Goal: Contribute content: Add original content to the website for others to see

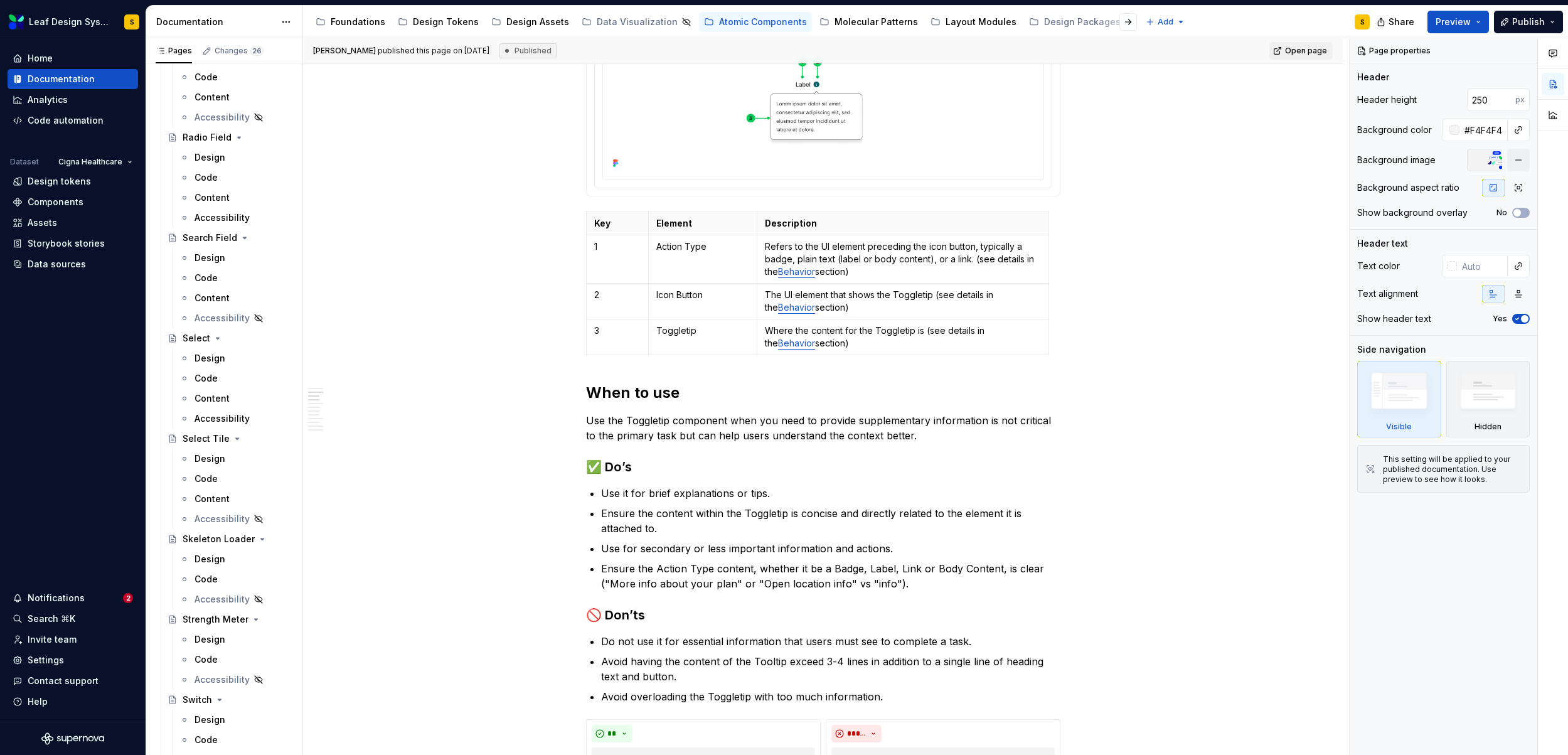
scroll to position [2263, 0]
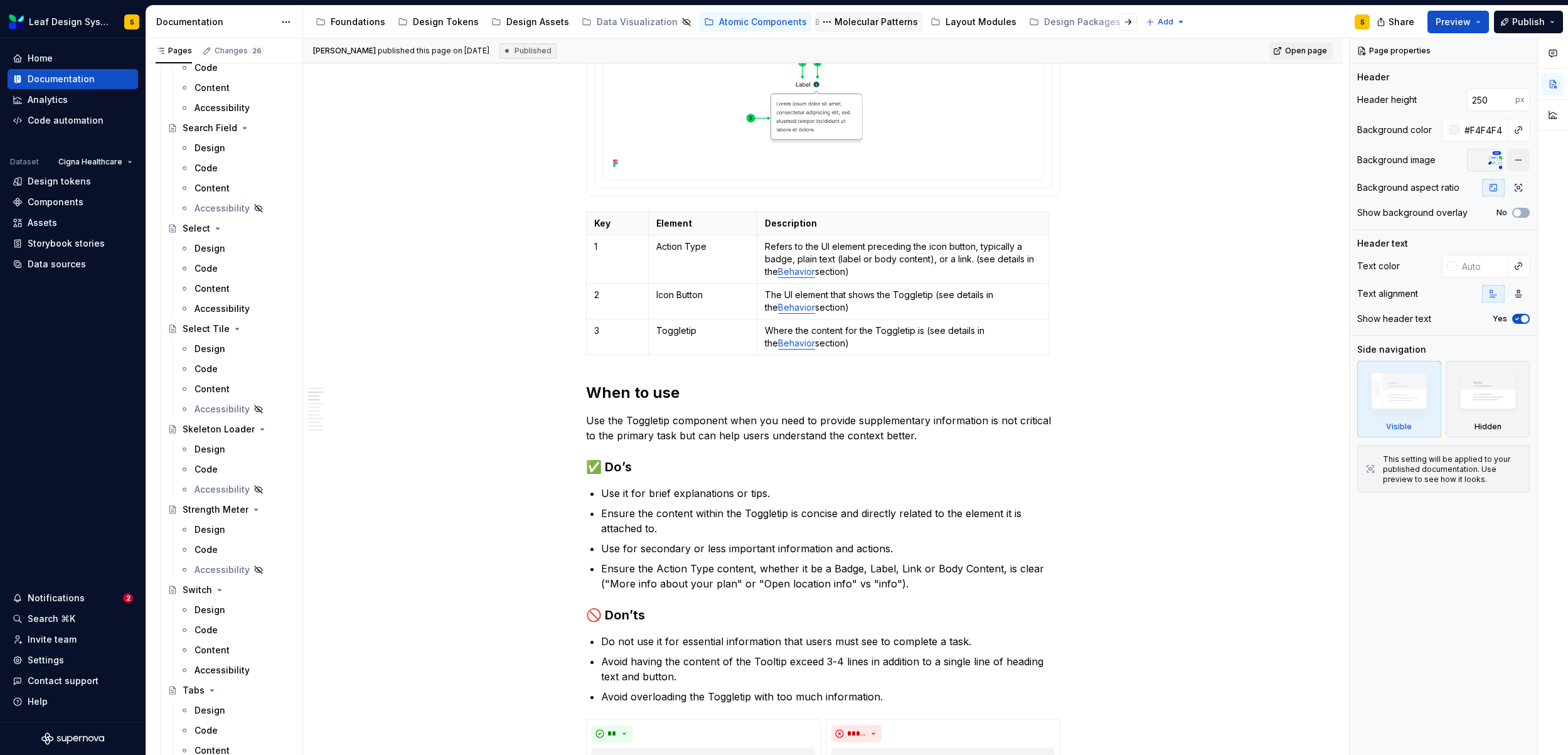
click at [852, 19] on div "Molecular Patterns" at bounding box center [876, 22] width 83 height 12
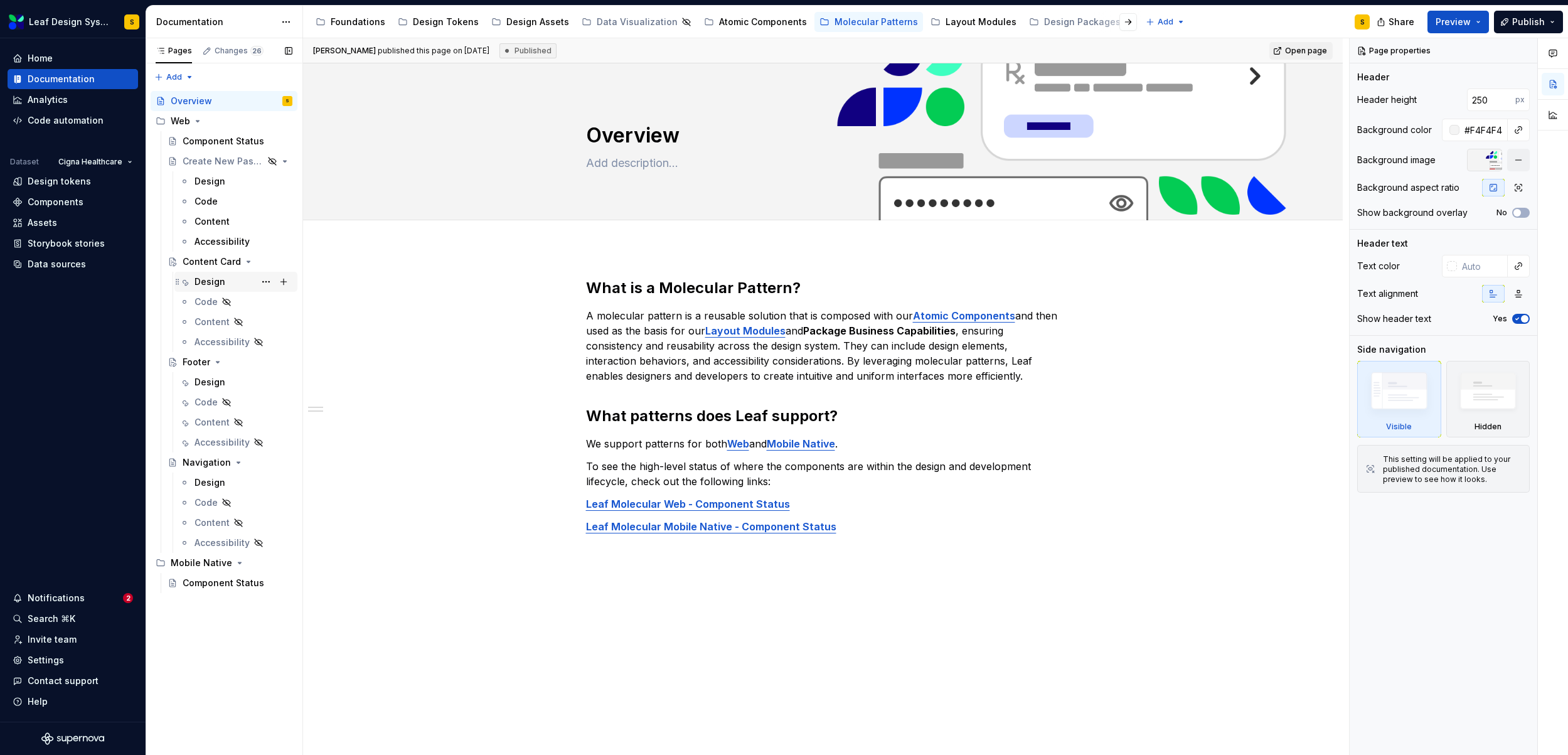
click at [219, 281] on div "Design" at bounding box center [209, 281] width 31 height 12
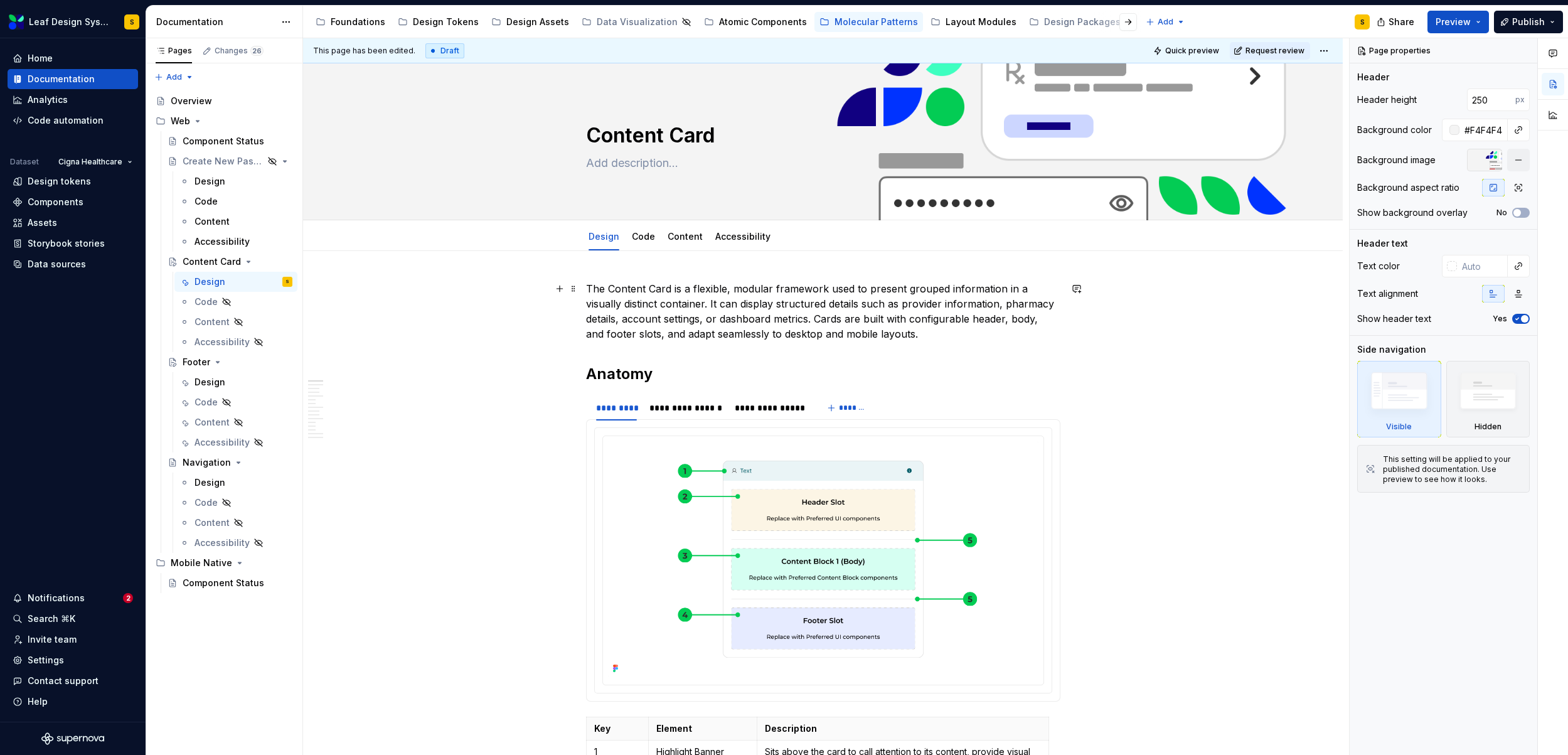
type textarea "*"
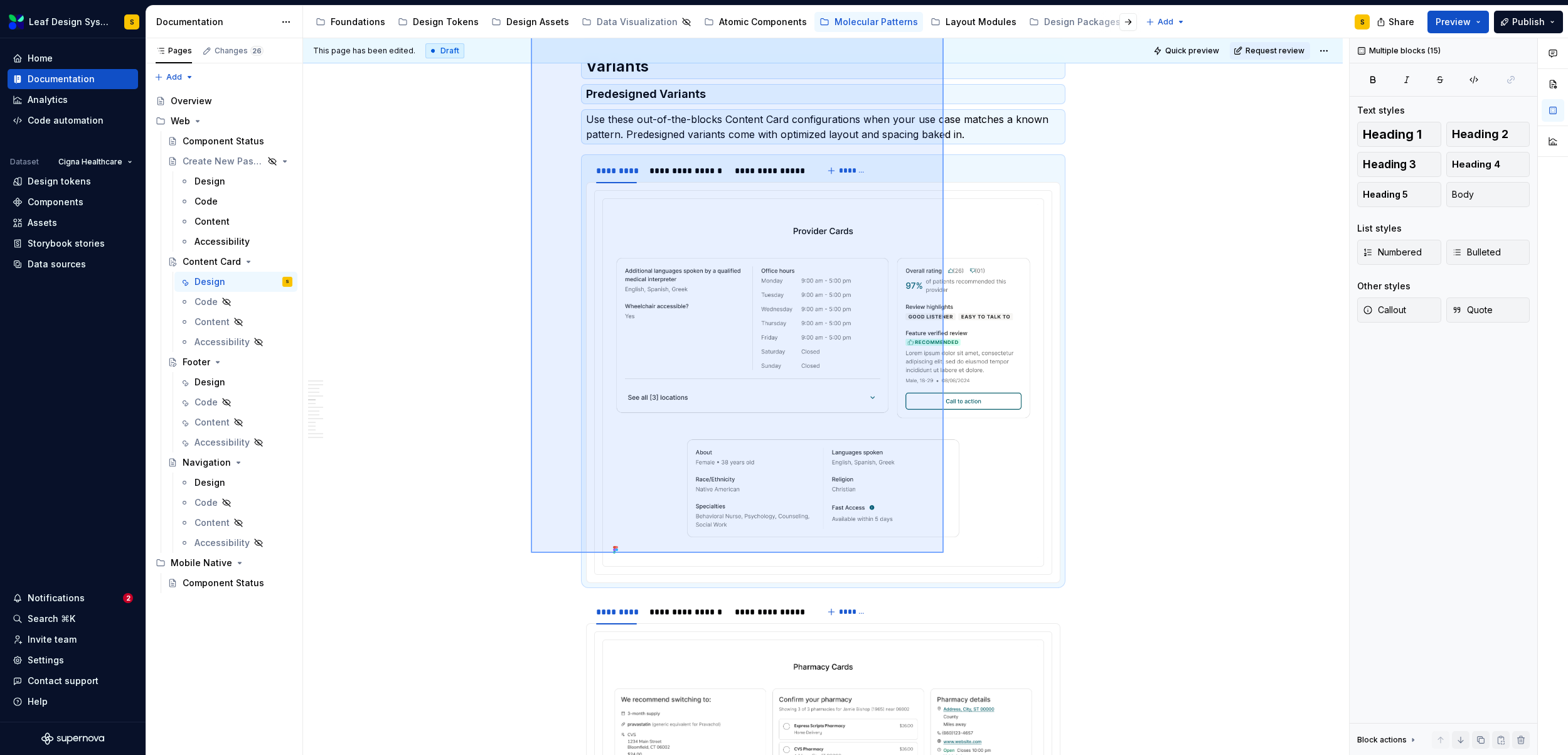
scroll to position [1930, 0]
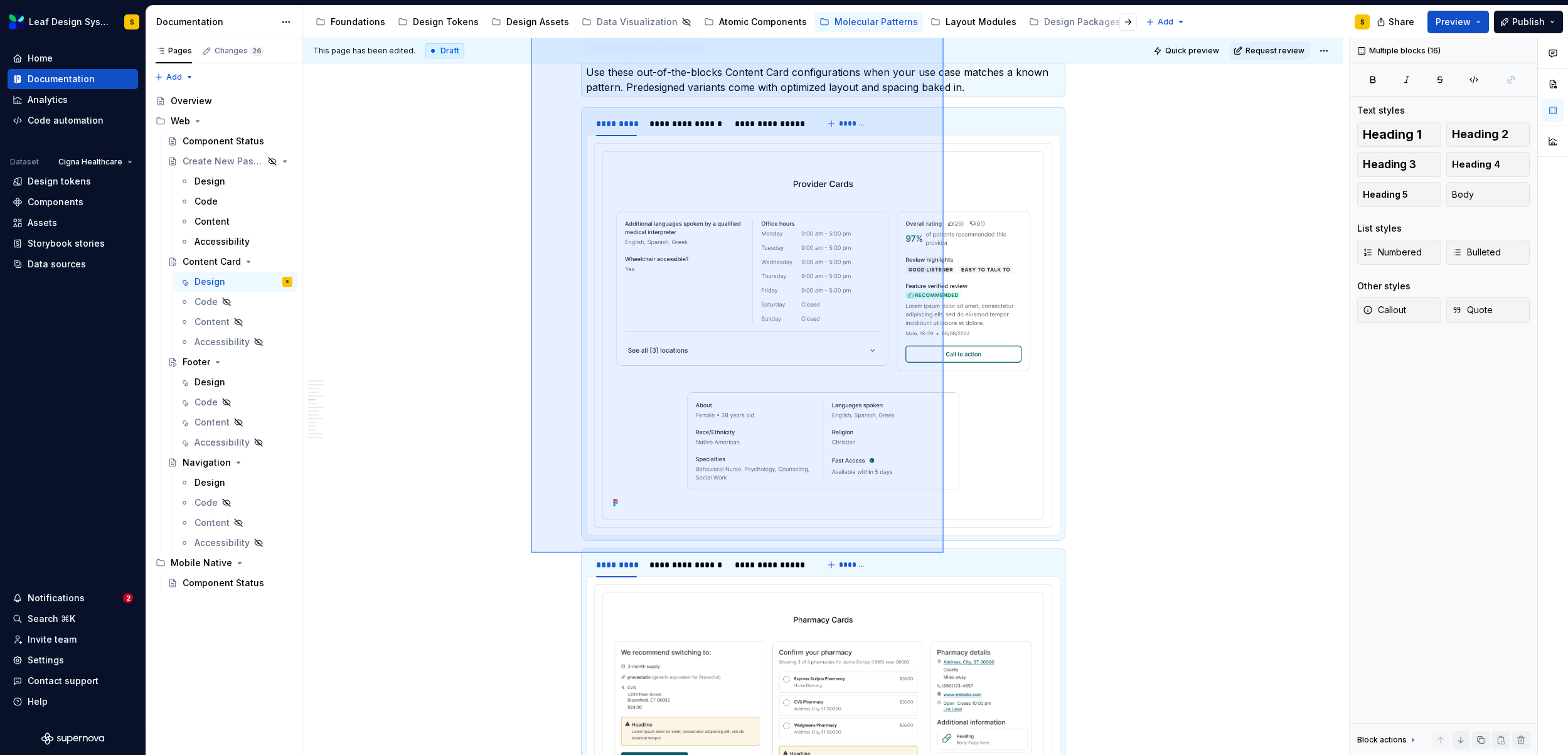
drag, startPoint x: 541, startPoint y: 287, endPoint x: 944, endPoint y: 553, distance: 482.9
click at [944, 553] on div "**********" at bounding box center [826, 397] width 1046 height 718
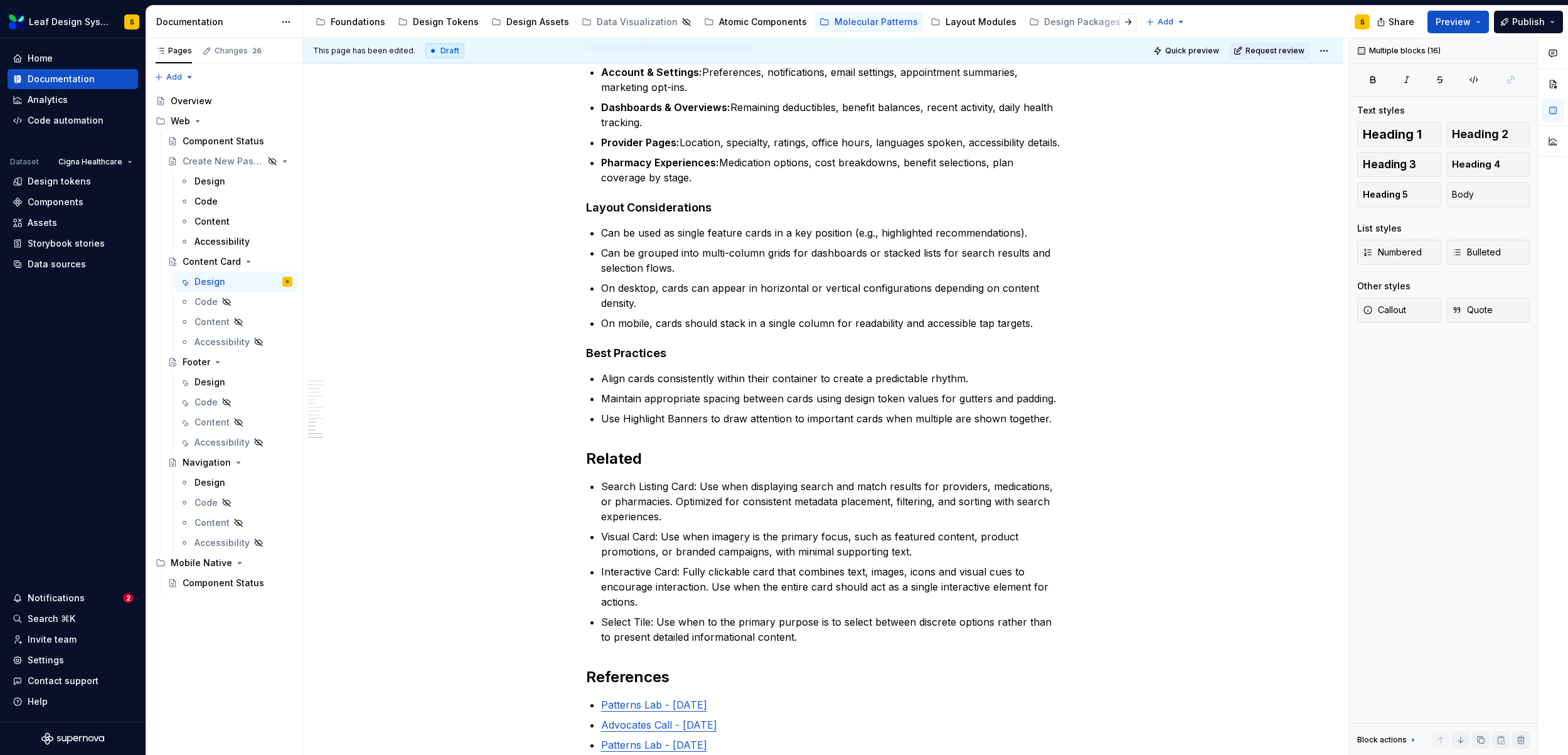
scroll to position [7114, 0]
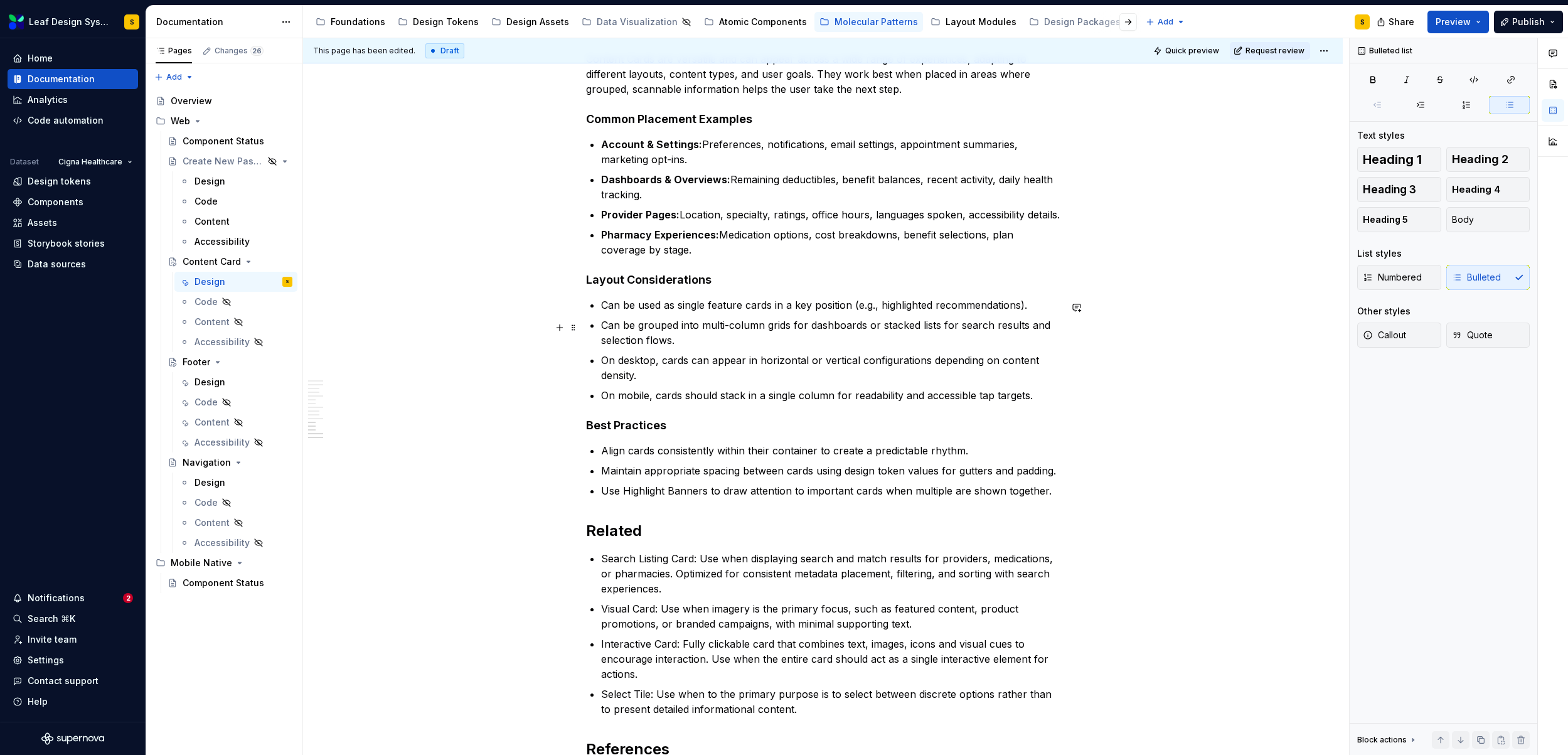
click at [776, 327] on p "Can be grouped into multi-column grids for dashboards or stacked lists for sear…" at bounding box center [831, 333] width 459 height 30
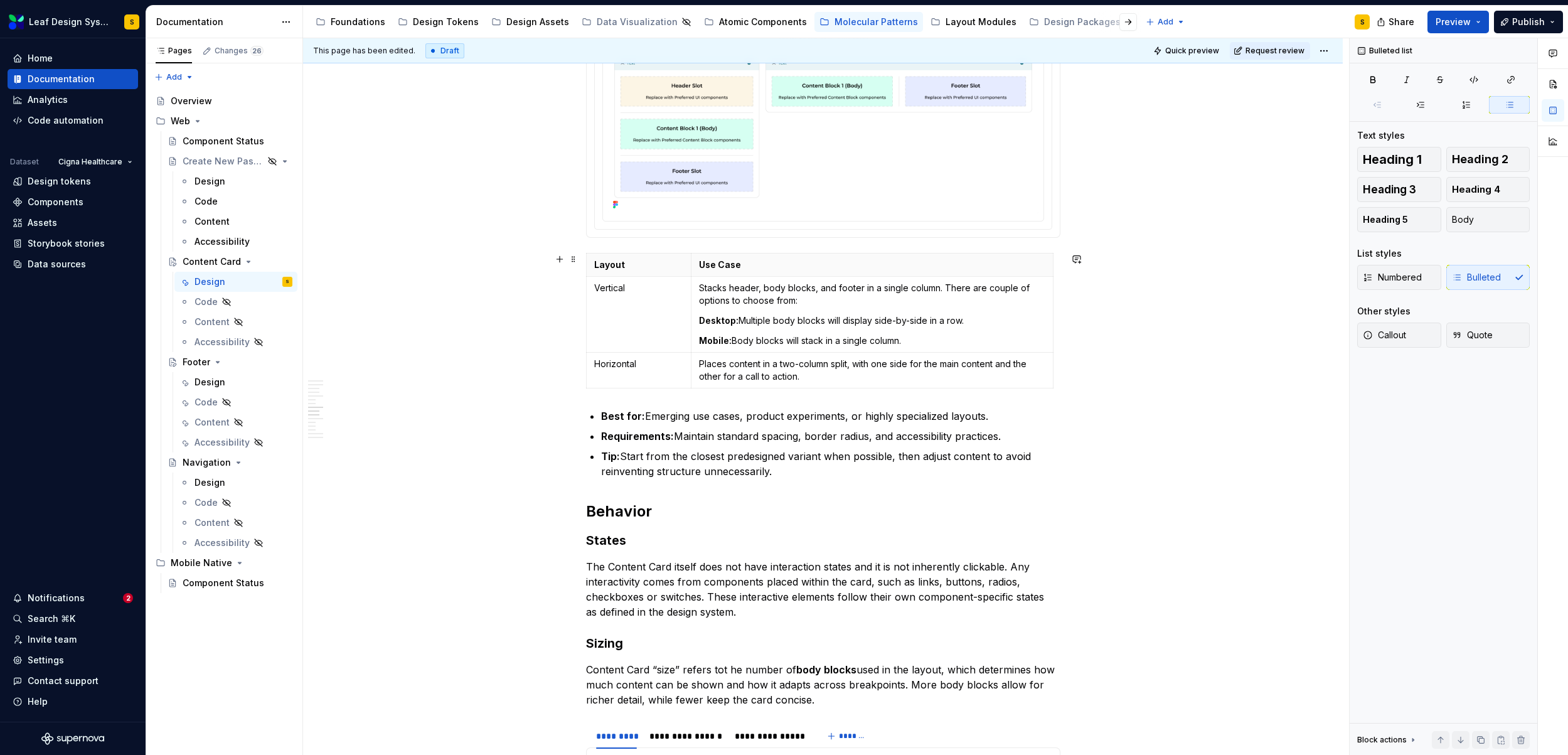
scroll to position [4117, 0]
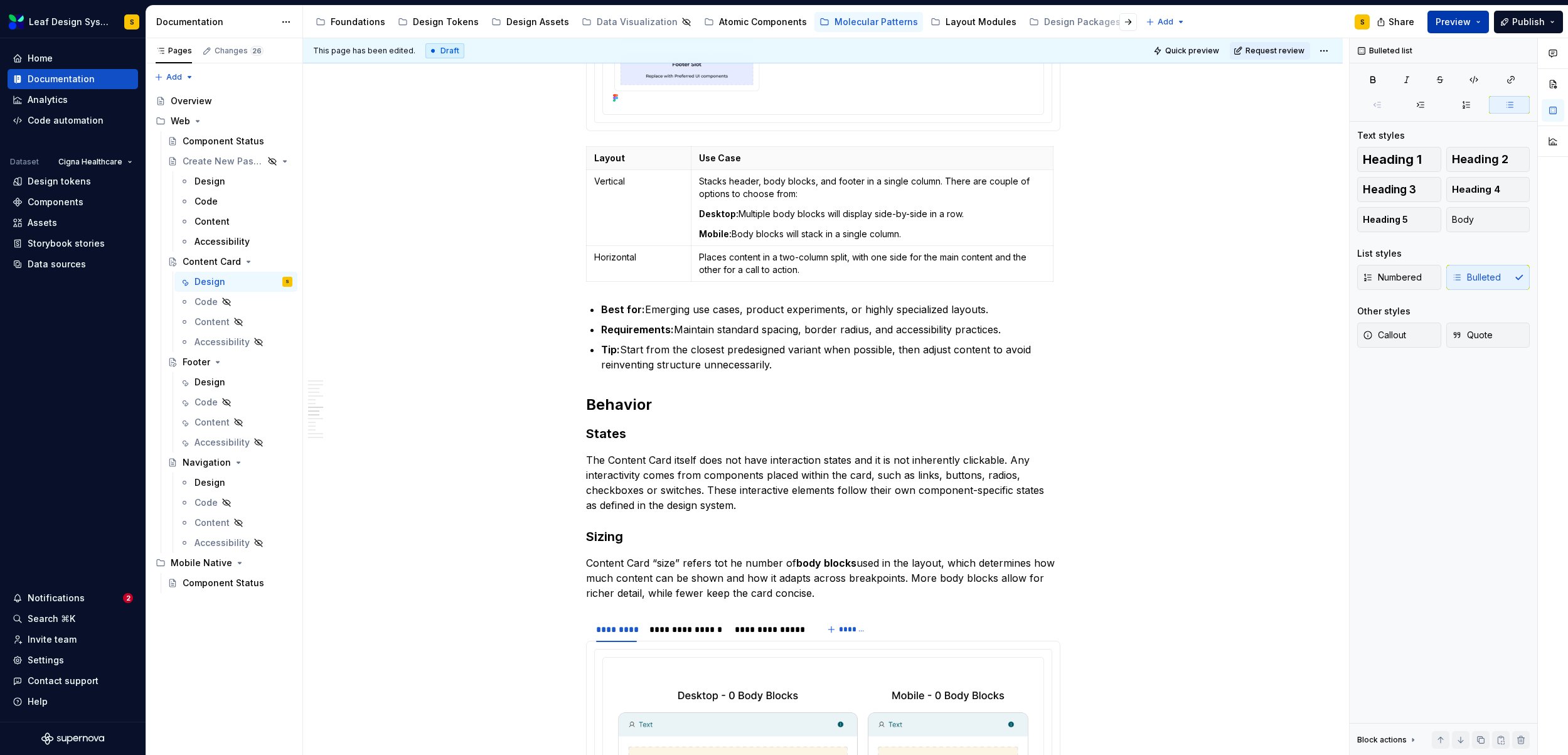
click at [1478, 22] on button "Preview" at bounding box center [1457, 22] width 61 height 22
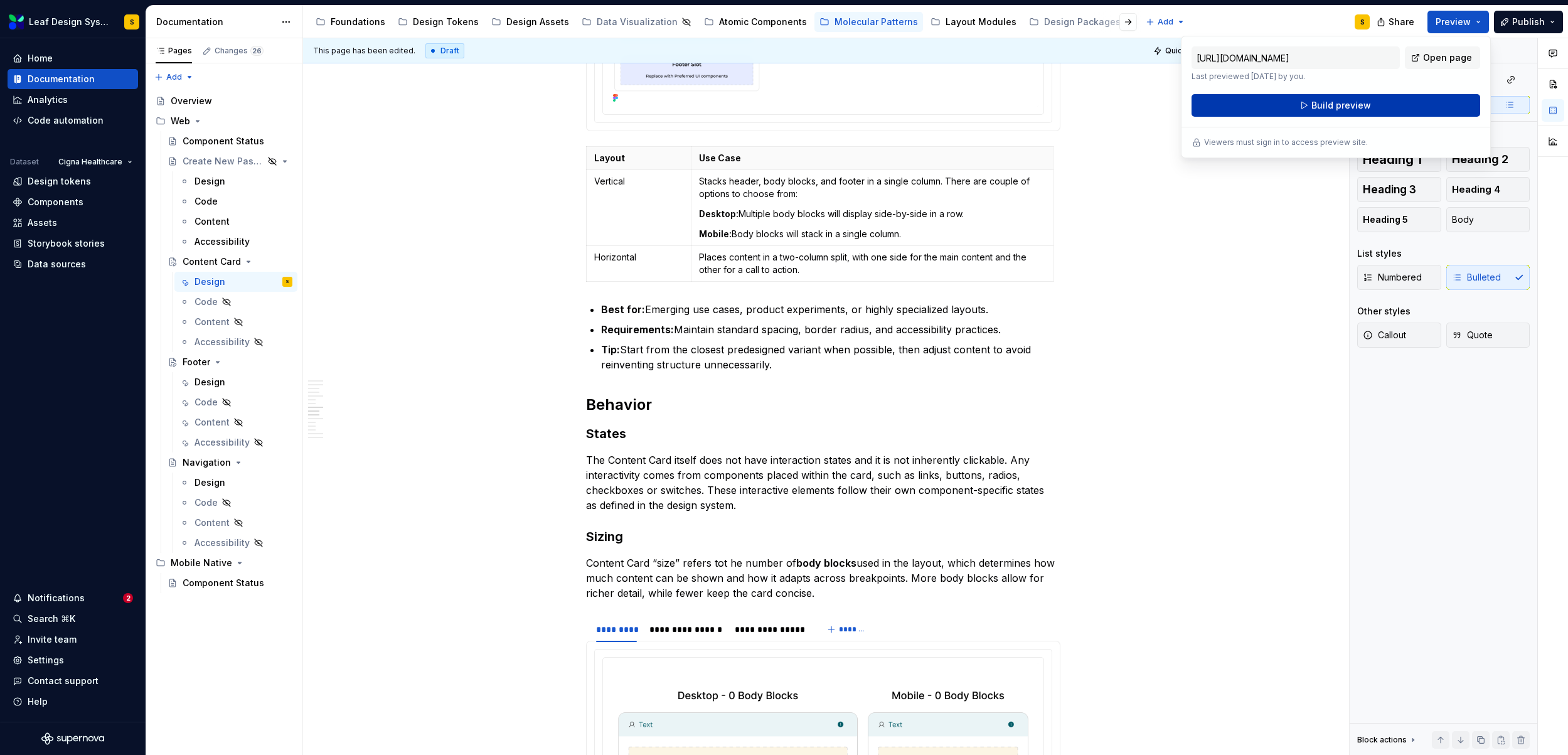
click at [1303, 107] on button "Build preview" at bounding box center [1335, 105] width 288 height 22
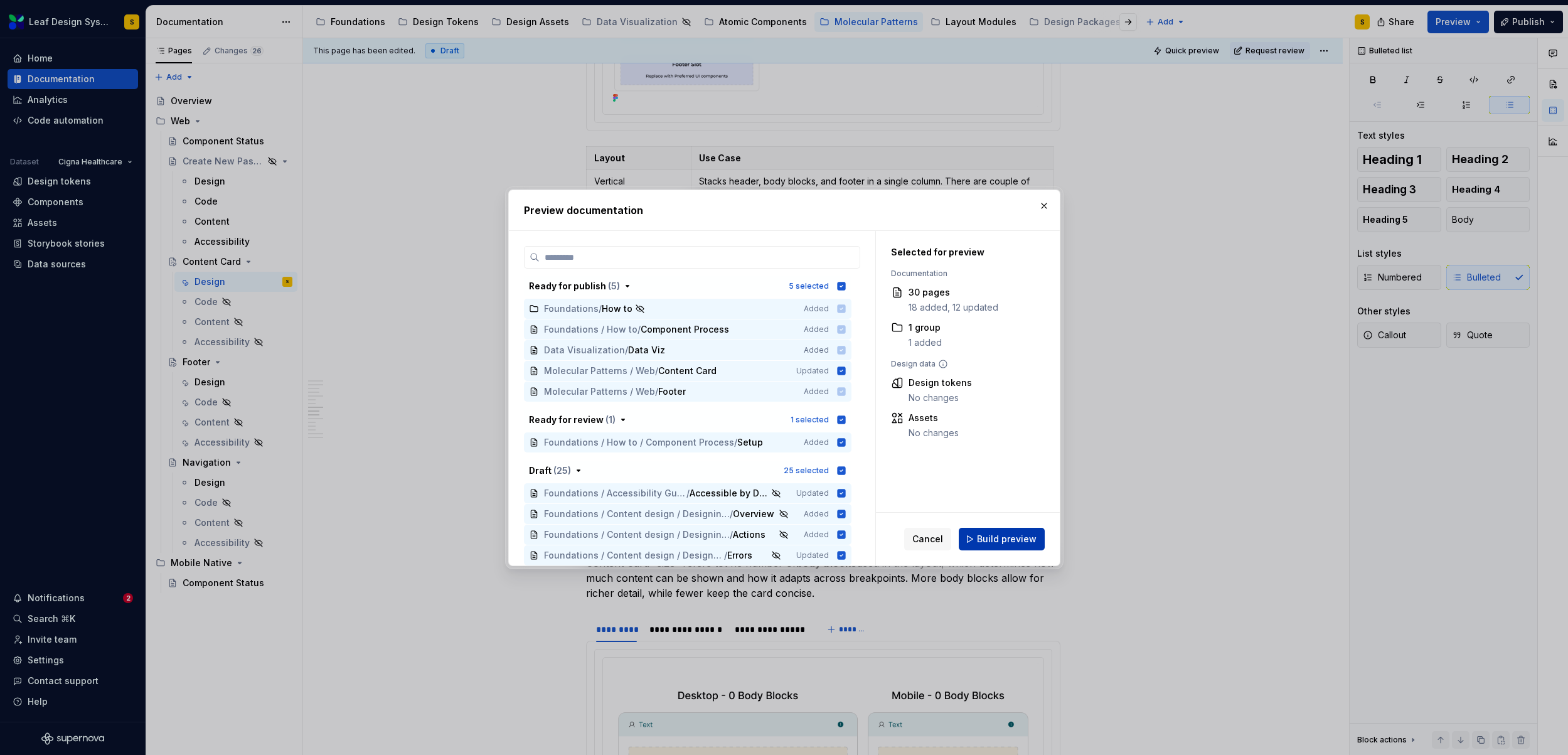
click at [1013, 538] on span "Build preview" at bounding box center [1006, 538] width 60 height 12
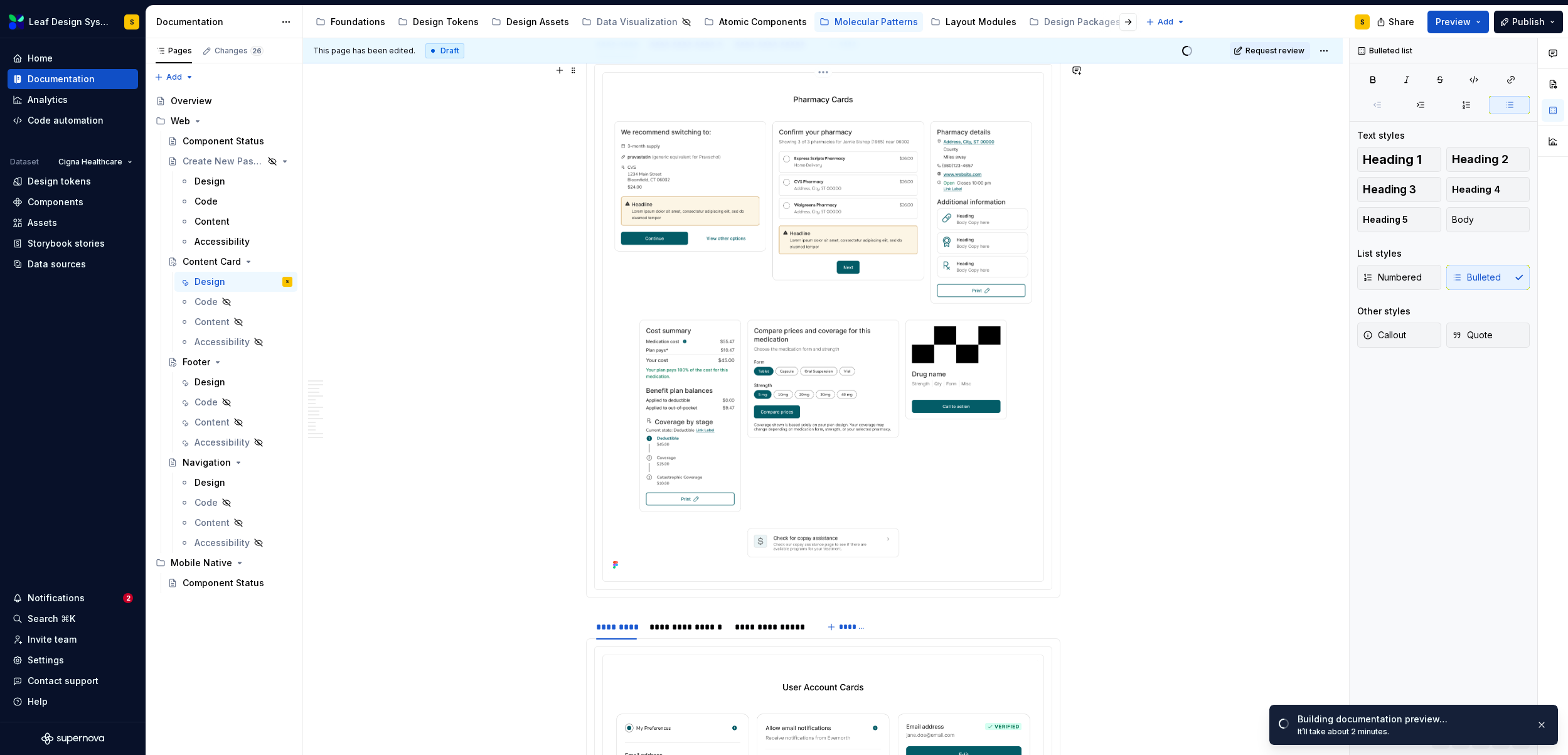
scroll to position [2265, 0]
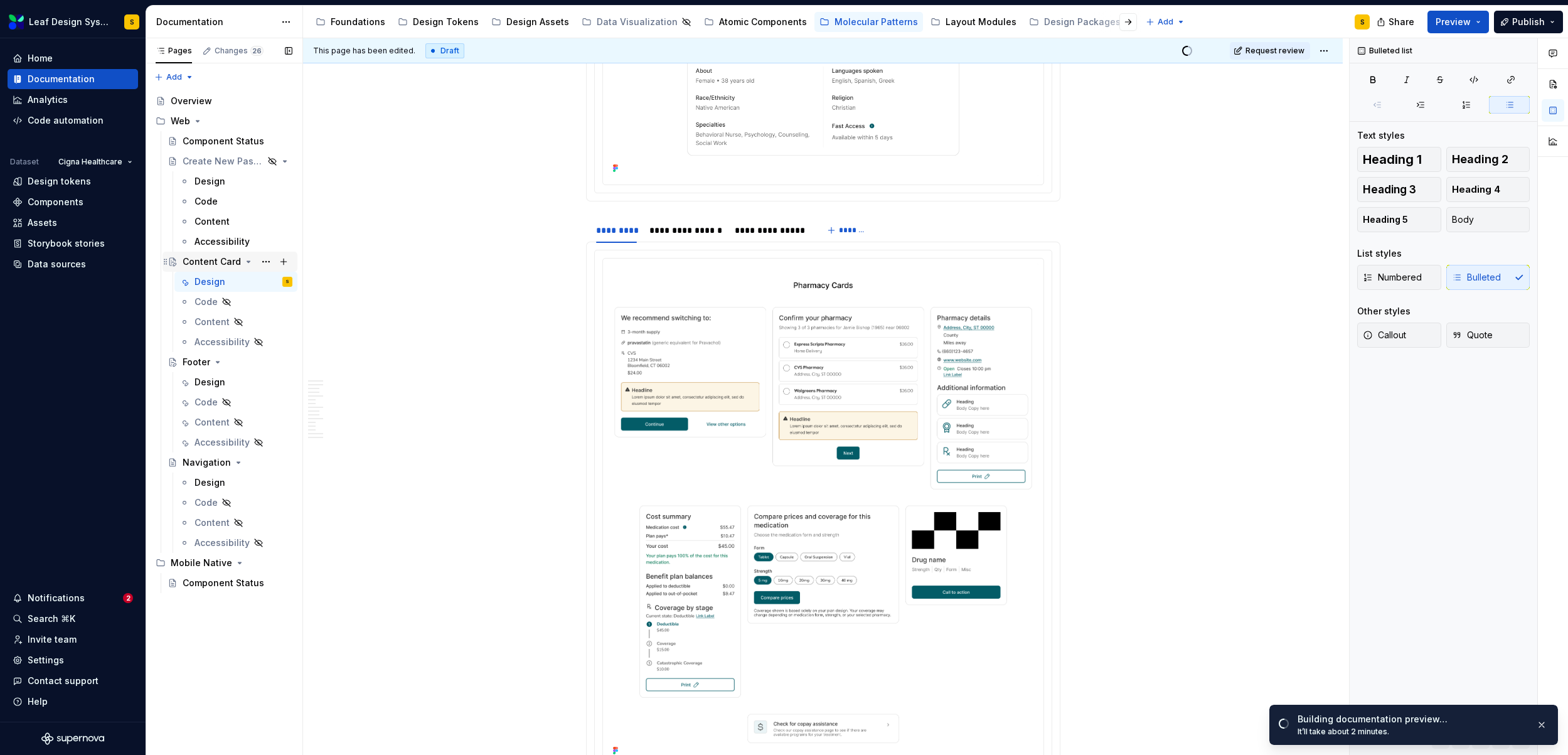
click at [166, 261] on icon "Page tree" at bounding box center [165, 261] width 3 height 6
click at [165, 263] on icon "Page tree" at bounding box center [165, 262] width 10 height 10
click at [165, 261] on icon "Page tree" at bounding box center [165, 262] width 10 height 10
click at [268, 258] on button "Page tree" at bounding box center [266, 261] width 17 height 17
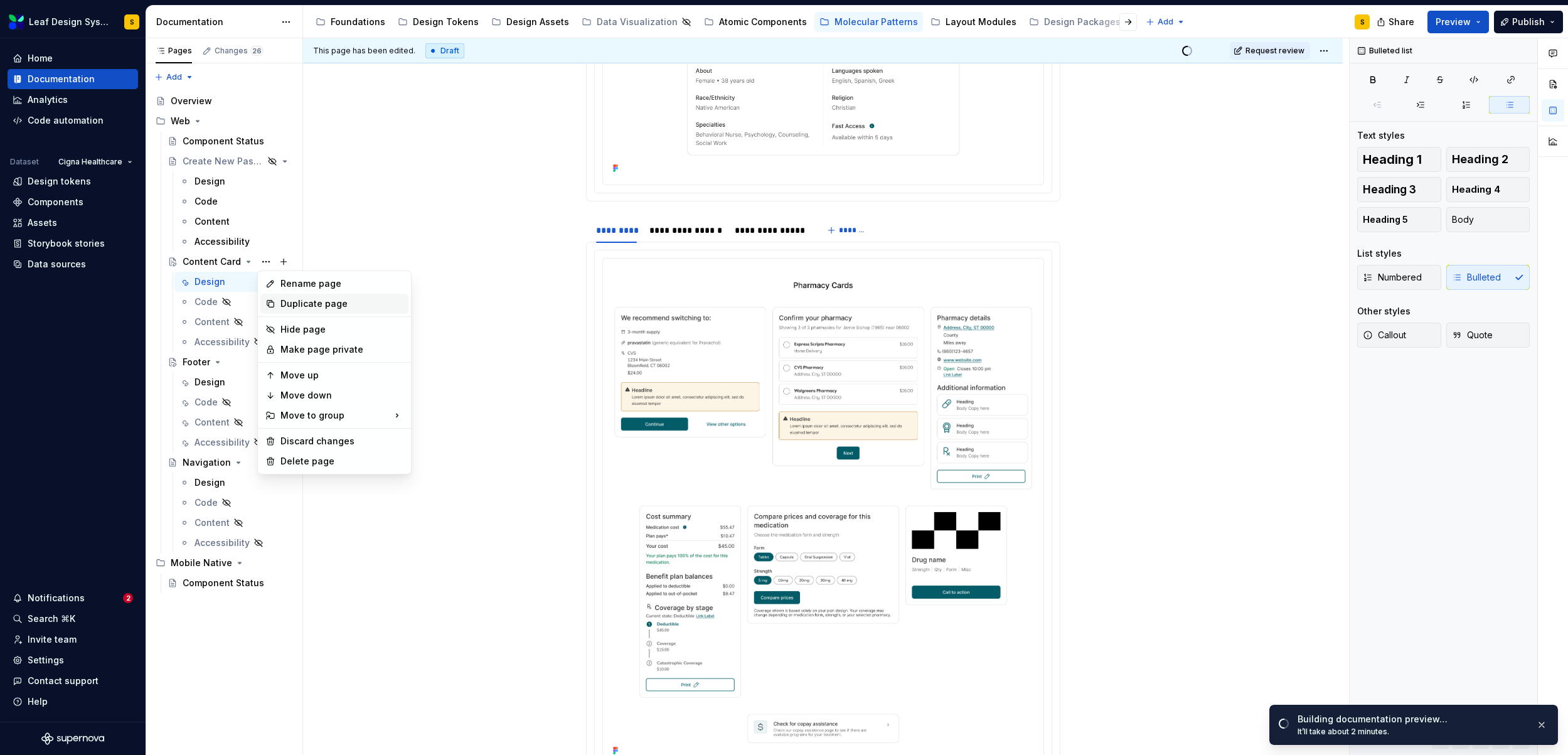
click at [295, 304] on div "Duplicate page" at bounding box center [342, 303] width 123 height 12
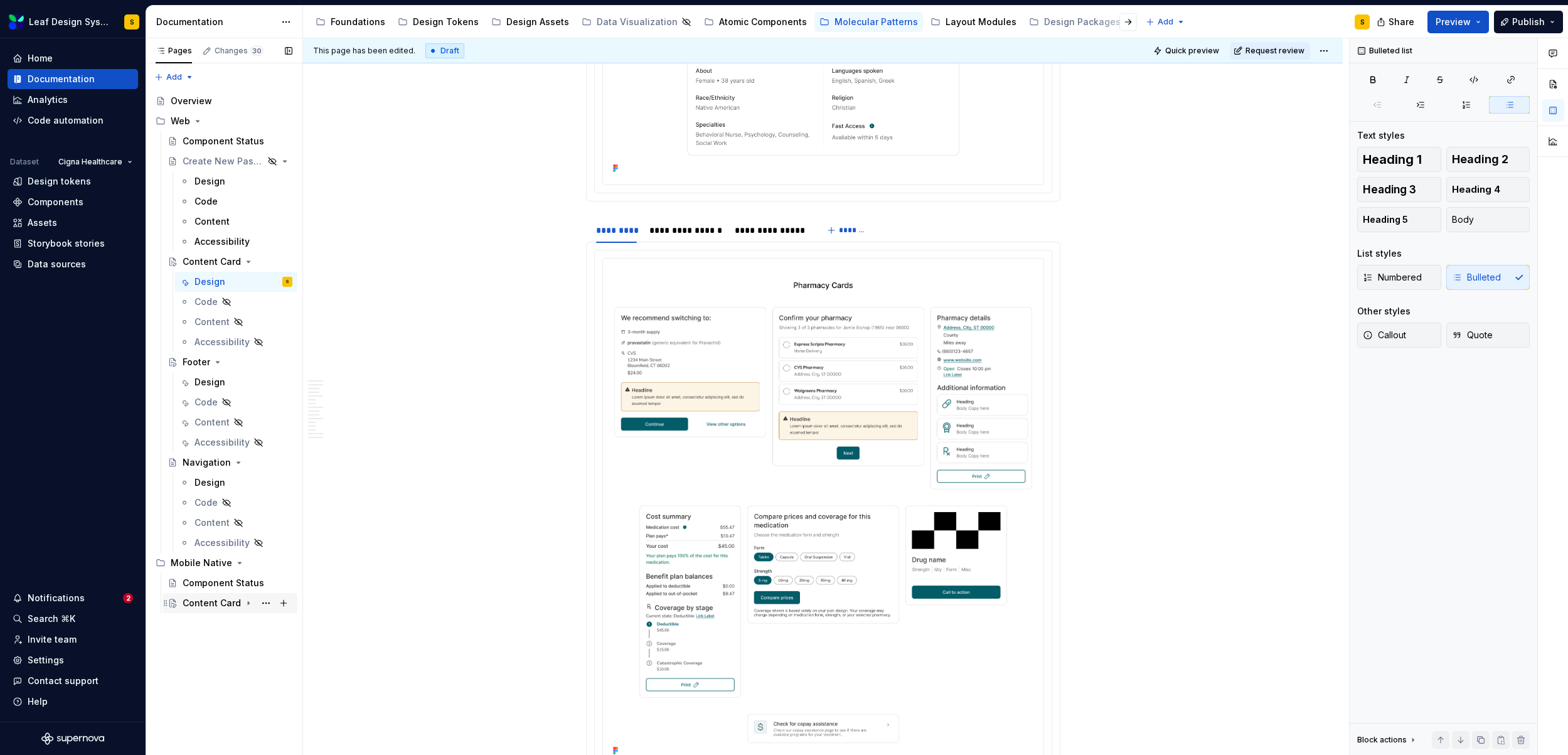
click at [248, 604] on icon "Page tree" at bounding box center [249, 603] width 1 height 3
click at [226, 624] on div "Design" at bounding box center [243, 623] width 98 height 17
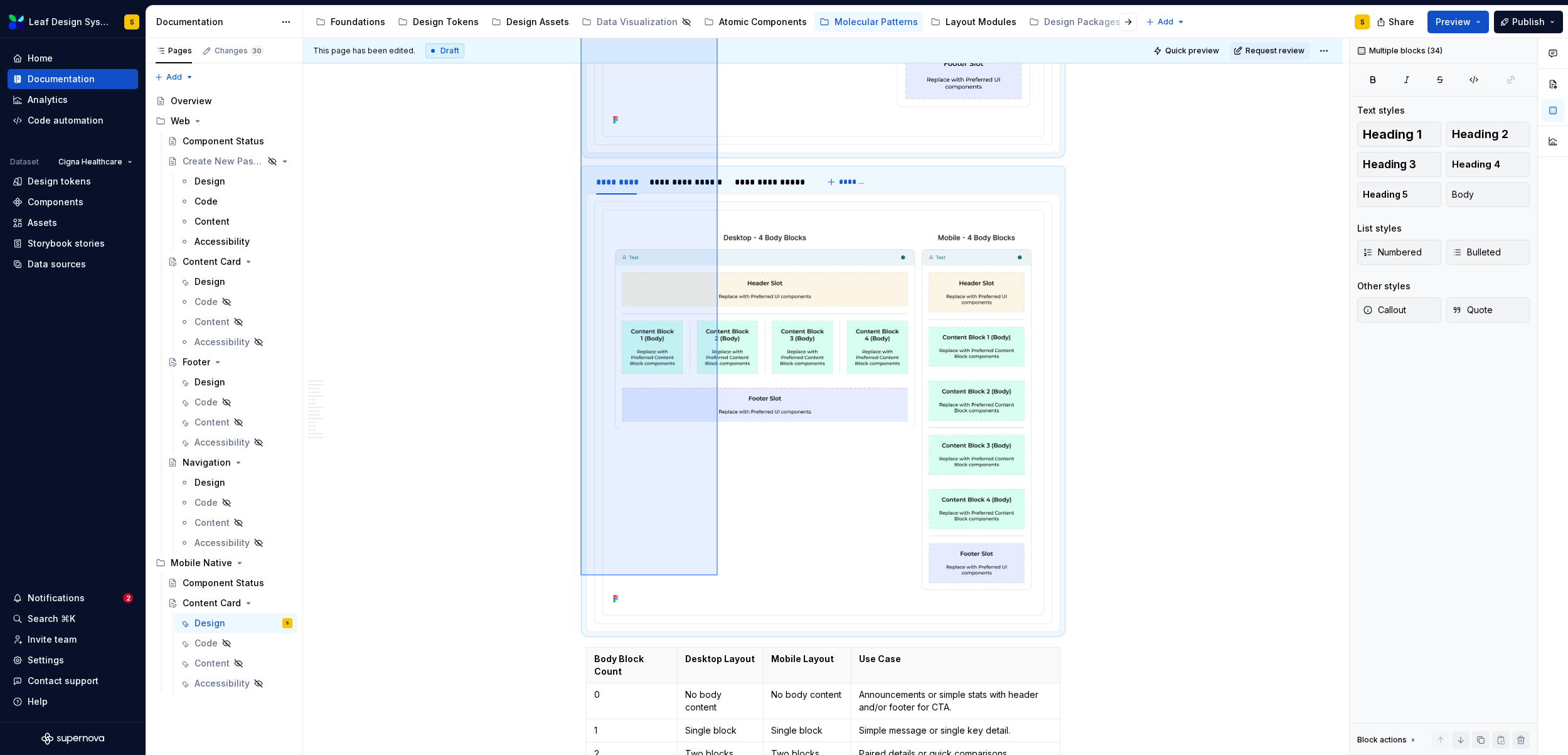
scroll to position [6352, 0]
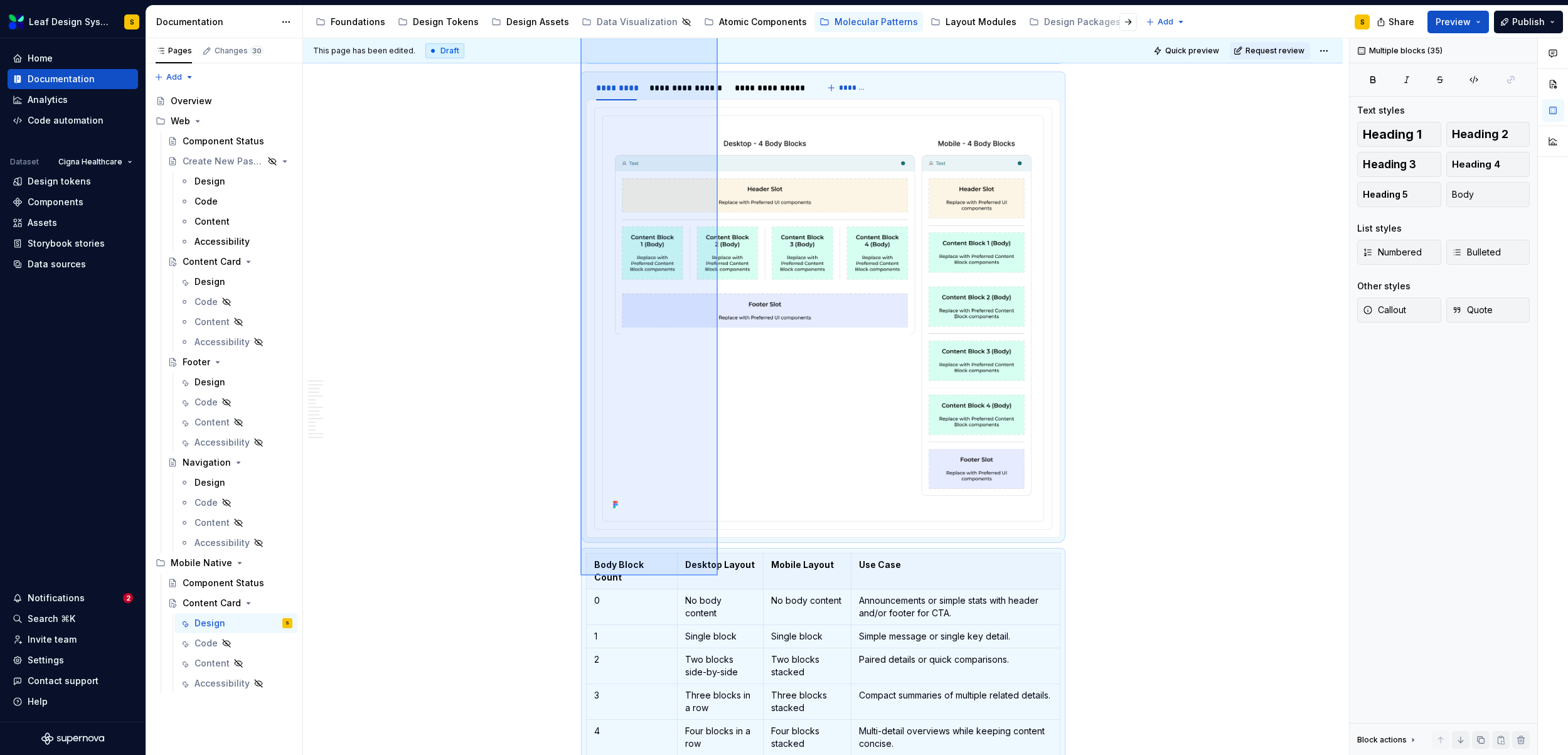
drag, startPoint x: 580, startPoint y: 150, endPoint x: 718, endPoint y: 576, distance: 447.8
click at [718, 576] on div "**********" at bounding box center [826, 397] width 1046 height 718
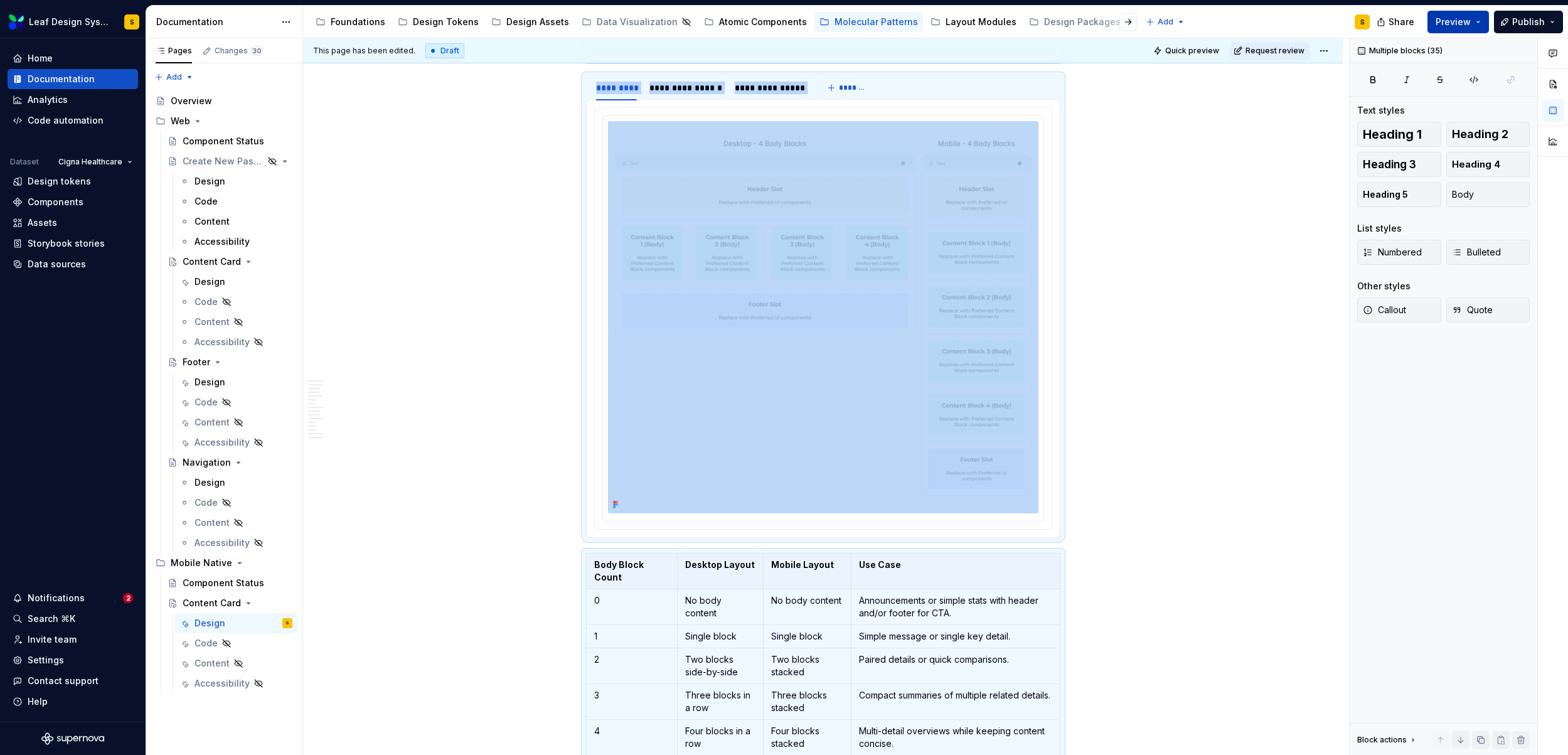
click at [1484, 22] on button "Preview" at bounding box center [1457, 22] width 61 height 22
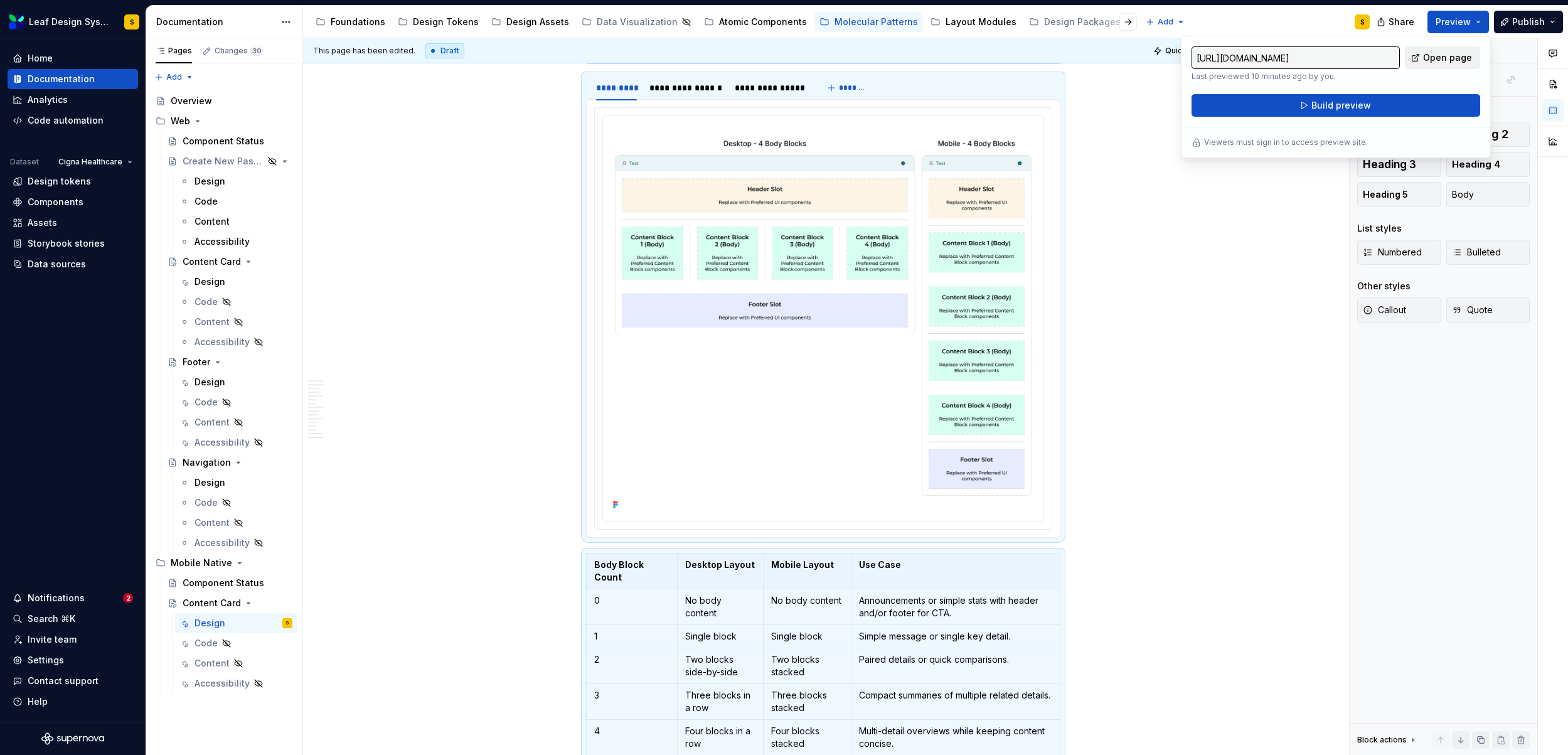
click at [1450, 57] on span "Open page" at bounding box center [1447, 58] width 49 height 12
type textarea "*"
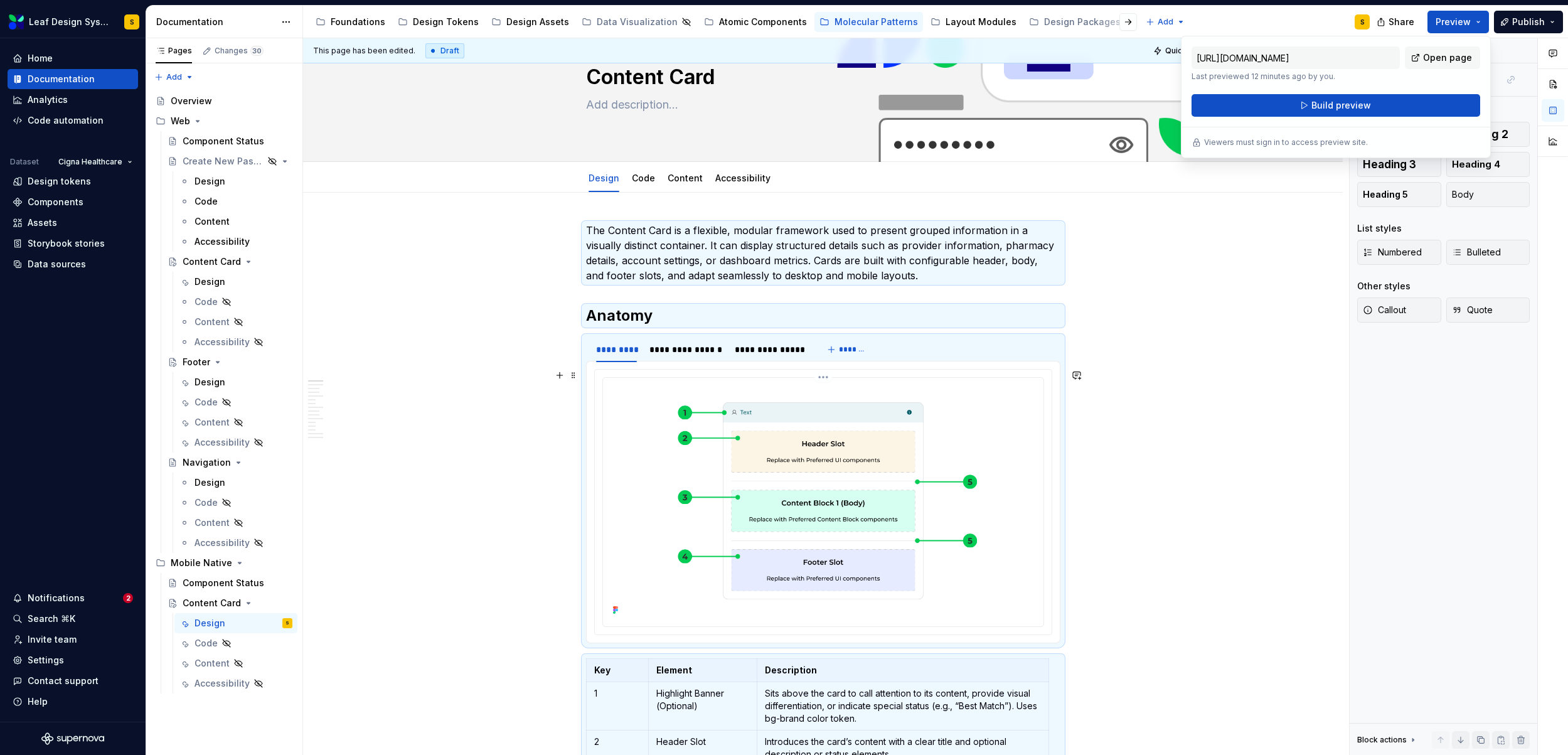
scroll to position [22, 0]
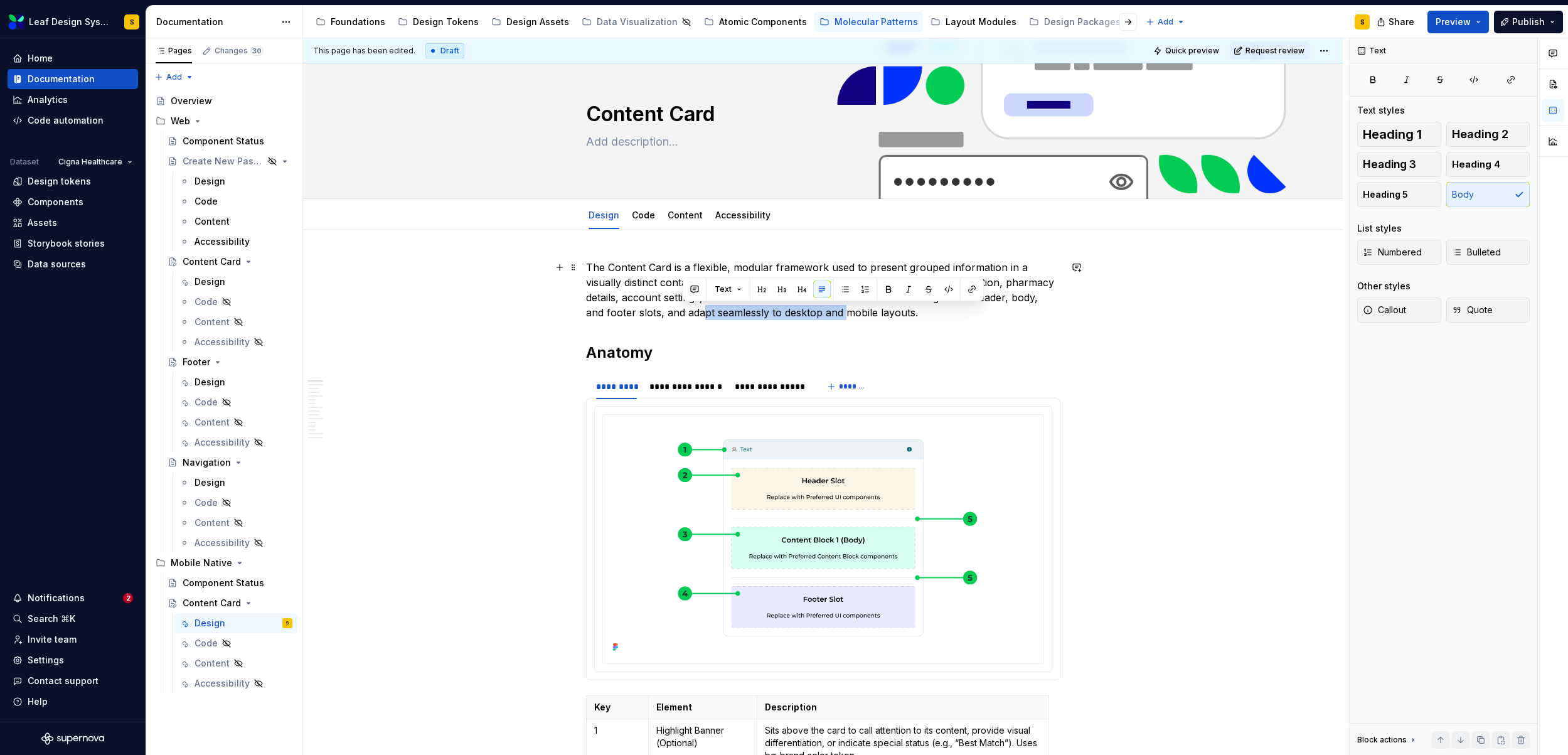
drag, startPoint x: 822, startPoint y: 312, endPoint x: 720, endPoint y: 315, distance: 102.0
click at [684, 318] on p "The Content Card is a flexible, modular framework used to present grouped infor…" at bounding box center [823, 290] width 474 height 60
drag, startPoint x: 944, startPoint y: 318, endPoint x: 647, endPoint y: 316, distance: 297.0
click at [645, 315] on p "The Content Card is a flexible, modular framework used to present grouped infor…" at bounding box center [823, 290] width 474 height 60
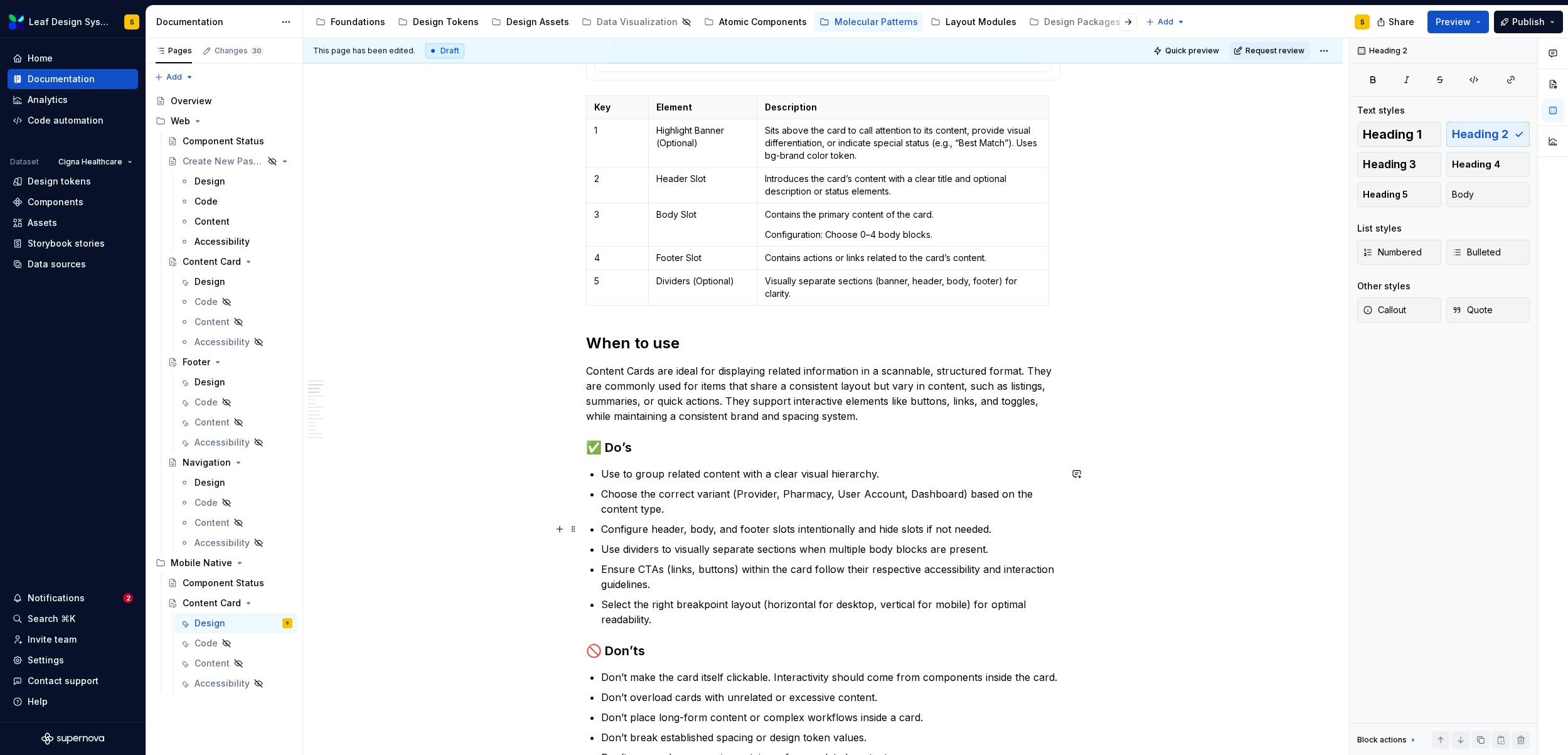
scroll to position [664, 0]
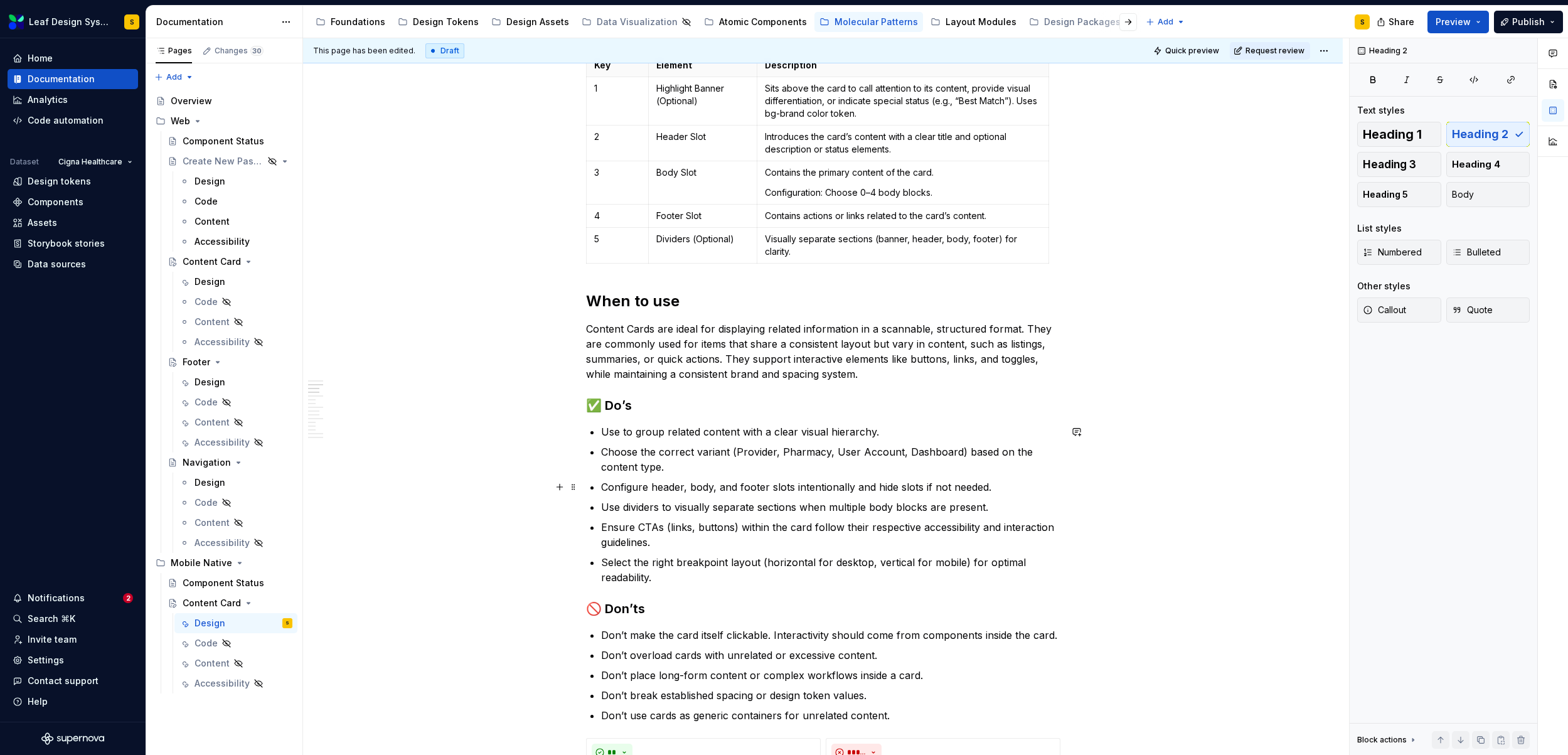
click at [935, 331] on p "Content Cards are ideal for displaying related information in a scannable, stru…" at bounding box center [823, 352] width 474 height 60
drag, startPoint x: 927, startPoint y: 331, endPoint x: 1016, endPoint y: 328, distance: 89.1
click at [1016, 328] on p "Content Cards are ideal for displaying related information in a scannable, stru…" at bounding box center [823, 352] width 474 height 60
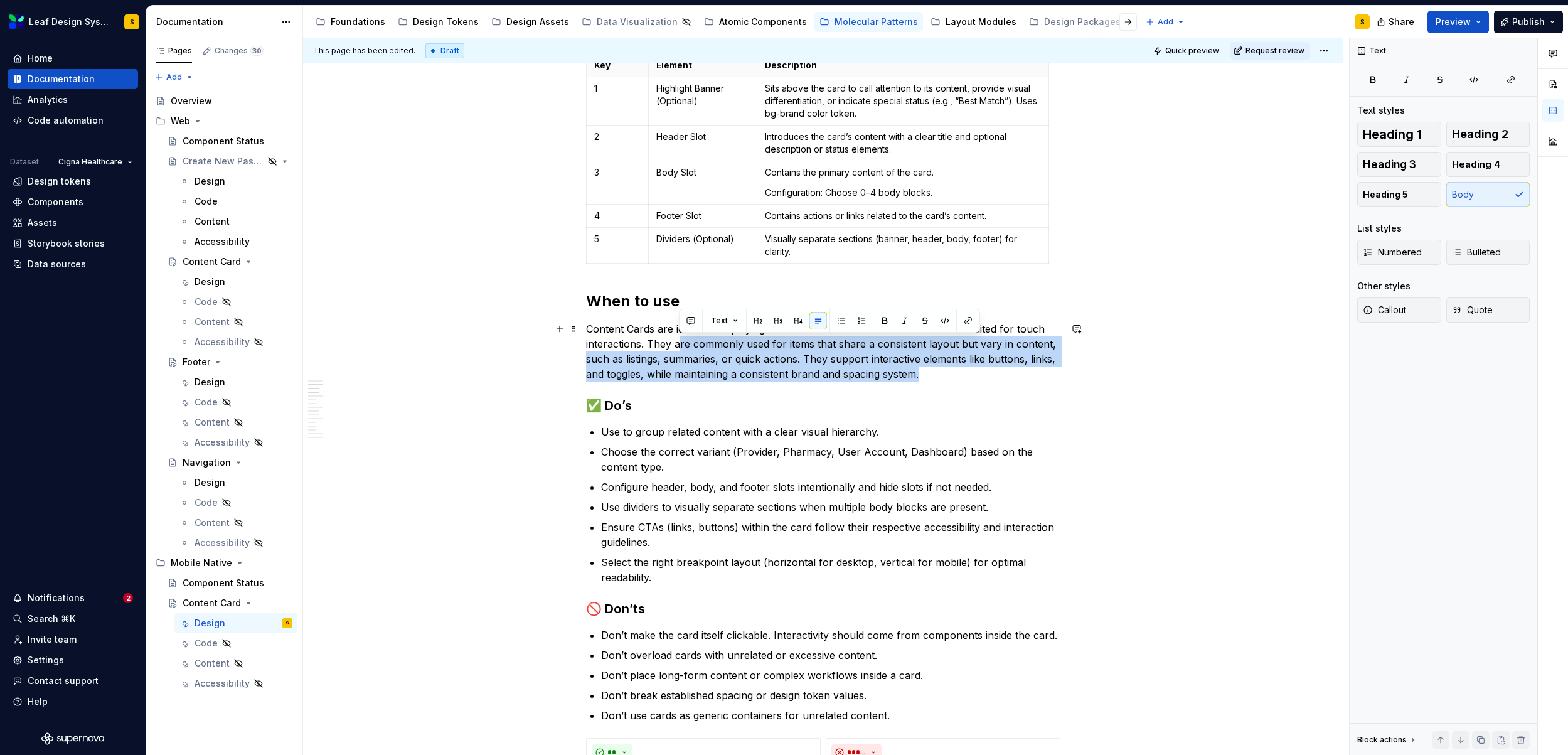
drag, startPoint x: 679, startPoint y: 341, endPoint x: 920, endPoint y: 376, distance: 243.5
click at [920, 376] on p "Content Cards are ideal for displaying related information in a scannable forma…" at bounding box center [823, 352] width 474 height 60
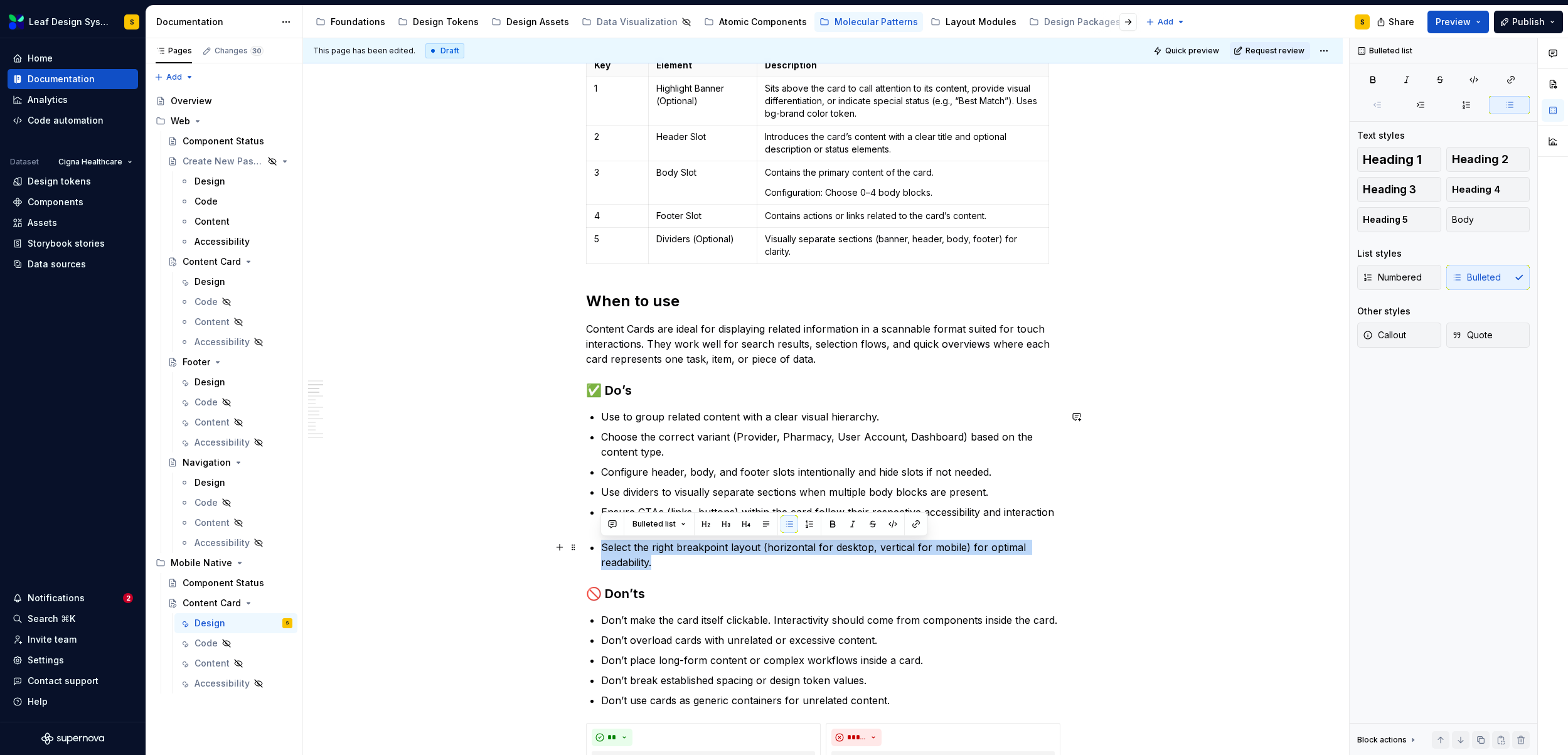
drag, startPoint x: 668, startPoint y: 560, endPoint x: 585, endPoint y: 548, distance: 83.9
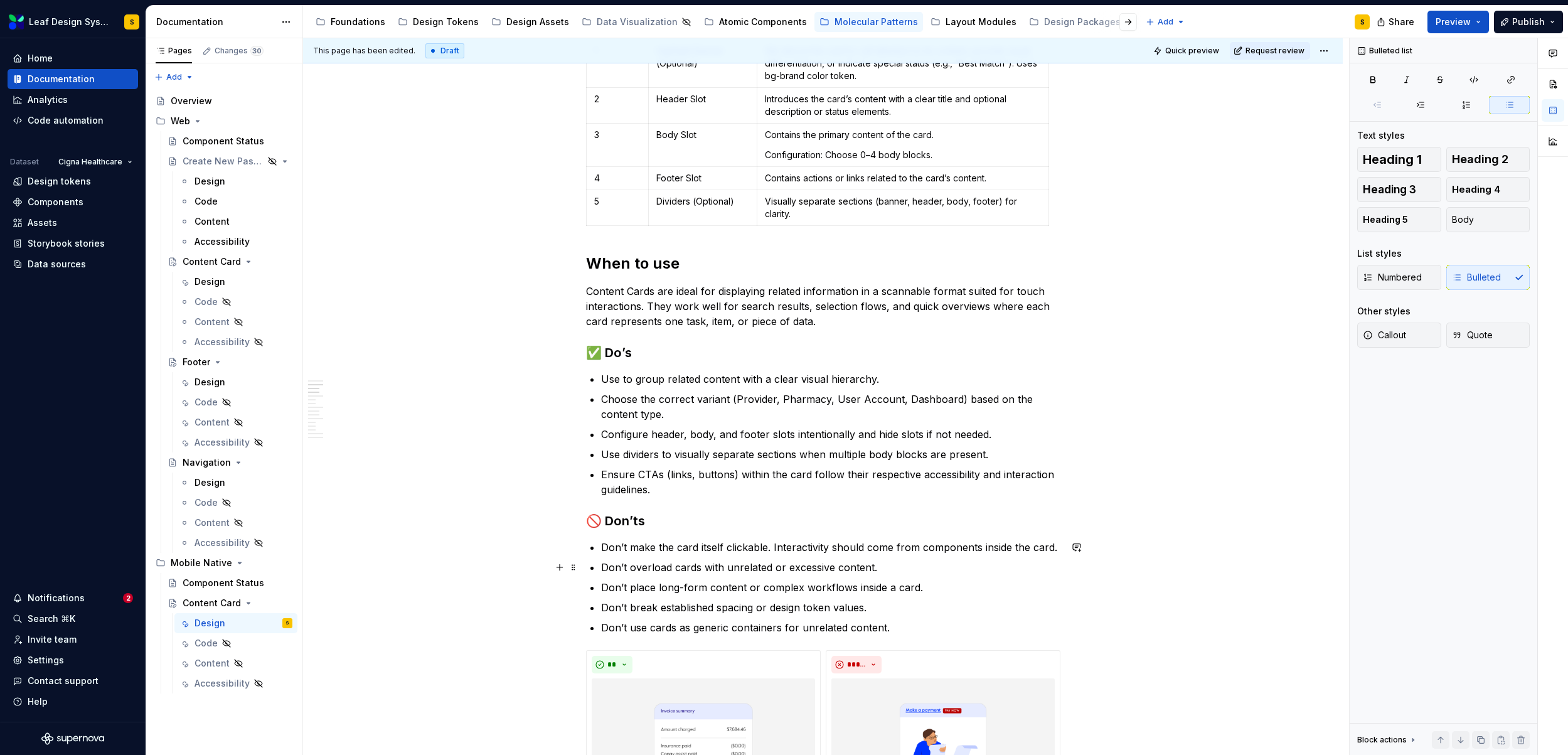
scroll to position [720, 0]
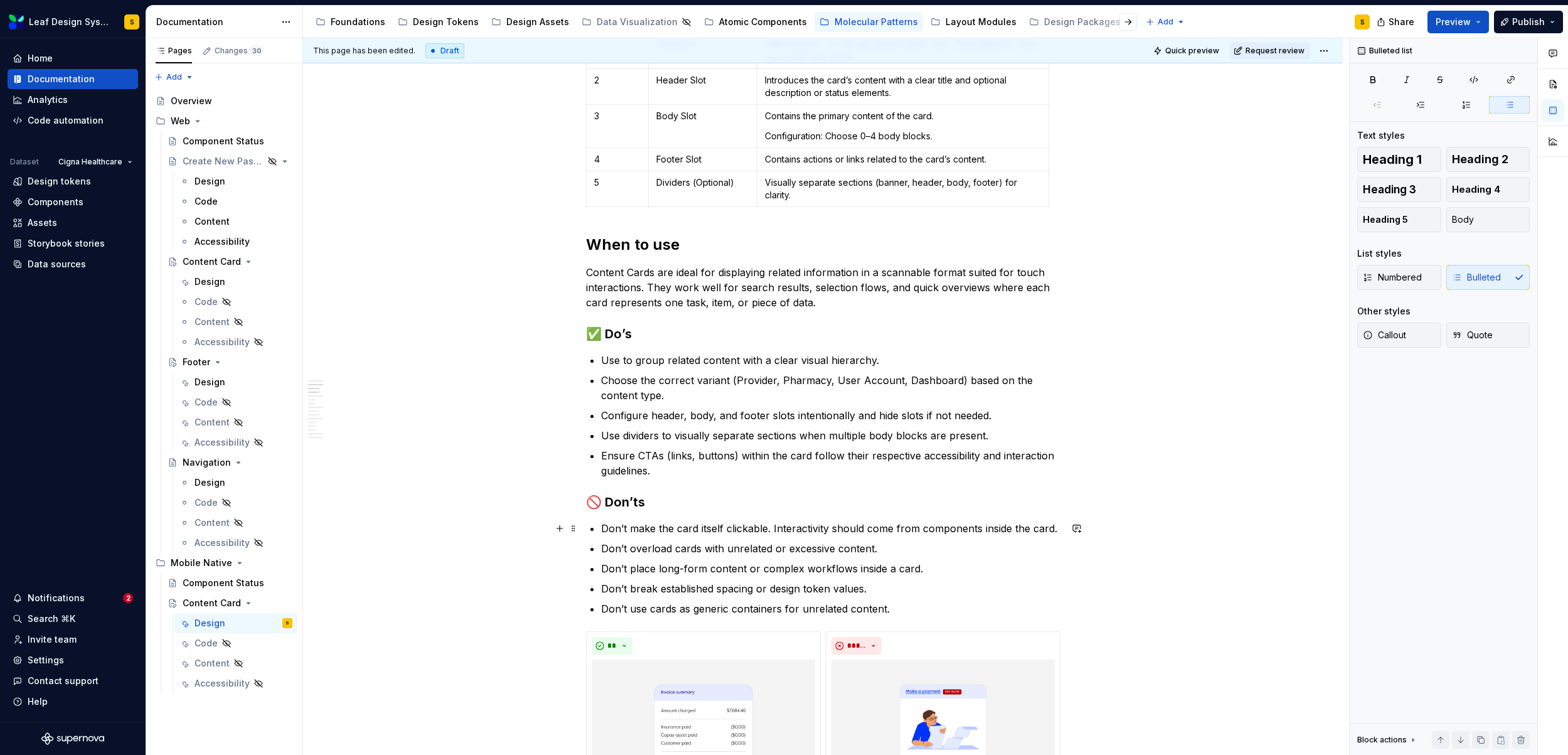
click at [740, 532] on p "Don’t make the card itself clickable. Interactivity should come from components…" at bounding box center [831, 528] width 459 height 15
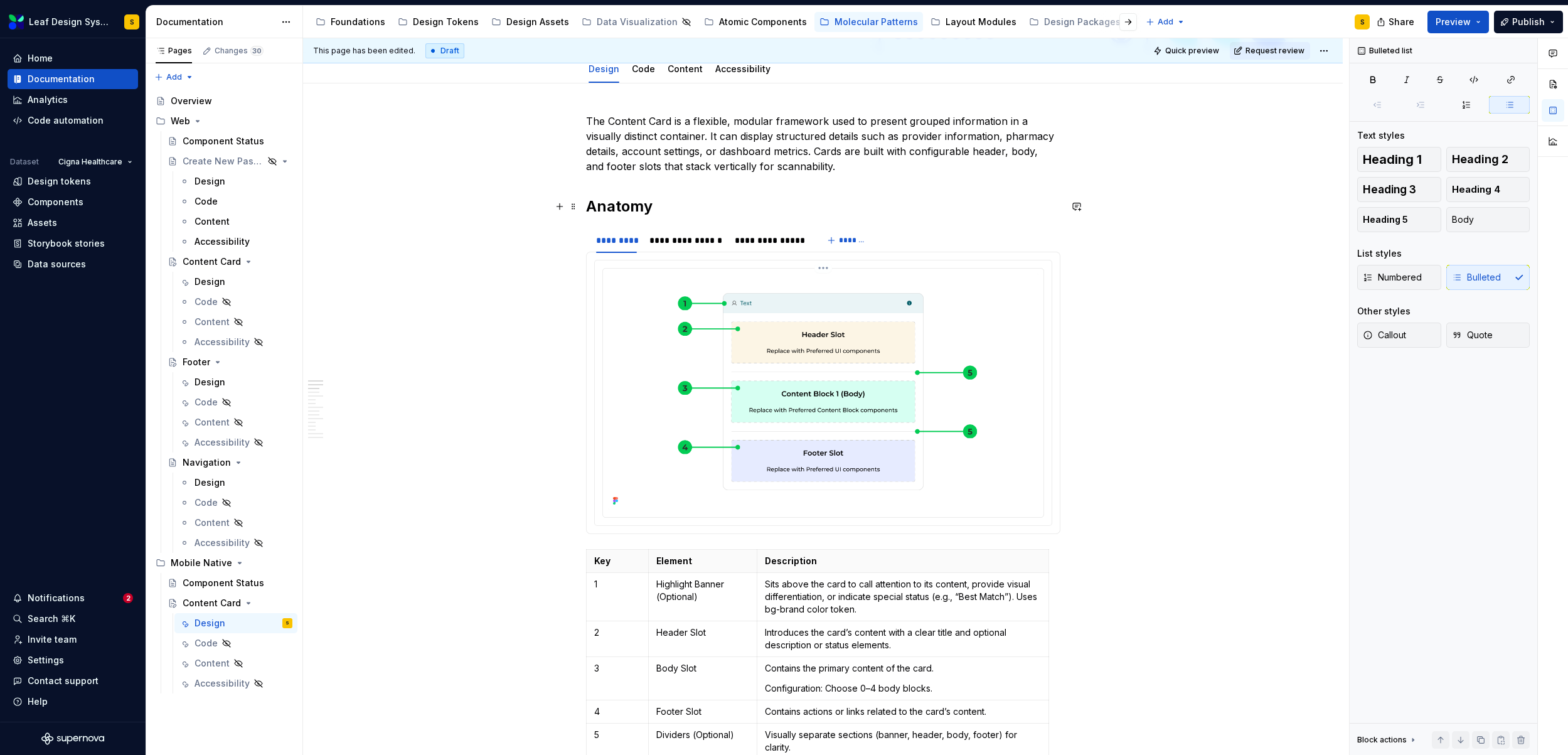
scroll to position [320, 0]
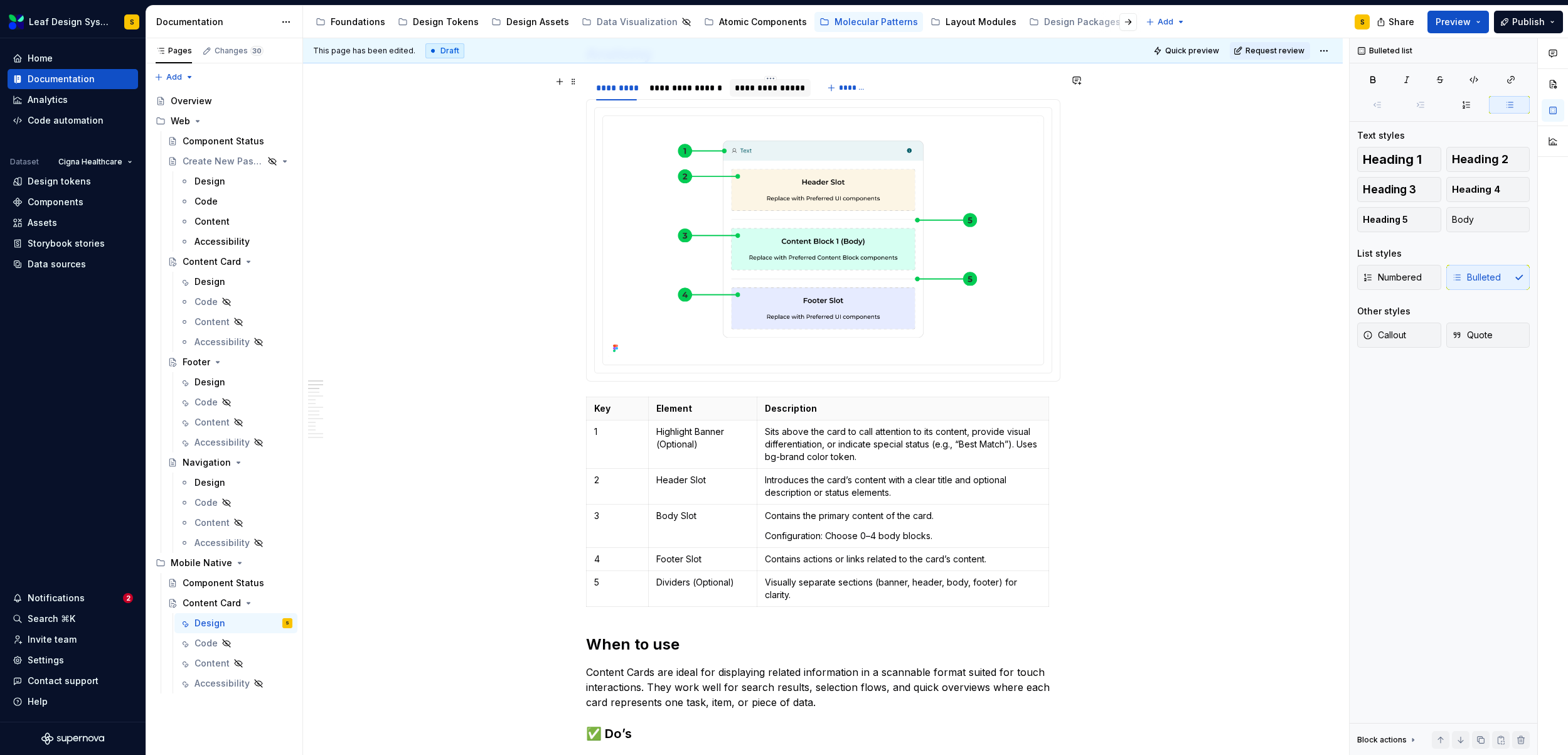
click at [772, 89] on div "**********" at bounding box center [770, 87] width 71 height 12
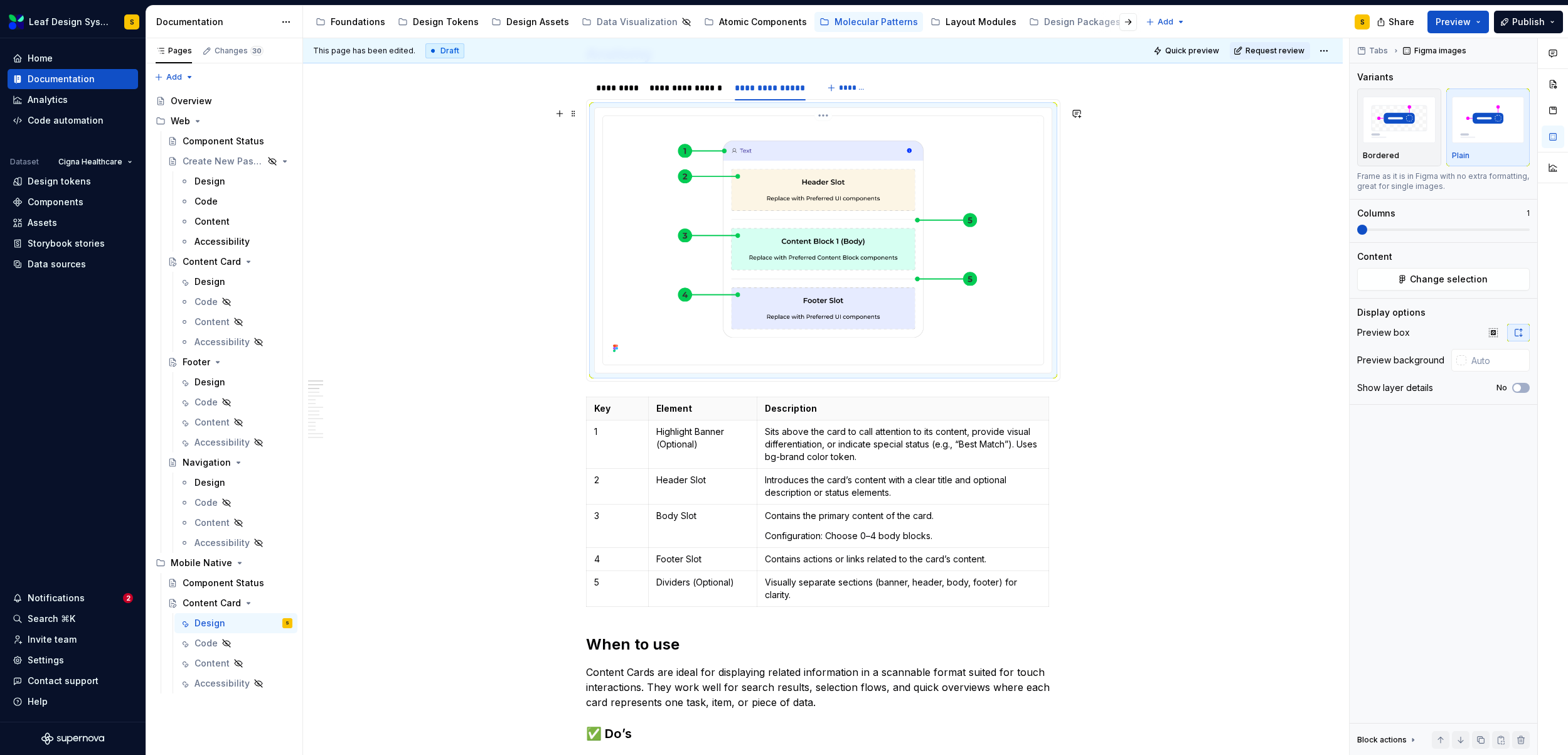
click at [867, 219] on img at bounding box center [823, 239] width 430 height 236
click at [1409, 274] on button "Change selection" at bounding box center [1443, 279] width 173 height 22
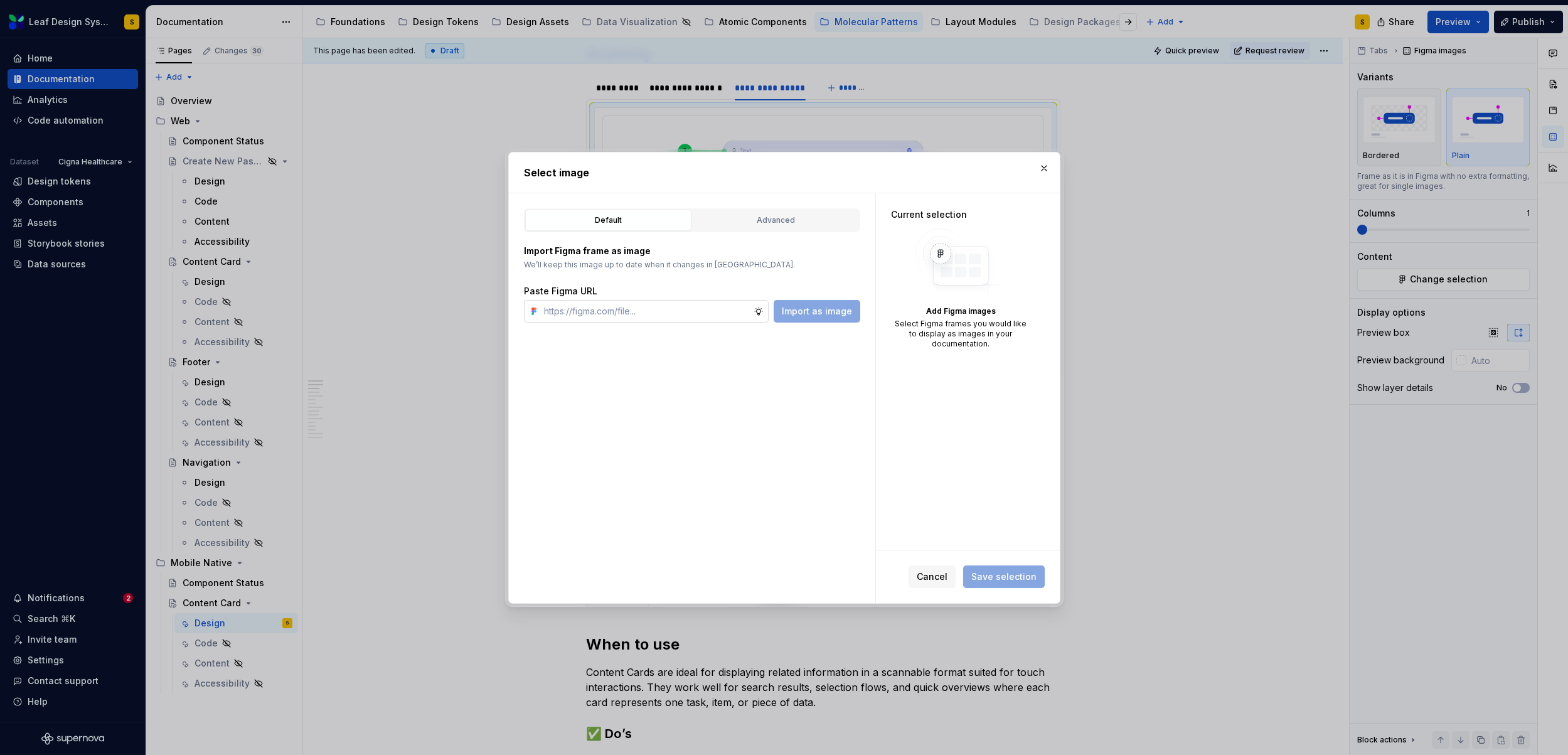
click at [709, 304] on input "text" at bounding box center [646, 311] width 214 height 22
type textarea "*"
click at [704, 311] on input "text" at bounding box center [646, 311] width 214 height 22
type input "https://www.figma.com/design/R5FNMiBYdBSXRtfBEXZGMx/Design-Documentation-Assets…"
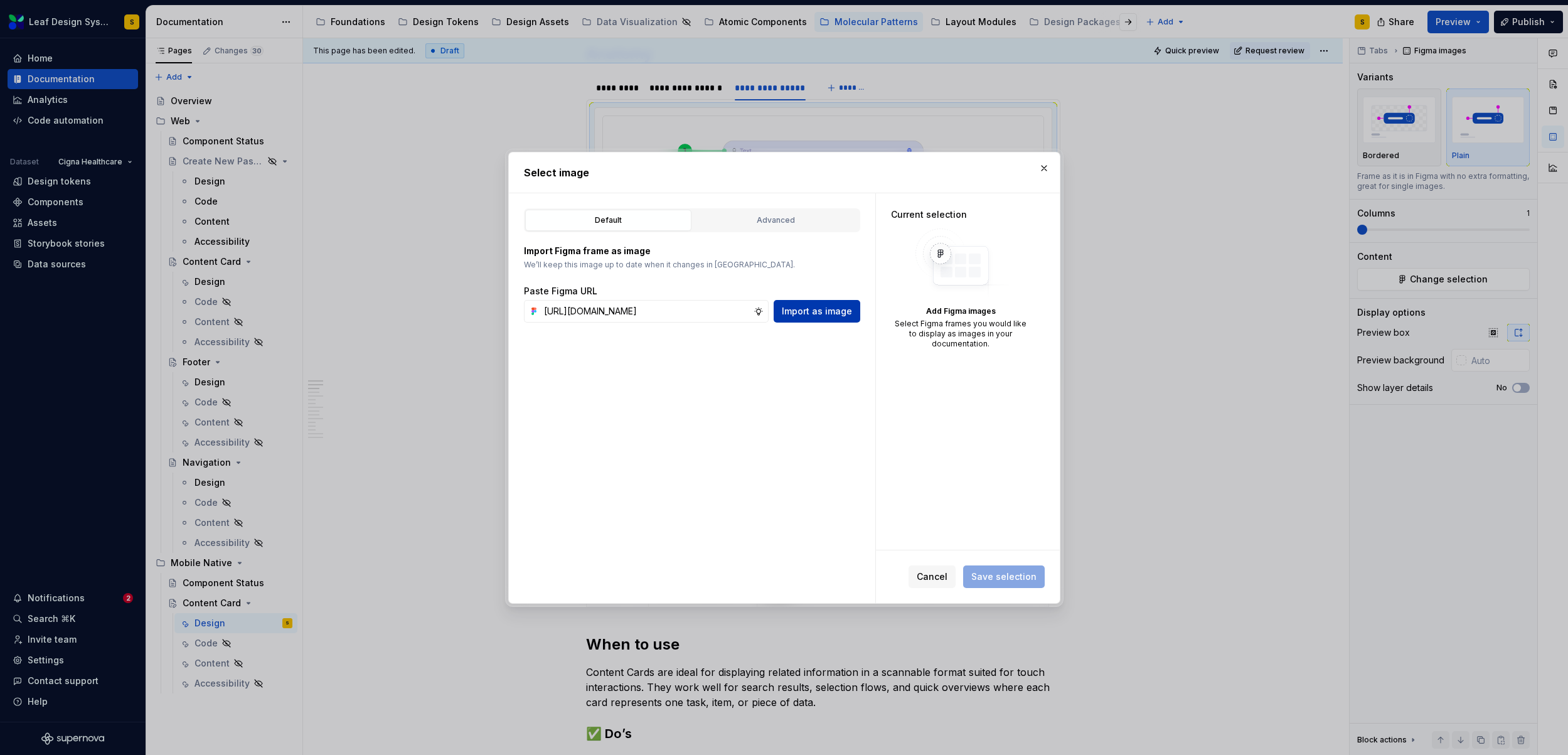
scroll to position [0, 0]
click at [839, 317] on span "Import as image" at bounding box center [817, 311] width 70 height 12
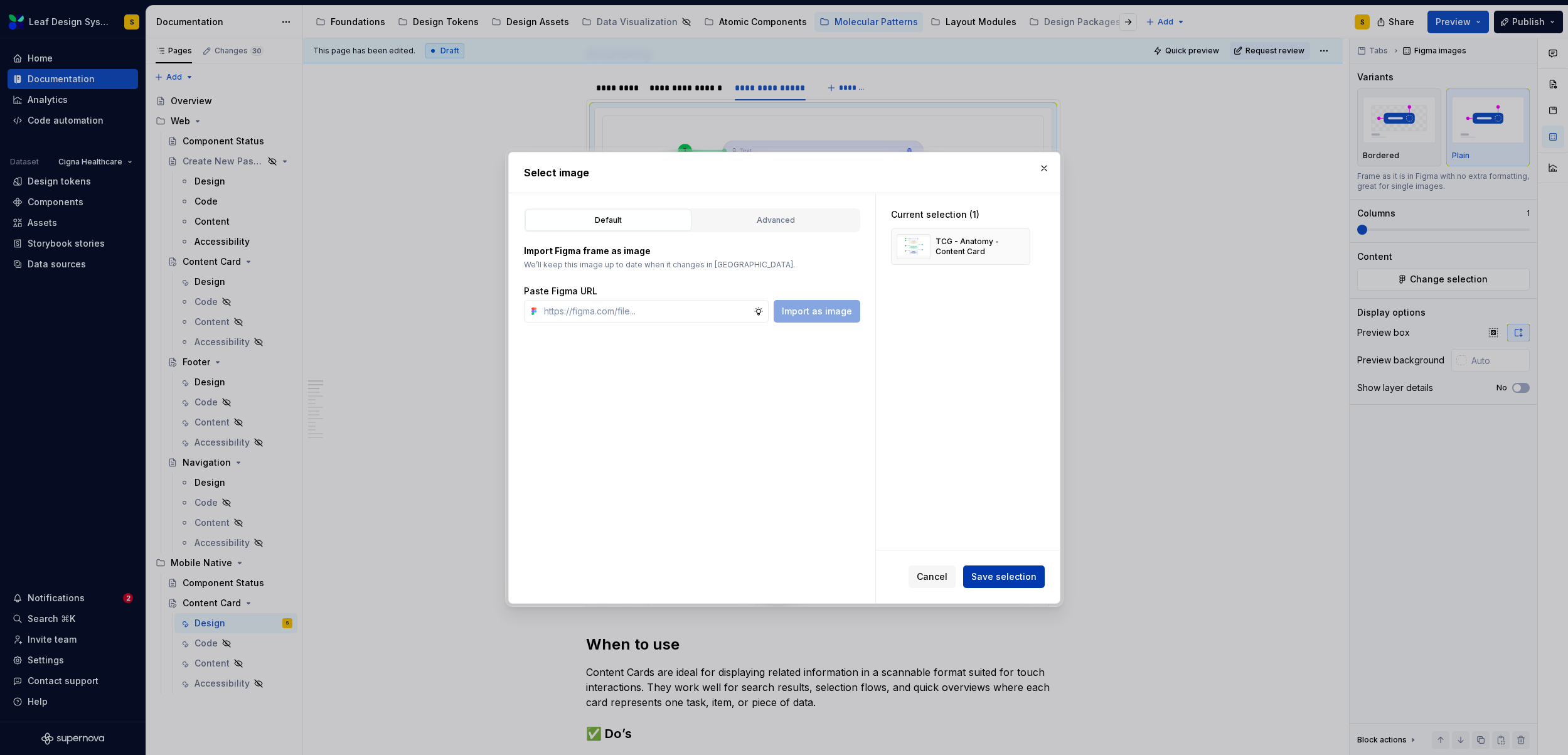
click at [1013, 577] on span "Save selection" at bounding box center [1003, 577] width 65 height 12
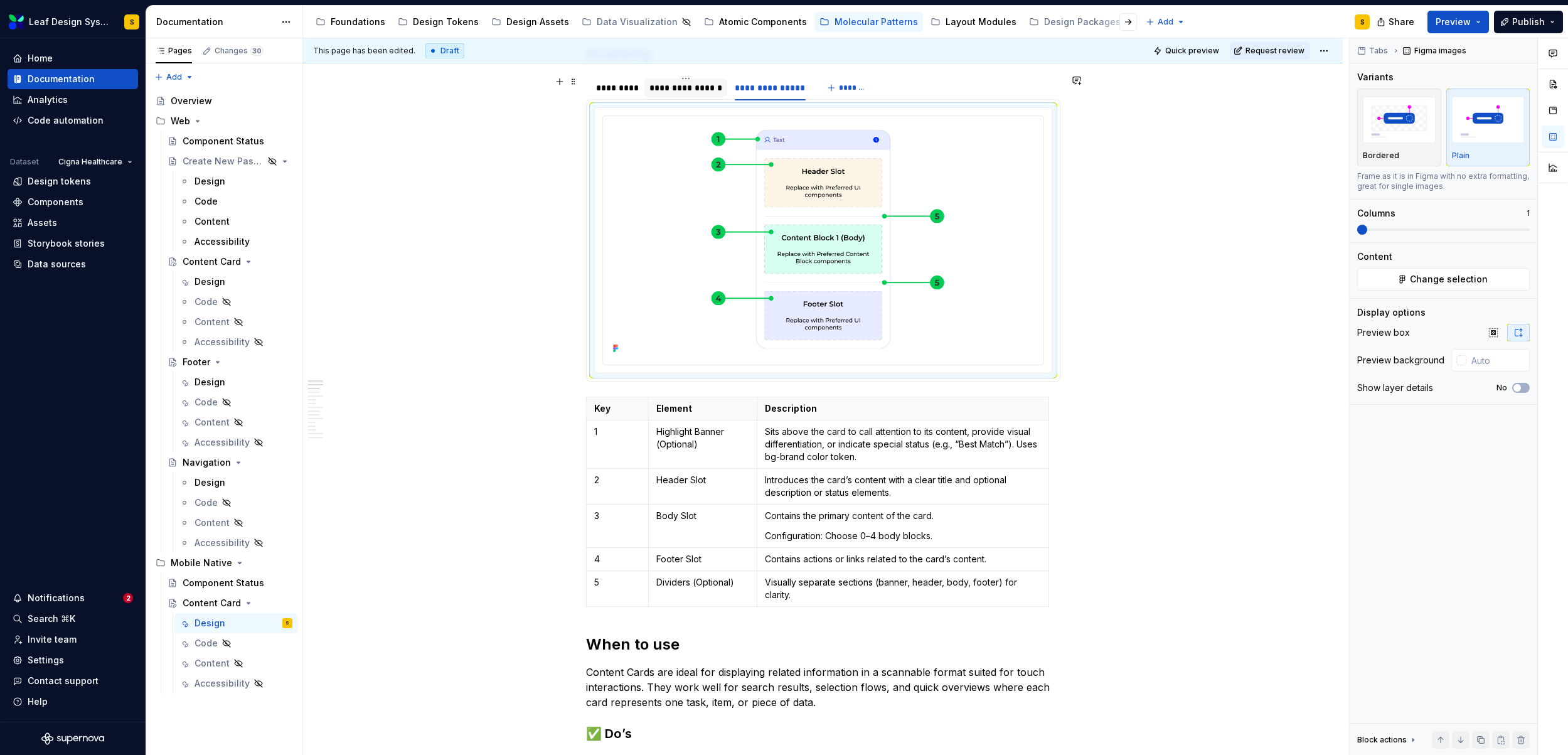
click at [671, 89] on div "**********" at bounding box center [685, 87] width 73 height 12
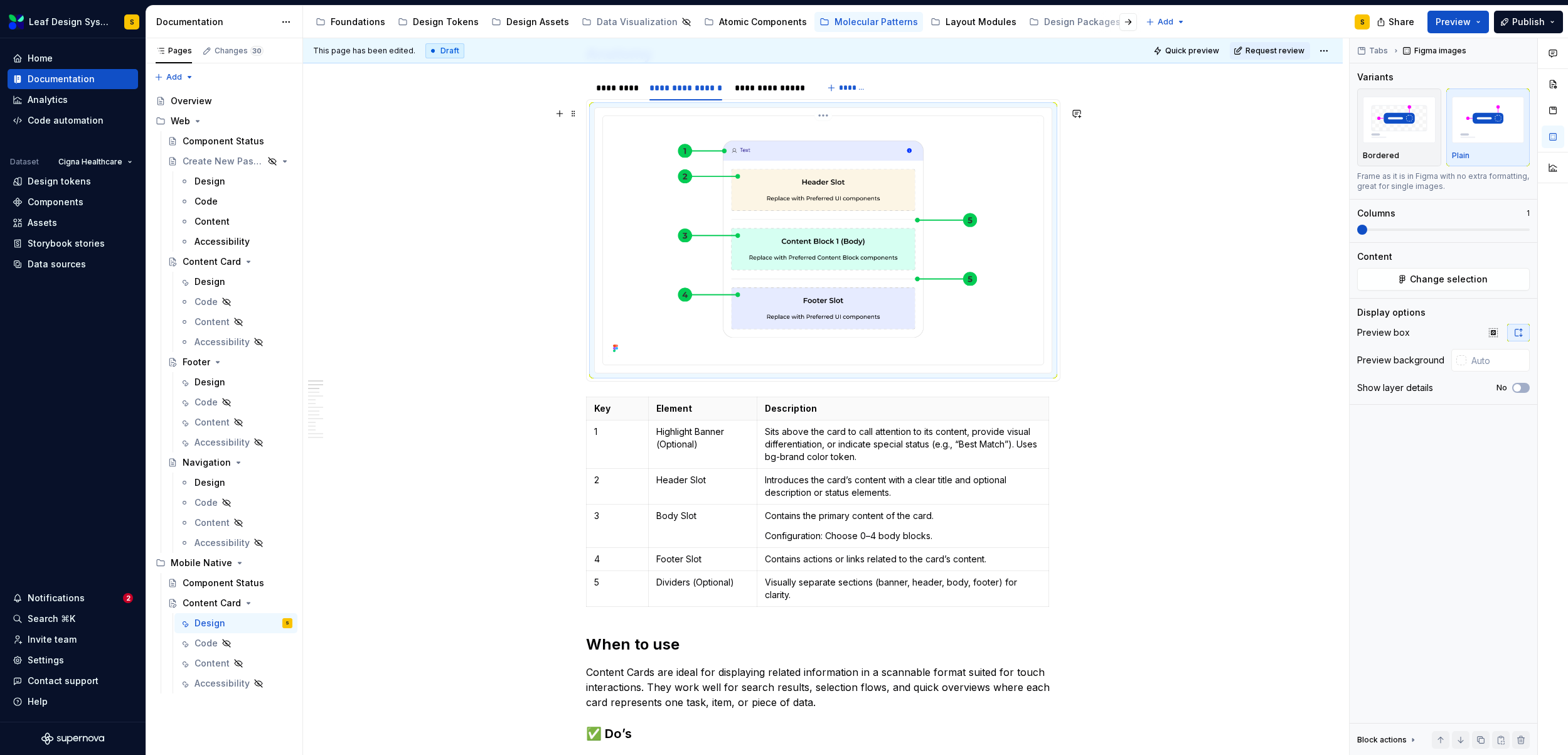
click at [835, 286] on img at bounding box center [823, 239] width 430 height 236
click at [1433, 284] on span "Change selection" at bounding box center [1449, 279] width 78 height 12
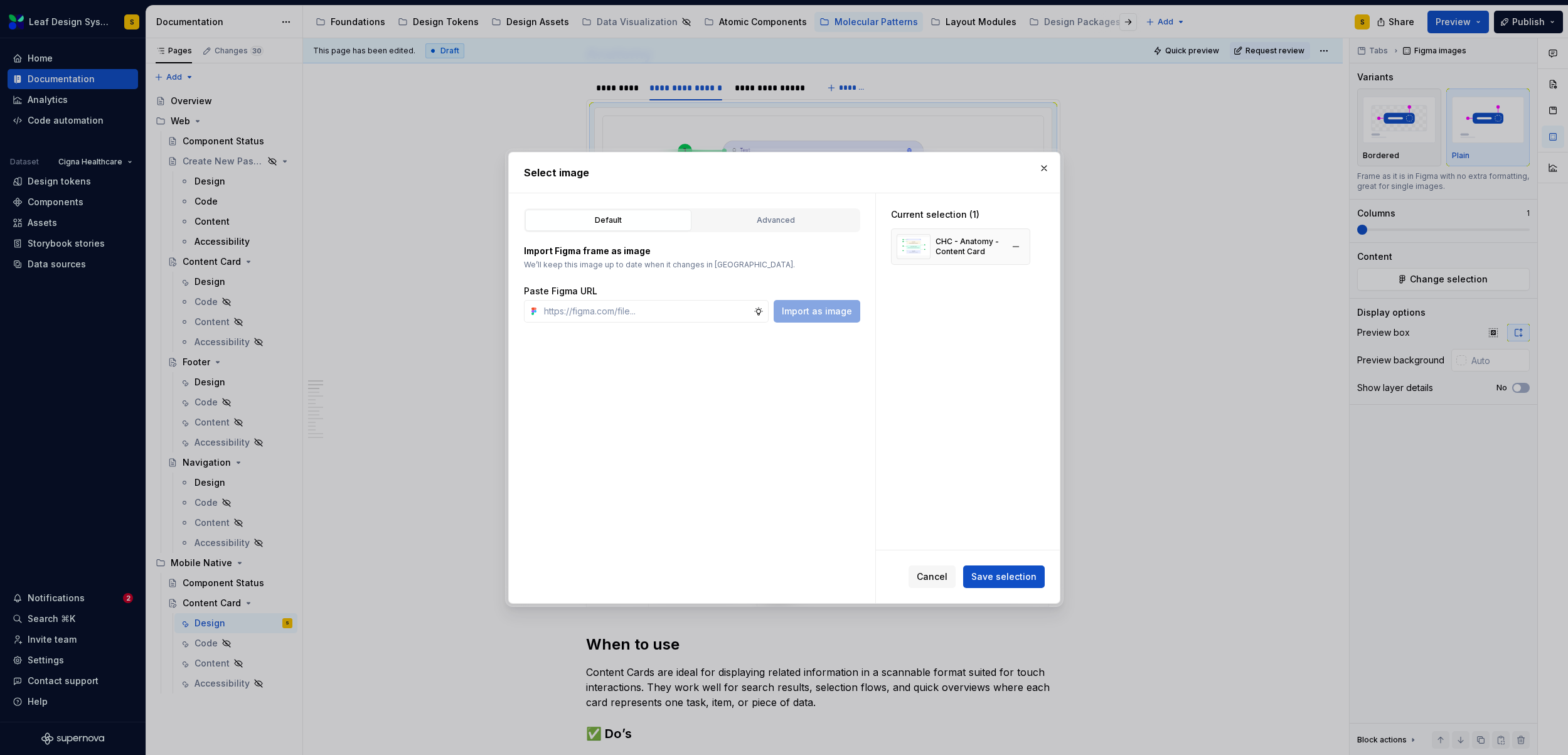
type textarea "*"
click at [1018, 248] on button "button" at bounding box center [1016, 247] width 17 height 17
click at [665, 314] on input "text" at bounding box center [646, 311] width 214 height 22
paste input "https://www.figma.com/design/R5FNMiBYdBSXRtfBEXZGMx/Design-Documentation-Assets…"
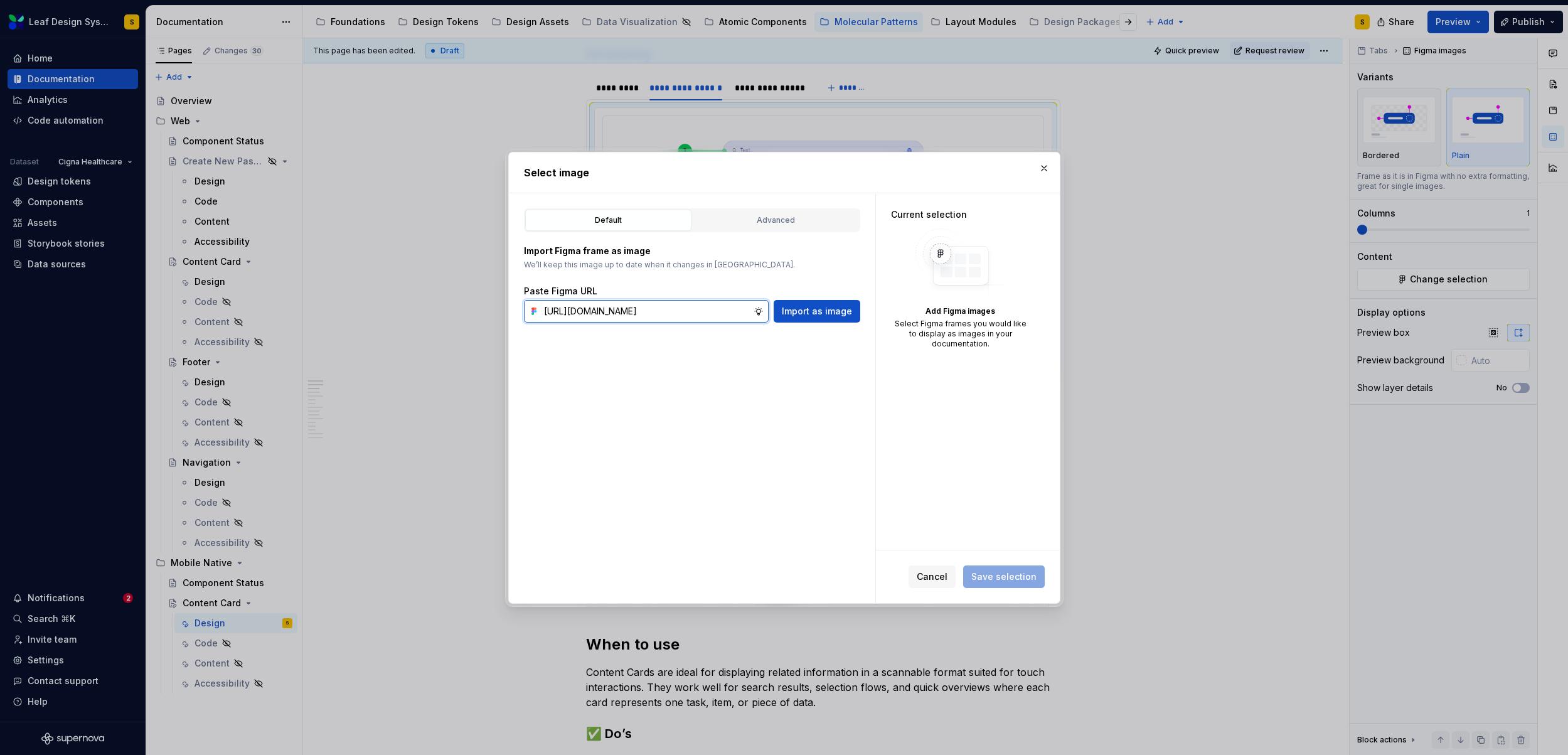
scroll to position [0, 419]
type input "https://www.figma.com/design/R5FNMiBYdBSXRtfBEXZGMx/Design-Documentation-Assets…"
click at [833, 307] on span "Import as image" at bounding box center [817, 311] width 70 height 12
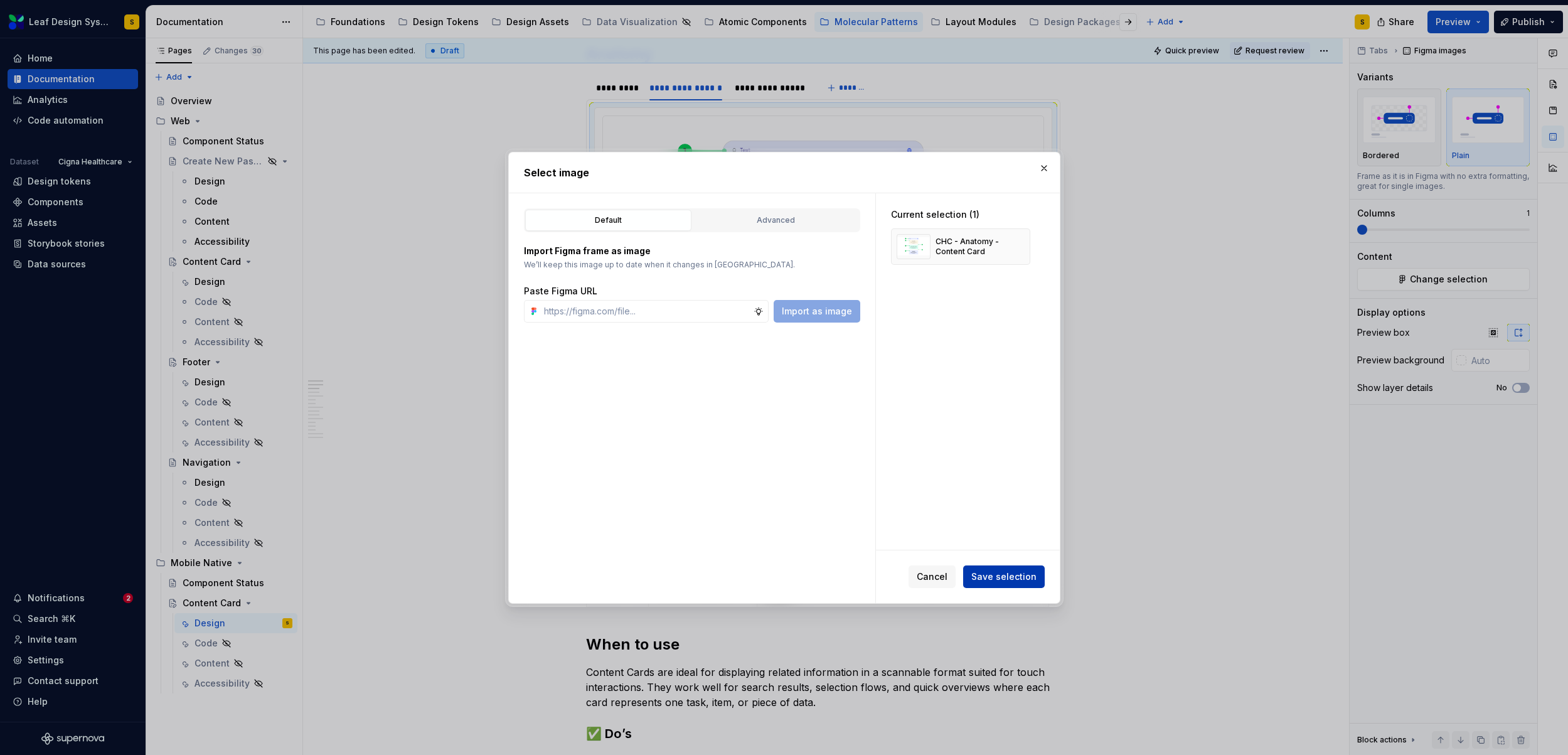
click at [1006, 577] on span "Save selection" at bounding box center [1003, 577] width 65 height 12
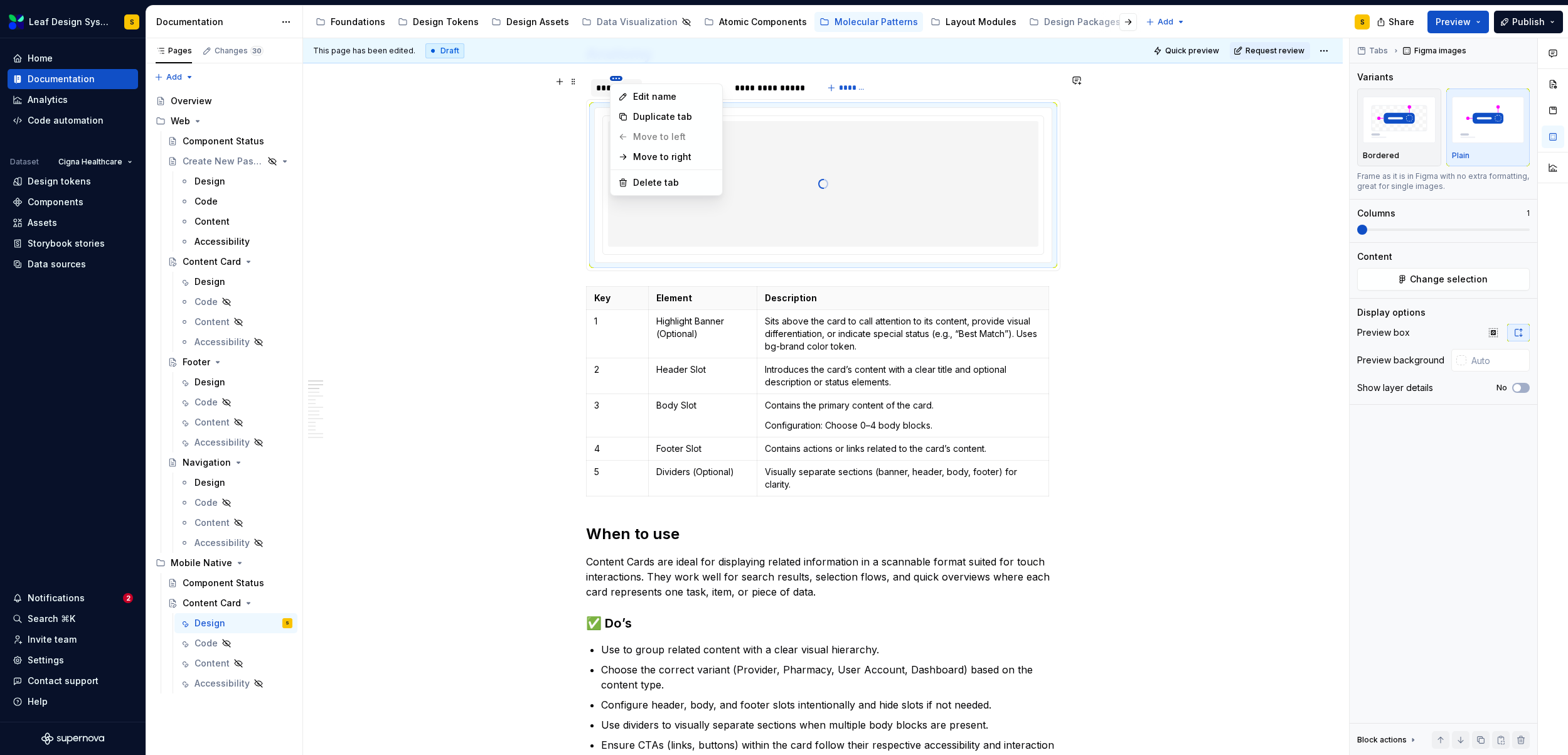
click at [612, 81] on html "Leaf Design System S Home Documentation Analytics Code automation Dataset Cigna…" at bounding box center [784, 377] width 1568 height 755
click at [608, 87] on html "Leaf Design System S Home Documentation Analytics Code automation Dataset Cigna…" at bounding box center [784, 377] width 1568 height 755
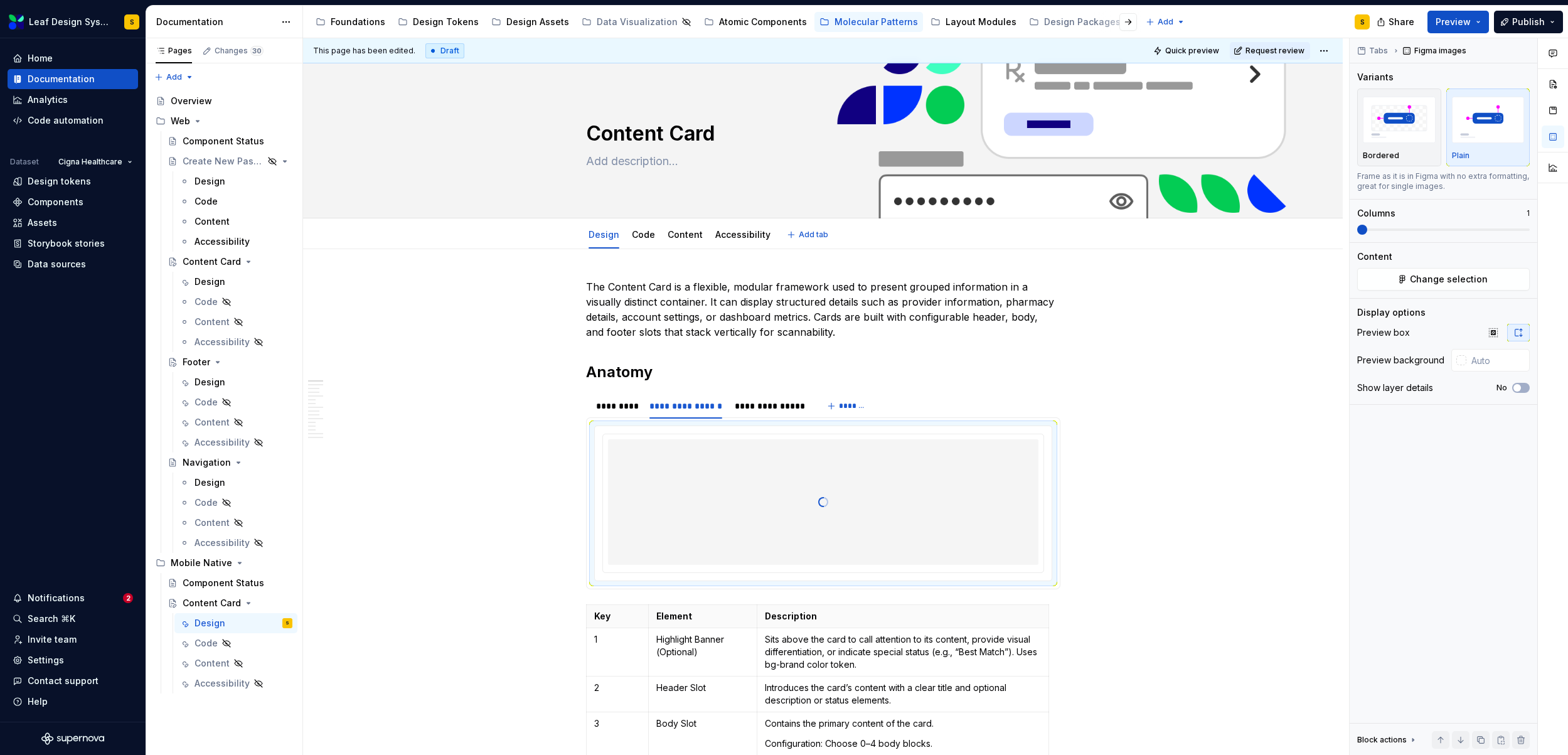
type textarea "*"
click at [614, 411] on div "*********" at bounding box center [617, 406] width 42 height 12
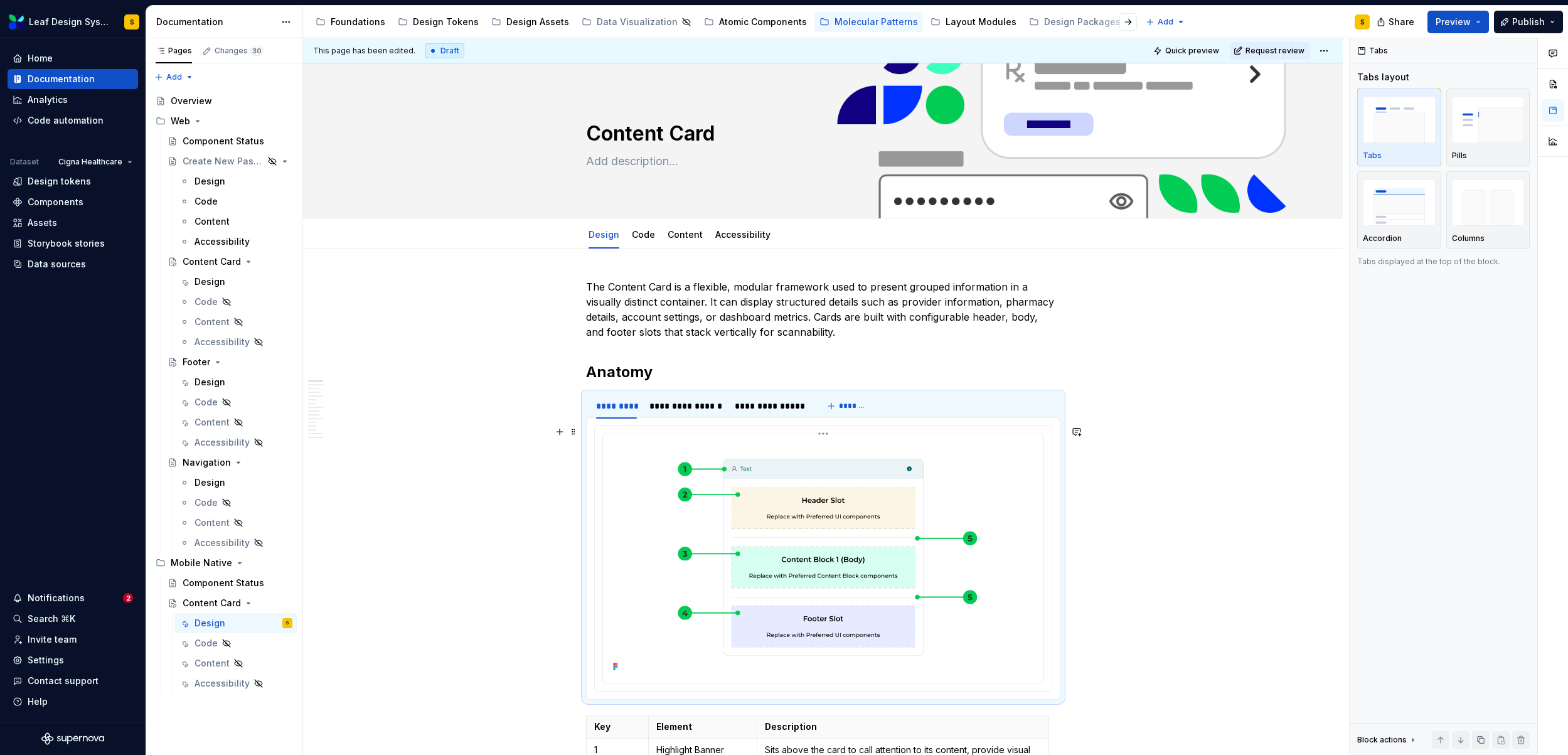
click at [829, 512] on img at bounding box center [823, 558] width 430 height 236
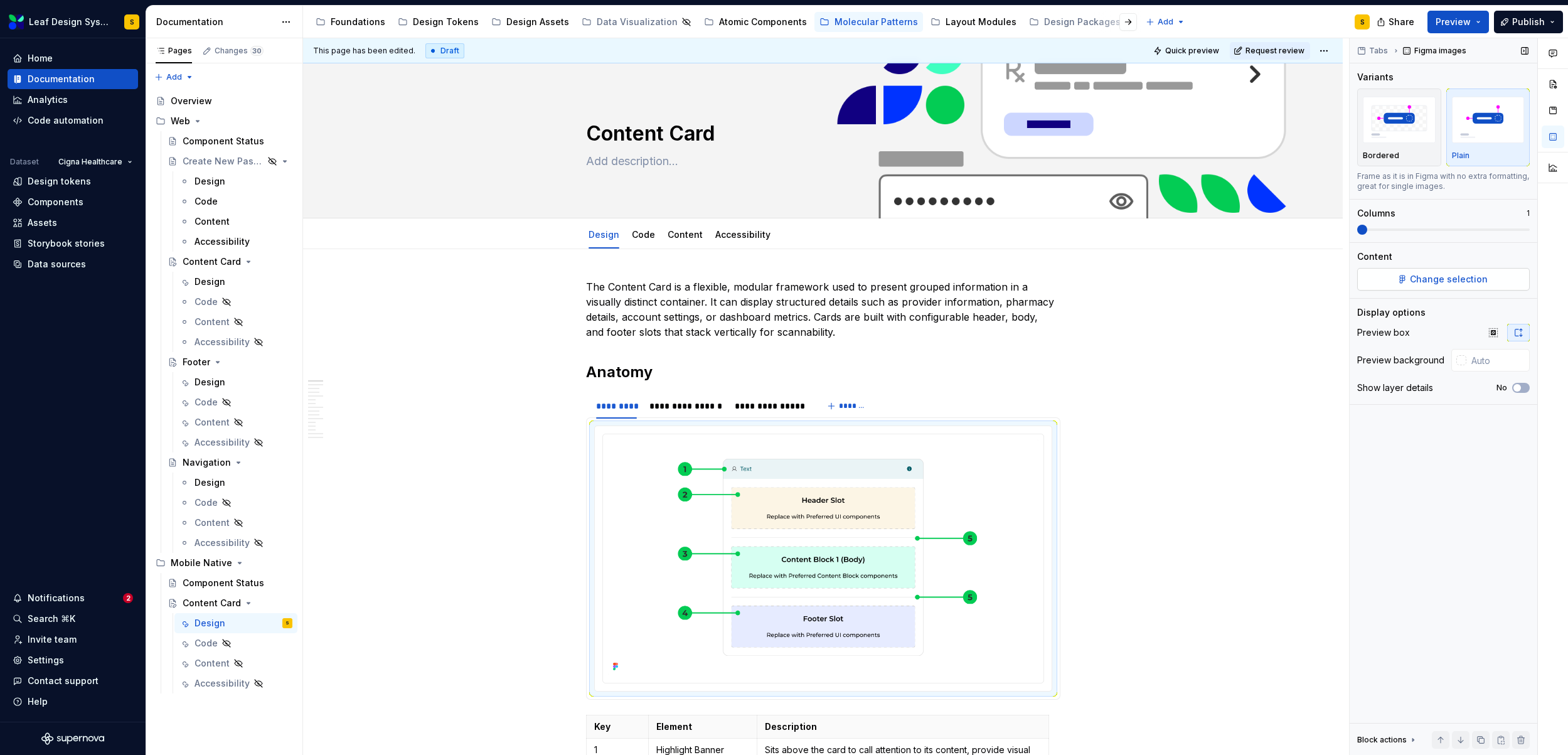
click at [1433, 287] on button "Change selection" at bounding box center [1443, 279] width 173 height 22
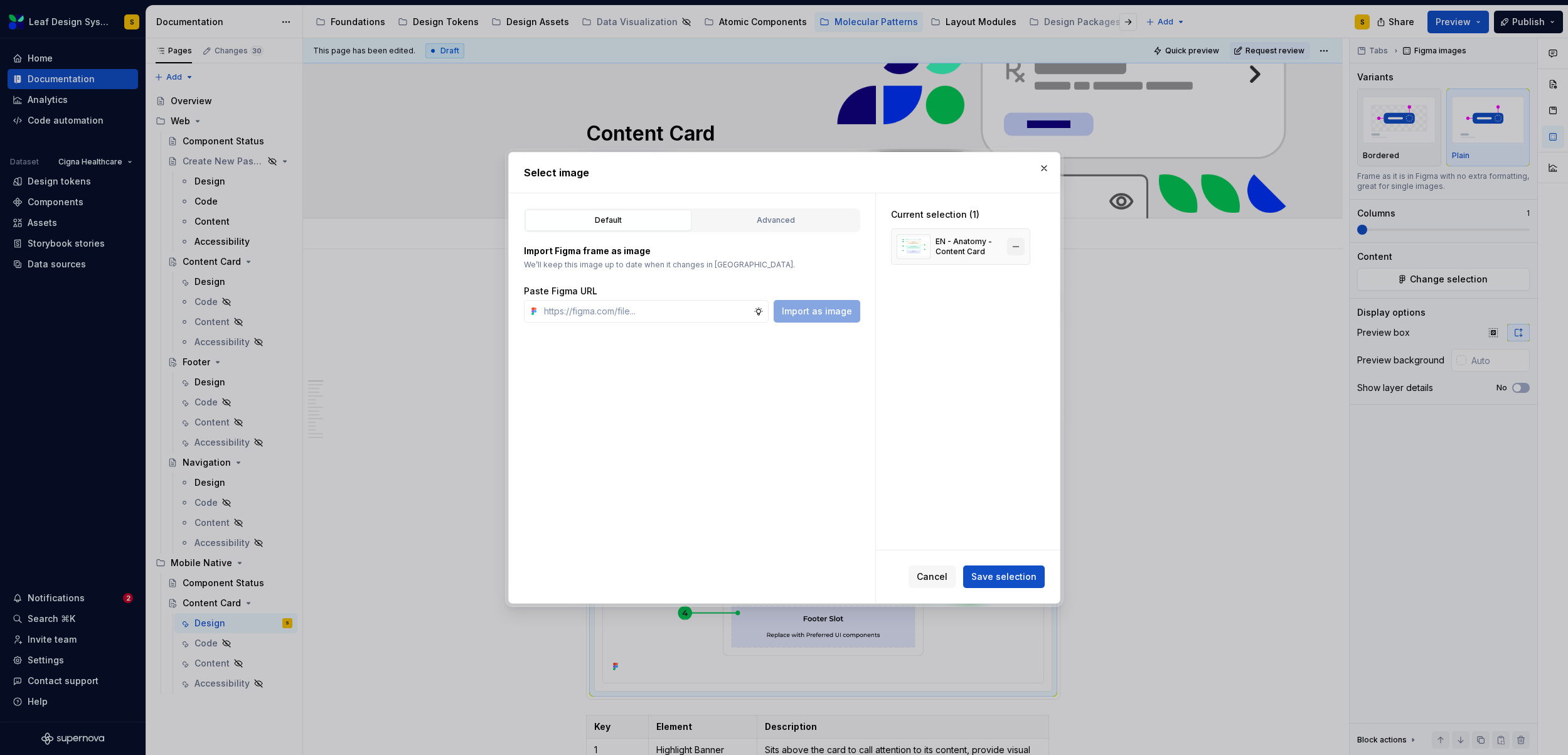
click at [1018, 254] on button "button" at bounding box center [1016, 247] width 17 height 17
click at [675, 315] on input "text" at bounding box center [646, 311] width 214 height 22
paste input "https://www.figma.com/design/R5FNMiBYdBSXRtfBEXZGMx/Design-Documentation-Assets…"
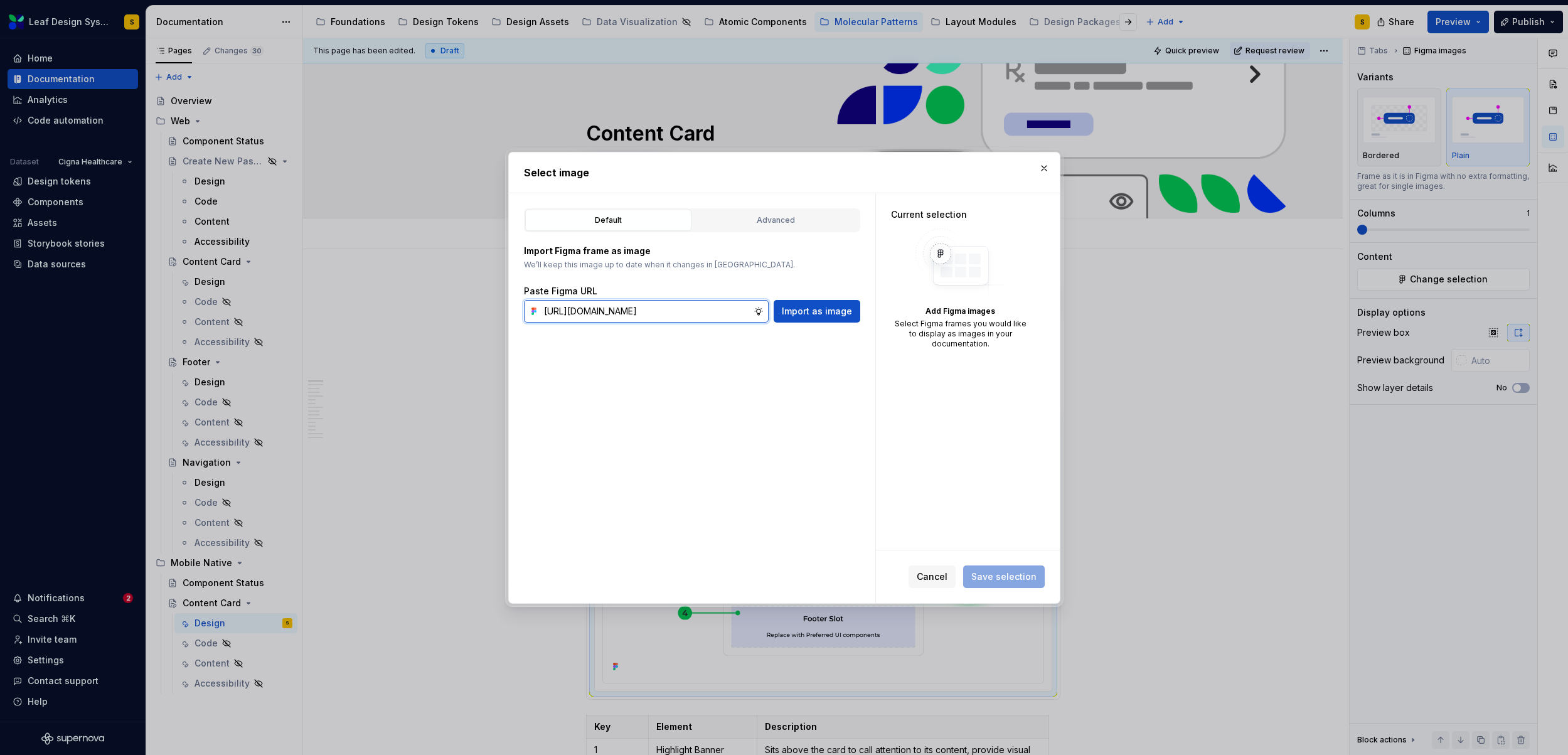
scroll to position [0, 419]
type input "https://www.figma.com/design/R5FNMiBYdBSXRtfBEXZGMx/Design-Documentation-Assets…"
click at [807, 314] on span "Import as image" at bounding box center [817, 311] width 70 height 12
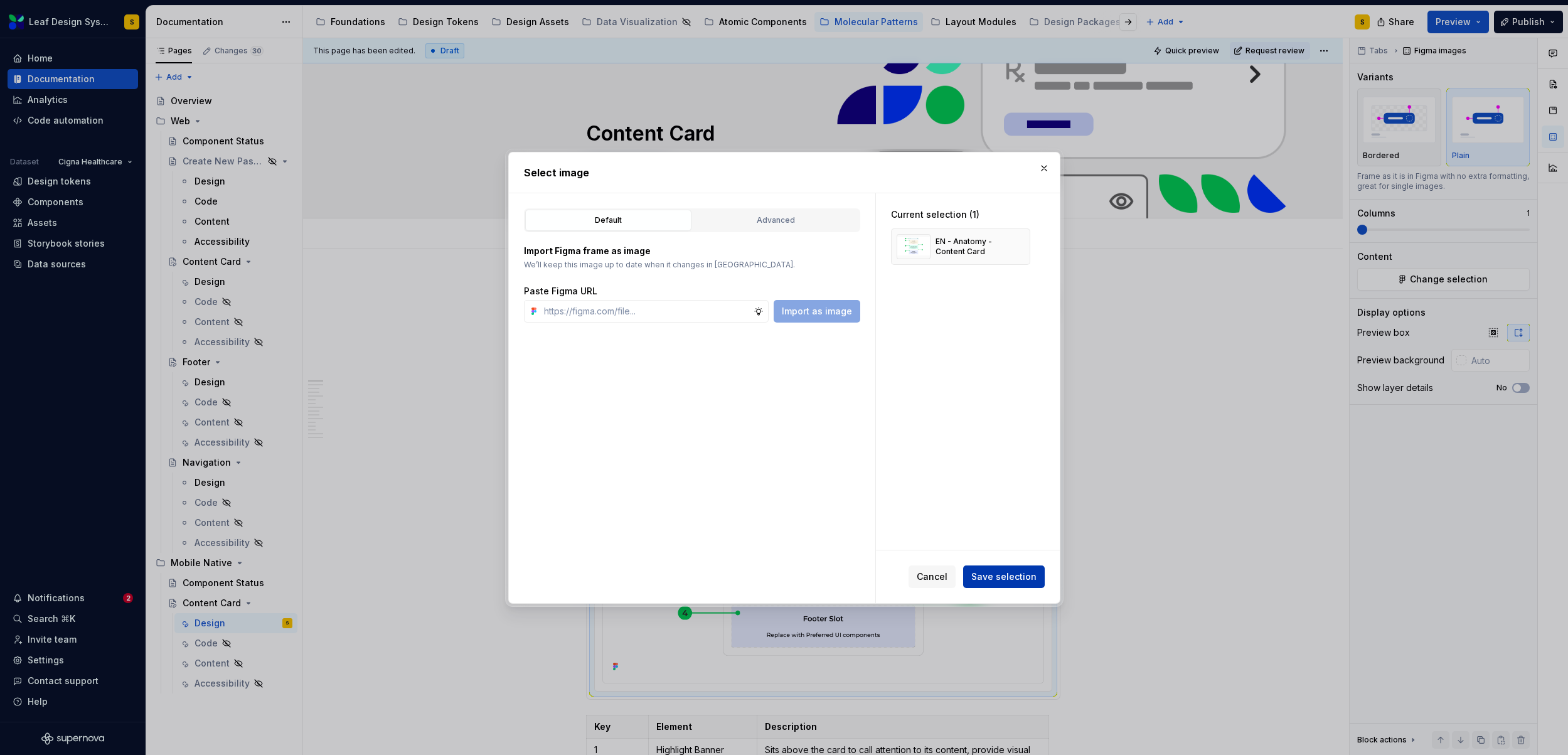
click at [993, 569] on button "Save selection" at bounding box center [1003, 577] width 81 height 22
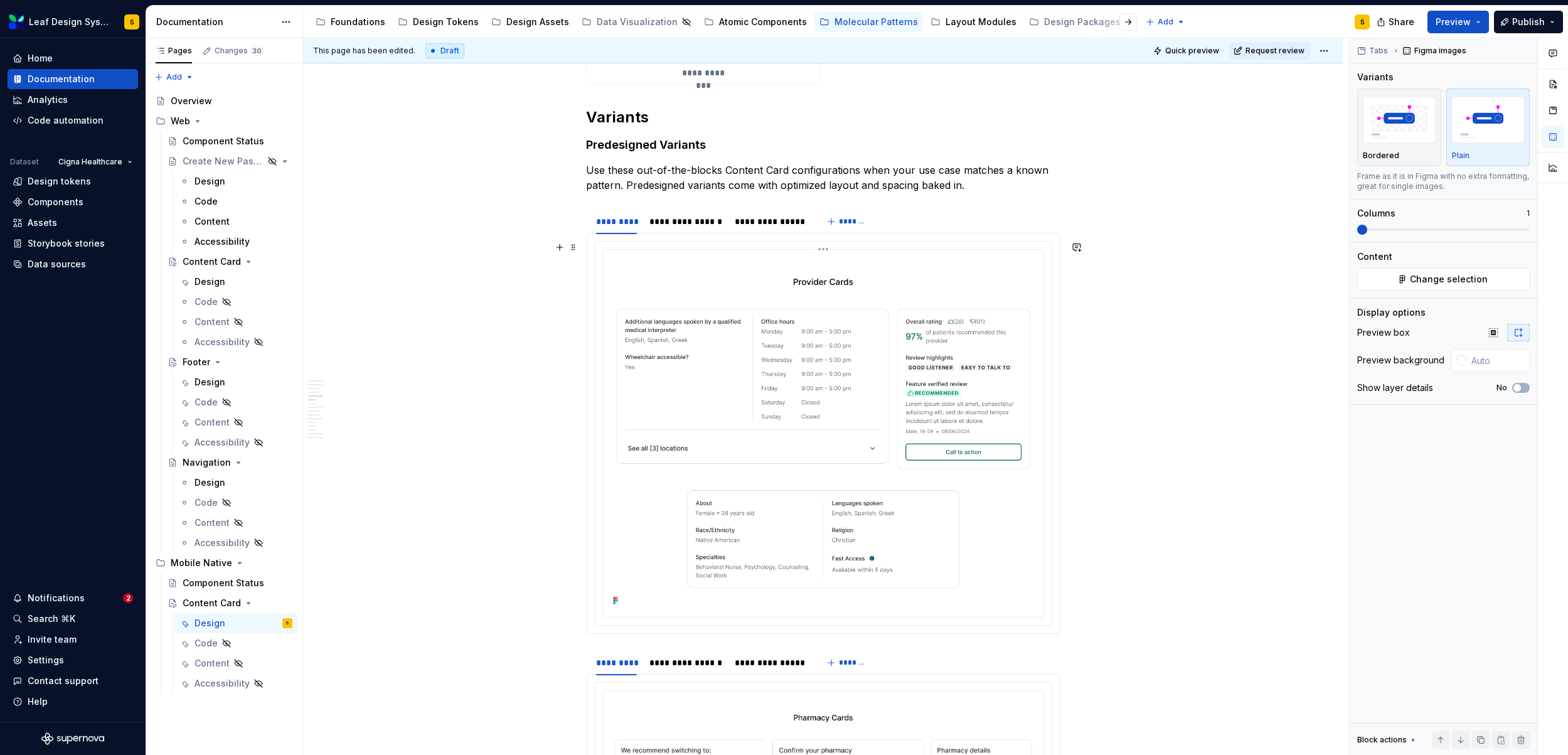
scroll to position [1781, 0]
click at [814, 392] on img at bounding box center [823, 433] width 430 height 355
click at [1426, 280] on span "Change selection" at bounding box center [1449, 279] width 78 height 12
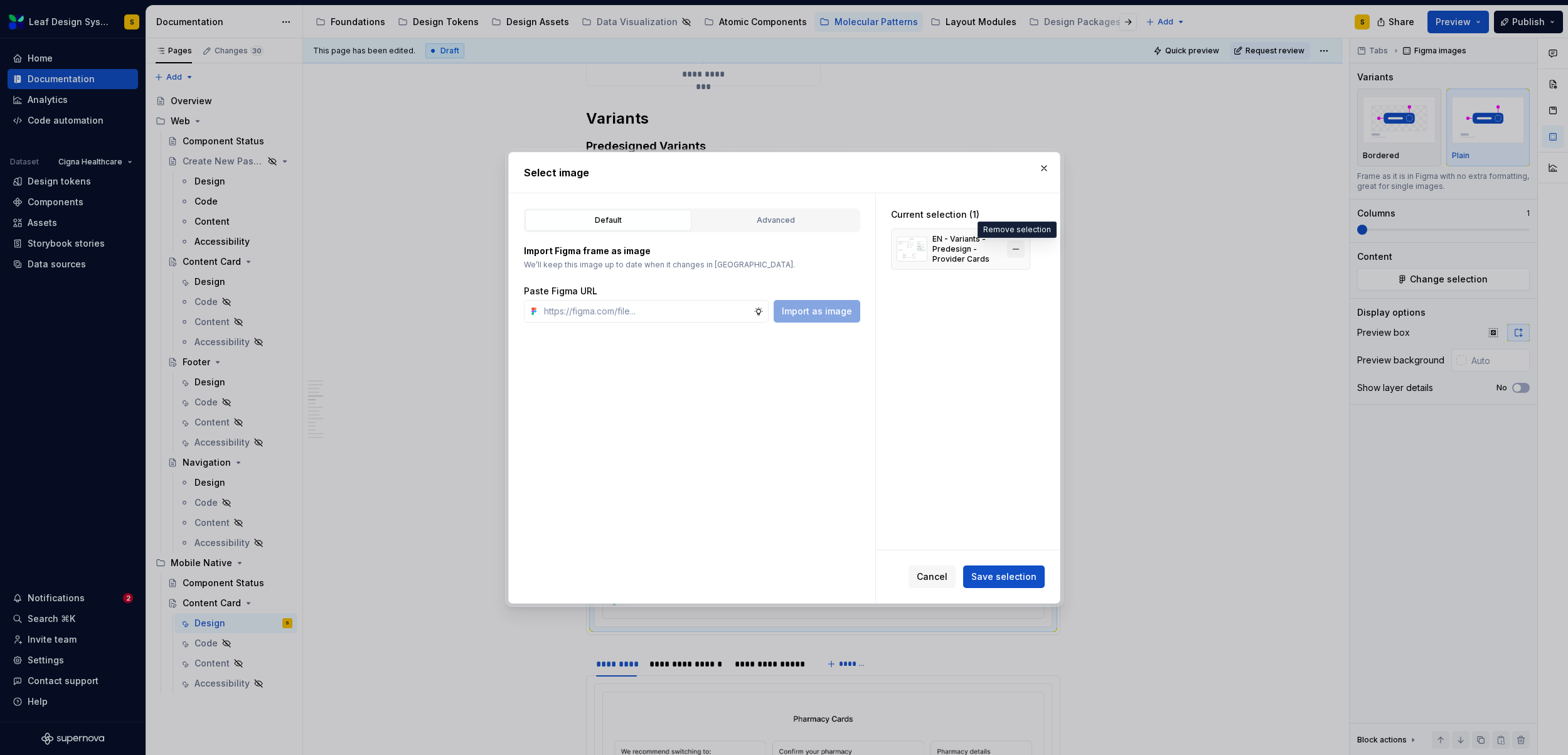
click at [1020, 243] on button "button" at bounding box center [1016, 249] width 17 height 17
type textarea "*"
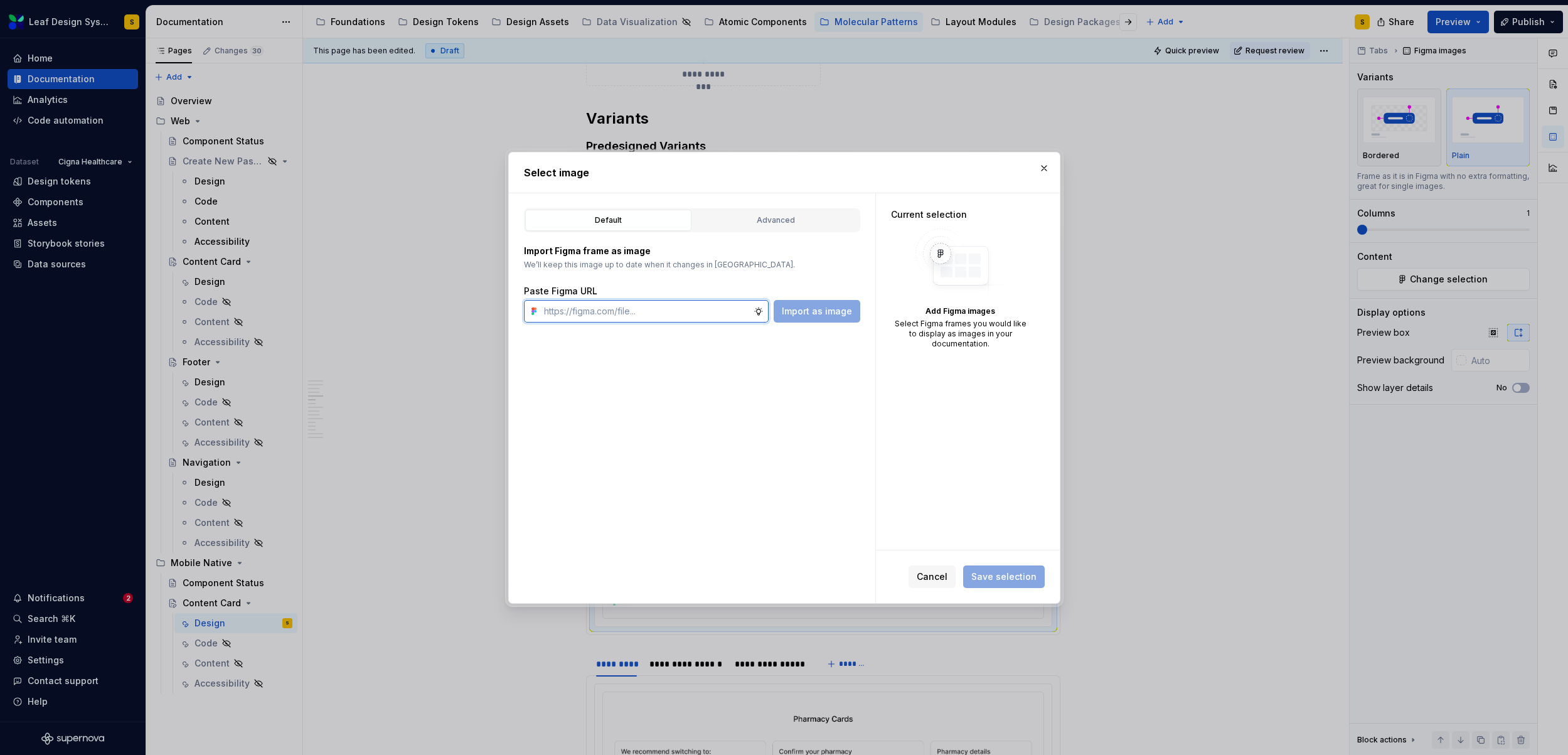
click at [631, 307] on input "text" at bounding box center [646, 311] width 214 height 22
paste input "https://www.figma.com/design/R5FNMiBYdBSXRtfBEXZGMx/Design-Documentation-Assets…"
type input "https://www.figma.com/design/R5FNMiBYdBSXRtfBEXZGMx/Design-Documentation-Assets…"
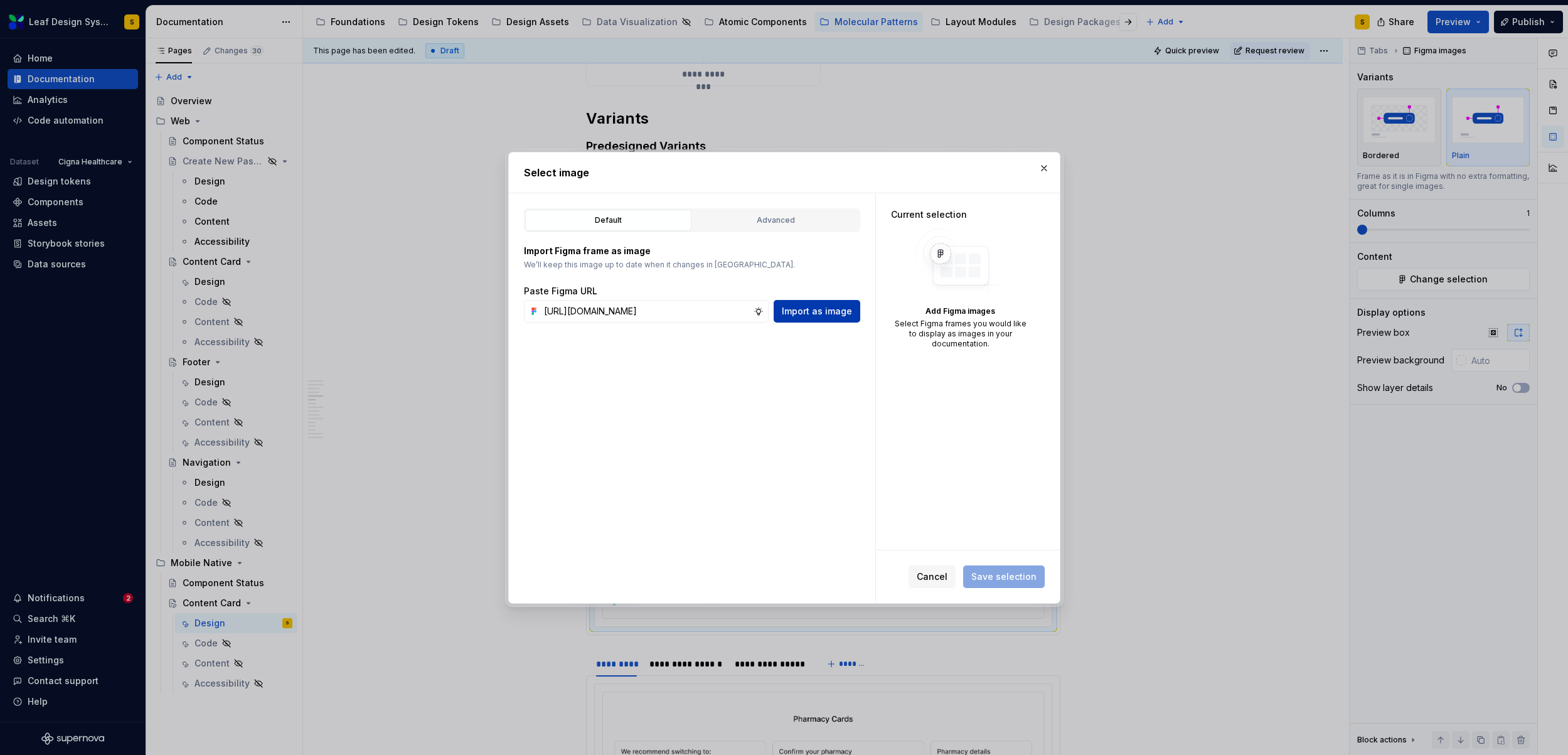
click at [817, 313] on span "Import as image" at bounding box center [817, 311] width 70 height 12
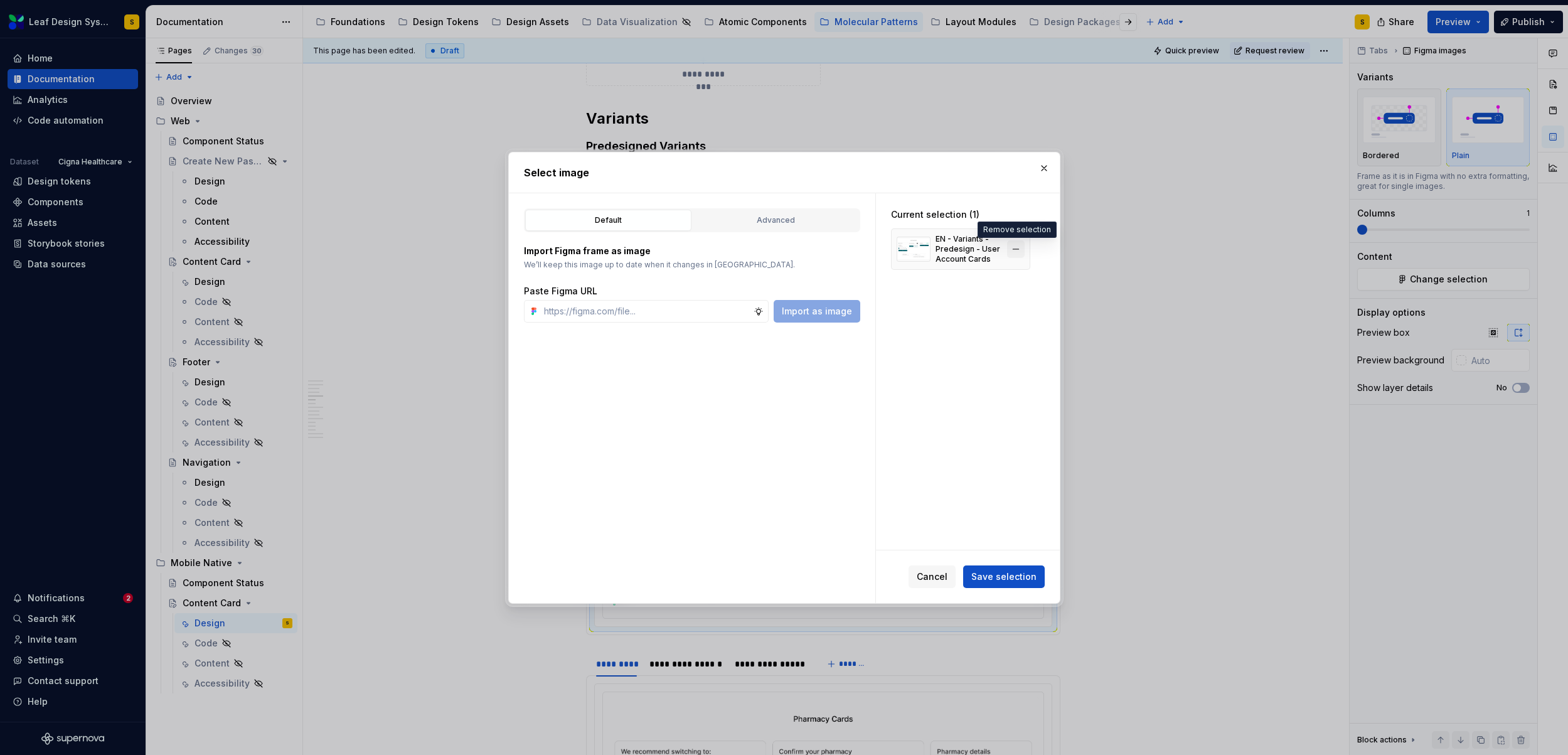
click at [1012, 248] on button "button" at bounding box center [1016, 249] width 17 height 17
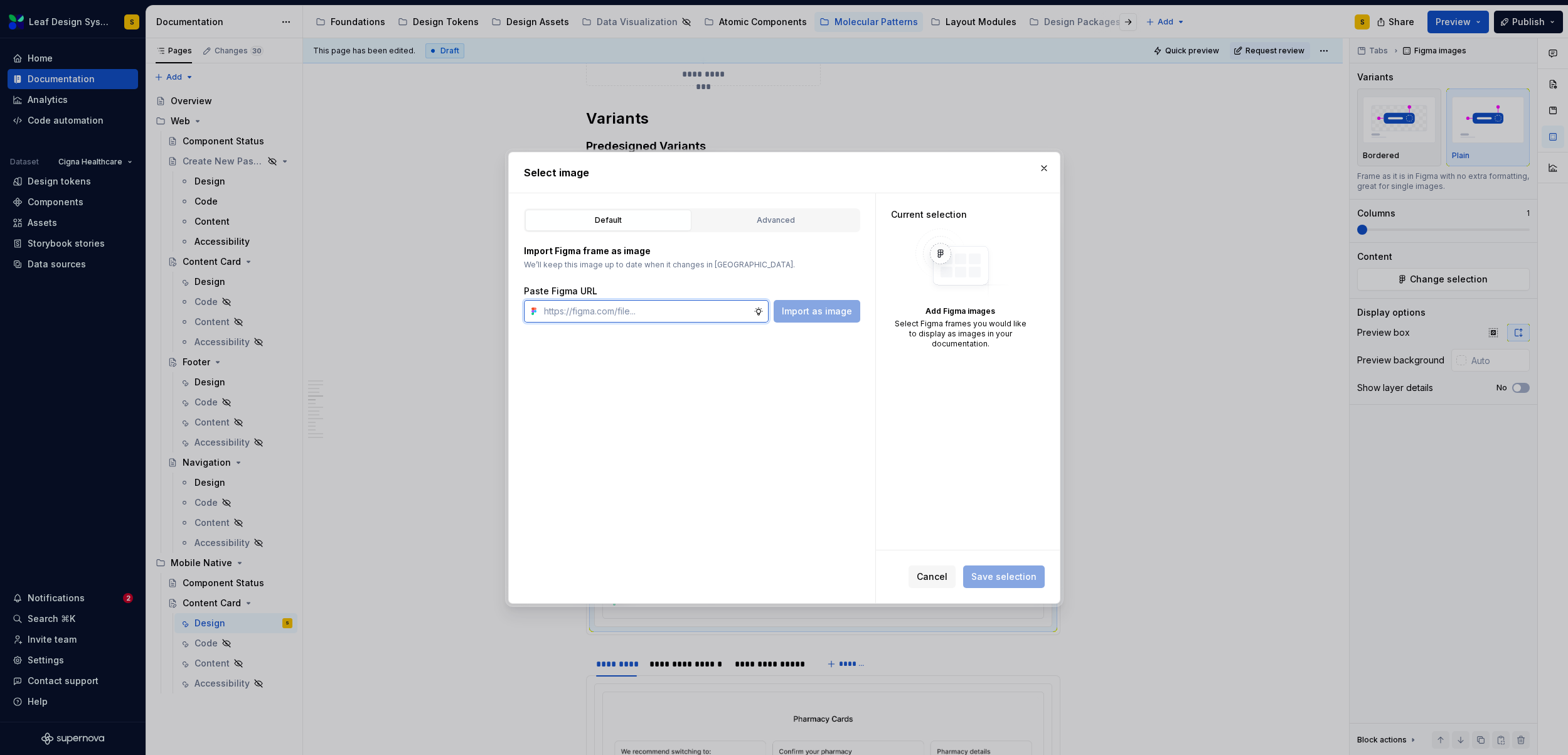
paste input "https://www.figma.com/design/R5FNMiBYdBSXRtfBEXZGMx/Design-Documentation-Assets…"
type input "https://www.figma.com/design/R5FNMiBYdBSXRtfBEXZGMx/Design-Documentation-Assets…"
click at [807, 316] on span "Import as image" at bounding box center [817, 311] width 70 height 12
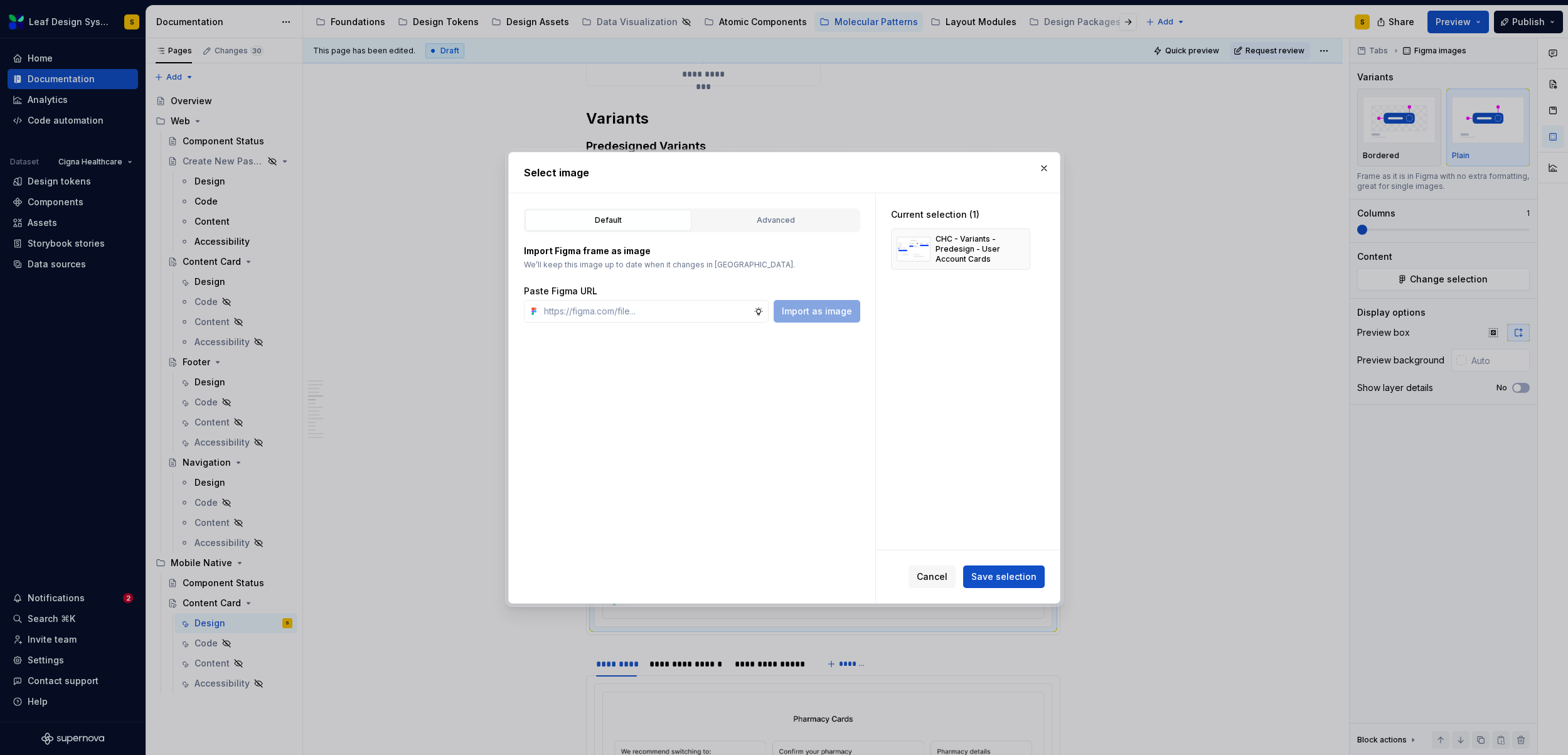
click at [1016, 571] on span "Save selection" at bounding box center [1003, 577] width 65 height 12
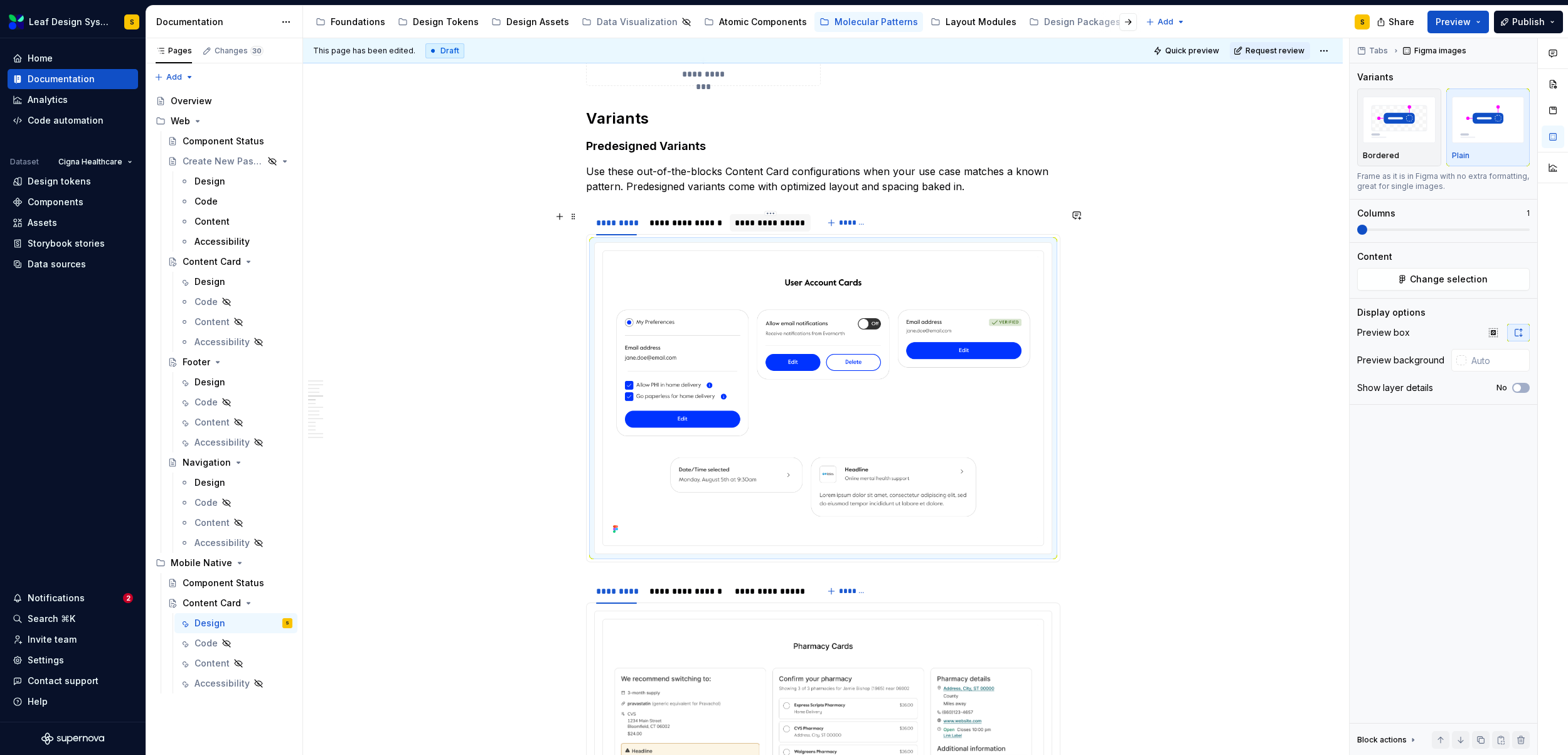
click at [778, 228] on div "**********" at bounding box center [770, 222] width 71 height 12
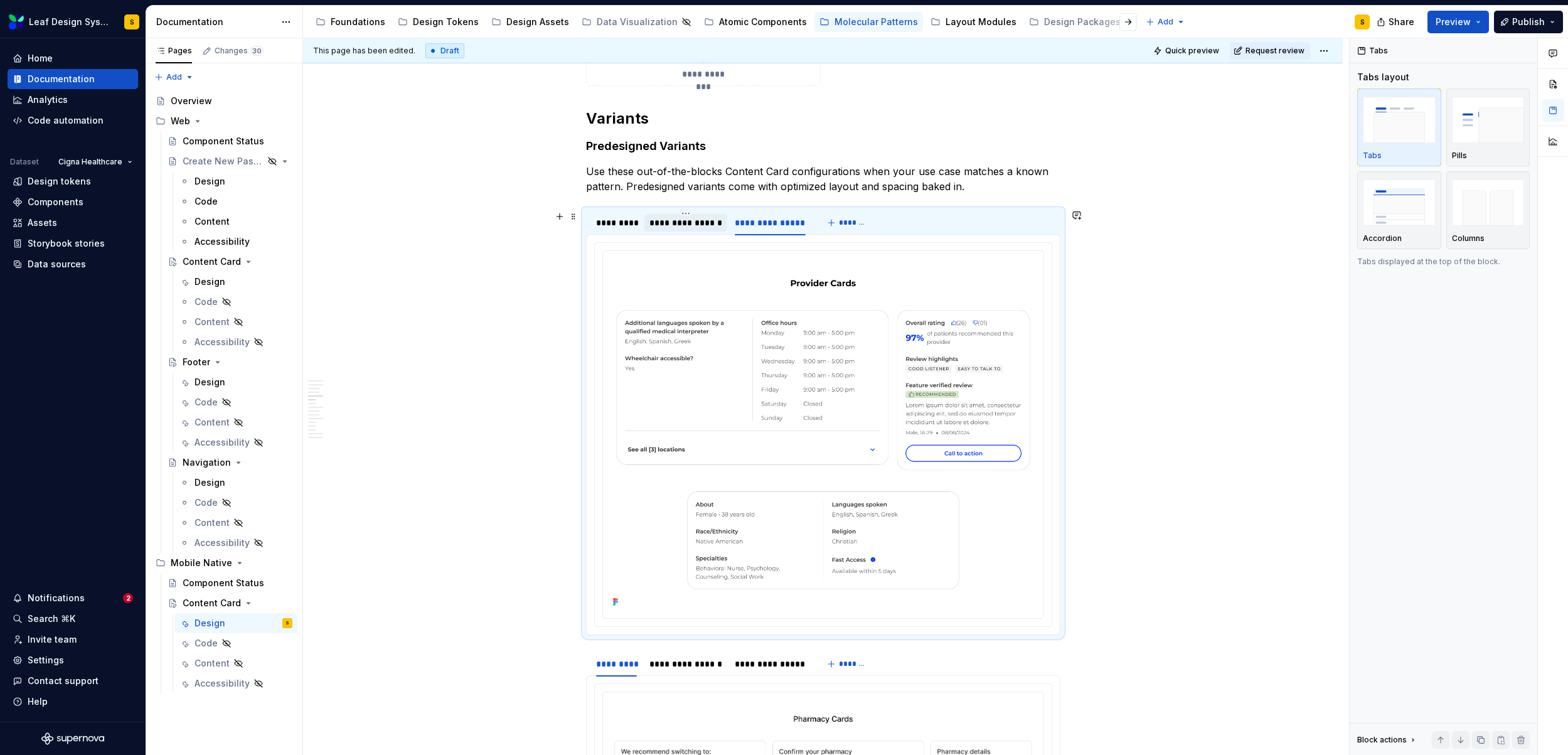
click at [707, 222] on div "**********" at bounding box center [685, 222] width 73 height 12
click at [903, 430] on img at bounding box center [823, 433] width 430 height 355
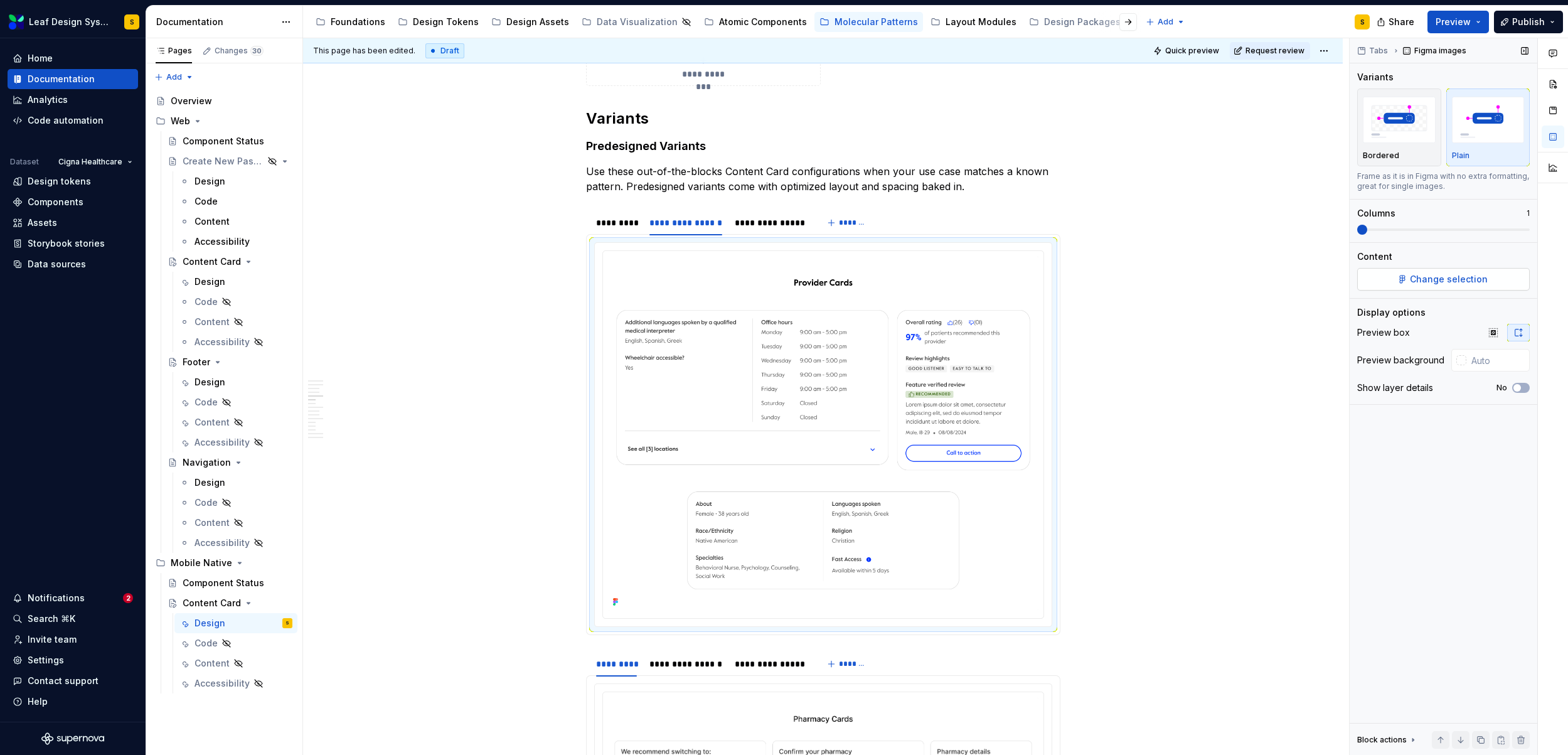
click at [1421, 279] on span "Change selection" at bounding box center [1449, 279] width 78 height 12
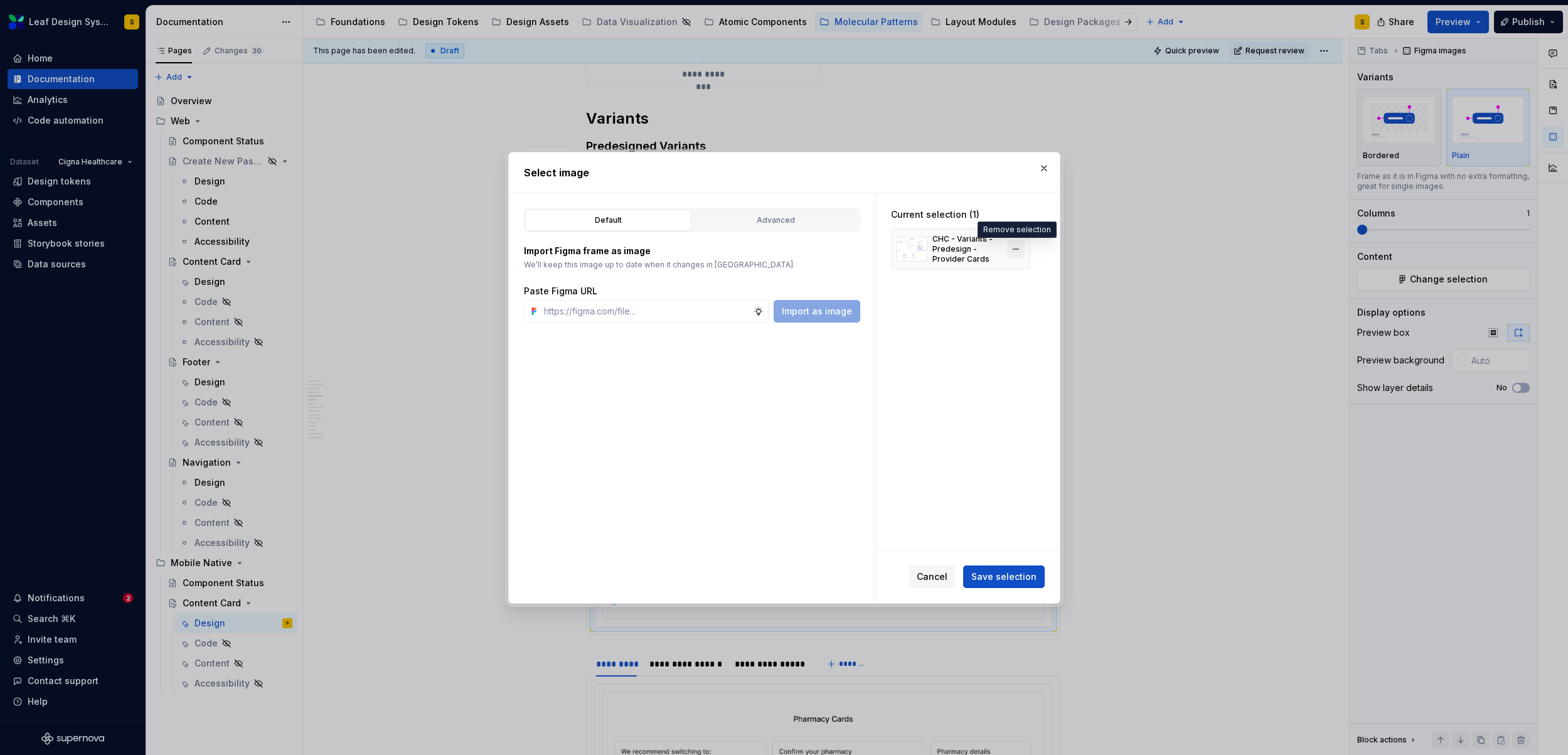
type textarea "*"
click at [1018, 248] on button "button" at bounding box center [1016, 249] width 17 height 17
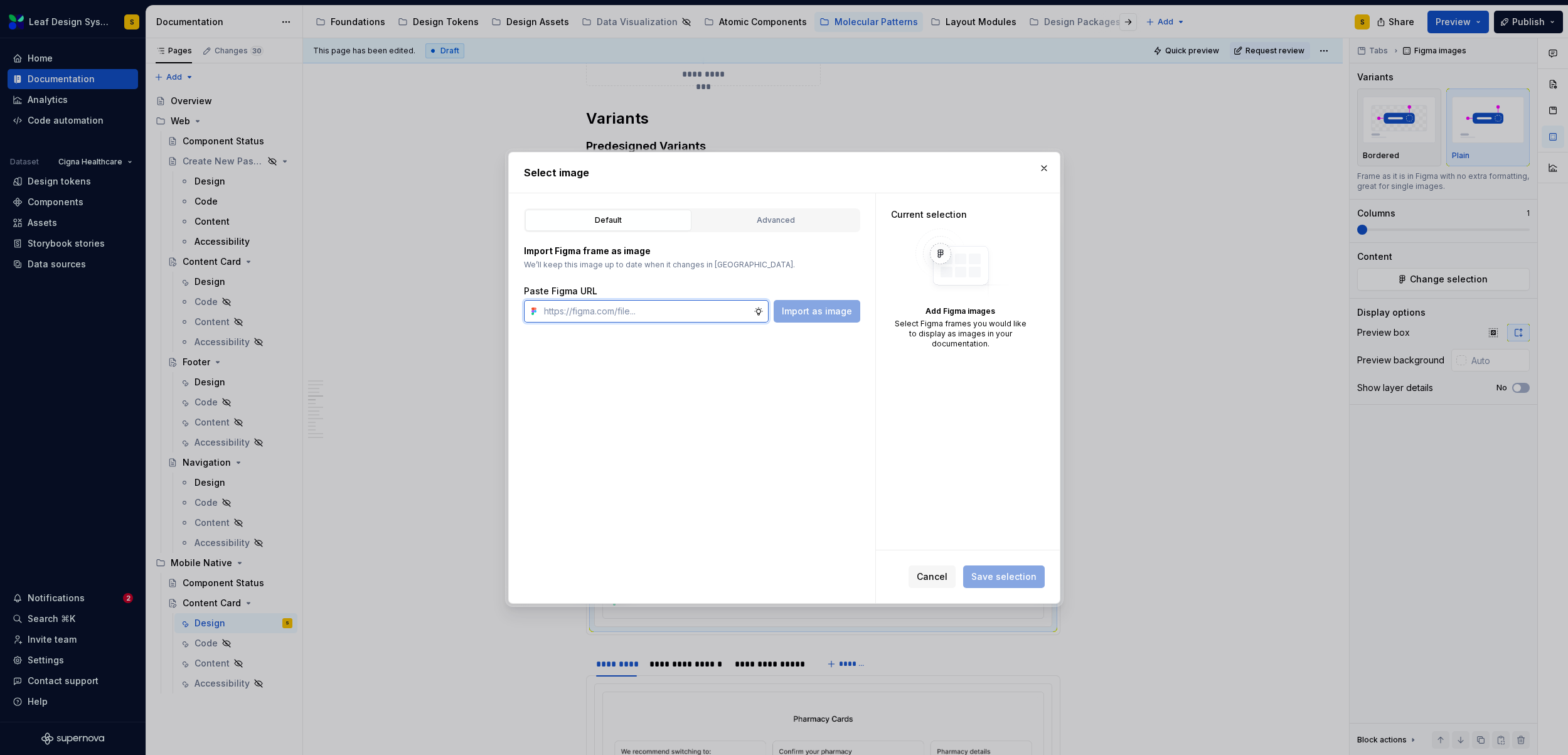
click at [680, 317] on input "text" at bounding box center [646, 311] width 214 height 22
paste input "https://www.figma.com/design/R5FNMiBYdBSXRtfBEXZGMx/Design-Documentation-Assets…"
type input "https://www.figma.com/design/R5FNMiBYdBSXRtfBEXZGMx/Design-Documentation-Assets…"
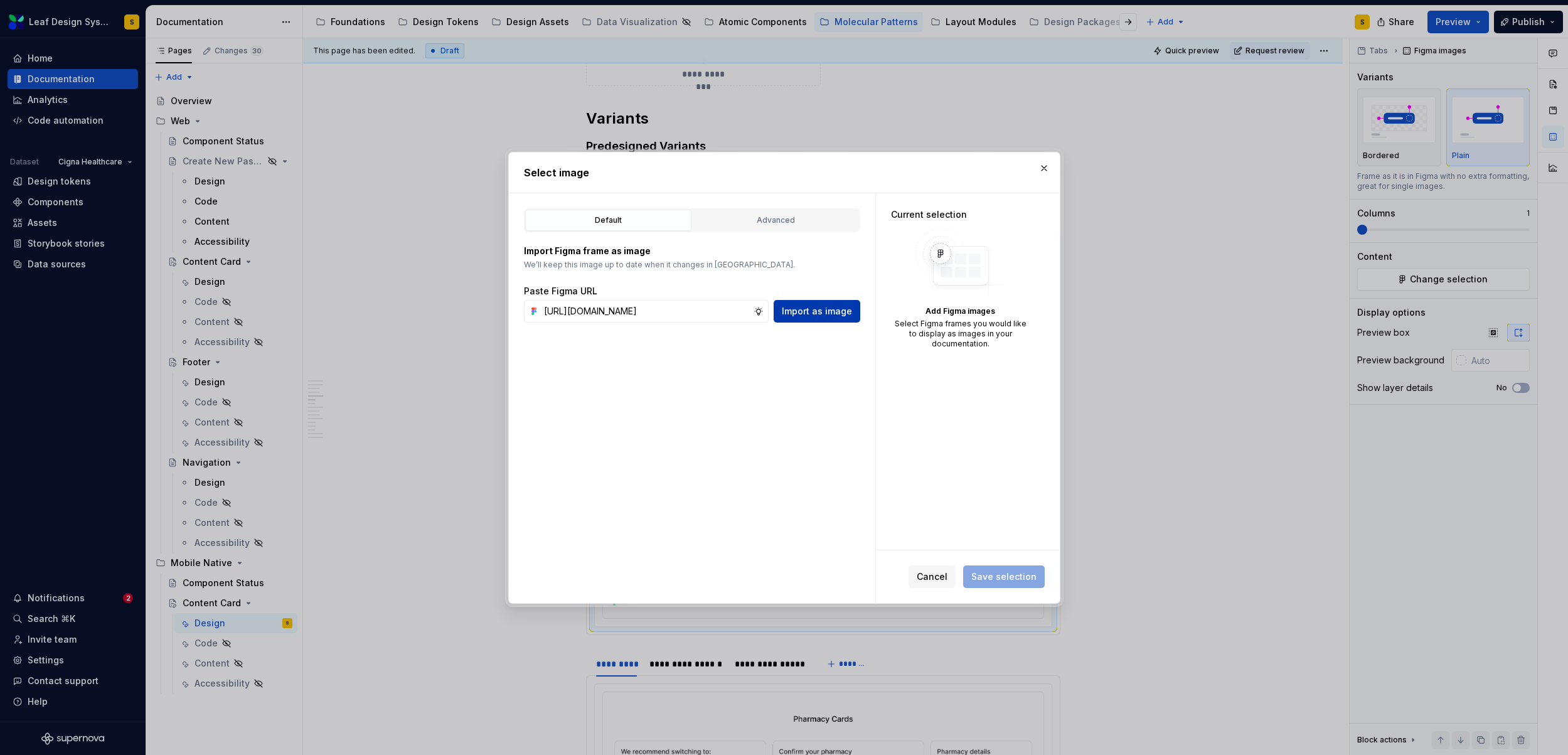
click at [814, 307] on span "Import as image" at bounding box center [817, 311] width 70 height 12
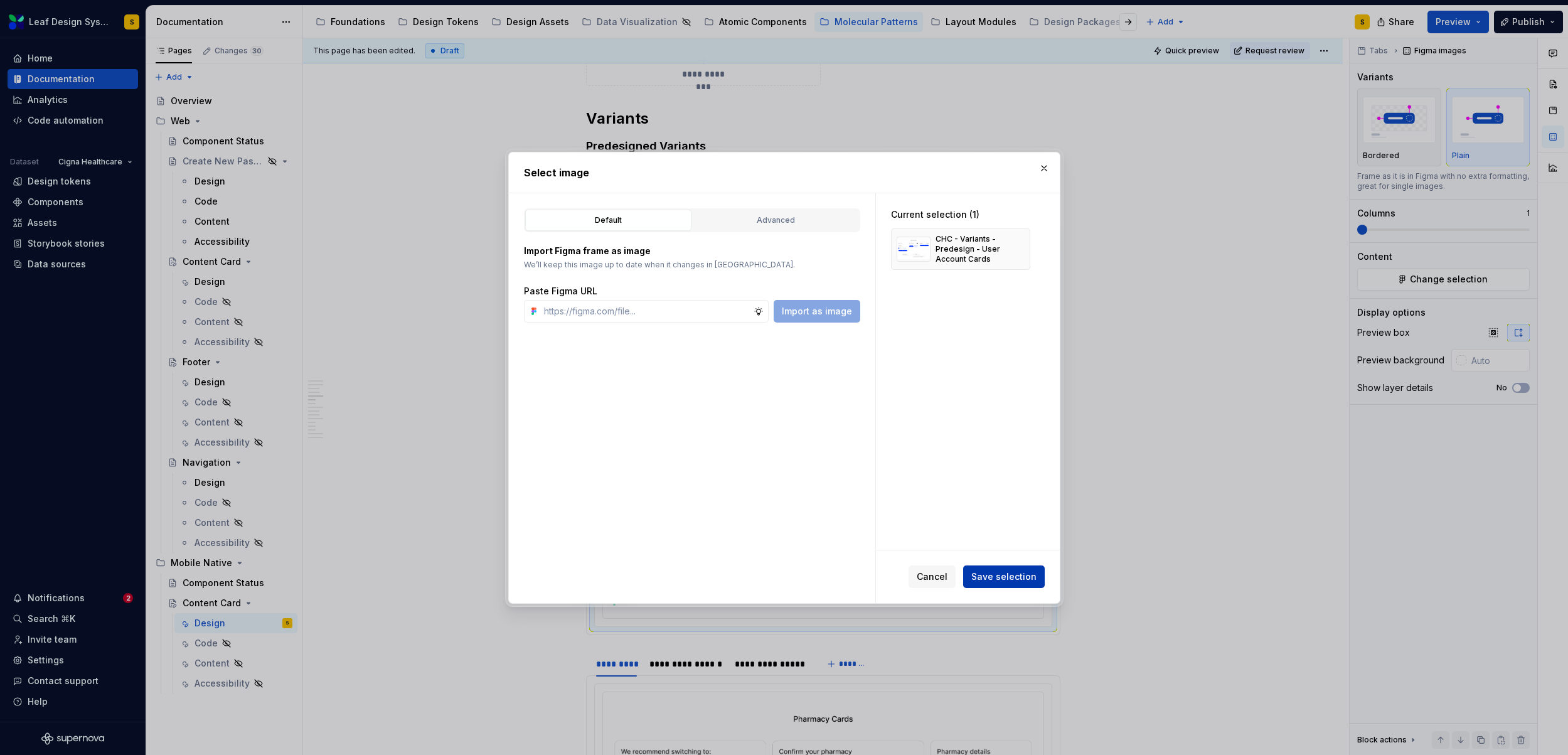
click at [1016, 574] on span "Save selection" at bounding box center [1003, 577] width 65 height 12
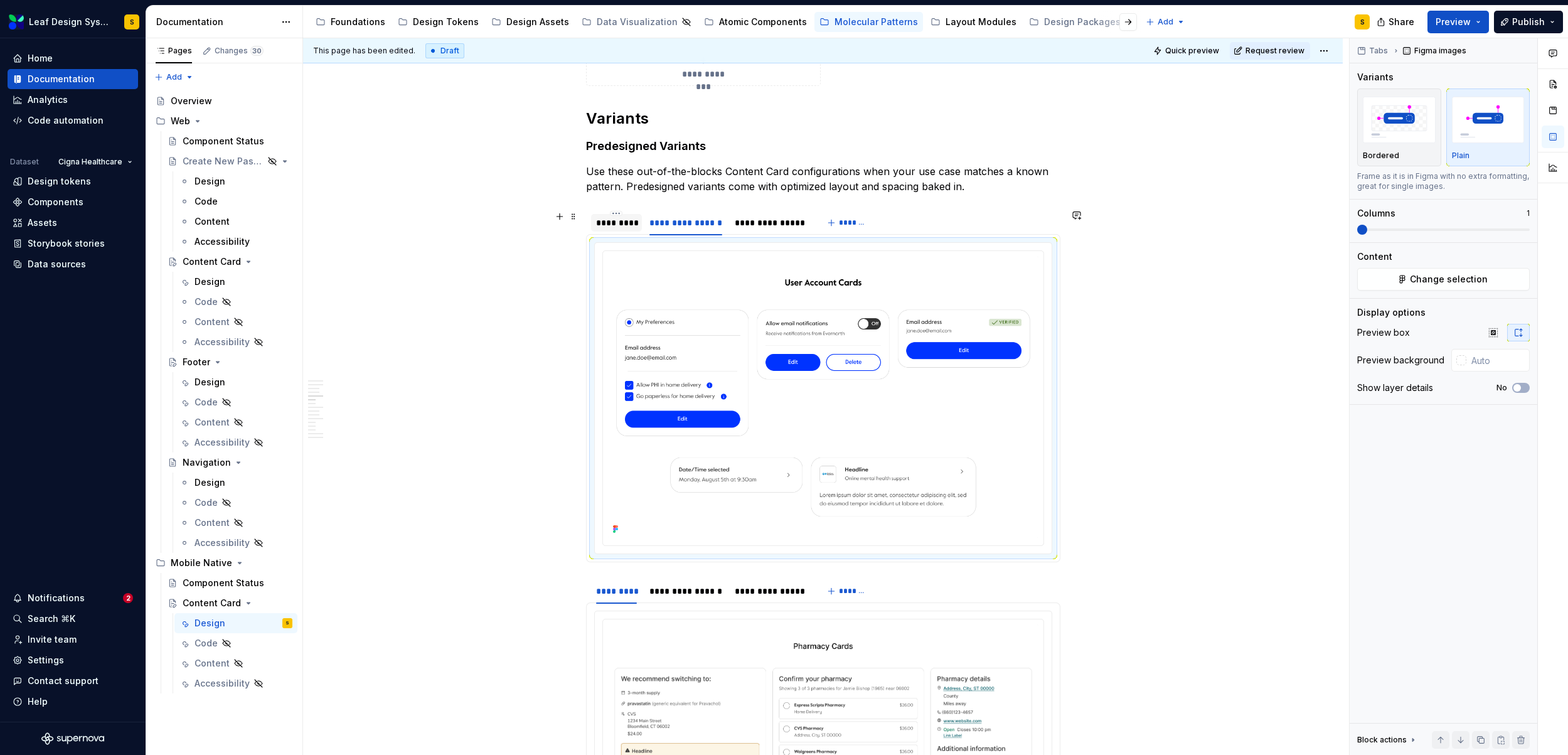
click at [623, 220] on div "*********" at bounding box center [617, 222] width 42 height 12
click at [809, 400] on img at bounding box center [823, 397] width 430 height 281
click at [1460, 280] on span "Change selection" at bounding box center [1449, 279] width 78 height 12
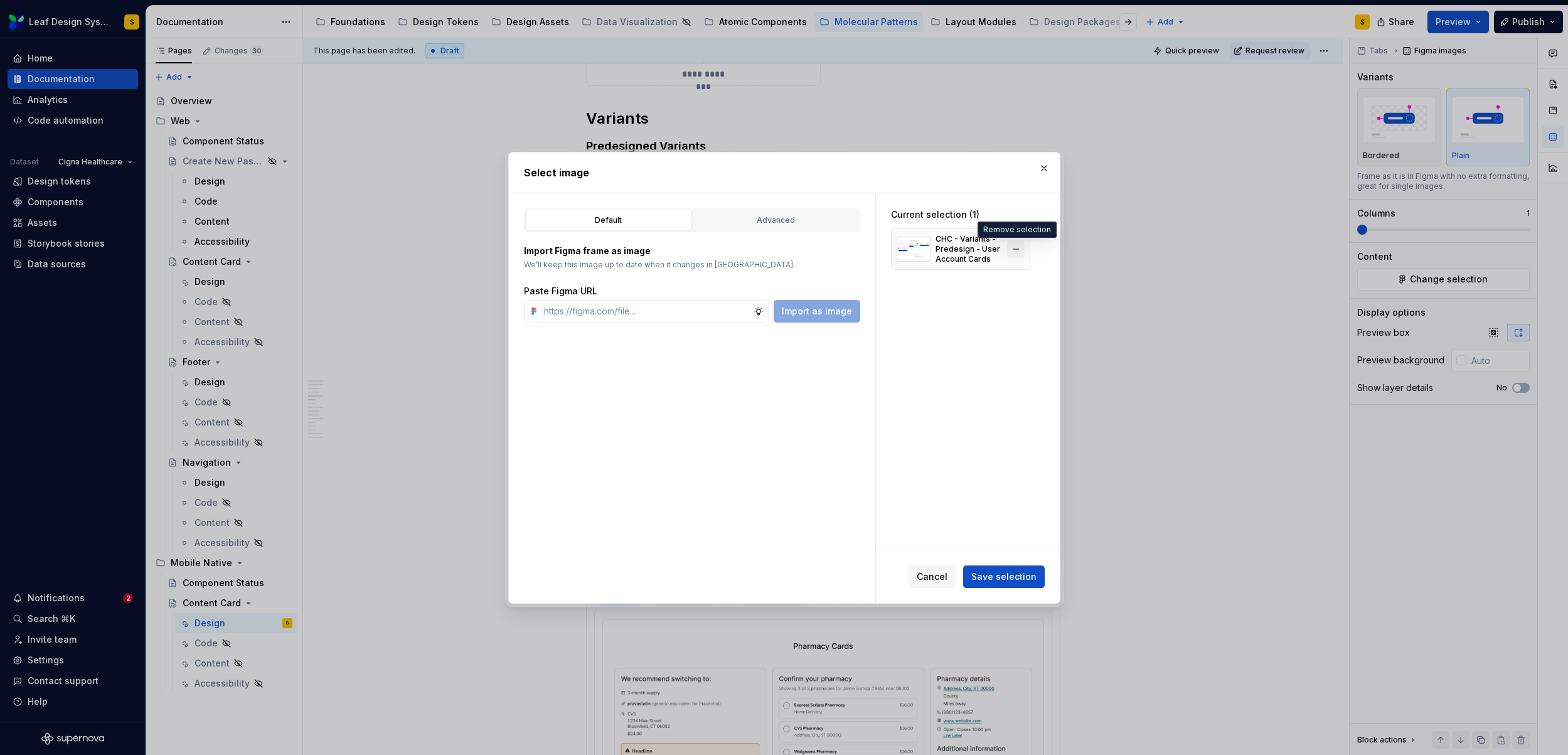
click at [1020, 248] on button "button" at bounding box center [1016, 249] width 17 height 17
click at [699, 312] on input "text" at bounding box center [646, 311] width 214 height 22
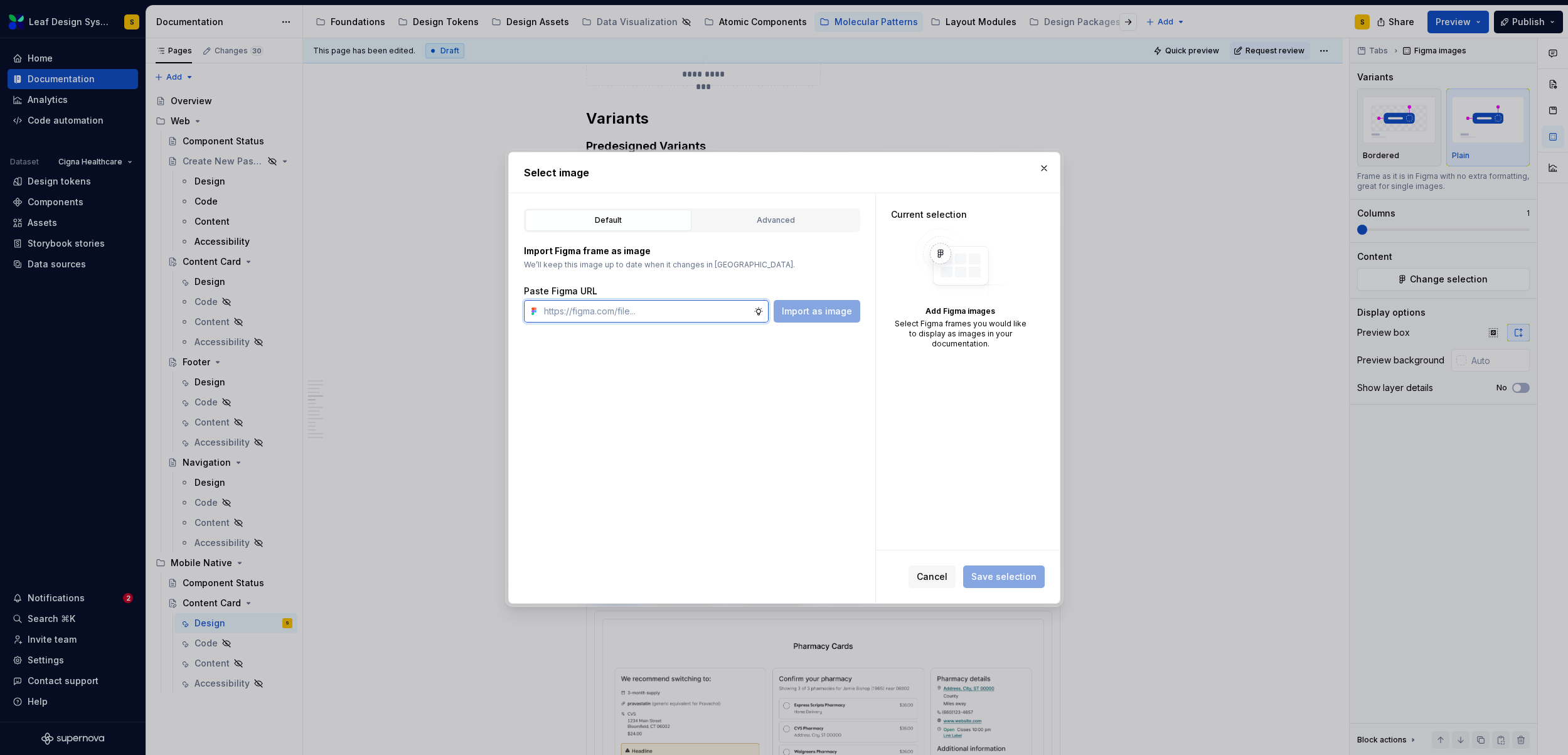
paste input "https://www.figma.com/design/R5FNMiBYdBSXRtfBEXZGMx/Design-Documentation-Assets…"
type input "https://www.figma.com/design/R5FNMiBYdBSXRtfBEXZGMx/Design-Documentation-Assets…"
click at [817, 310] on span "Import as image" at bounding box center [817, 311] width 70 height 12
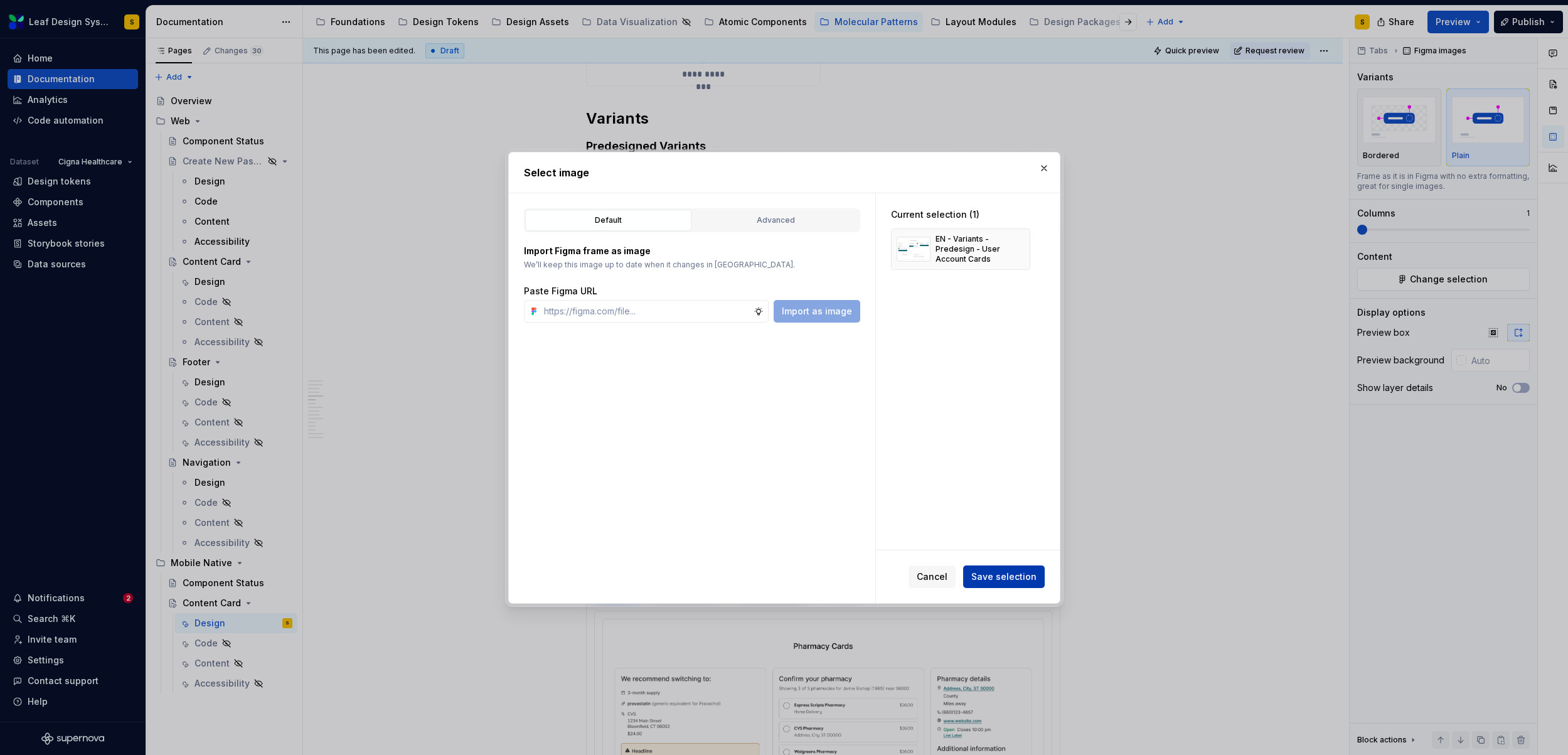
click at [1006, 584] on button "Save selection" at bounding box center [1003, 577] width 81 height 22
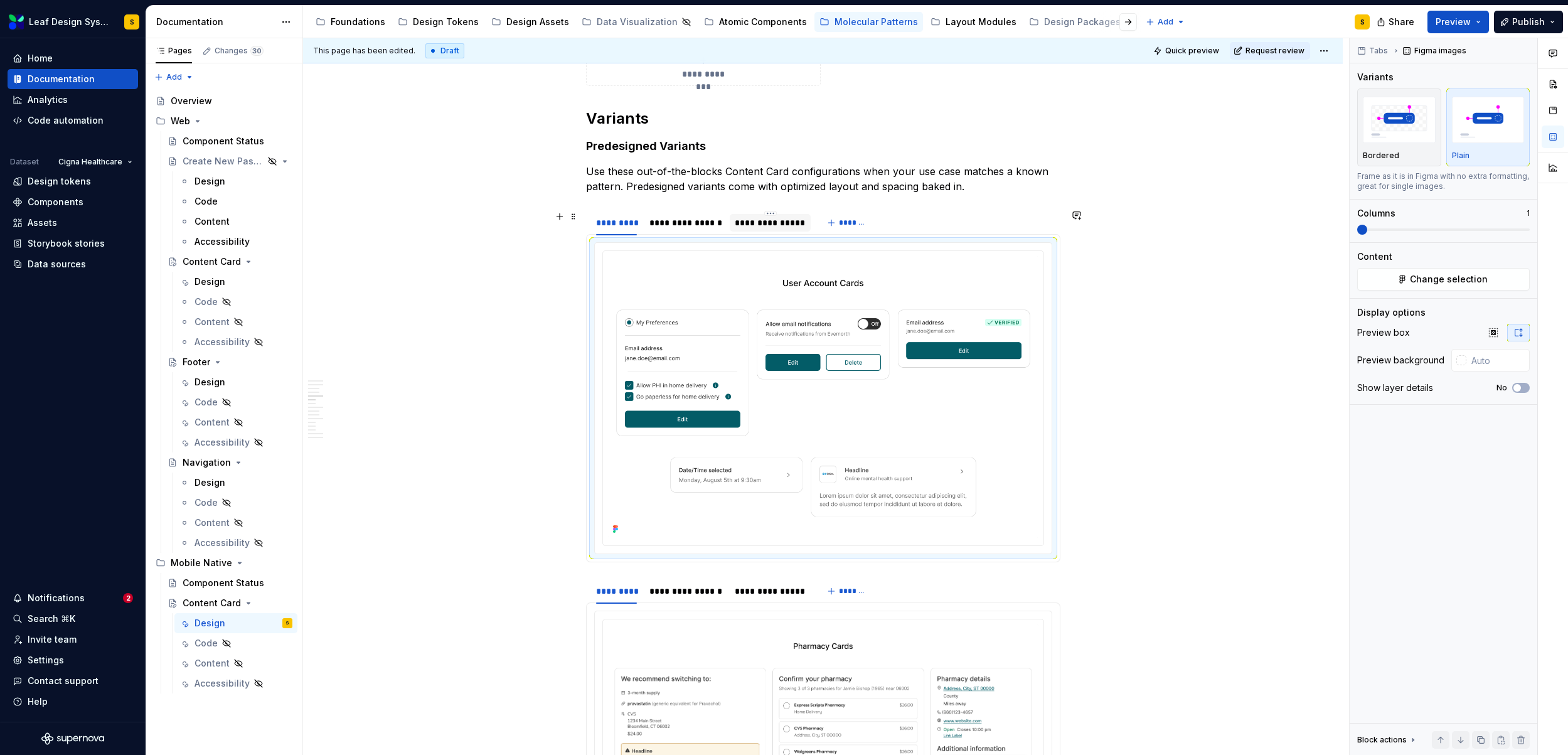
click at [755, 223] on div "**********" at bounding box center [770, 222] width 71 height 12
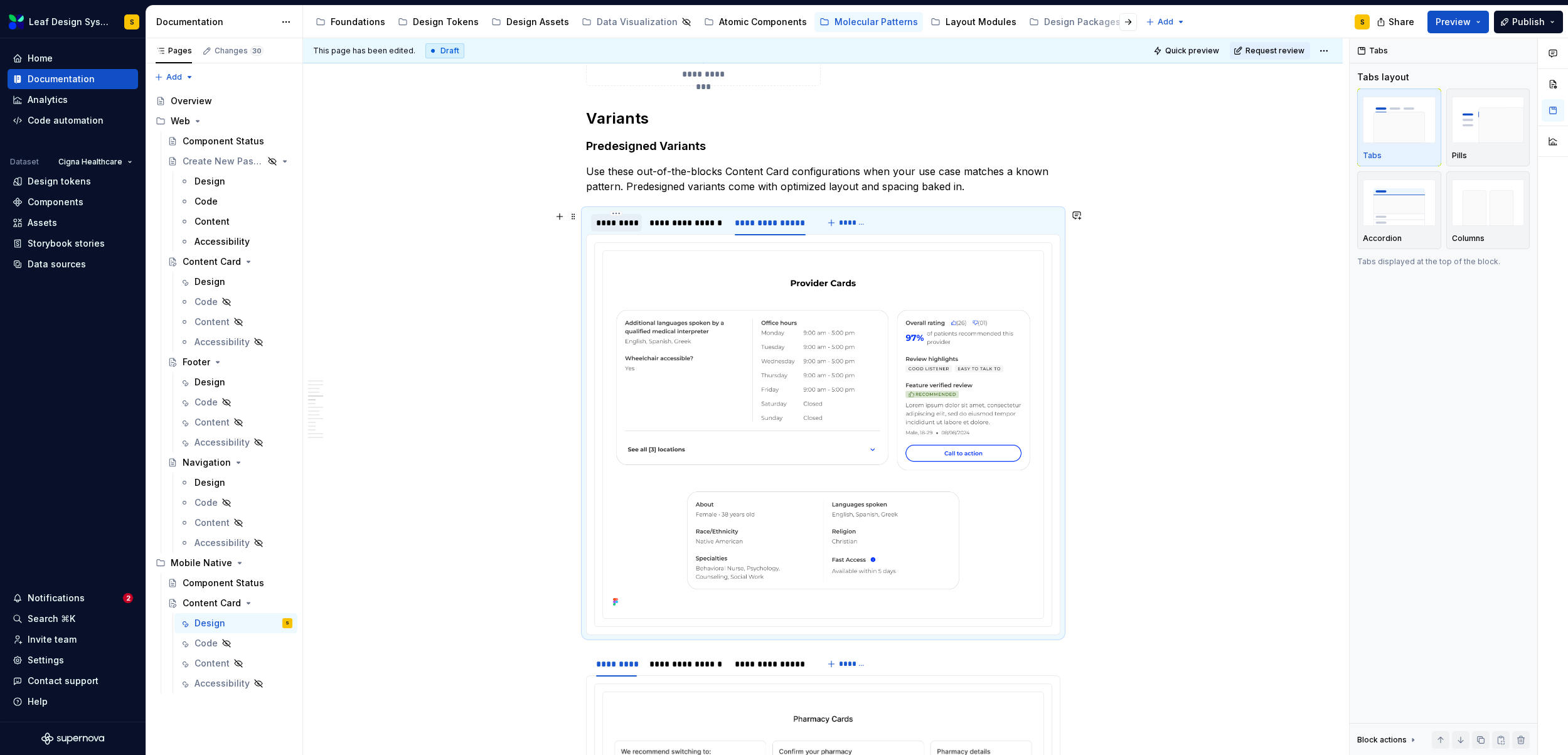
click at [616, 228] on div "*********" at bounding box center [617, 222] width 42 height 12
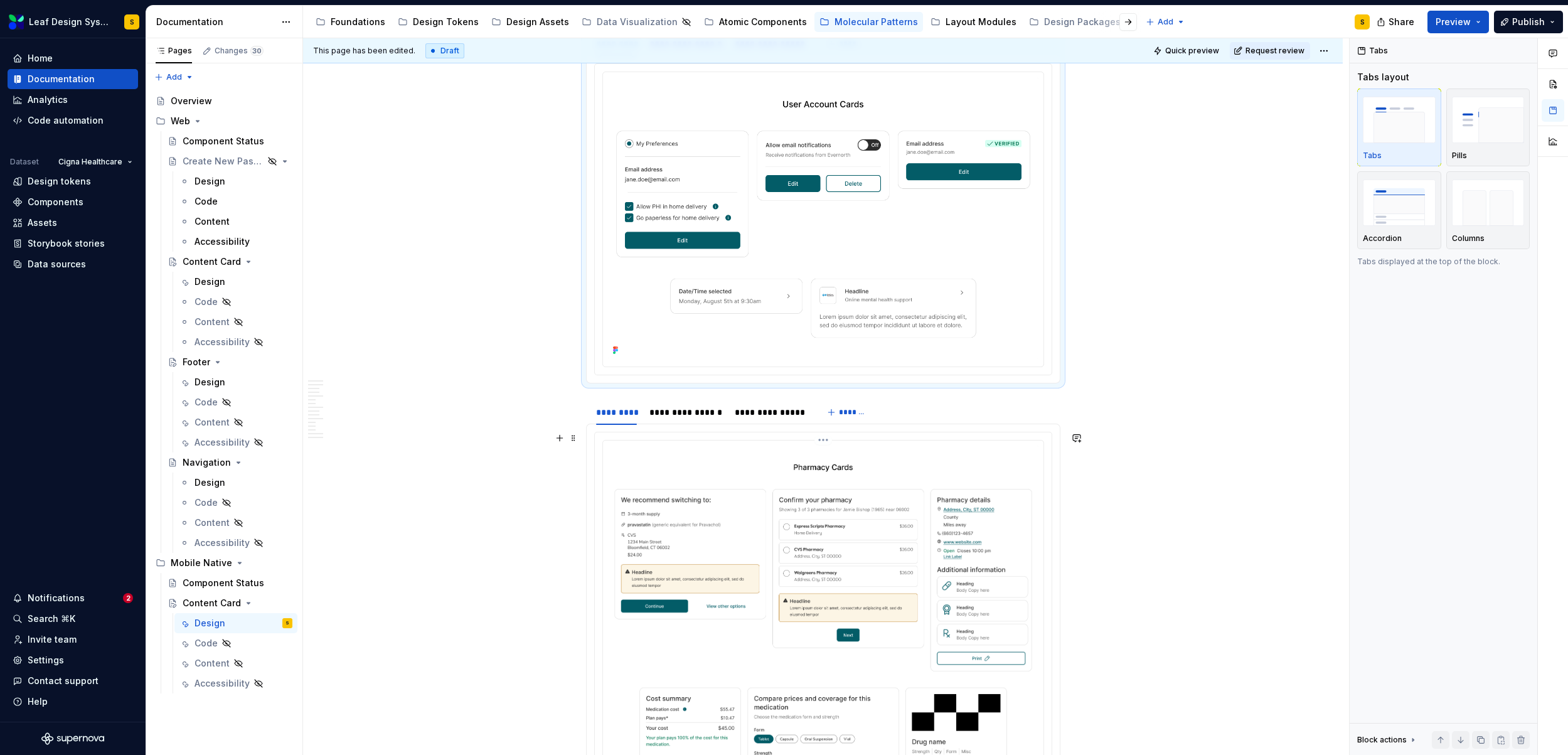
scroll to position [1667, 0]
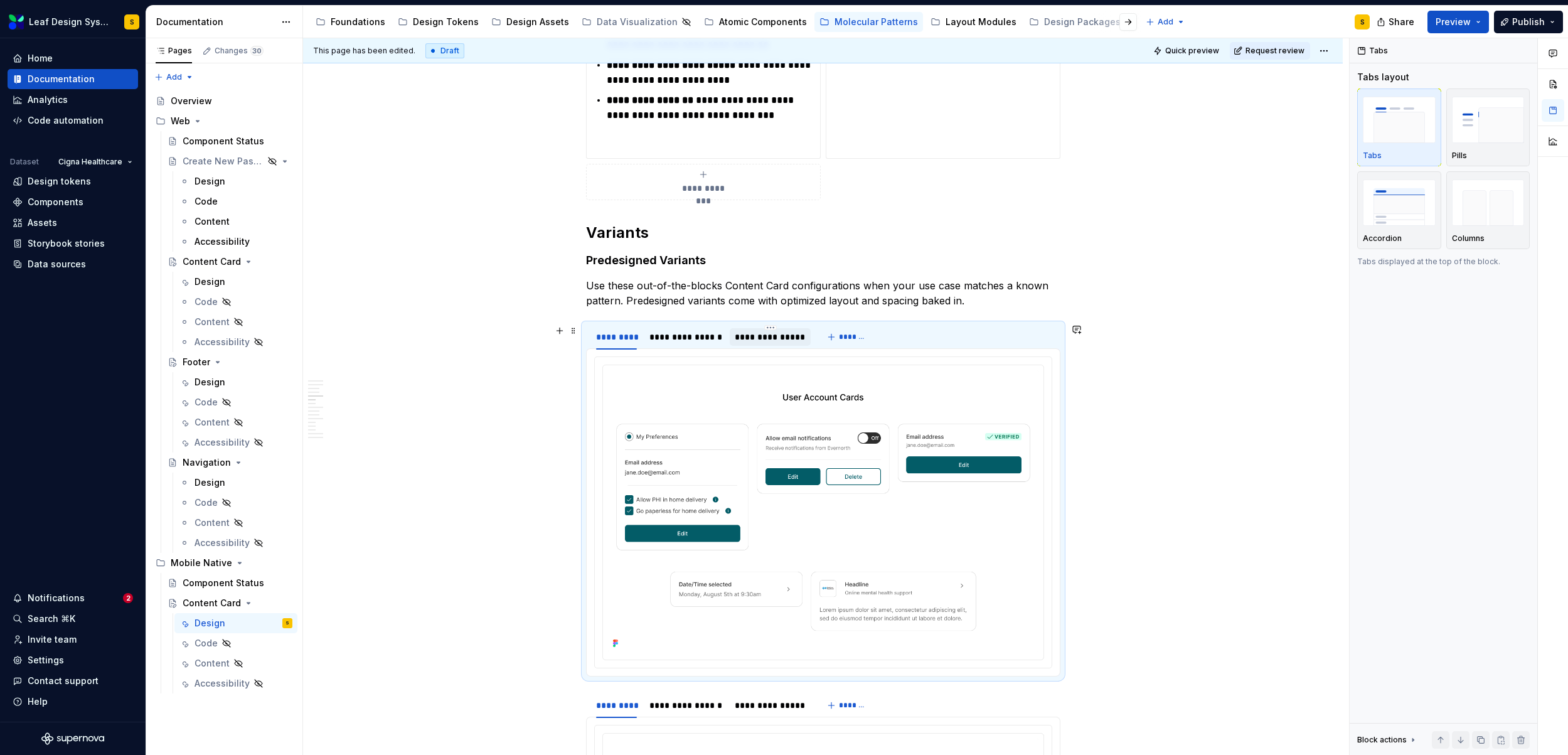
click at [759, 337] on div "**********" at bounding box center [770, 337] width 71 height 12
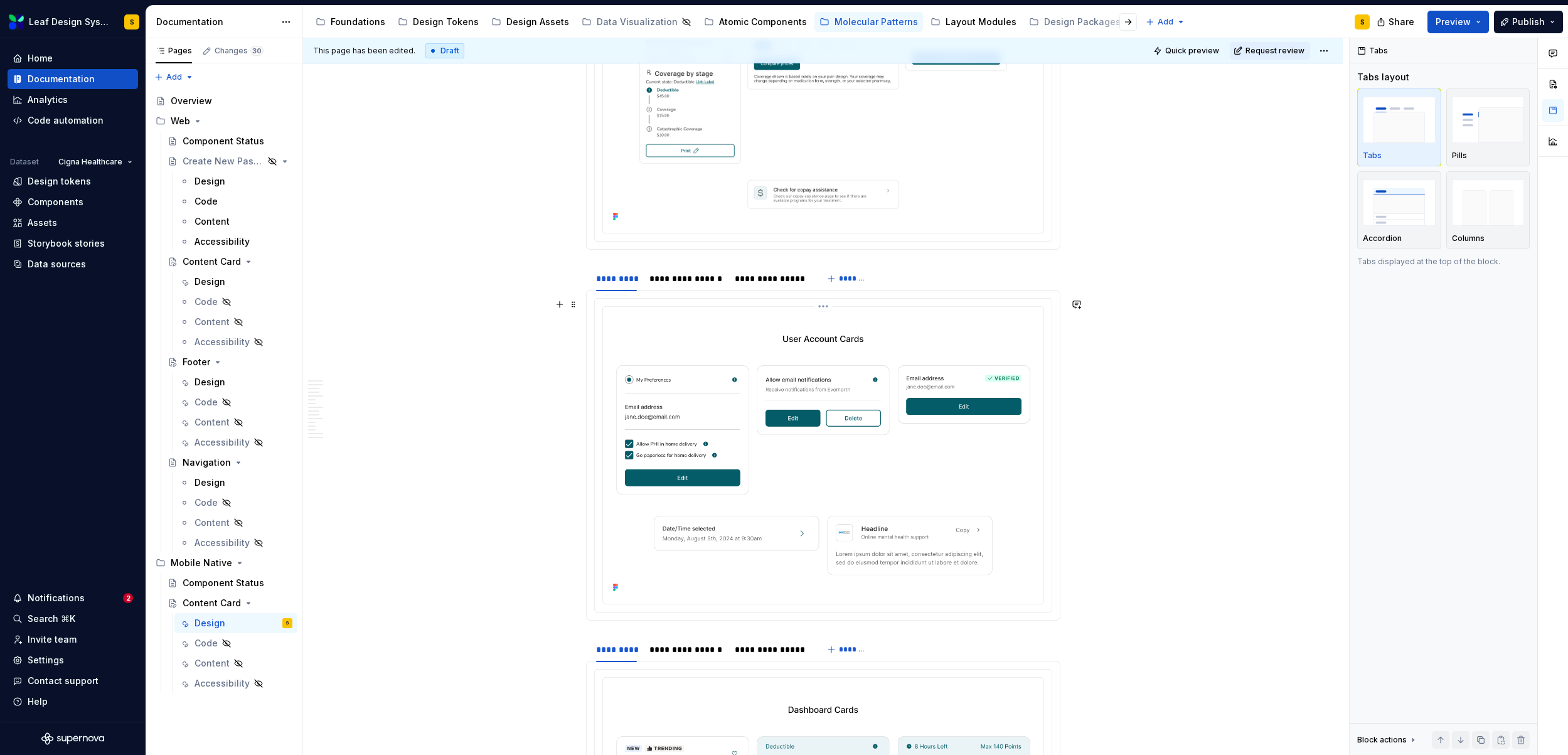
scroll to position [2768, 0]
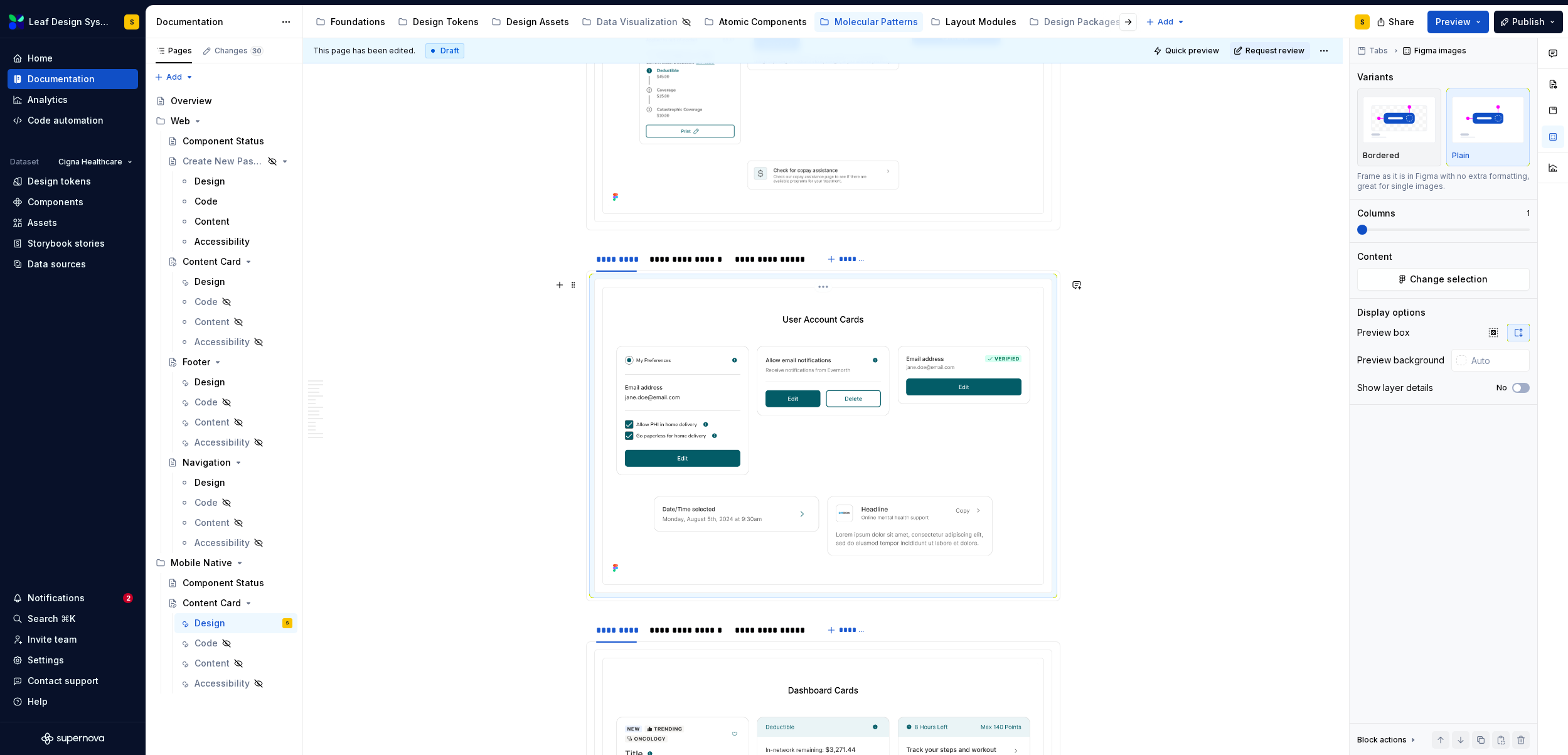
click at [766, 384] on img at bounding box center [823, 434] width 430 height 284
click at [793, 262] on div "**********" at bounding box center [770, 258] width 71 height 12
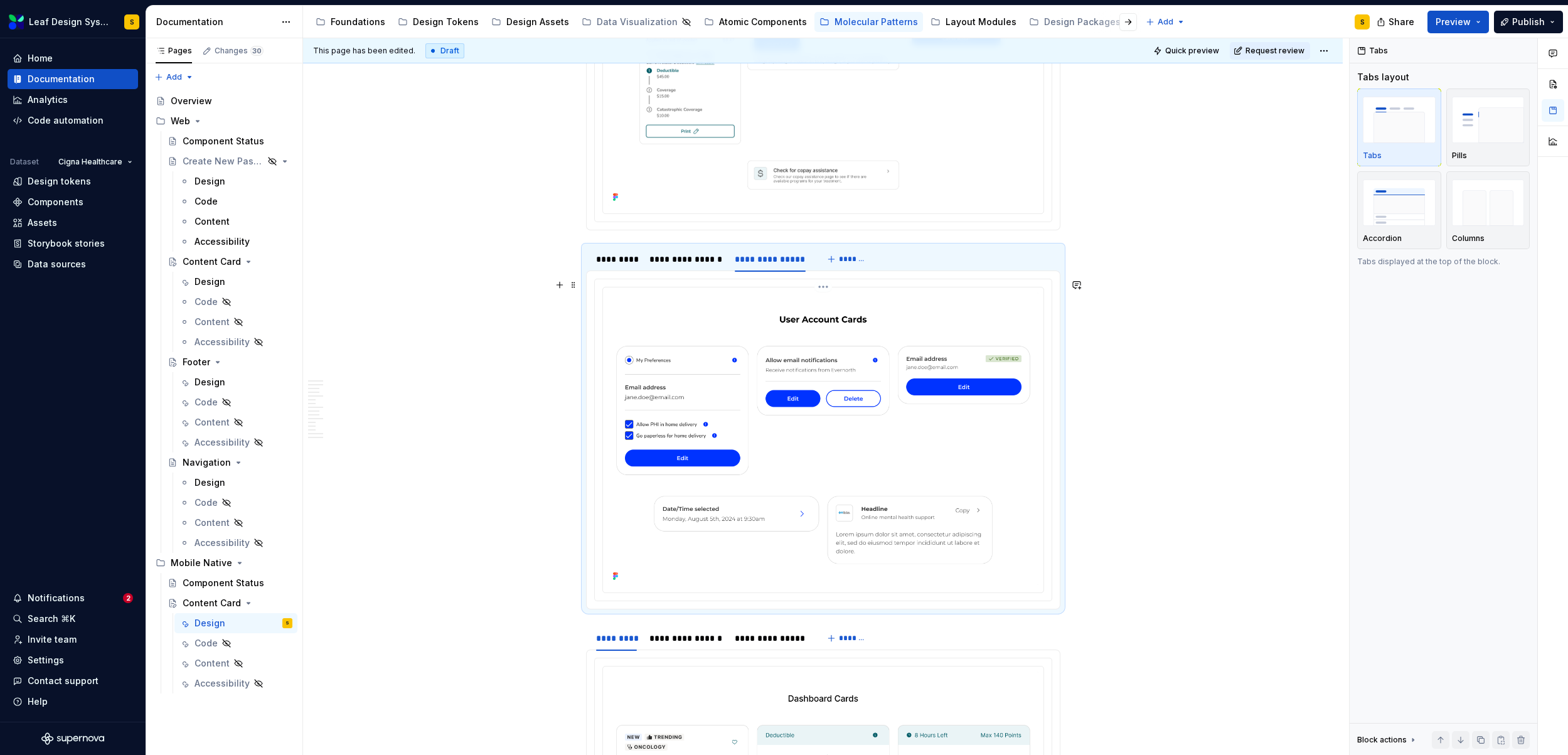
click at [926, 416] on img at bounding box center [823, 438] width 430 height 292
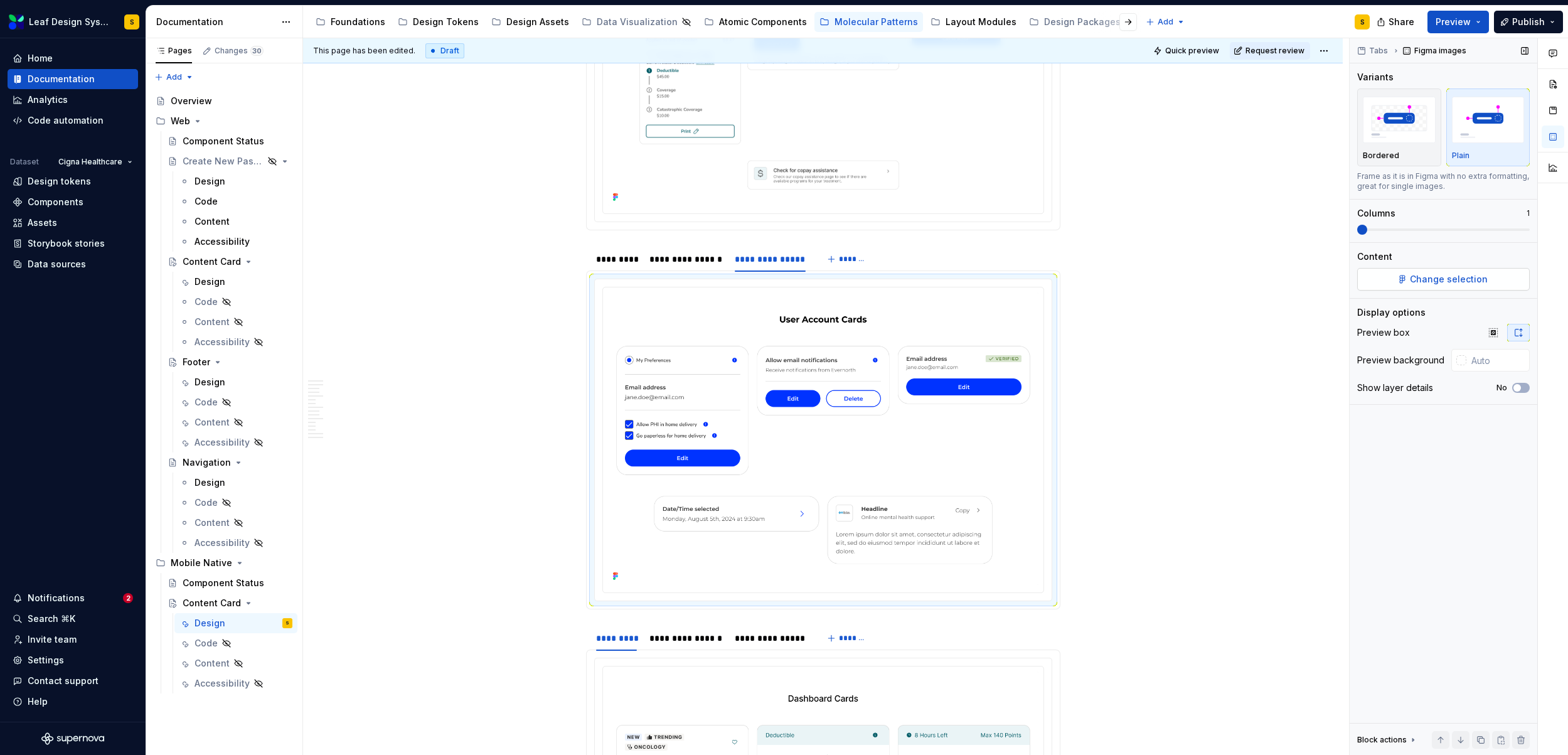
click at [1424, 282] on span "Change selection" at bounding box center [1449, 279] width 78 height 12
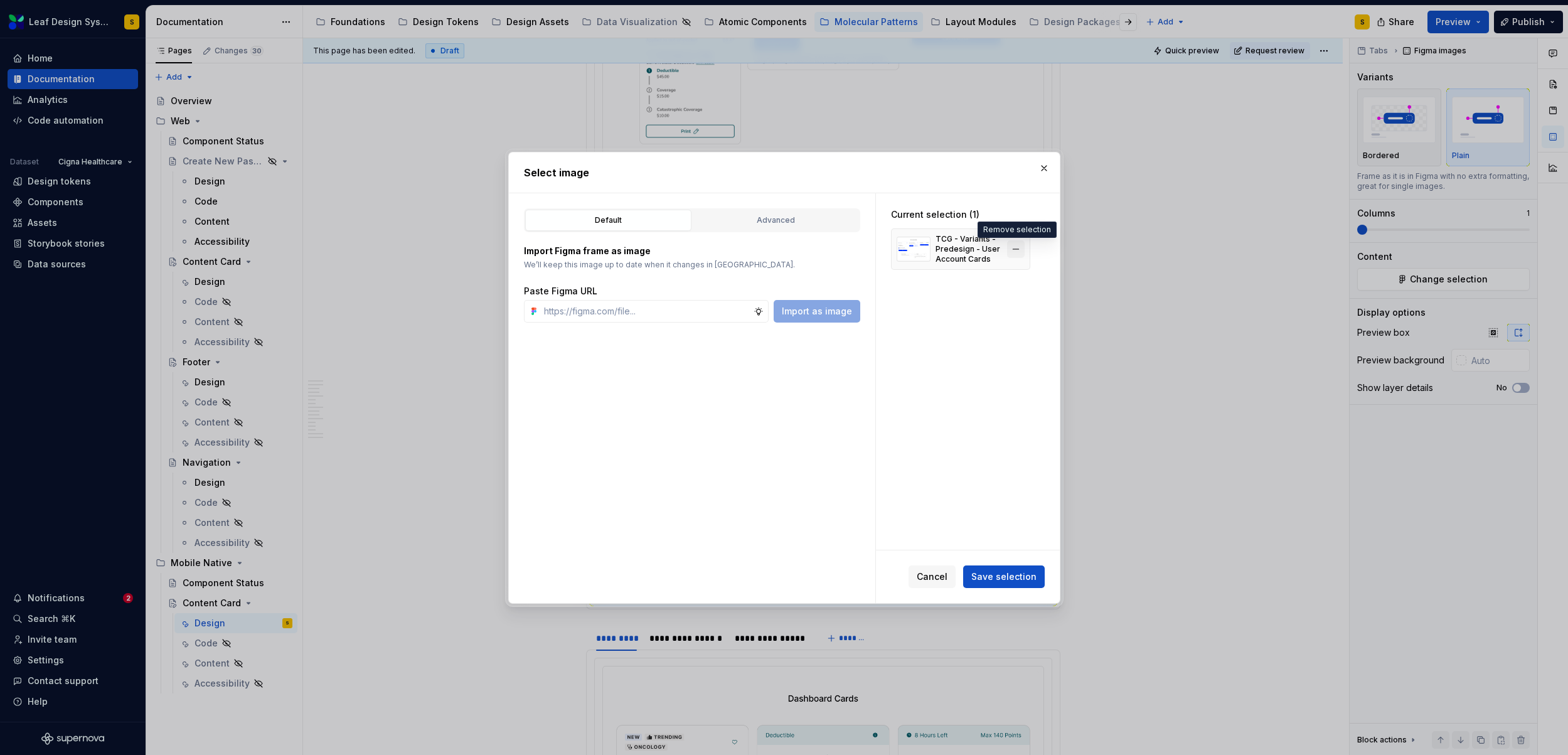
click at [1018, 253] on button "button" at bounding box center [1016, 249] width 17 height 17
type textarea "*"
click at [640, 312] on input "text" at bounding box center [646, 311] width 214 height 22
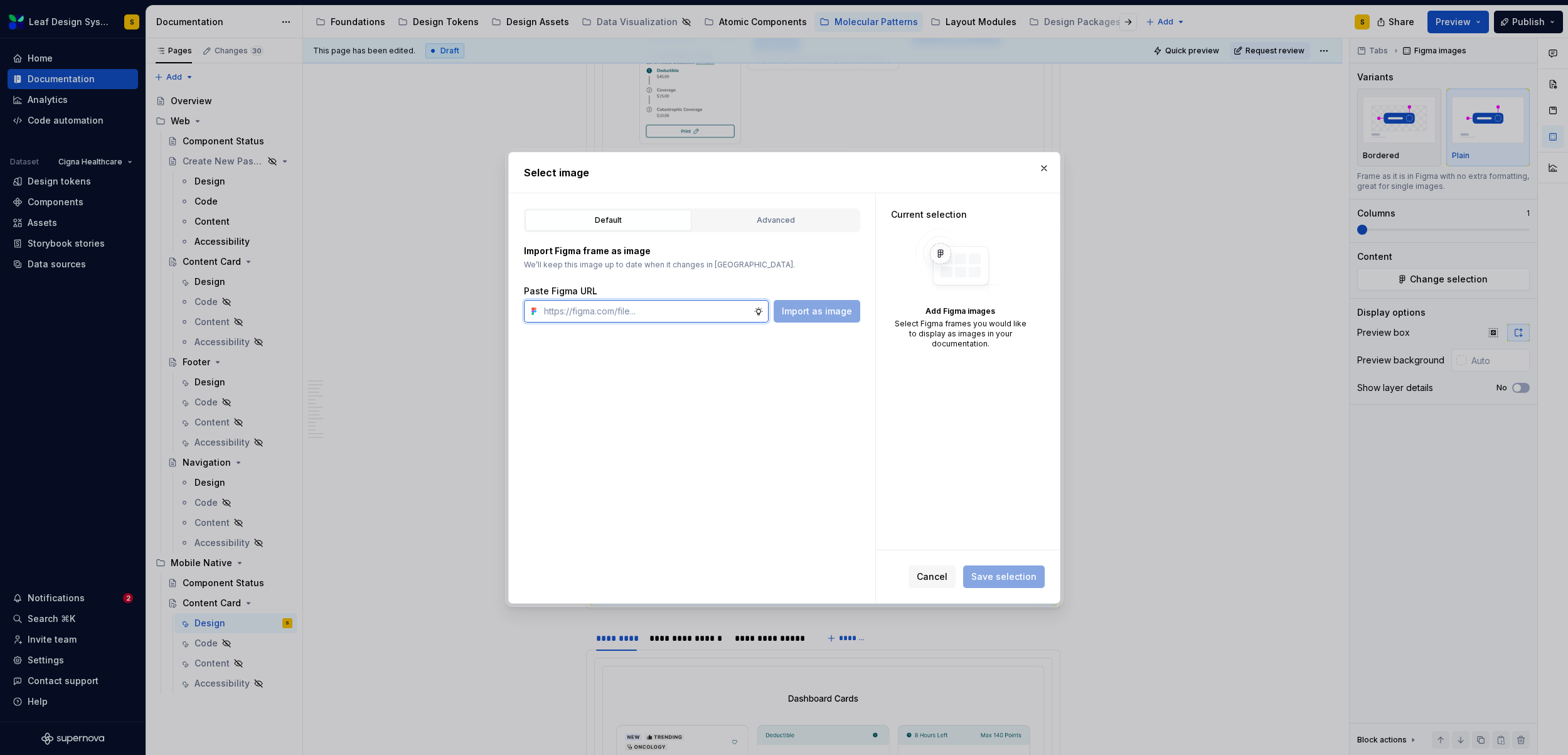
paste input "https://www.figma.com/design/R5FNMiBYdBSXRtfBEXZGMx/Design-Documentation-Assets…"
type input "https://www.figma.com/design/R5FNMiBYdBSXRtfBEXZGMx/Design-Documentation-Assets…"
click at [823, 315] on span "Import as image" at bounding box center [817, 311] width 70 height 12
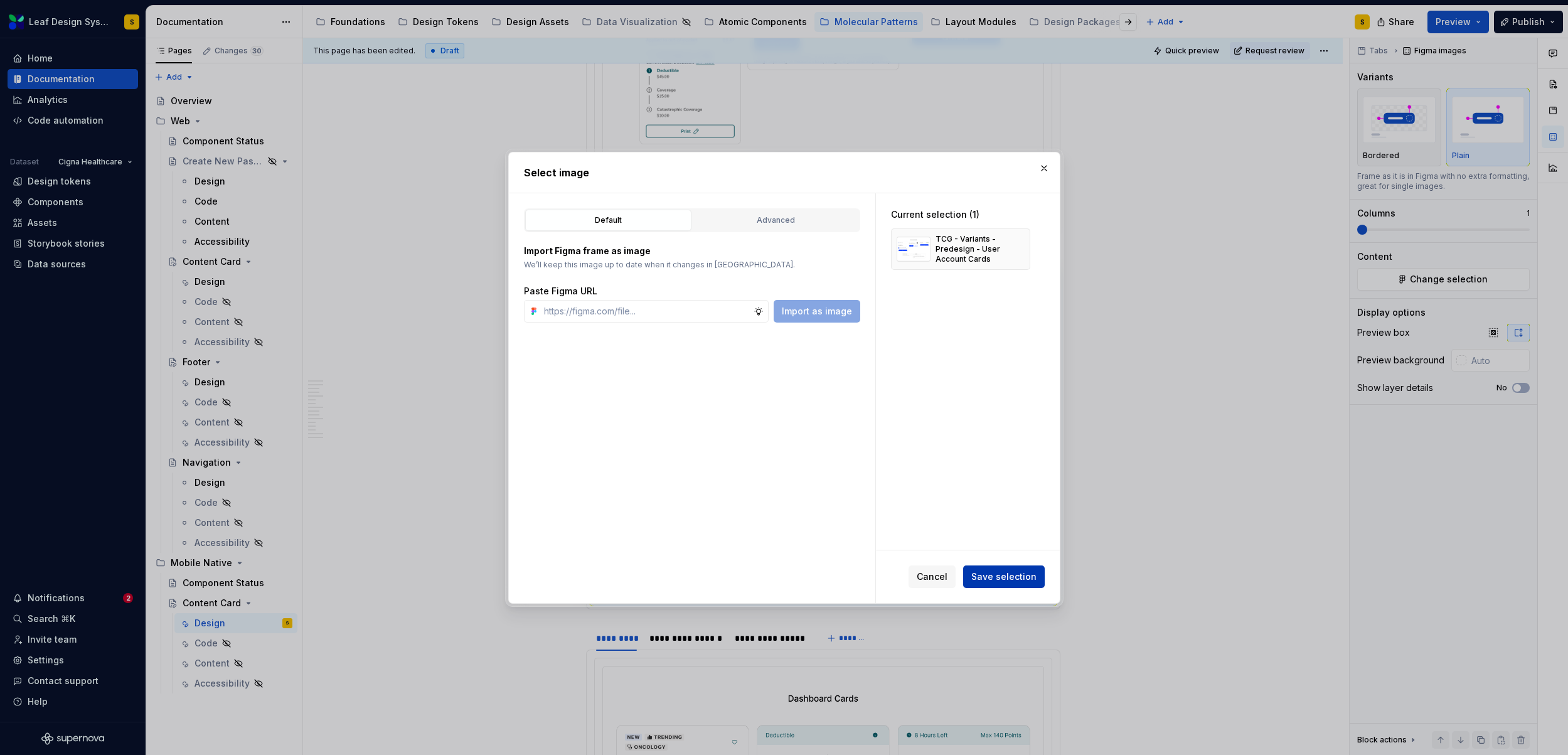
click at [1028, 584] on button "Save selection" at bounding box center [1003, 577] width 81 height 22
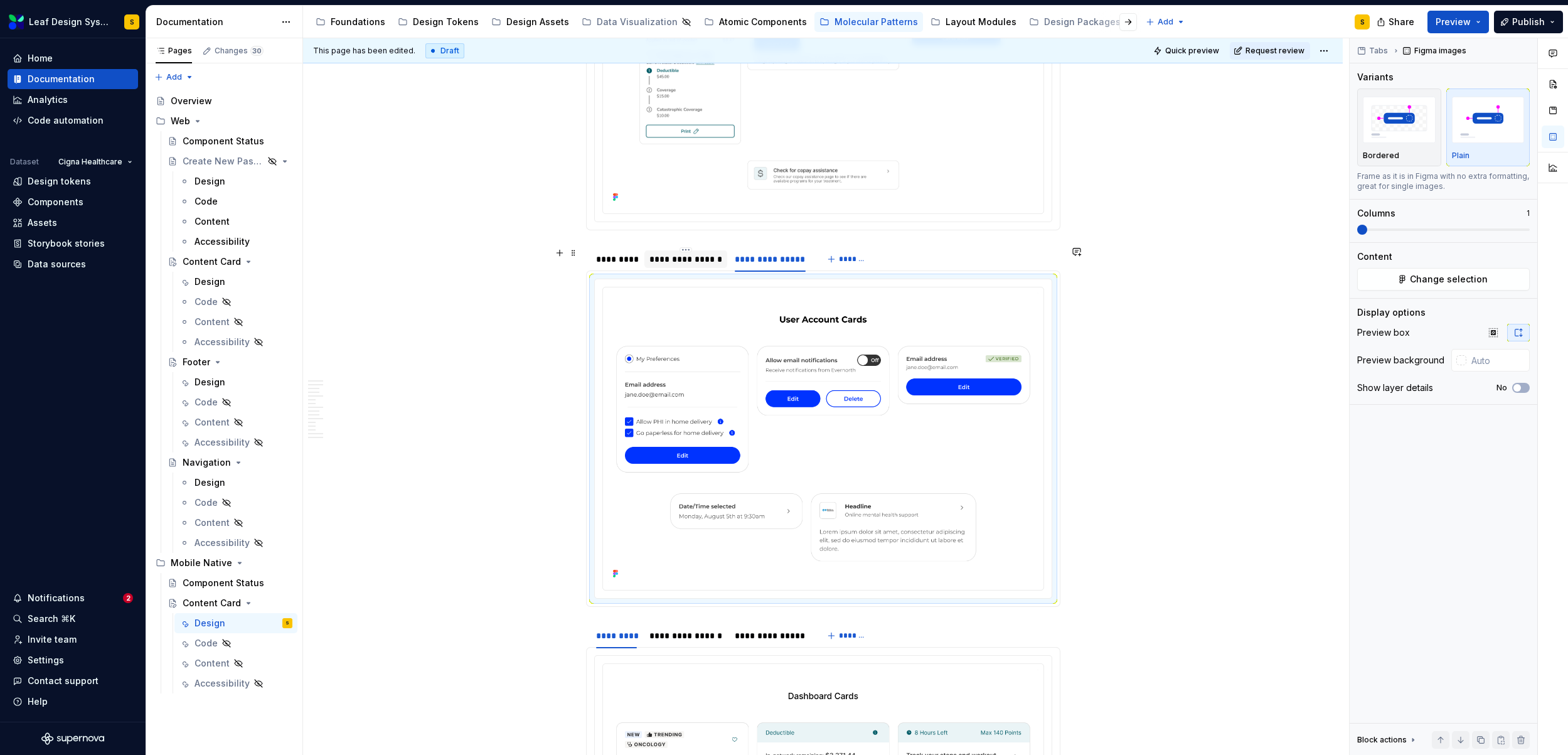
click at [676, 258] on div "**********" at bounding box center [685, 258] width 73 height 12
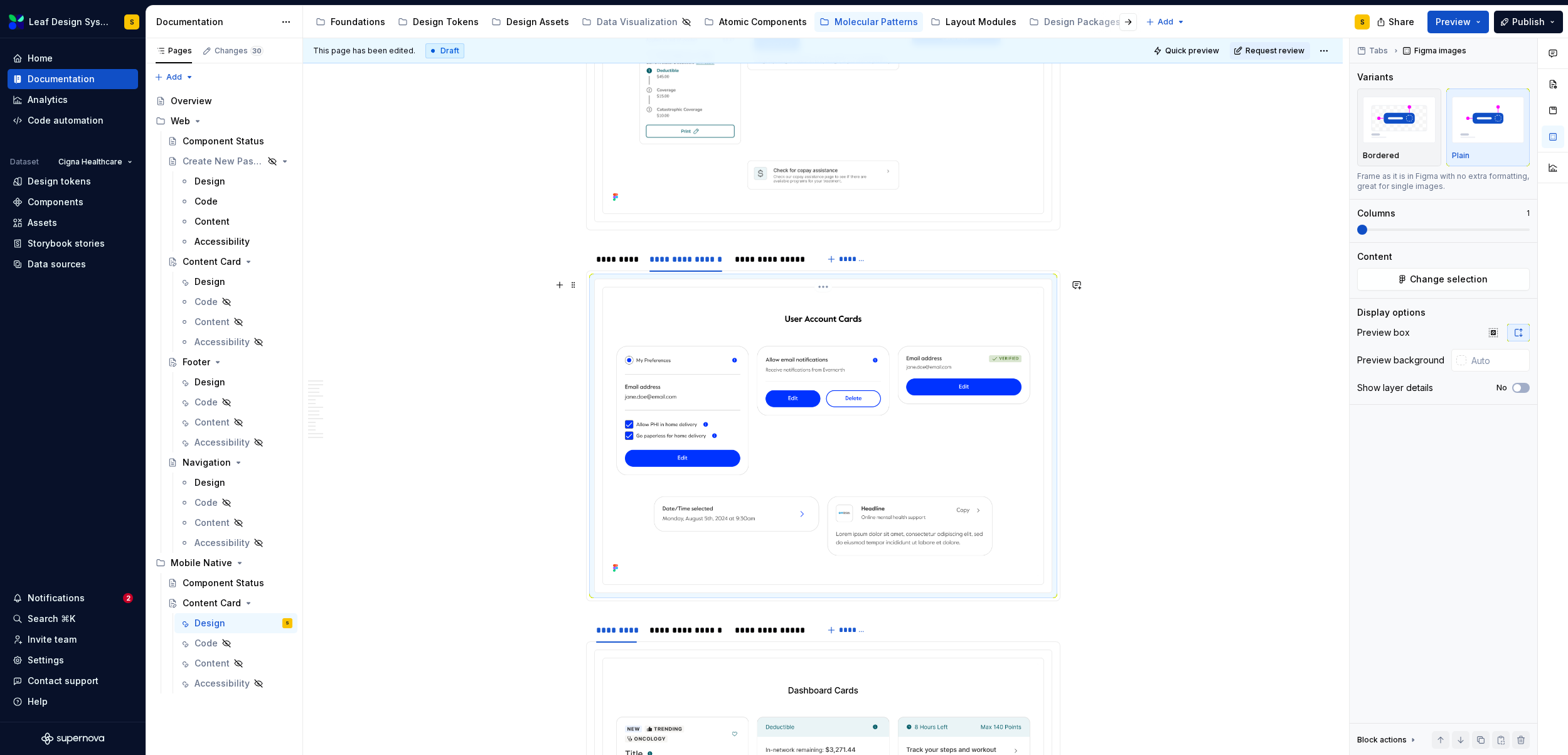
click at [904, 474] on img at bounding box center [823, 434] width 430 height 284
click at [1404, 277] on button "Change selection" at bounding box center [1443, 279] width 173 height 22
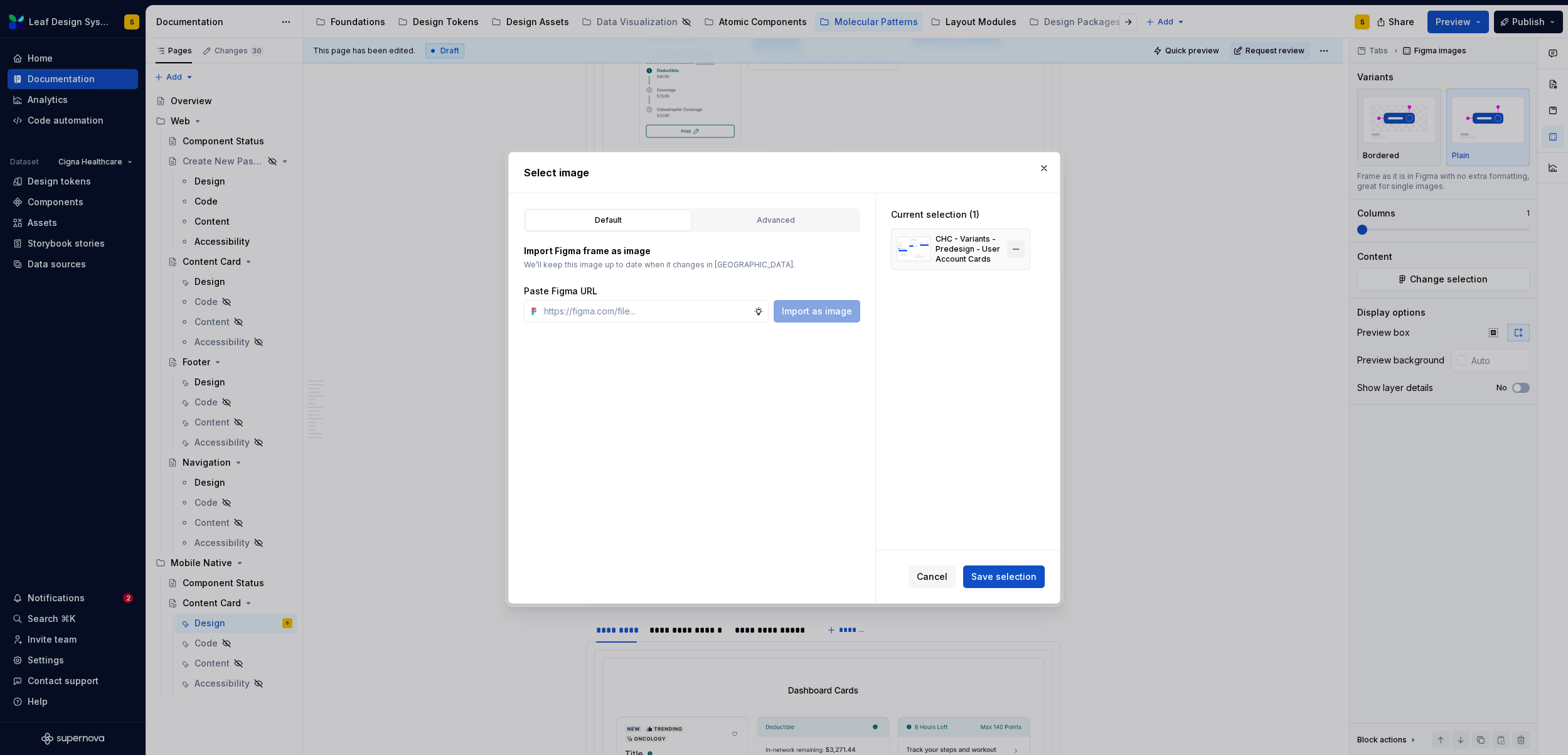
click at [1015, 250] on button "button" at bounding box center [1016, 249] width 17 height 17
type textarea "*"
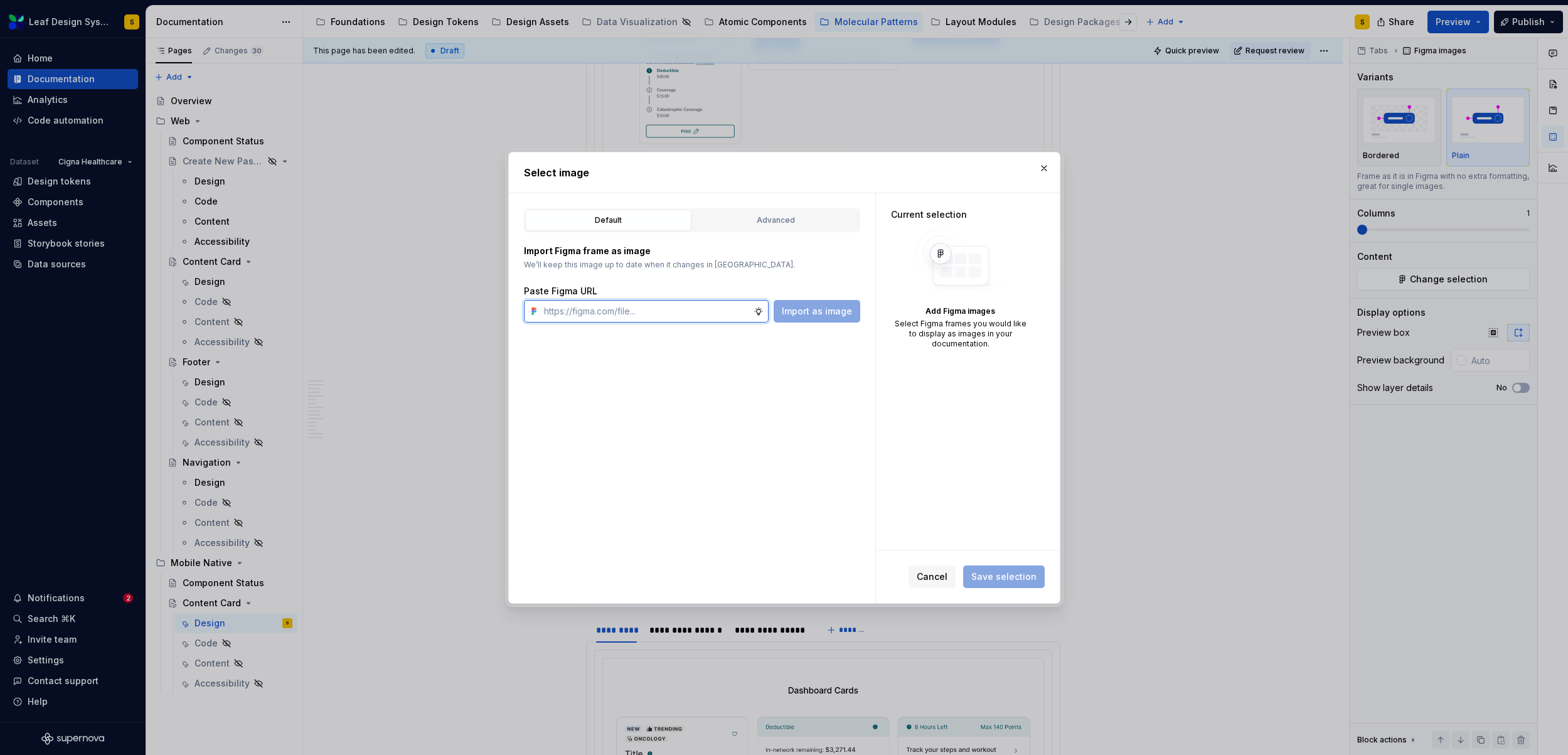
click at [670, 307] on input "text" at bounding box center [646, 311] width 214 height 22
paste input "https://www.figma.com/design/R5FNMiBYdBSXRtfBEXZGMx/Design-Documentation-Assets…"
type input "https://www.figma.com/design/R5FNMiBYdBSXRtfBEXZGMx/Design-Documentation-Assets…"
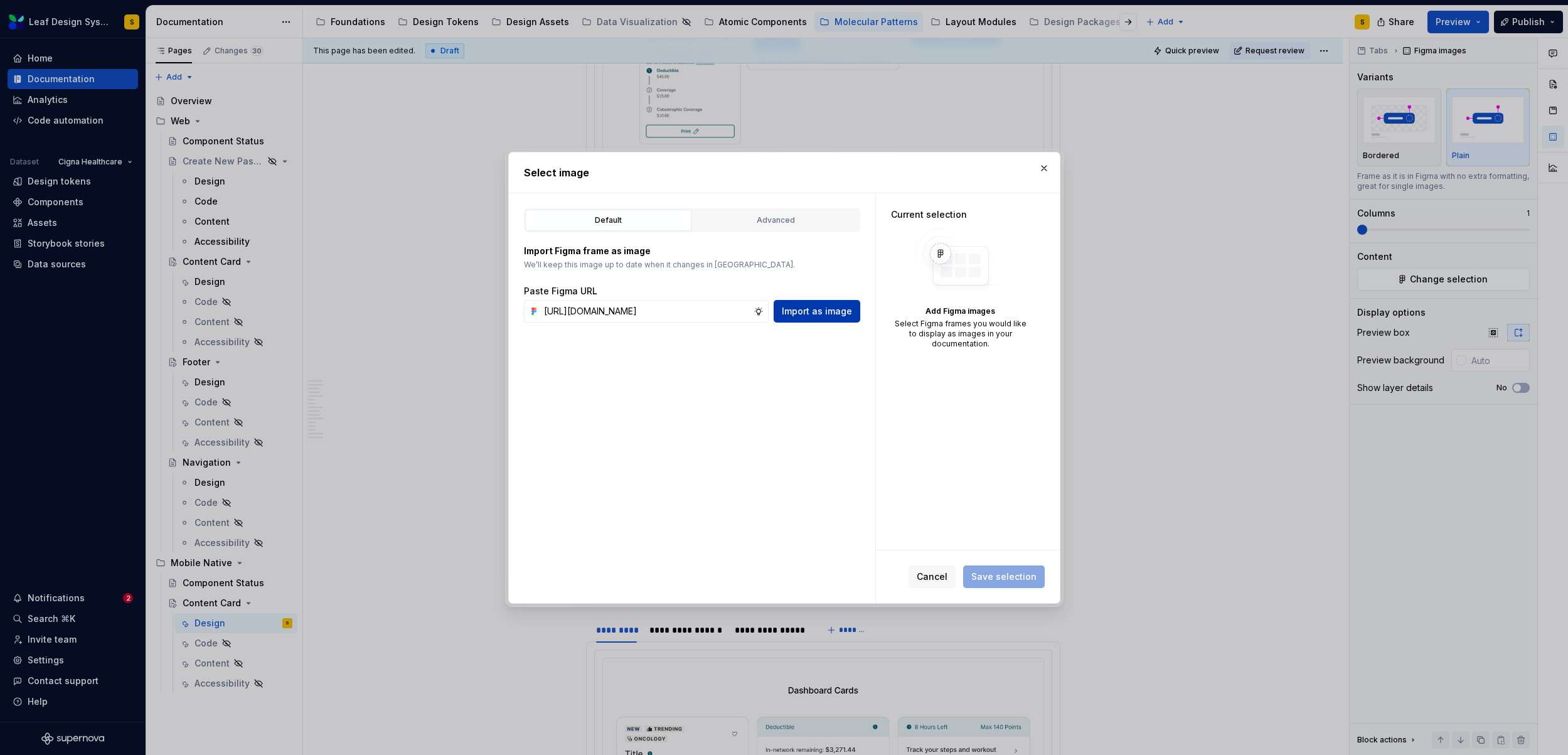
click at [825, 318] on button "Import as image" at bounding box center [816, 311] width 86 height 22
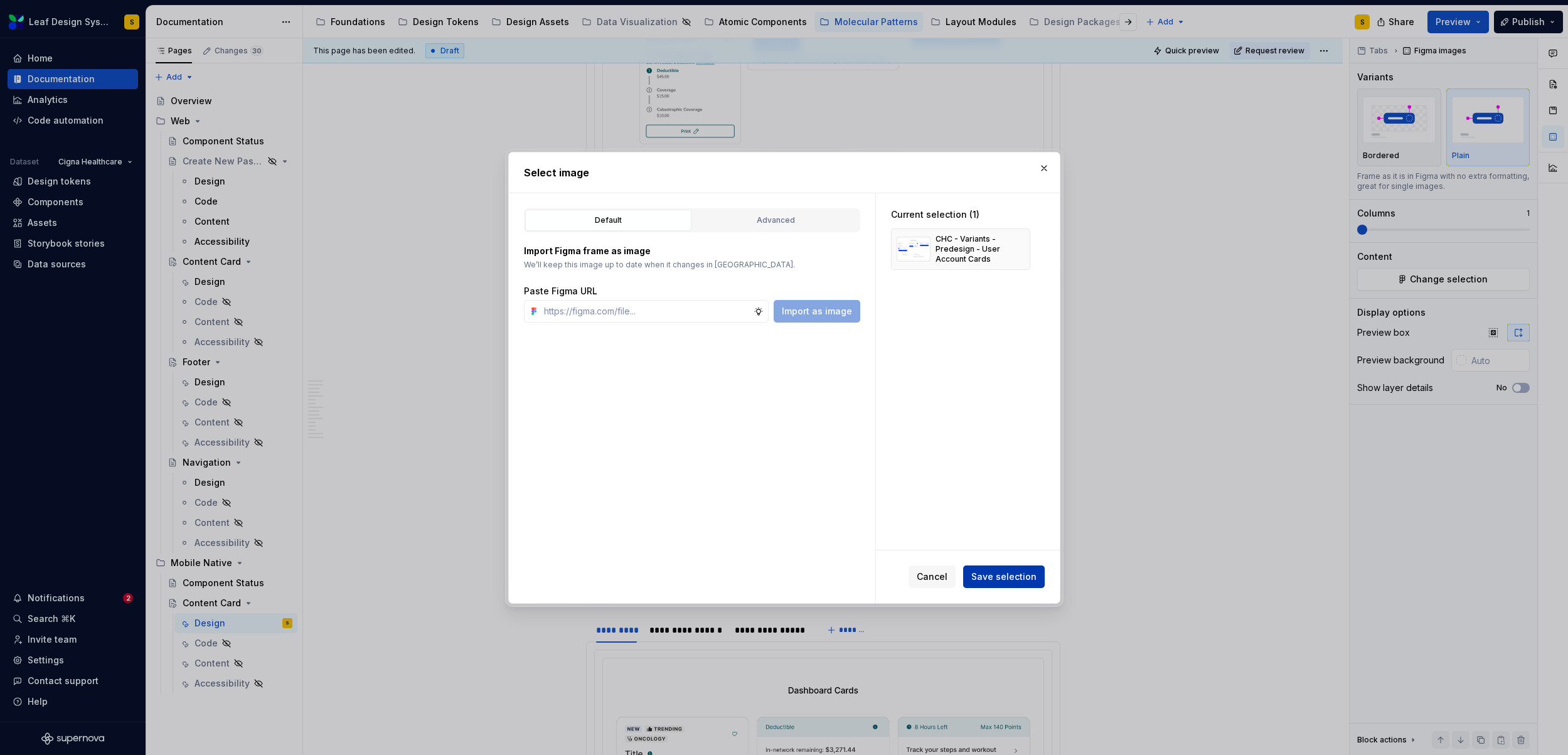
click at [1024, 582] on button "Save selection" at bounding box center [1003, 577] width 81 height 22
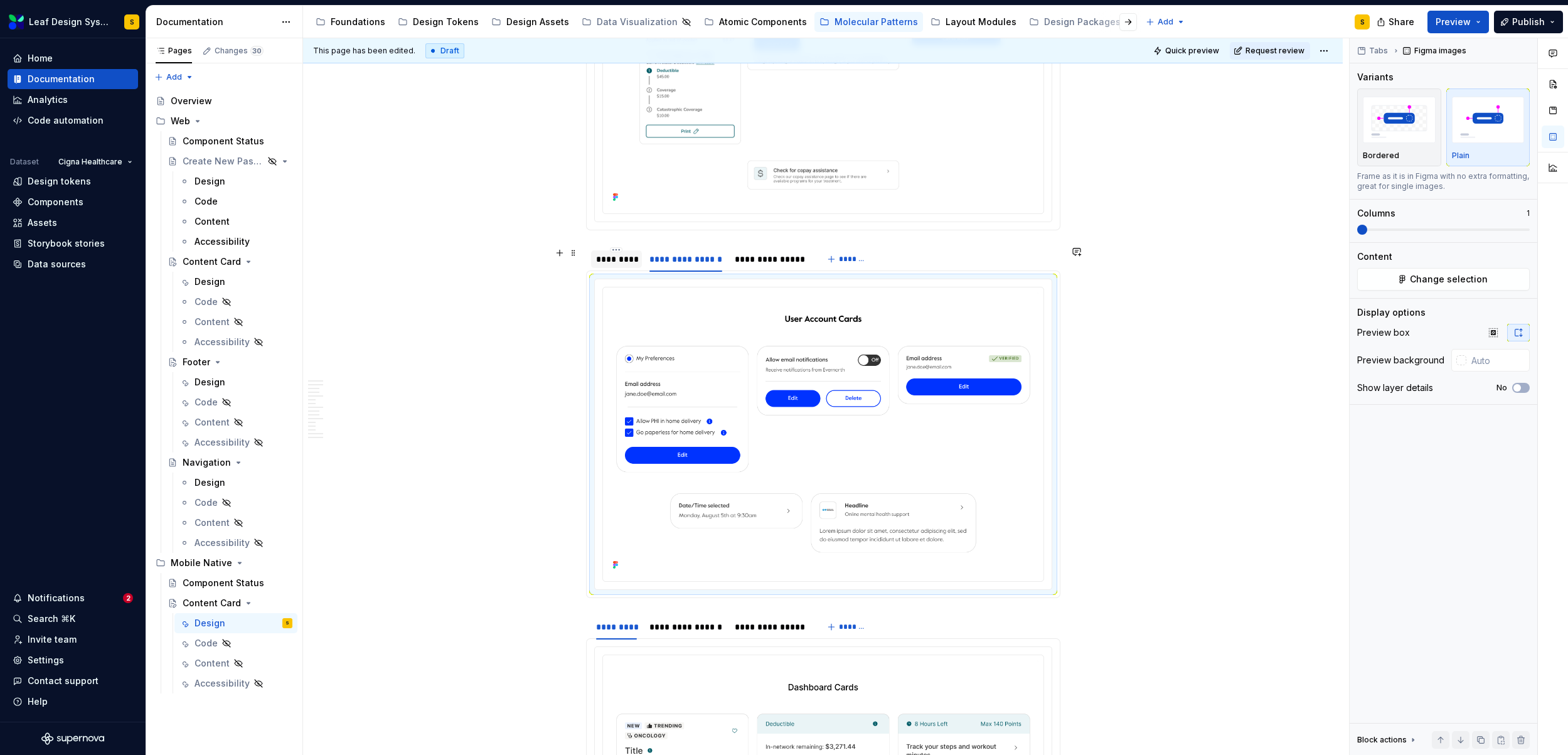
click at [616, 263] on div "*********" at bounding box center [617, 258] width 42 height 12
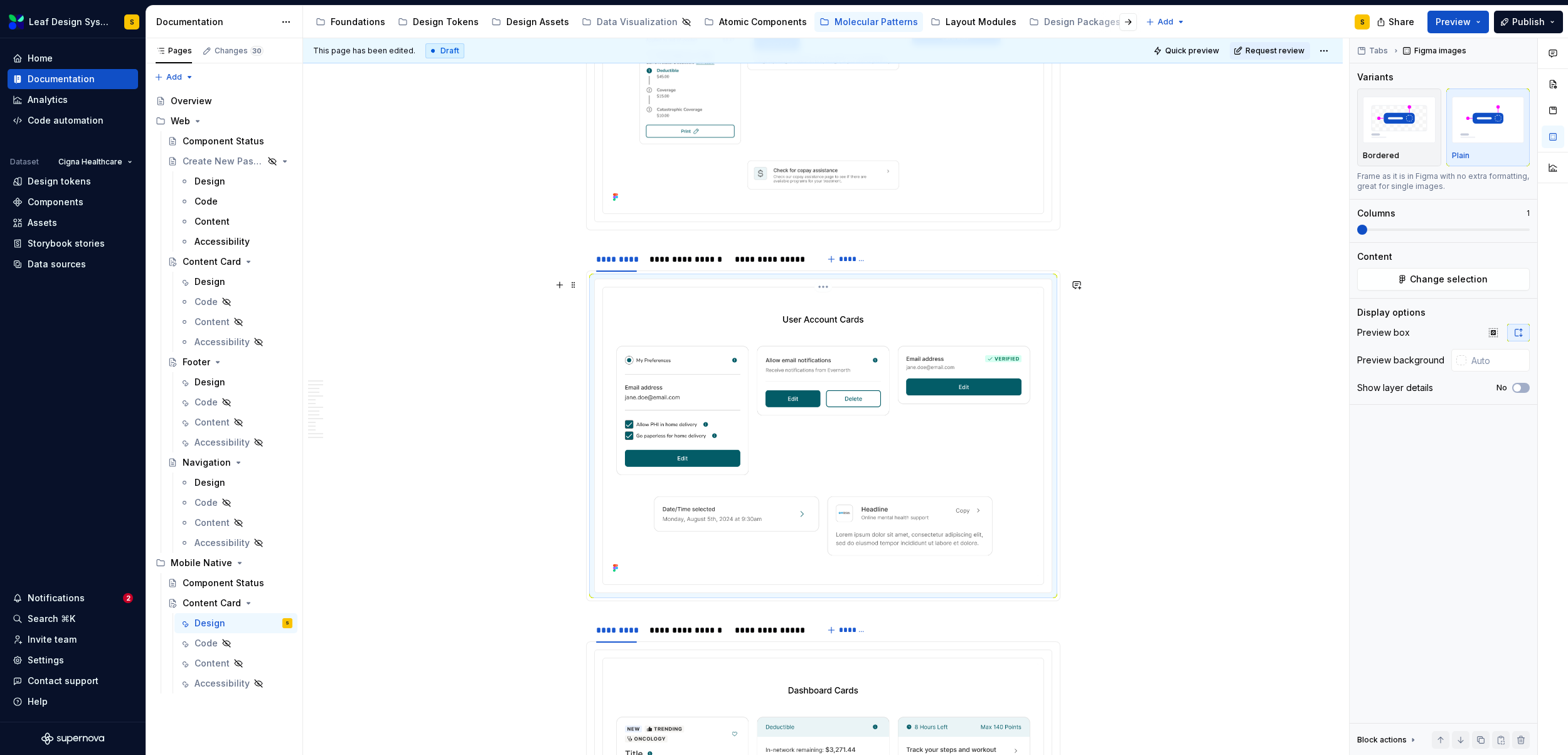
click at [795, 374] on img at bounding box center [823, 434] width 430 height 284
click at [1492, 274] on button "Change selection" at bounding box center [1443, 279] width 173 height 22
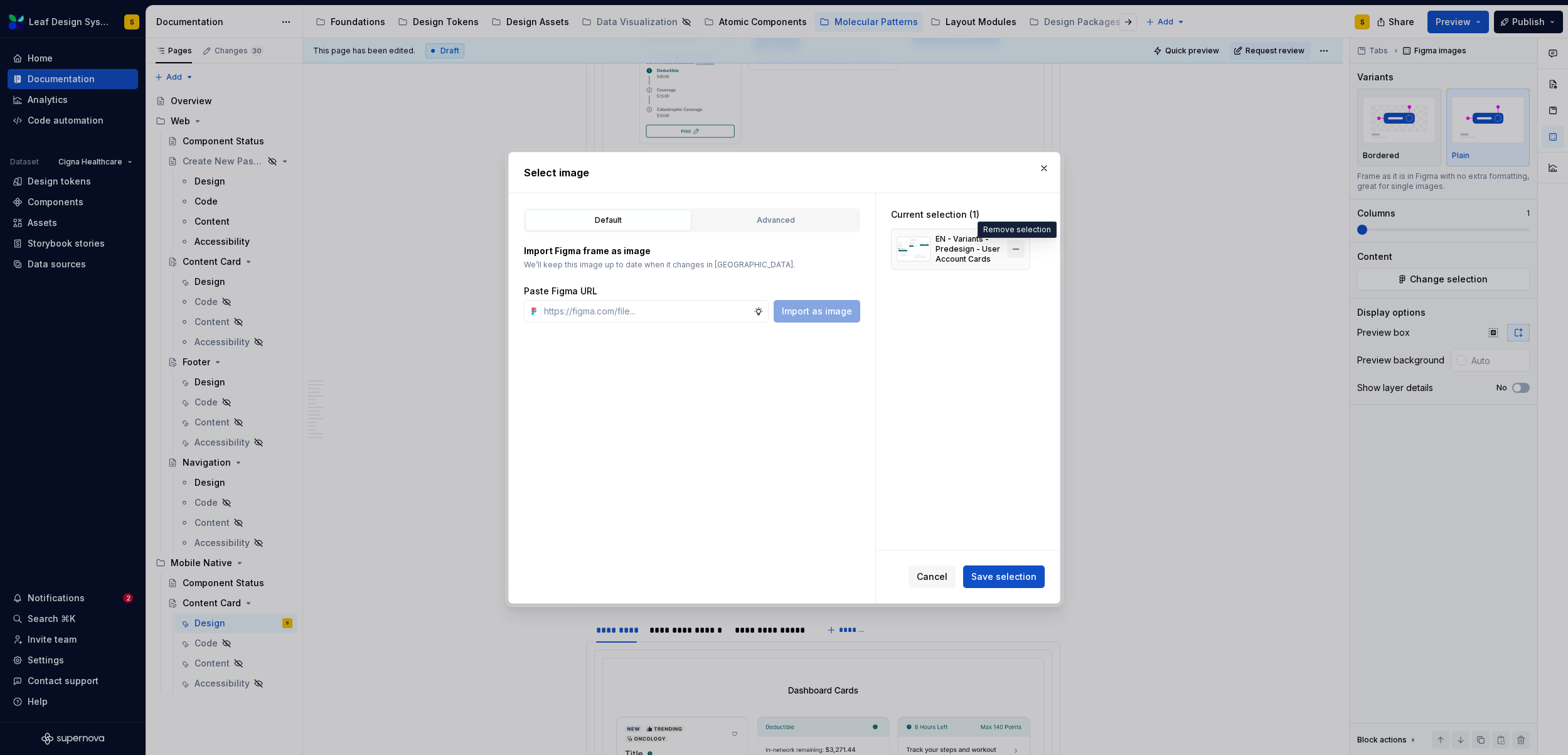
click at [1018, 250] on button "button" at bounding box center [1016, 249] width 17 height 17
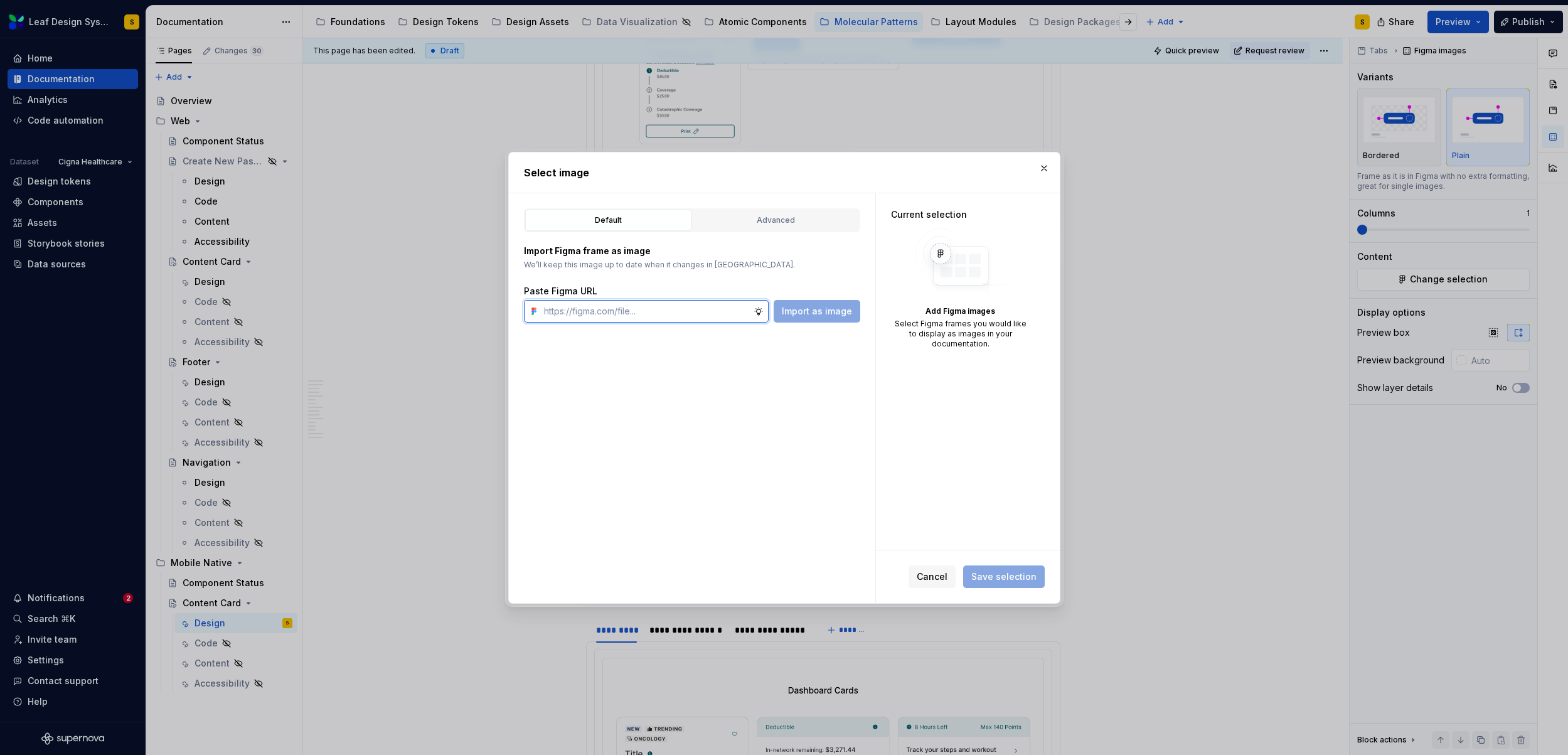
click at [573, 313] on input "text" at bounding box center [646, 311] width 214 height 22
paste input "https://www.figma.com/design/R5FNMiBYdBSXRtfBEXZGMx/Design-Documentation-Assets…"
type input "https://www.figma.com/design/R5FNMiBYdBSXRtfBEXZGMx/Design-Documentation-Assets…"
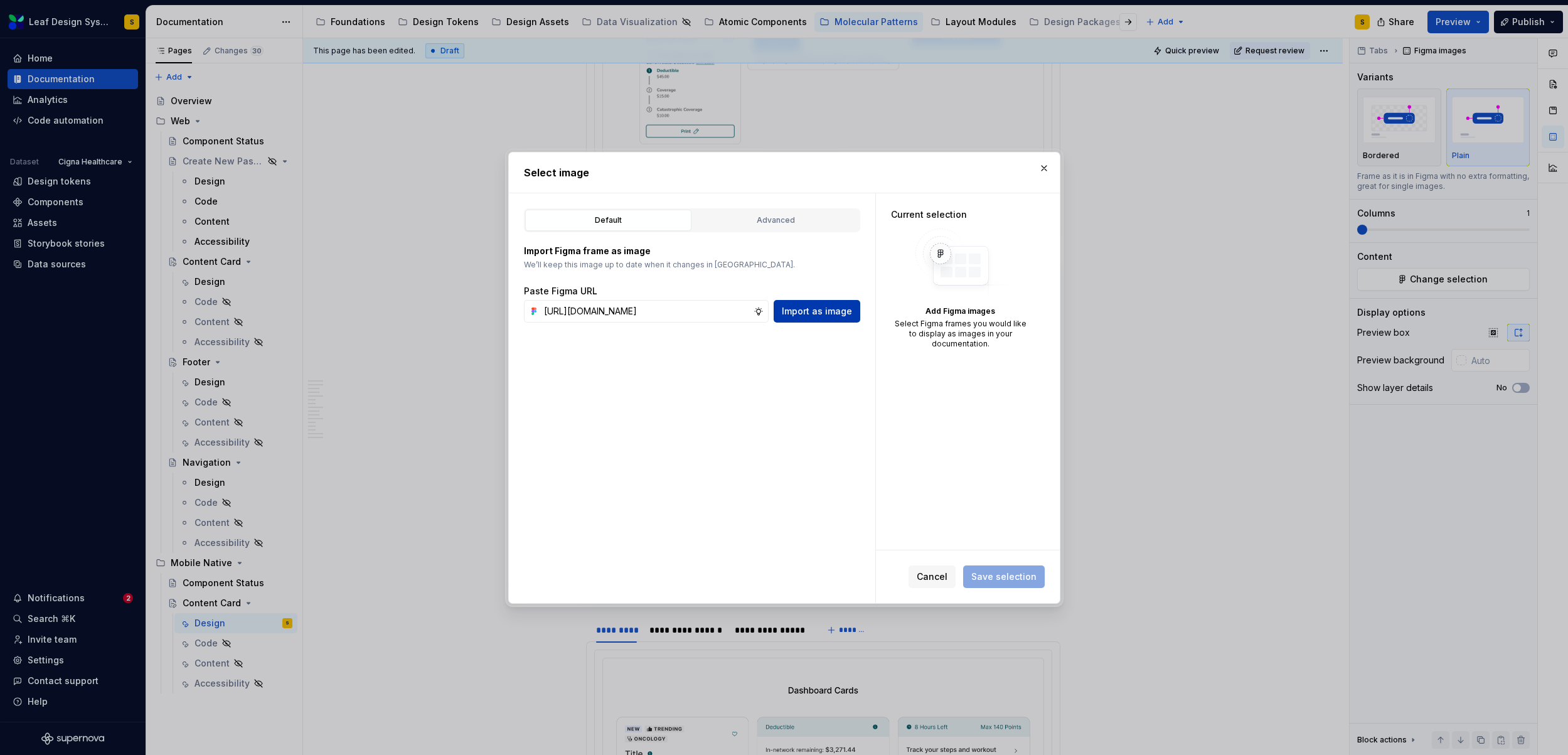
click at [837, 305] on span "Import as image" at bounding box center [817, 311] width 70 height 12
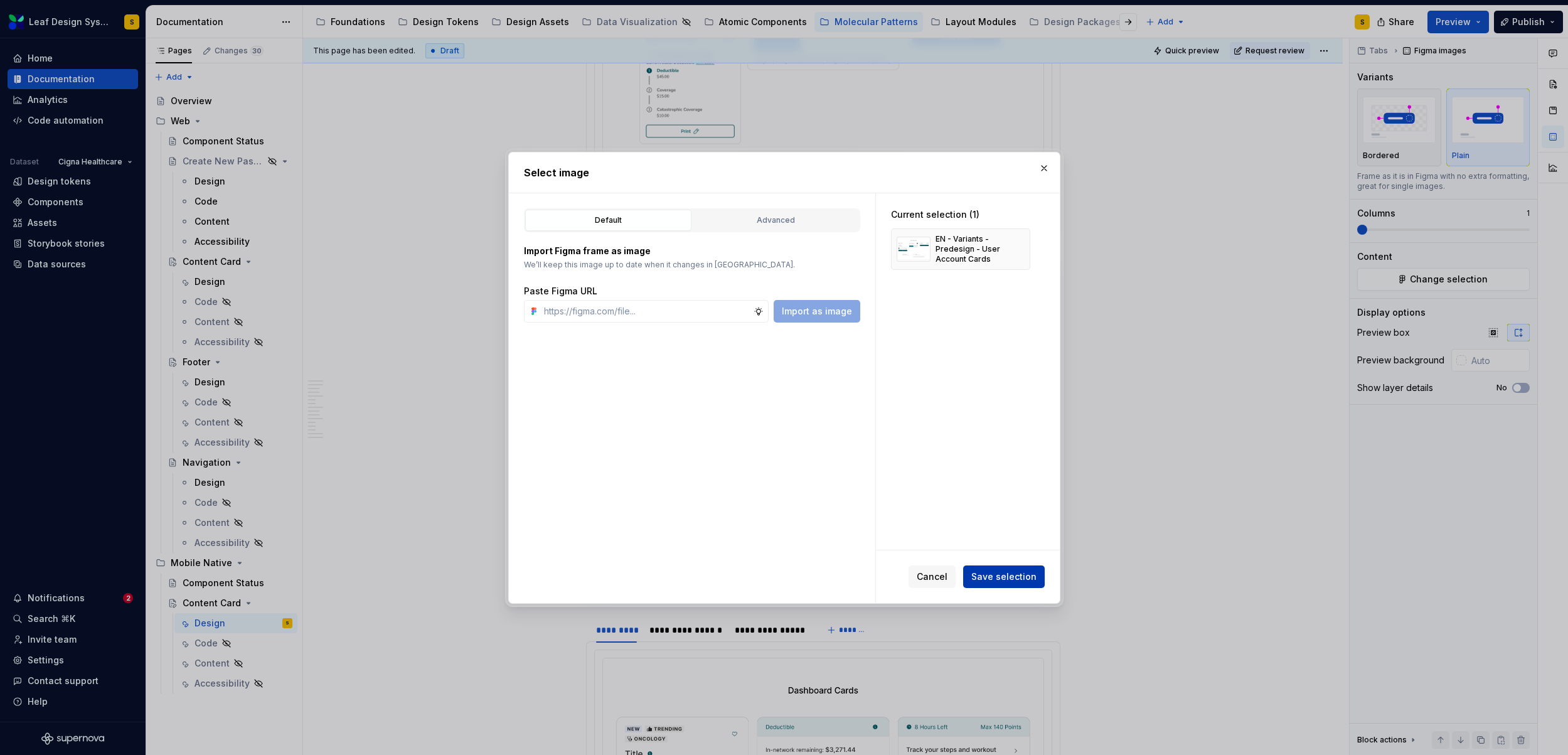
click at [970, 574] on button "Save selection" at bounding box center [1003, 577] width 81 height 22
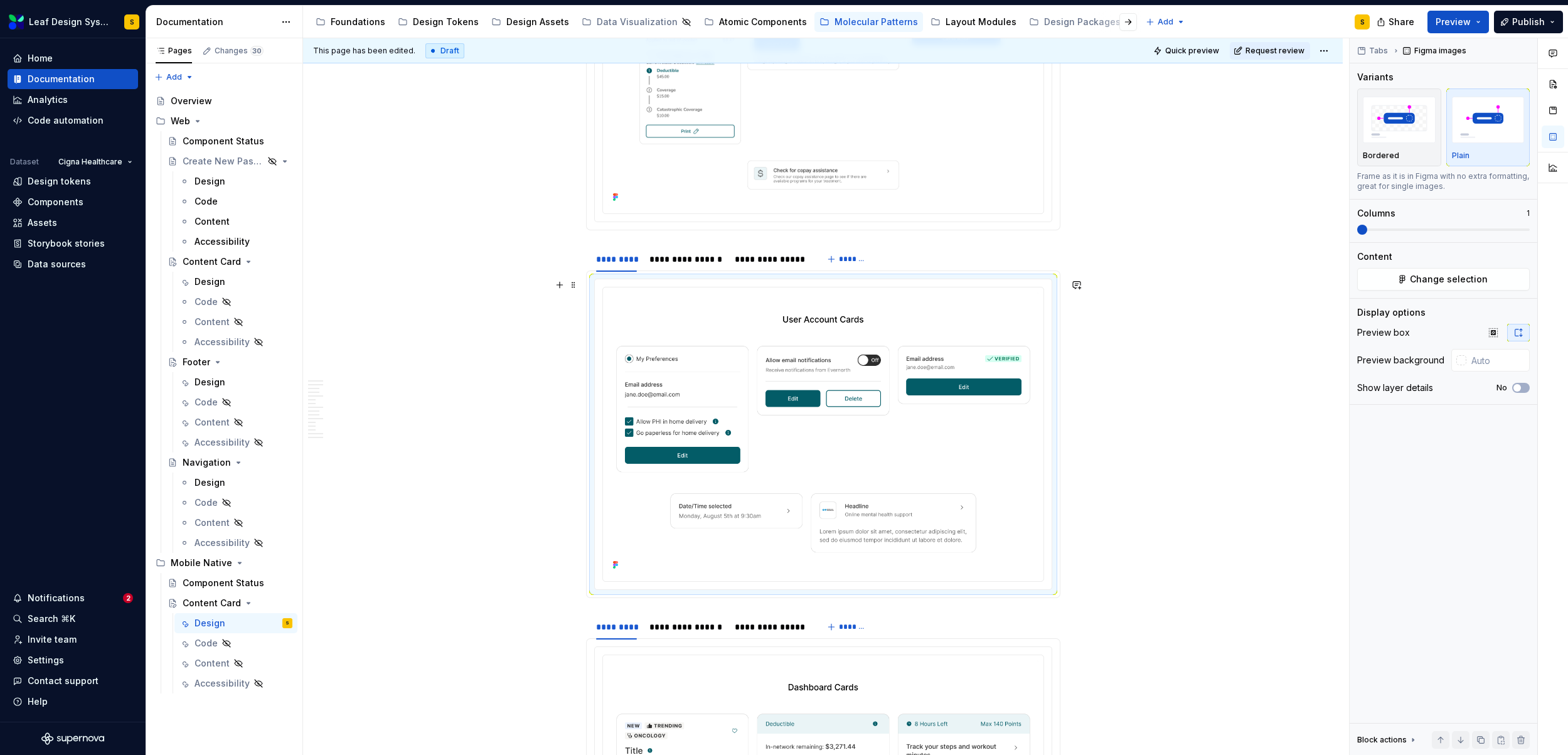
scroll to position [2766, 0]
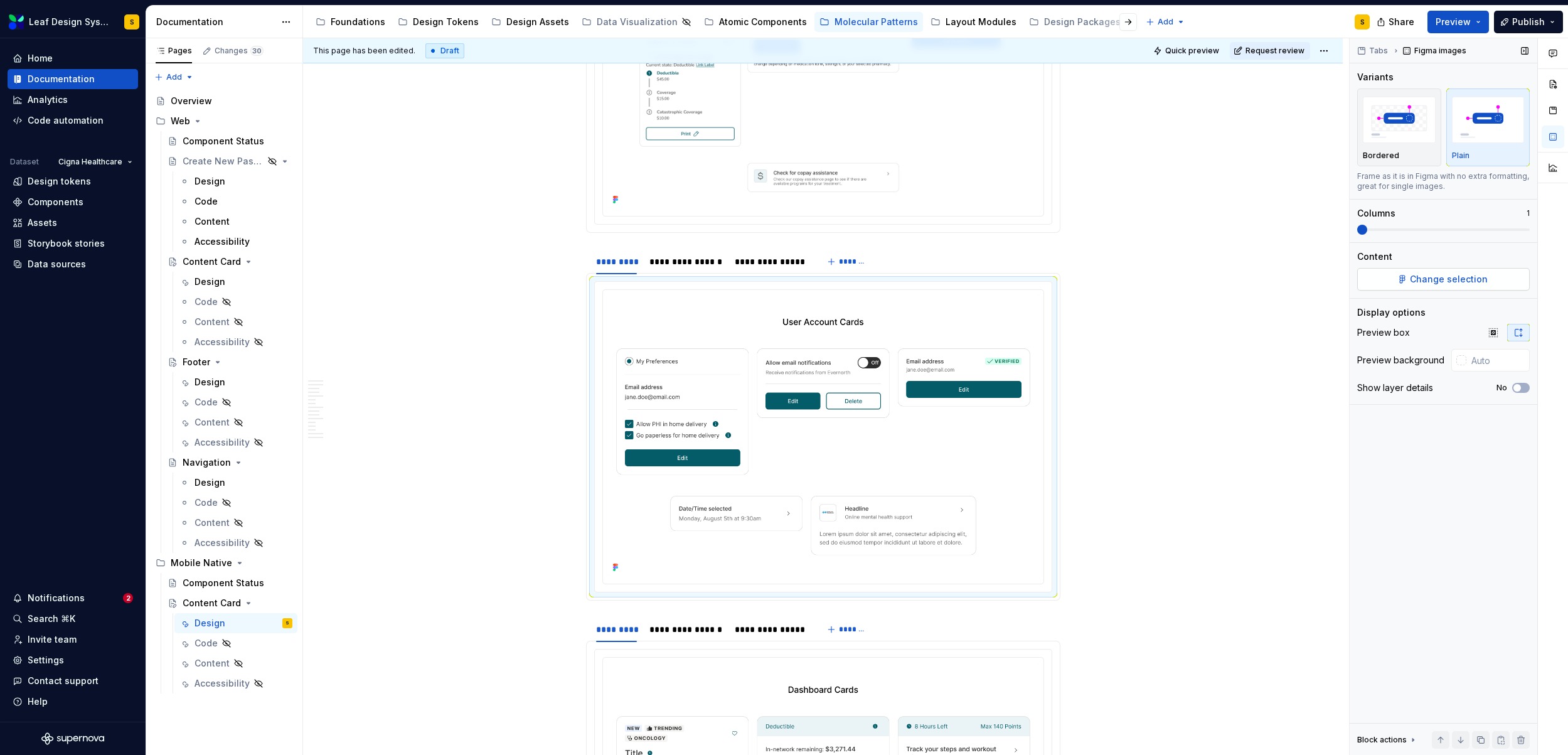
click at [1426, 276] on span "Change selection" at bounding box center [1449, 279] width 78 height 12
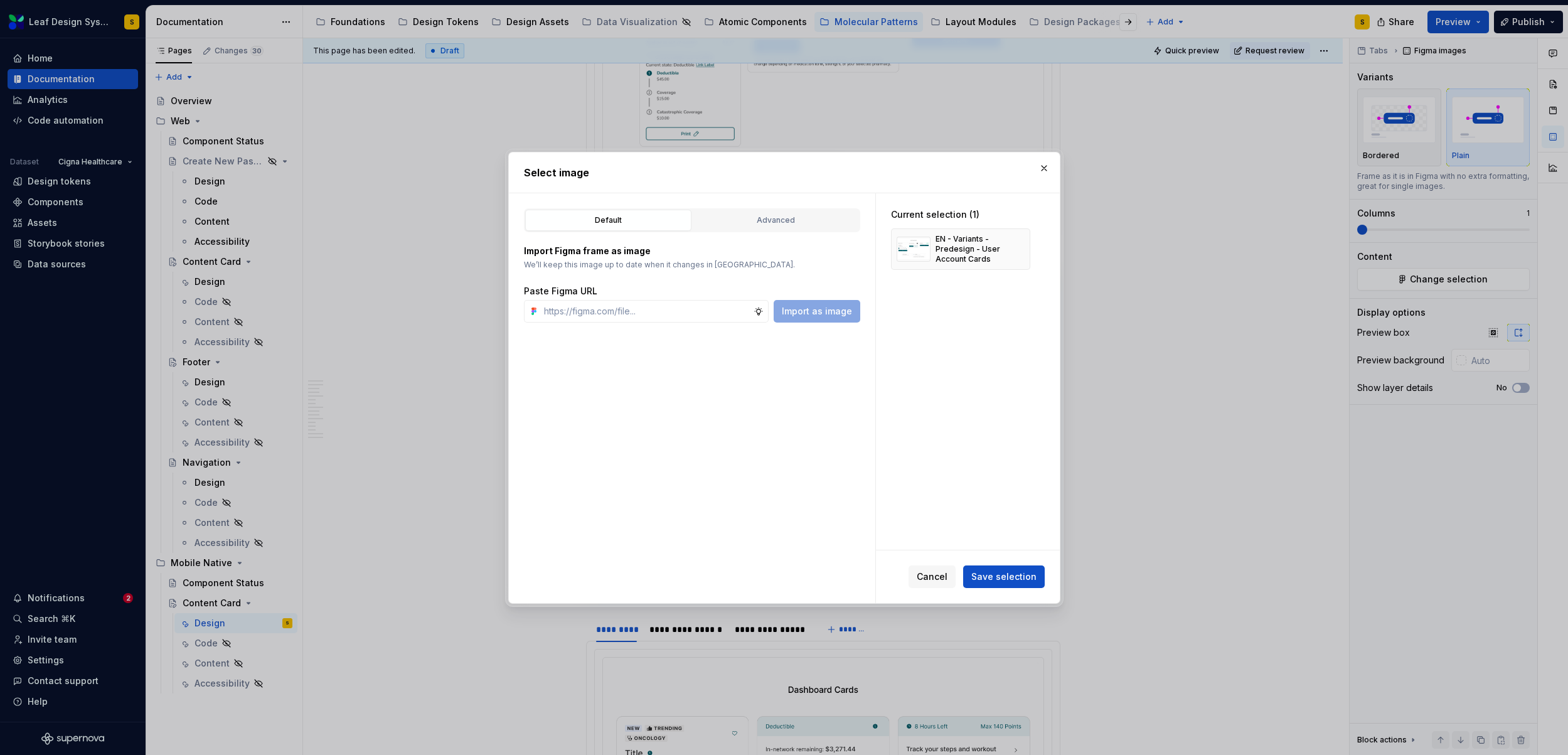
click at [1043, 171] on button "button" at bounding box center [1044, 168] width 17 height 17
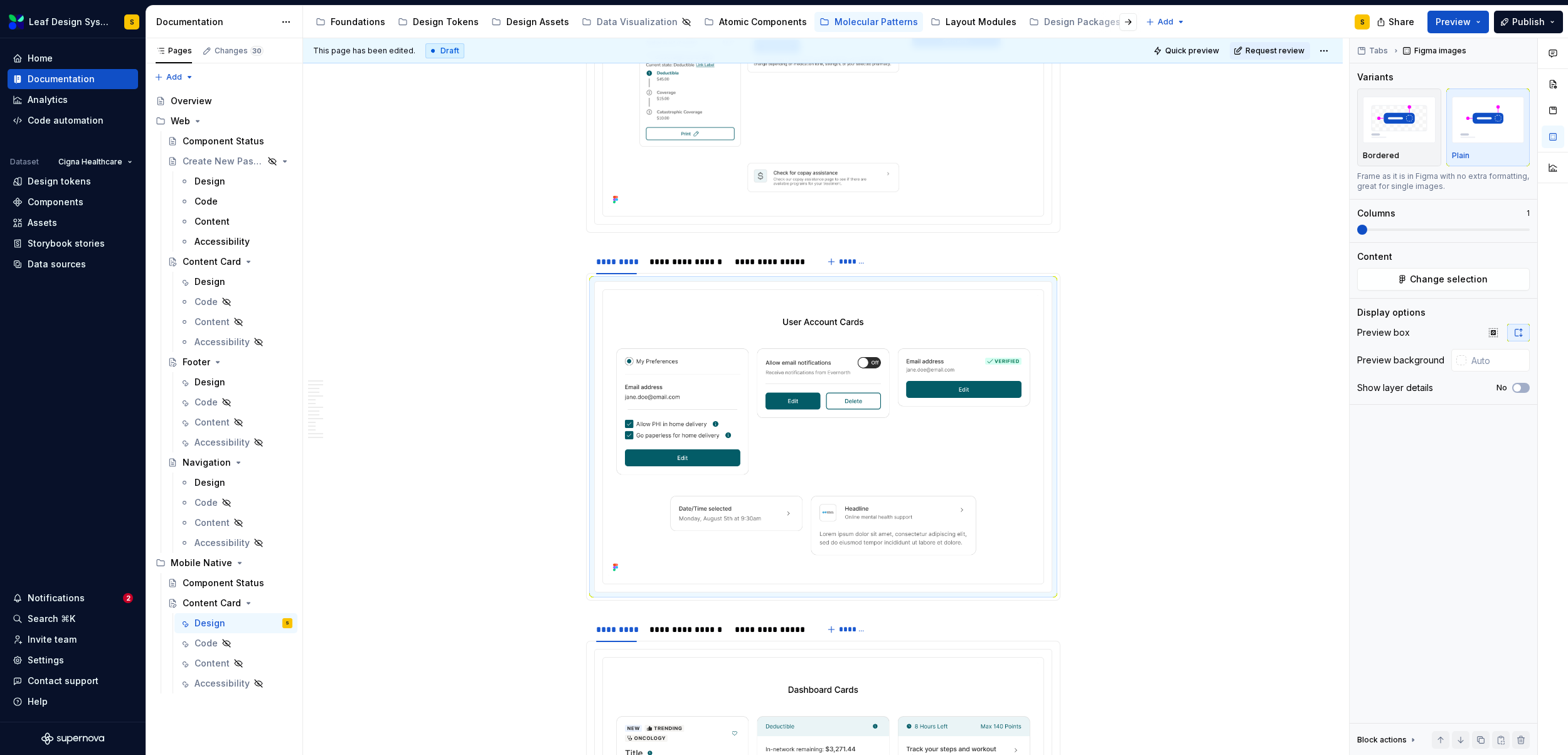
type textarea "*"
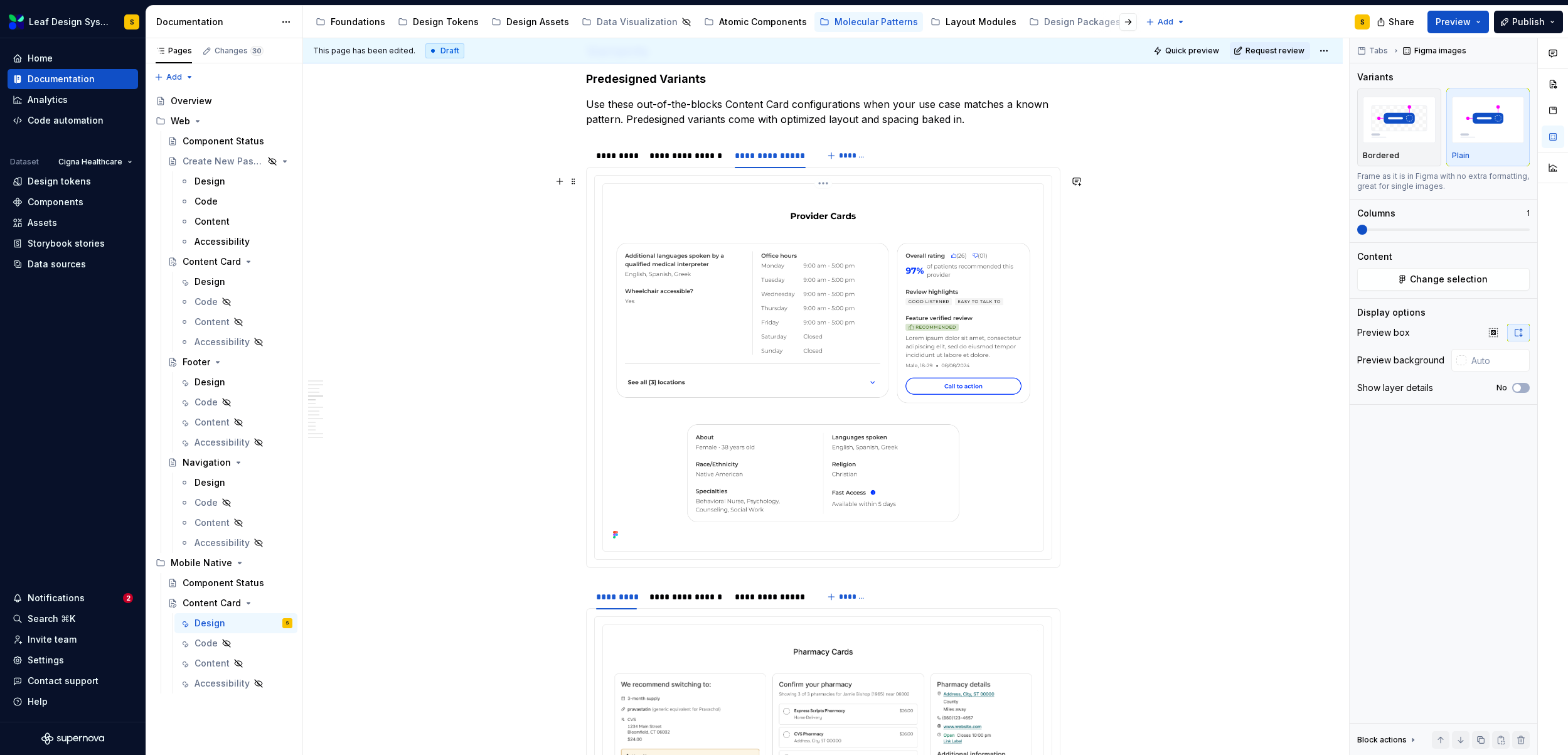
scroll to position [1845, 0]
click at [779, 305] on img at bounding box center [823, 369] width 430 height 355
click at [621, 162] on div "*********" at bounding box center [617, 158] width 42 height 12
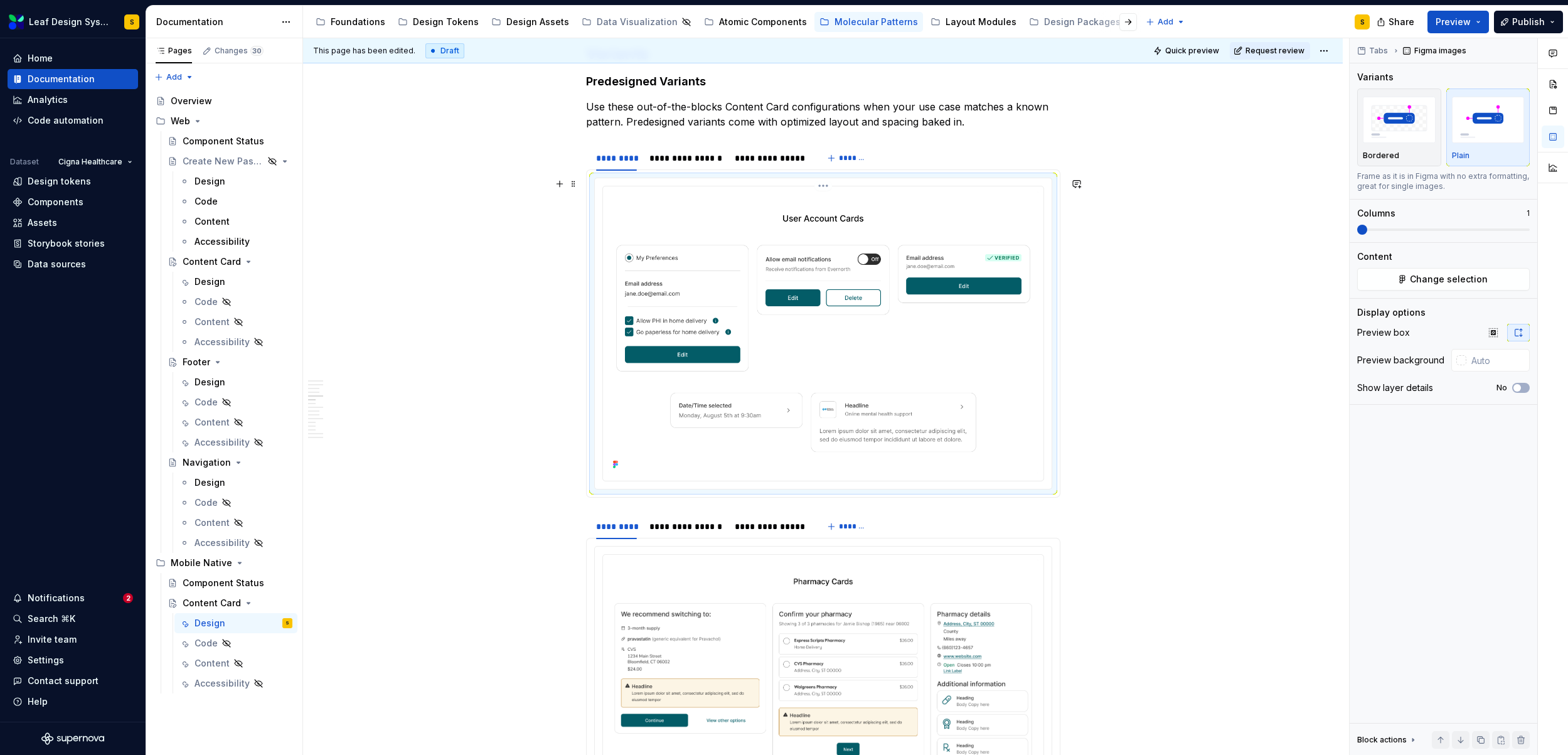
click at [903, 330] on img at bounding box center [823, 332] width 430 height 281
click at [1474, 276] on span "Change selection" at bounding box center [1449, 279] width 78 height 12
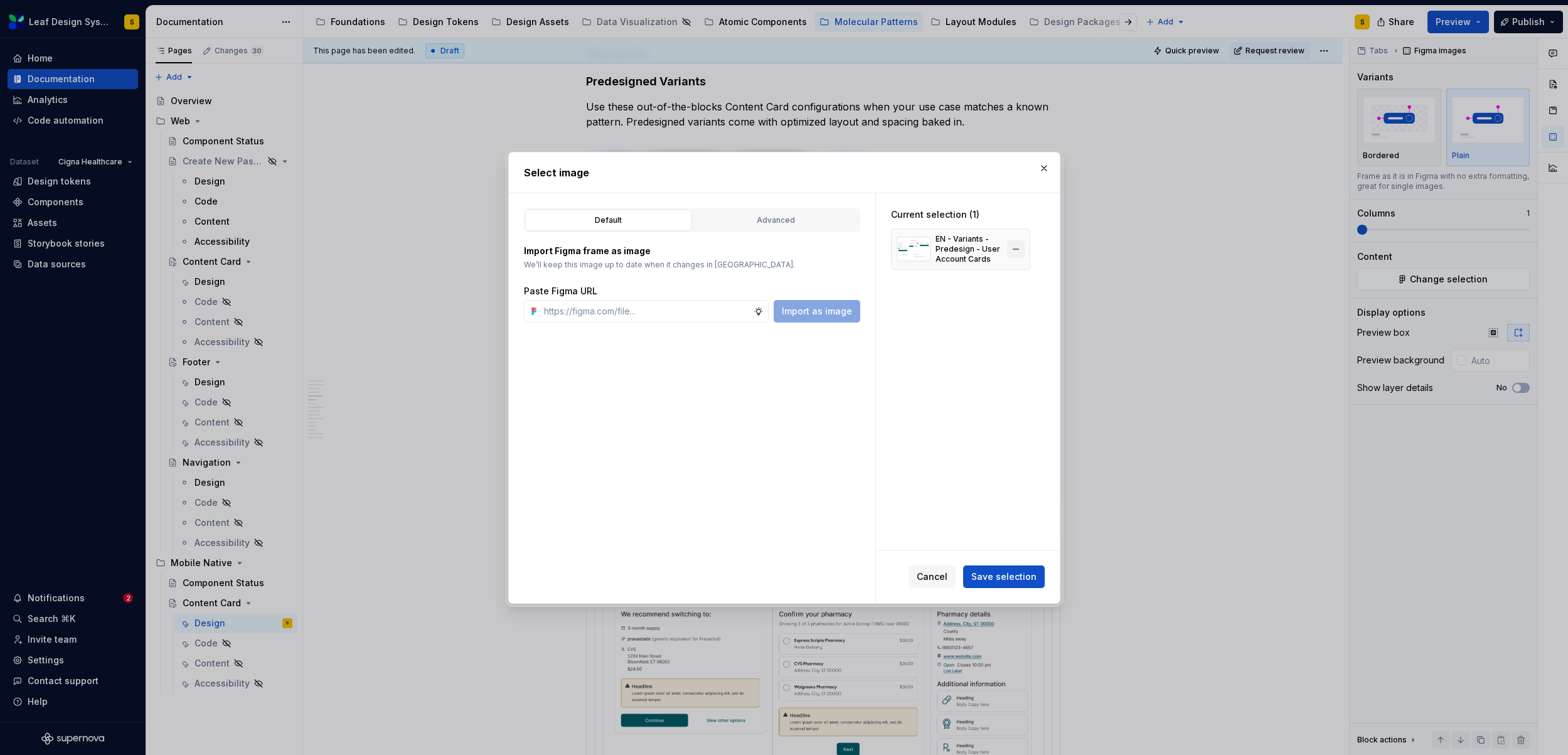
click at [1013, 254] on button "button" at bounding box center [1016, 249] width 17 height 17
click at [641, 317] on input "text" at bounding box center [646, 311] width 214 height 22
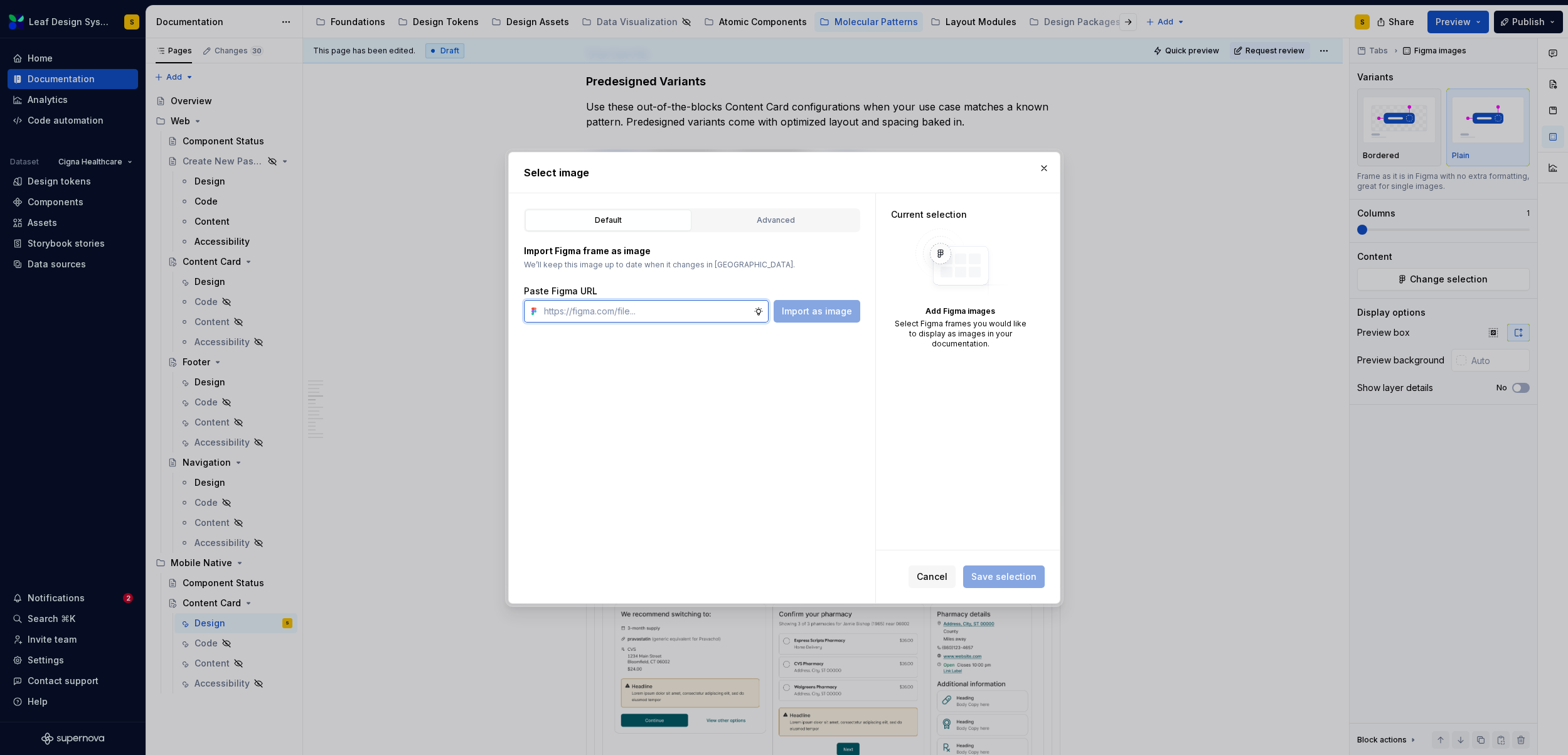
paste input "https://www.figma.com/design/R5FNMiBYdBSXRtfBEXZGMx/Design-Documentation-Assets…"
type input "https://www.figma.com/design/R5FNMiBYdBSXRtfBEXZGMx/Design-Documentation-Assets…"
click at [835, 320] on button "Import as image" at bounding box center [816, 311] width 86 height 22
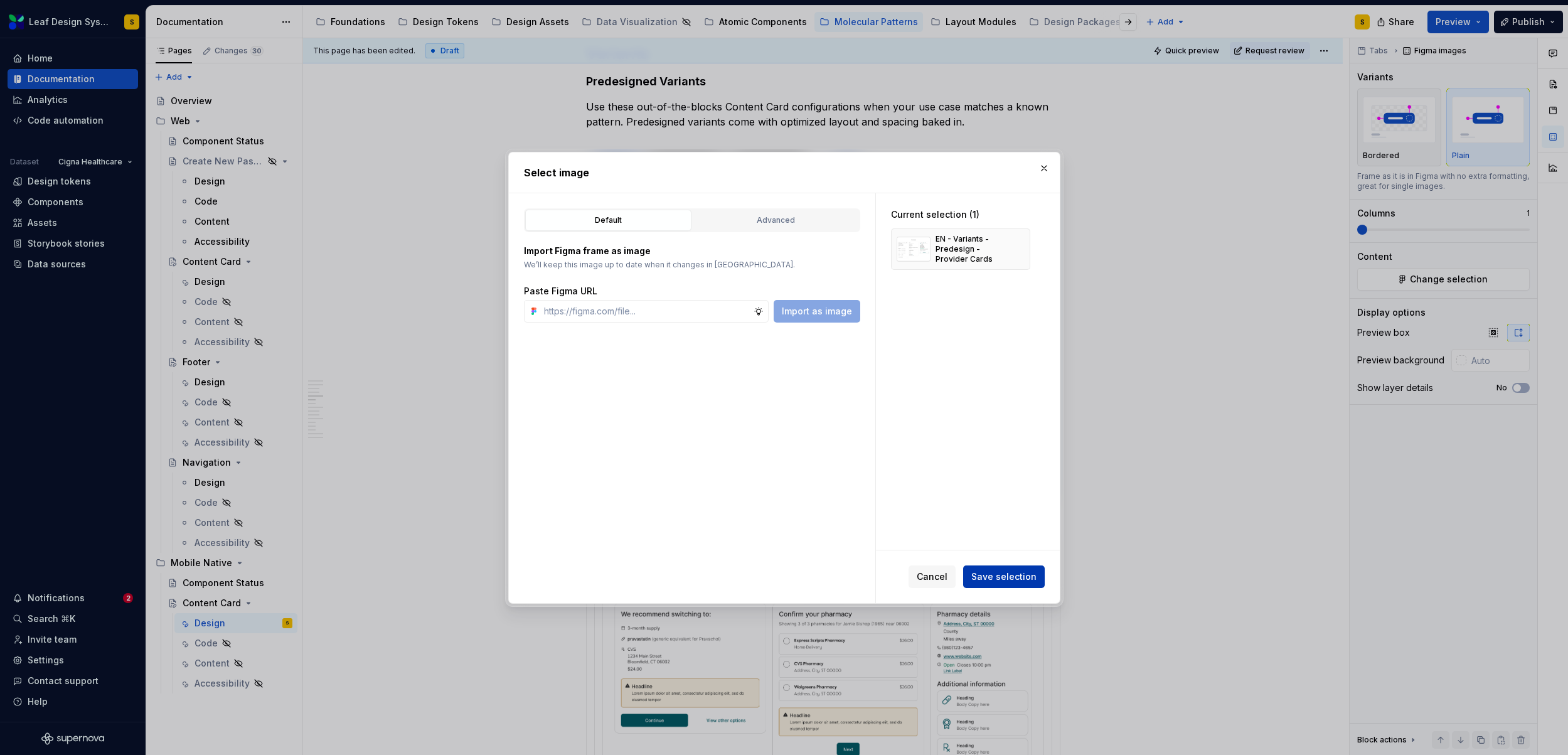
click at [1021, 581] on span "Save selection" at bounding box center [1003, 577] width 65 height 12
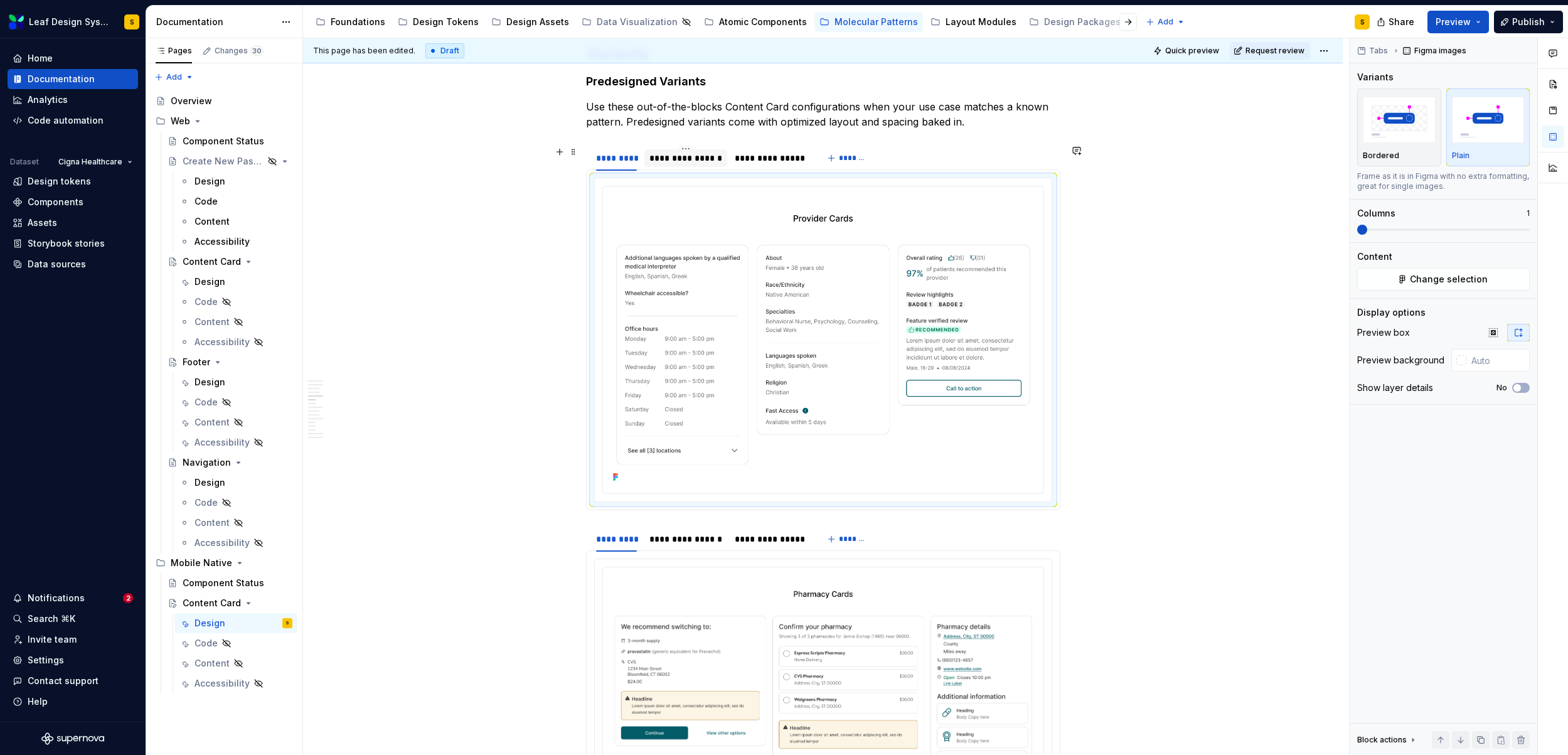
click at [706, 163] on div "**********" at bounding box center [685, 158] width 73 height 12
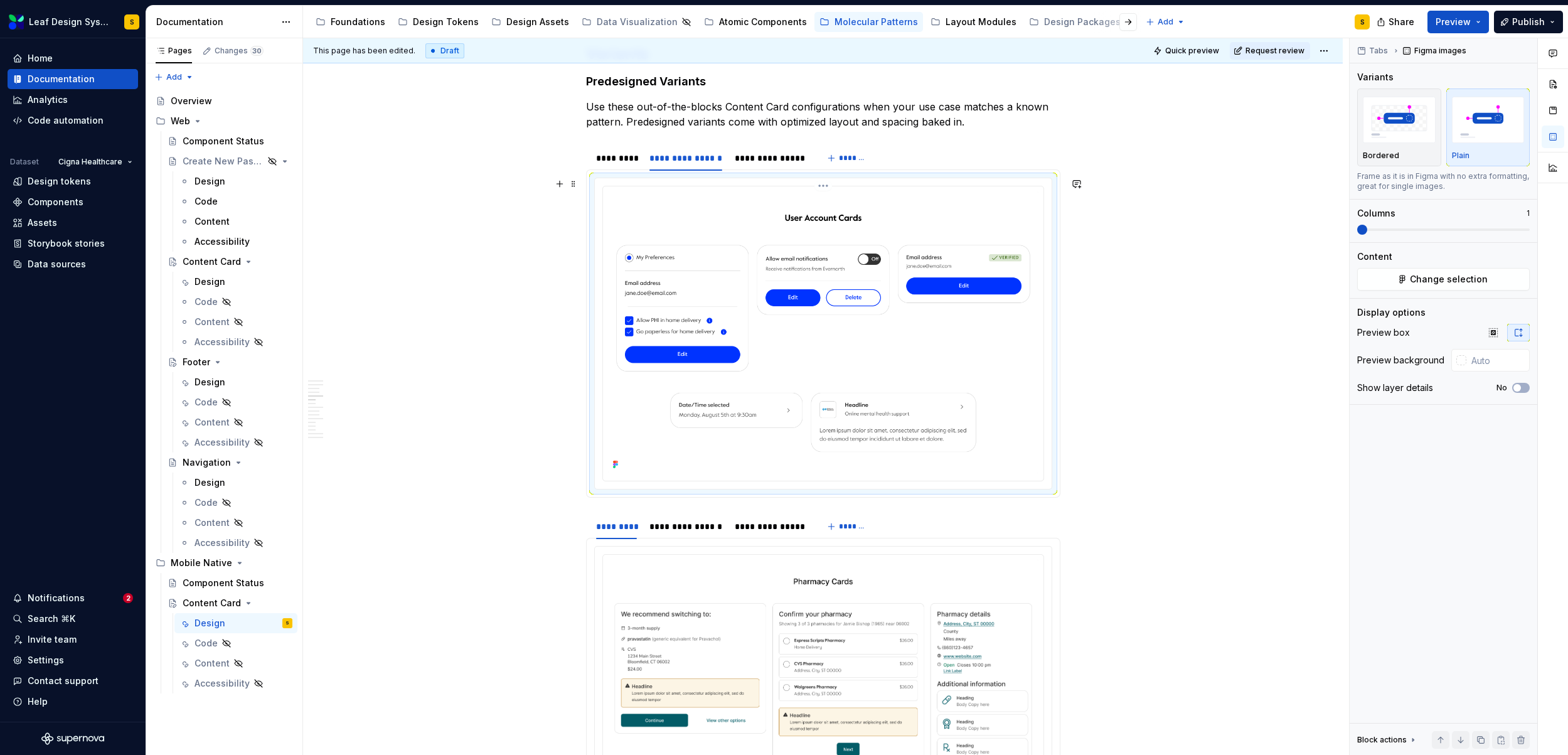
click at [939, 331] on img at bounding box center [823, 332] width 430 height 281
click at [1428, 282] on span "Change selection" at bounding box center [1449, 279] width 78 height 12
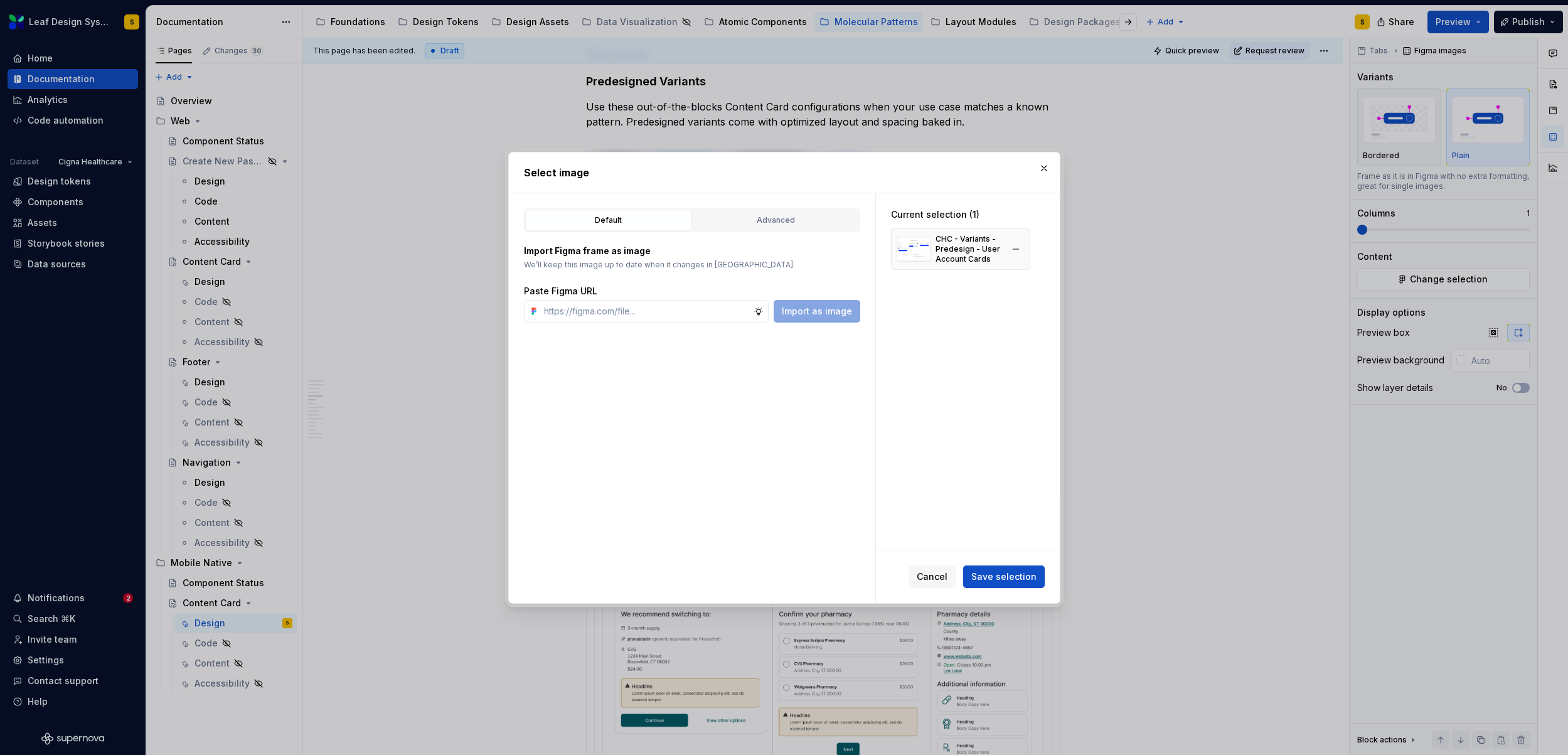
type textarea "*"
click at [1013, 245] on button "button" at bounding box center [1016, 249] width 17 height 17
click at [685, 315] on input "text" at bounding box center [646, 311] width 214 height 22
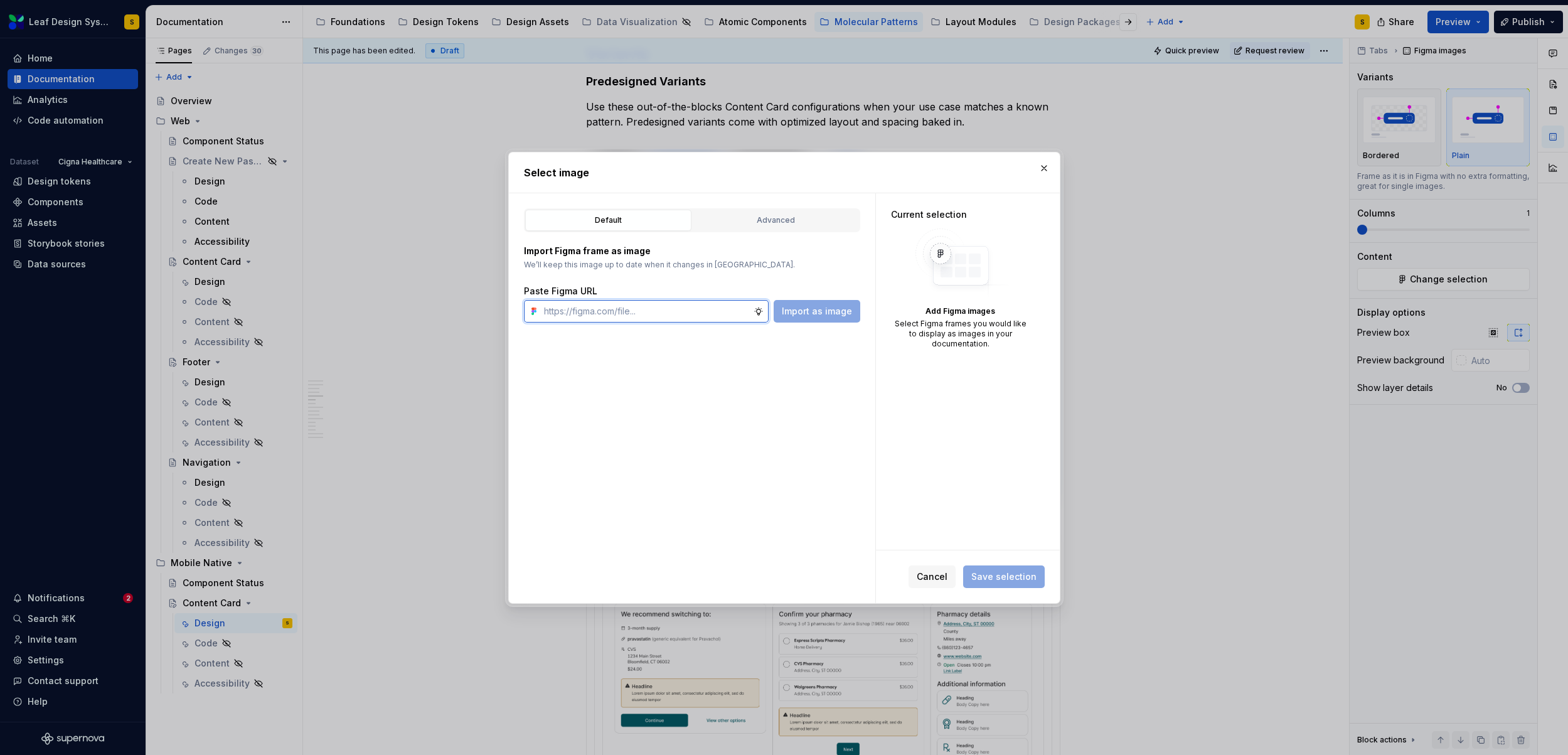
paste input "https://www.figma.com/design/R5FNMiBYdBSXRtfBEXZGMx/Design-Documentation-Assets…"
type input "https://www.figma.com/design/R5FNMiBYdBSXRtfBEXZGMx/Design-Documentation-Assets…"
click at [827, 320] on button "Import as image" at bounding box center [816, 311] width 86 height 22
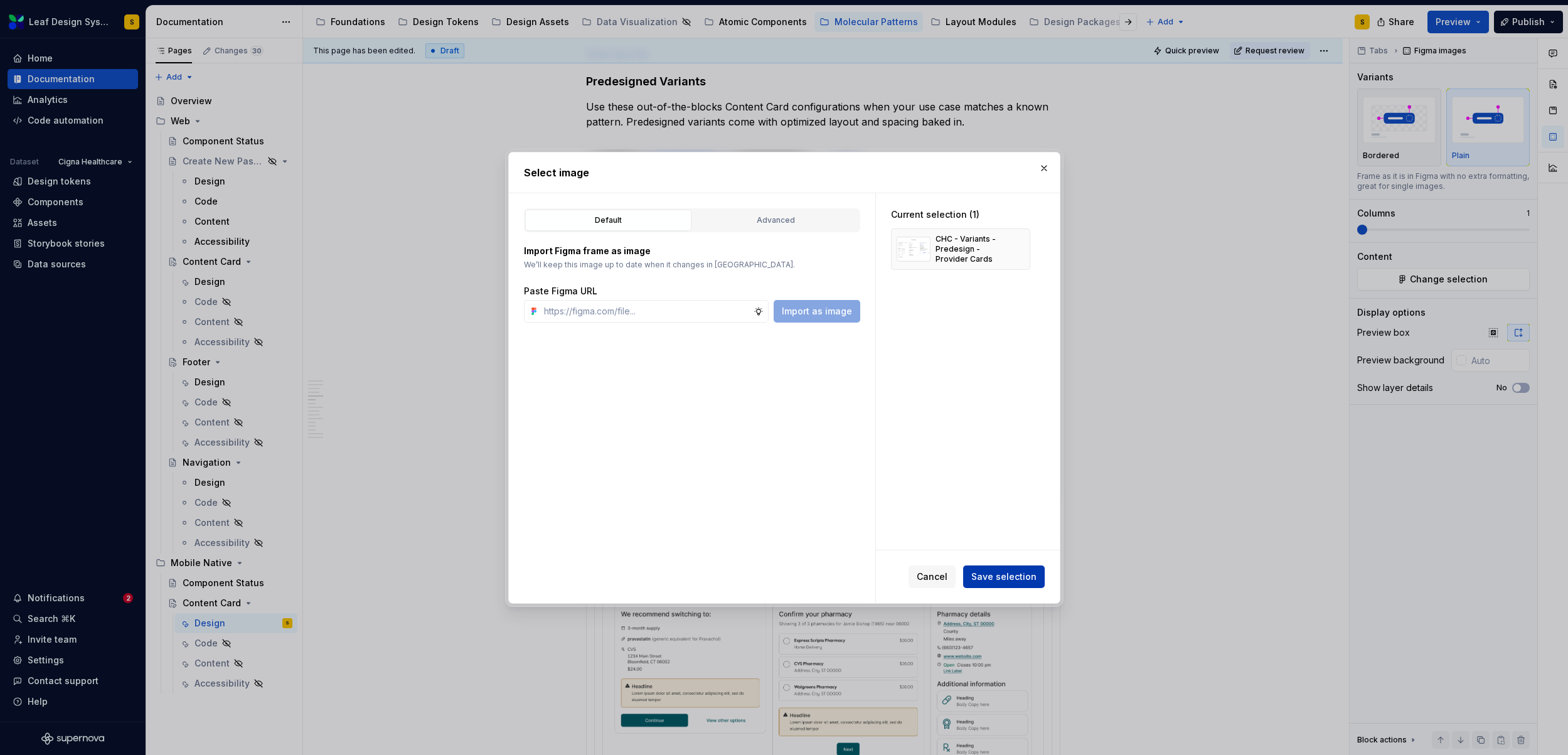
click at [1033, 573] on span "Save selection" at bounding box center [1003, 577] width 65 height 12
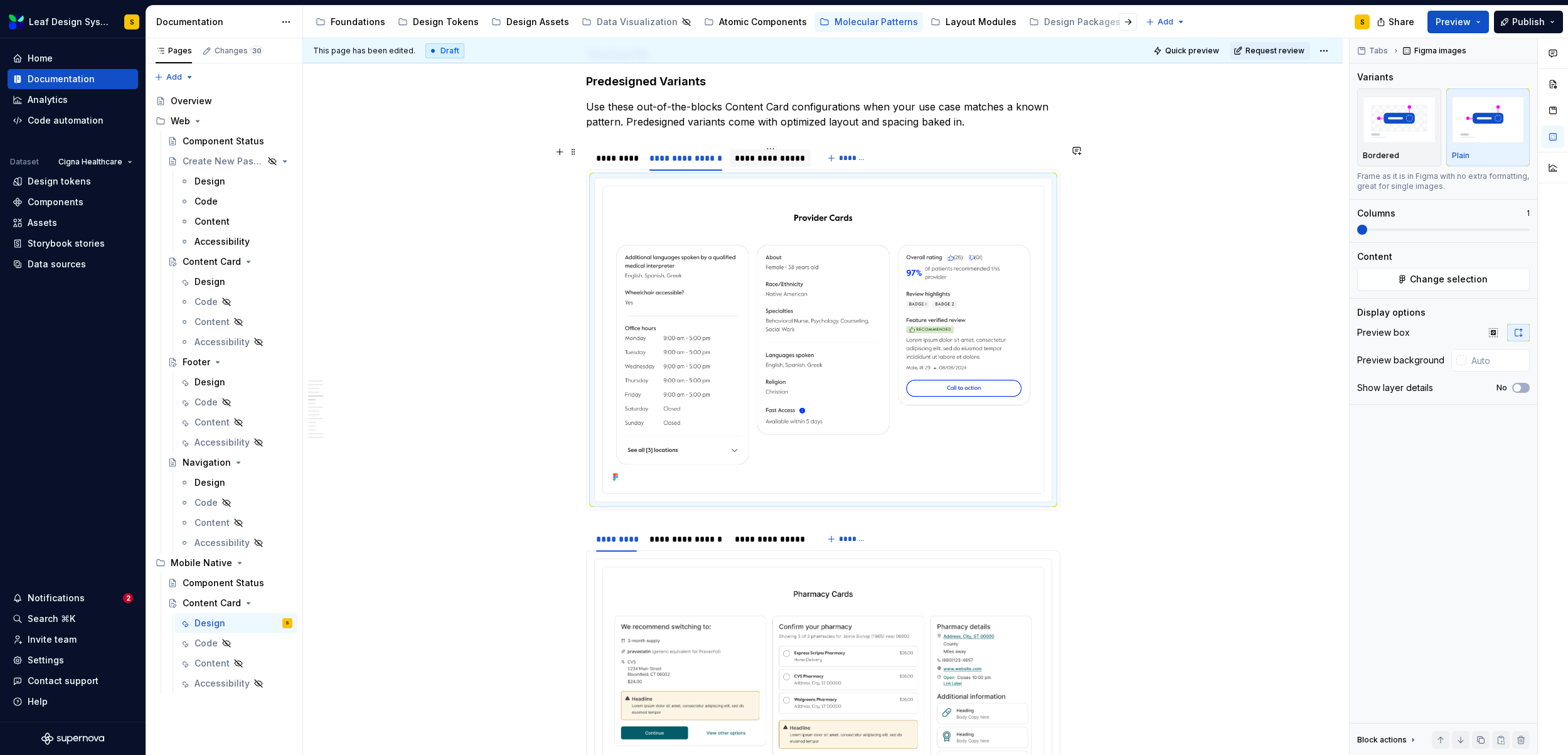
click at [749, 163] on div "**********" at bounding box center [770, 158] width 71 height 12
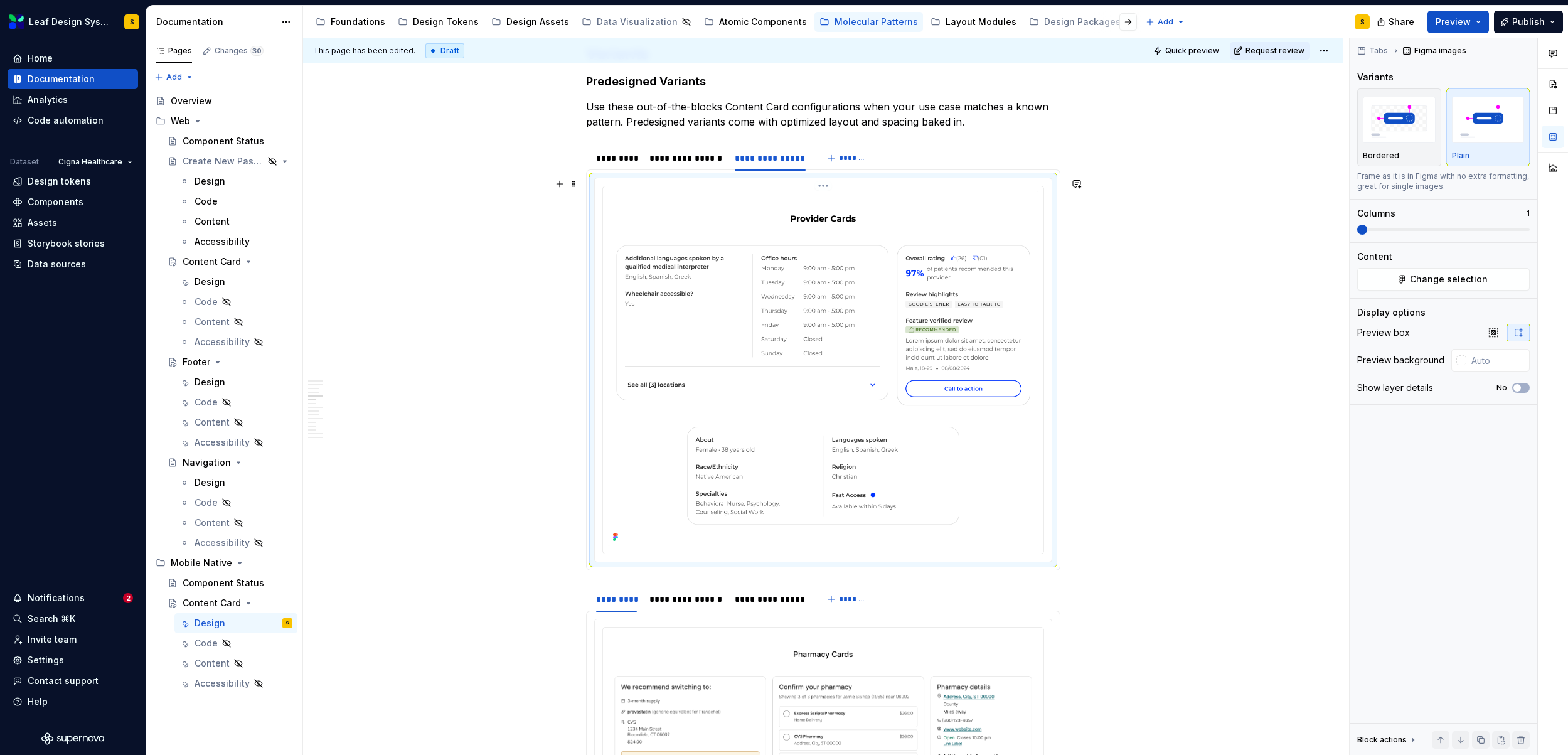
click at [852, 275] on img at bounding box center [823, 369] width 430 height 355
click at [1440, 287] on button "Change selection" at bounding box center [1443, 279] width 173 height 22
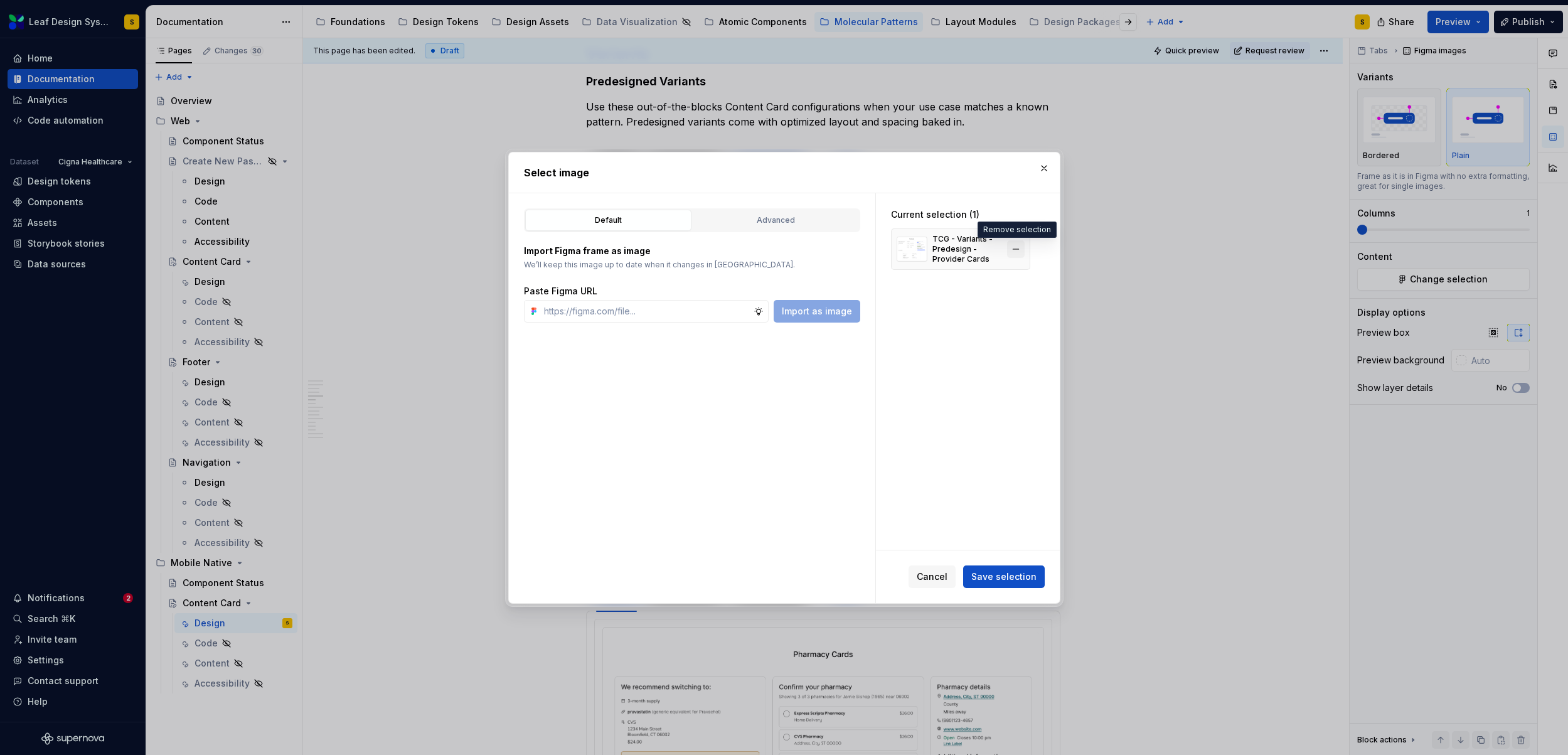
click at [1016, 250] on button "button" at bounding box center [1016, 249] width 17 height 17
type textarea "*"
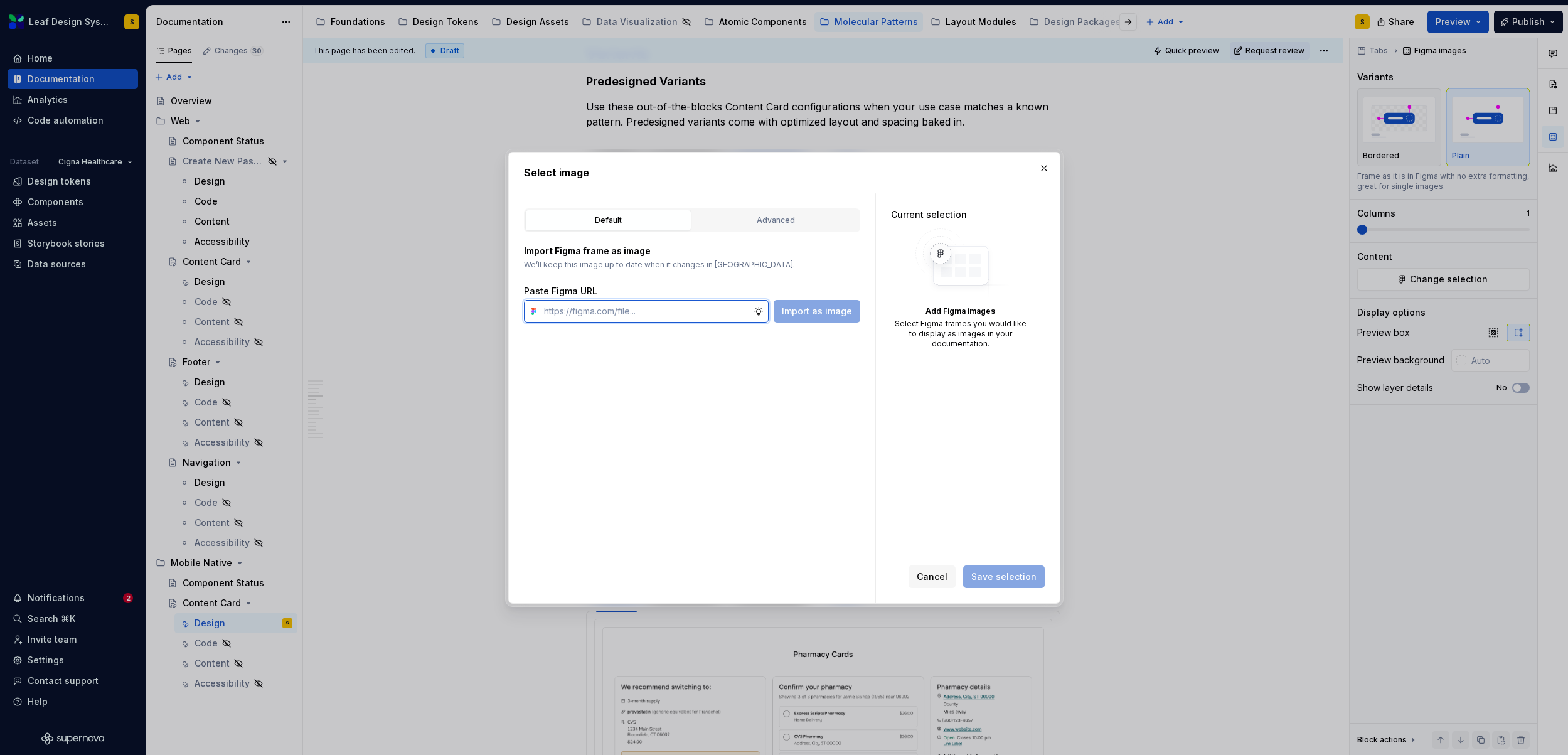
paste input "https://www.figma.com/design/R5FNMiBYdBSXRtfBEXZGMx/Design-Documentation-Assets…"
type input "https://www.figma.com/design/R5FNMiBYdBSXRtfBEXZGMx/Design-Documentation-Assets…"
click at [798, 312] on span "Import as image" at bounding box center [817, 311] width 70 height 12
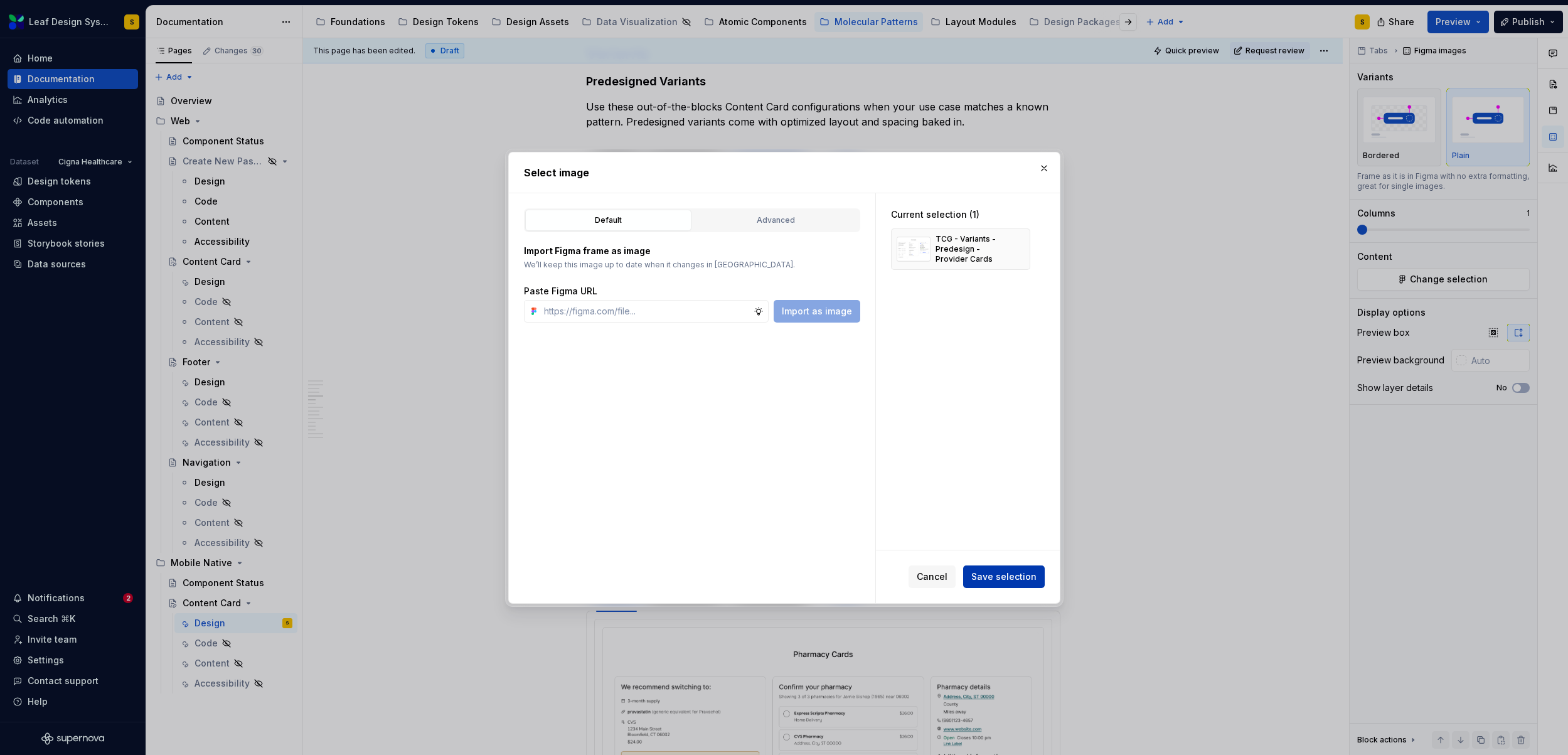
click at [1008, 571] on span "Save selection" at bounding box center [1003, 577] width 65 height 12
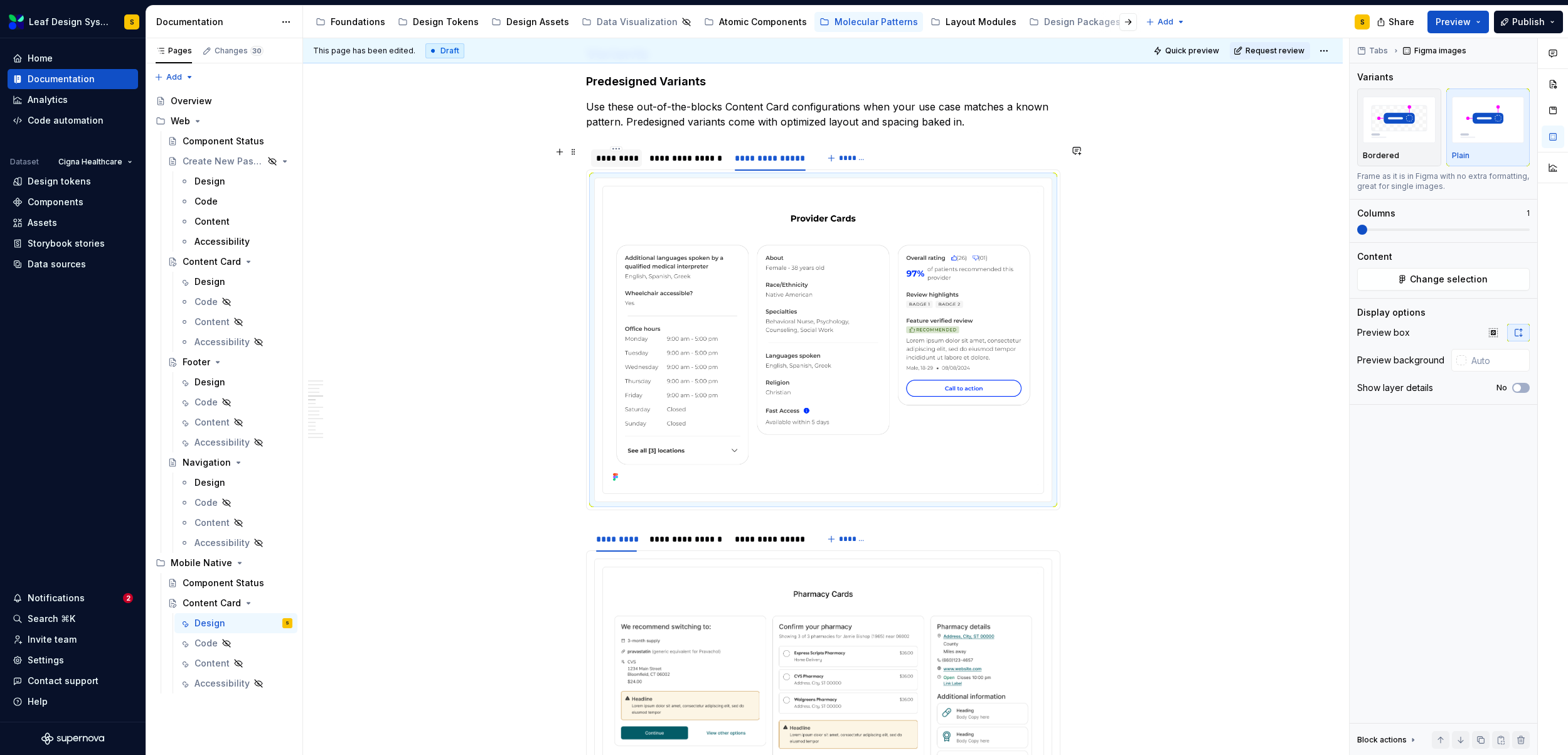
click at [606, 158] on div "*********" at bounding box center [617, 158] width 42 height 12
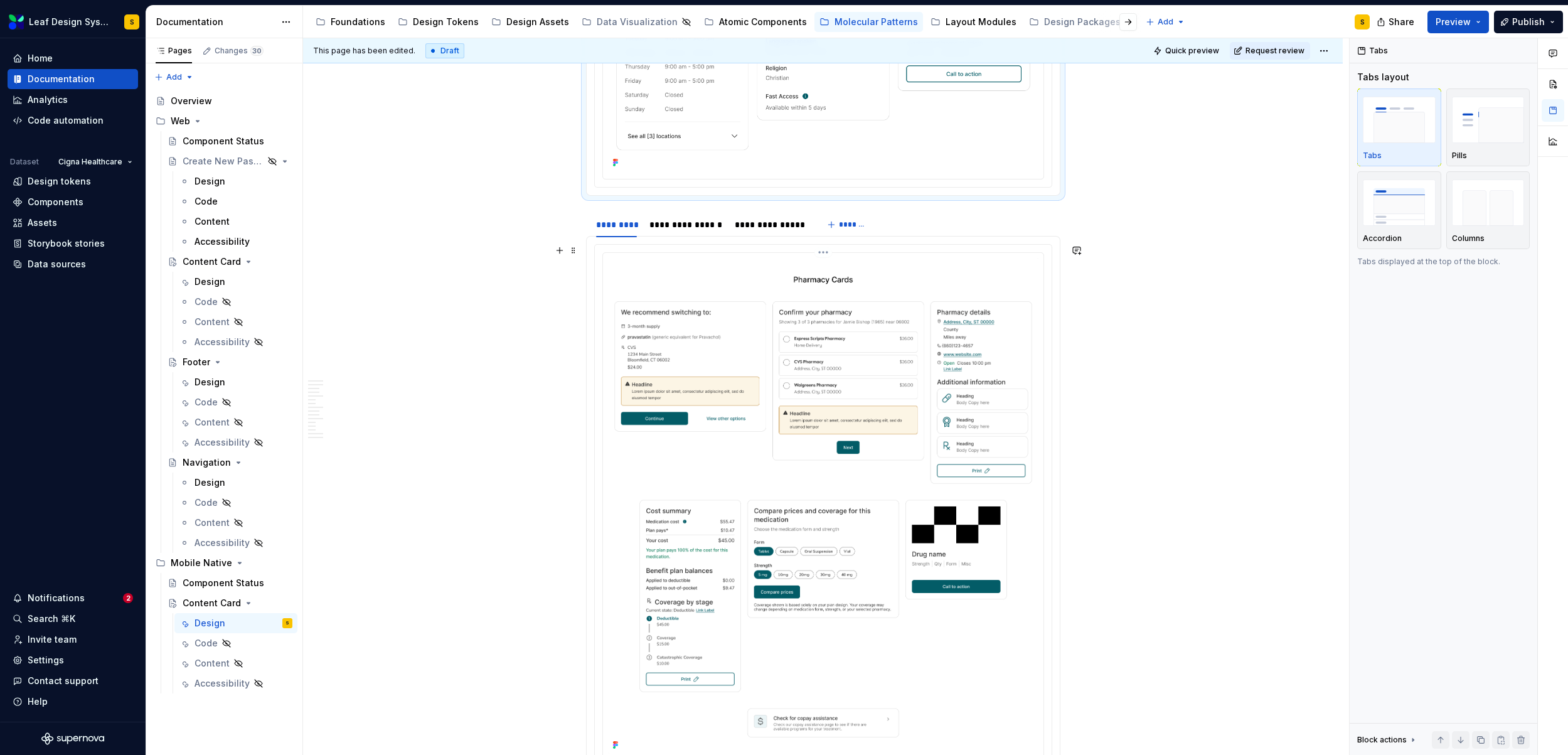
scroll to position [2189, 0]
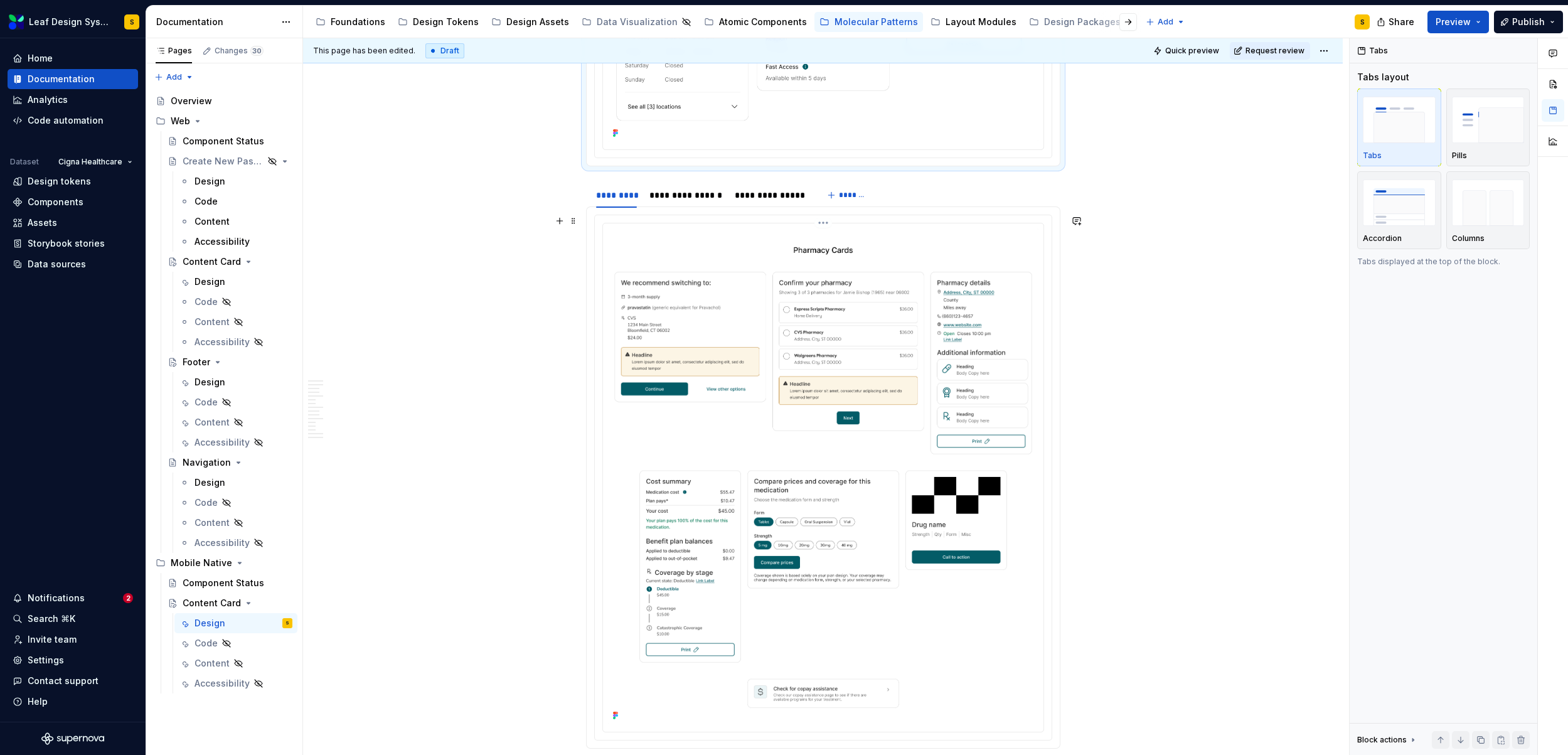
click at [742, 354] on img at bounding box center [823, 476] width 430 height 496
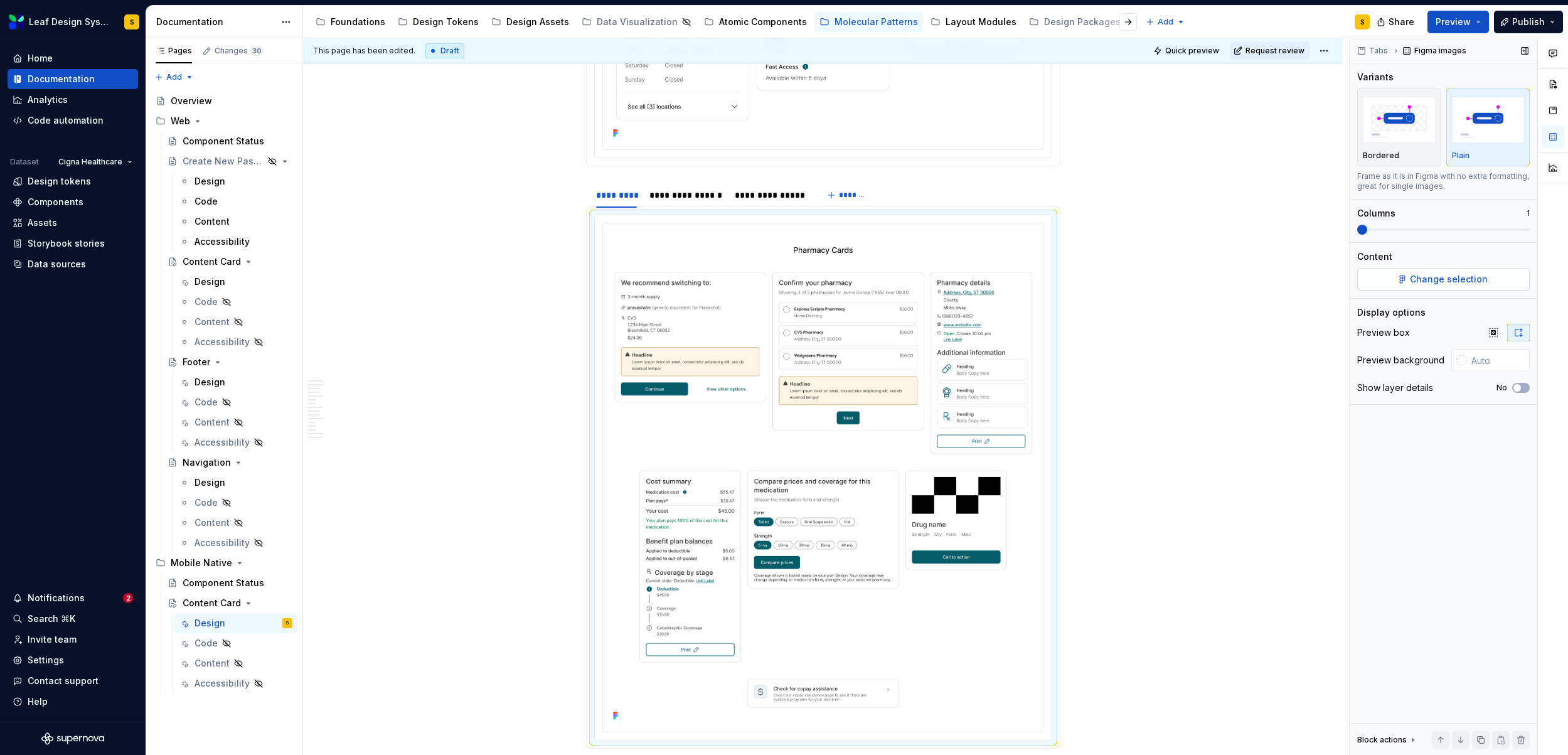
click at [1427, 284] on span "Change selection" at bounding box center [1449, 279] width 78 height 12
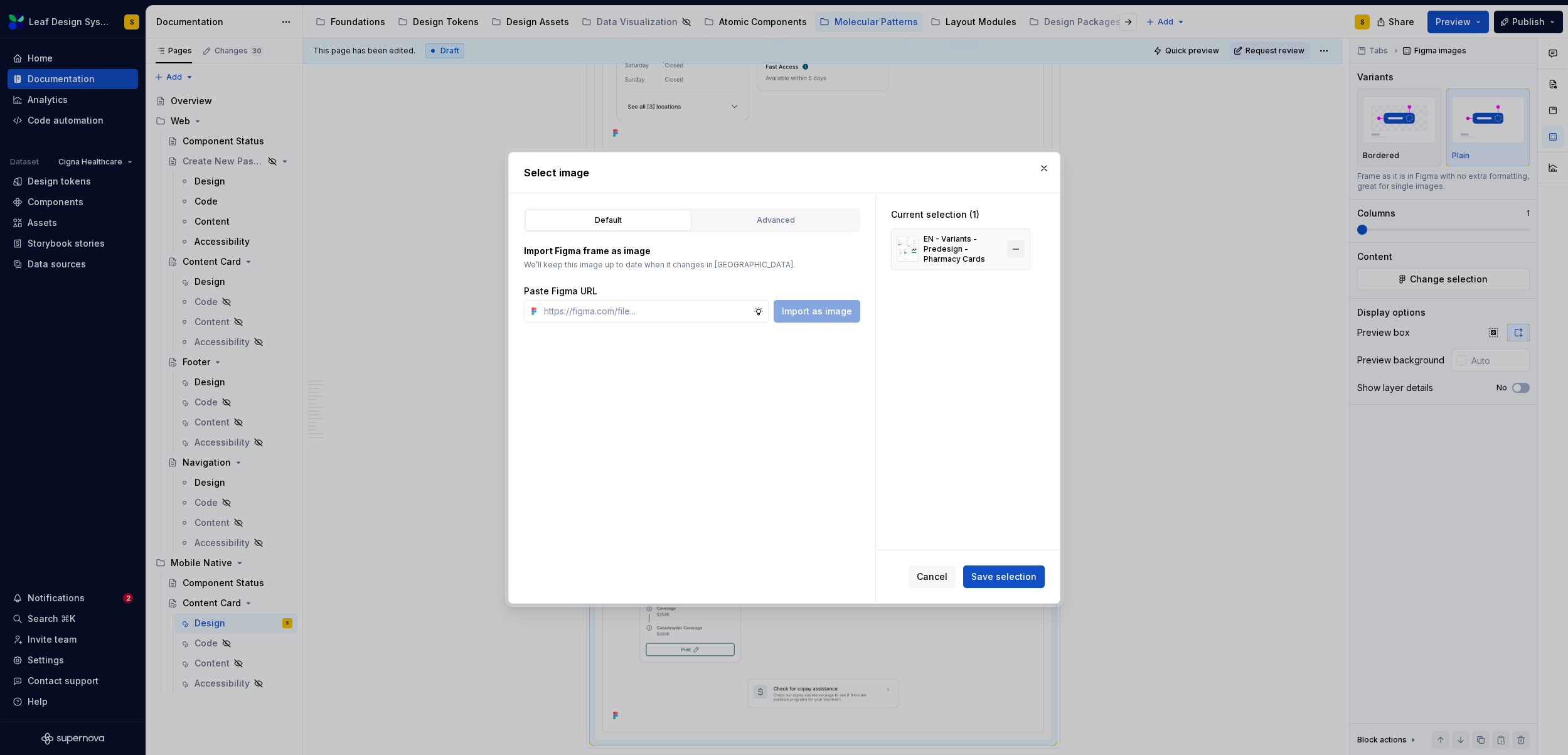
click at [1018, 253] on button "button" at bounding box center [1016, 249] width 17 height 17
type textarea "*"
click at [703, 315] on input "text" at bounding box center [646, 311] width 214 height 22
paste input "https://www.figma.com/design/R5FNMiBYdBSXRtfBEXZGMx/Design-Documentation-Assets…"
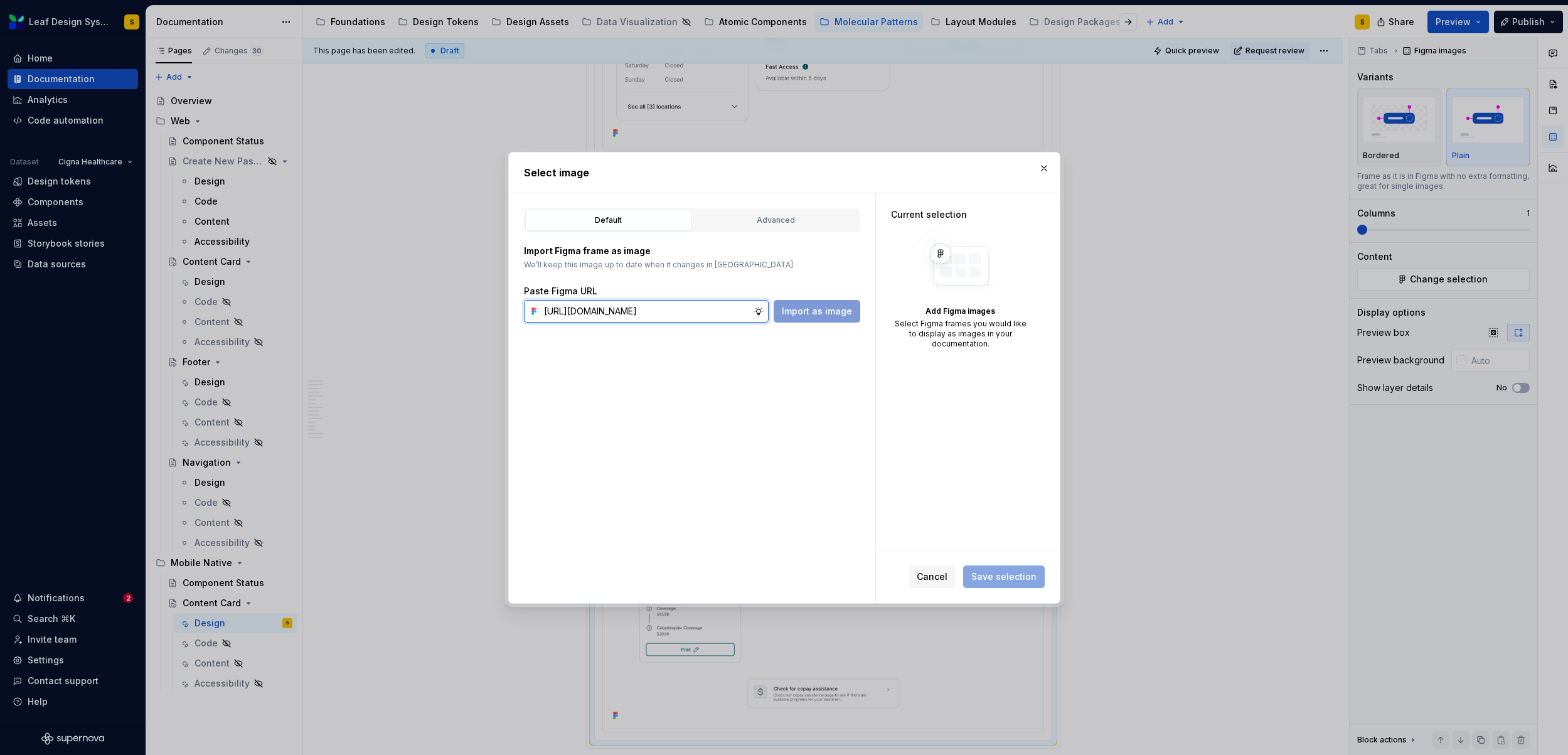
scroll to position [0, 418]
type input "https://www.figma.com/design/R5FNMiBYdBSXRtfBEXZGMx/Design-Documentation-Assets…"
click at [837, 317] on button "Import as image" at bounding box center [816, 311] width 86 height 22
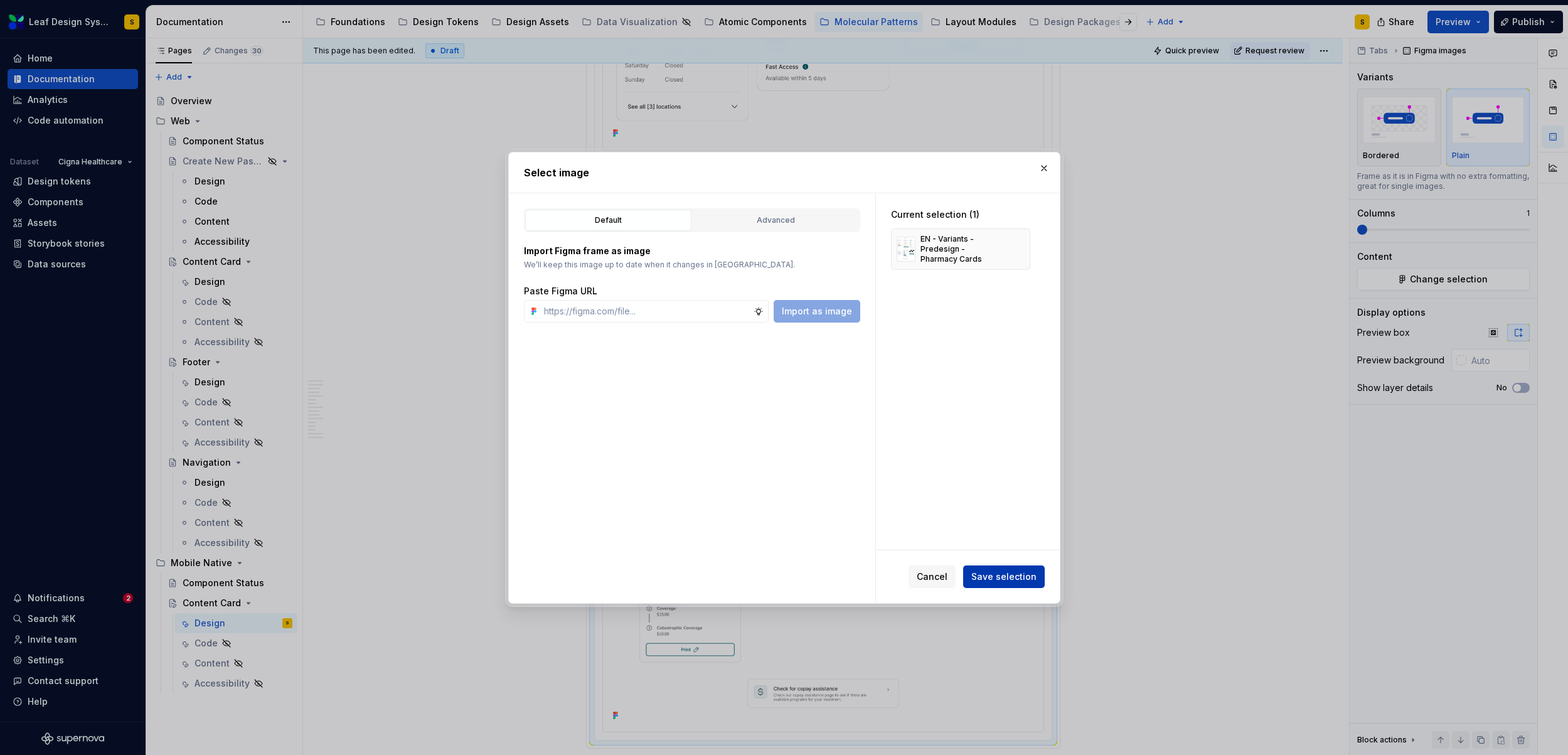
click at [1000, 581] on span "Save selection" at bounding box center [1003, 577] width 65 height 12
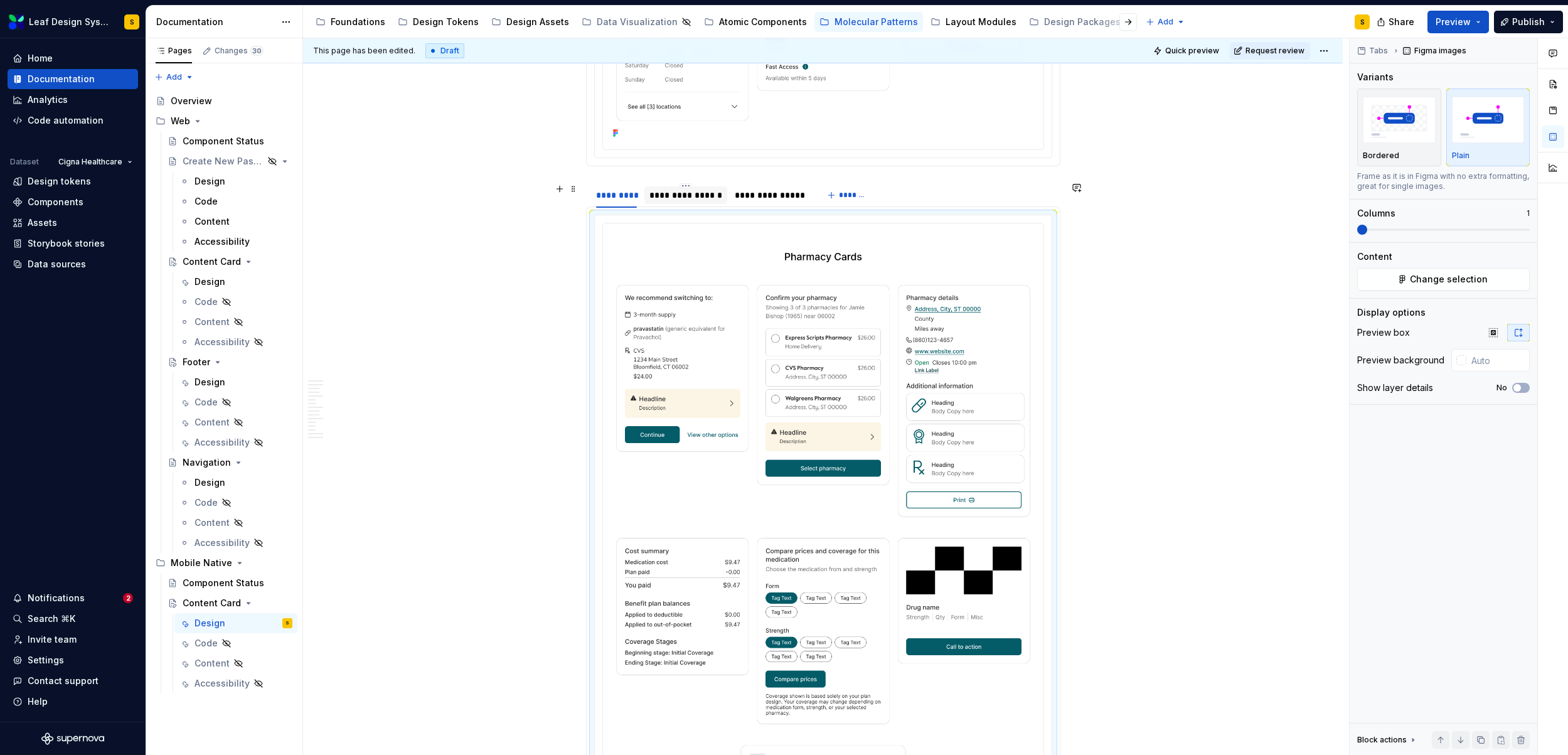
click at [693, 202] on div "**********" at bounding box center [685, 195] width 83 height 17
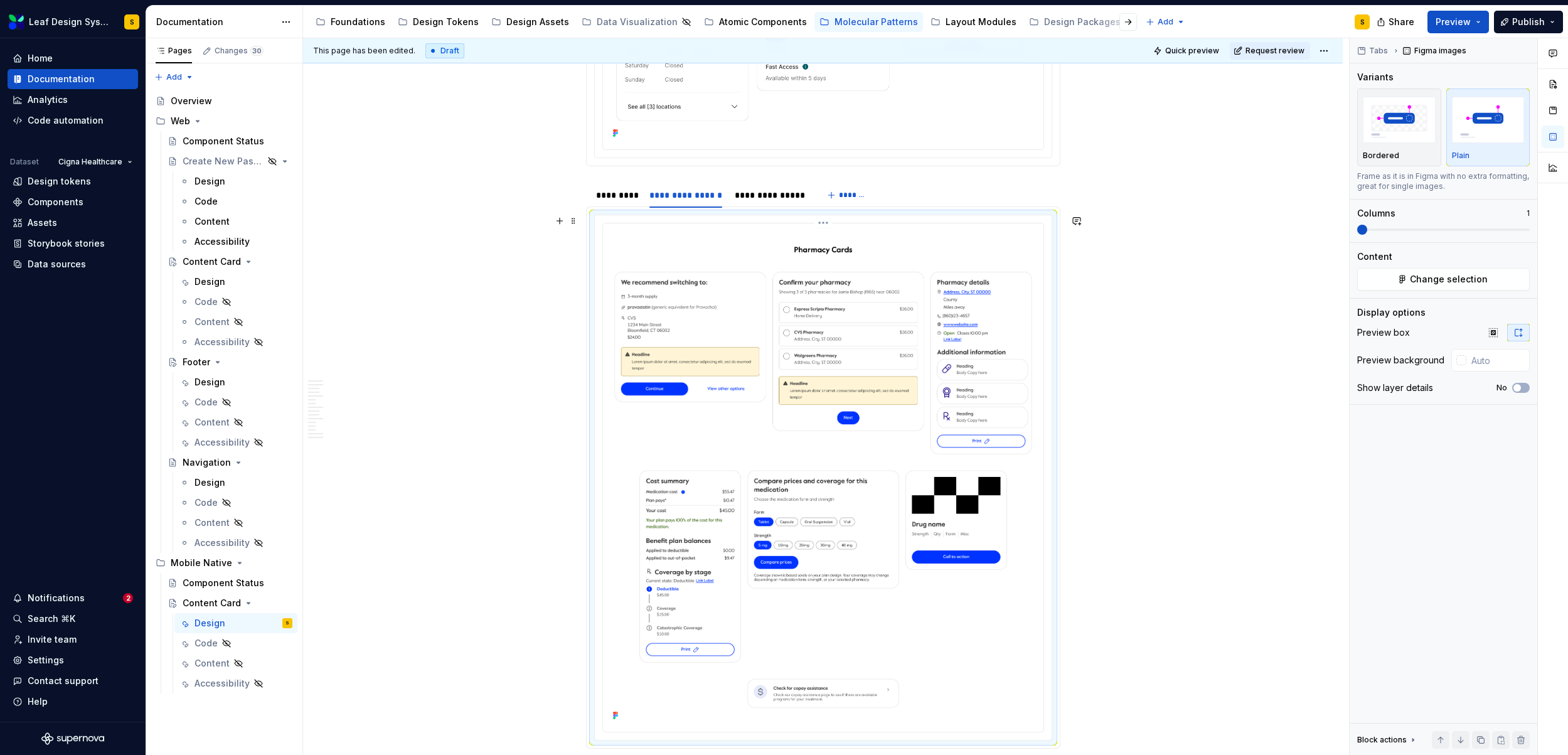
click at [833, 326] on img at bounding box center [823, 476] width 430 height 496
click at [1426, 277] on span "Change selection" at bounding box center [1449, 279] width 78 height 12
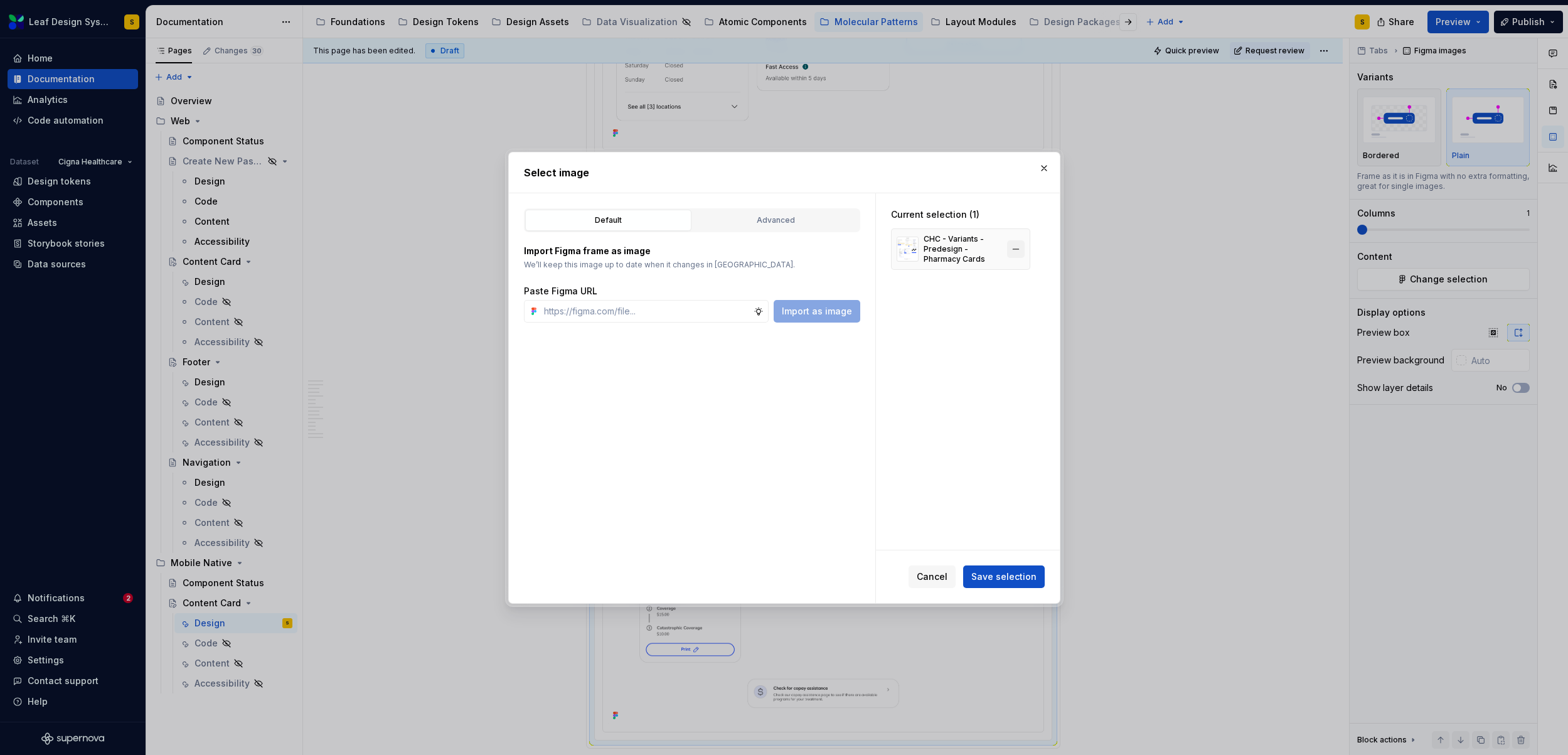
click at [1021, 248] on button "button" at bounding box center [1016, 249] width 17 height 17
click at [710, 309] on input "text" at bounding box center [646, 311] width 214 height 22
type textarea "*"
paste input "https://www.figma.com/design/R5FNMiBYdBSXRtfBEXZGMx/Design-Documentation-Assets…"
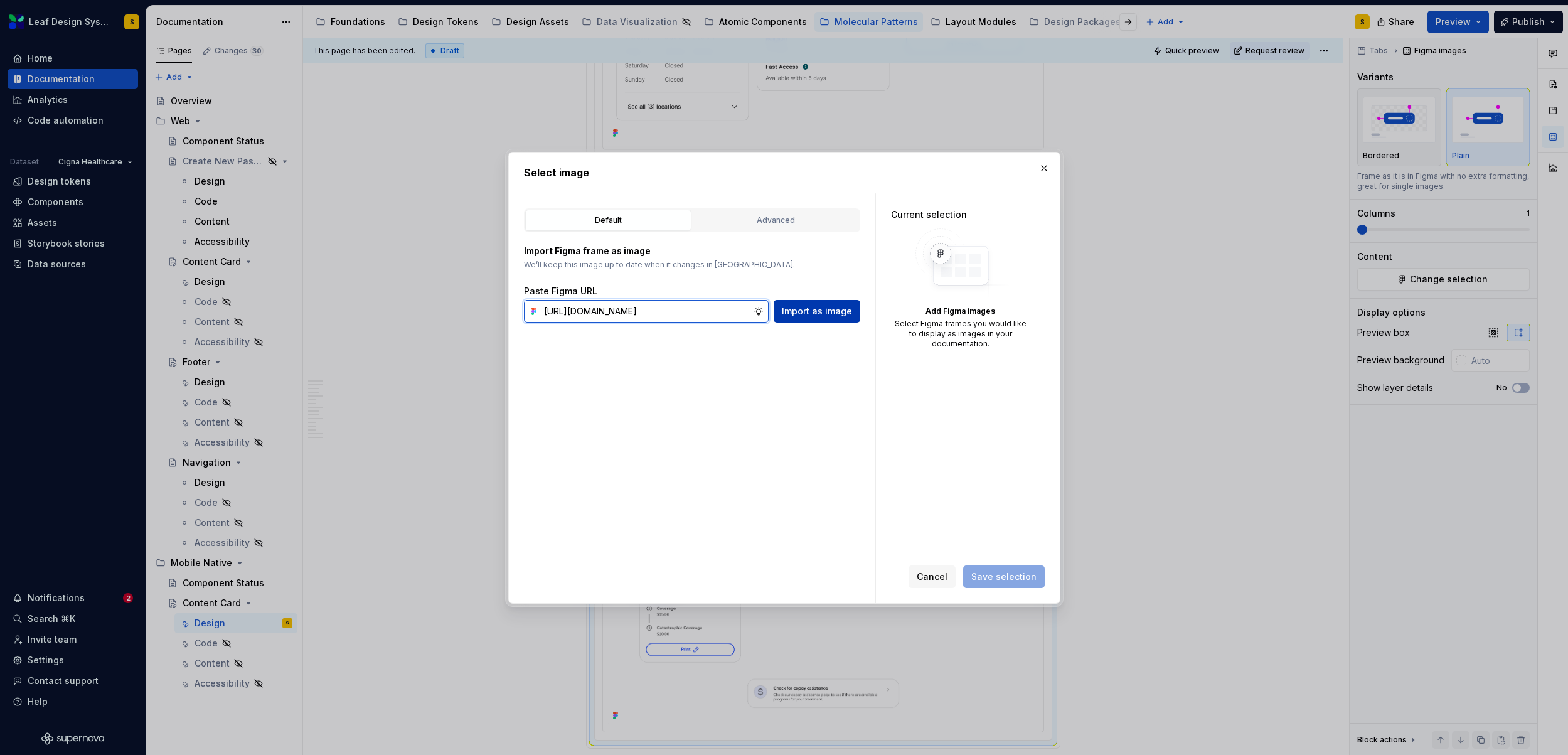
scroll to position [0, 419]
type input "https://www.figma.com/design/R5FNMiBYdBSXRtfBEXZGMx/Design-Documentation-Assets…"
click at [825, 312] on span "Import as image" at bounding box center [817, 311] width 70 height 12
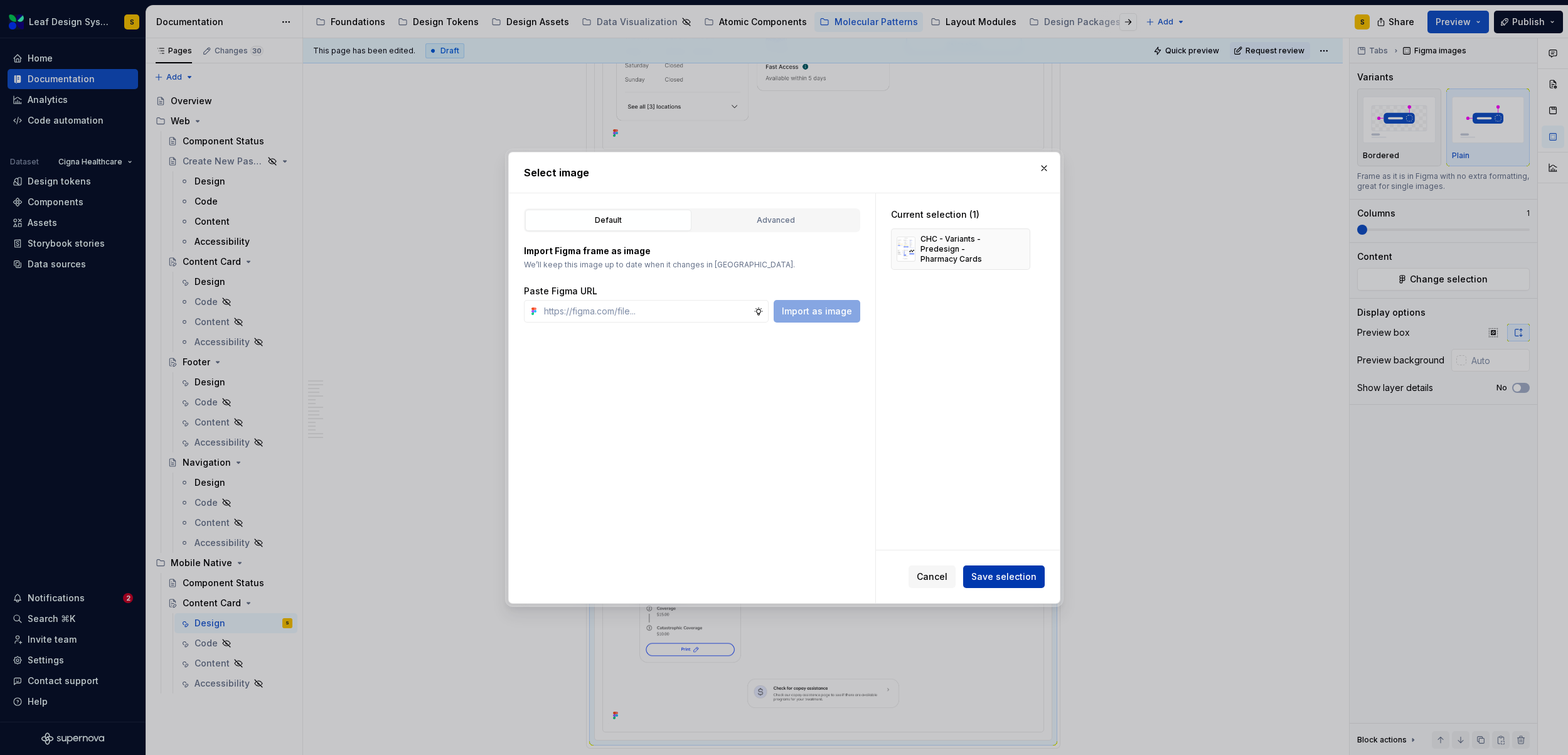
click at [1032, 577] on span "Save selection" at bounding box center [1003, 577] width 65 height 12
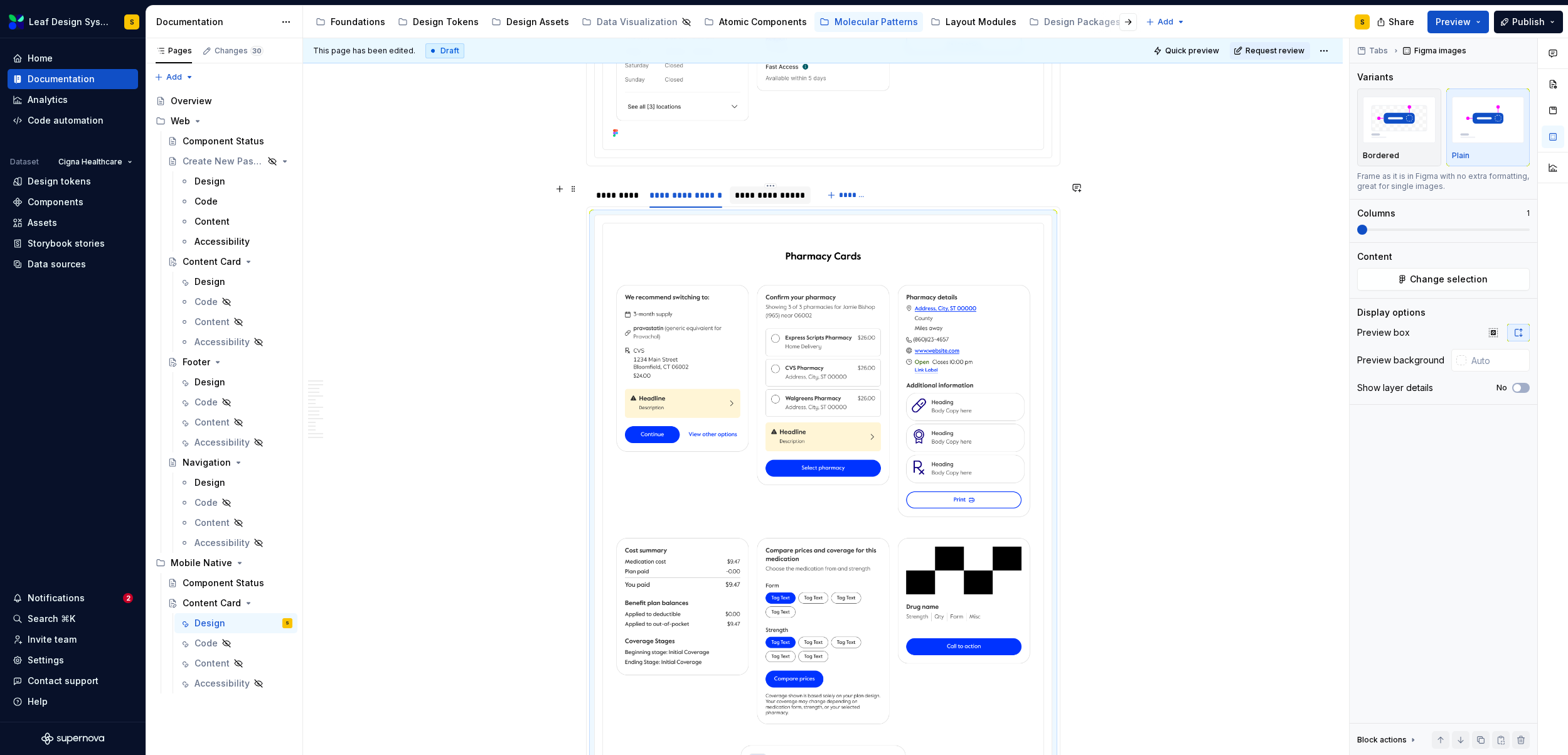
click at [755, 194] on div "**********" at bounding box center [770, 195] width 71 height 12
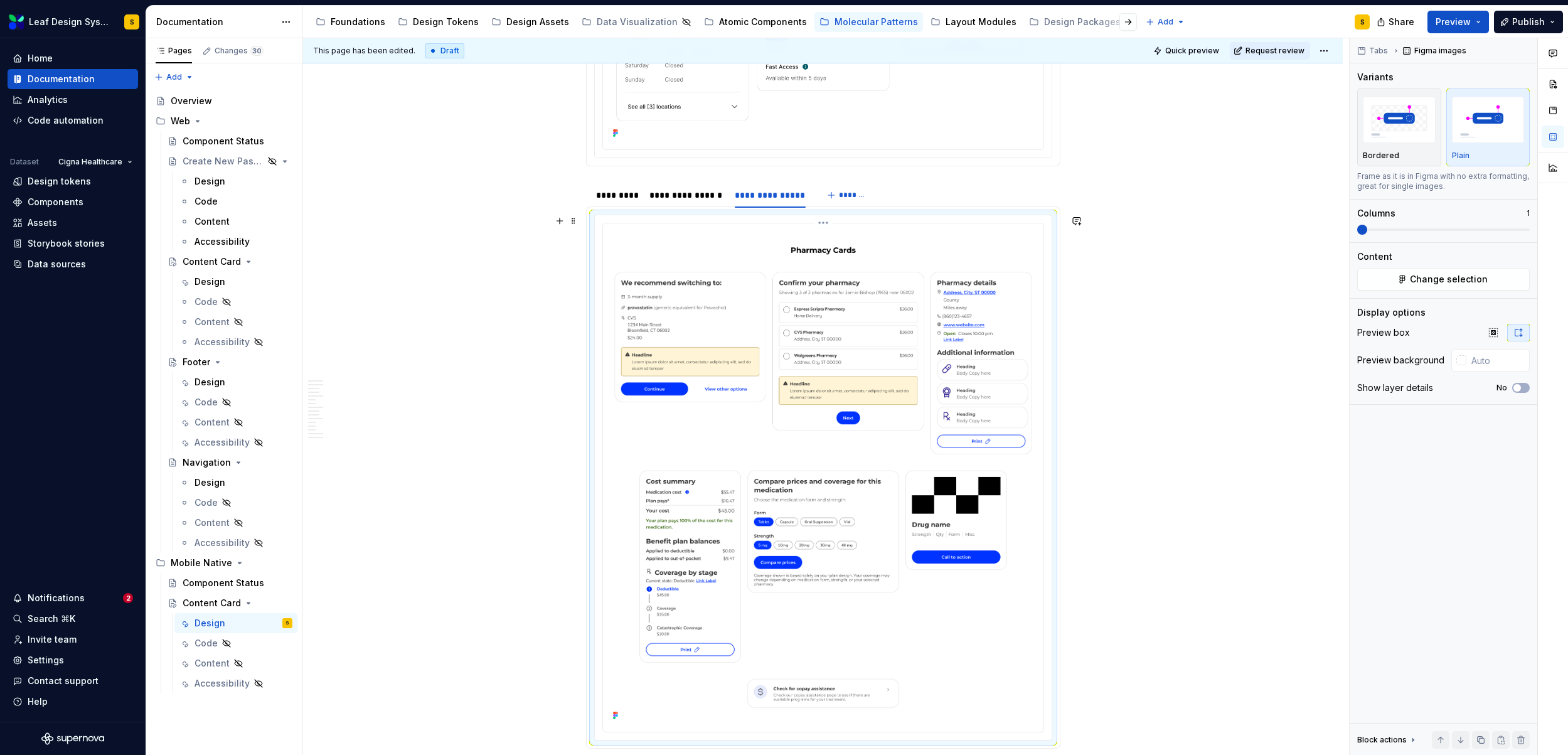
click at [831, 336] on img at bounding box center [823, 476] width 430 height 496
click at [1482, 279] on span "Change selection" at bounding box center [1449, 279] width 78 height 12
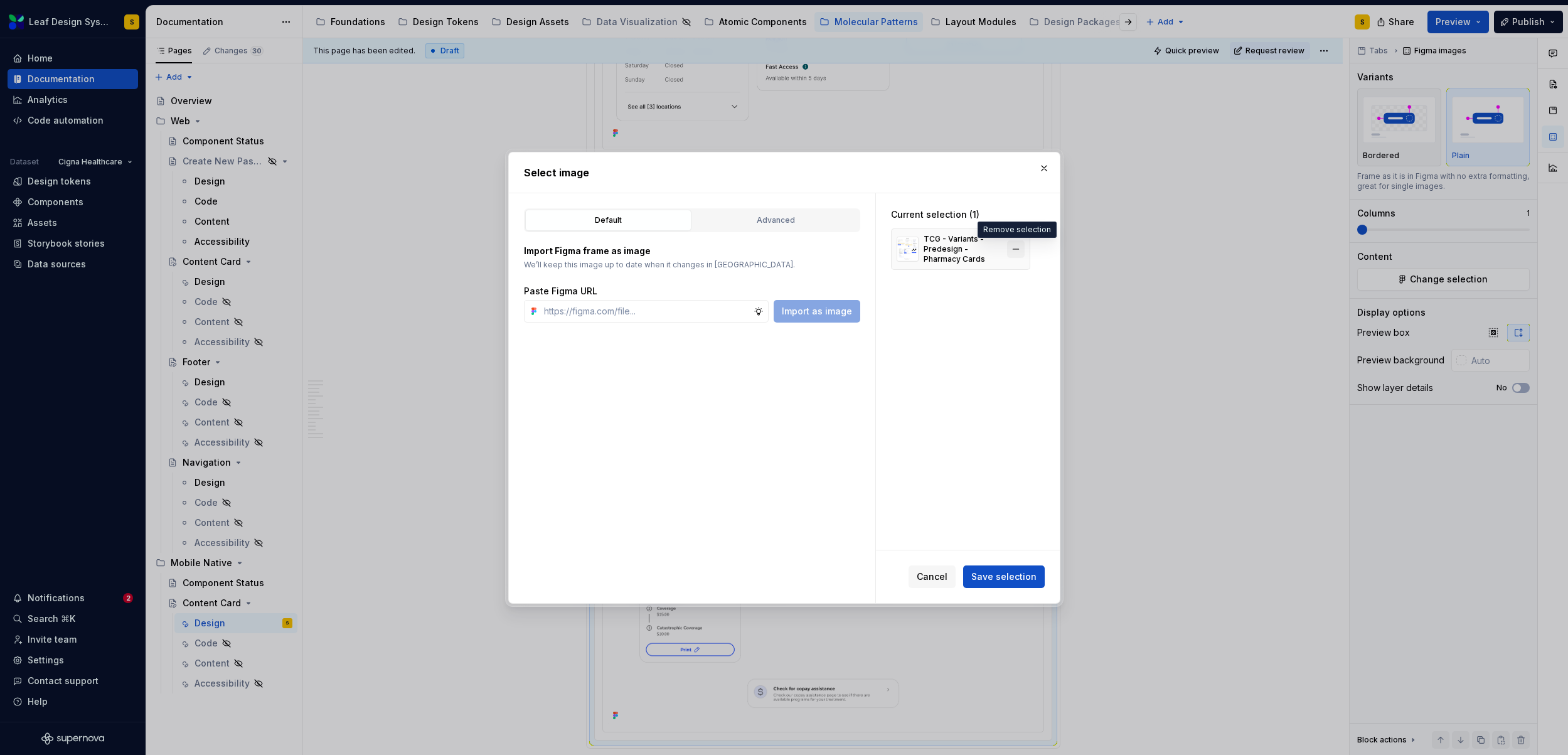
click at [1015, 243] on button "button" at bounding box center [1016, 249] width 17 height 17
type textarea "*"
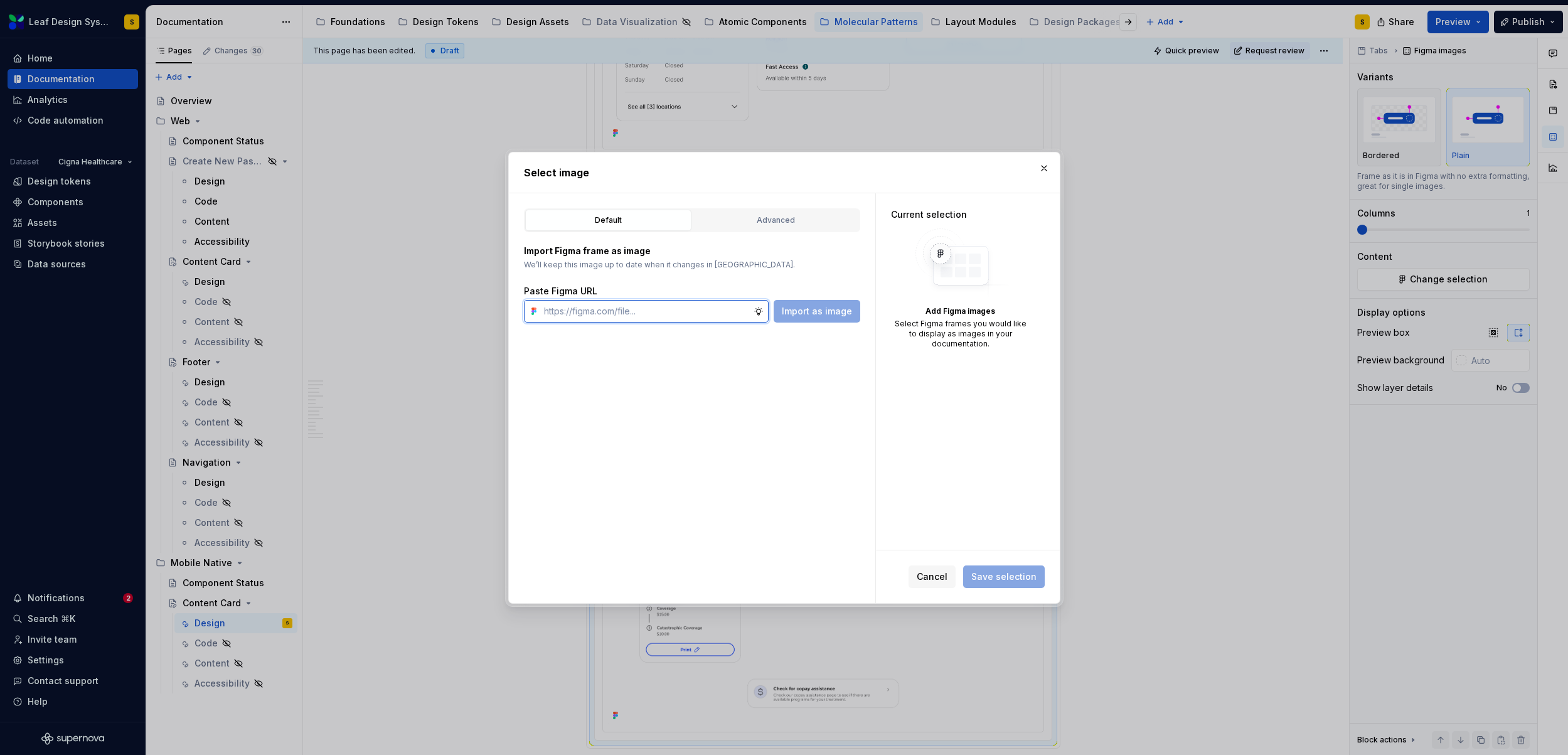
paste input "https://www.figma.com/design/R5FNMiBYdBSXRtfBEXZGMx/Design-Documentation-Assets…"
type input "https://www.figma.com/design/R5FNMiBYdBSXRtfBEXZGMx/Design-Documentation-Assets…"
click at [817, 315] on span "Import as image" at bounding box center [817, 311] width 70 height 12
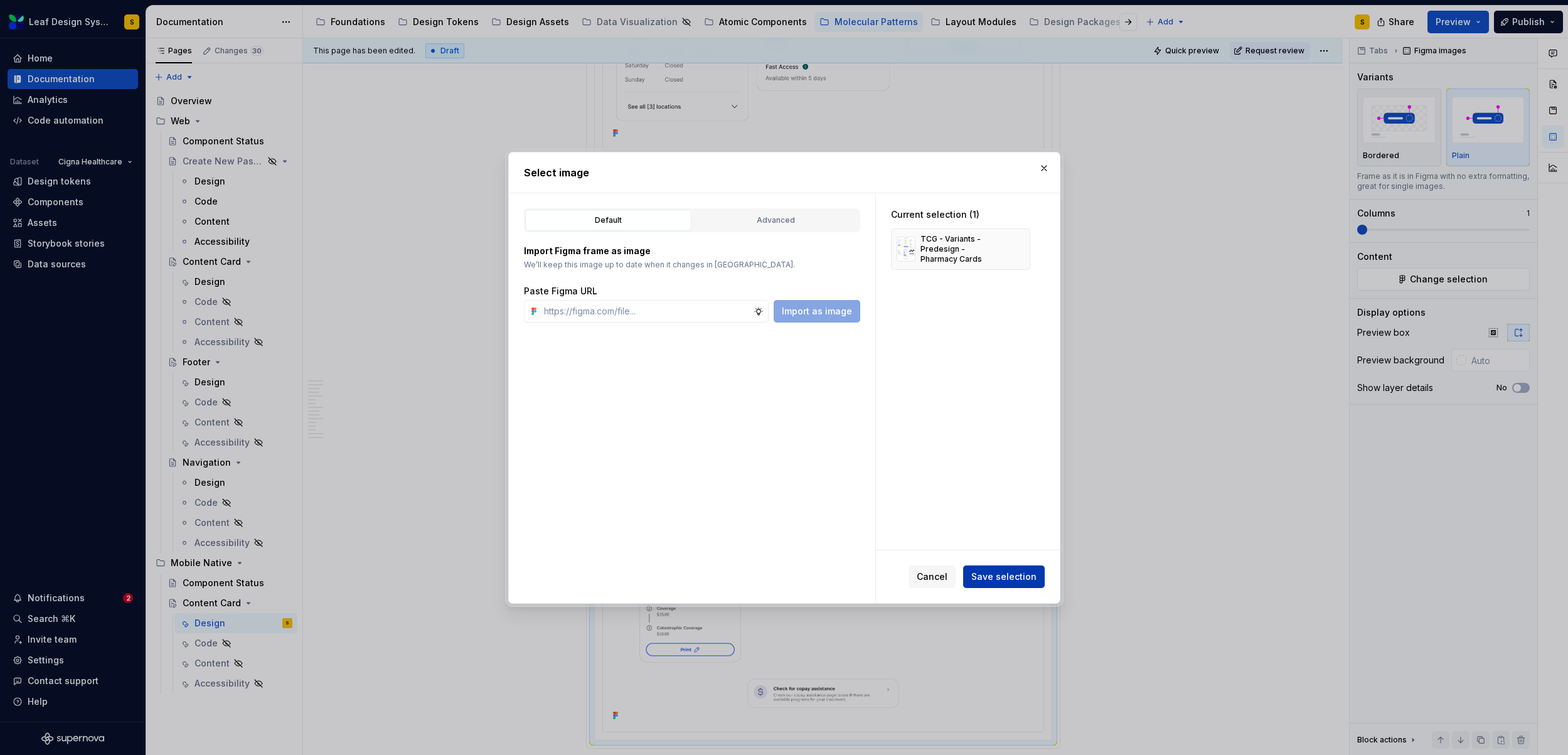
click at [1008, 573] on span "Save selection" at bounding box center [1003, 577] width 65 height 12
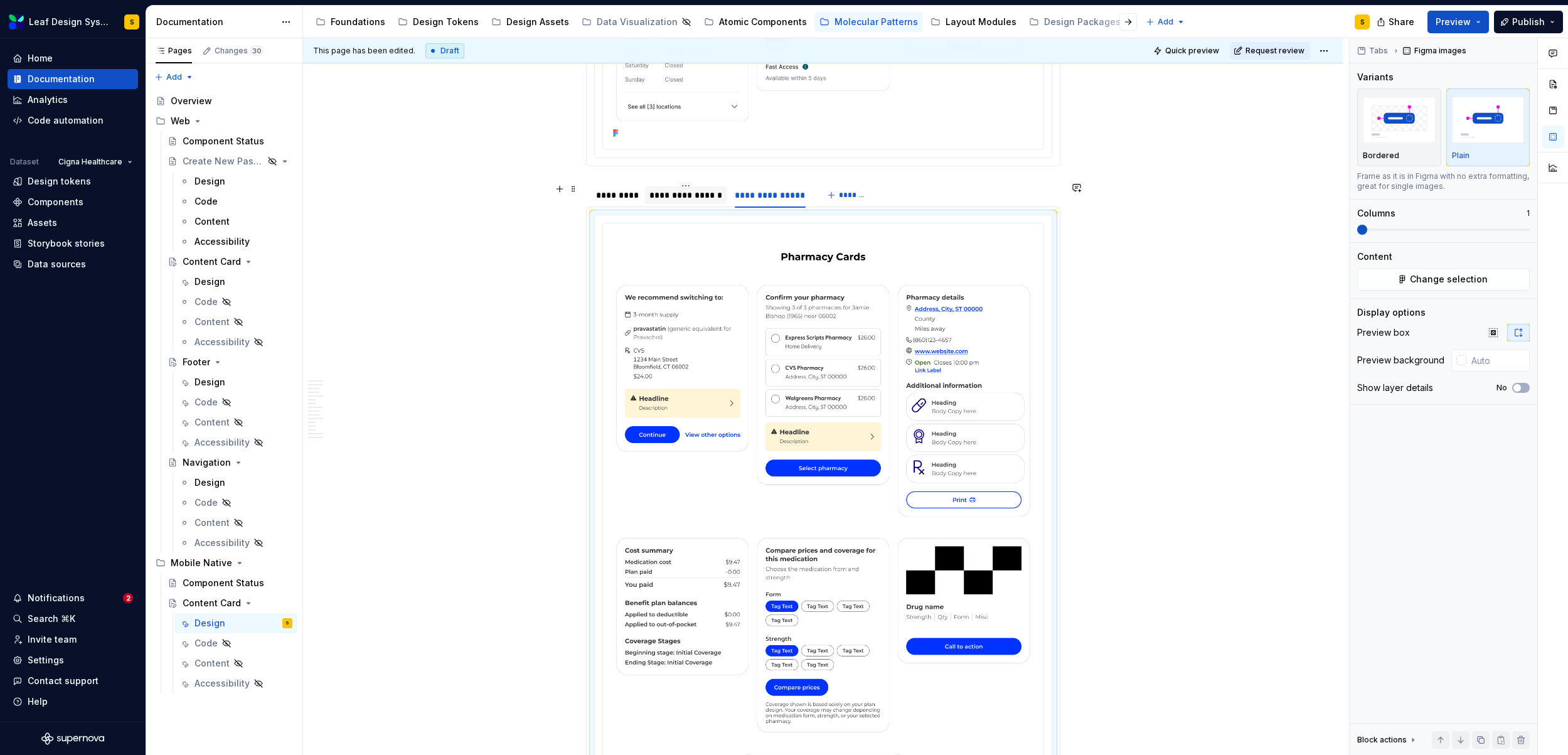
click at [704, 194] on div "**********" at bounding box center [685, 195] width 73 height 12
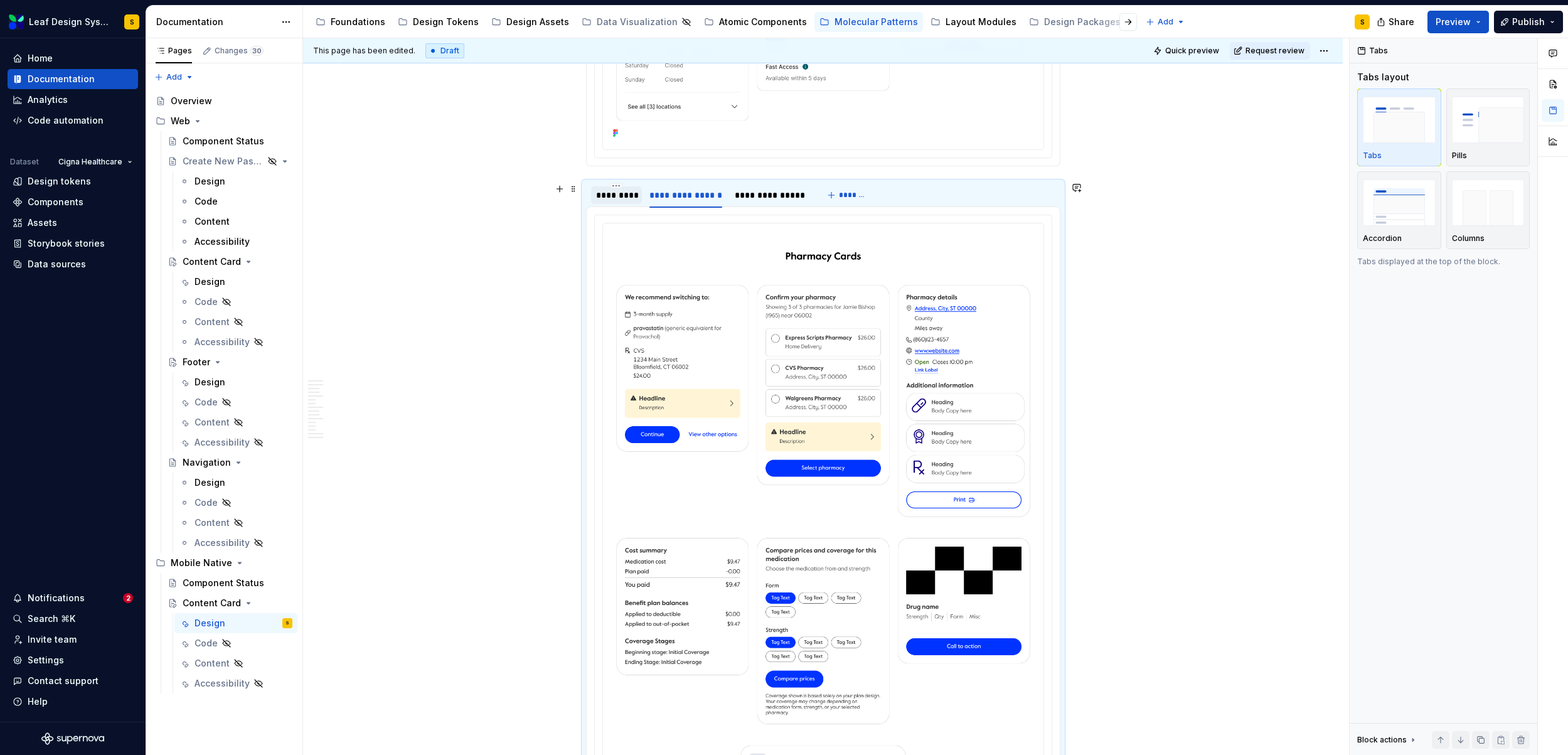
click at [610, 199] on div "*********" at bounding box center [617, 195] width 42 height 12
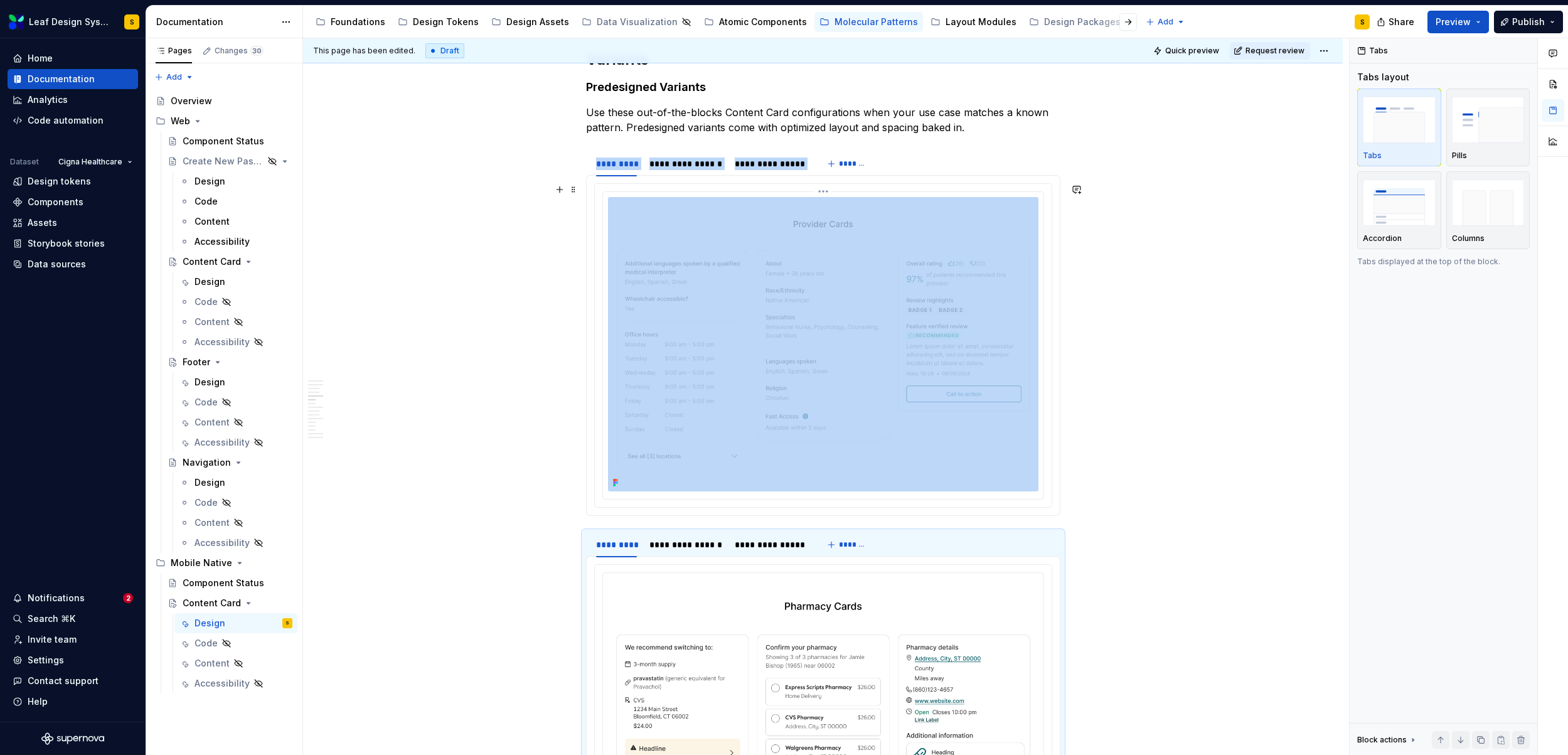
scroll to position [1665, 0]
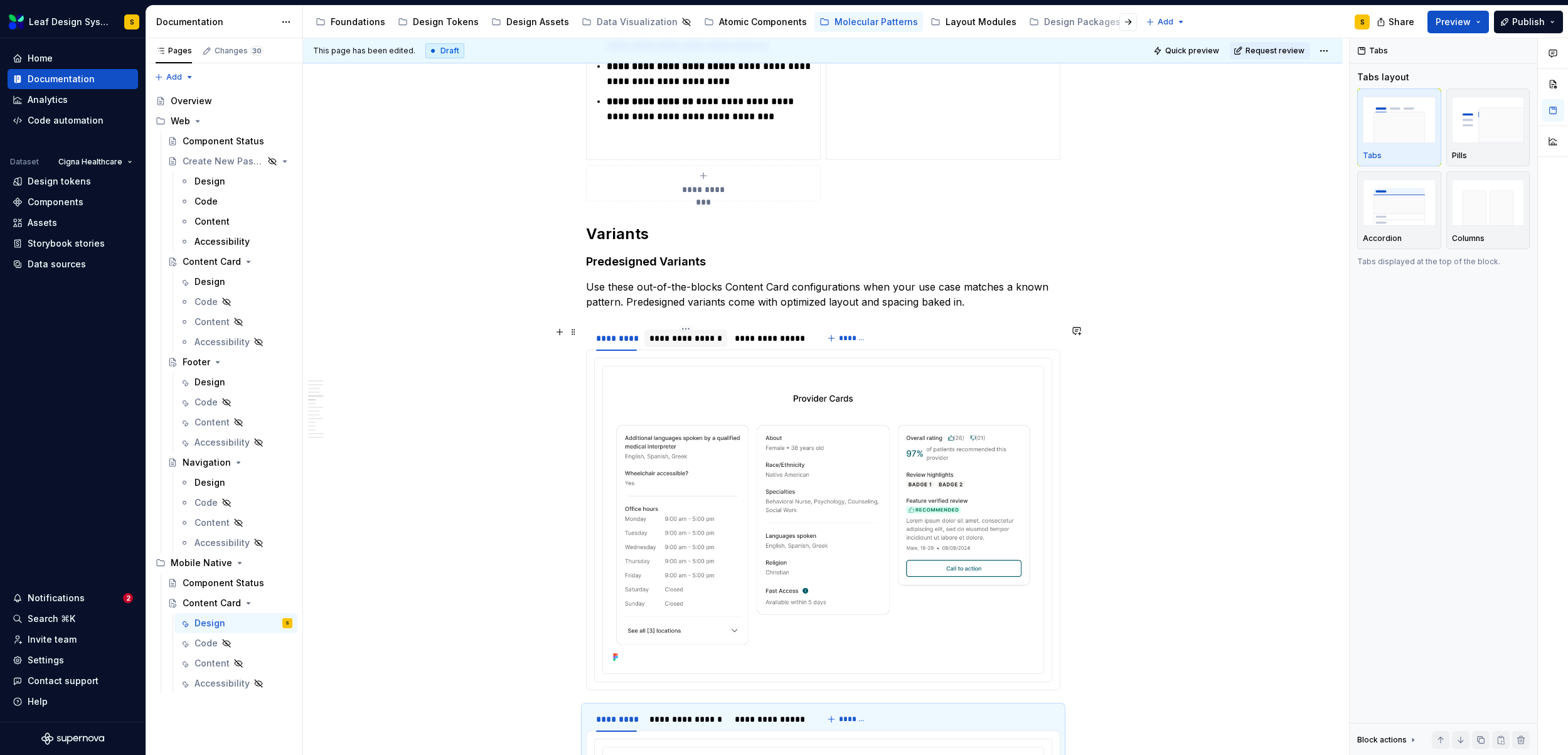
click at [691, 336] on div "**********" at bounding box center [685, 338] width 73 height 12
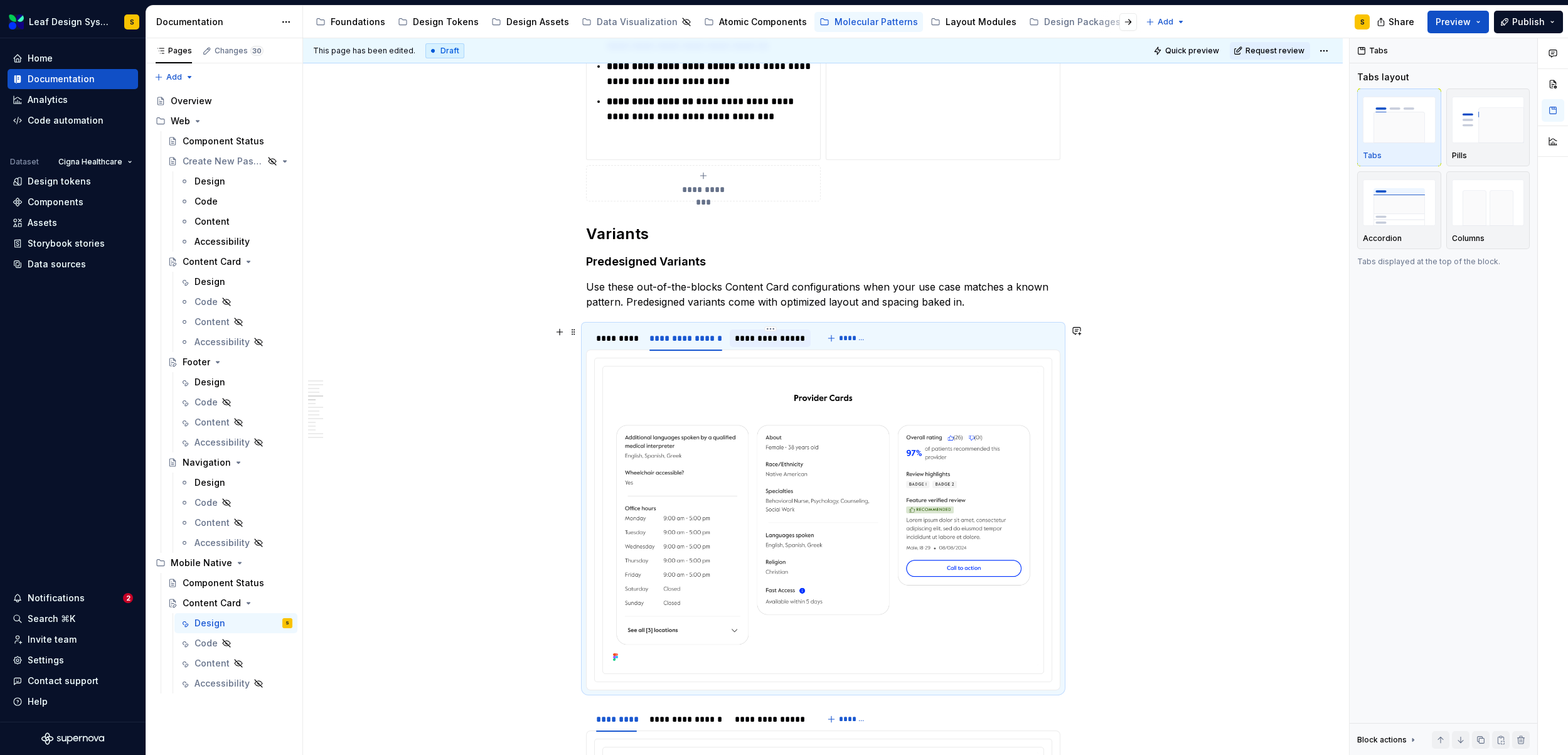
click at [773, 333] on div "**********" at bounding box center [770, 338] width 71 height 12
click at [626, 341] on div "*********" at bounding box center [617, 338] width 42 height 12
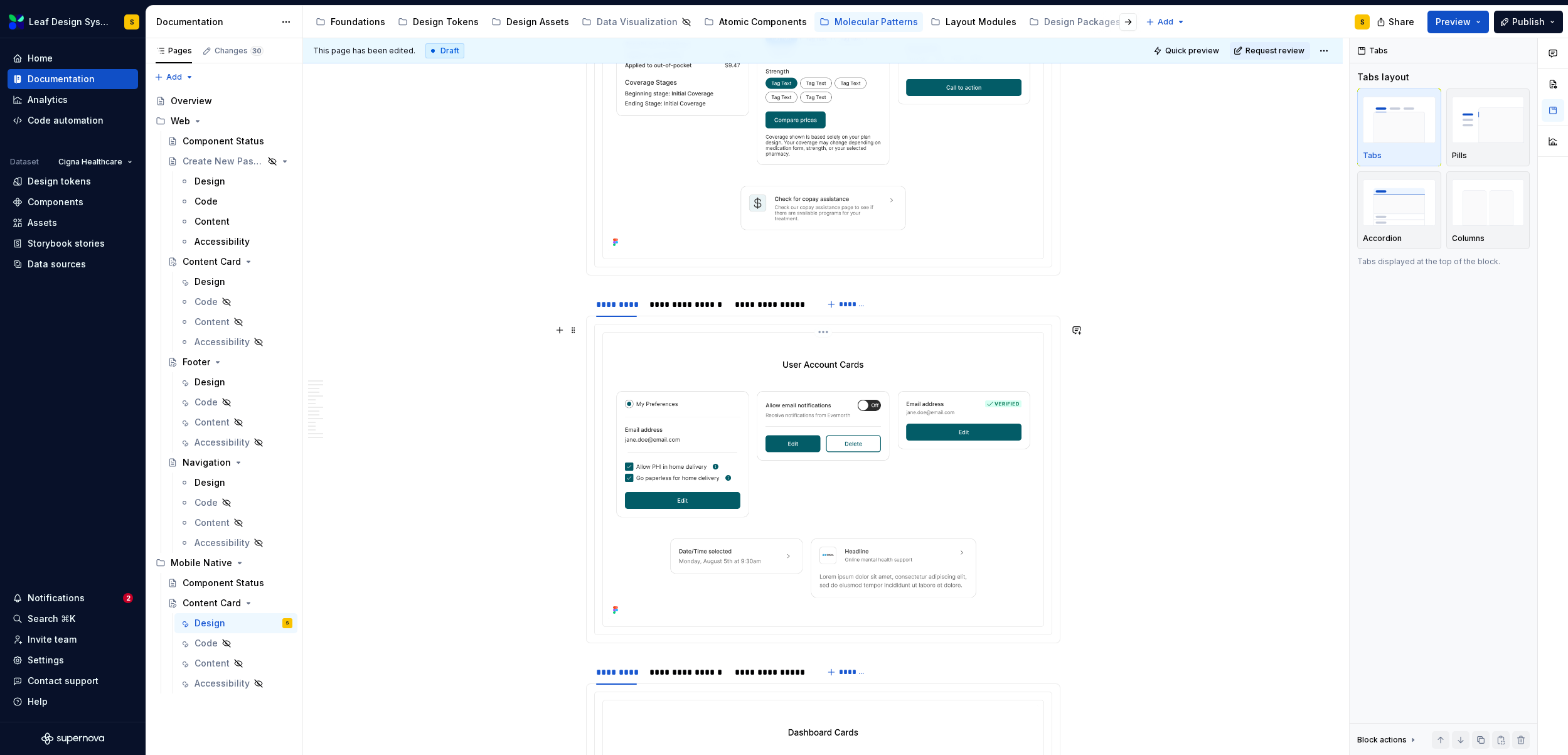
scroll to position [2816, 0]
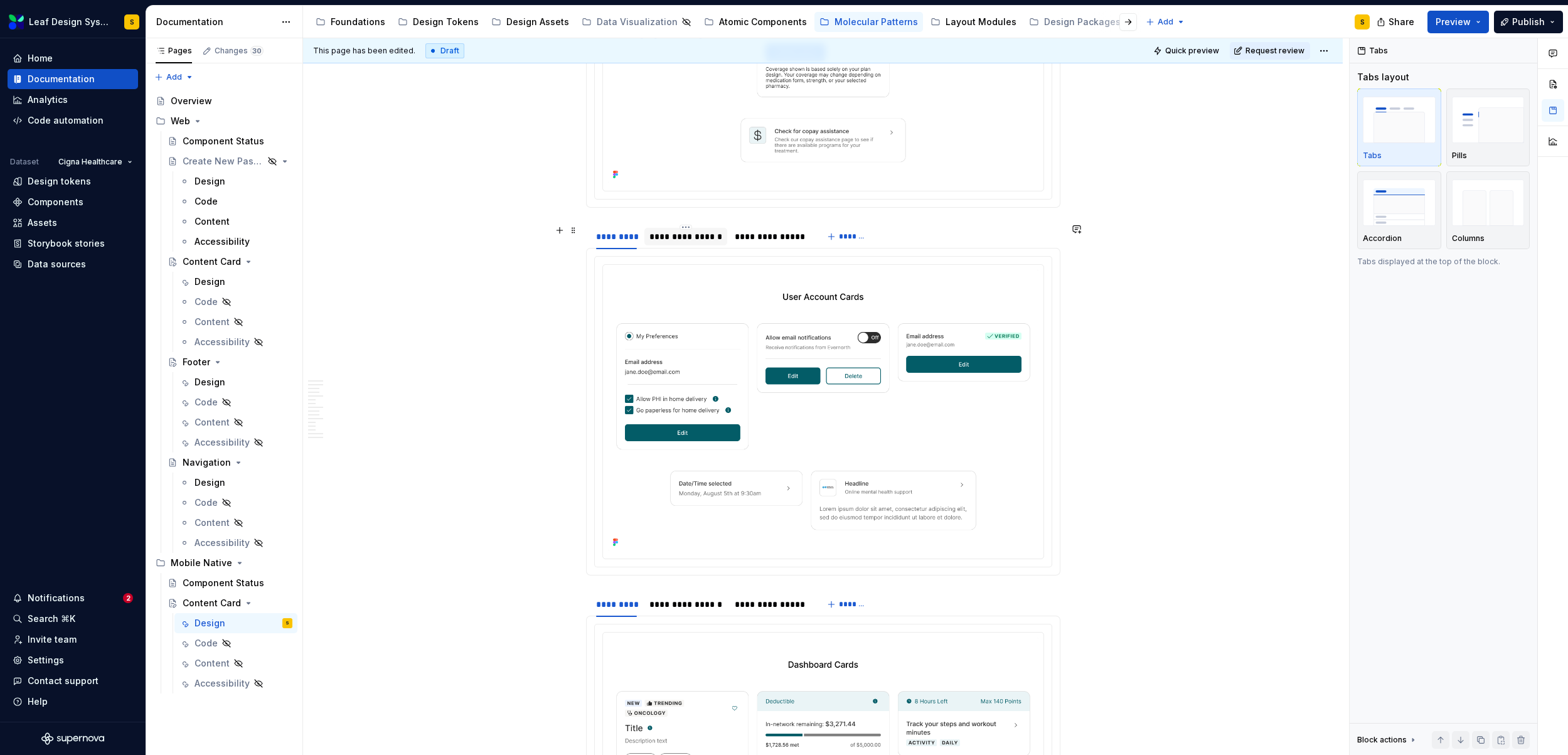
click at [688, 236] on div "**********" at bounding box center [685, 236] width 73 height 12
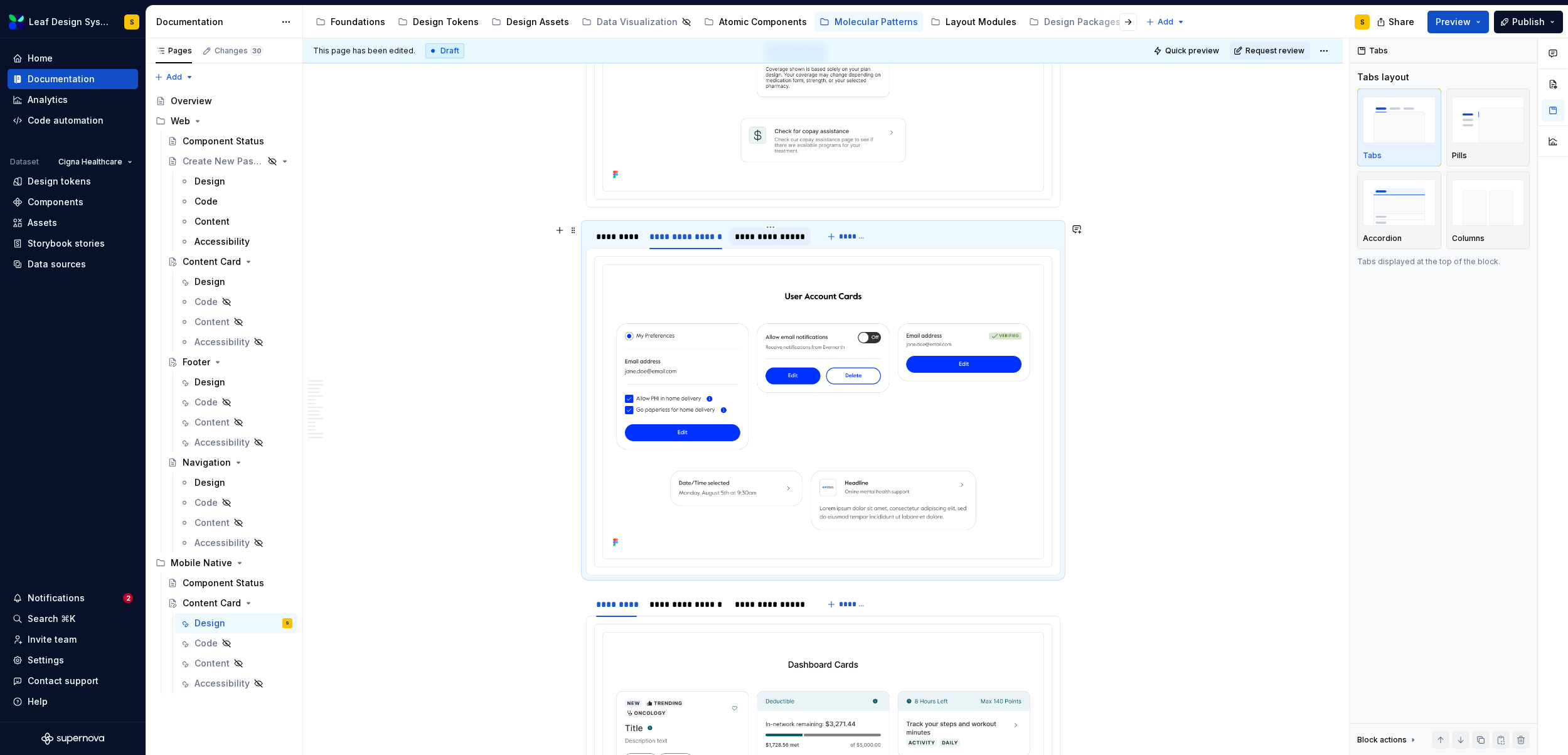
click at [770, 232] on div "**********" at bounding box center [770, 236] width 71 height 12
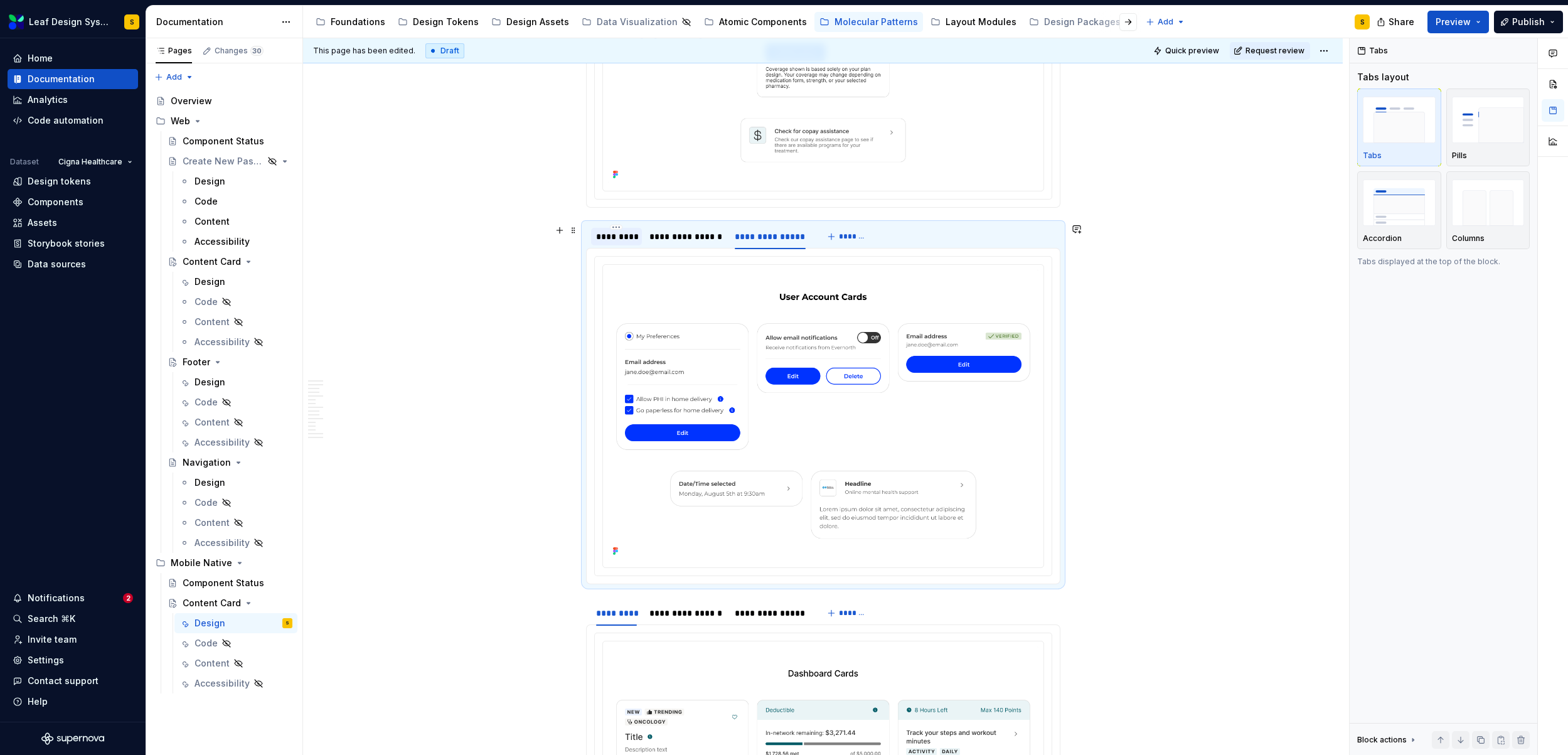
click at [622, 233] on div "*********" at bounding box center [617, 236] width 42 height 12
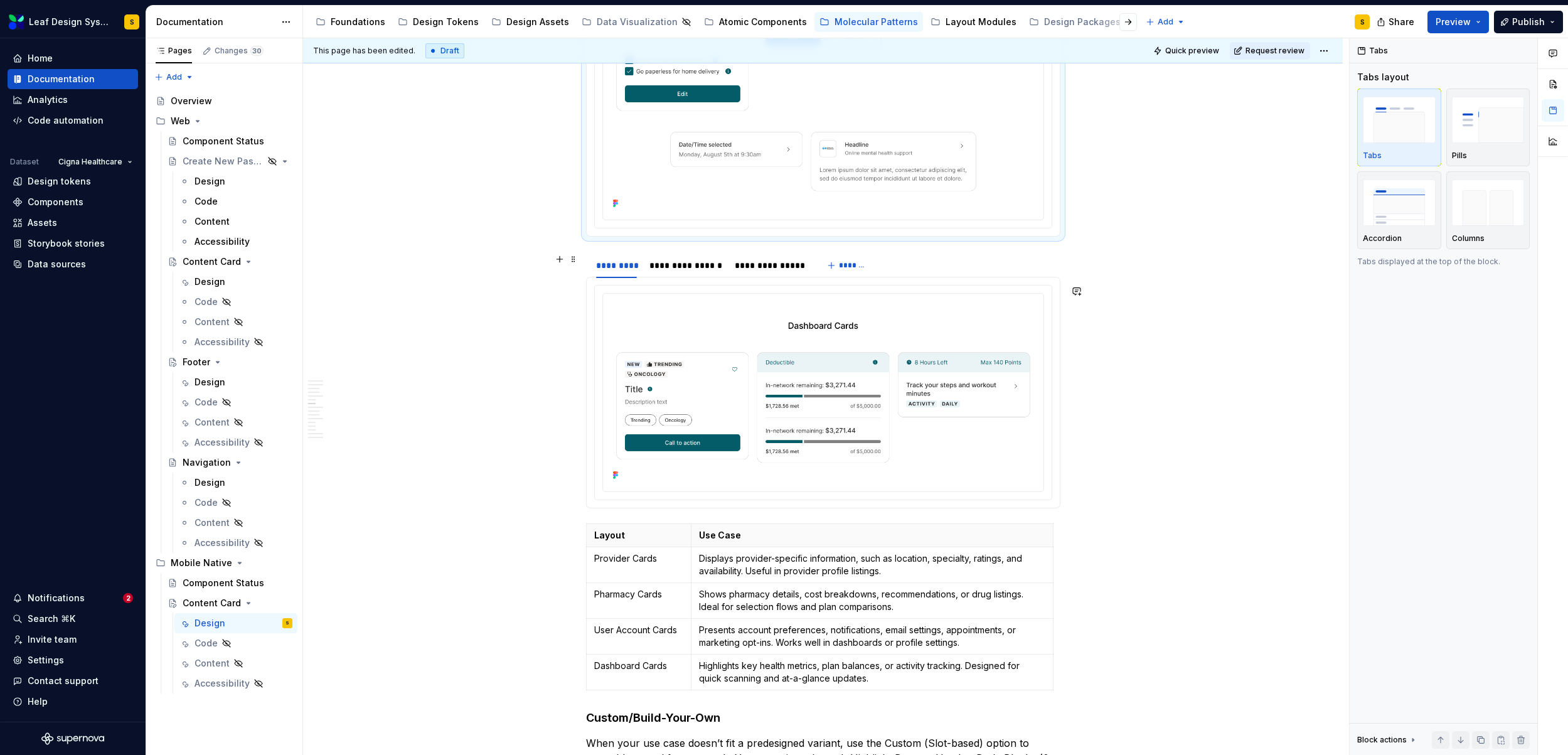
scroll to position [3156, 0]
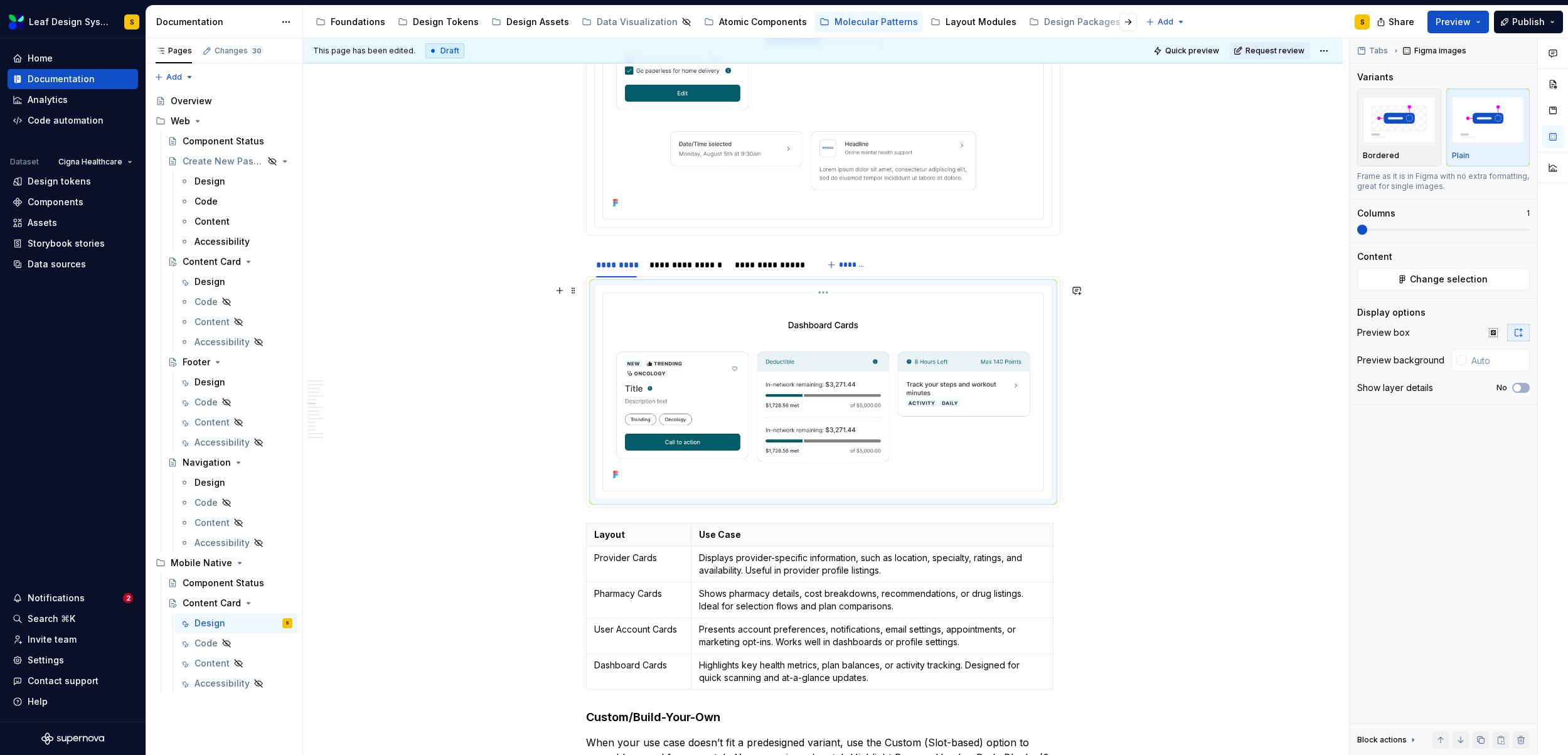
click at [767, 379] on img at bounding box center [823, 390] width 430 height 185
click at [1459, 284] on span "Change selection" at bounding box center [1449, 279] width 78 height 12
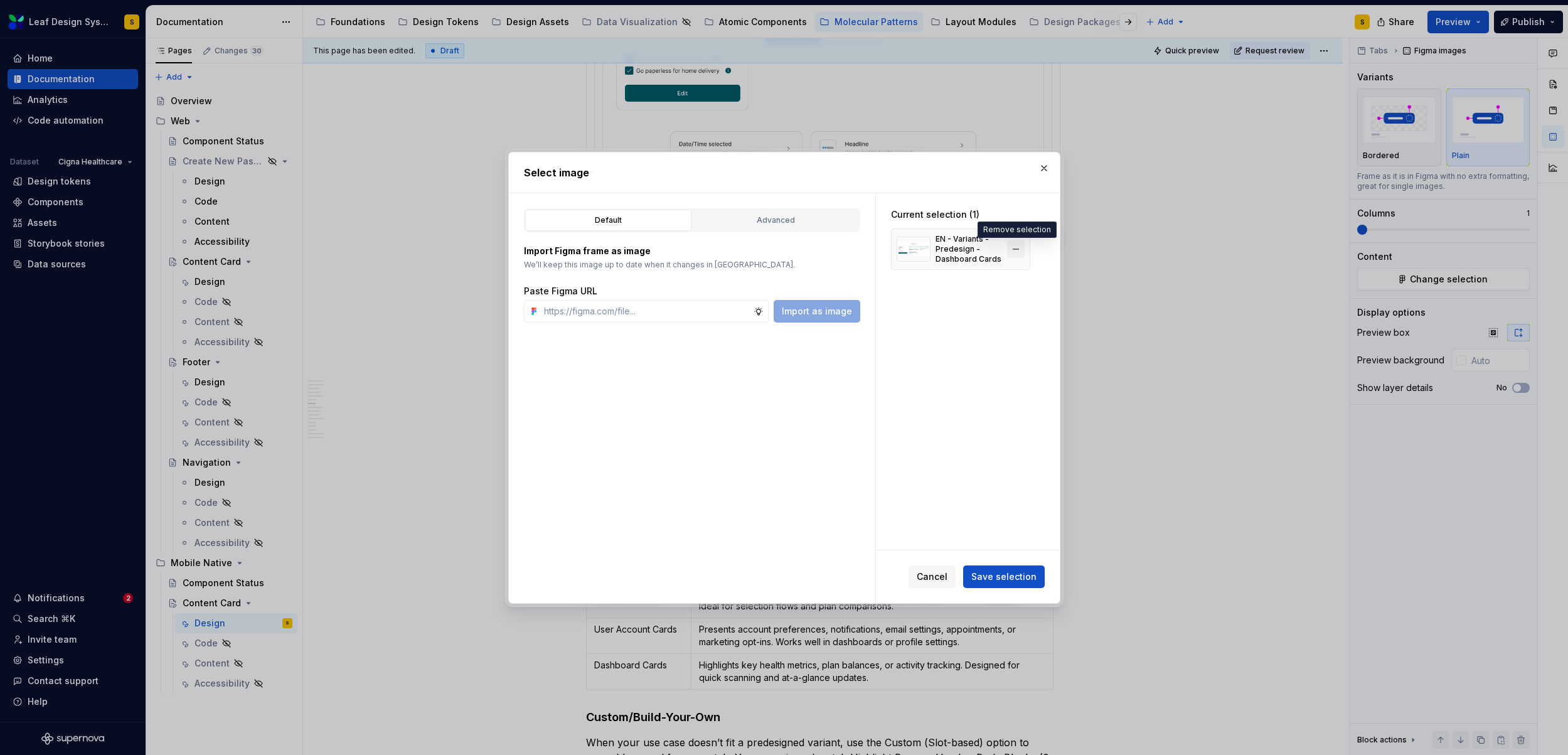
click at [1017, 249] on button "button" at bounding box center [1016, 249] width 17 height 17
type textarea "*"
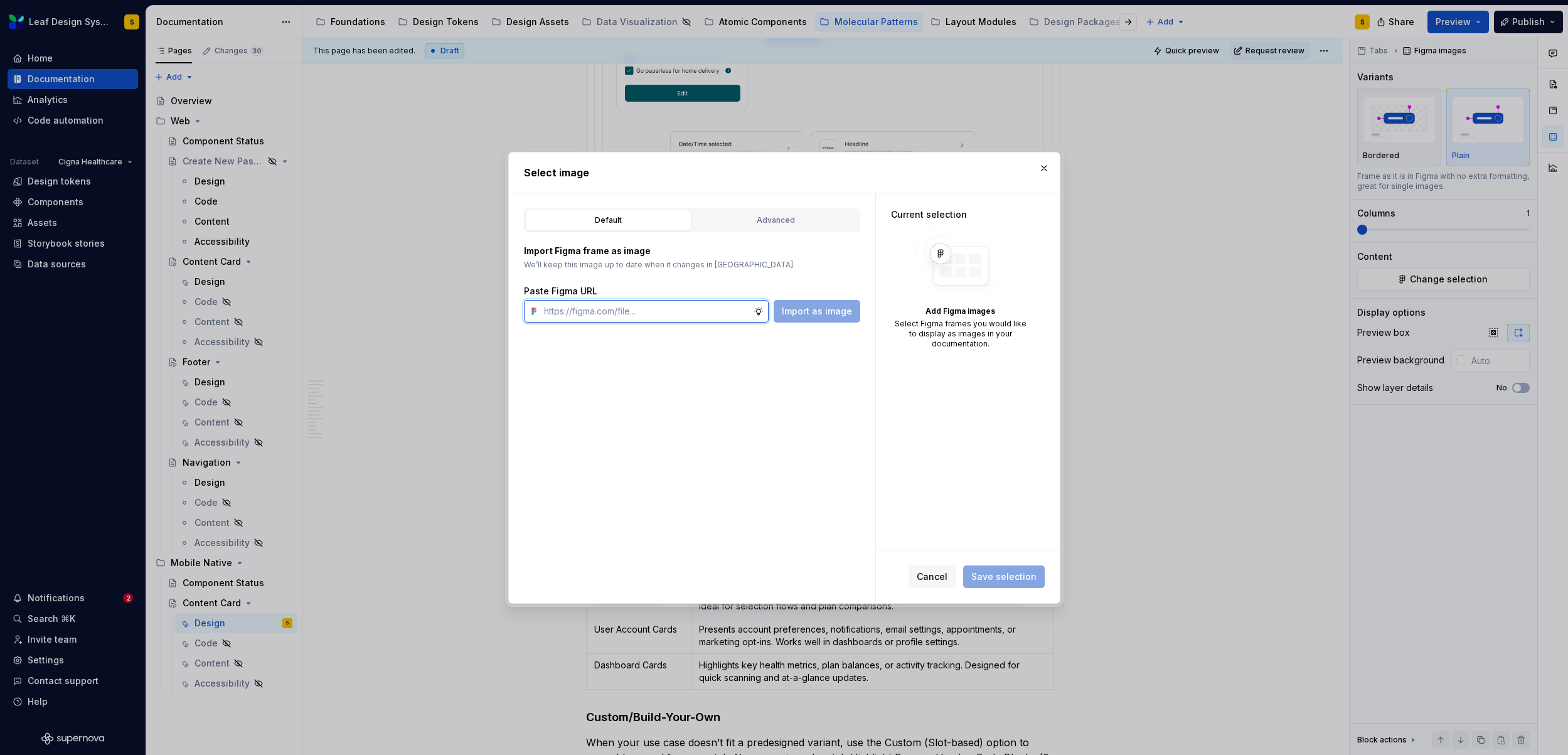
click at [683, 303] on input "text" at bounding box center [646, 311] width 214 height 22
paste input "https://www.figma.com/design/R5FNMiBYdBSXRtfBEXZGMx/Design-Documentation-Assets…"
type input "https://www.figma.com/design/R5FNMiBYdBSXRtfBEXZGMx/Design-Documentation-Assets…"
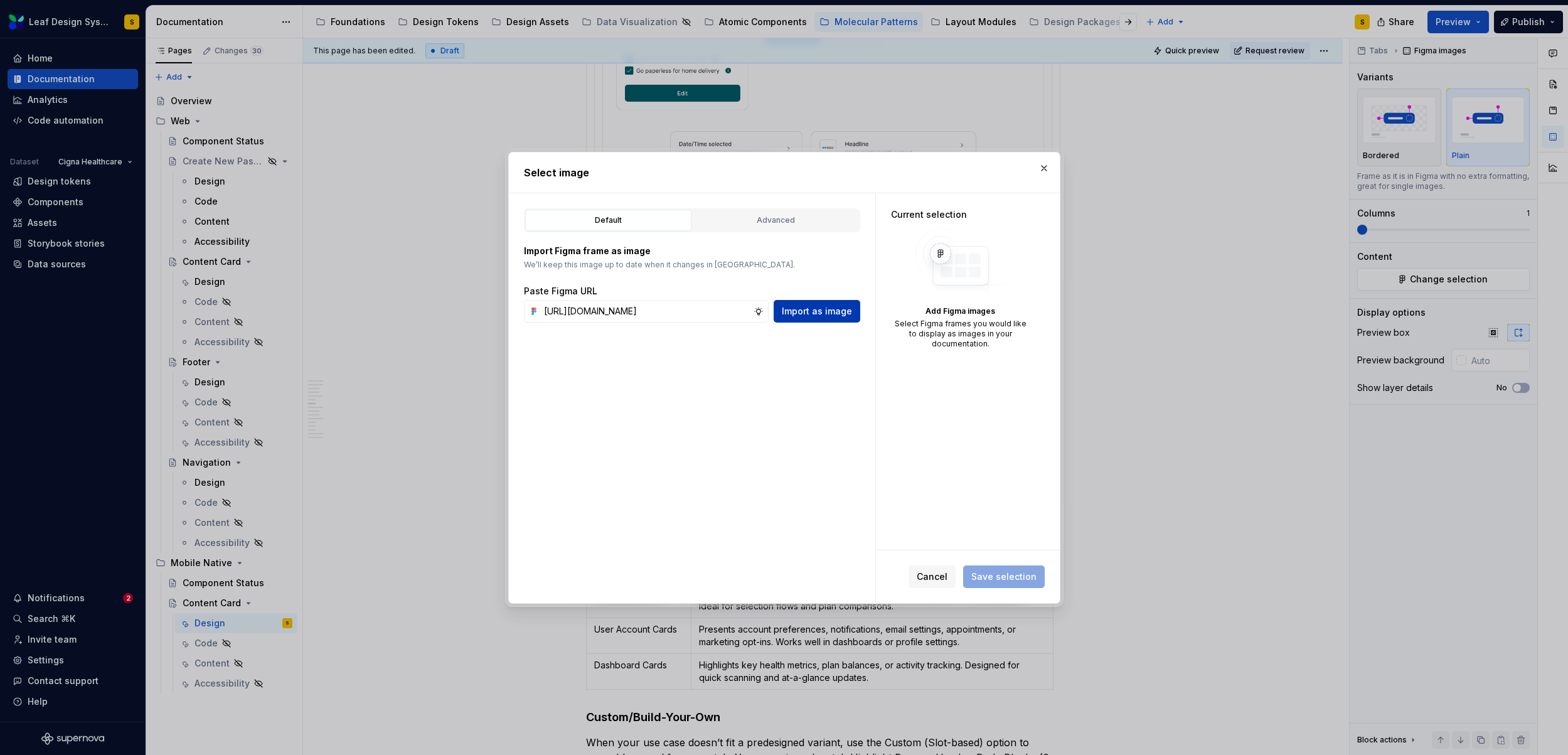
click at [813, 316] on span "Import as image" at bounding box center [817, 311] width 70 height 12
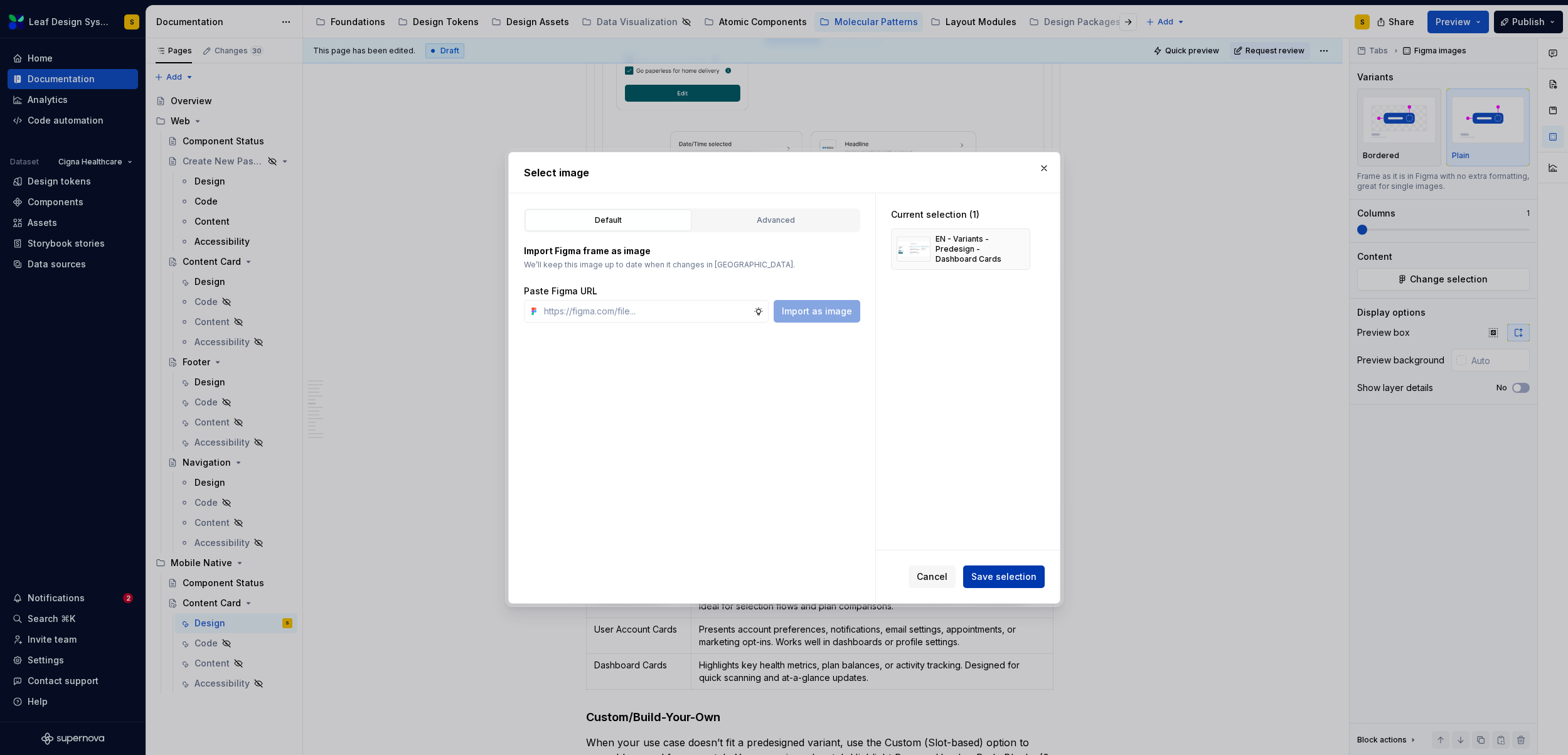
click at [1015, 574] on span "Save selection" at bounding box center [1003, 577] width 65 height 12
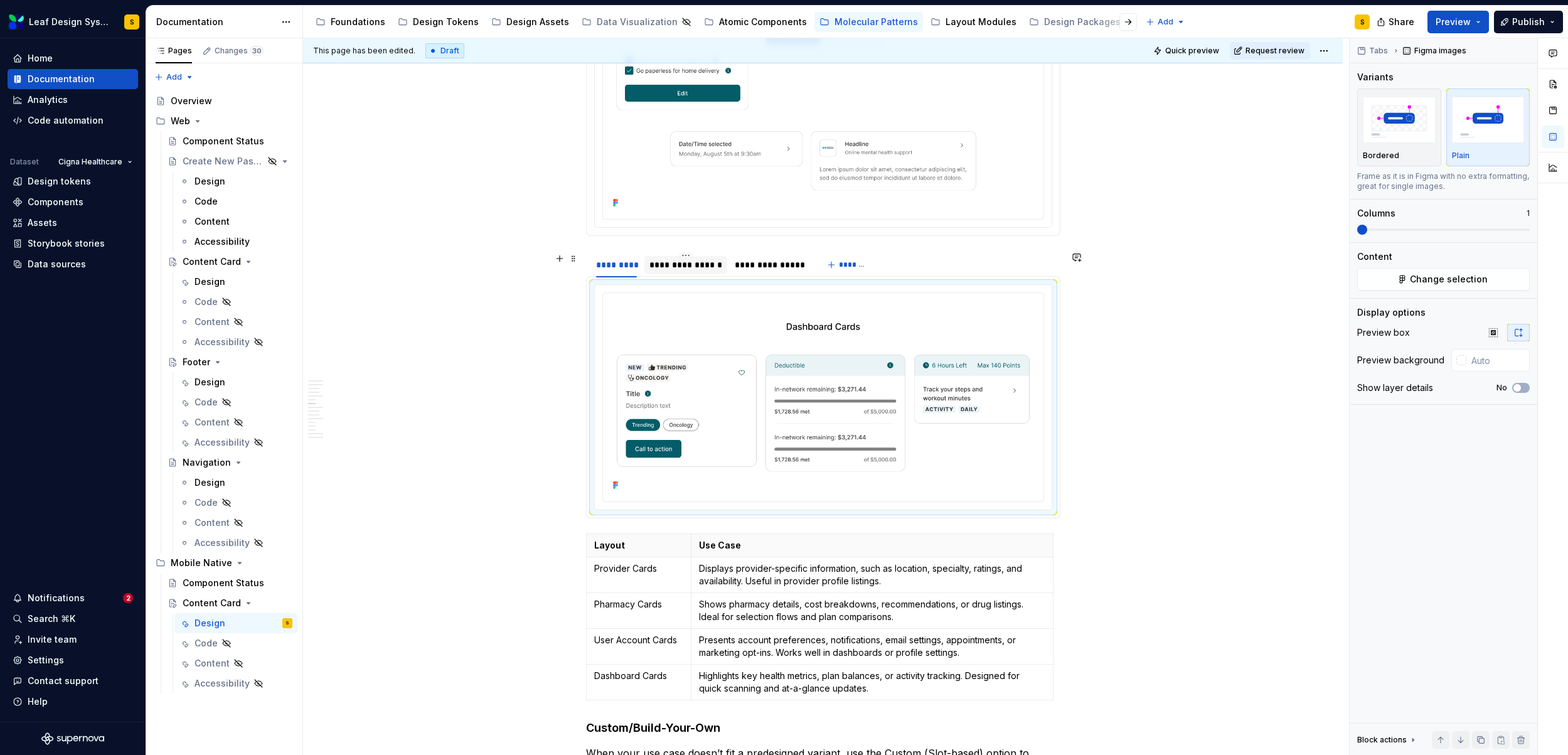
click at [680, 263] on div "**********" at bounding box center [685, 264] width 73 height 12
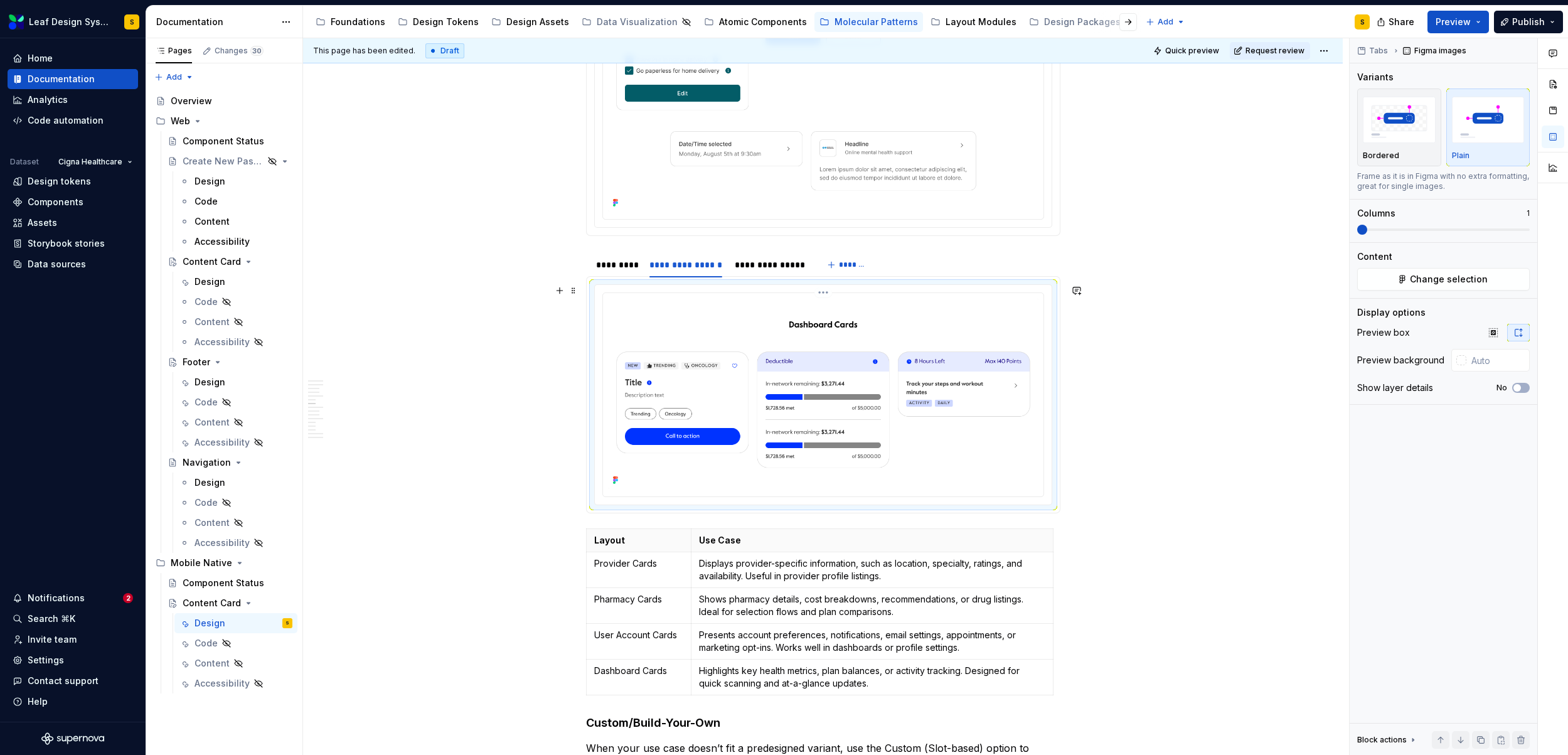
click at [831, 402] on img at bounding box center [823, 393] width 430 height 191
click at [1424, 280] on span "Change selection" at bounding box center [1449, 279] width 78 height 12
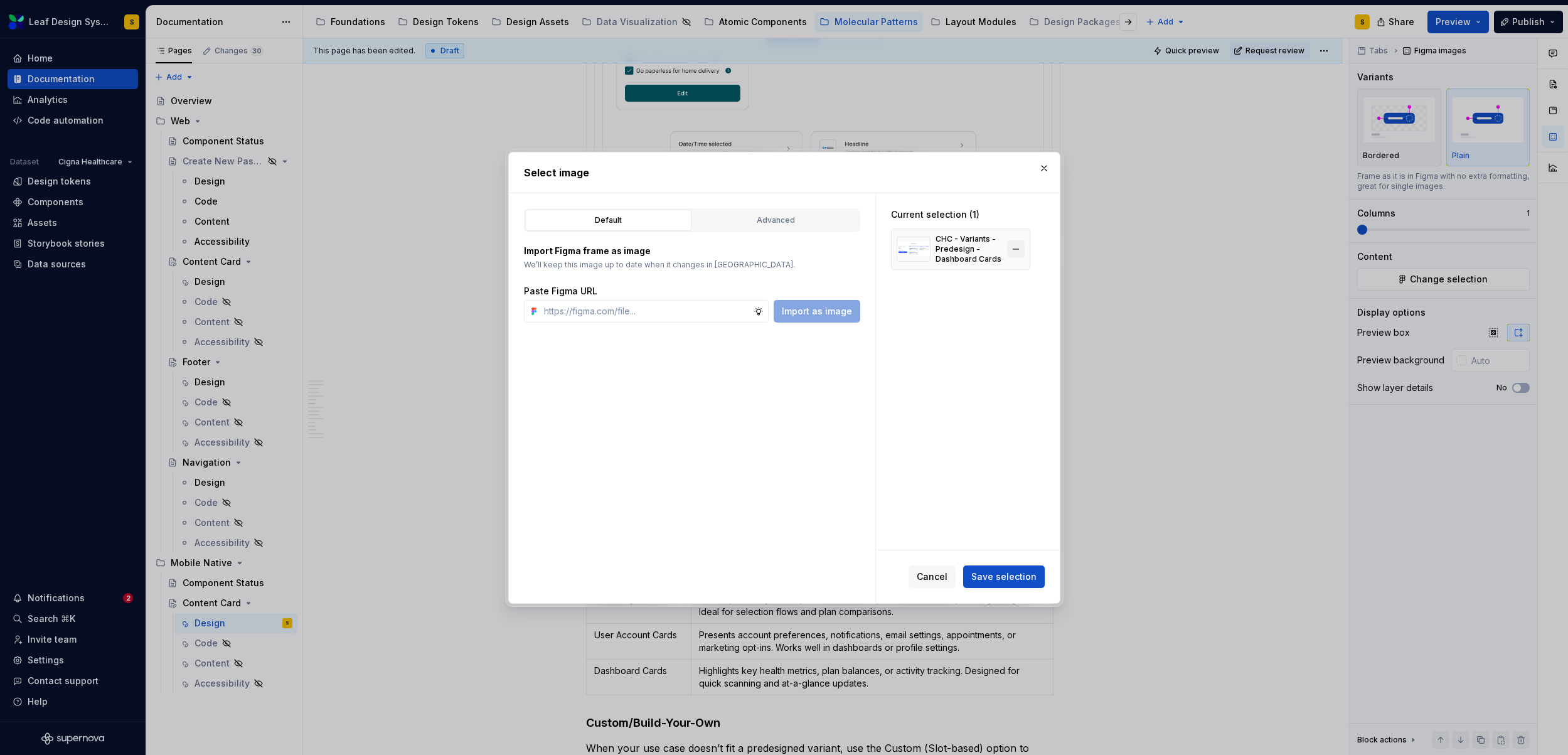
click at [1016, 248] on button "button" at bounding box center [1016, 249] width 17 height 17
type textarea "*"
paste input "https://www.figma.com/design/R5FNMiBYdBSXRtfBEXZGMx/Design-Documentation-Assets…"
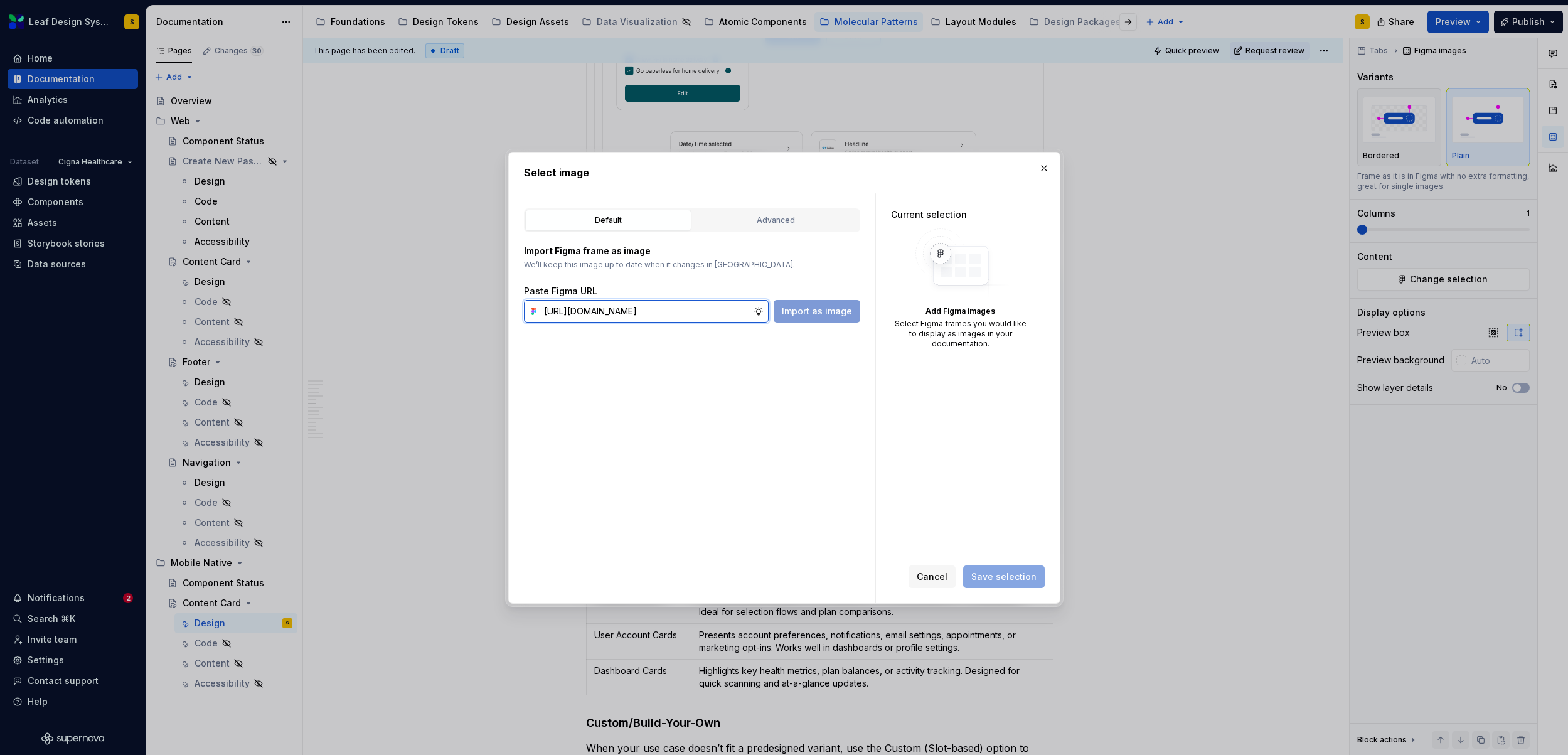
scroll to position [0, 420]
type input "https://www.figma.com/design/R5FNMiBYdBSXRtfBEXZGMx/Design-Documentation-Assets…"
click at [827, 312] on span "Import as image" at bounding box center [817, 311] width 70 height 12
click at [1043, 168] on button "button" at bounding box center [1044, 168] width 17 height 17
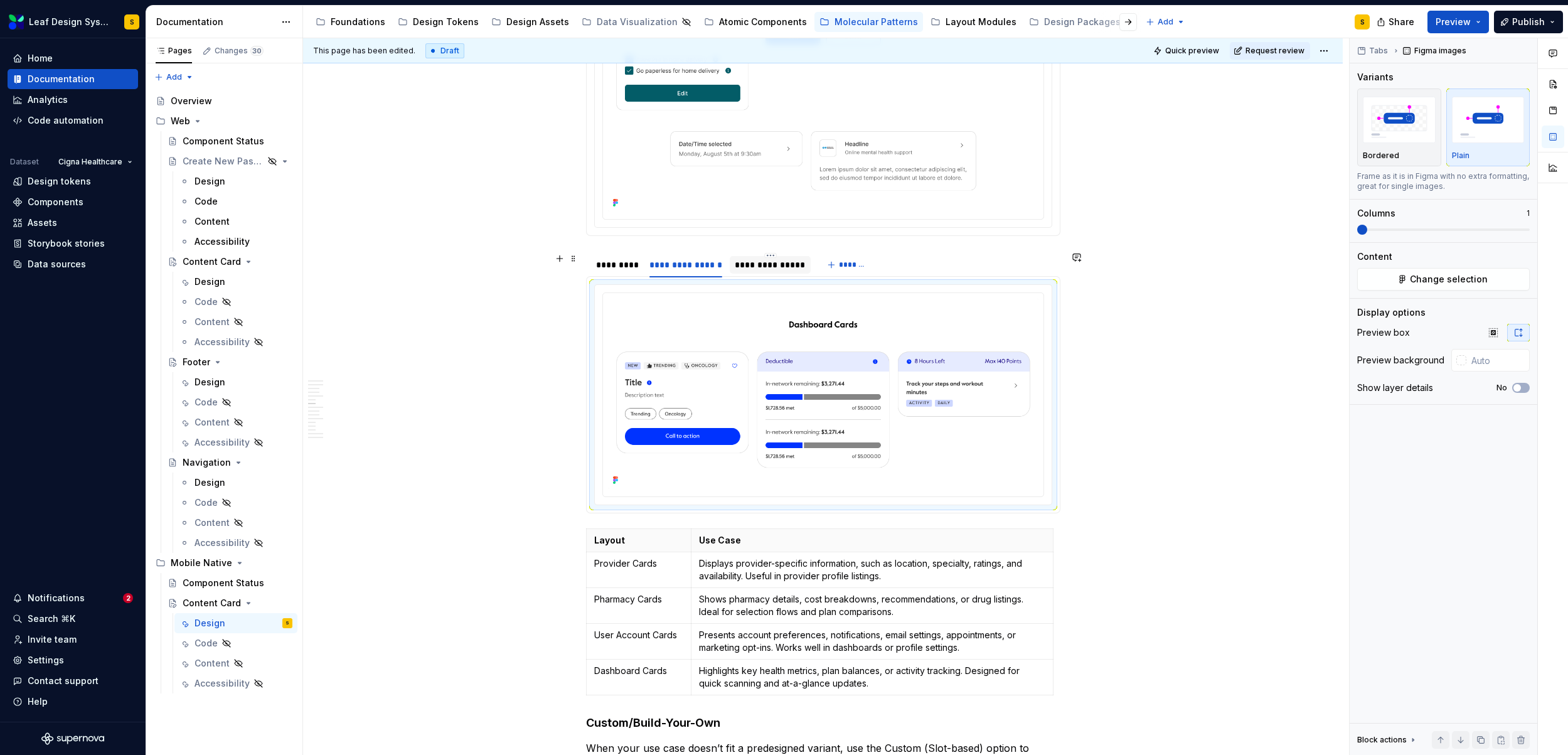
click at [767, 263] on div "**********" at bounding box center [770, 264] width 71 height 12
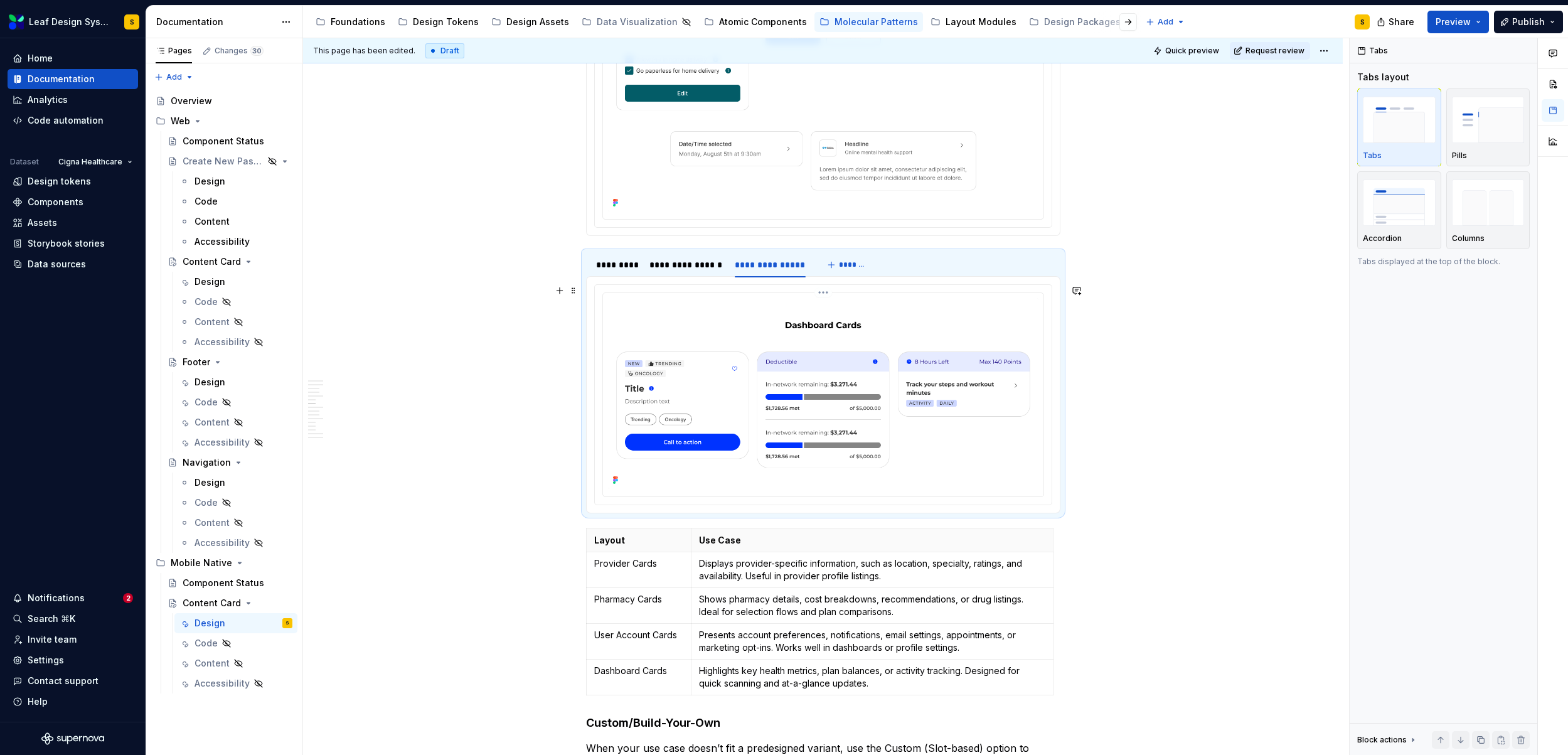
click at [839, 402] on img at bounding box center [823, 393] width 430 height 191
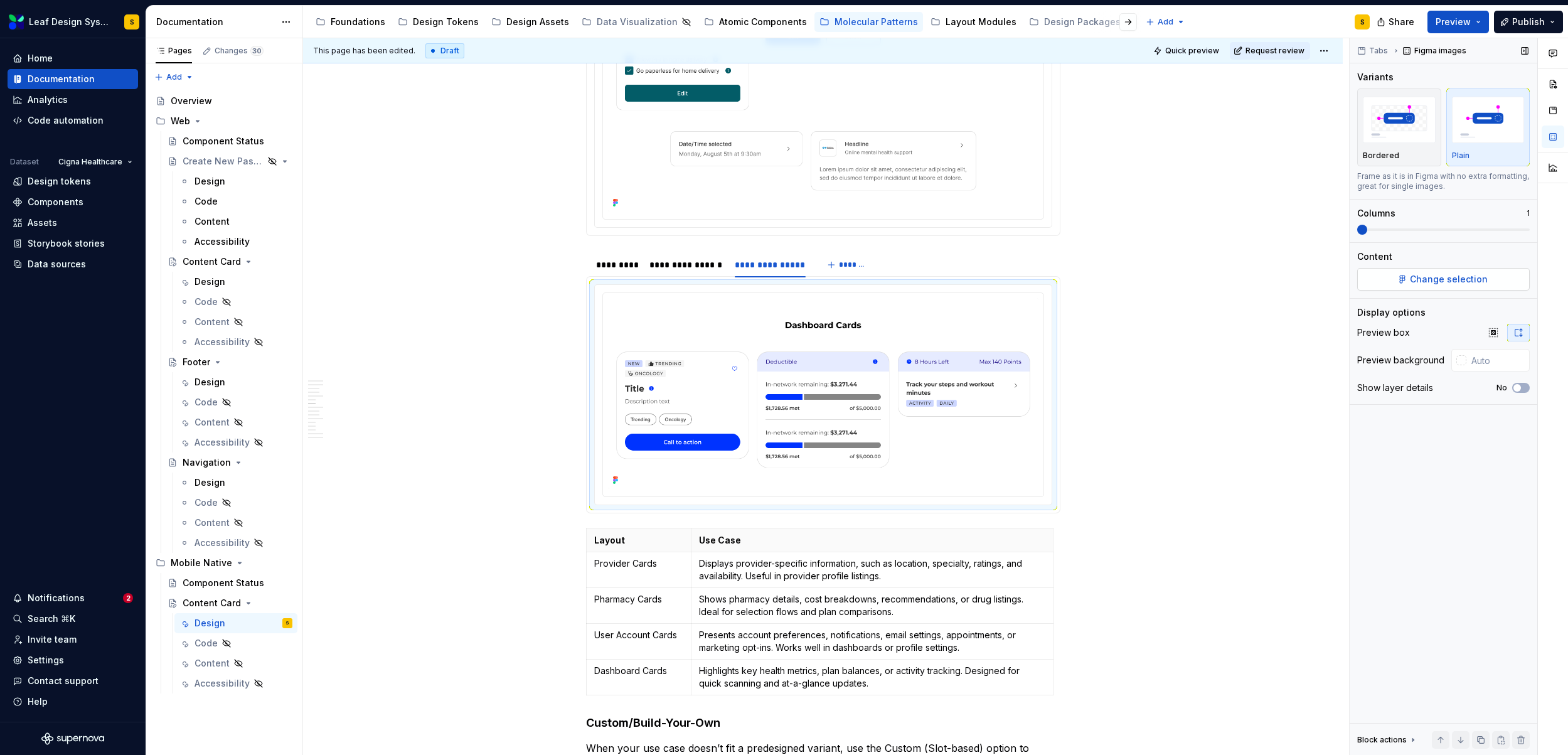
click at [1464, 281] on span "Change selection" at bounding box center [1449, 279] width 78 height 12
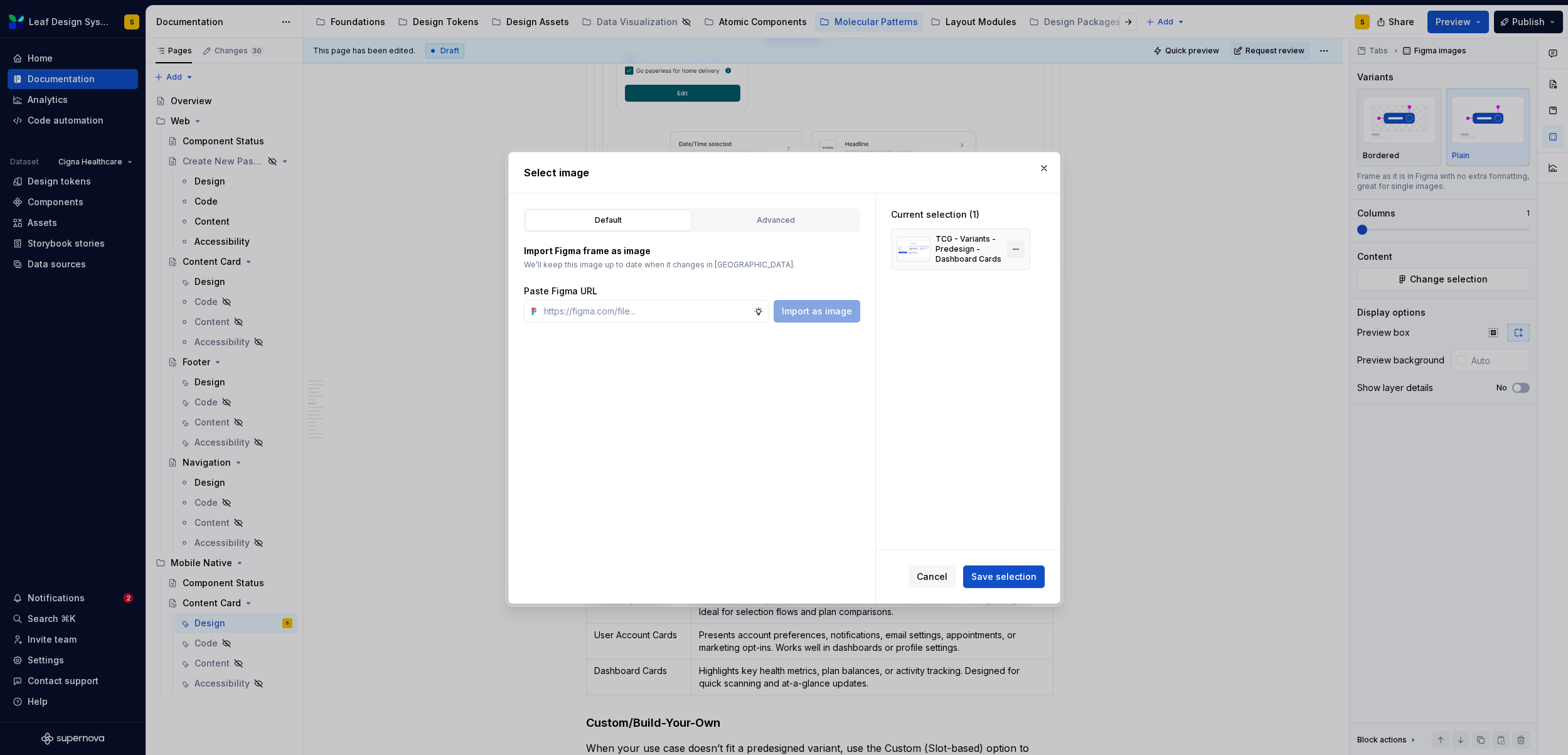
click at [1013, 250] on button "button" at bounding box center [1016, 249] width 17 height 17
click at [621, 320] on input "text" at bounding box center [646, 311] width 214 height 22
type textarea "*"
paste input "https://www.figma.com/design/R5FNMiBYdBSXRtfBEXZGMx/Design-Documentation-Assets…"
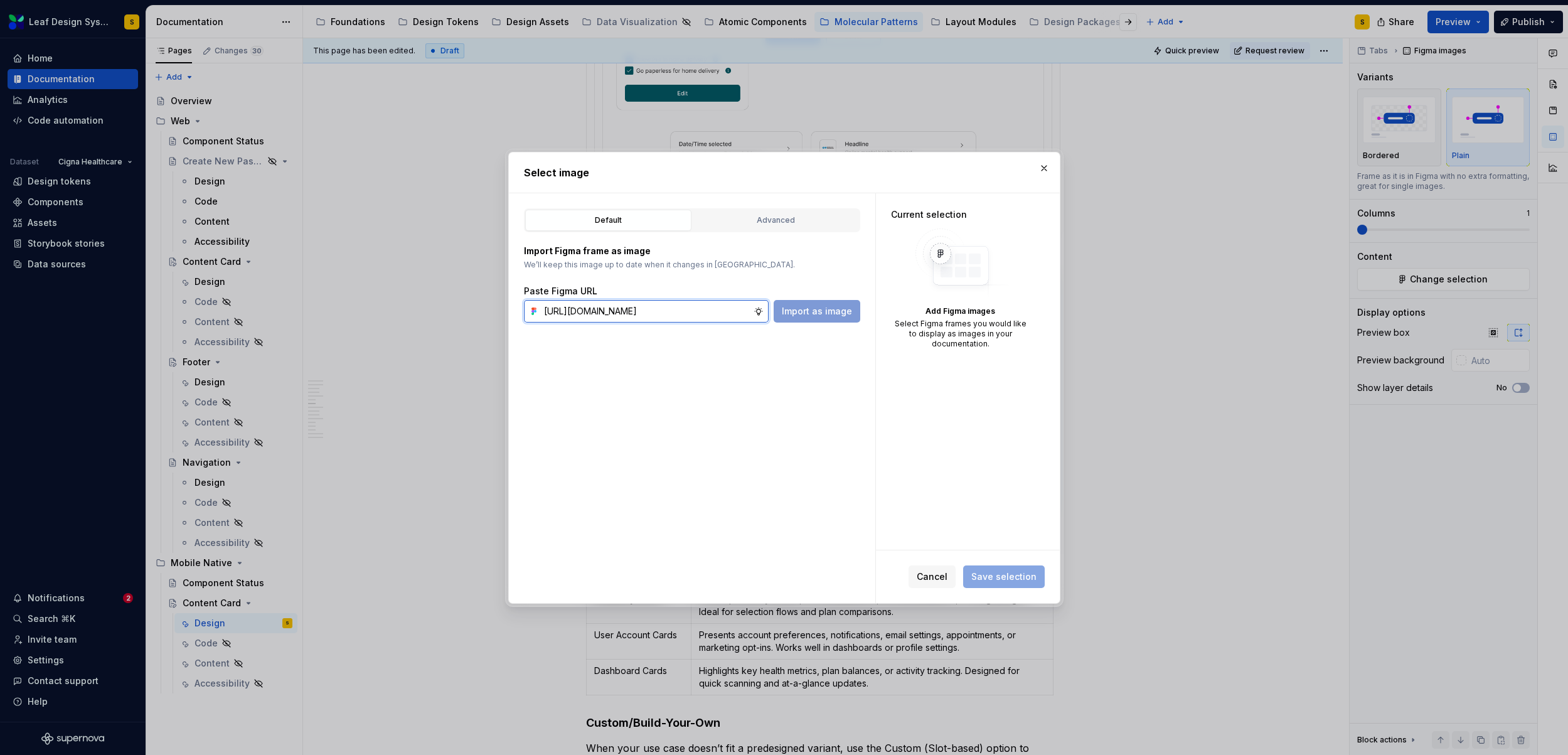
scroll to position [0, 415]
type input "https://www.figma.com/design/R5FNMiBYdBSXRtfBEXZGMx/Design-Documentation-Assets…"
click at [823, 309] on span "Import as image" at bounding box center [817, 311] width 70 height 12
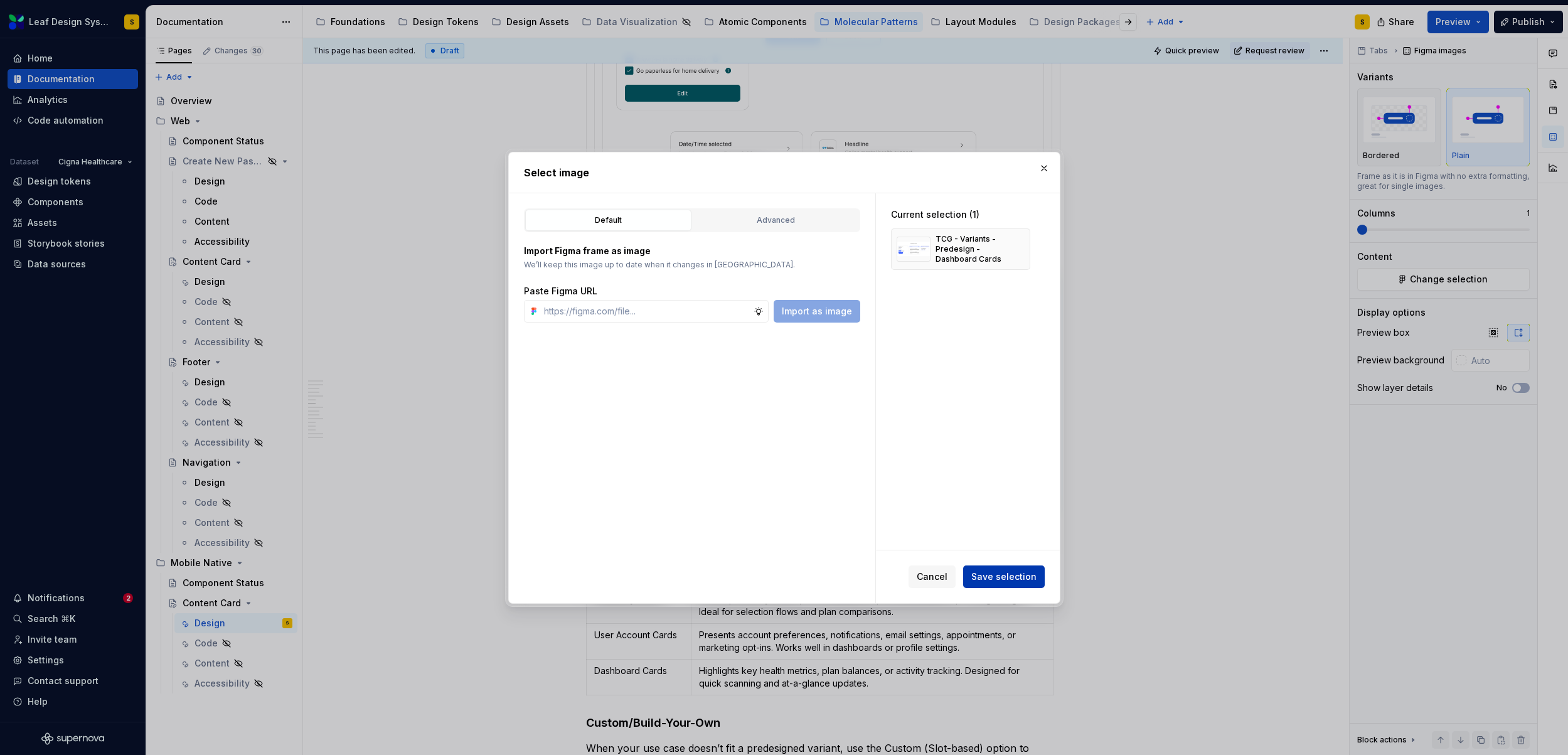
click at [1031, 575] on span "Save selection" at bounding box center [1003, 577] width 65 height 12
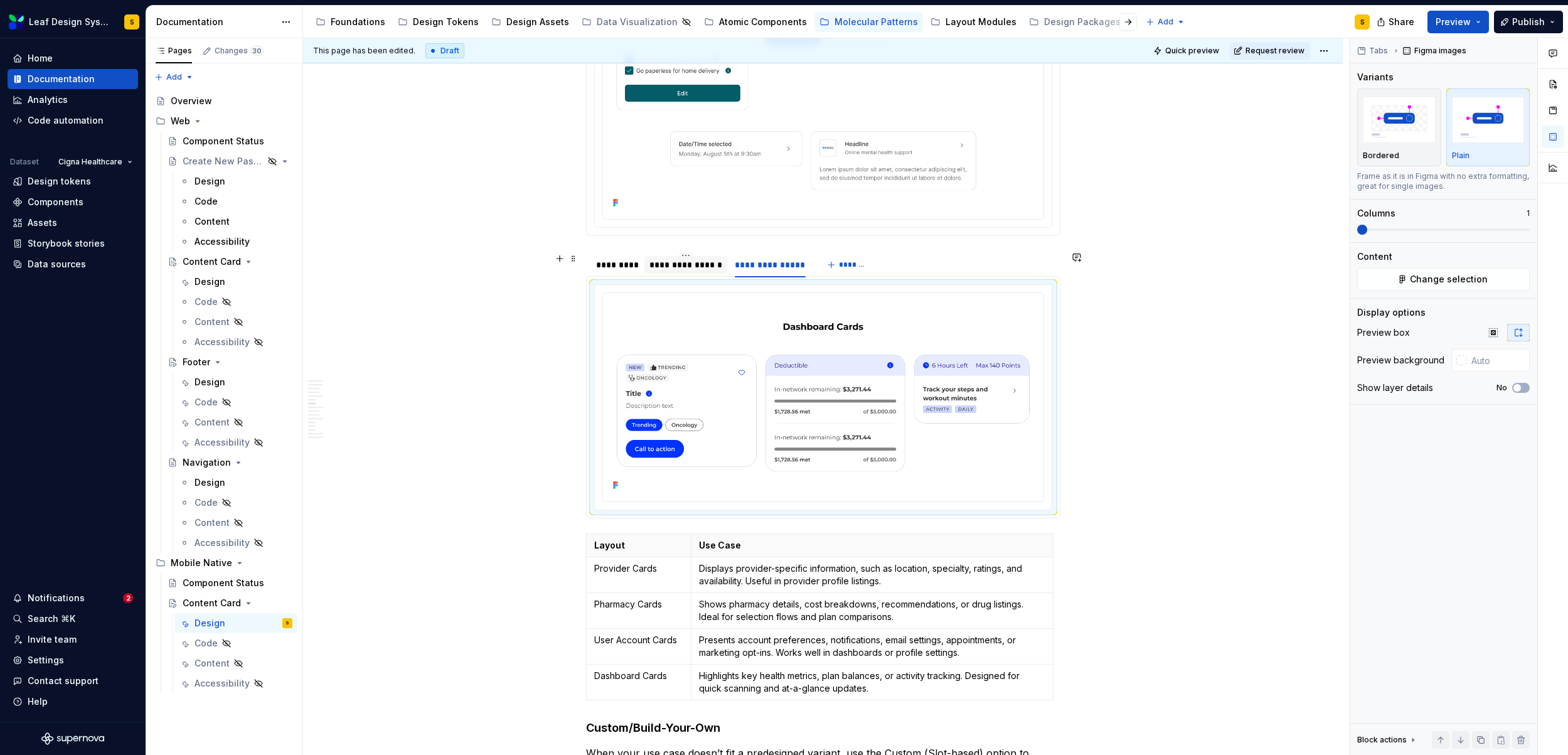
click at [690, 266] on div "**********" at bounding box center [685, 264] width 73 height 12
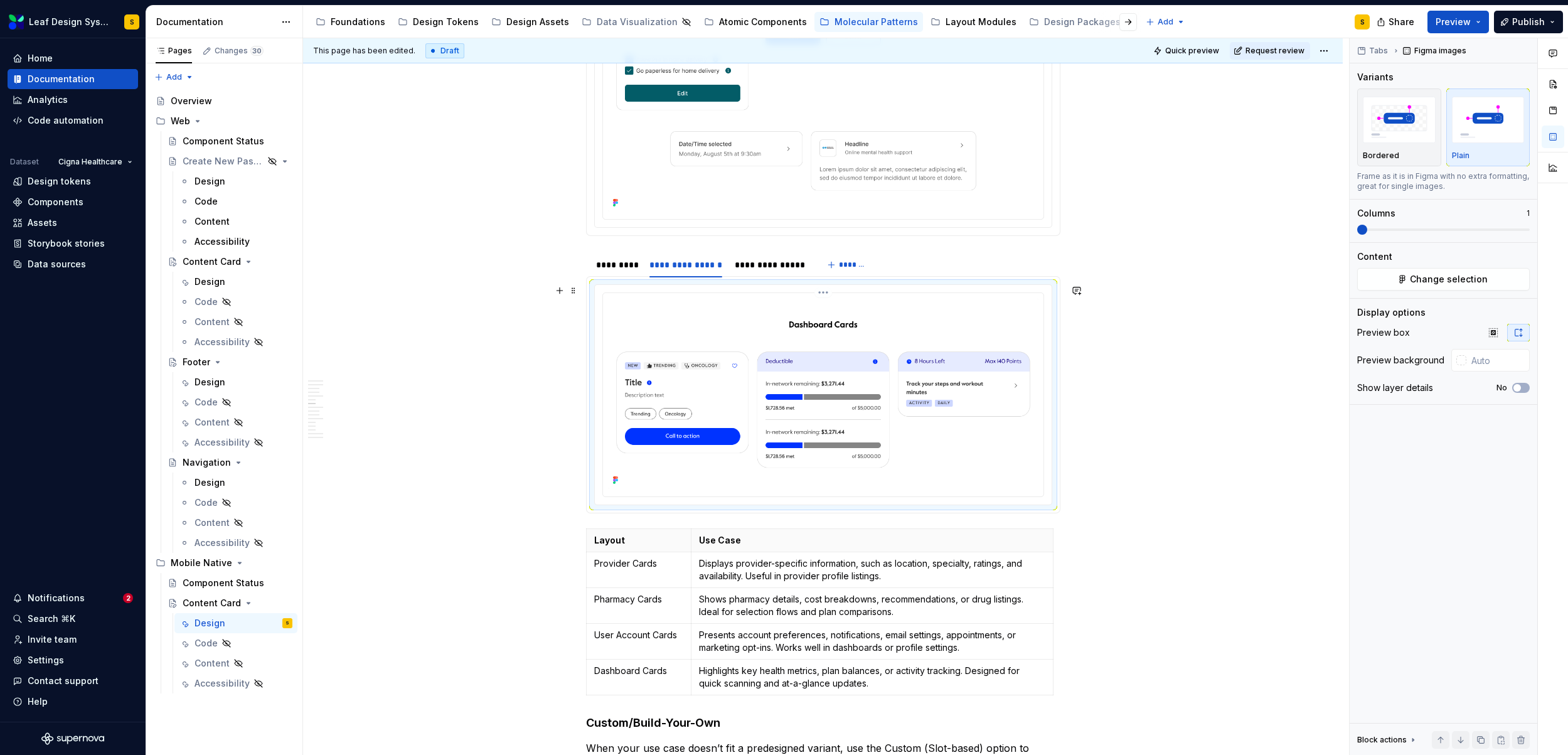
click at [847, 389] on img at bounding box center [823, 393] width 430 height 191
click at [1455, 277] on span "Change selection" at bounding box center [1449, 279] width 78 height 12
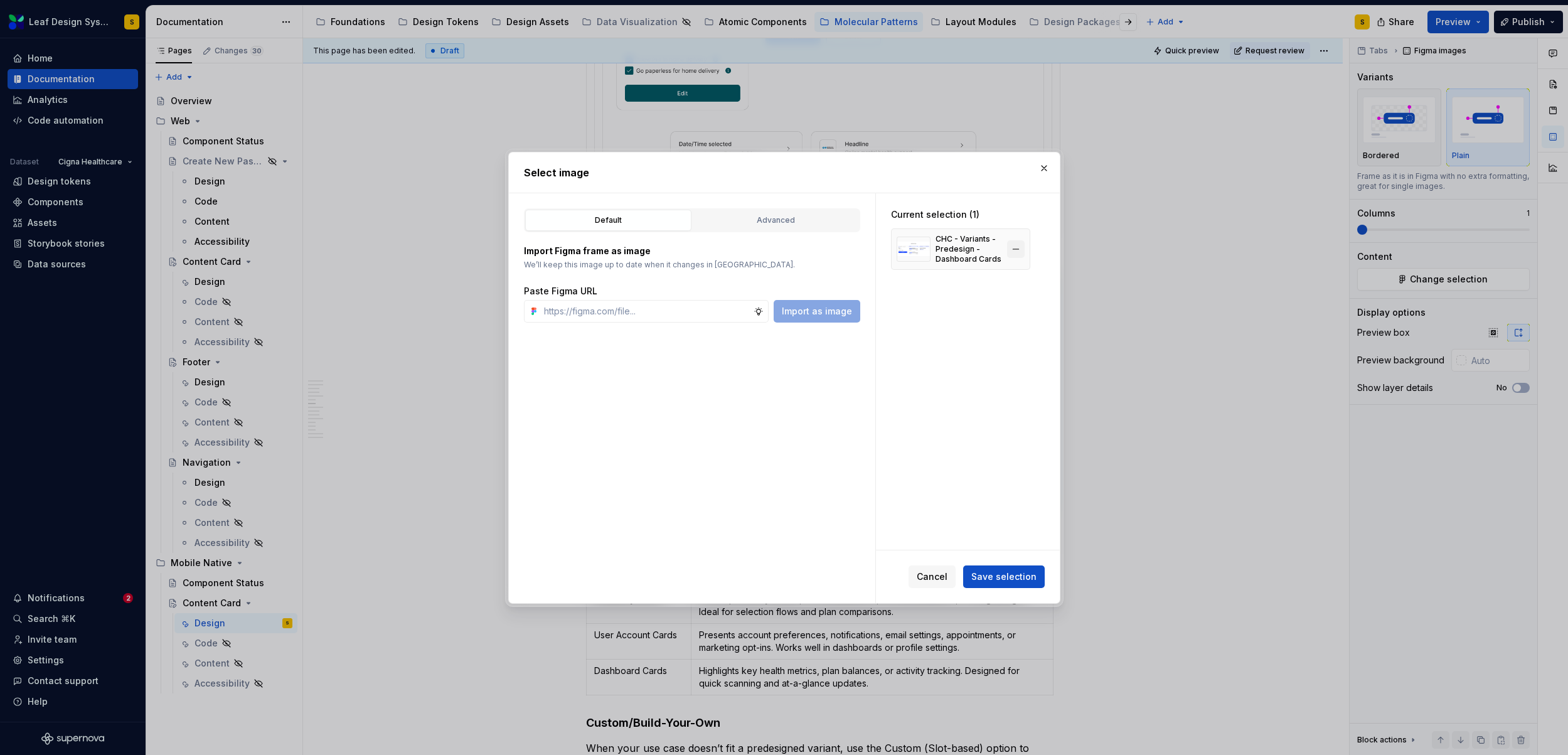
click at [1019, 248] on button "button" at bounding box center [1016, 249] width 17 height 17
click at [696, 316] on input "text" at bounding box center [646, 311] width 214 height 22
paste input "https://www.figma.com/design/R5FNMiBYdBSXRtfBEXZGMx/Design-Documentation-Assets…"
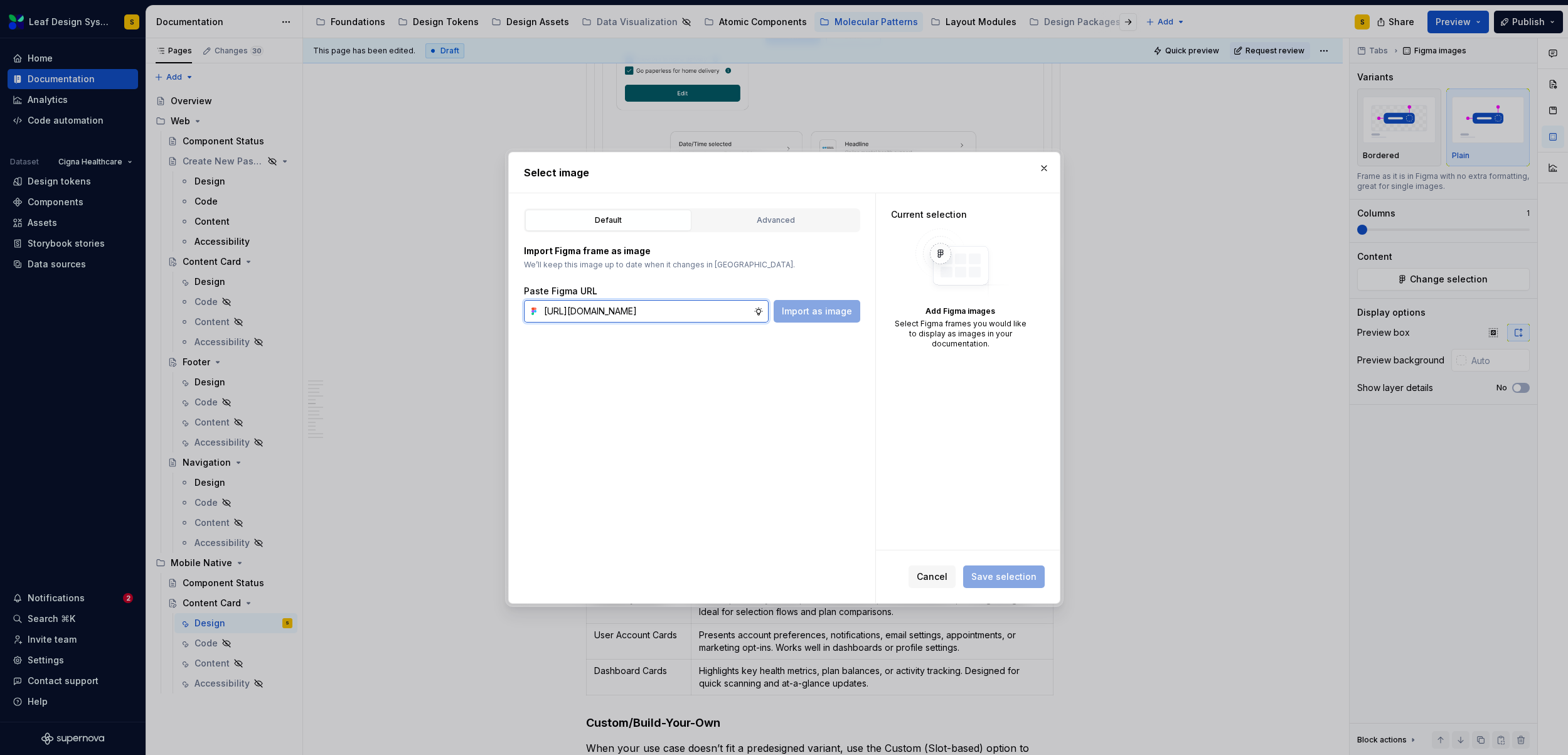
scroll to position [0, 420]
type input "https://www.figma.com/design/R5FNMiBYdBSXRtfBEXZGMx/Design-Documentation-Assets…"
click at [802, 309] on span "Import as image" at bounding box center [817, 311] width 70 height 12
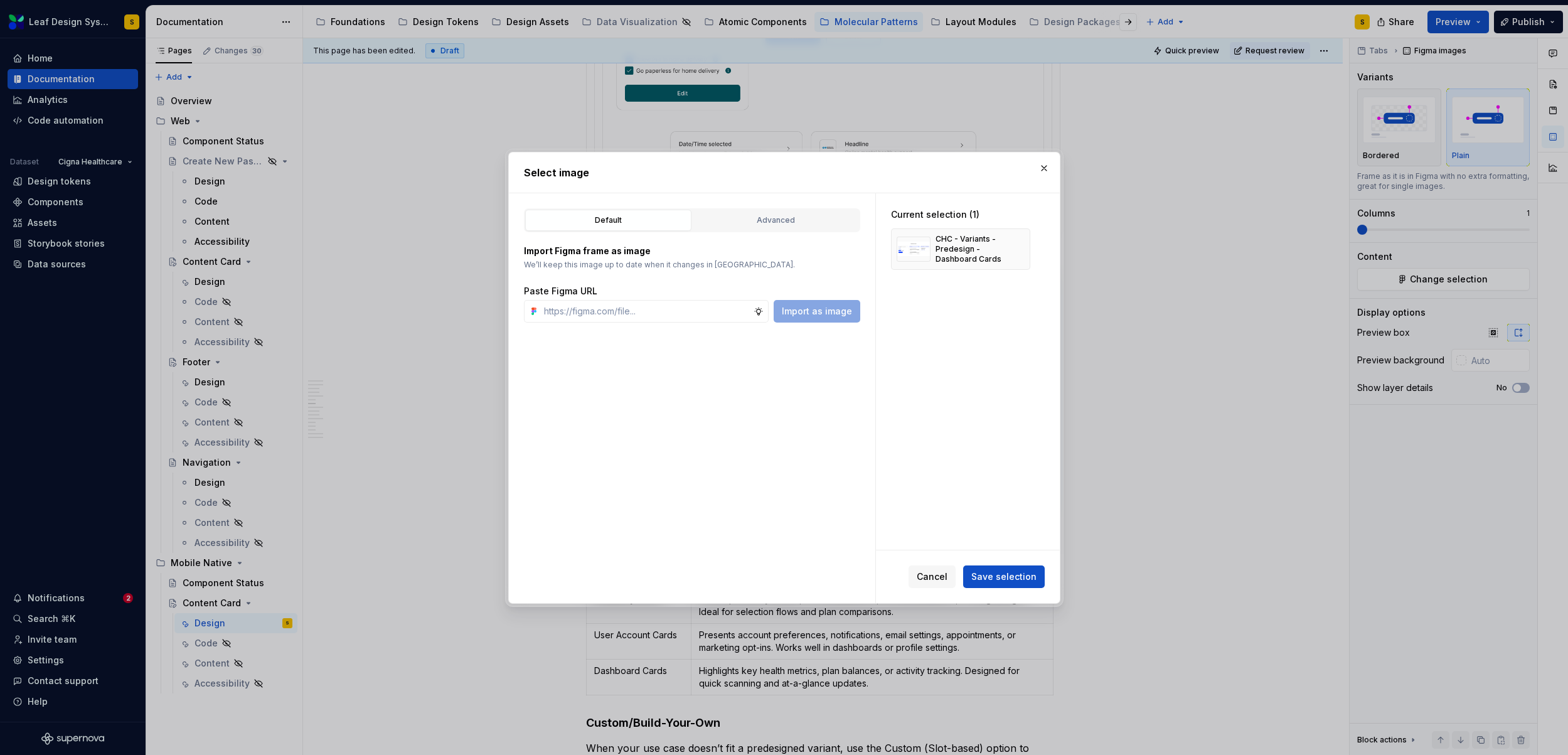
click at [999, 577] on span "Save selection" at bounding box center [1003, 577] width 65 height 12
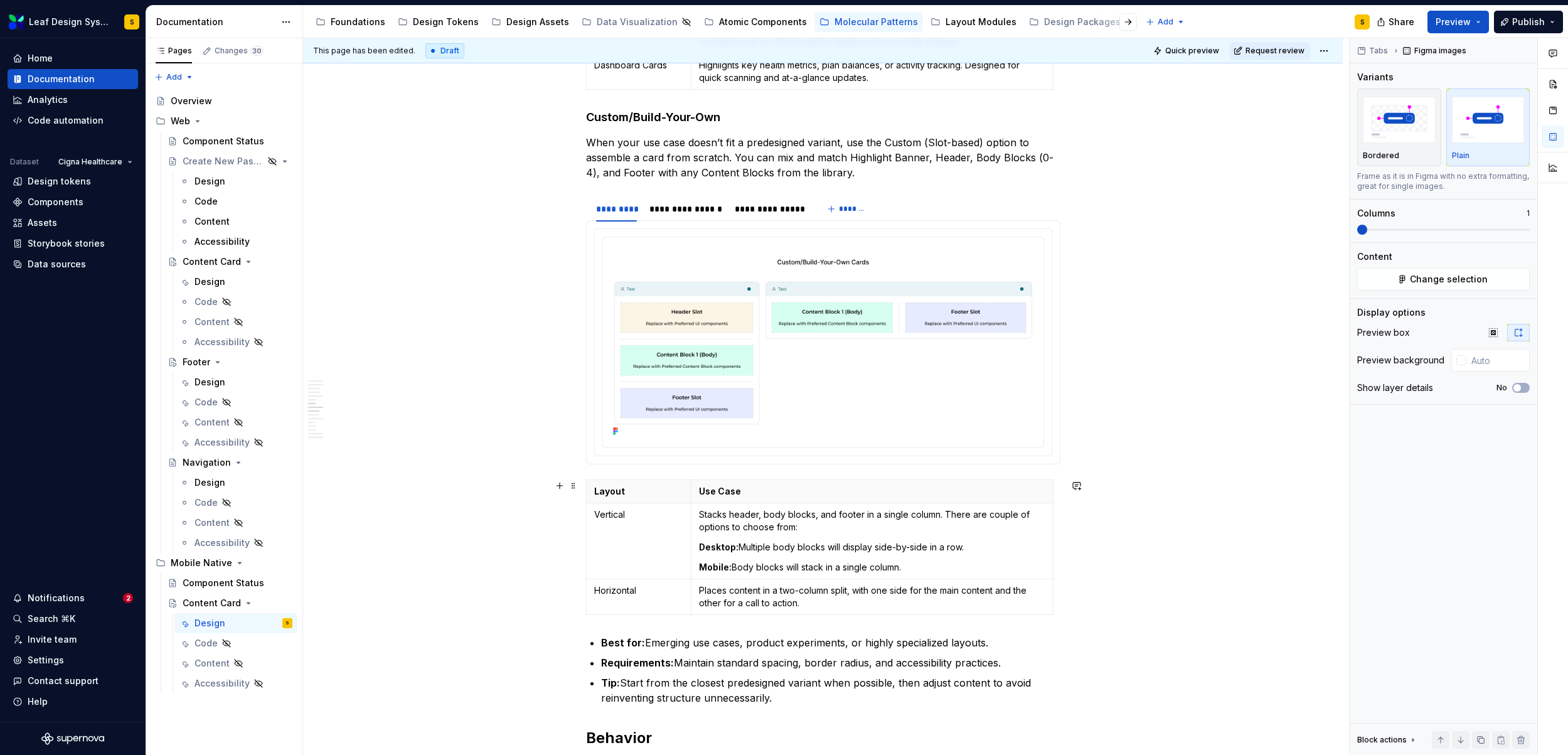
scroll to position [3856, 0]
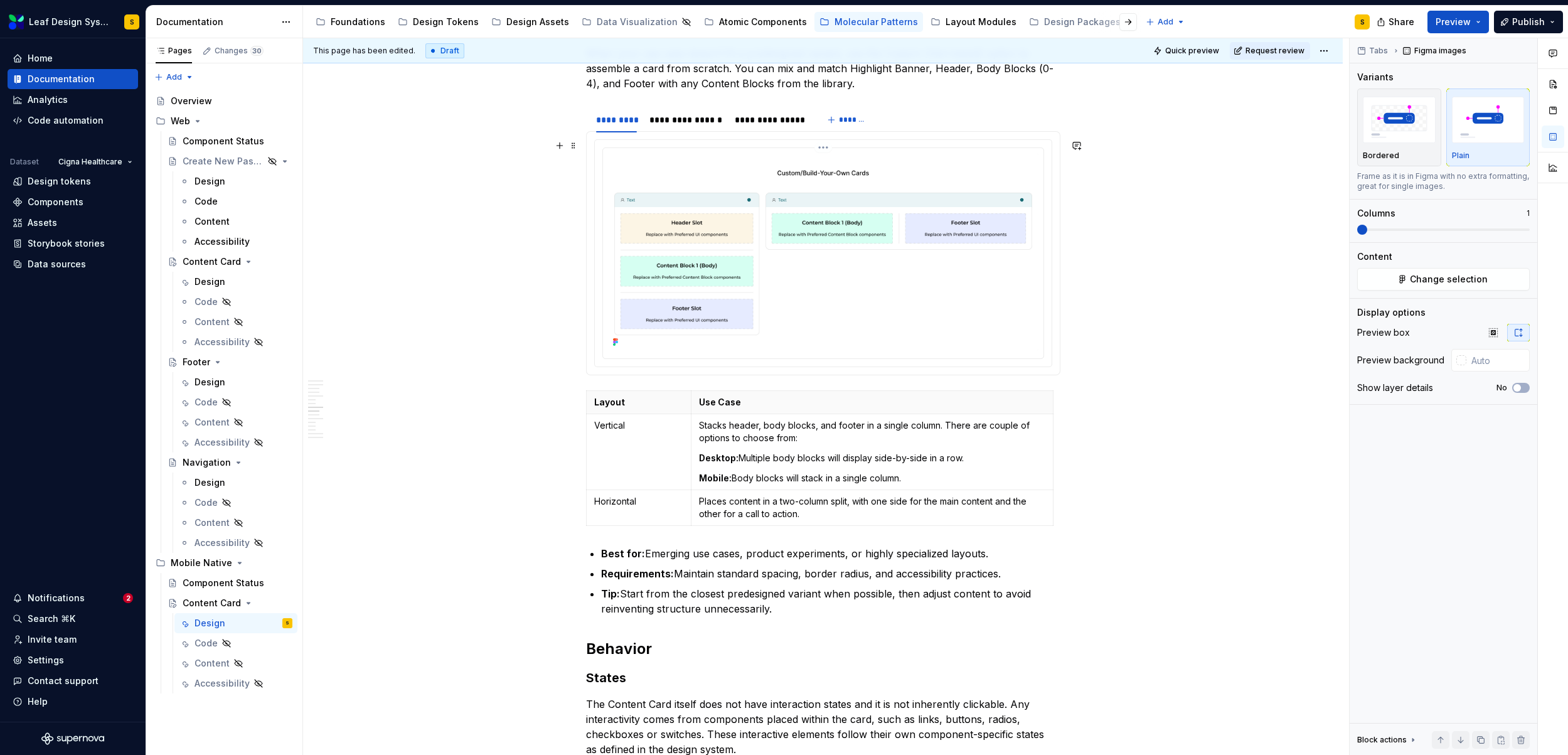
click at [847, 246] on img at bounding box center [823, 252] width 430 height 198
click at [1436, 281] on span "Change selection" at bounding box center [1449, 279] width 78 height 12
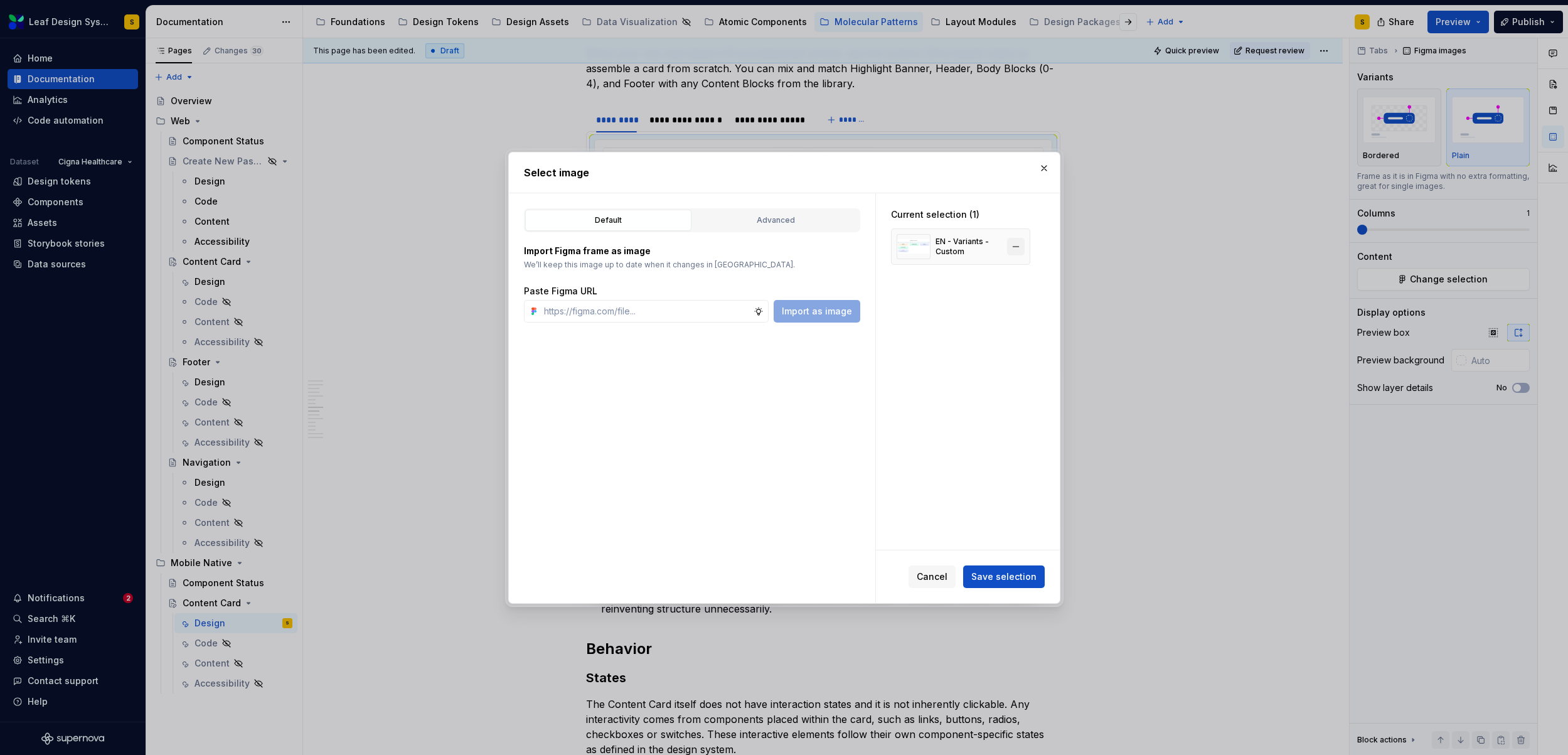
click at [1009, 240] on button "button" at bounding box center [1016, 247] width 17 height 17
click at [668, 304] on input "text" at bounding box center [646, 311] width 214 height 22
paste input "https://www.figma.com/design/R5FNMiBYdBSXRtfBEXZGMx/Design-Documentation-Assets…"
type textarea "*"
type input "https://www.figma.com/design/R5FNMiBYdBSXRtfBEXZGMx/Design-Documentation-Assets…"
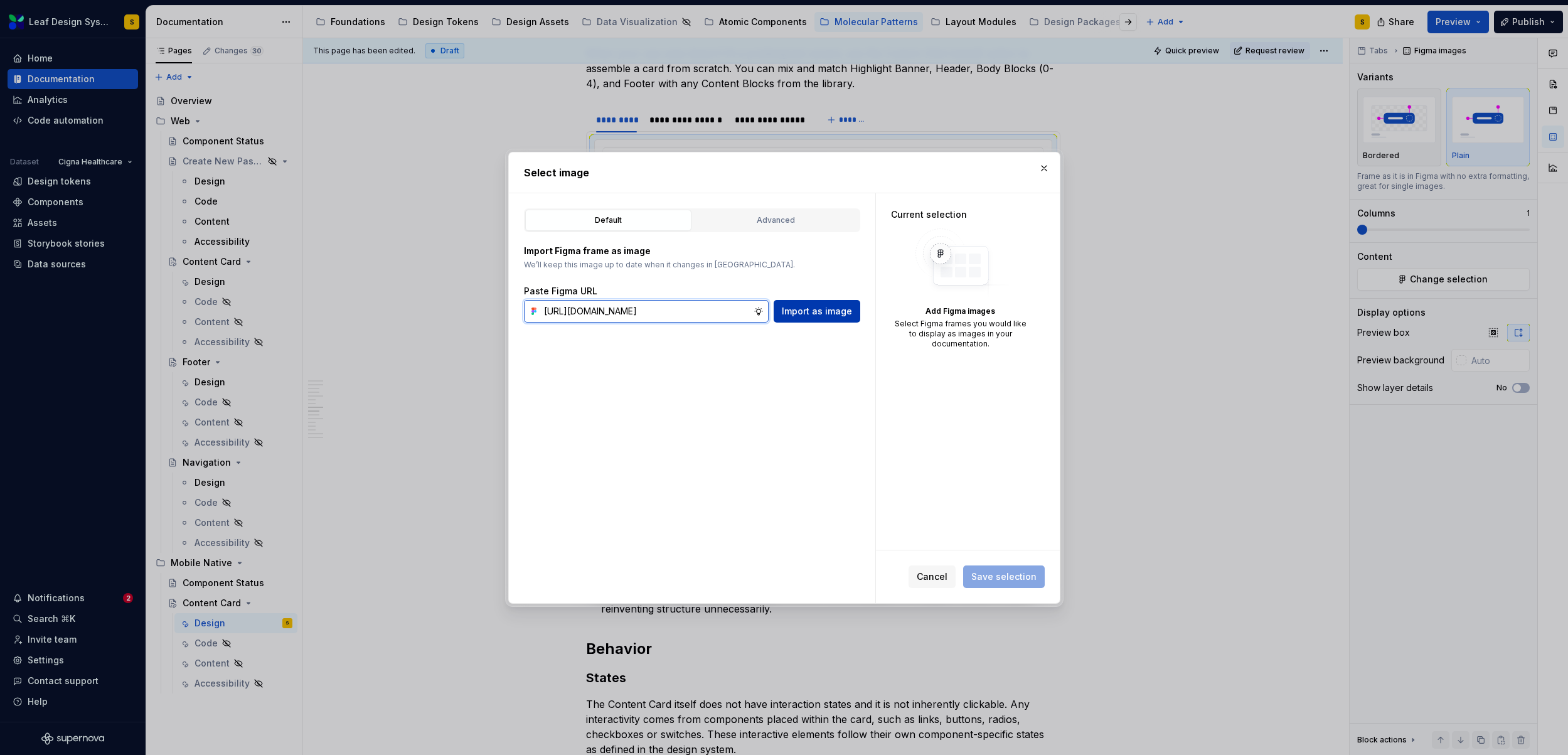
scroll to position [0, 419]
type textarea "*"
type input "https://www.figma.com/design/R5FNMiBYdBSXRtfBEXZGMx/Design-Documentation-Assets…"
click at [801, 309] on span "Import as image" at bounding box center [817, 311] width 70 height 12
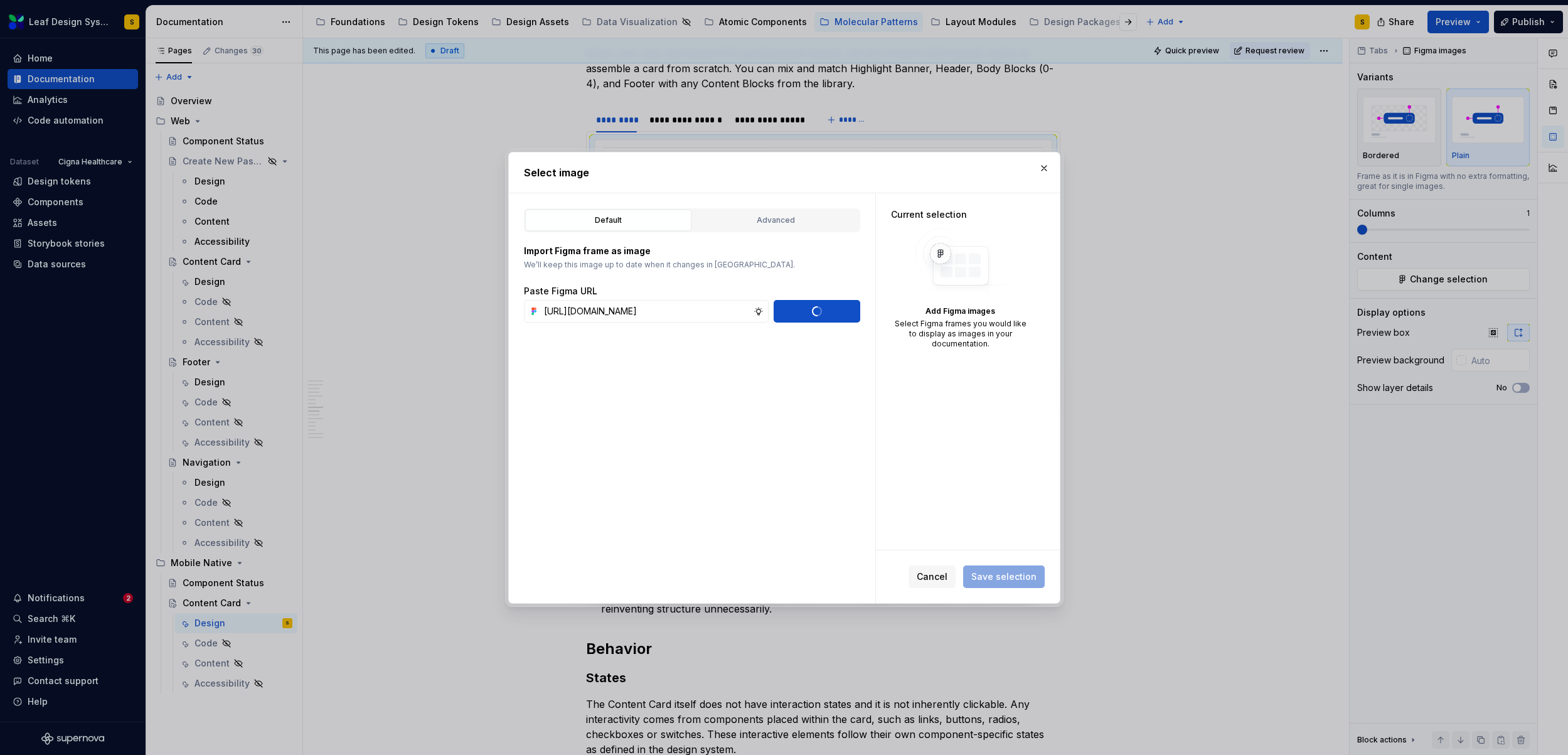
type textarea "*"
click at [1003, 574] on span "Save selection" at bounding box center [1003, 577] width 65 height 12
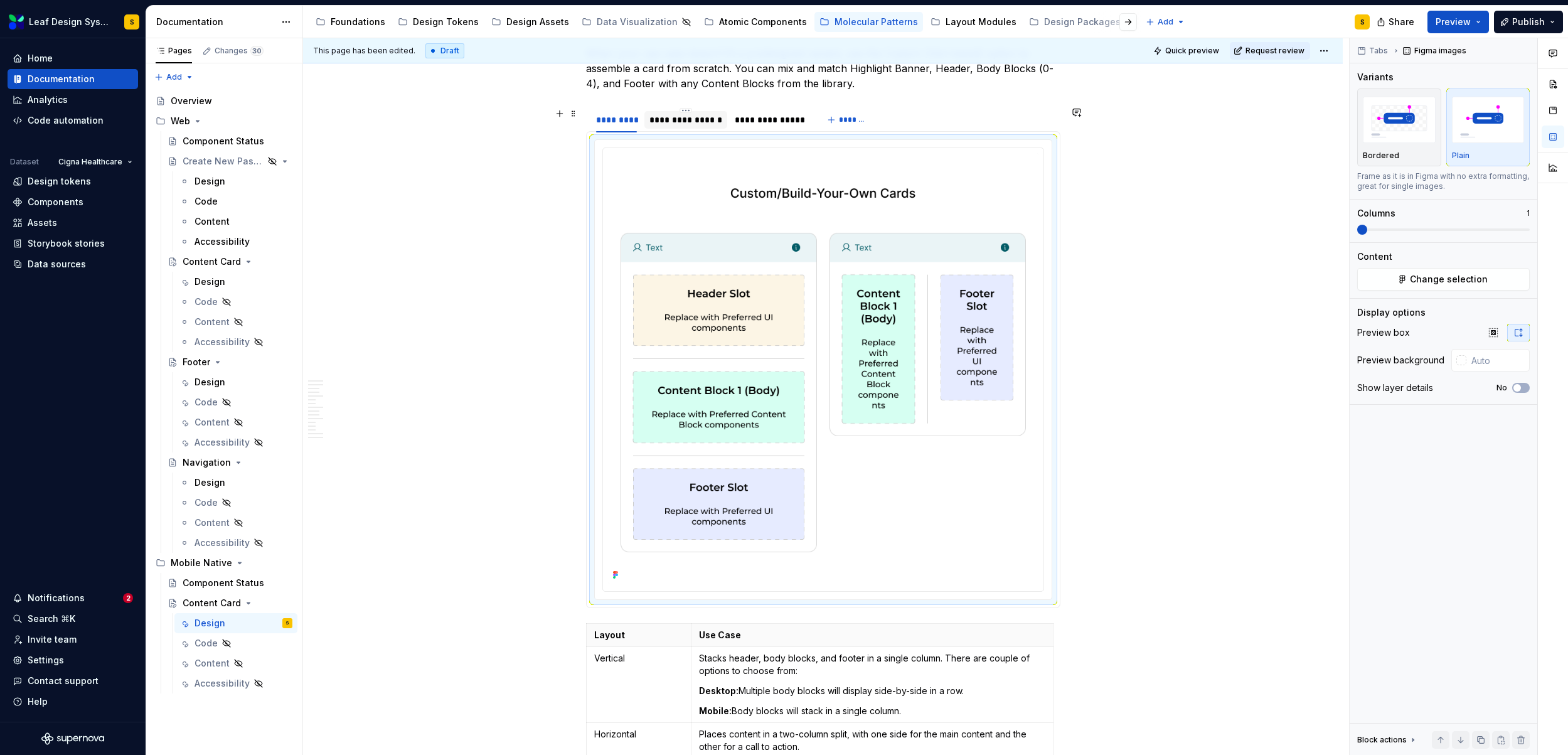
click at [699, 123] on div "**********" at bounding box center [685, 119] width 73 height 12
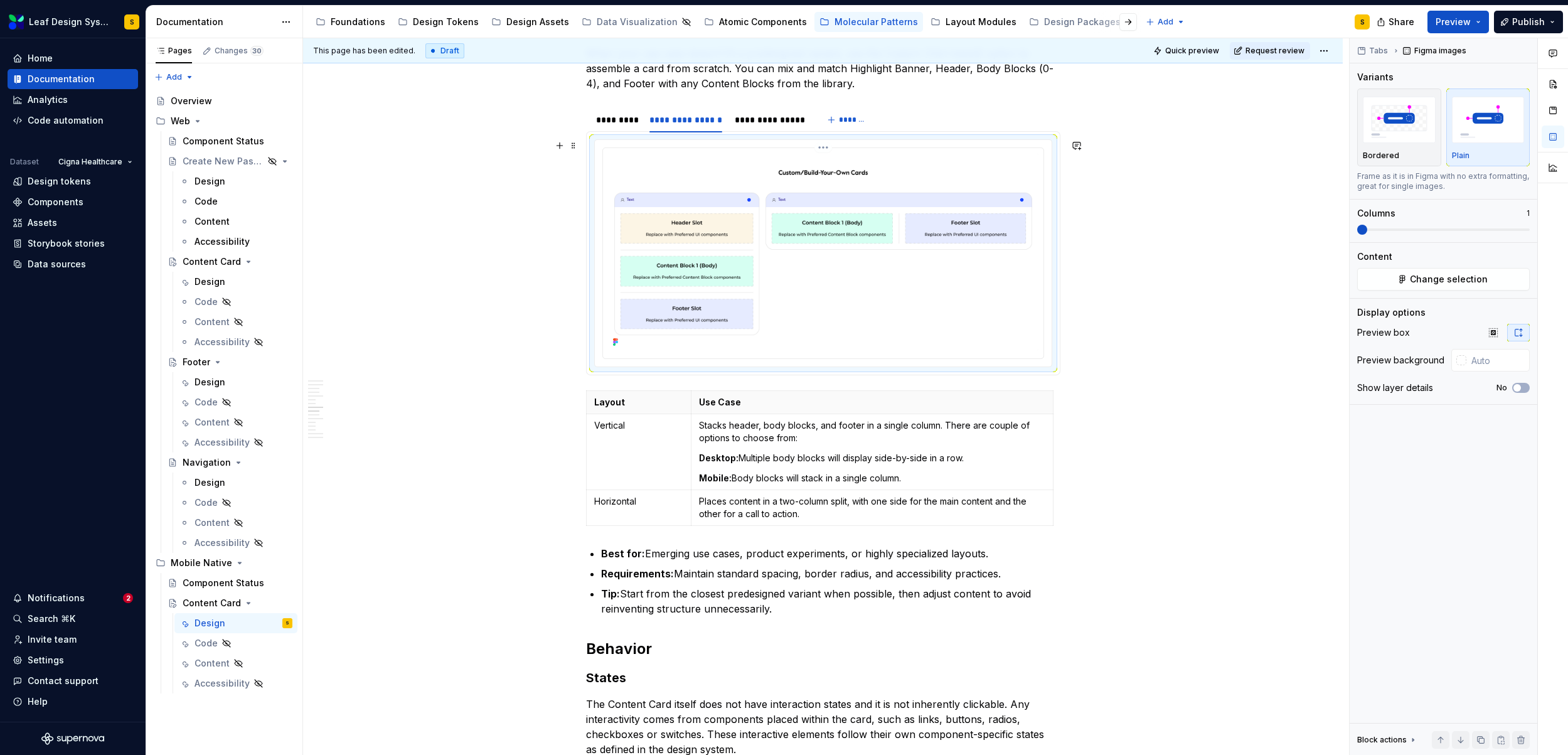
click at [938, 253] on img at bounding box center [823, 252] width 430 height 198
click at [1445, 277] on span "Change selection" at bounding box center [1449, 279] width 78 height 12
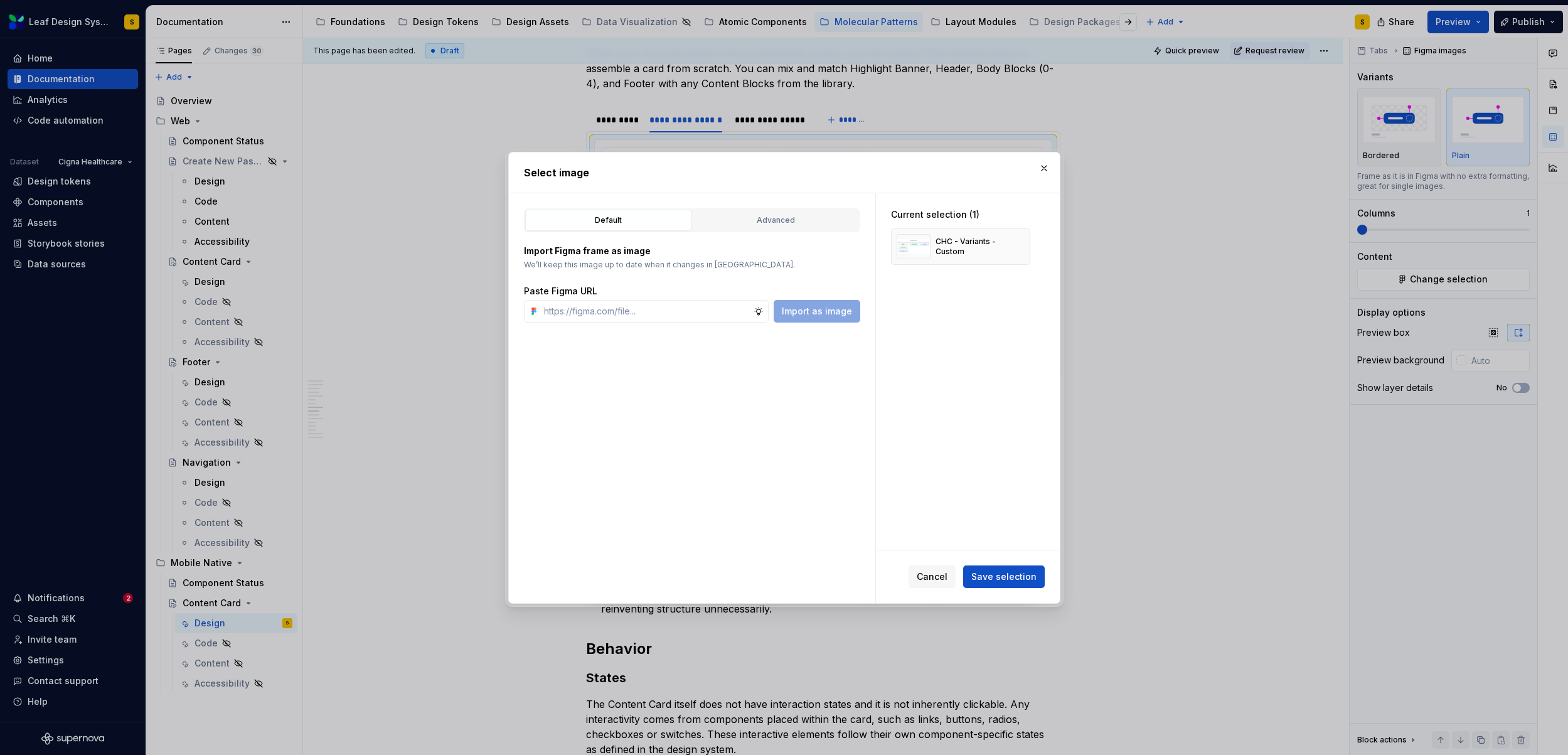
type textarea "*"
click at [1012, 245] on button "button" at bounding box center [1016, 247] width 17 height 17
click at [670, 303] on input "text" at bounding box center [646, 311] width 214 height 22
paste input "https://www.figma.com/design/R5FNMiBYdBSXRtfBEXZGMx/Design-Documentation-Assets…"
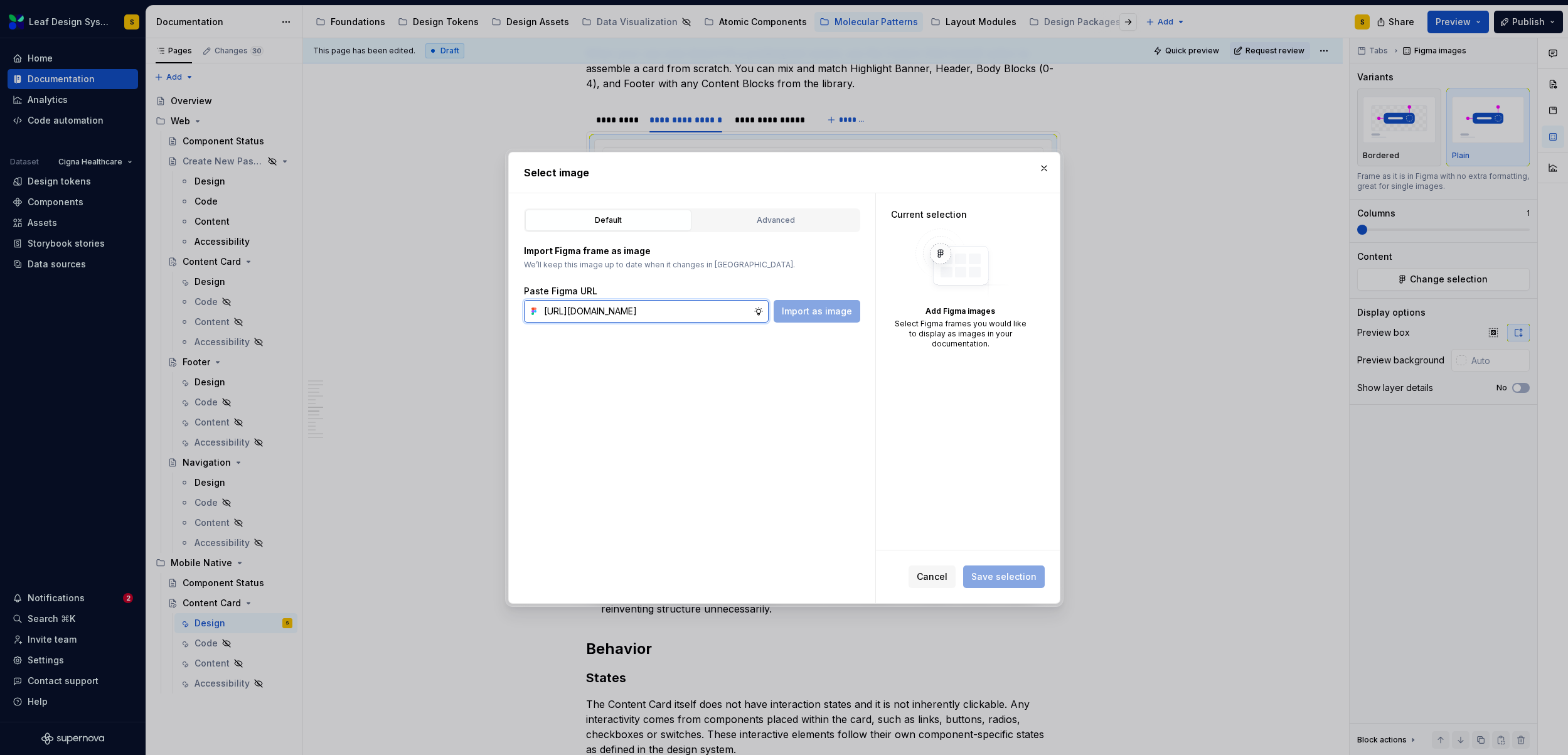
scroll to position [0, 420]
type input "https://www.figma.com/design/R5FNMiBYdBSXRtfBEXZGMx/Design-Documentation-Assets…"
click at [812, 314] on span "Import as image" at bounding box center [817, 311] width 70 height 12
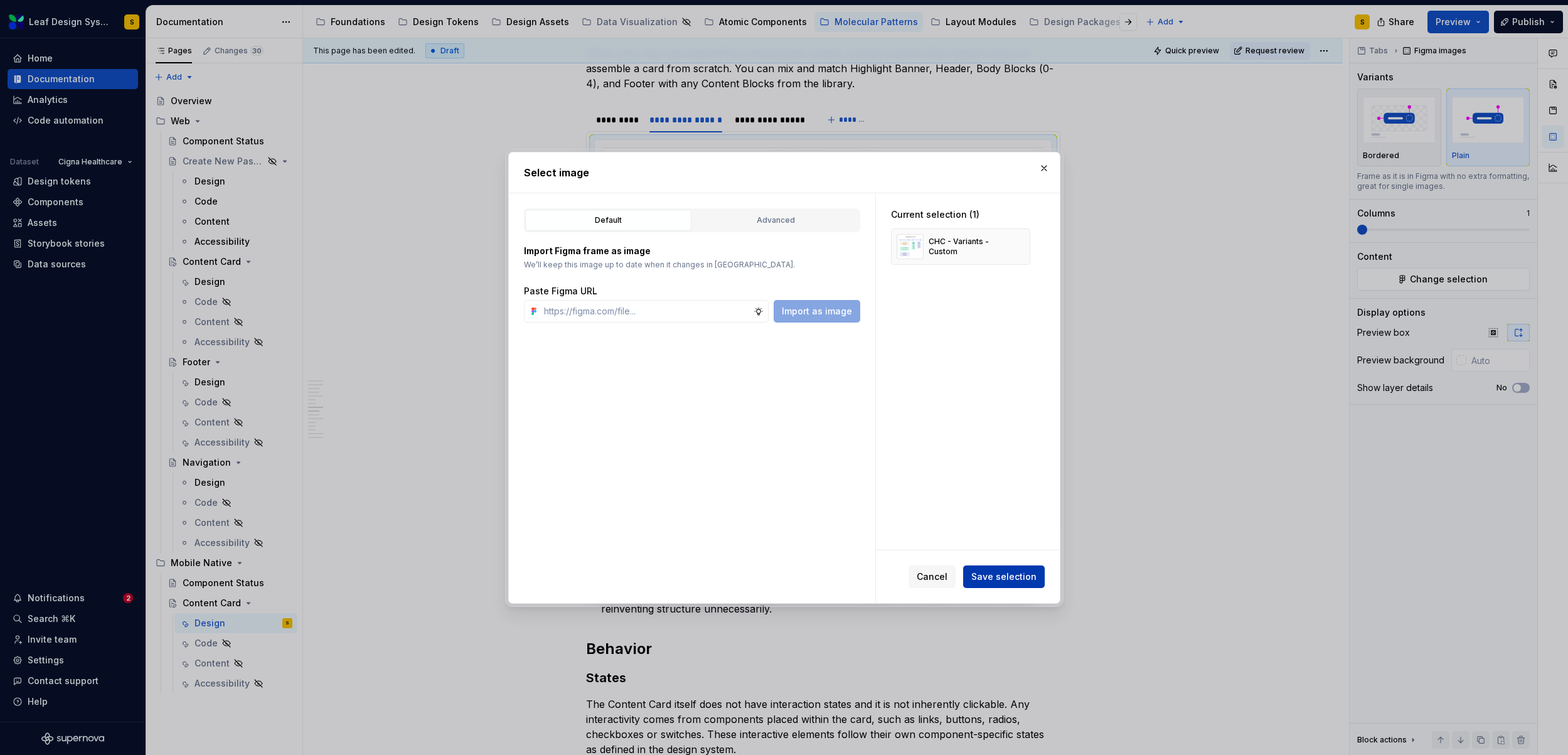
click at [1018, 581] on span "Save selection" at bounding box center [1003, 577] width 65 height 12
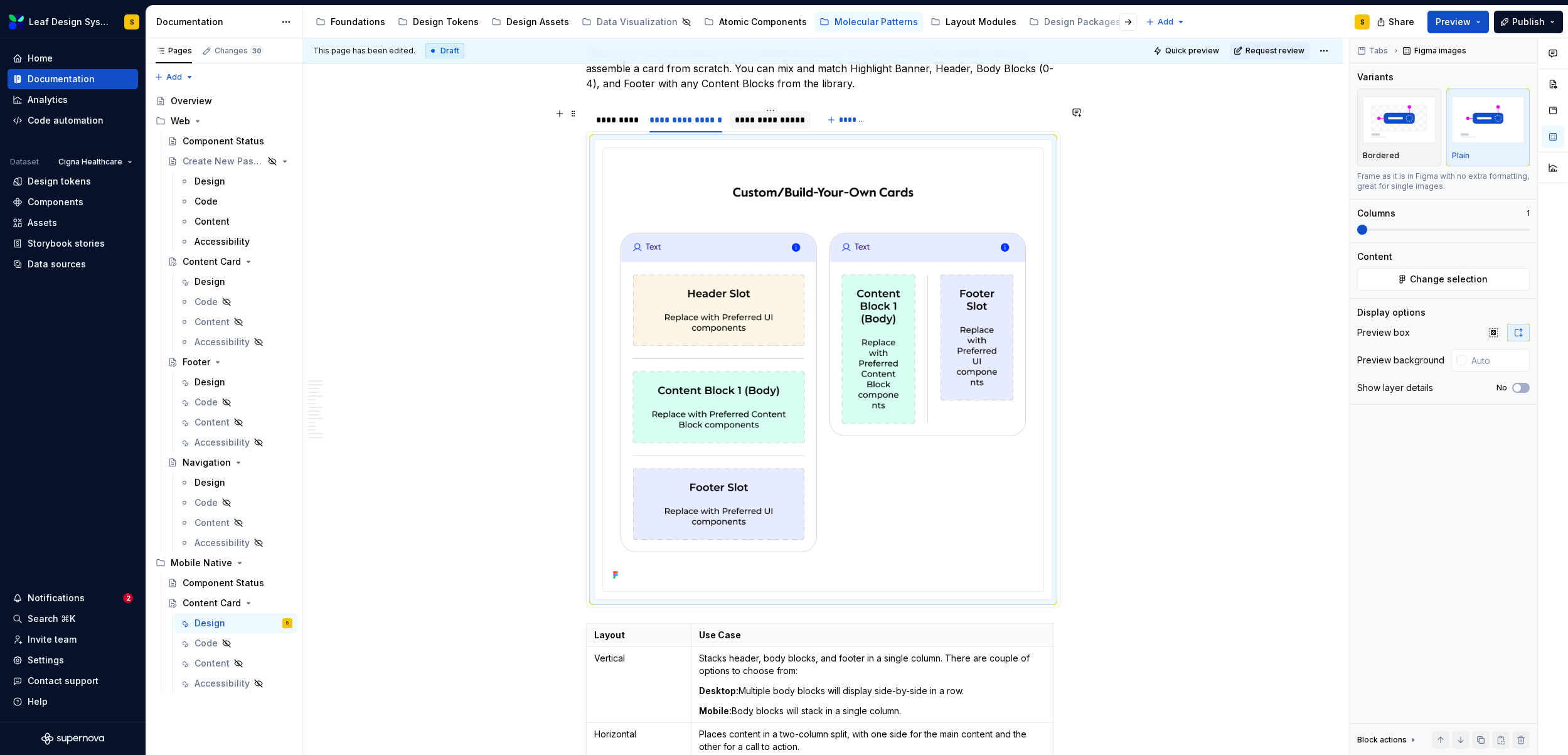
click at [756, 125] on div "**********" at bounding box center [770, 119] width 71 height 12
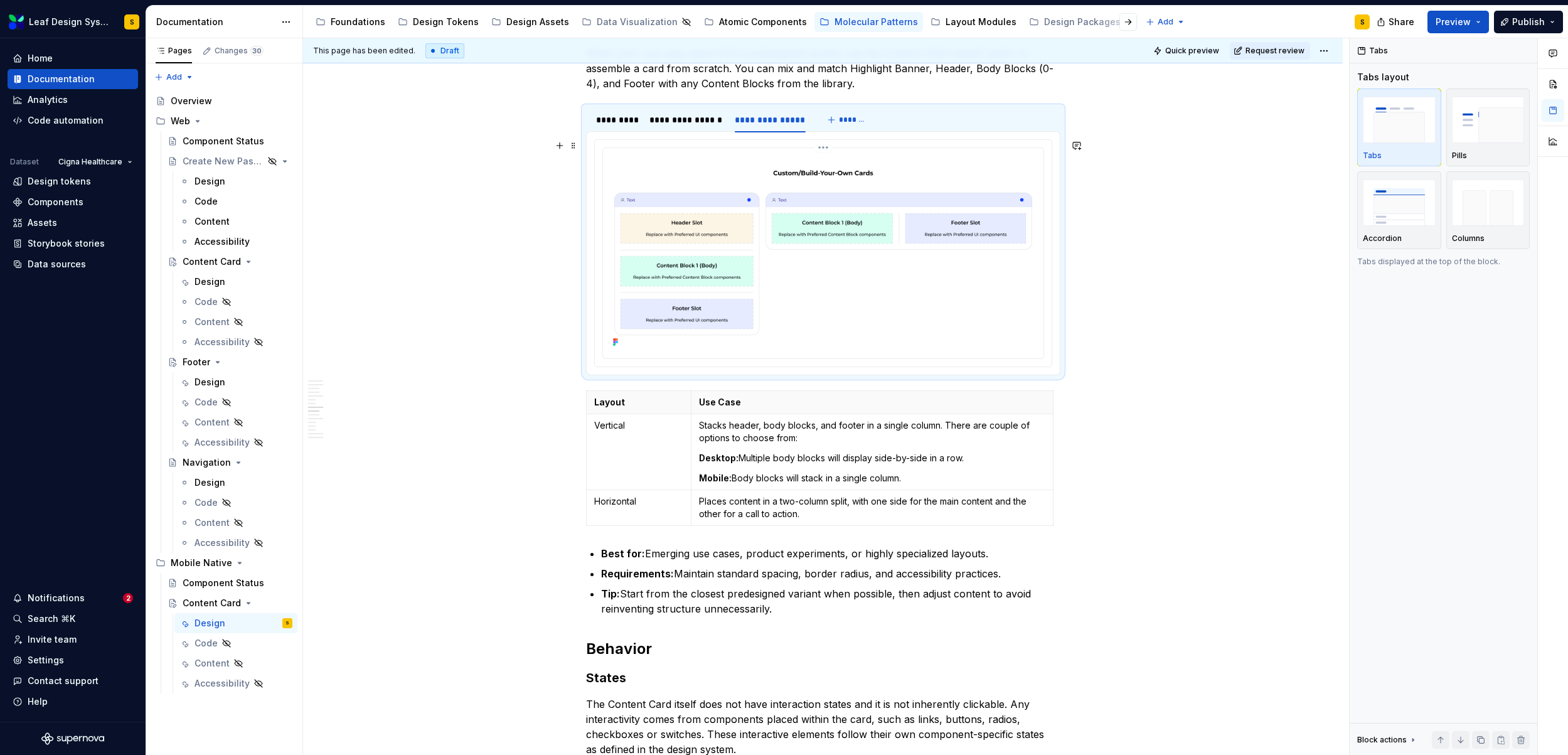
click at [870, 250] on img at bounding box center [823, 252] width 430 height 198
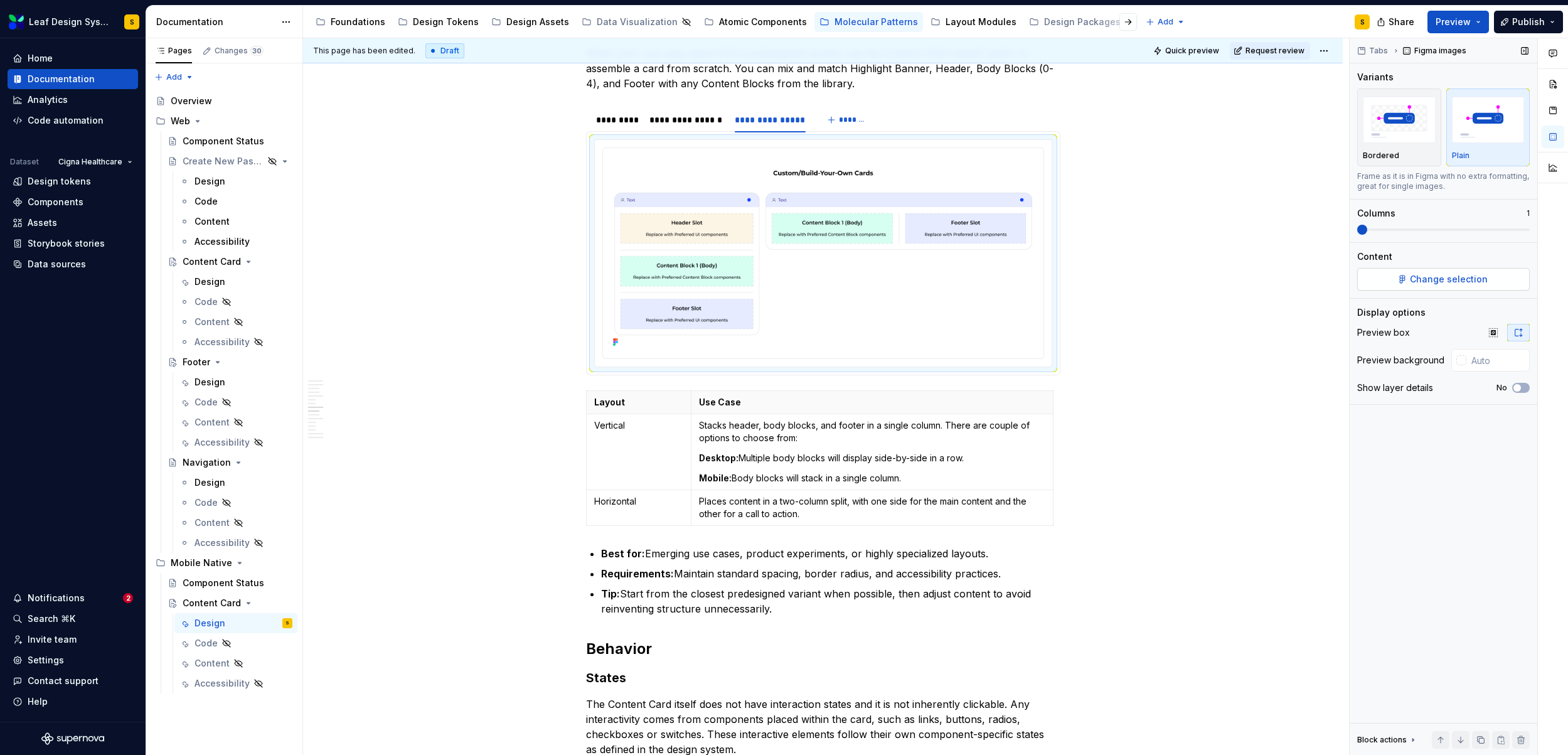
click at [1479, 279] on span "Change selection" at bounding box center [1449, 279] width 78 height 12
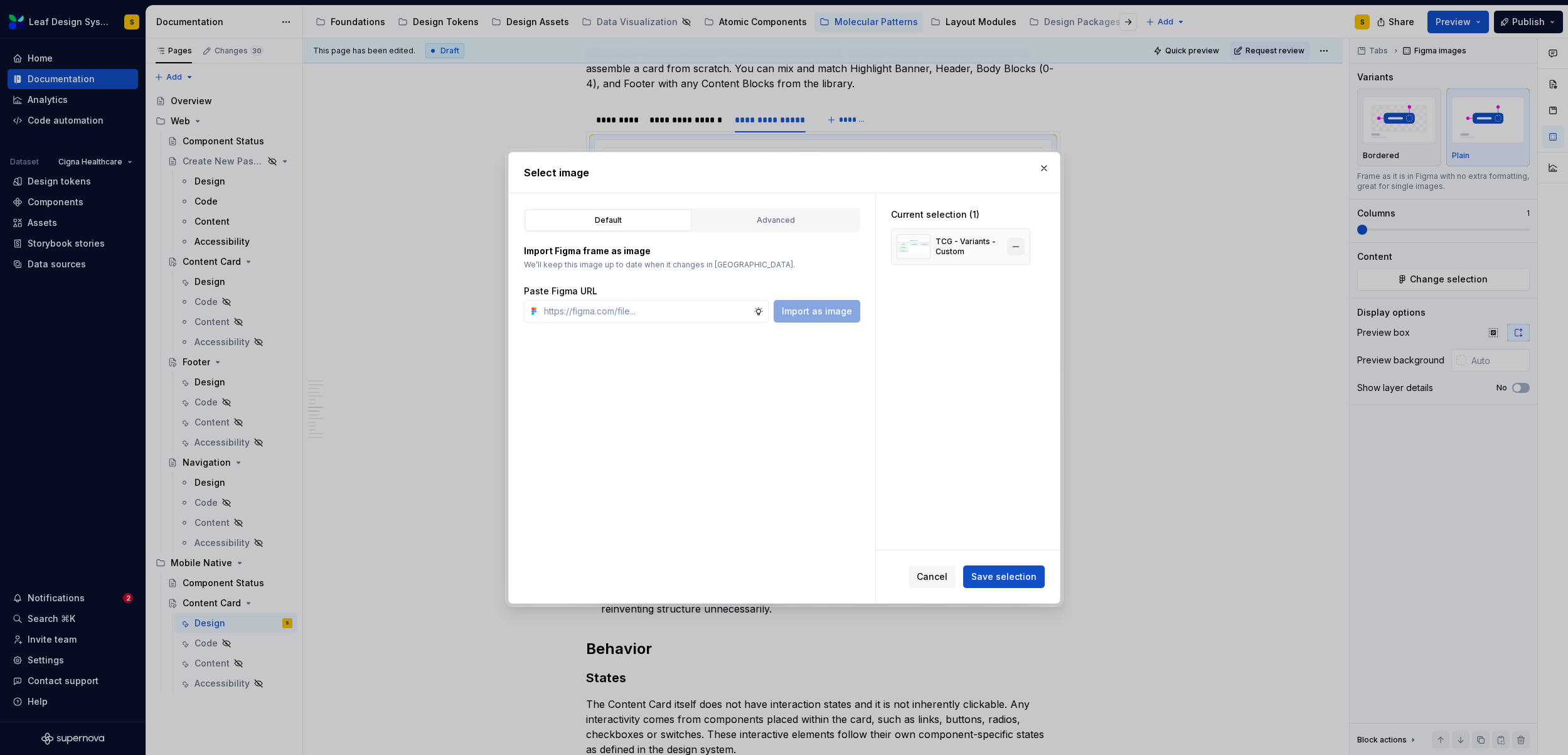
click at [1015, 244] on button "button" at bounding box center [1016, 247] width 17 height 17
type textarea "*"
paste input "https://www.figma.com/design/R5FNMiBYdBSXRtfBEXZGMx/Design-Documentation-Assets…"
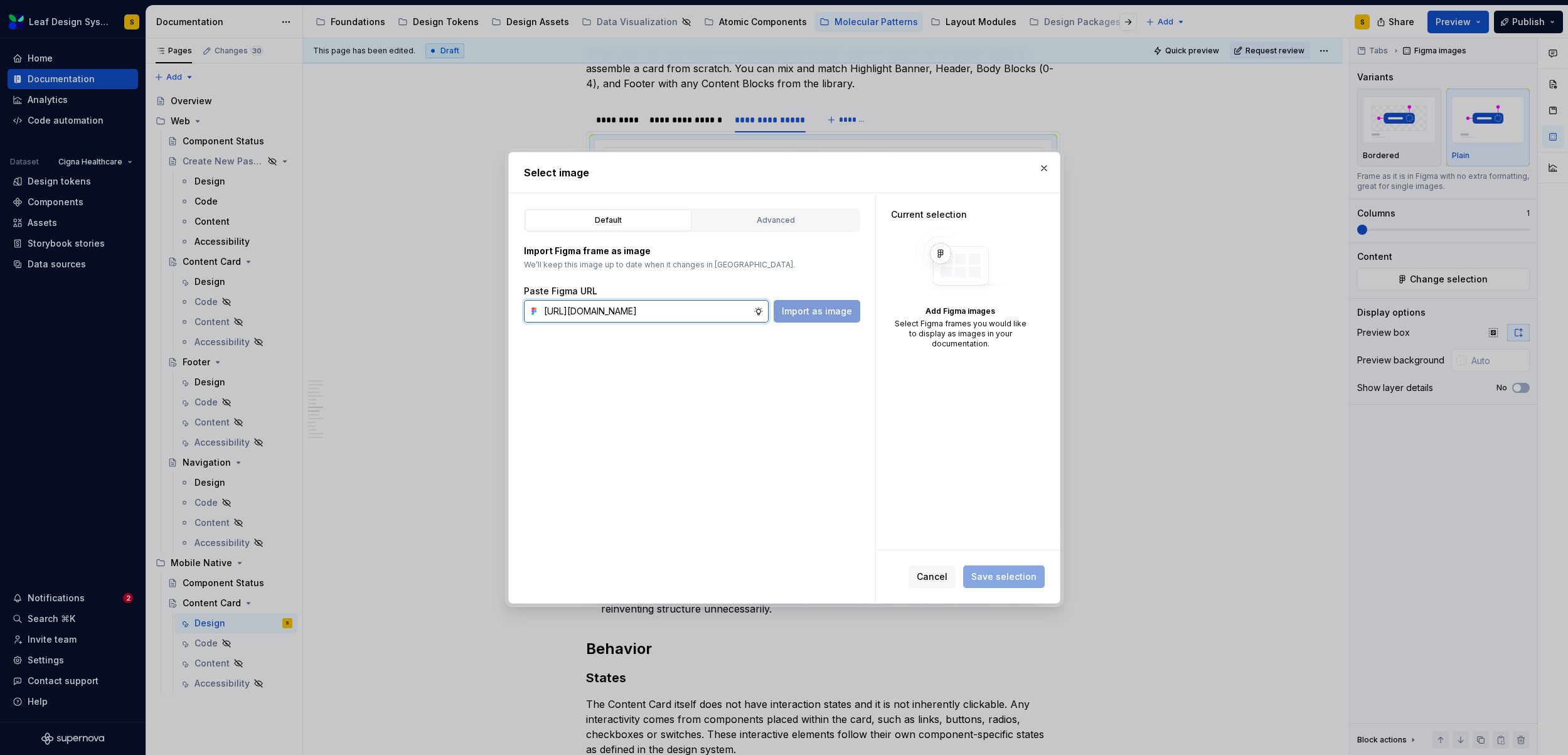
scroll to position [0, 415]
type input "https://www.figma.com/design/R5FNMiBYdBSXRtfBEXZGMx/Design-Documentation-Assets…"
click at [828, 317] on button "Import as image" at bounding box center [816, 311] width 86 height 22
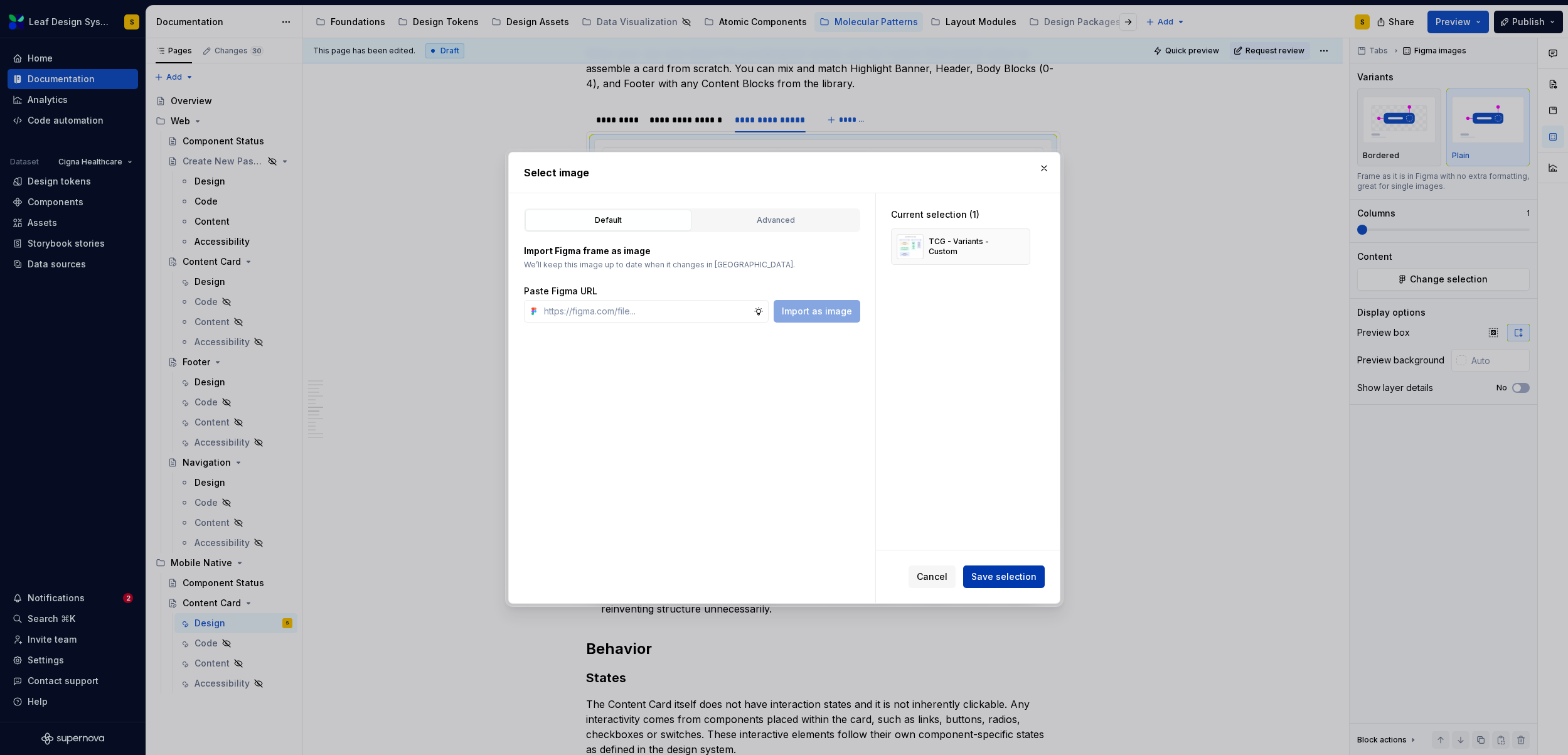
click at [1028, 577] on span "Save selection" at bounding box center [1003, 577] width 65 height 12
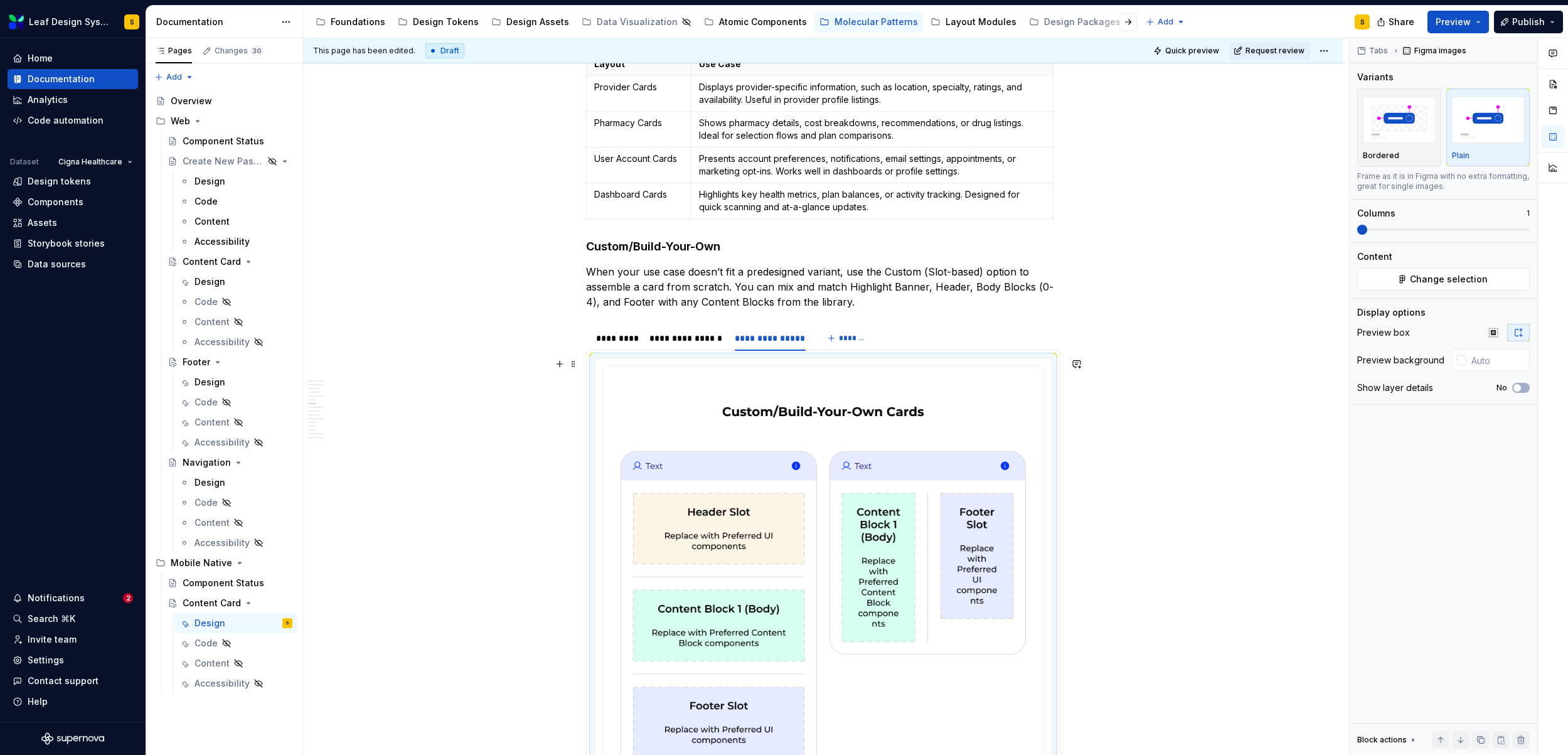
scroll to position [3641, 0]
click at [604, 337] on div "*********" at bounding box center [617, 335] width 42 height 12
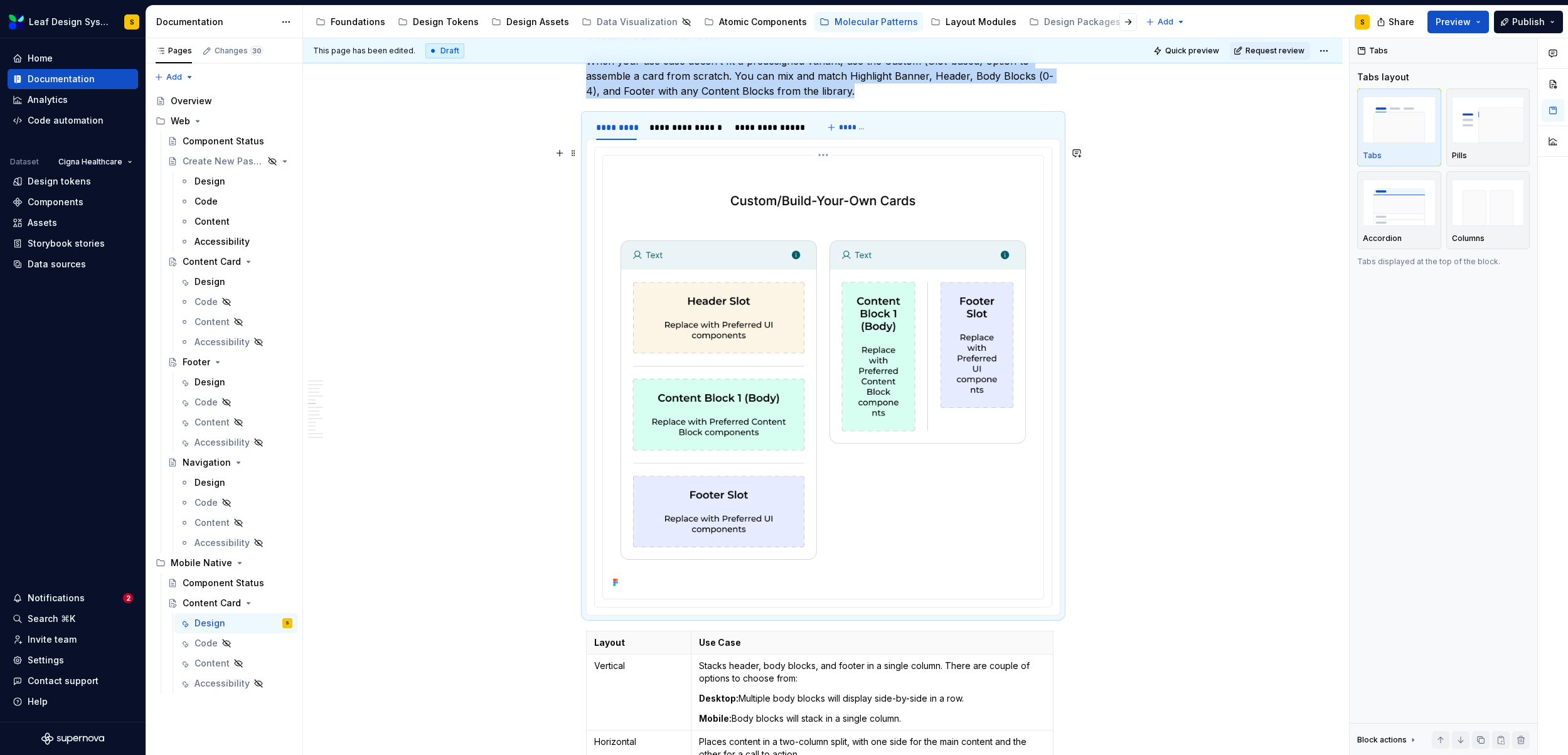
scroll to position [3885, 0]
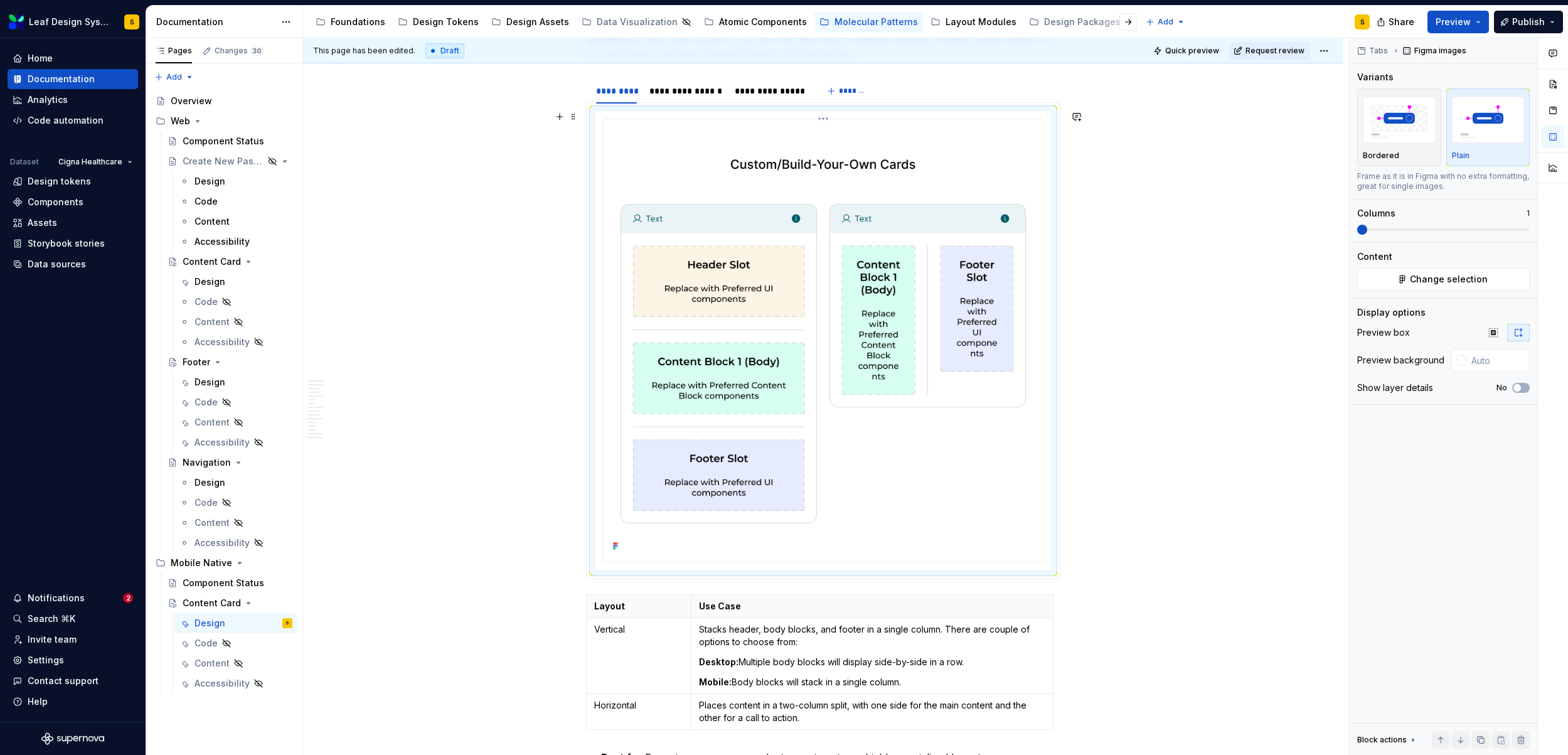
click at [812, 336] on img at bounding box center [823, 340] width 430 height 430
click at [1442, 279] on span "Change selection" at bounding box center [1449, 279] width 78 height 12
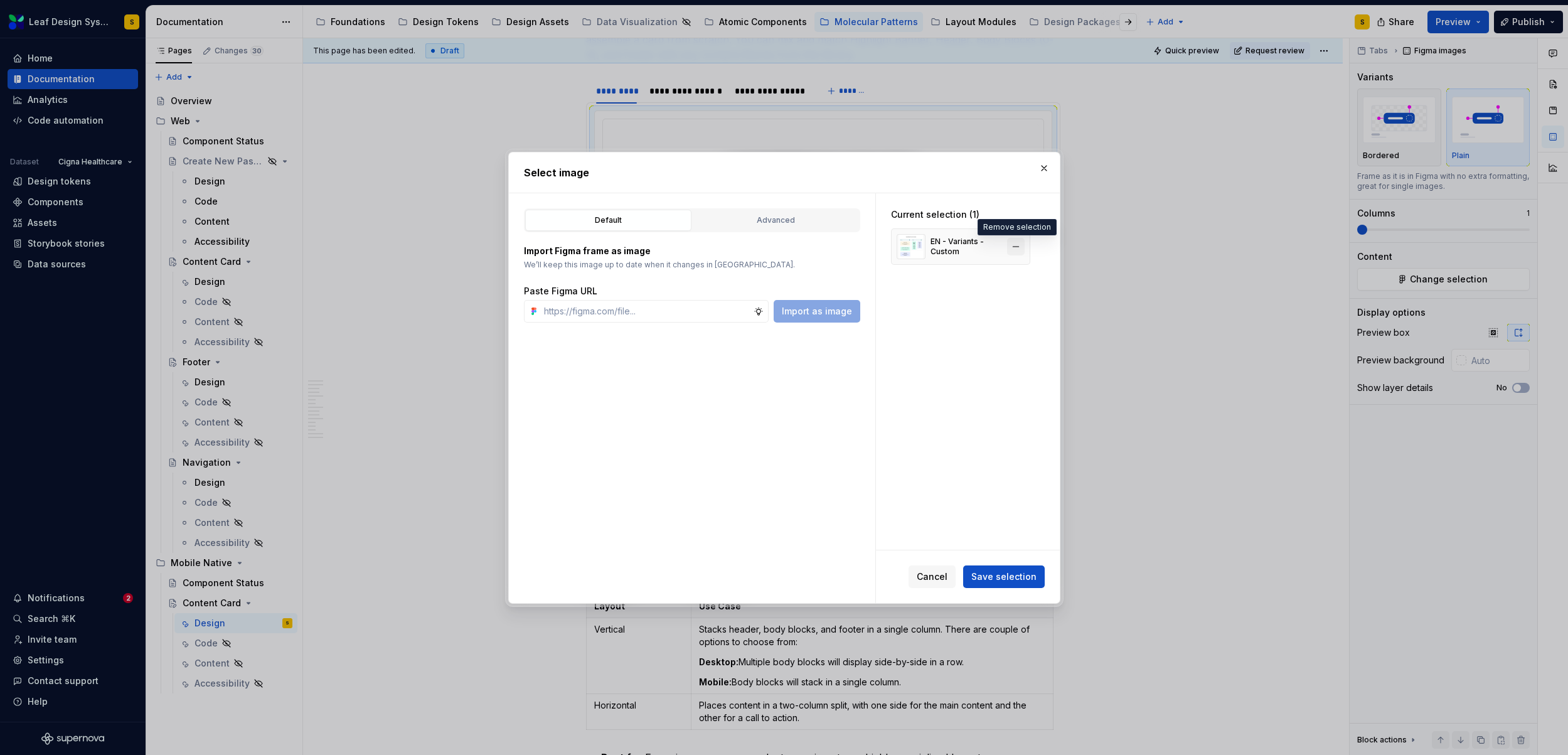
click at [1018, 248] on button "button" at bounding box center [1016, 247] width 17 height 17
type textarea "*"
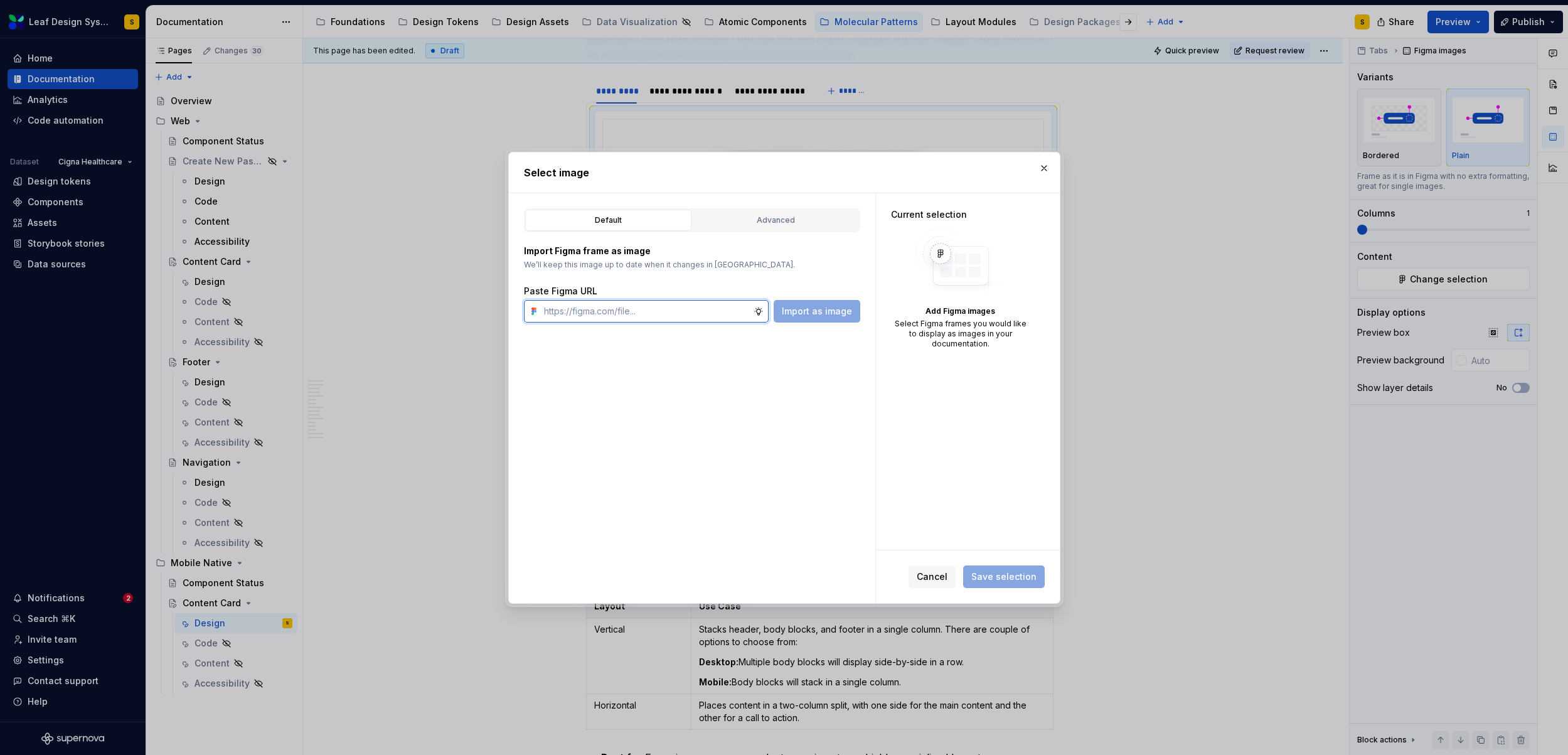
click at [670, 316] on input "text" at bounding box center [646, 311] width 214 height 22
paste input "https://www.figma.com/design/R5FNMiBYdBSXRtfBEXZGMx/Design-Documentation-Assets…"
type input "https://www.figma.com/design/R5FNMiBYdBSXRtfBEXZGMx/Design-Documentation-Assets…"
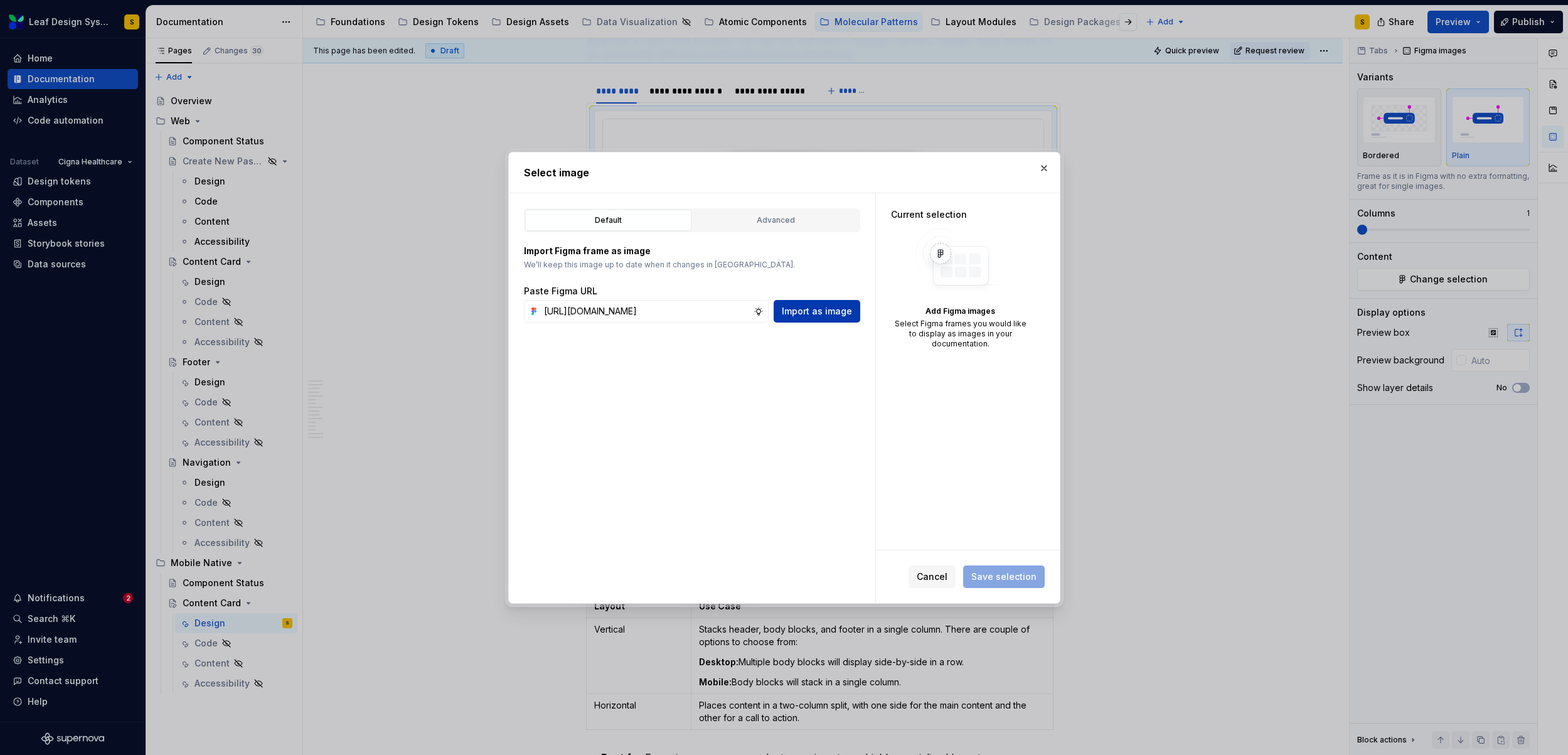
click at [826, 313] on span "Import as image" at bounding box center [817, 311] width 70 height 12
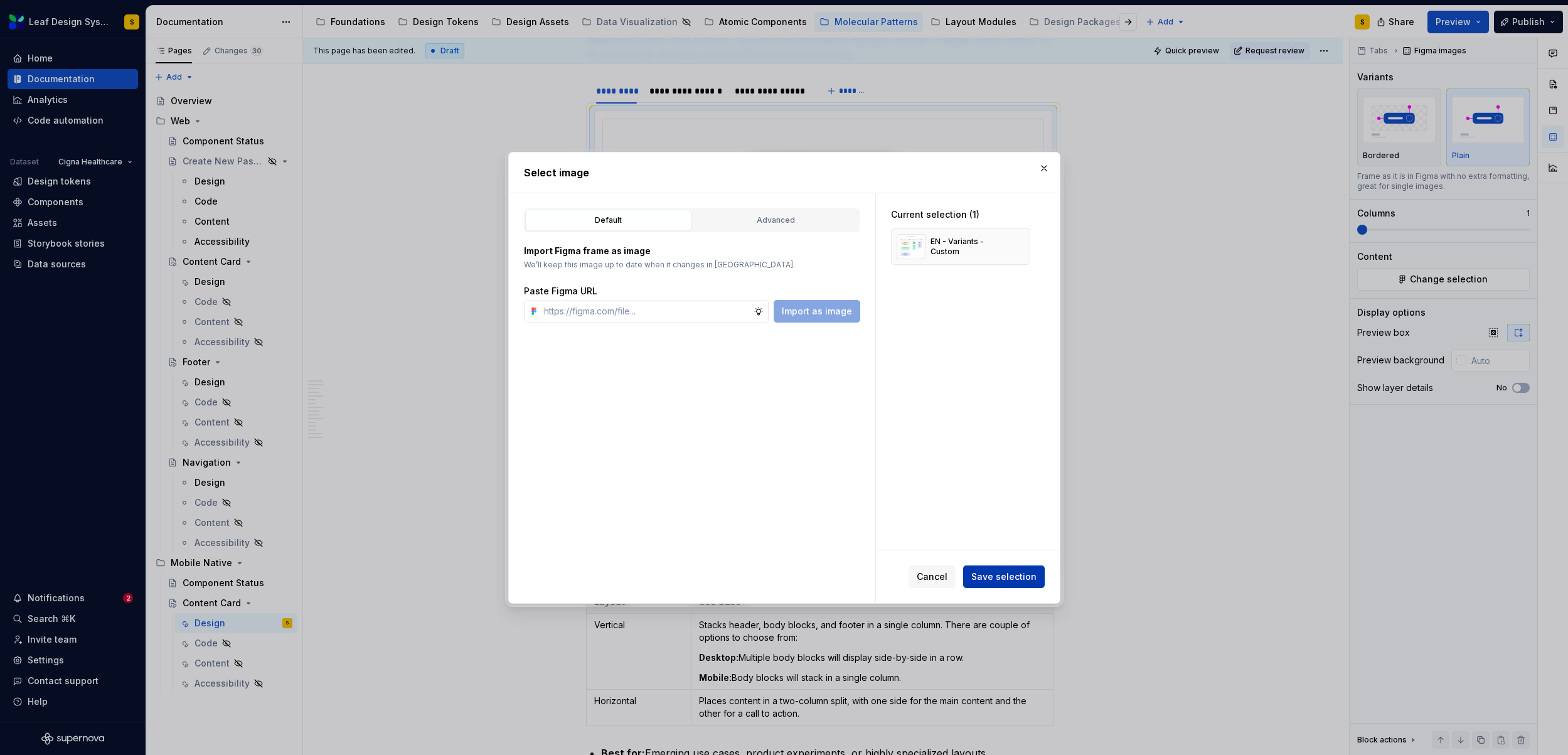
click at [1013, 568] on button "Save selection" at bounding box center [1003, 577] width 81 height 22
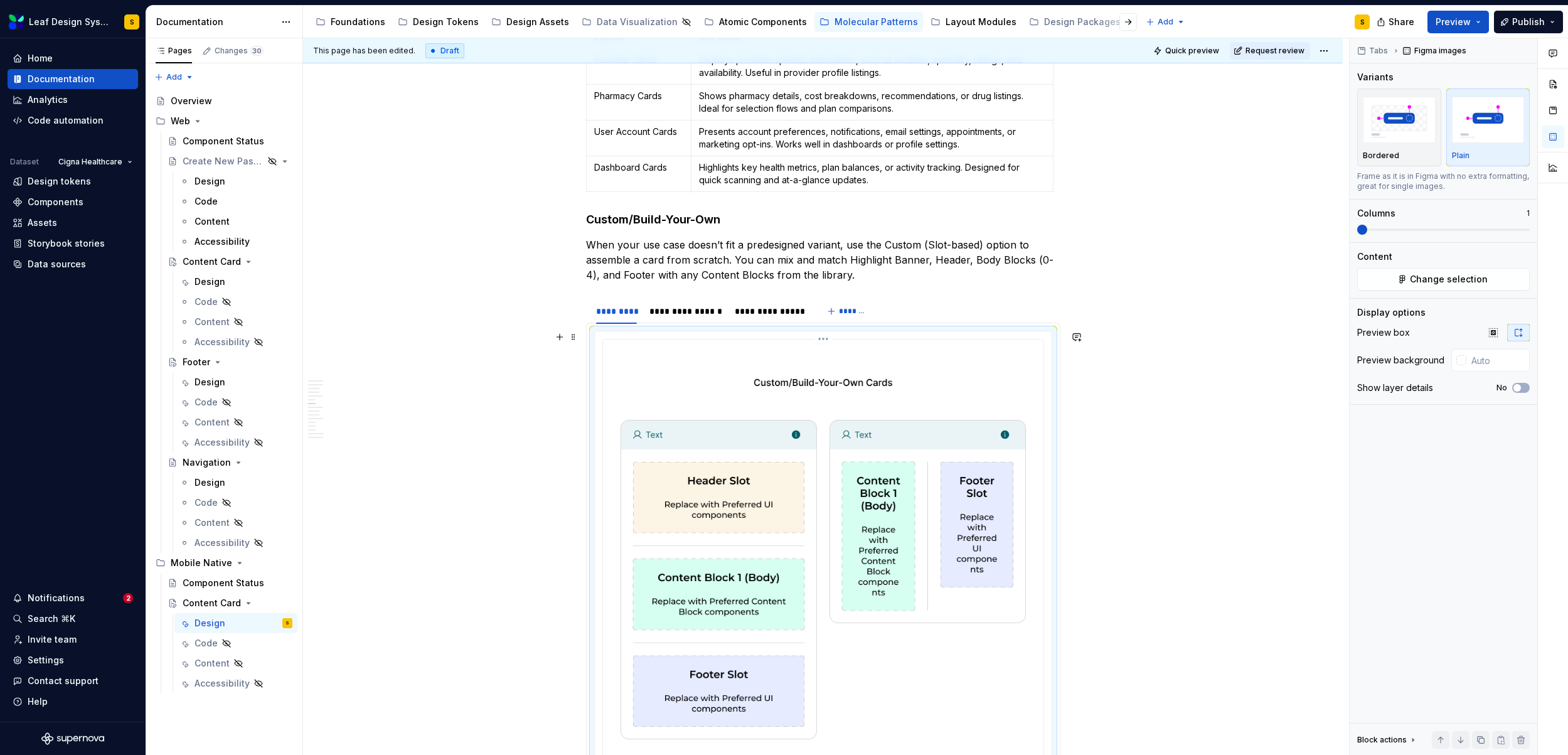
scroll to position [3666, 0]
click at [694, 315] on div "**********" at bounding box center [685, 310] width 73 height 12
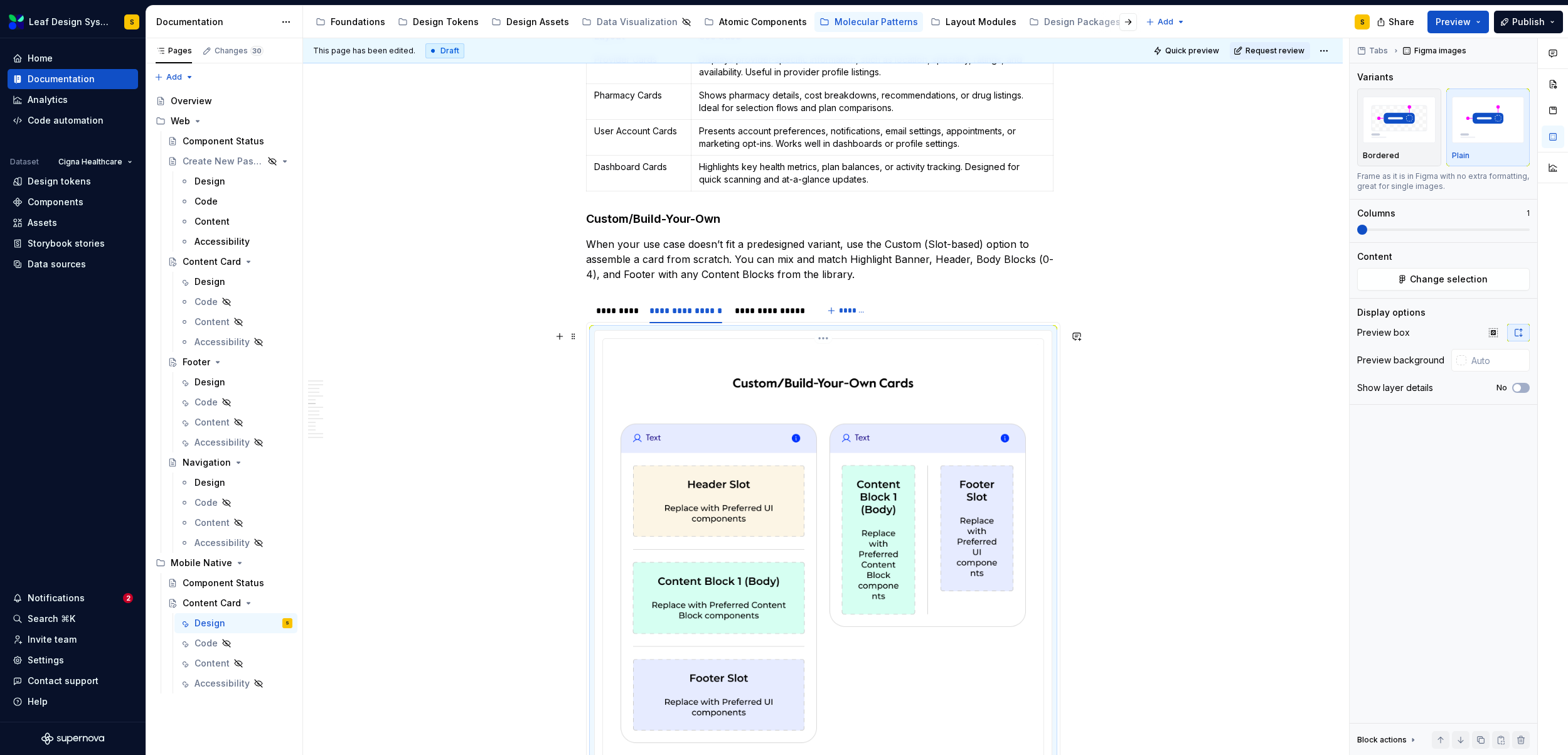
click at [888, 482] on img at bounding box center [823, 559] width 430 height 430
click at [1433, 282] on span "Change selection" at bounding box center [1449, 279] width 78 height 12
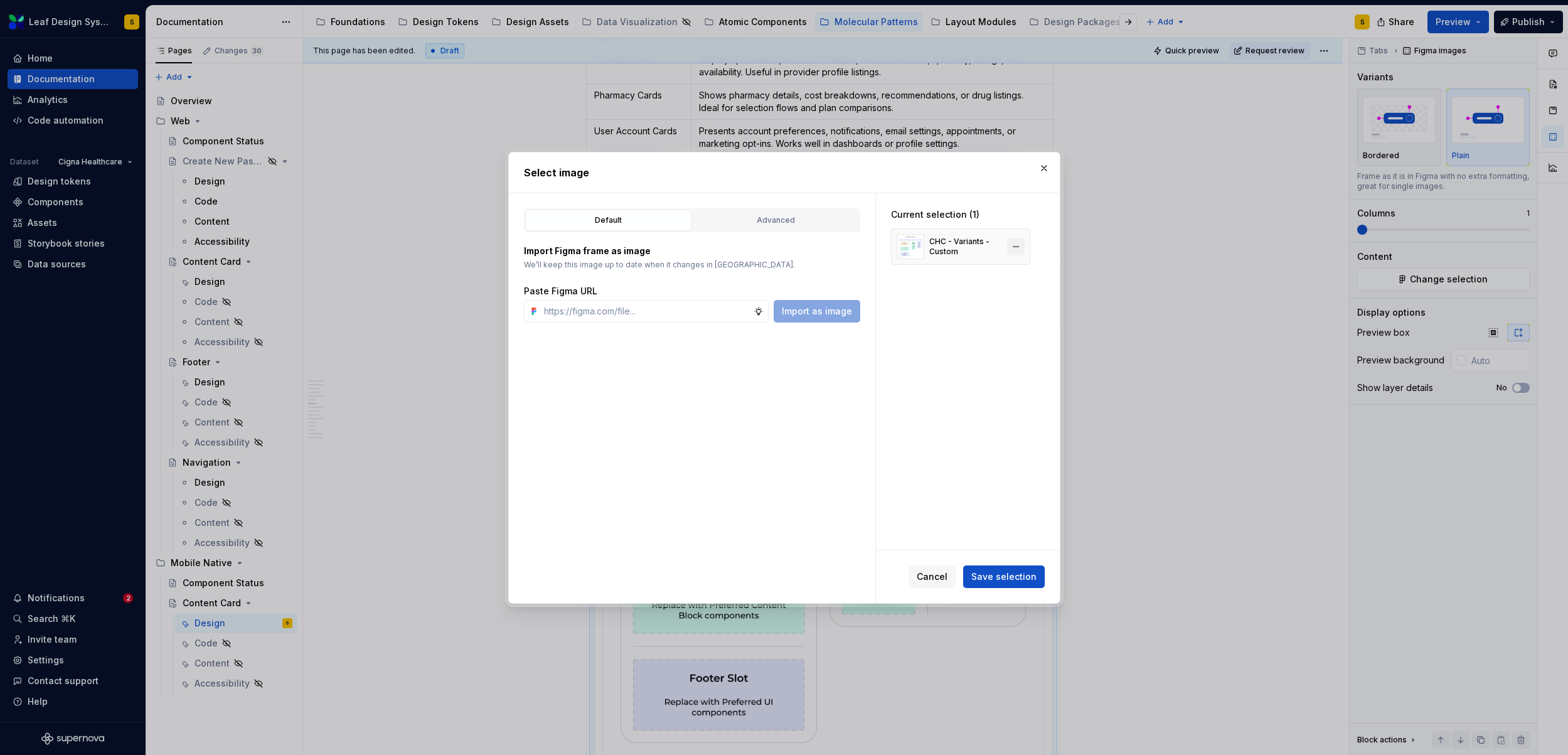
click at [1017, 244] on button "button" at bounding box center [1016, 247] width 17 height 17
type textarea "*"
click at [691, 320] on input "text" at bounding box center [646, 311] width 214 height 22
paste input "https://www.figma.com/design/R5FNMiBYdBSXRtfBEXZGMx/Design-Documentation-Assets…"
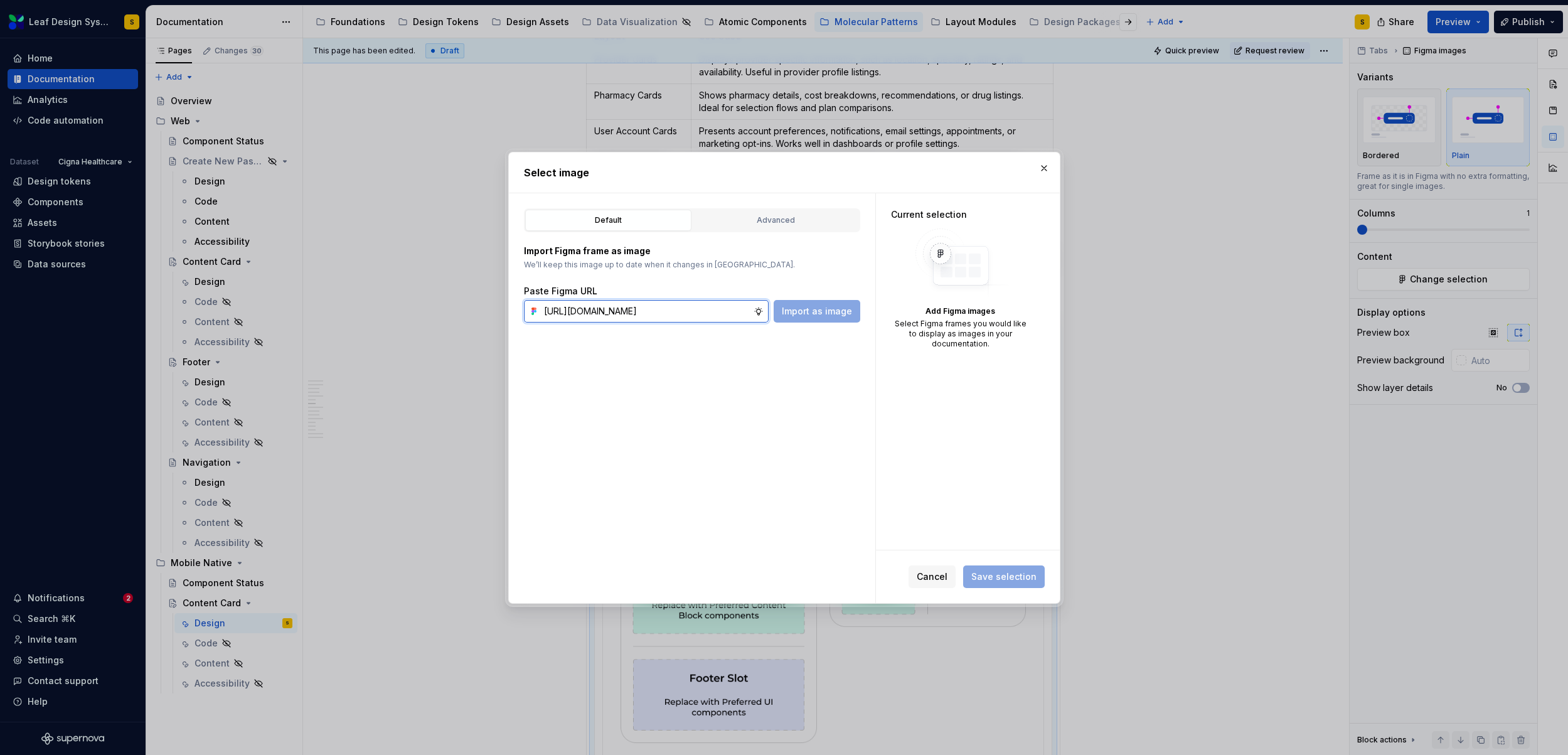
scroll to position [0, 420]
type input "https://www.figma.com/design/R5FNMiBYdBSXRtfBEXZGMx/Design-Documentation-Assets…"
click at [819, 320] on button "Import as image" at bounding box center [816, 311] width 86 height 22
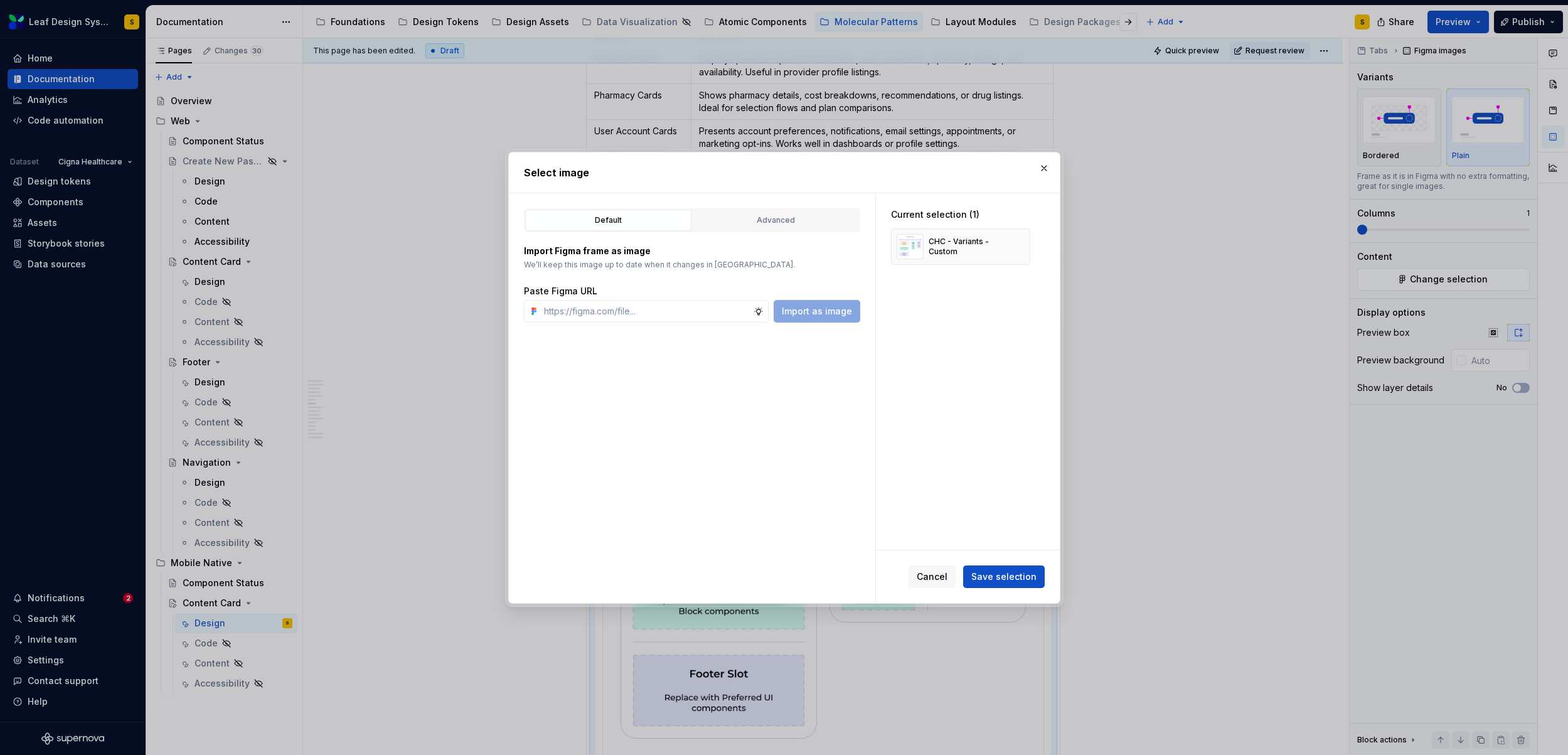
click at [1029, 578] on span "Save selection" at bounding box center [1003, 577] width 65 height 12
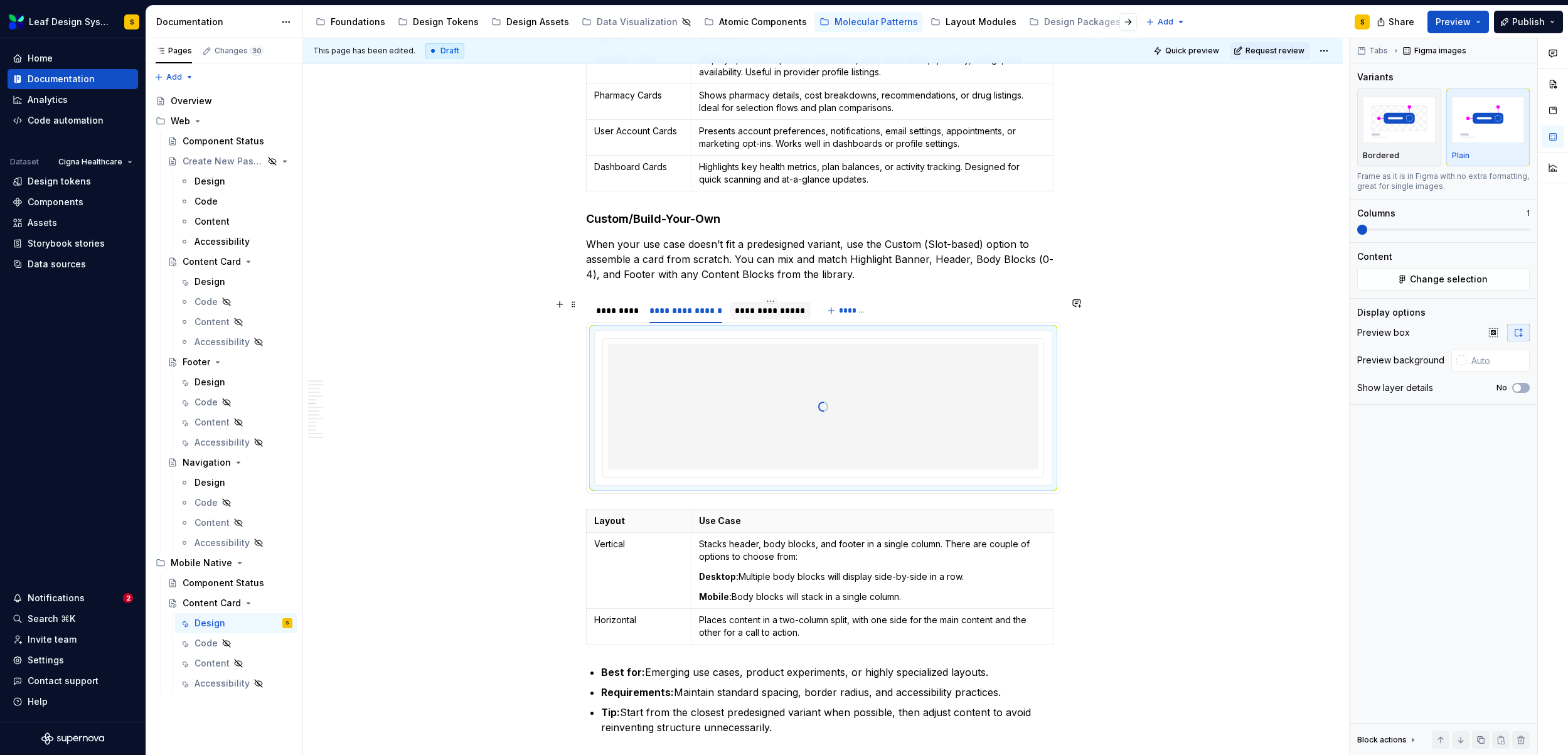
click at [770, 312] on div "**********" at bounding box center [770, 310] width 71 height 12
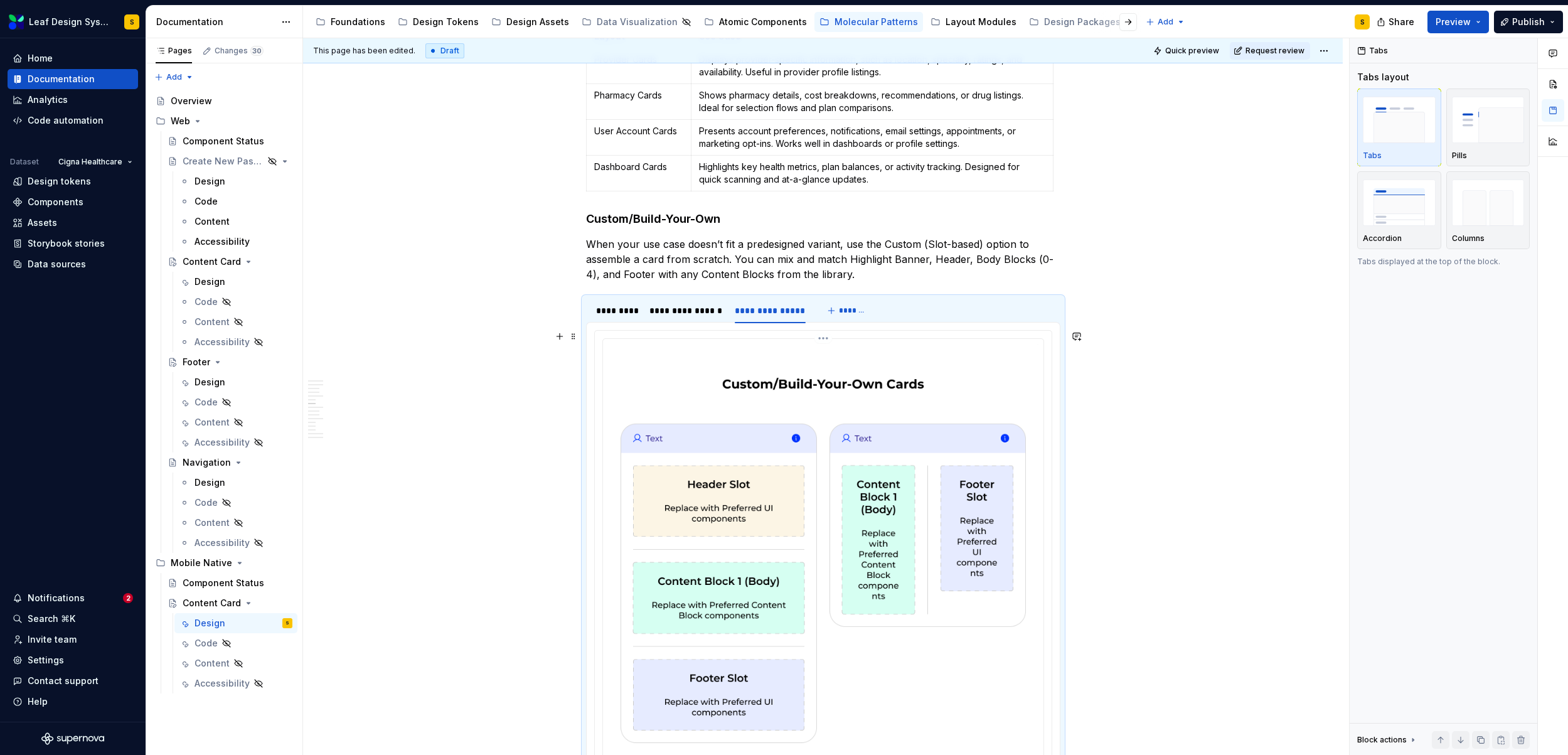
click at [863, 473] on img at bounding box center [823, 559] width 430 height 430
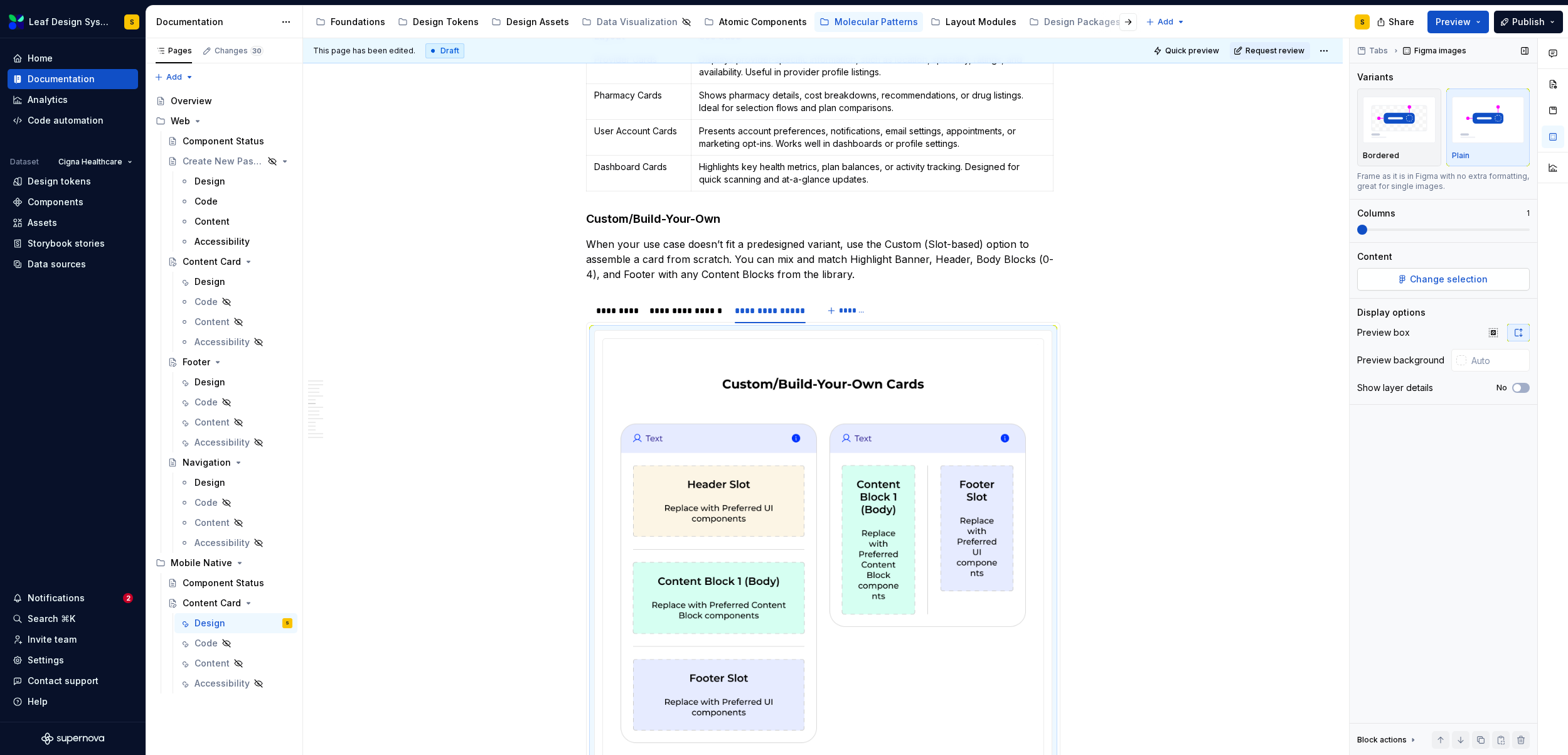
click at [1426, 278] on span "Change selection" at bounding box center [1449, 279] width 78 height 12
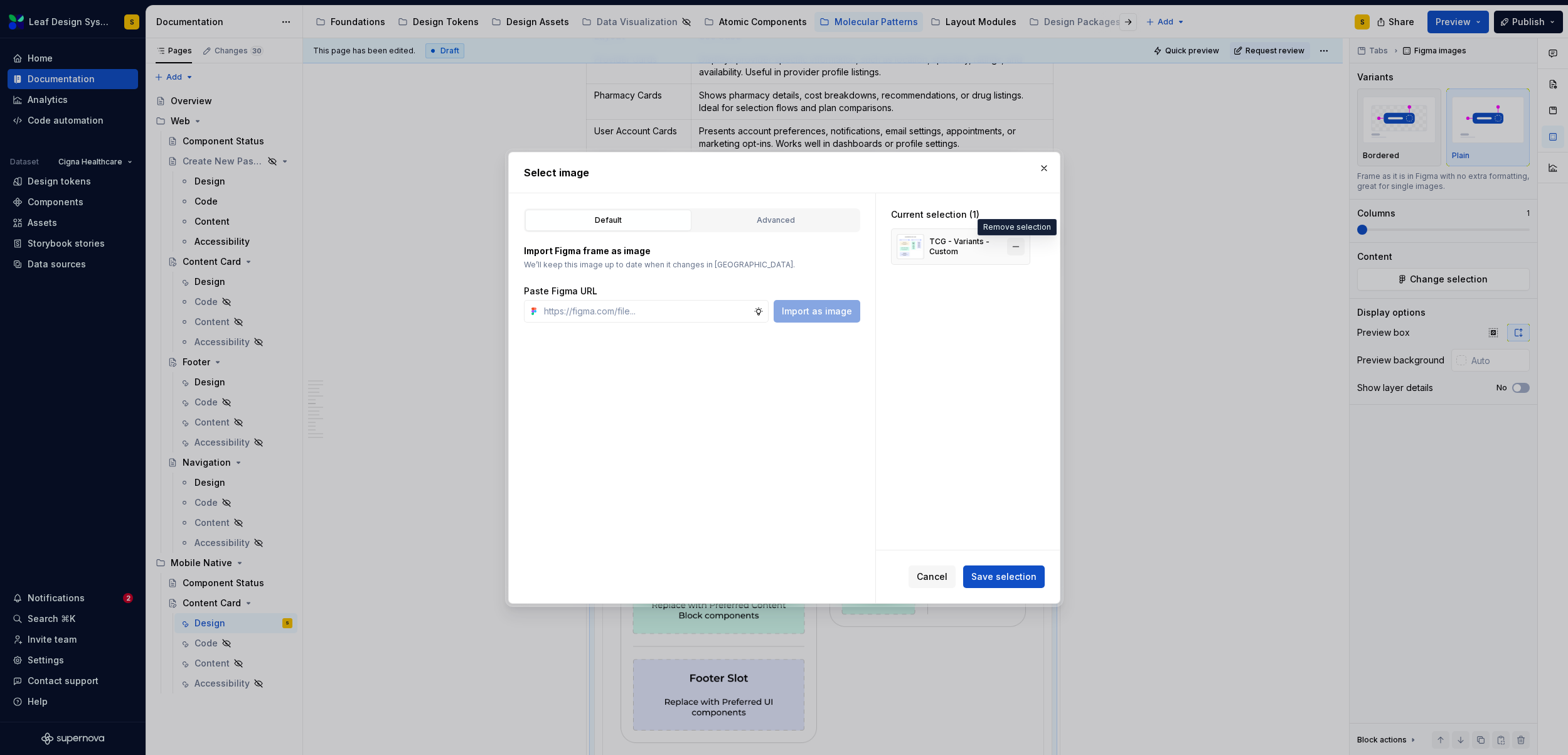
click at [1018, 248] on button "button" at bounding box center [1016, 247] width 17 height 17
click at [686, 314] on input "text" at bounding box center [646, 311] width 214 height 22
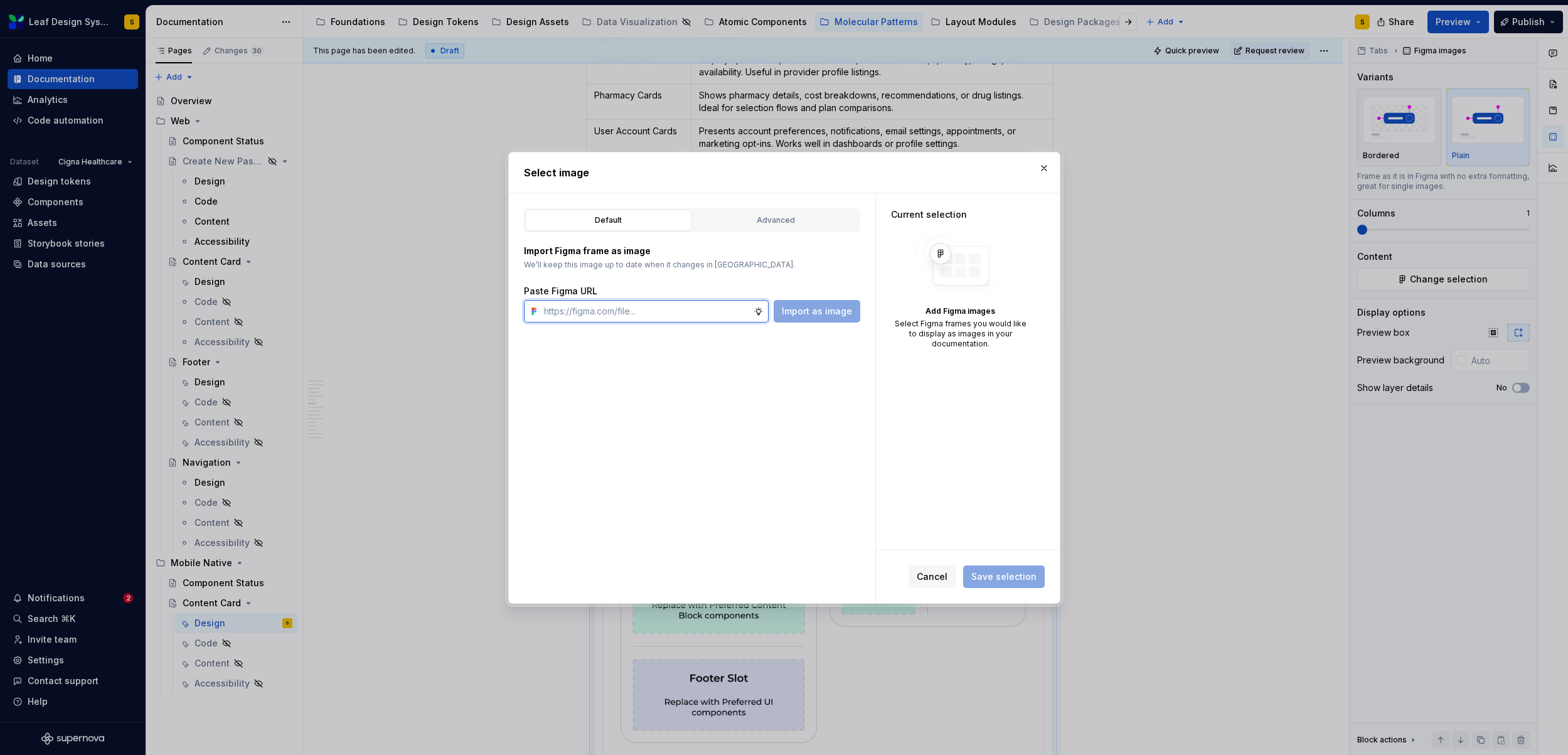
paste input "https://www.figma.com/design/R5FNMiBYdBSXRtfBEXZGMx/Design-Documentation-Assets…"
type input "https://www.figma.com/design/R5FNMiBYdBSXRtfBEXZGMx/Design-Documentation-Assets…"
click at [817, 312] on span "Import as image" at bounding box center [817, 311] width 70 height 12
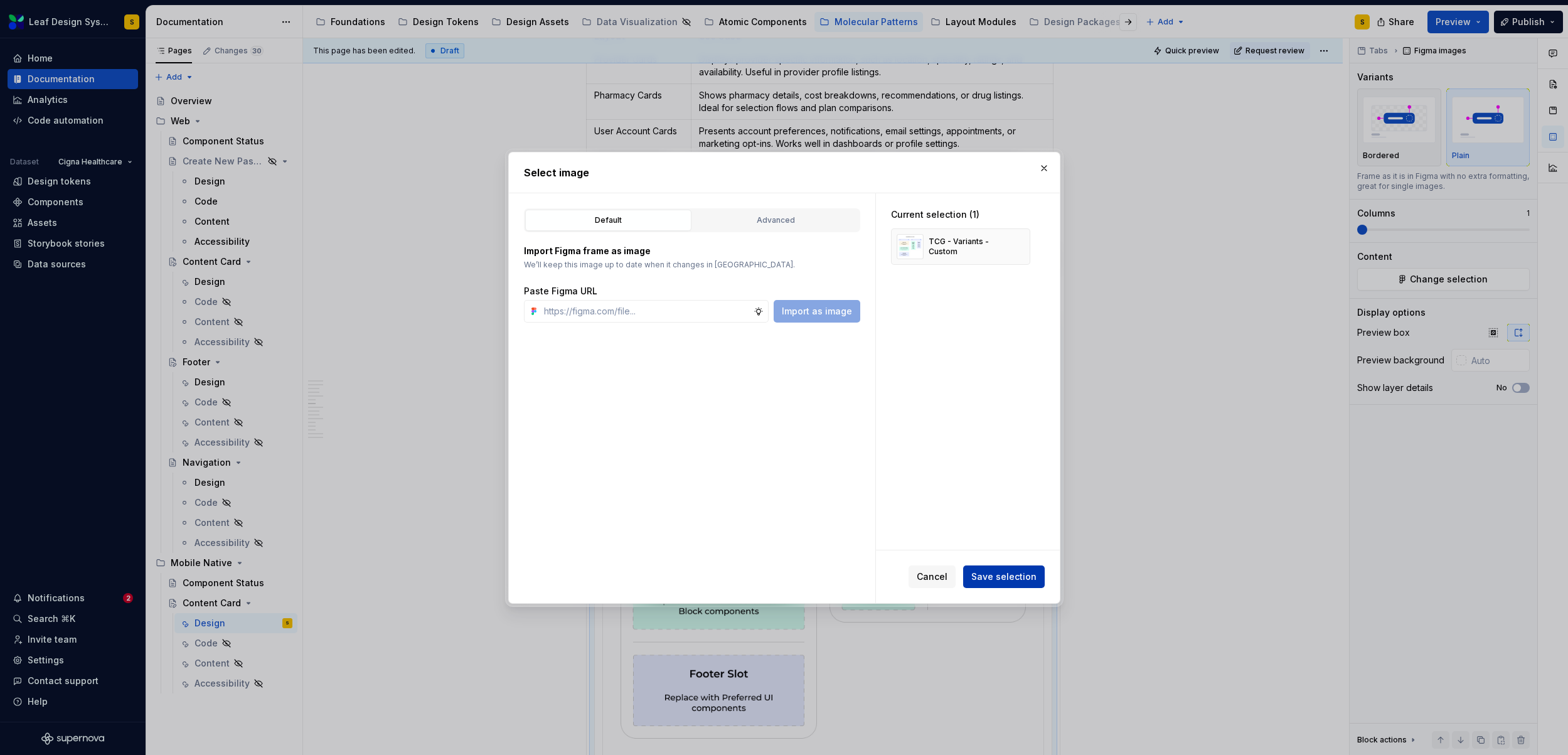
click at [1008, 568] on button "Save selection" at bounding box center [1003, 577] width 81 height 22
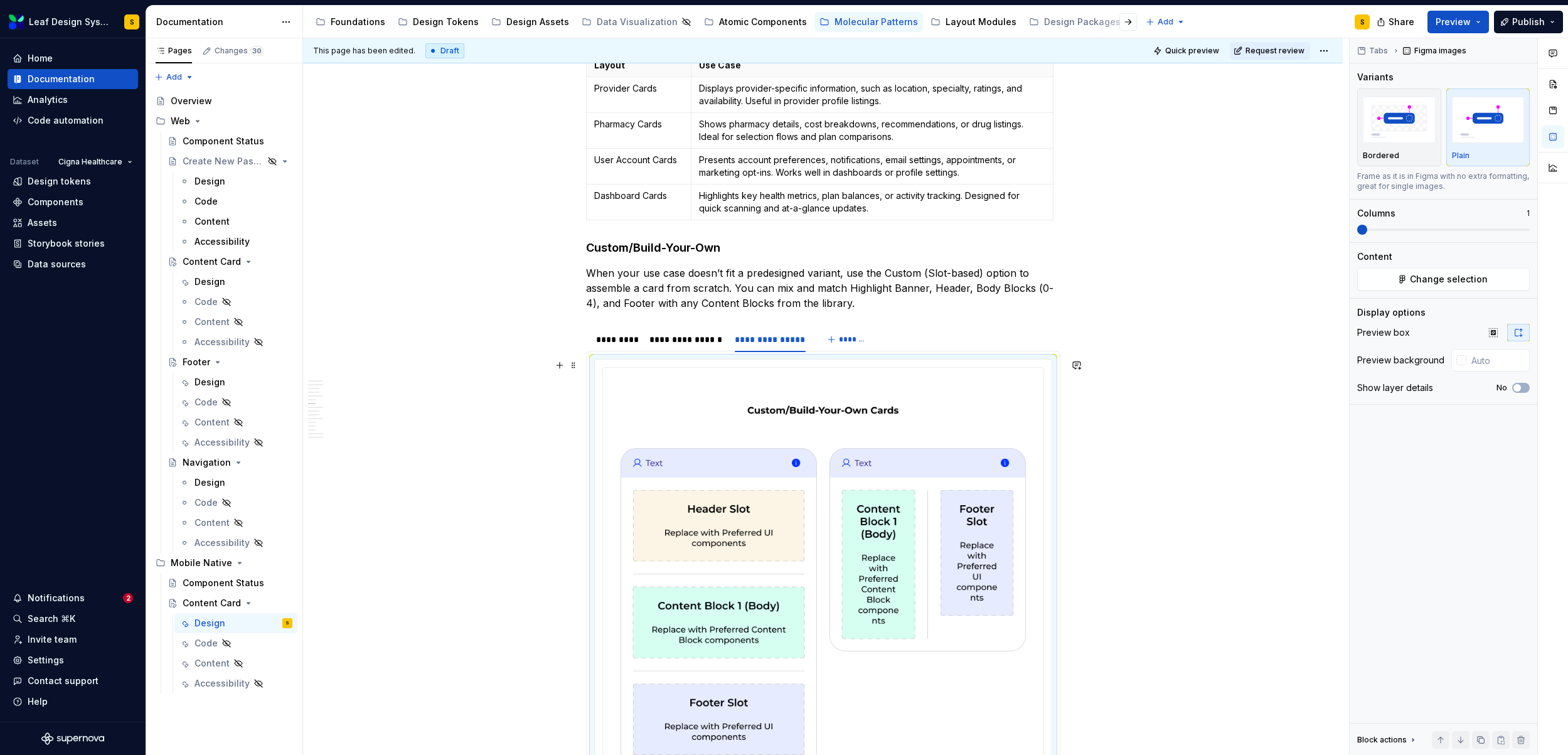
scroll to position [3722, 0]
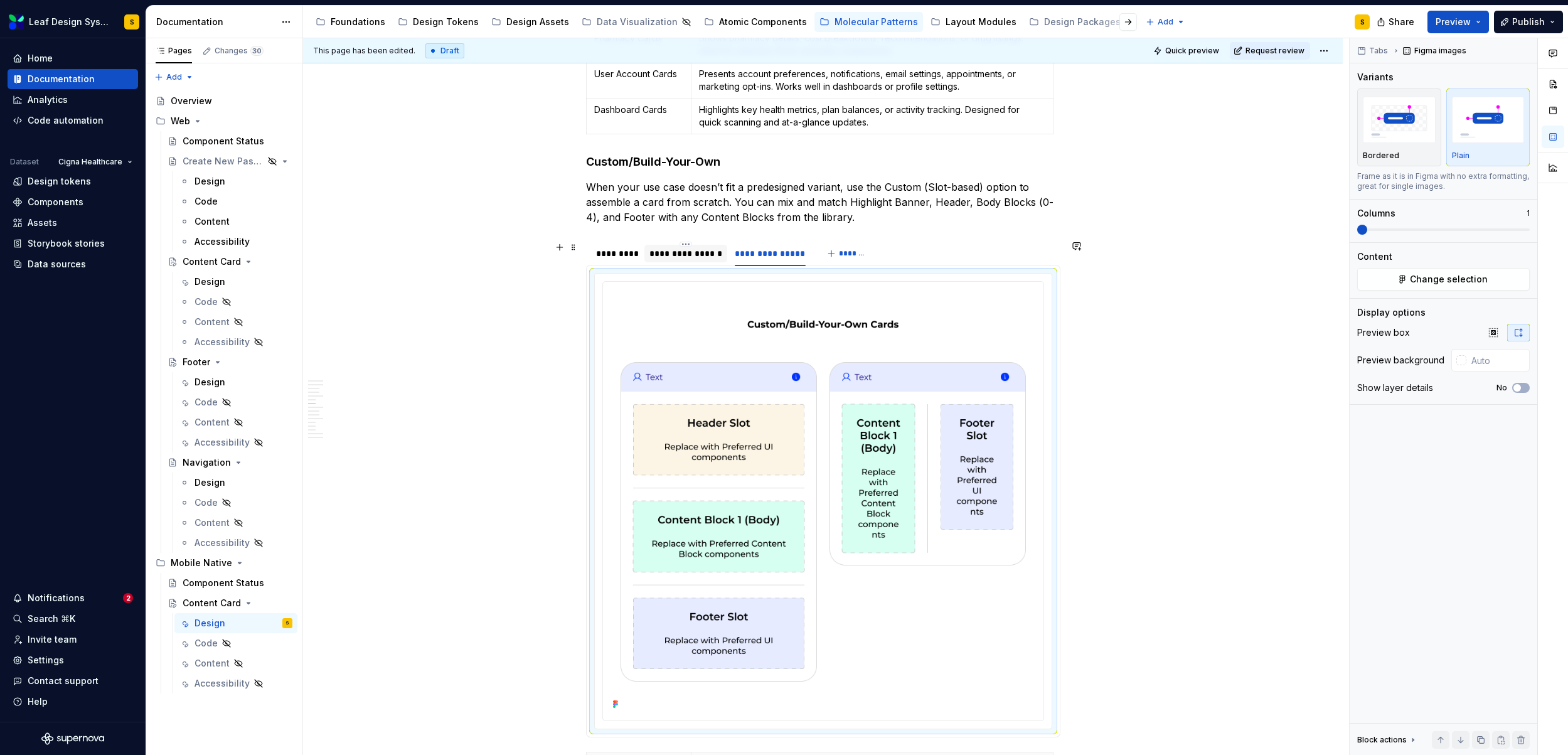
click at [700, 246] on div "**********" at bounding box center [685, 253] width 83 height 17
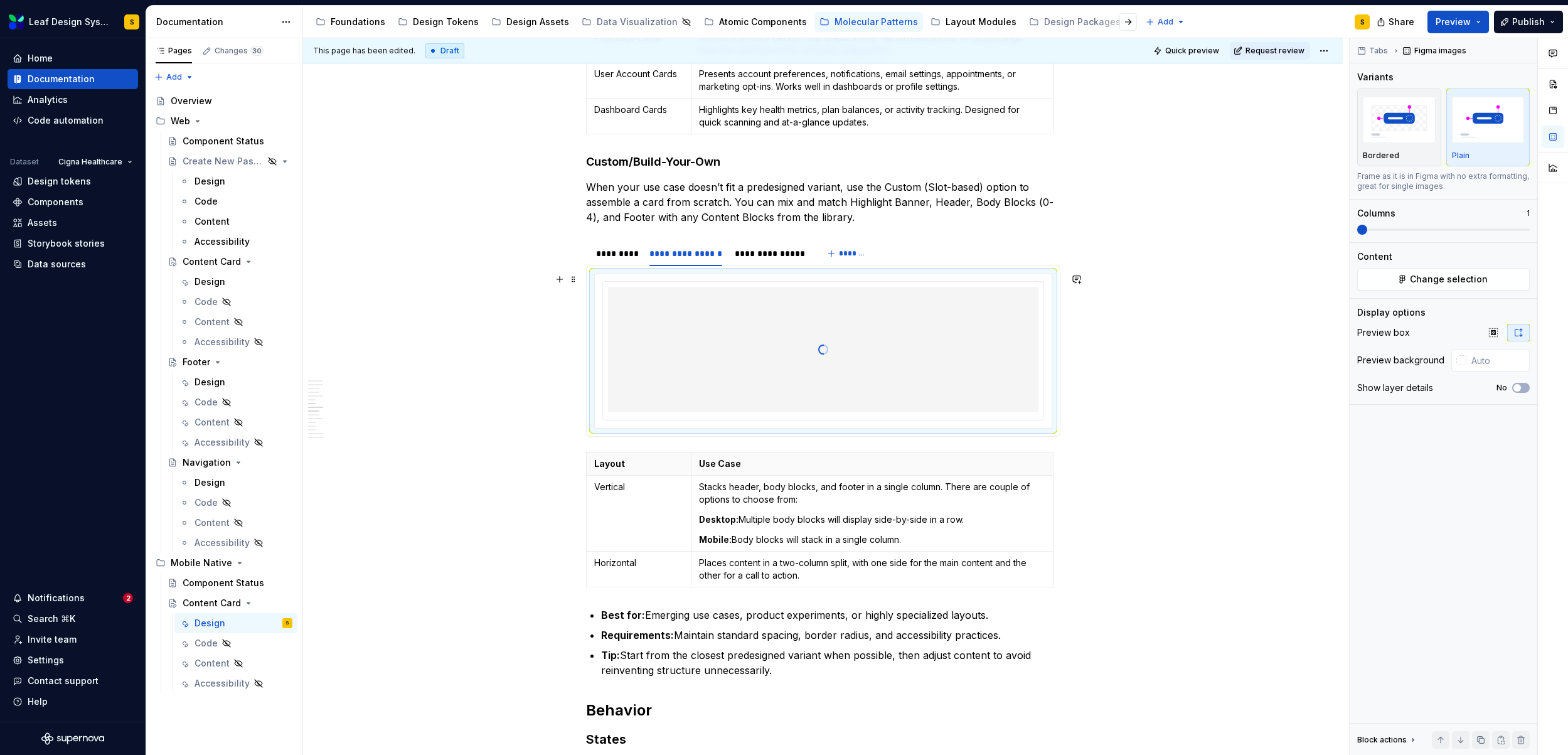
click at [821, 355] on span at bounding box center [823, 350] width 10 height 10
click at [1426, 278] on span "Change selection" at bounding box center [1449, 279] width 78 height 12
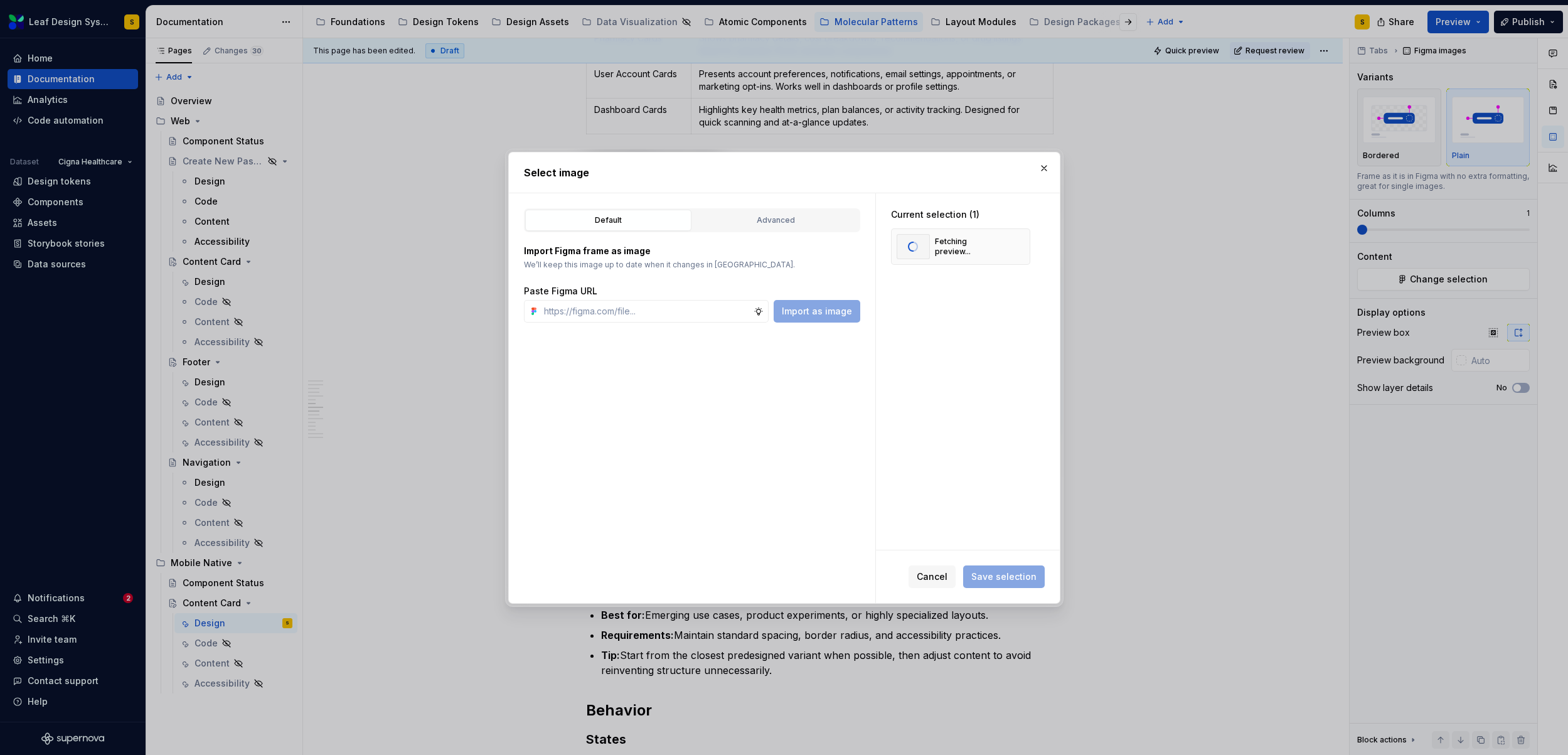
type textarea "*"
click at [1013, 245] on button "button" at bounding box center [1016, 247] width 17 height 17
click at [701, 307] on input "text" at bounding box center [646, 311] width 214 height 22
paste input "https://www.figma.com/design/R5FNMiBYdBSXRtfBEXZGMx/Design-Documentation-Assets…"
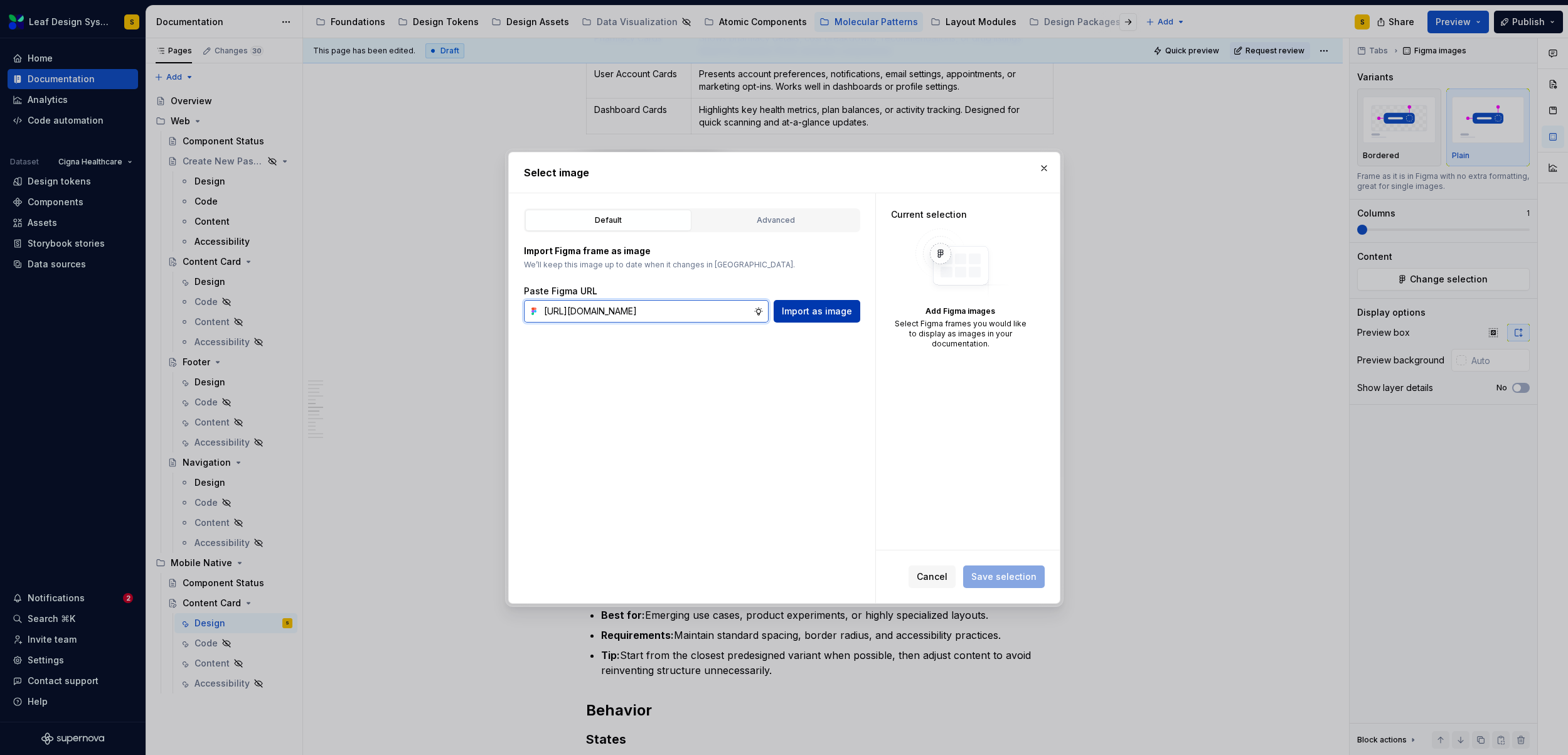
scroll to position [0, 420]
type input "https://www.figma.com/design/R5FNMiBYdBSXRtfBEXZGMx/Design-Documentation-Assets…"
click at [828, 317] on span "Import as image" at bounding box center [817, 311] width 70 height 12
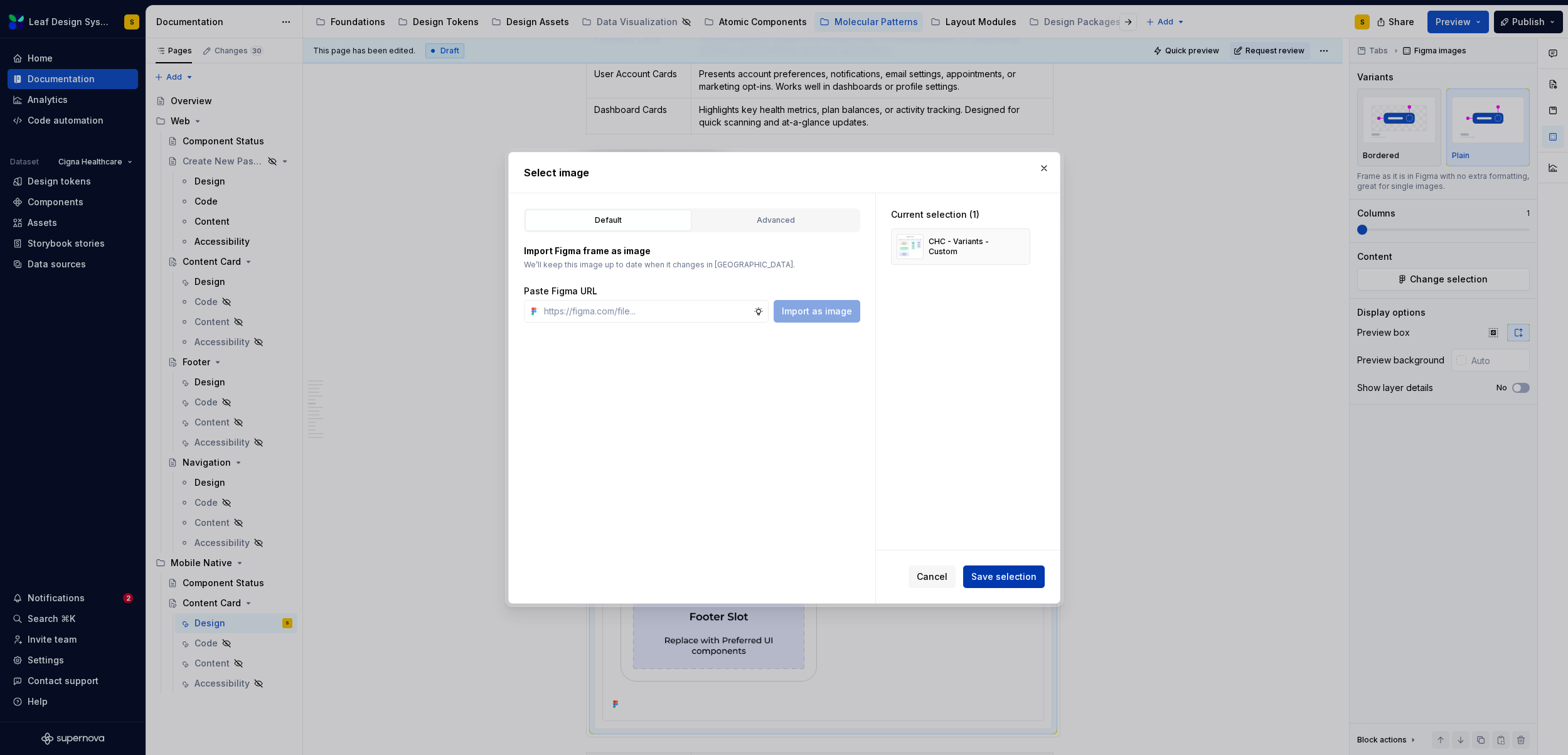
click at [1038, 580] on button "Save selection" at bounding box center [1003, 577] width 81 height 22
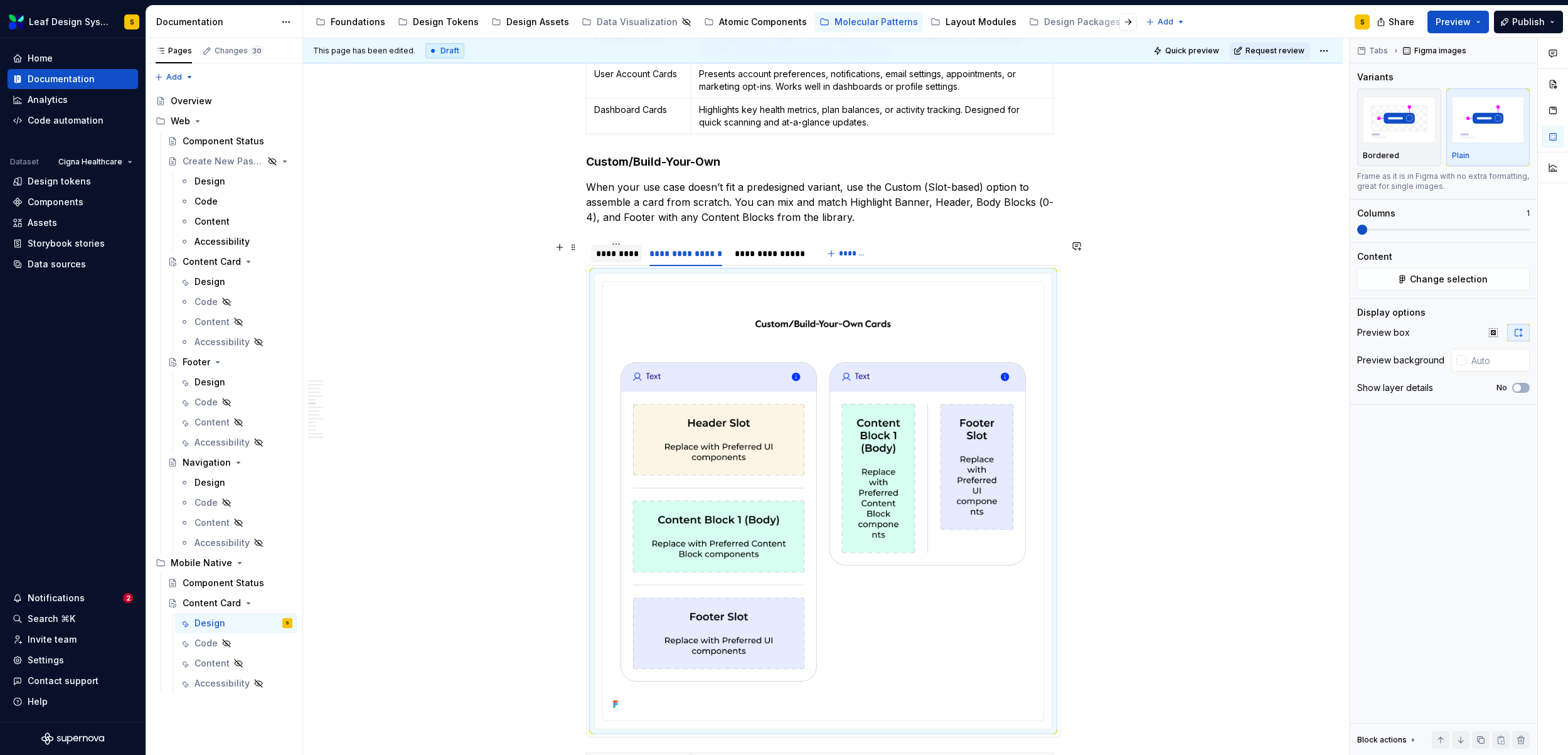
click at [627, 248] on div "*********" at bounding box center [617, 253] width 42 height 12
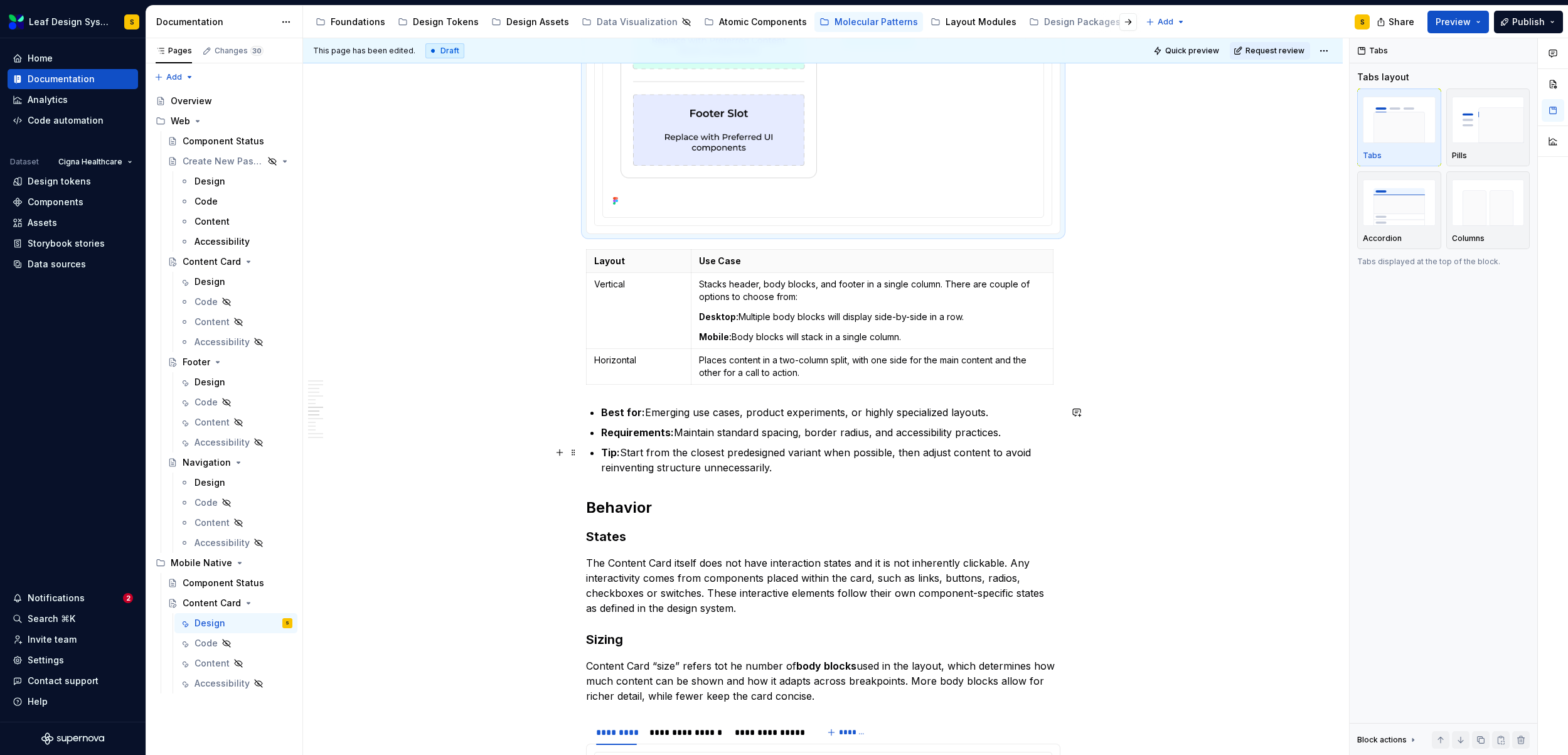
scroll to position [4228, 0]
click at [207, 281] on div "Design" at bounding box center [209, 281] width 31 height 12
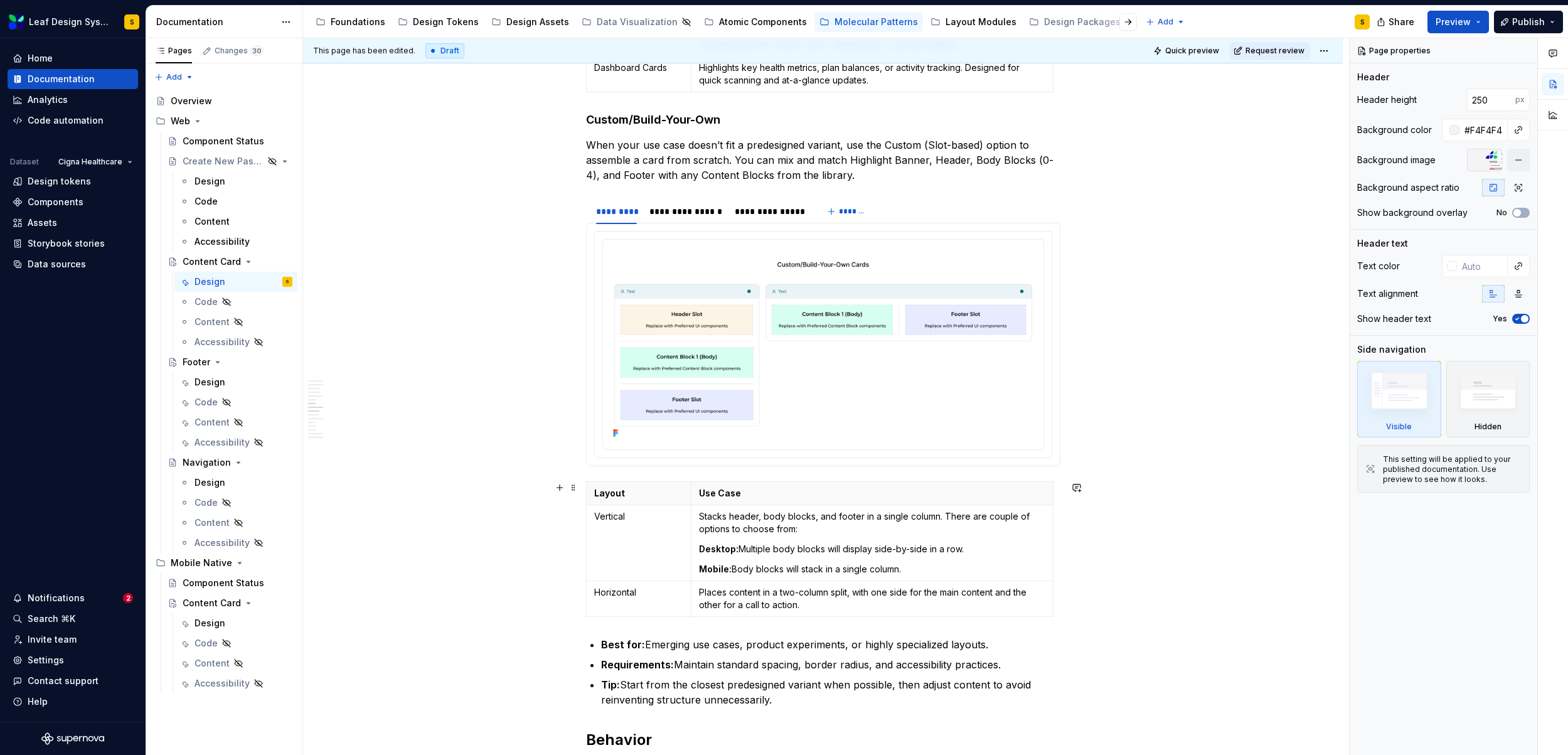
scroll to position [3839, 0]
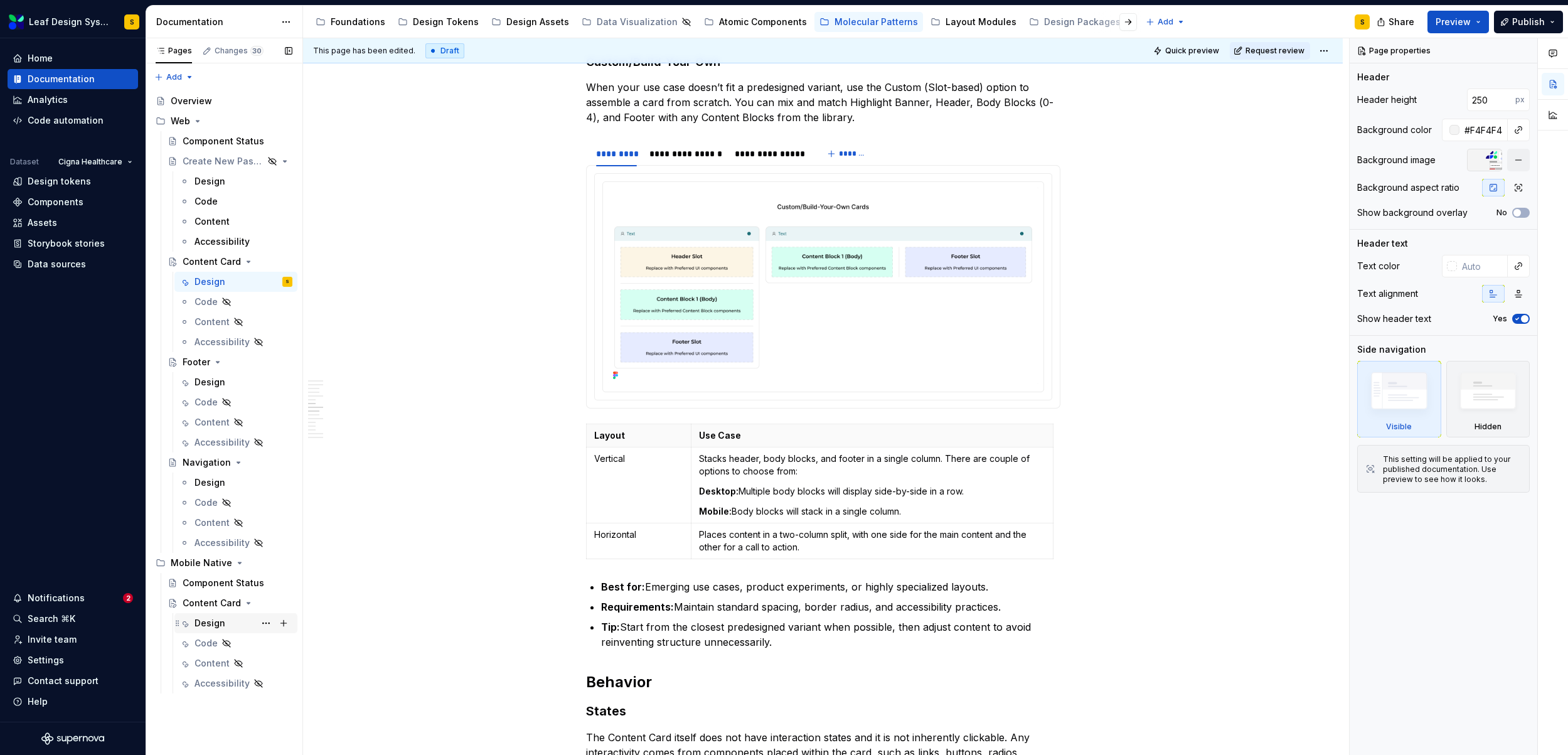
click at [225, 623] on div "Design" at bounding box center [243, 623] width 98 height 17
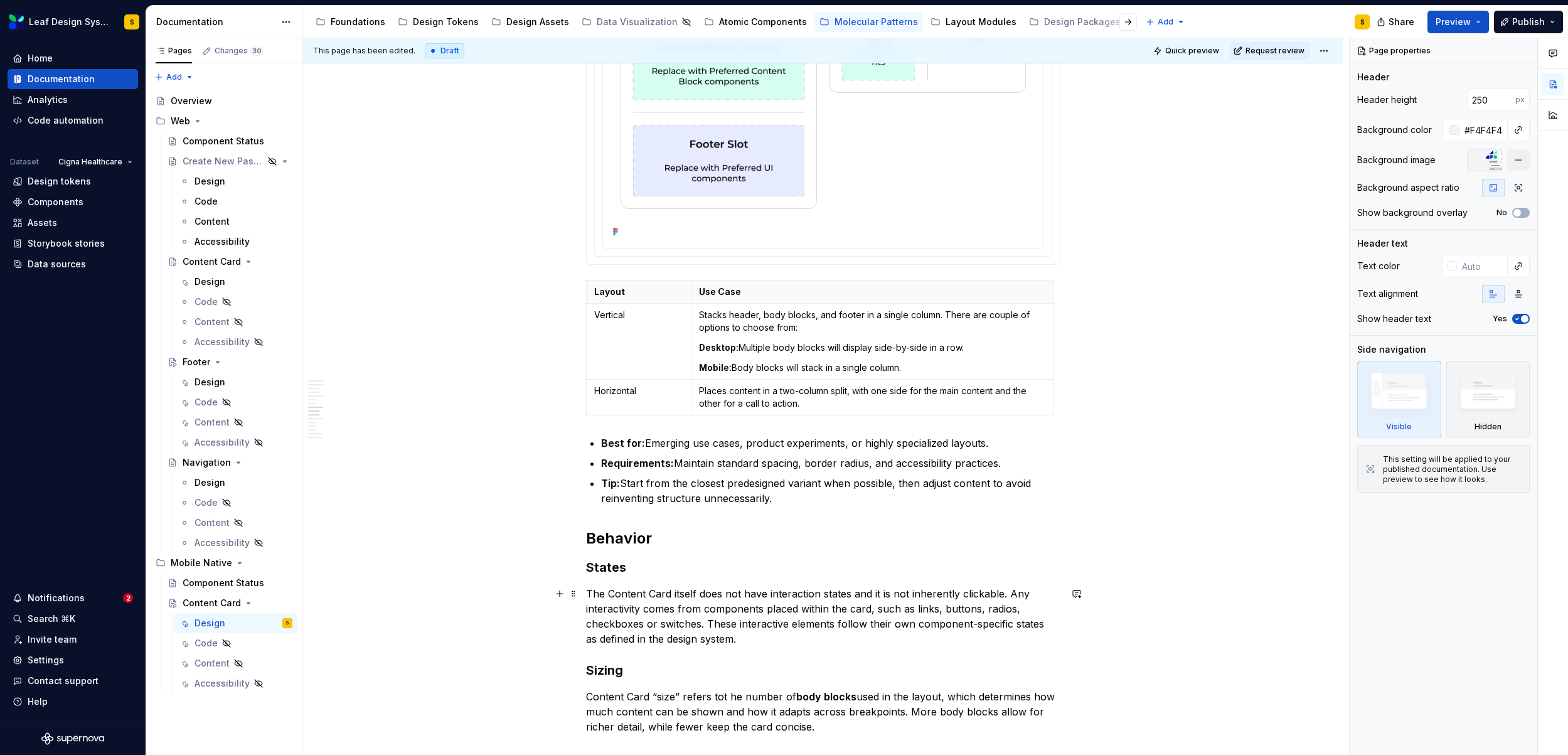
scroll to position [4193, 0]
type textarea "*"
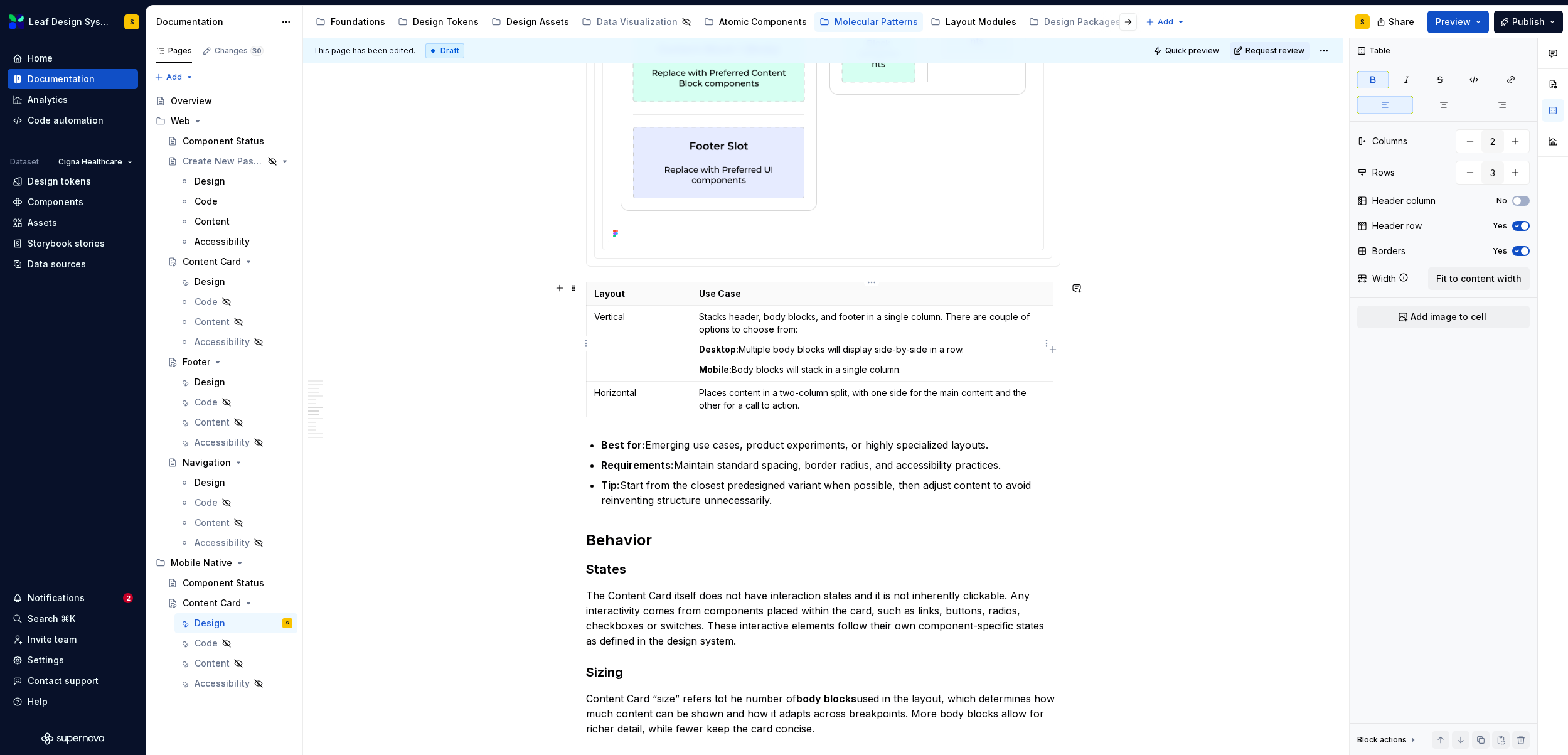
click at [714, 348] on strong "Desktop:" at bounding box center [719, 349] width 40 height 11
drag, startPoint x: 730, startPoint y: 351, endPoint x: 763, endPoint y: 353, distance: 33.1
click at [763, 352] on p "Tablet: Multiple body blocks will display side-by-side in a row." at bounding box center [872, 349] width 346 height 12
click at [724, 348] on strong "Tablet:" at bounding box center [715, 349] width 32 height 11
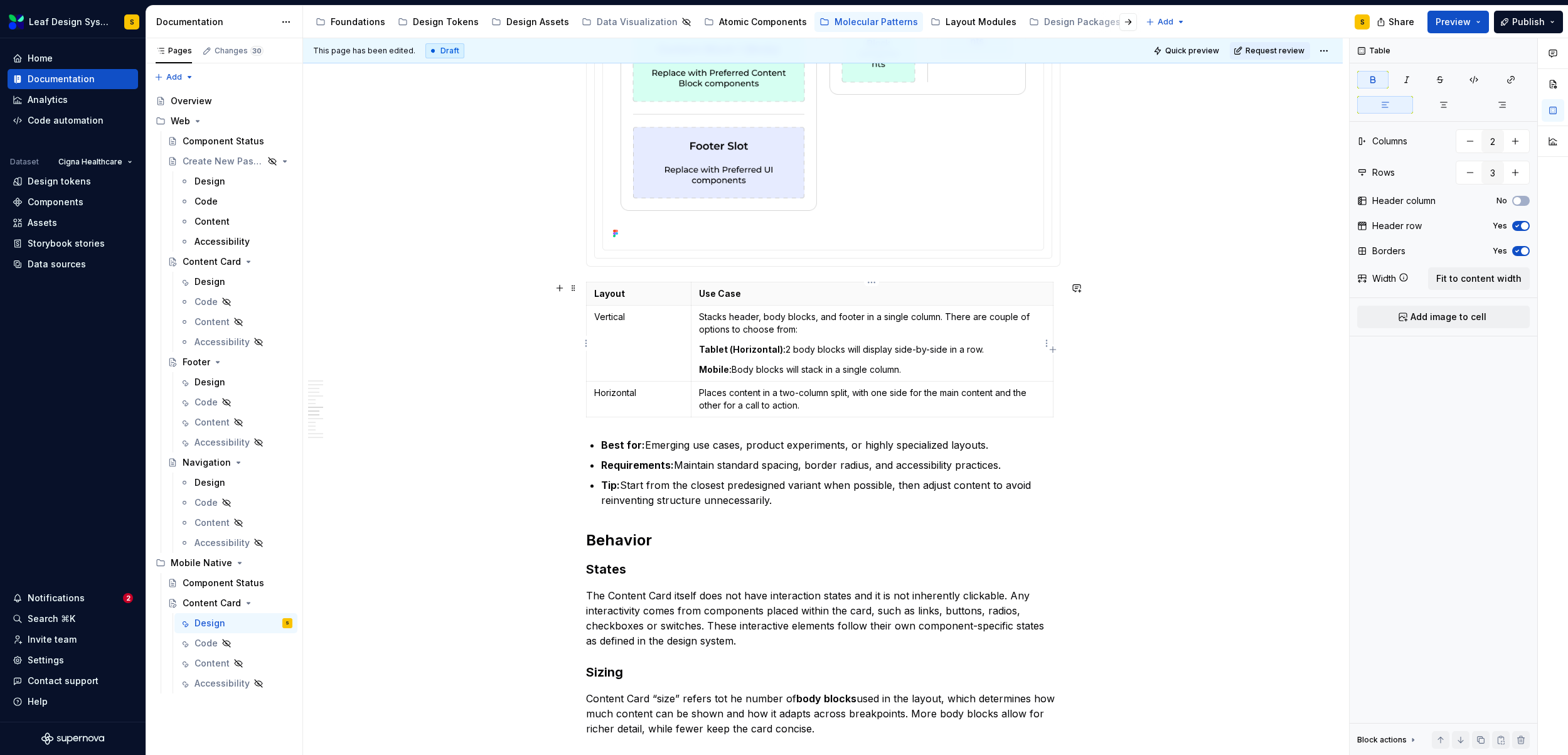
click at [726, 371] on strong "Mobile:" at bounding box center [715, 369] width 32 height 11
click at [731, 348] on strong "Tablet (Horizontal):" at bounding box center [742, 349] width 86 height 11
click at [745, 351] on strong "Horizontal):" at bounding box center [725, 349] width 53 height 11
click at [944, 349] on p "Horizontal: 2 body blocks will display side-by-side in a row." at bounding box center [872, 349] width 346 height 12
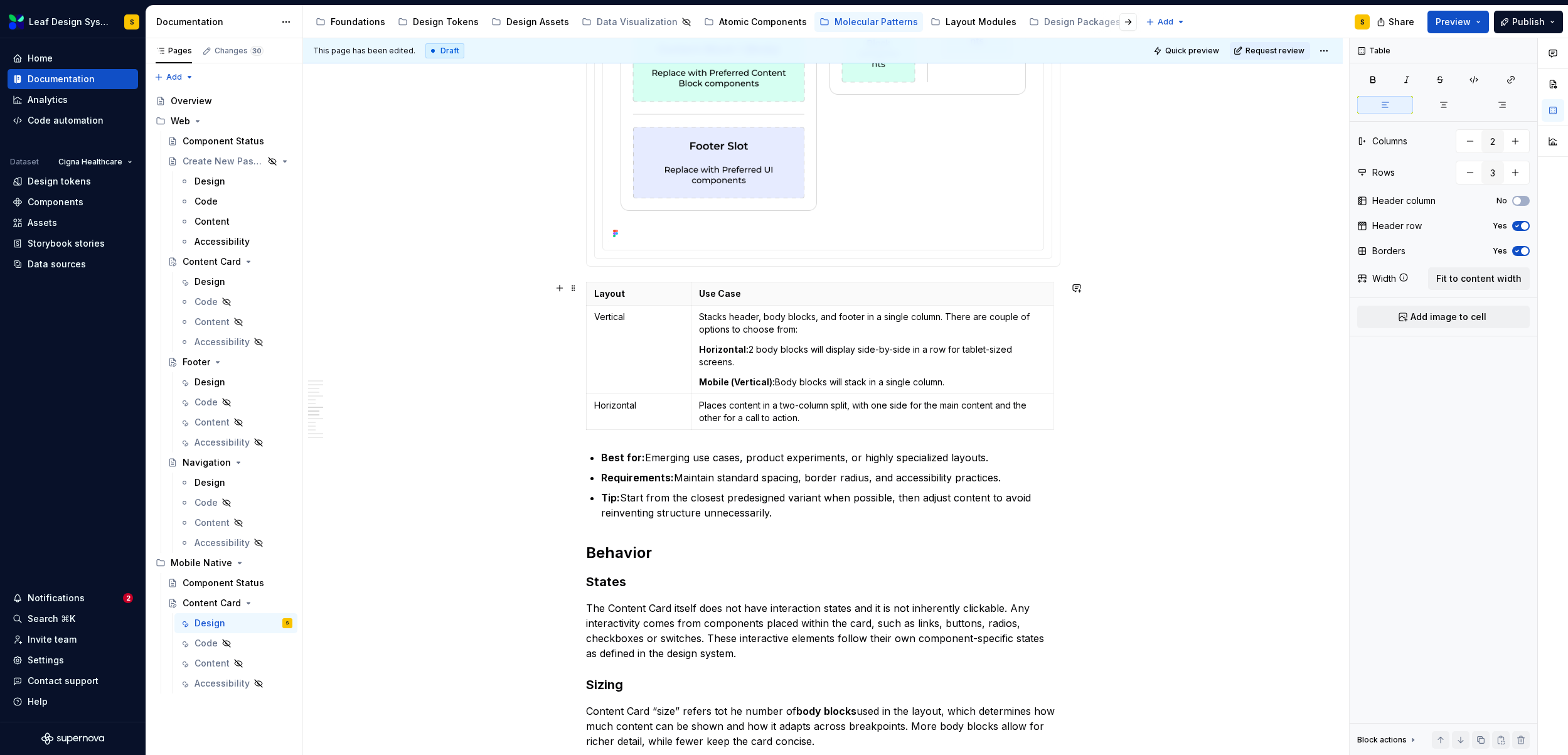
click at [1098, 371] on div "**********" at bounding box center [822, 168] width 1039 height 8219
click at [734, 381] on strong "Mobile (Vertical):" at bounding box center [737, 381] width 76 height 11
click at [734, 378] on strong "Vertical):" at bounding box center [719, 381] width 41 height 11
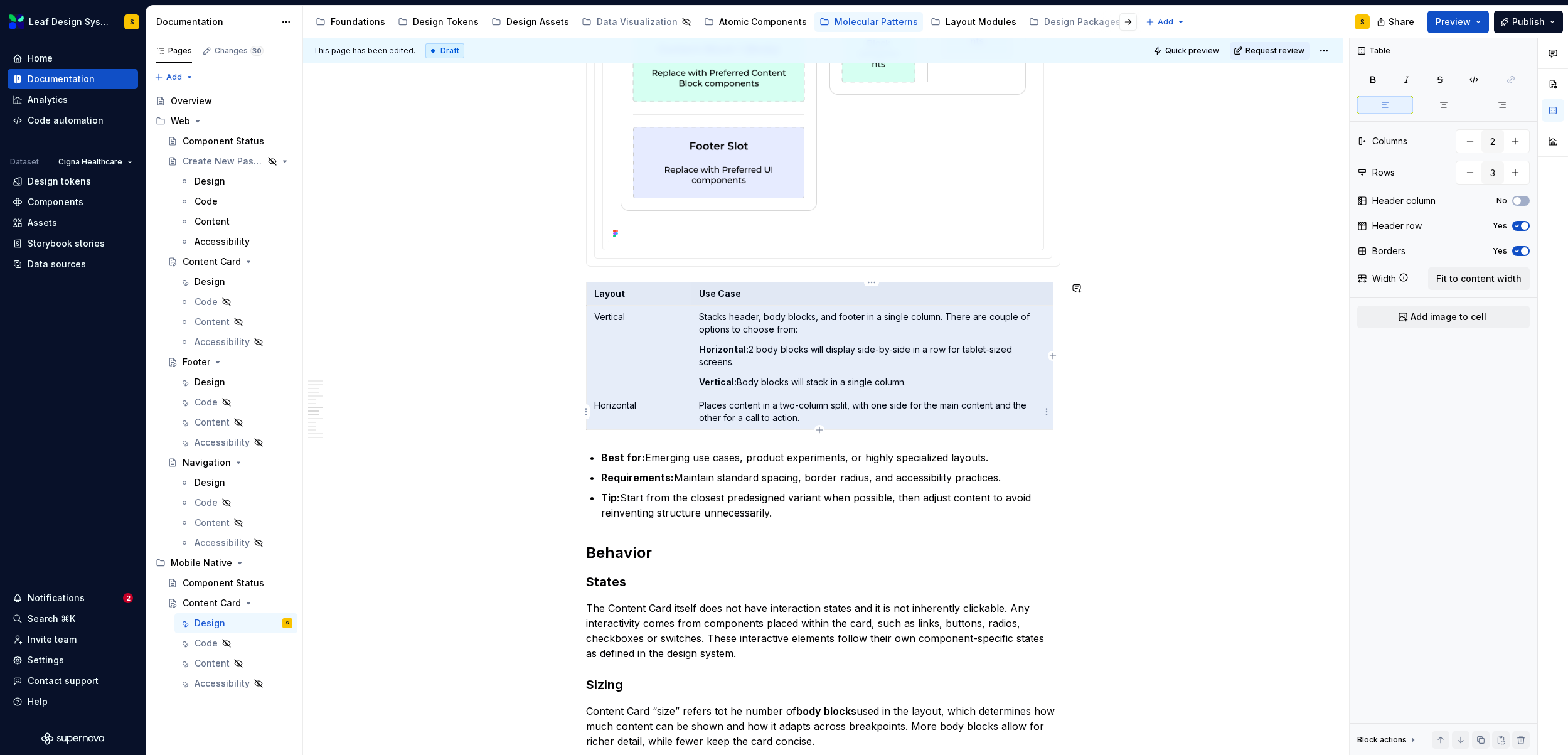
drag, startPoint x: 591, startPoint y: 293, endPoint x: 1008, endPoint y: 425, distance: 437.4
click at [1008, 425] on tbody "Layout Use Case Vertical Stacks header, body blocks, and footer in a single col…" at bounding box center [819, 356] width 467 height 148
click at [718, 345] on strong "Horizontal:" at bounding box center [724, 349] width 50 height 11
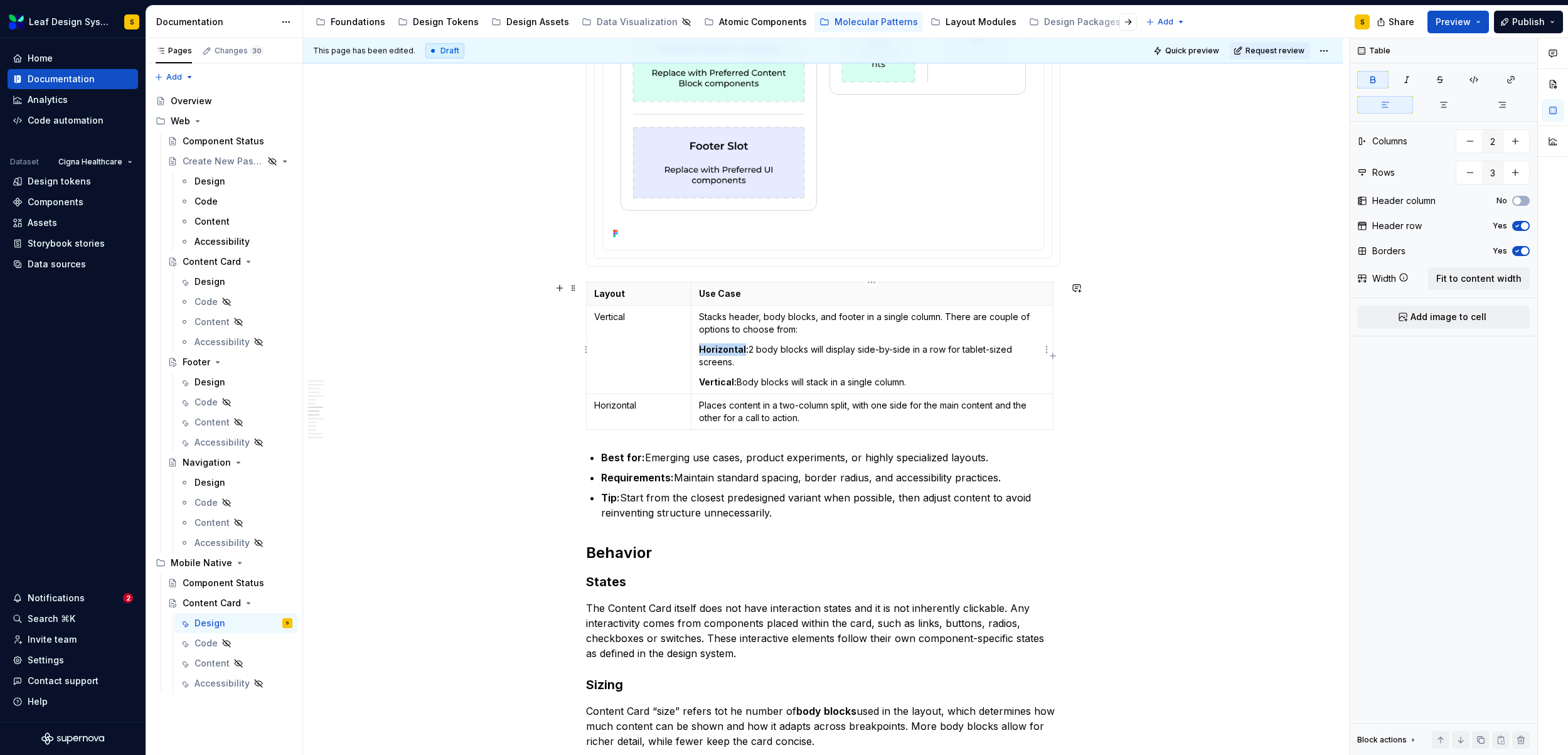
click at [718, 345] on strong "Horizontal:" at bounding box center [724, 349] width 50 height 11
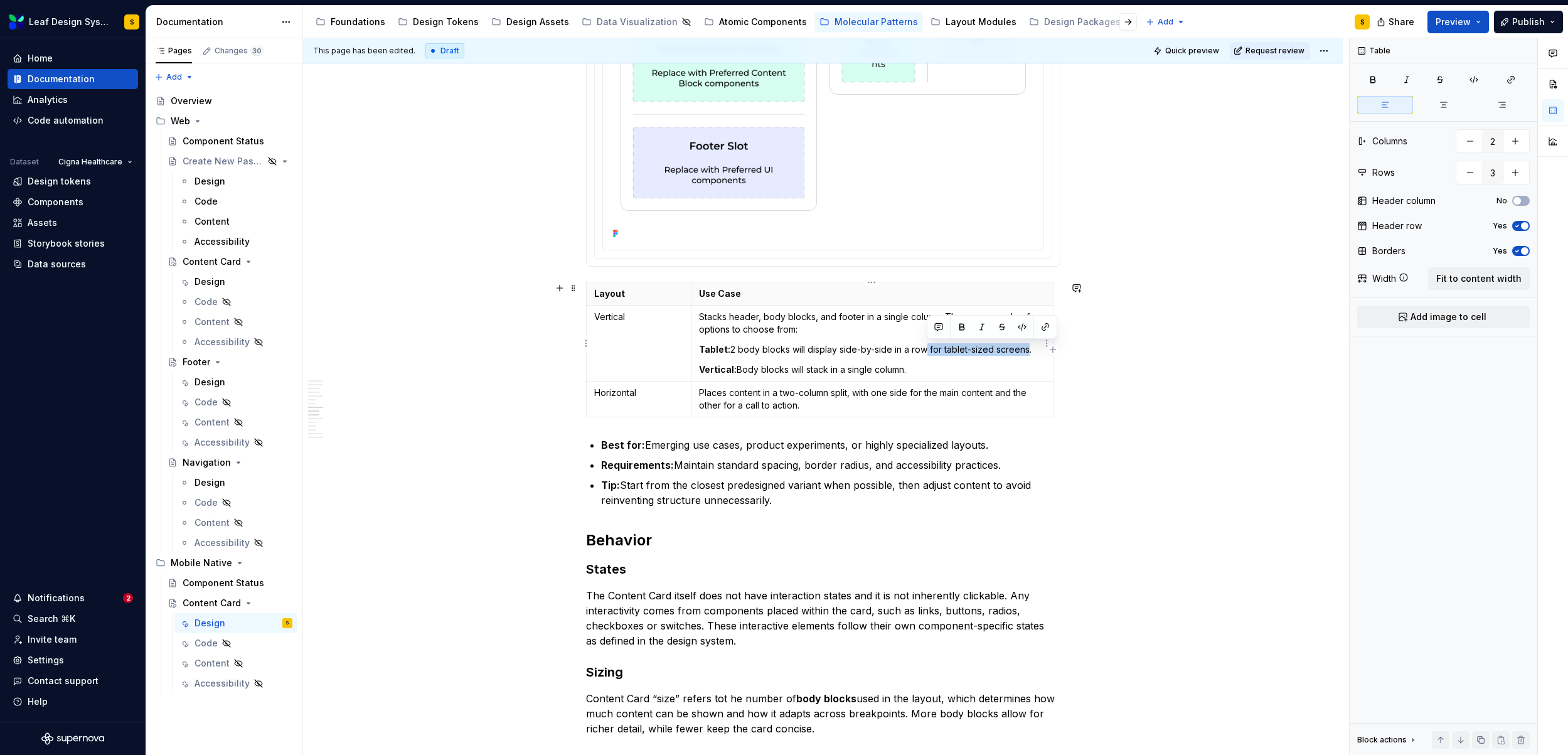
drag, startPoint x: 929, startPoint y: 348, endPoint x: 1028, endPoint y: 351, distance: 99.0
click at [1028, 351] on p "Tablet: 2 body blocks will display side-by-side in a row for tablet-sized scree…" at bounding box center [872, 349] width 346 height 12
click at [707, 371] on strong "Vertical:" at bounding box center [718, 369] width 37 height 11
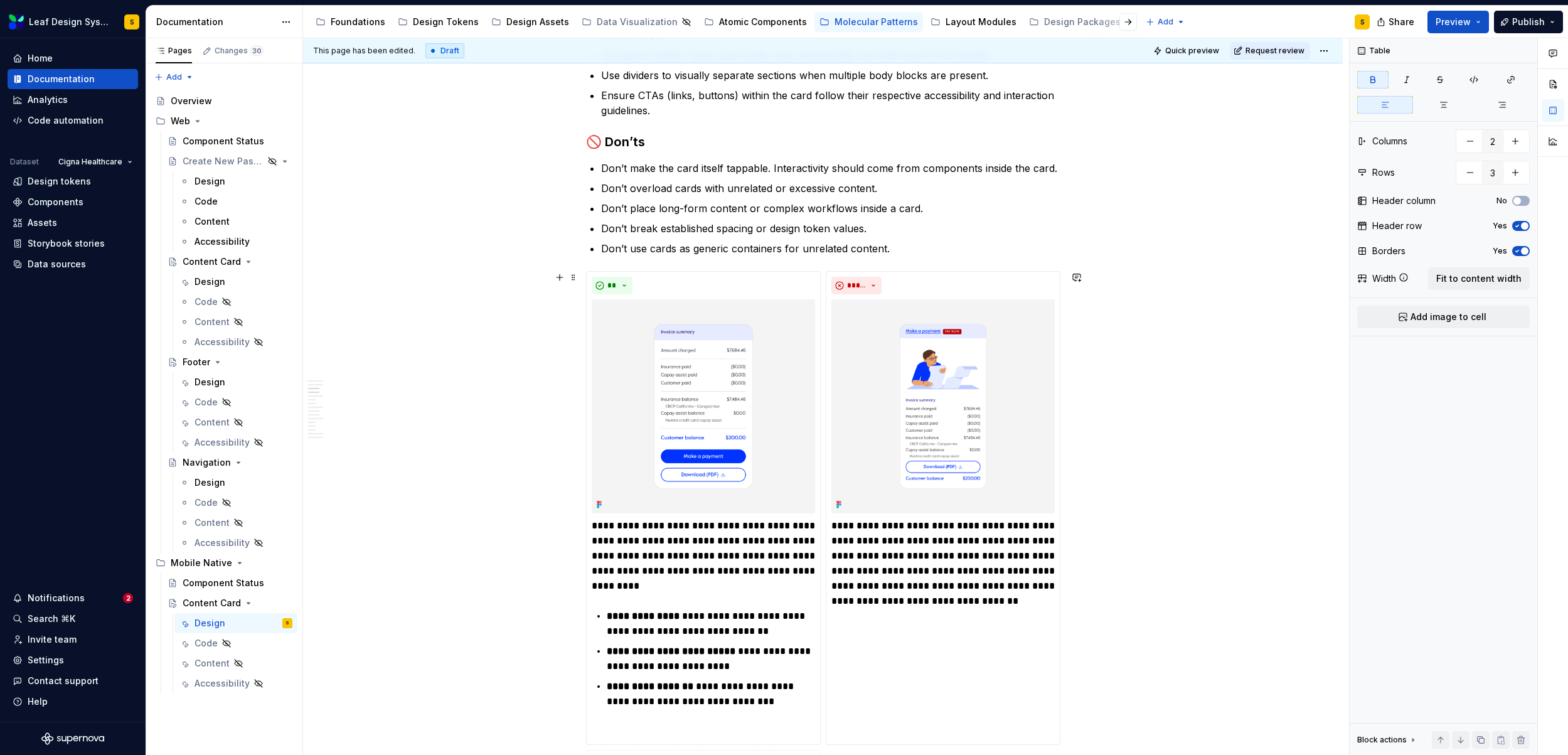
scroll to position [965, 0]
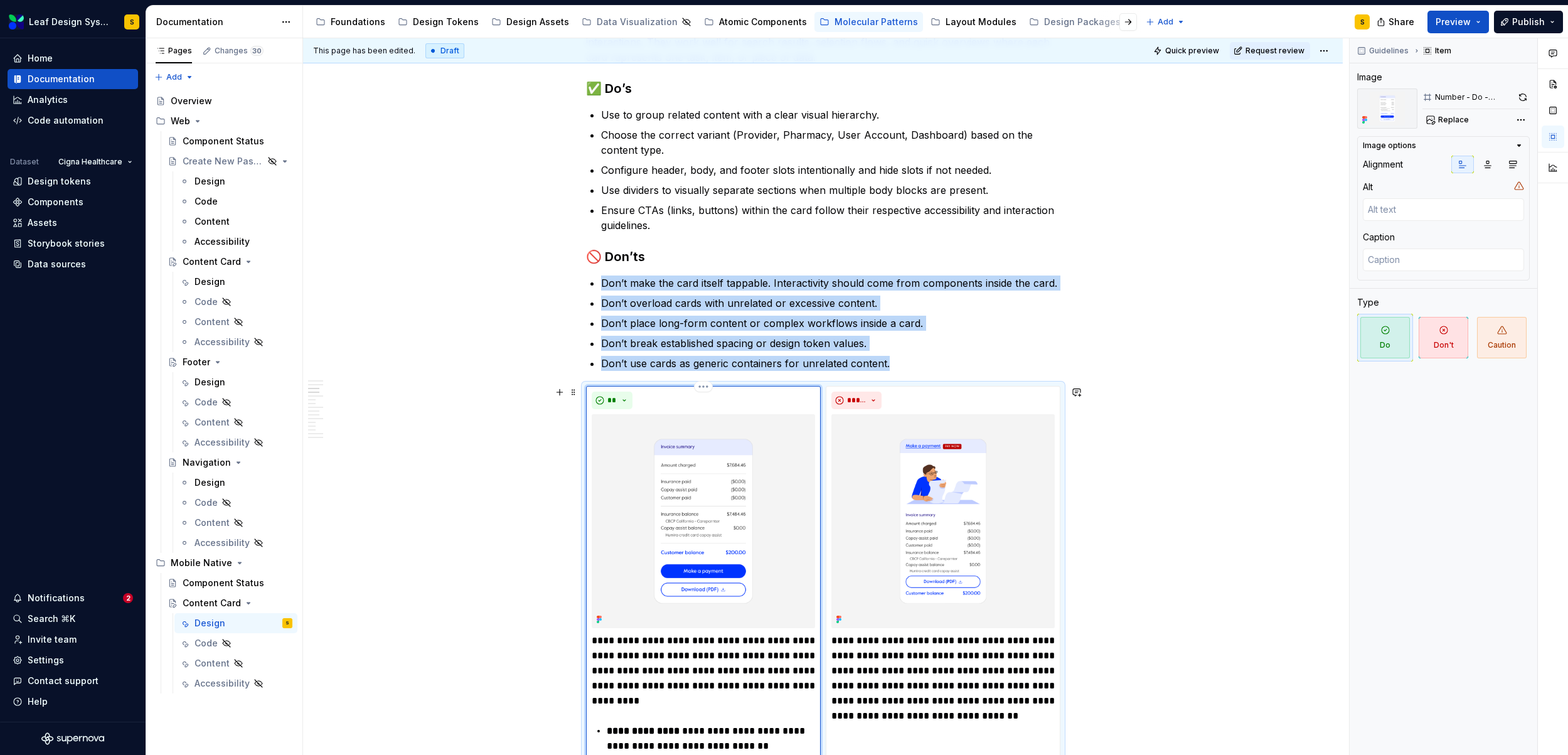
click at [713, 452] on img at bounding box center [703, 521] width 223 height 214
click at [704, 464] on img at bounding box center [703, 521] width 223 height 214
click at [1459, 122] on span "Replace" at bounding box center [1453, 120] width 31 height 10
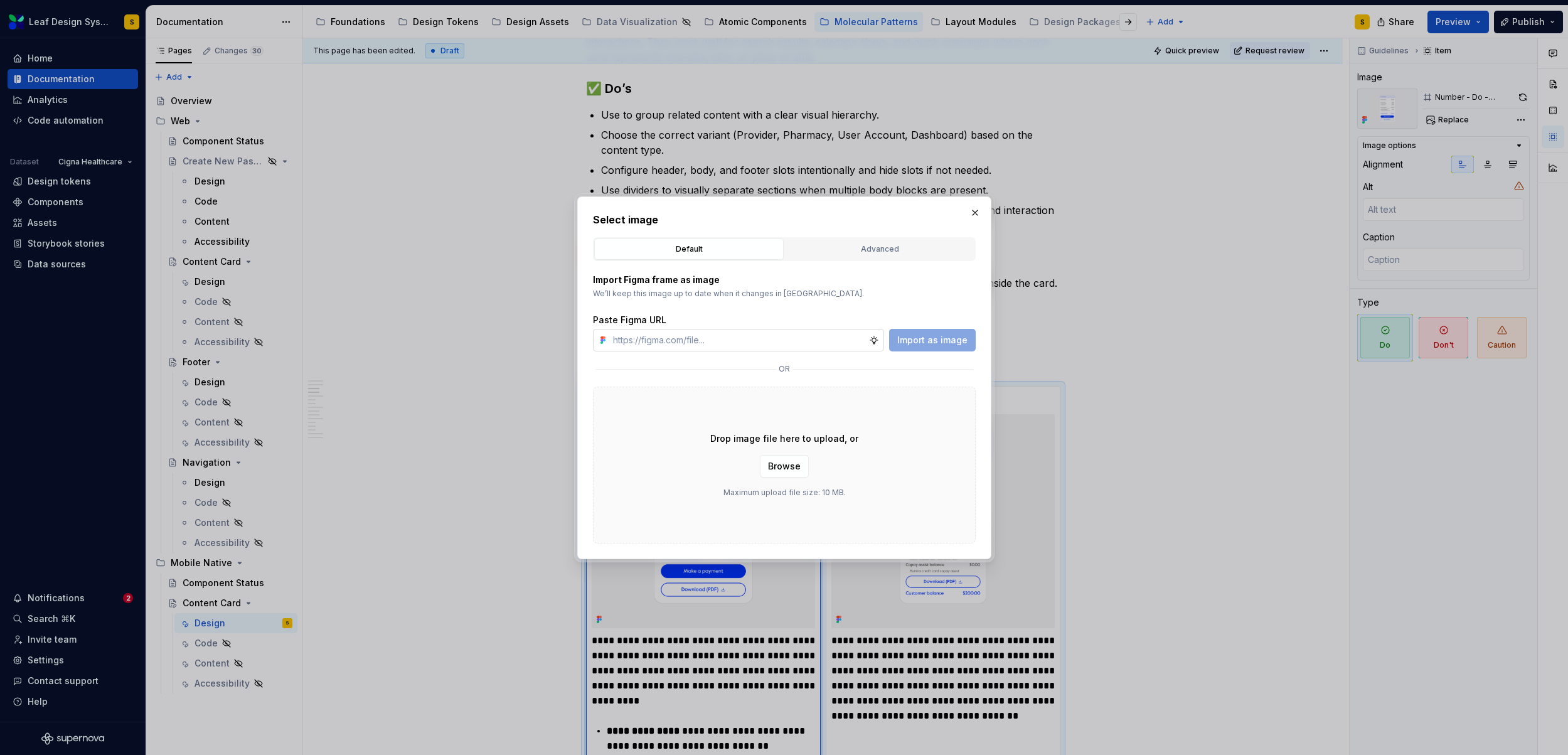
click at [794, 342] on input "text" at bounding box center [738, 340] width 261 height 22
type textarea "*"
type input "https://www.figma.com/design/R5FNMiBYdBSXRtfBEXZGMx/Design-Documentation-Assets…"
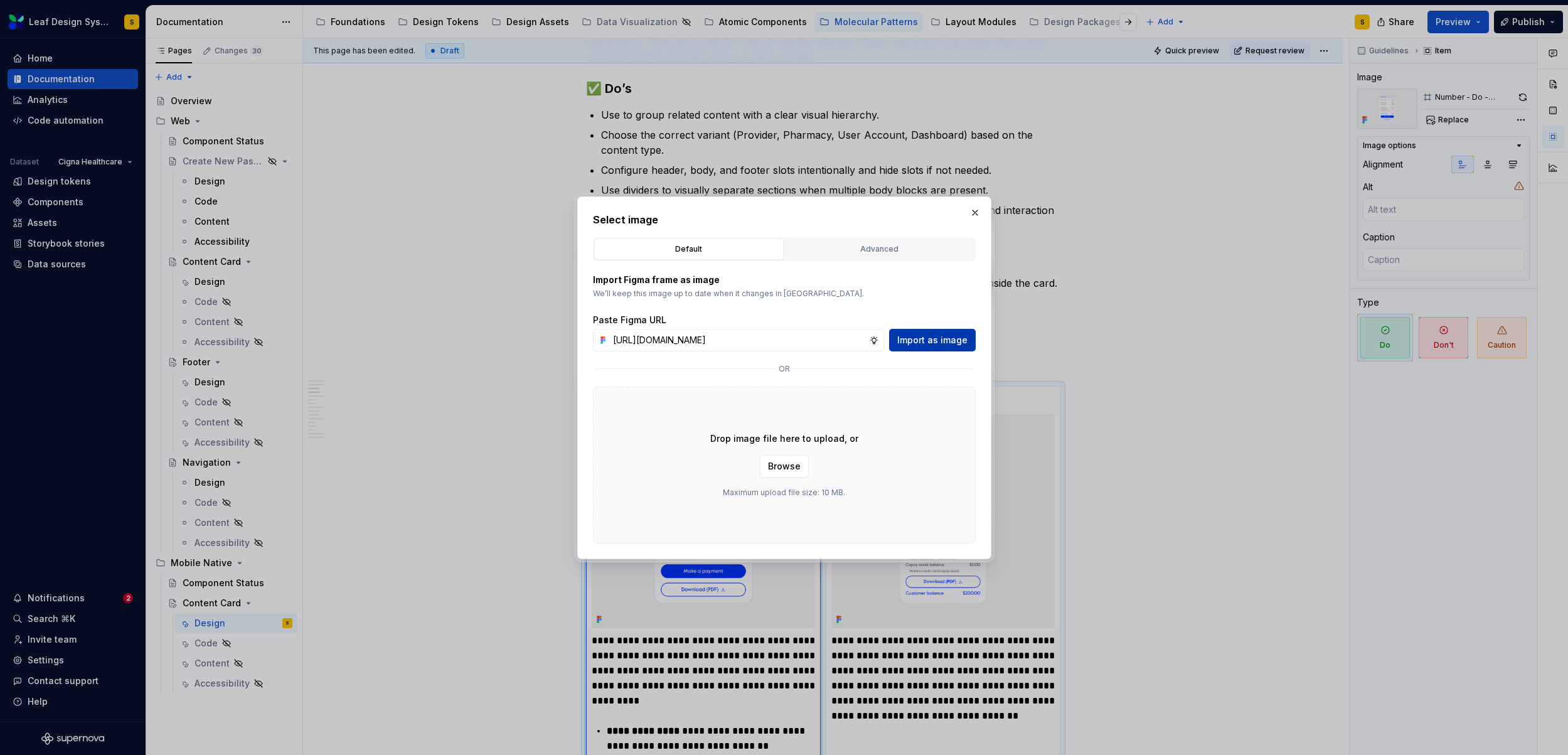
click at [921, 335] on span "Import as image" at bounding box center [932, 340] width 70 height 12
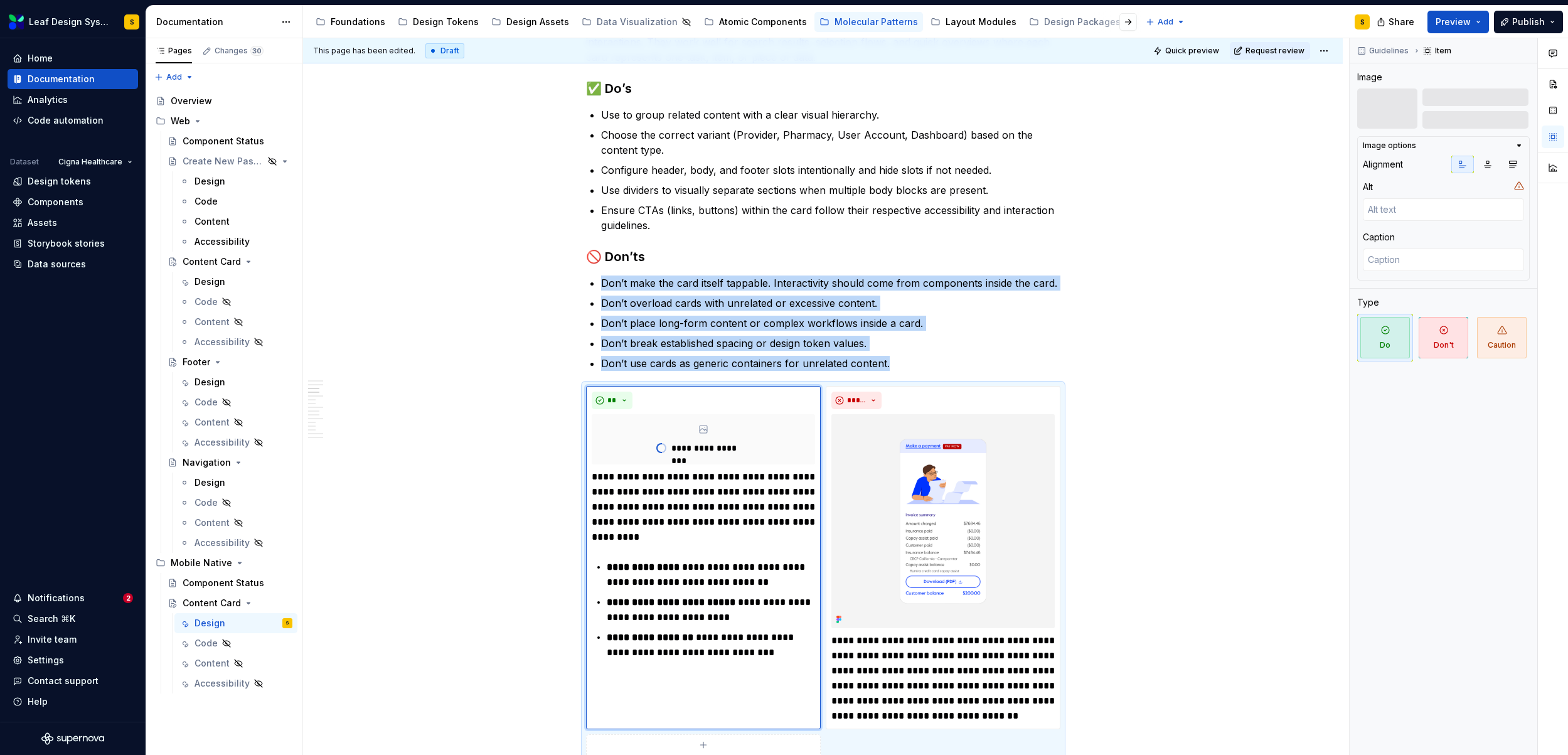
scroll to position [1006, 0]
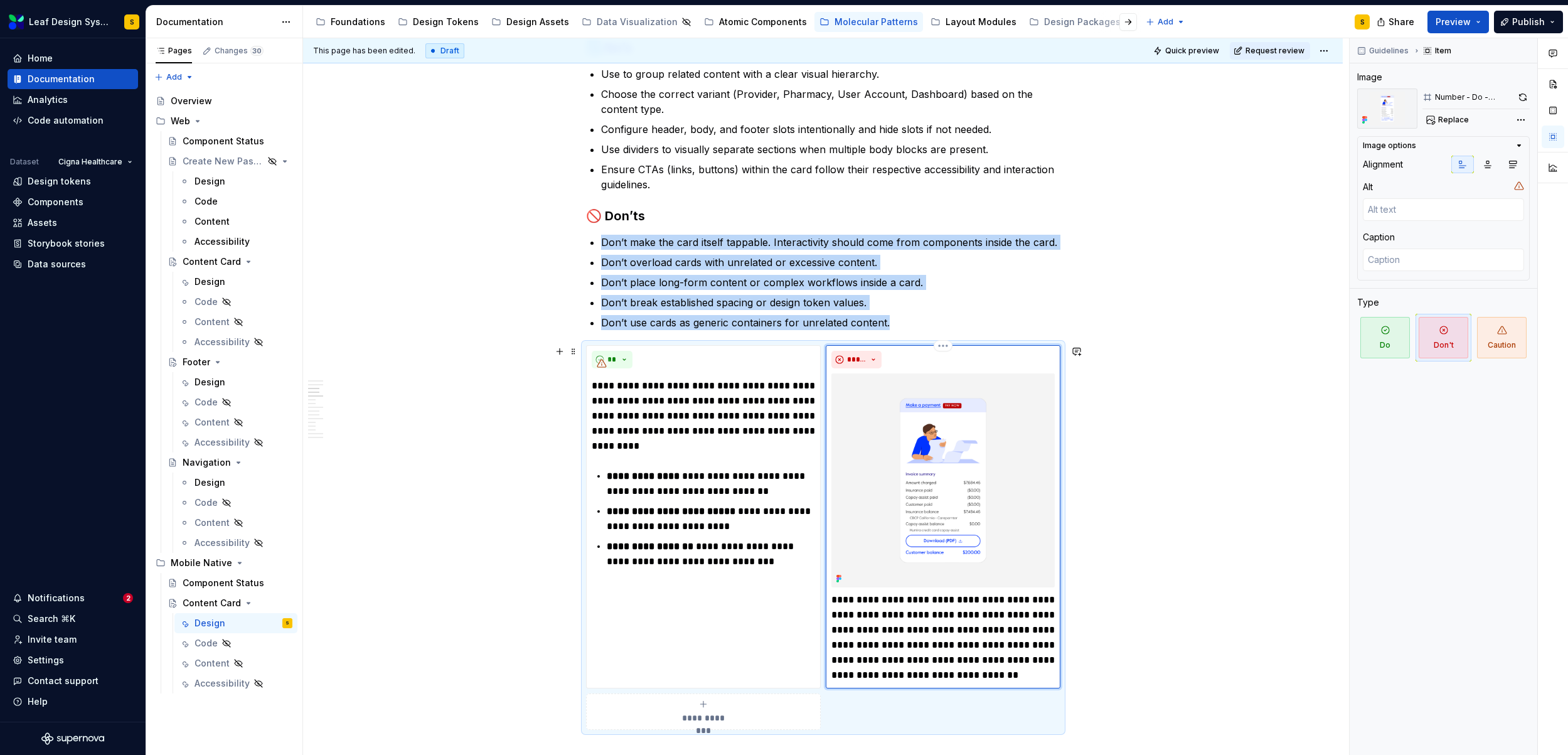
click at [915, 421] on img at bounding box center [943, 480] width 223 height 214
click at [1457, 122] on span "Replace" at bounding box center [1453, 120] width 31 height 10
type textarea "*"
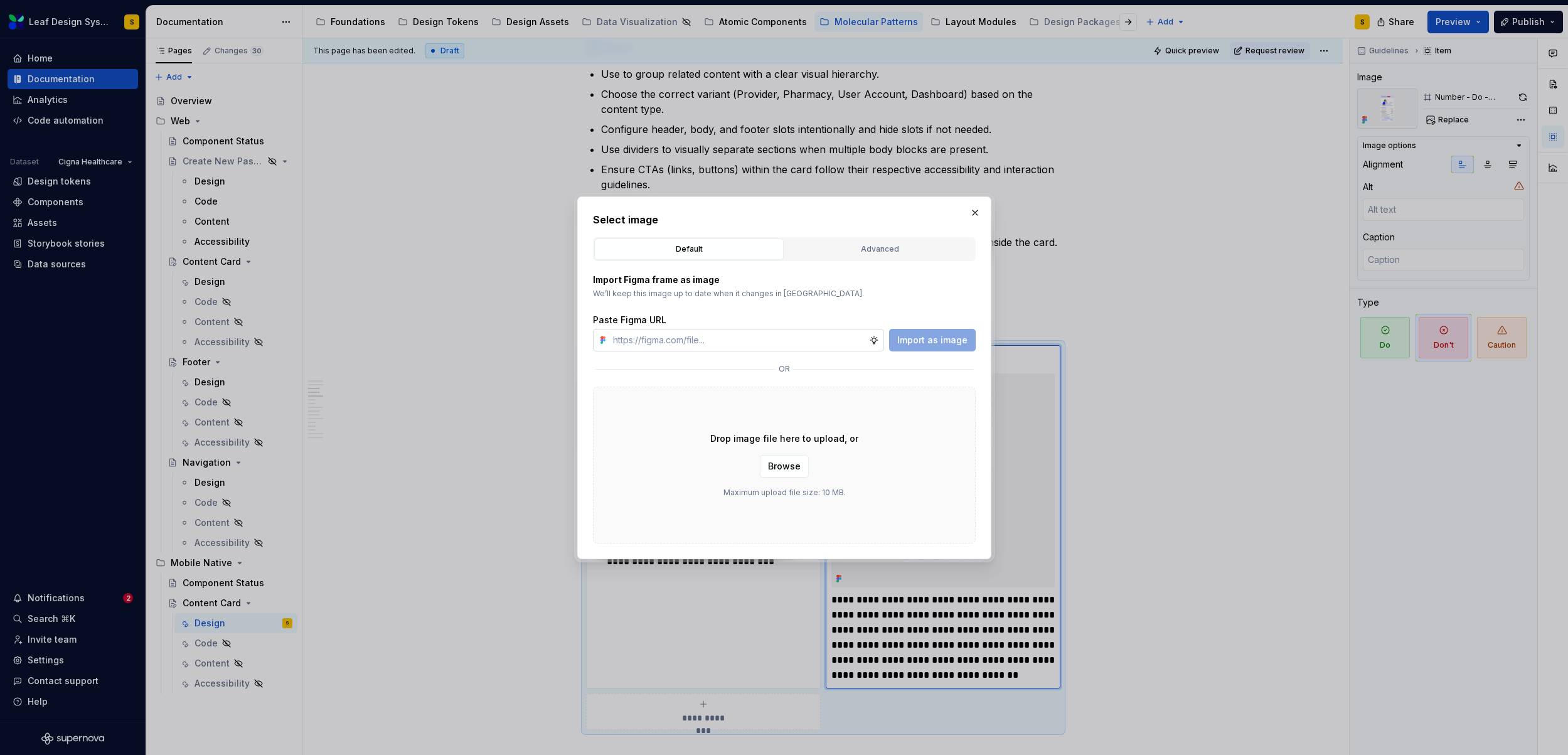
click at [816, 339] on input "text" at bounding box center [738, 340] width 261 height 22
type input "https://www.figma.com/design/R5FNMiBYdBSXRtfBEXZGMx/Design-Documentation-Assets…"
click at [922, 345] on span "Import as image" at bounding box center [932, 340] width 70 height 12
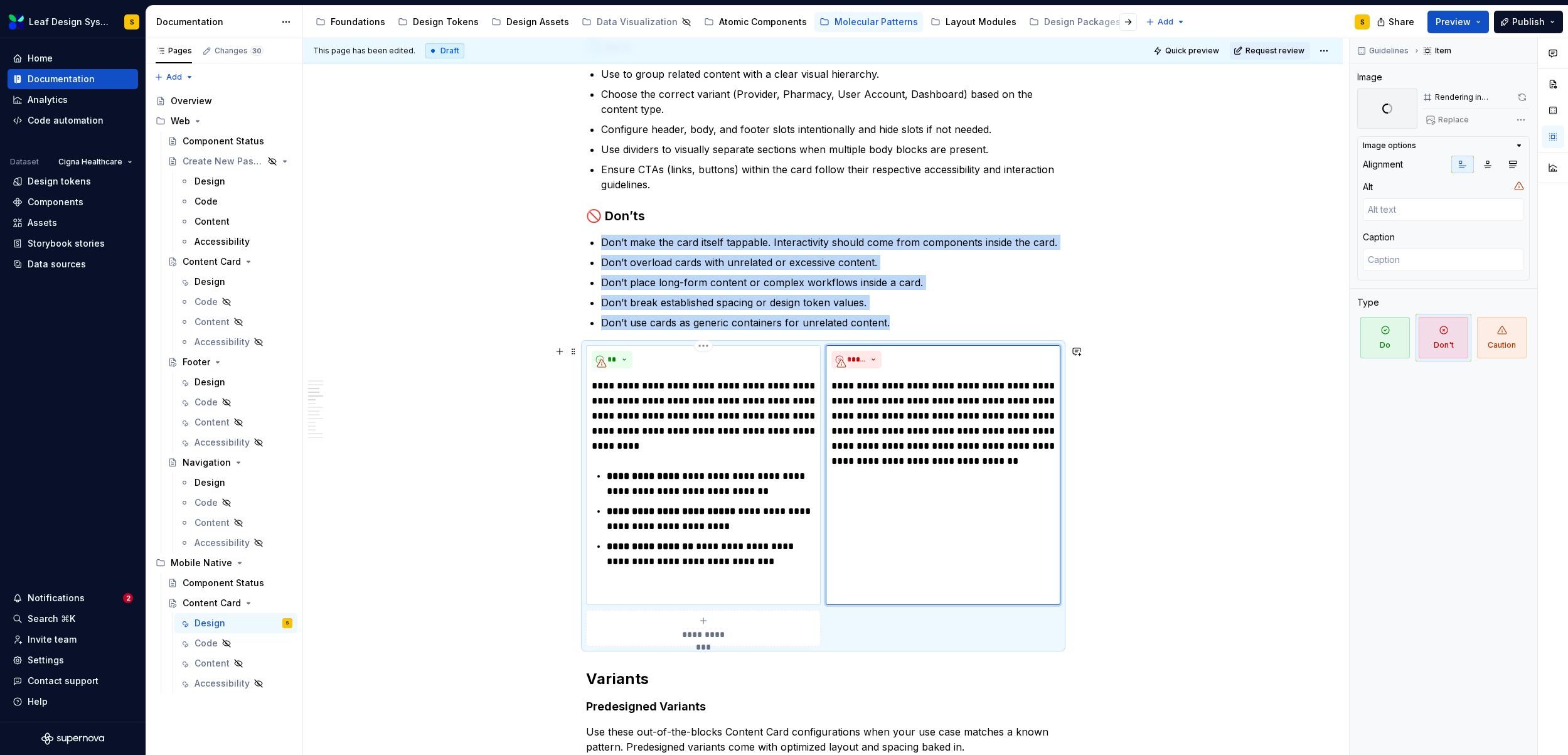
click at [667, 389] on p "**********" at bounding box center [703, 416] width 223 height 76
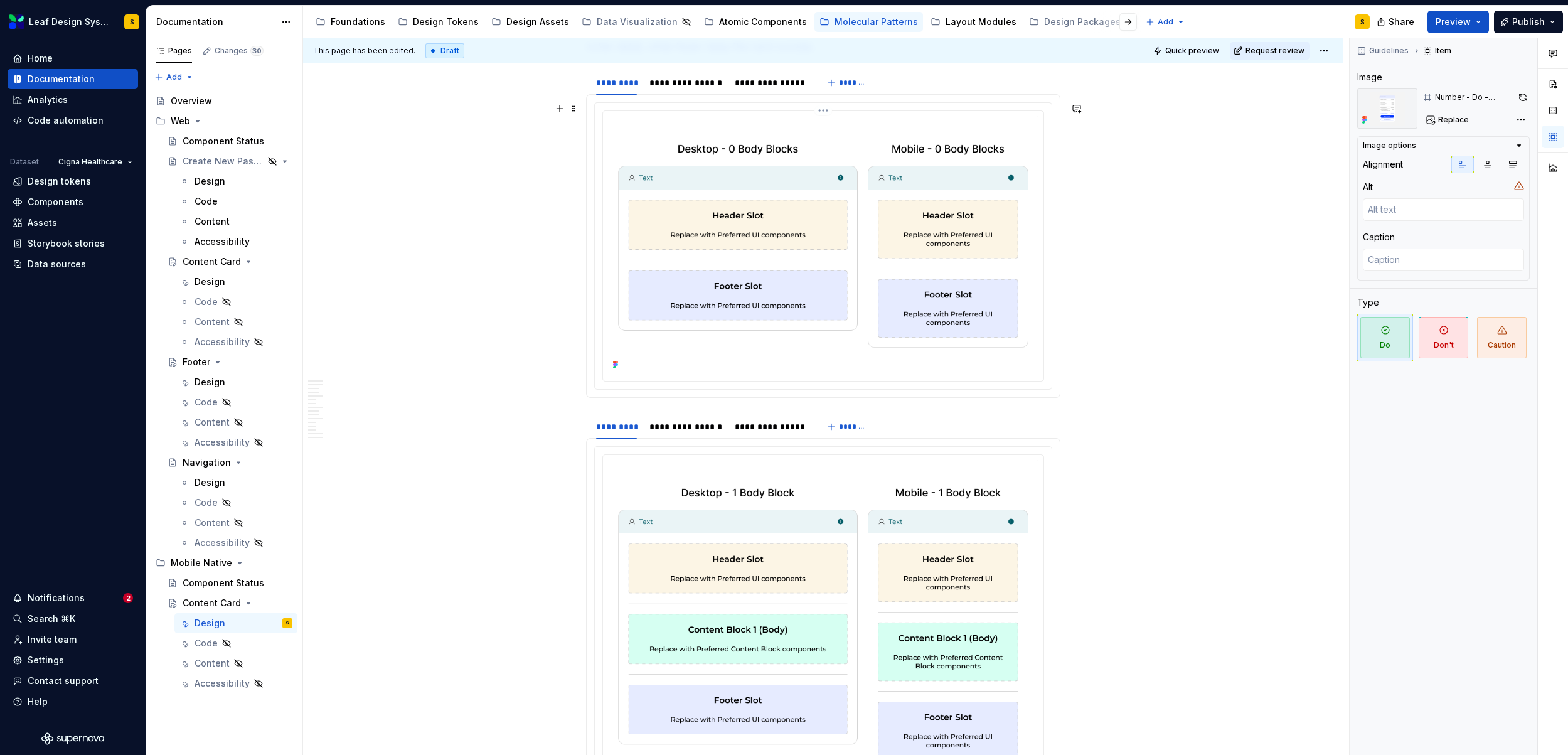
scroll to position [4929, 0]
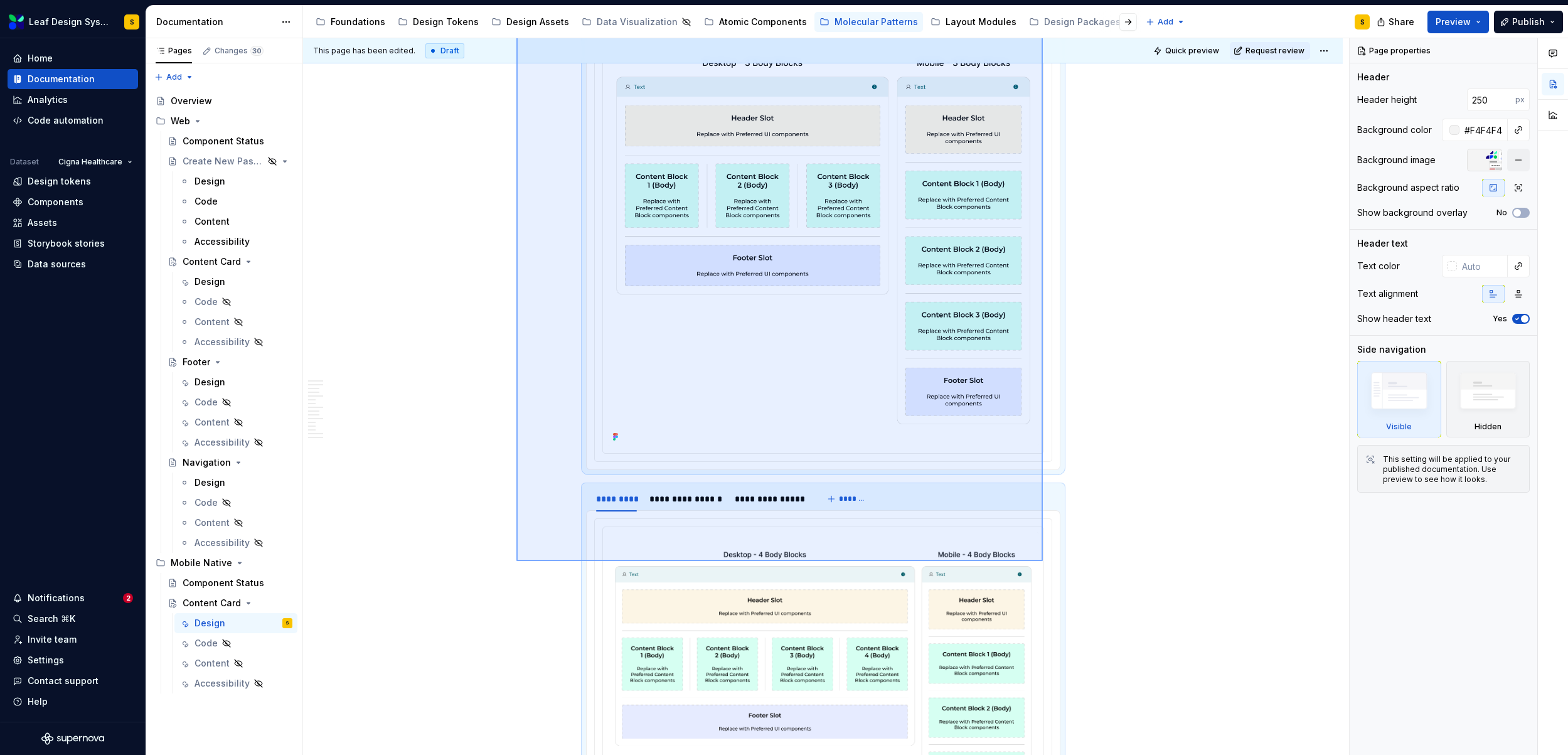
type textarea "*"
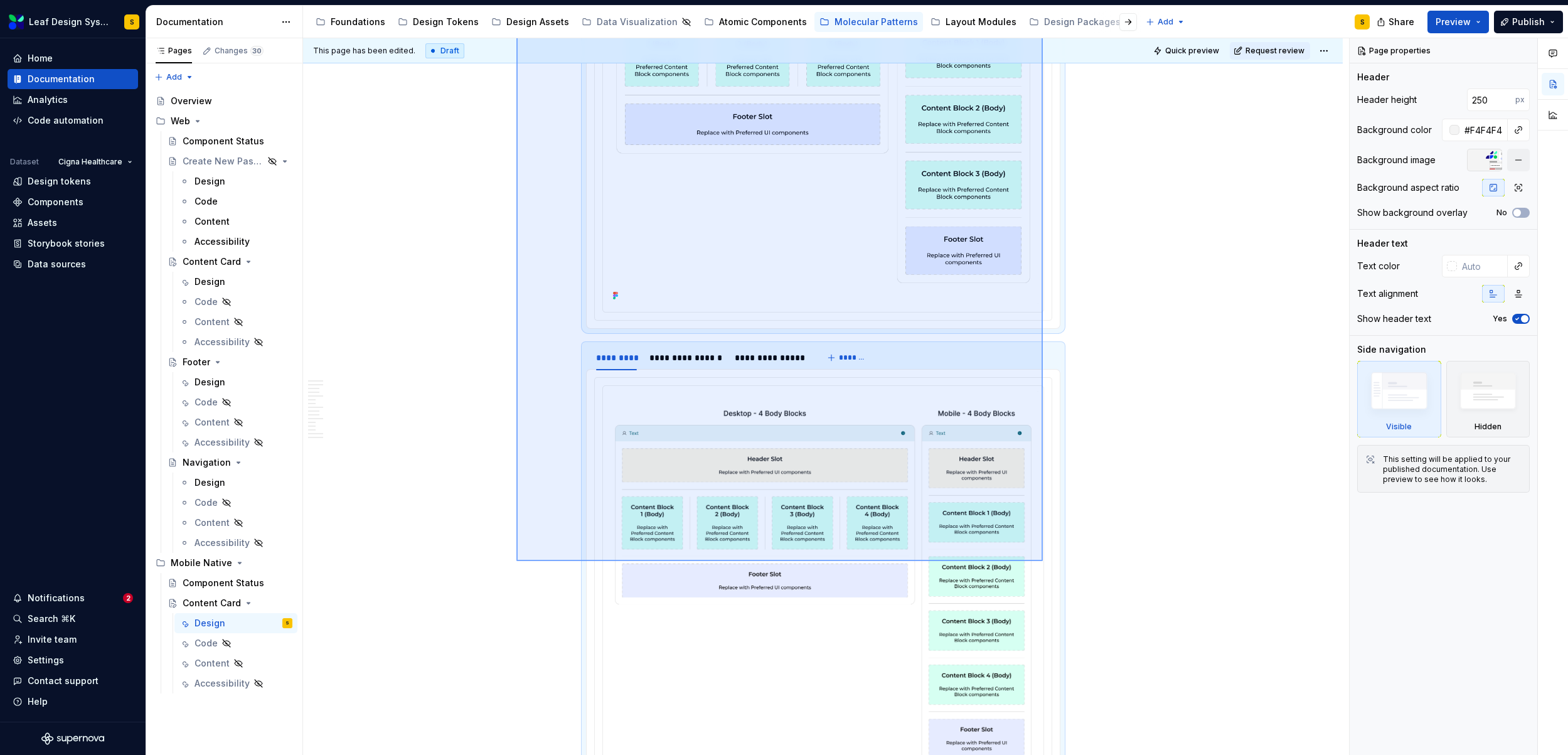
scroll to position [6529, 0]
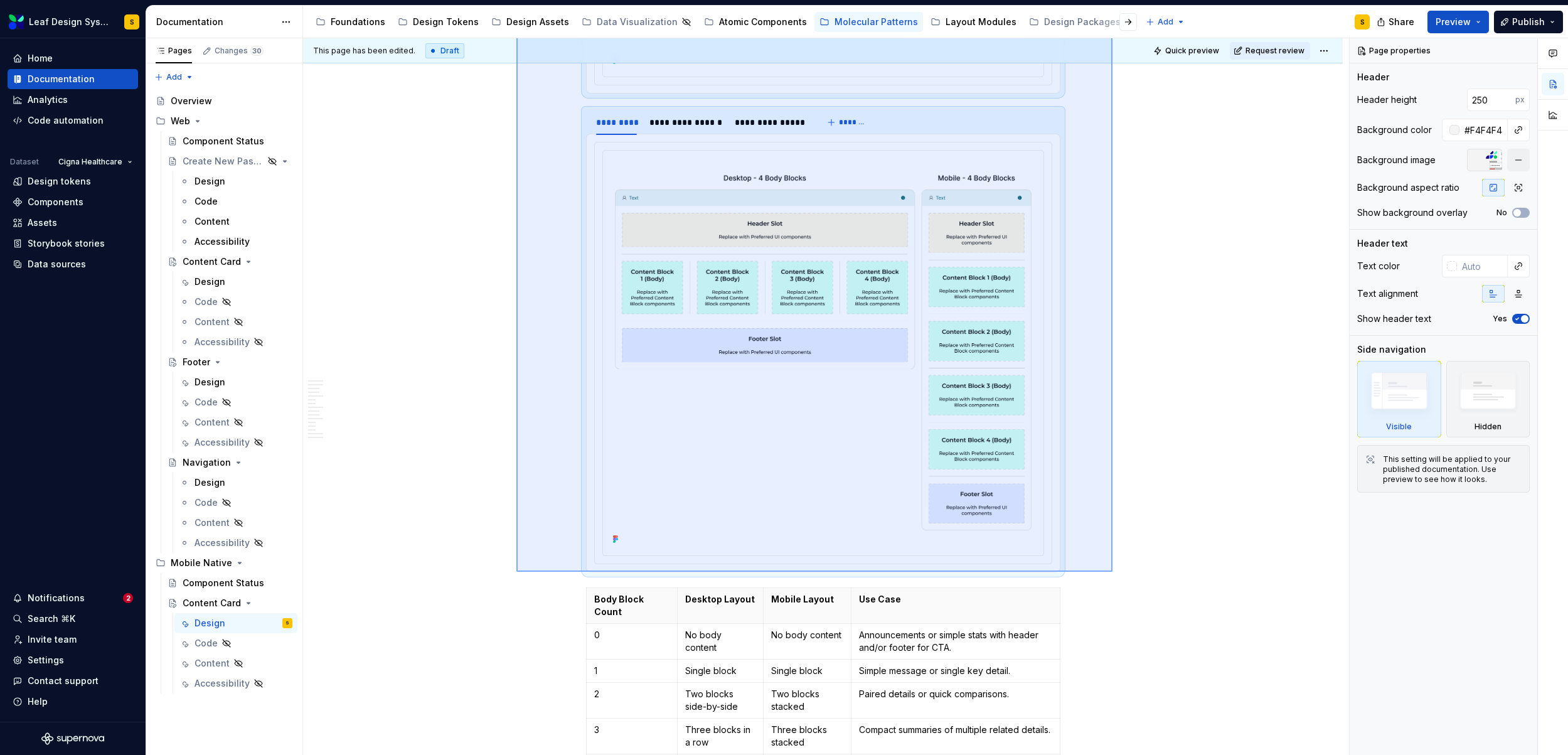
drag, startPoint x: 516, startPoint y: 375, endPoint x: 1112, endPoint y: 572, distance: 627.7
click at [1112, 572] on div "**********" at bounding box center [826, 397] width 1046 height 718
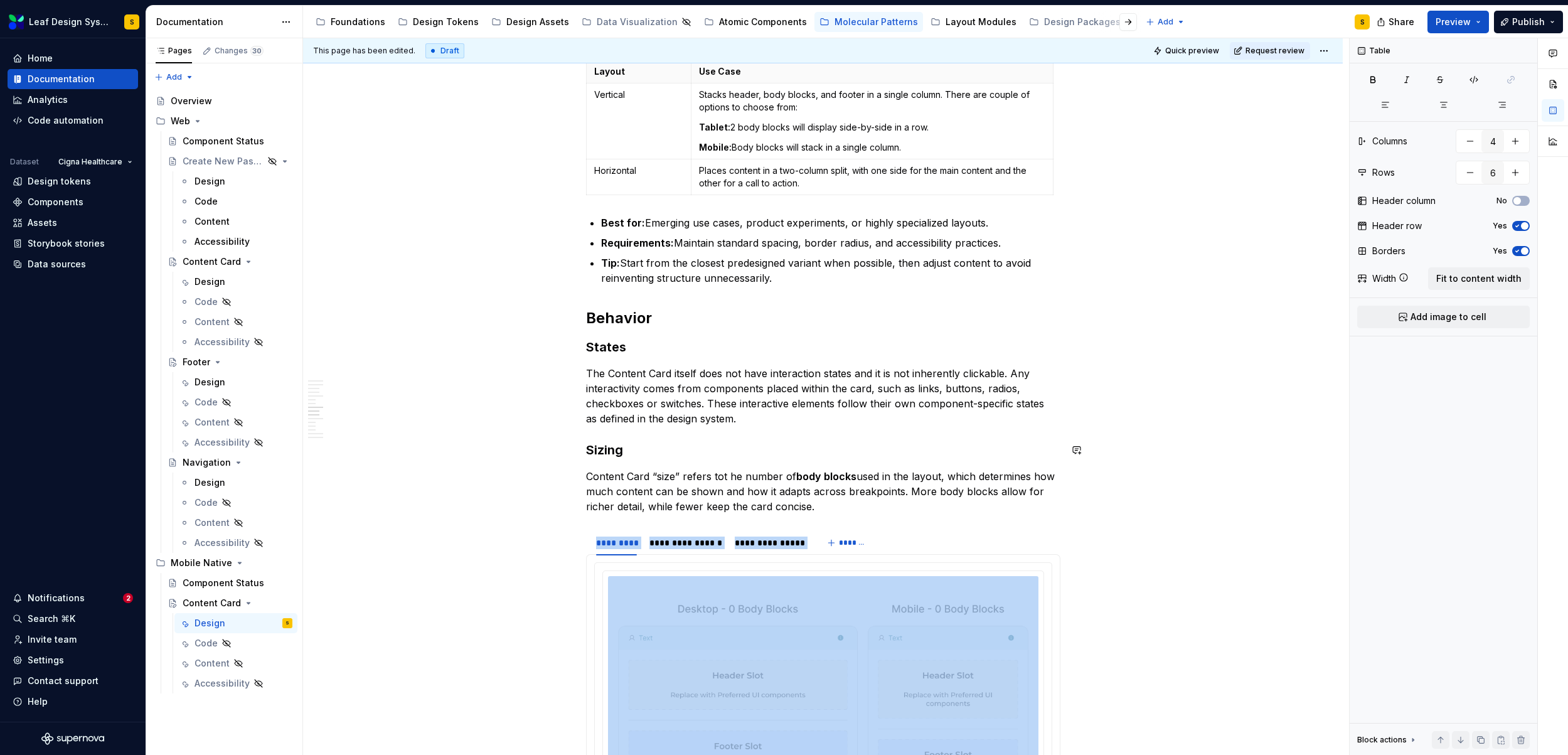
scroll to position [4682, 0]
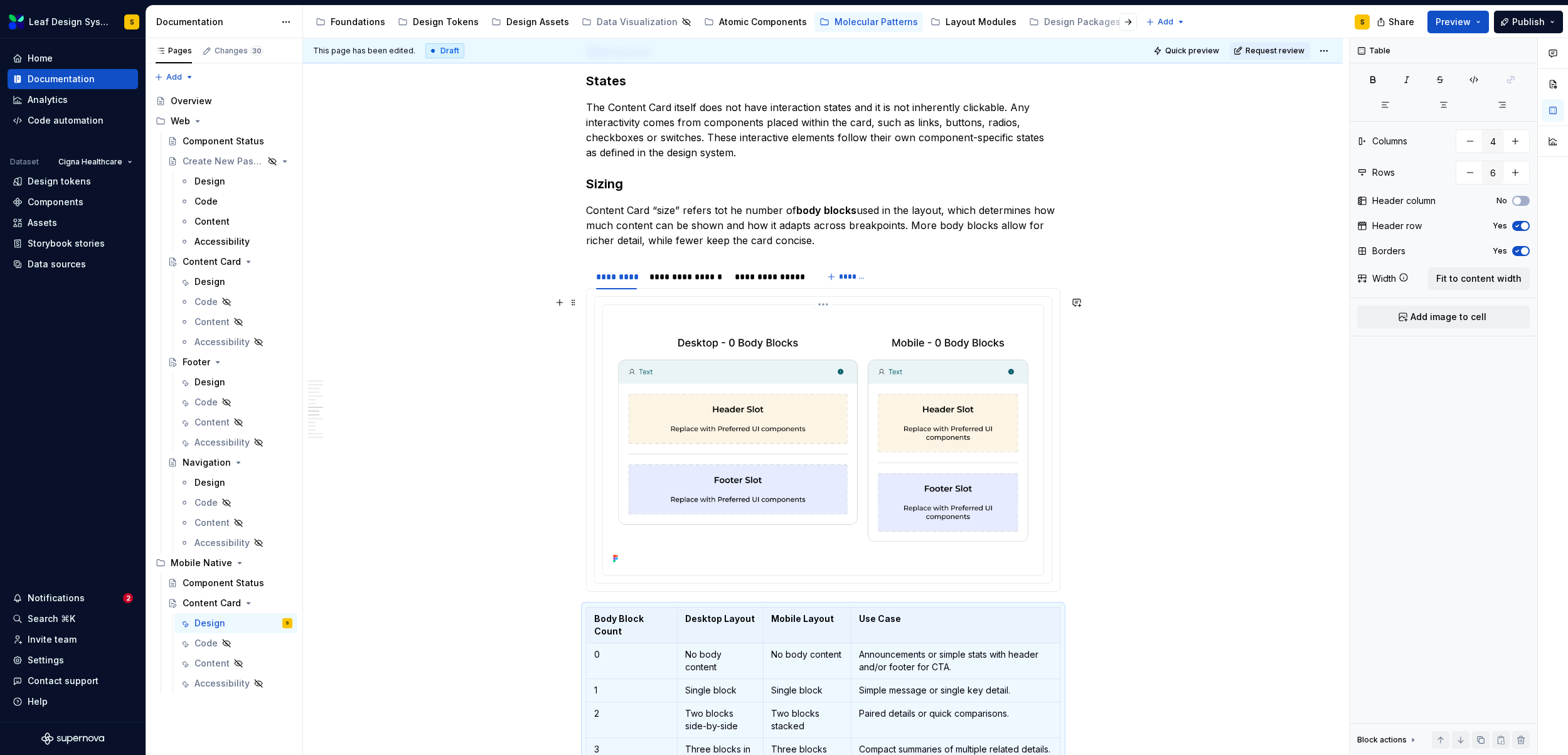
click at [852, 409] on img at bounding box center [823, 438] width 430 height 257
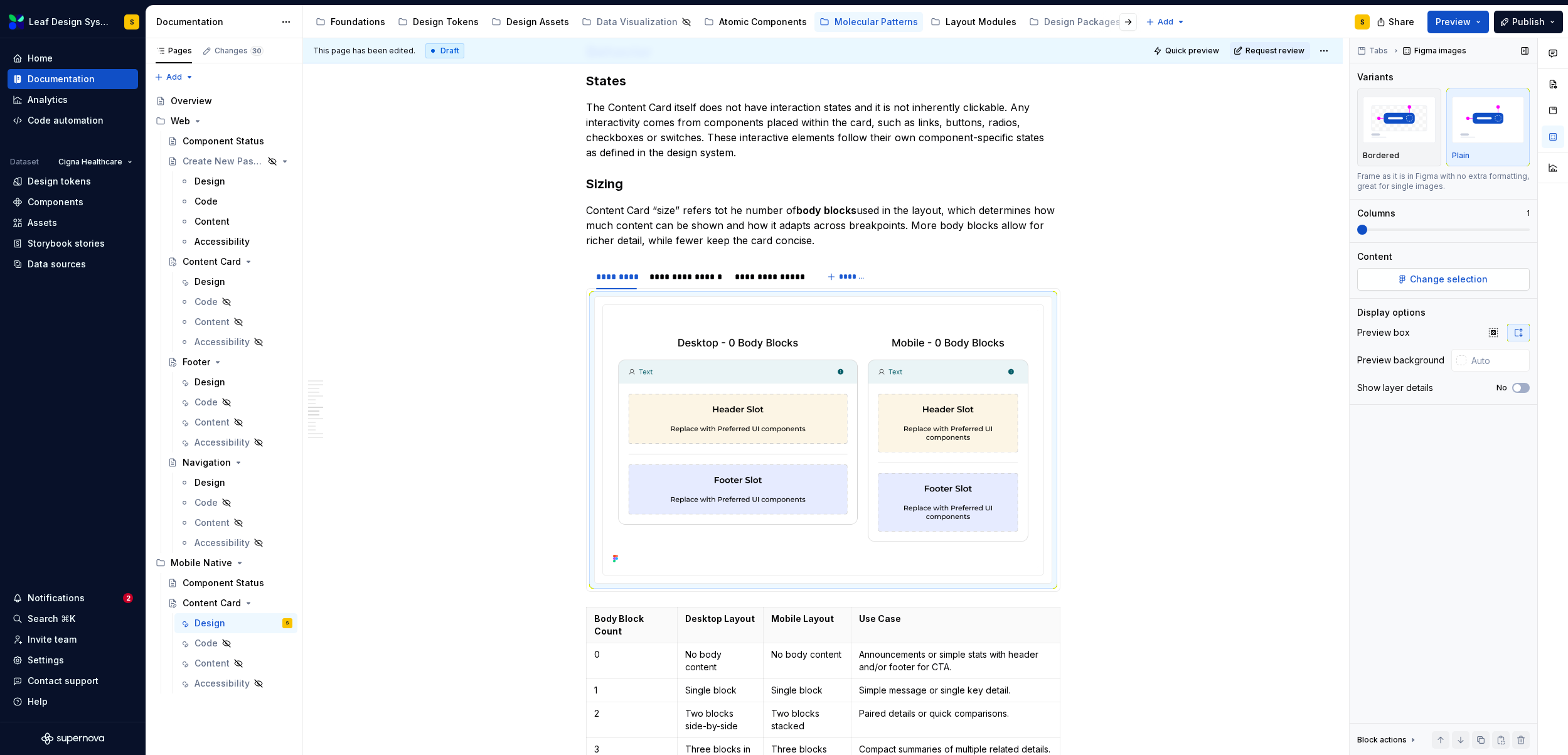
click at [1457, 268] on button "Change selection" at bounding box center [1443, 279] width 173 height 22
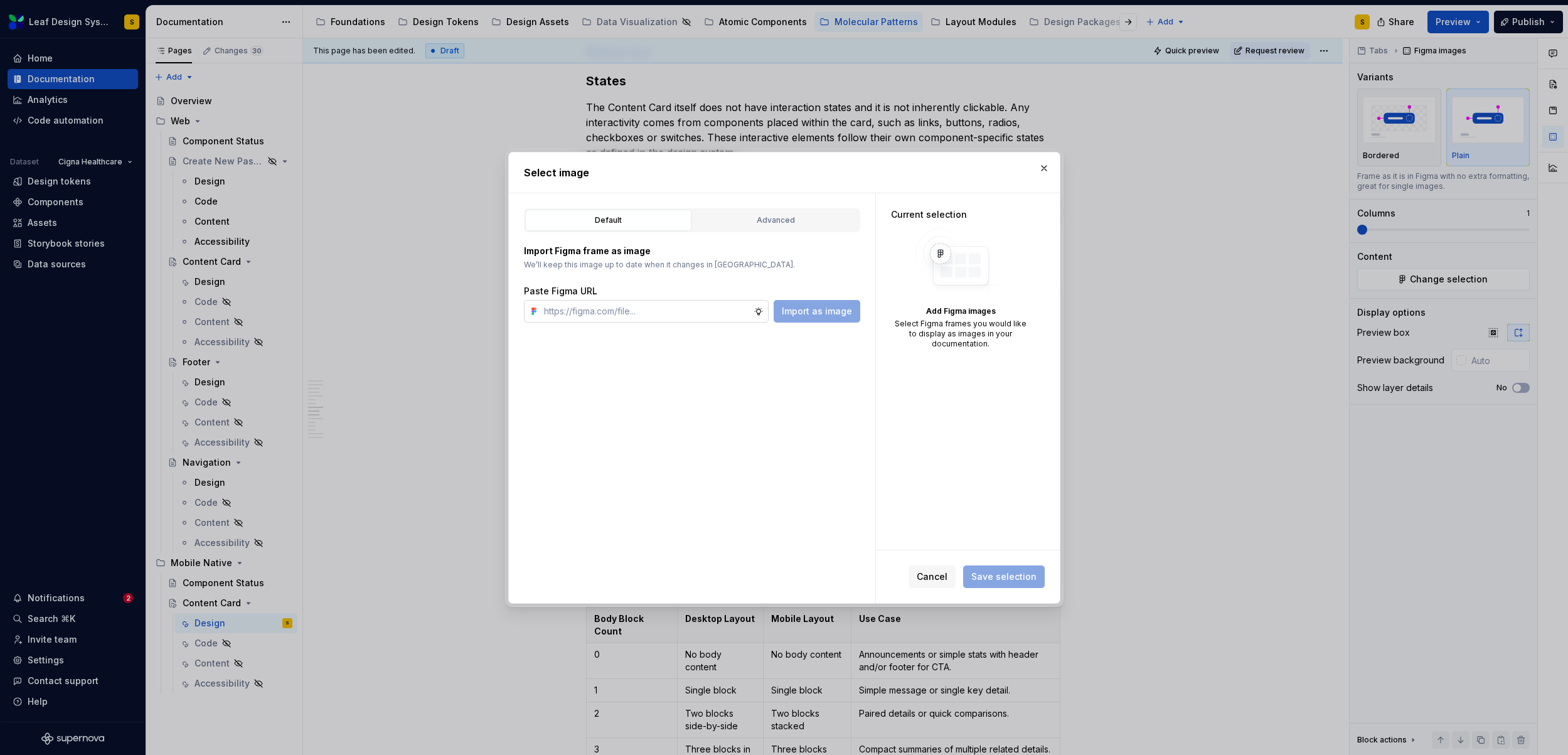
click at [703, 317] on input "text" at bounding box center [646, 311] width 214 height 22
type input "https://www.figma.com/design/R5FNMiBYdBSXRtfBEXZGMx/Design-Documentation-Assets…"
click at [793, 315] on span "Import as image" at bounding box center [817, 311] width 70 height 12
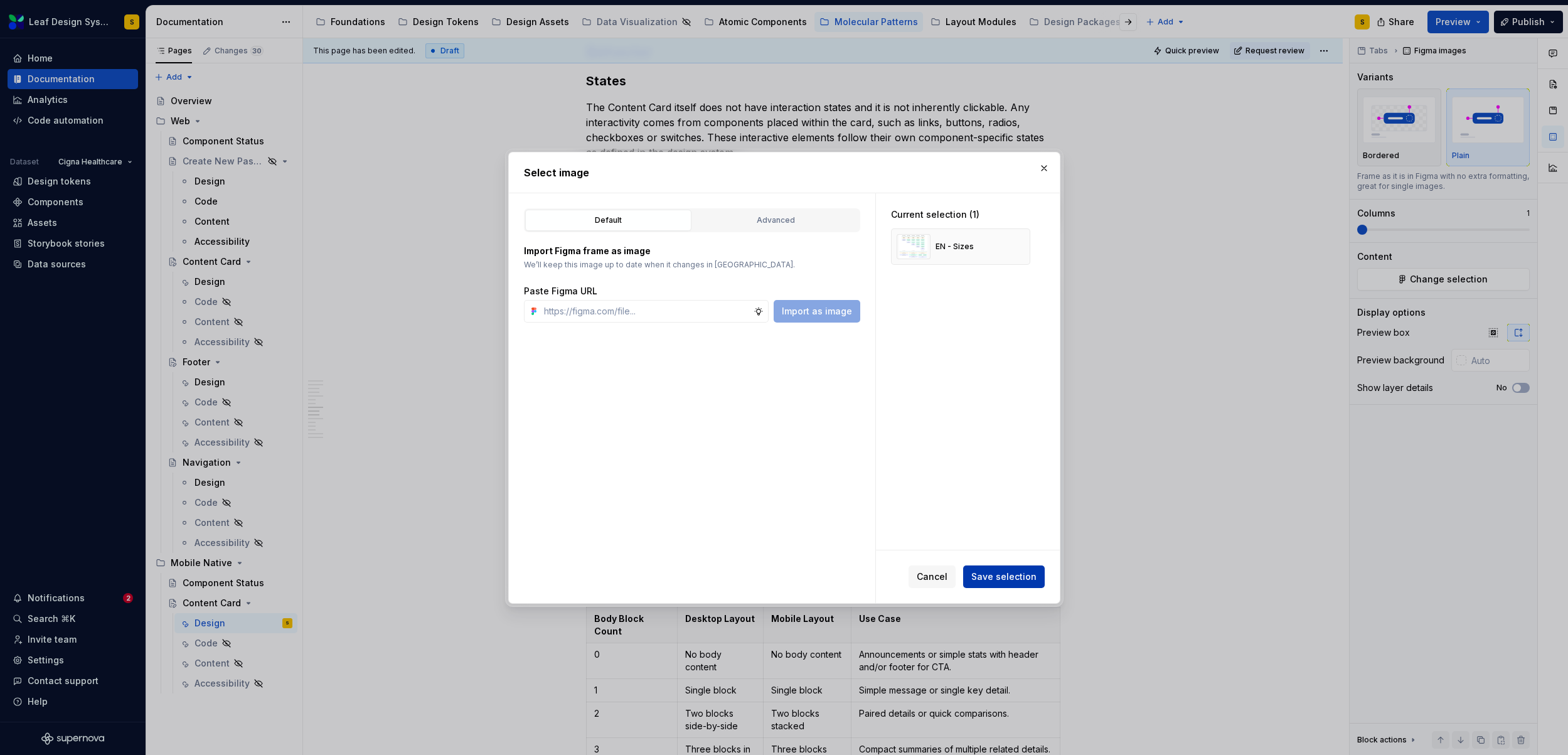
click at [1012, 571] on span "Save selection" at bounding box center [1003, 577] width 65 height 12
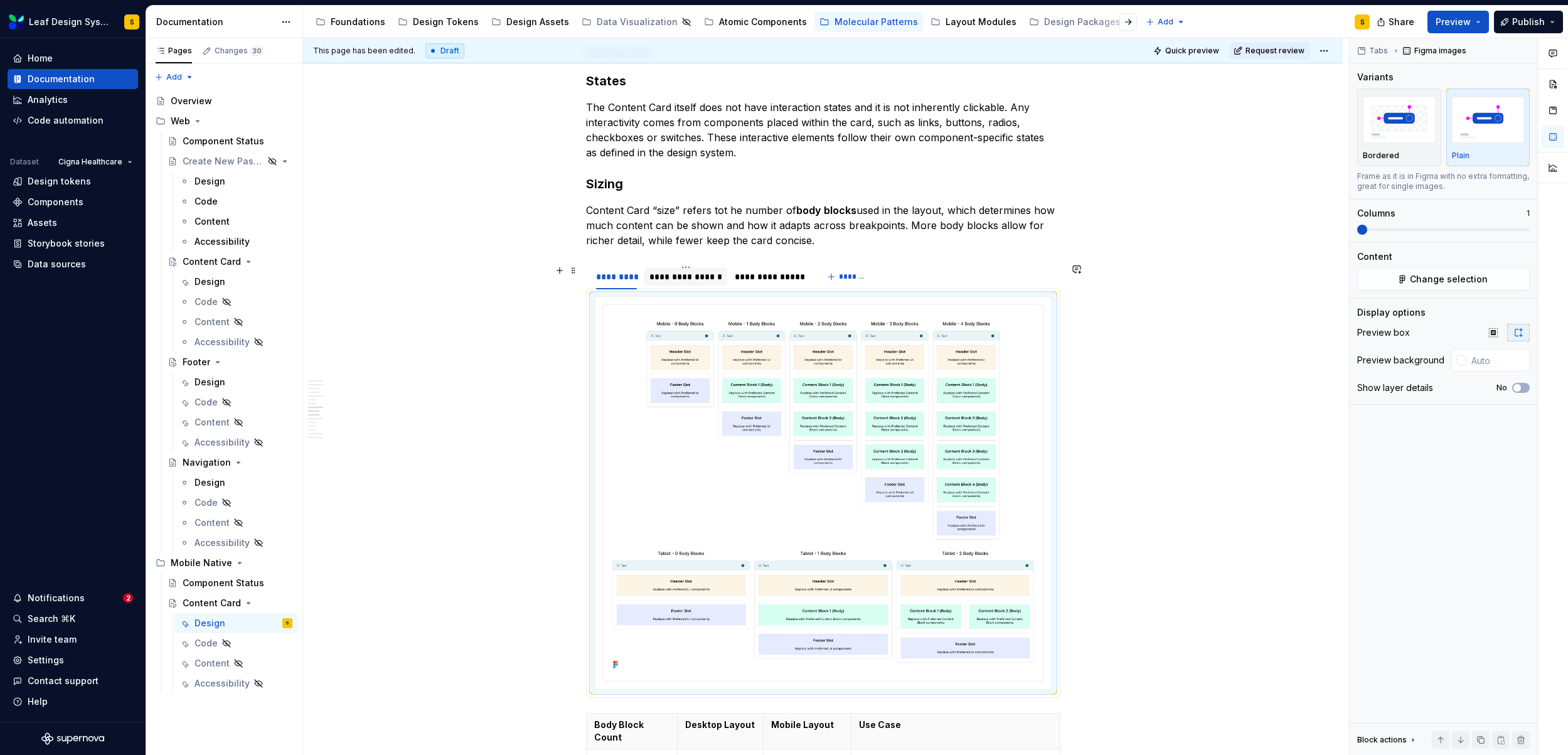
click at [694, 279] on div "**********" at bounding box center [685, 276] width 73 height 12
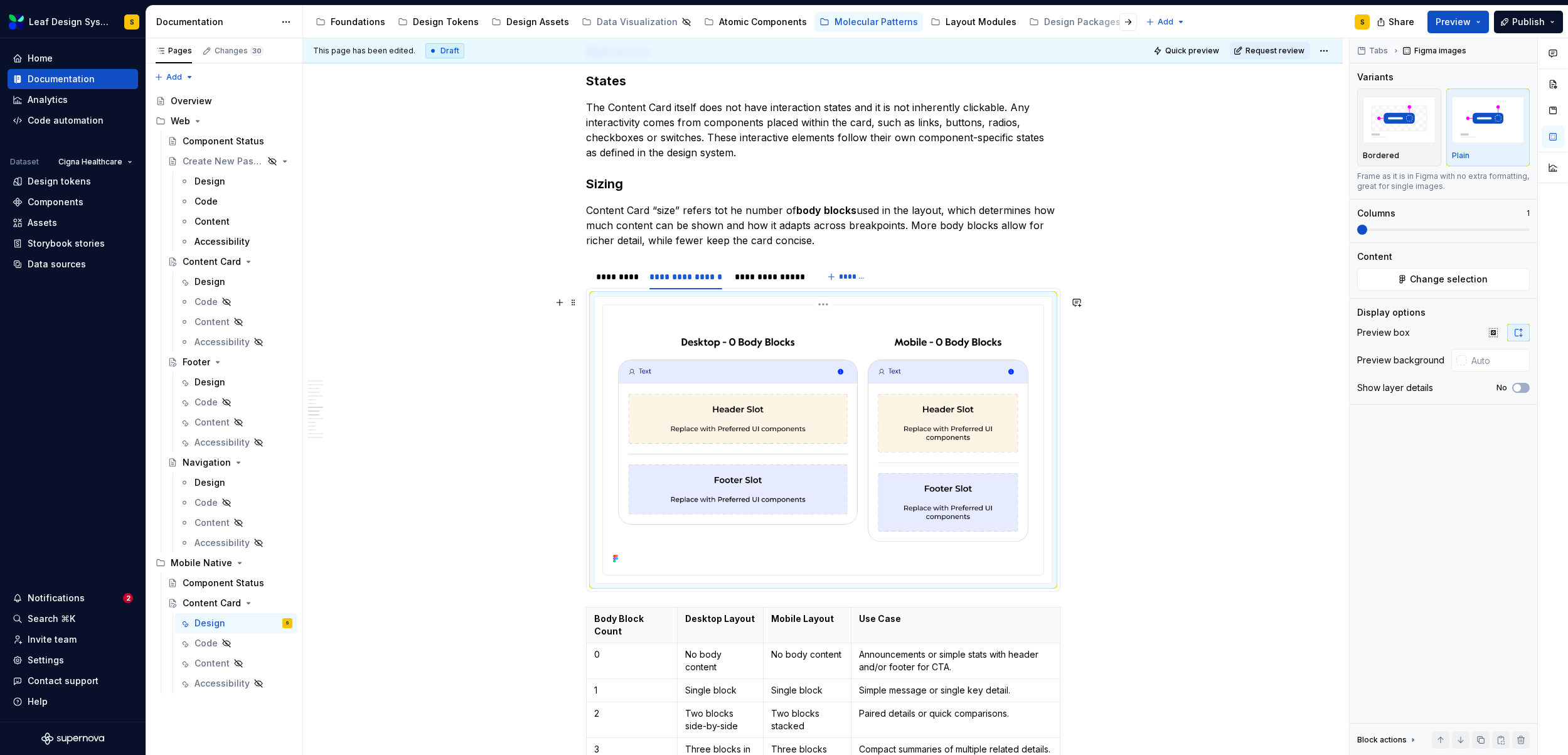
click at [949, 425] on img at bounding box center [823, 438] width 430 height 257
click at [1485, 276] on button "Change selection" at bounding box center [1443, 279] width 173 height 22
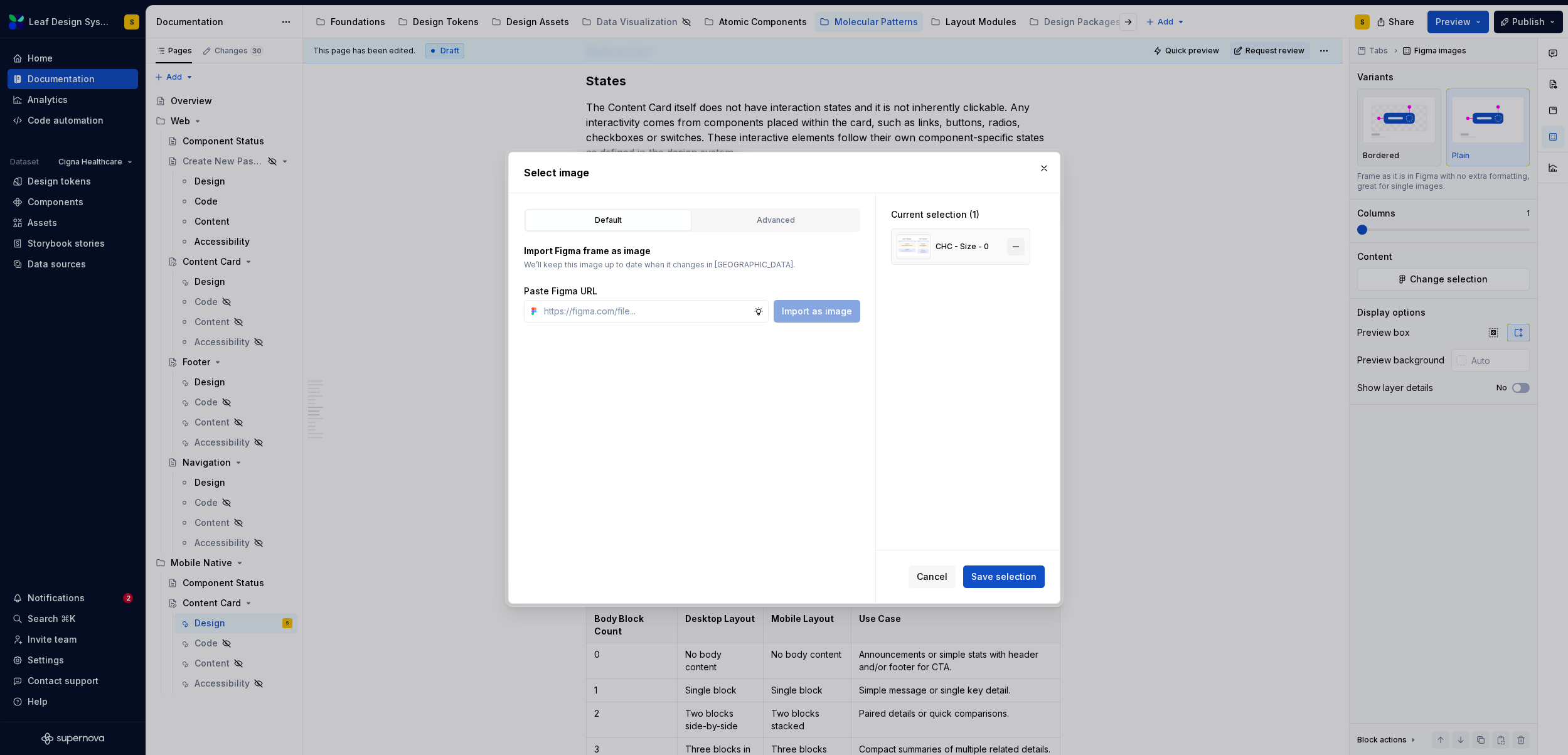
click at [1010, 245] on button "button" at bounding box center [1016, 247] width 17 height 17
type textarea "*"
click at [629, 317] on input "text" at bounding box center [646, 311] width 214 height 22
paste input "https://www.figma.com/design/R5FNMiBYdBSXRtfBEXZGMx/Design-Documentation-Assets…"
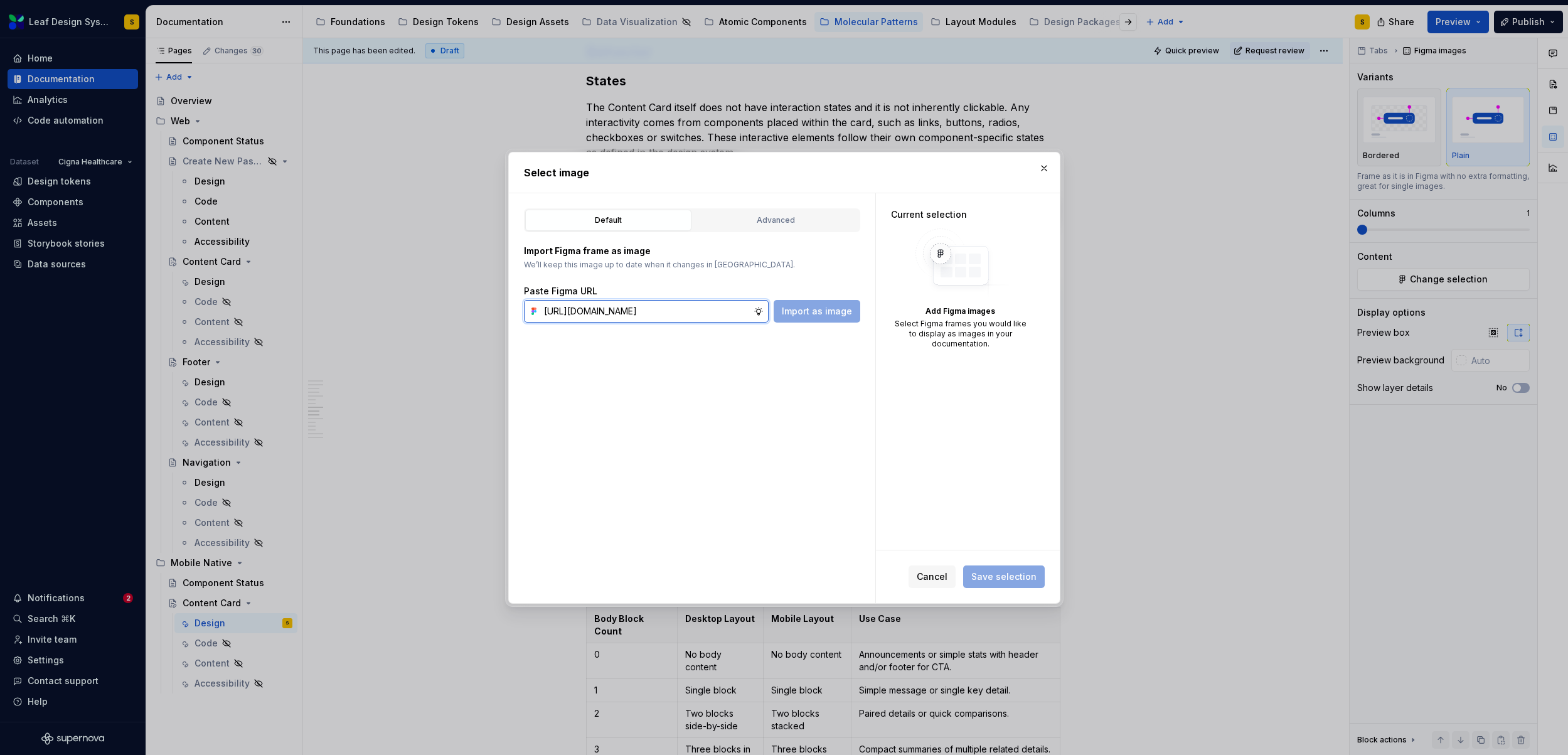
scroll to position [0, 422]
type input "https://www.figma.com/design/R5FNMiBYdBSXRtfBEXZGMx/Design-Documentation-Assets…"
click at [812, 315] on span "Import as image" at bounding box center [817, 311] width 70 height 12
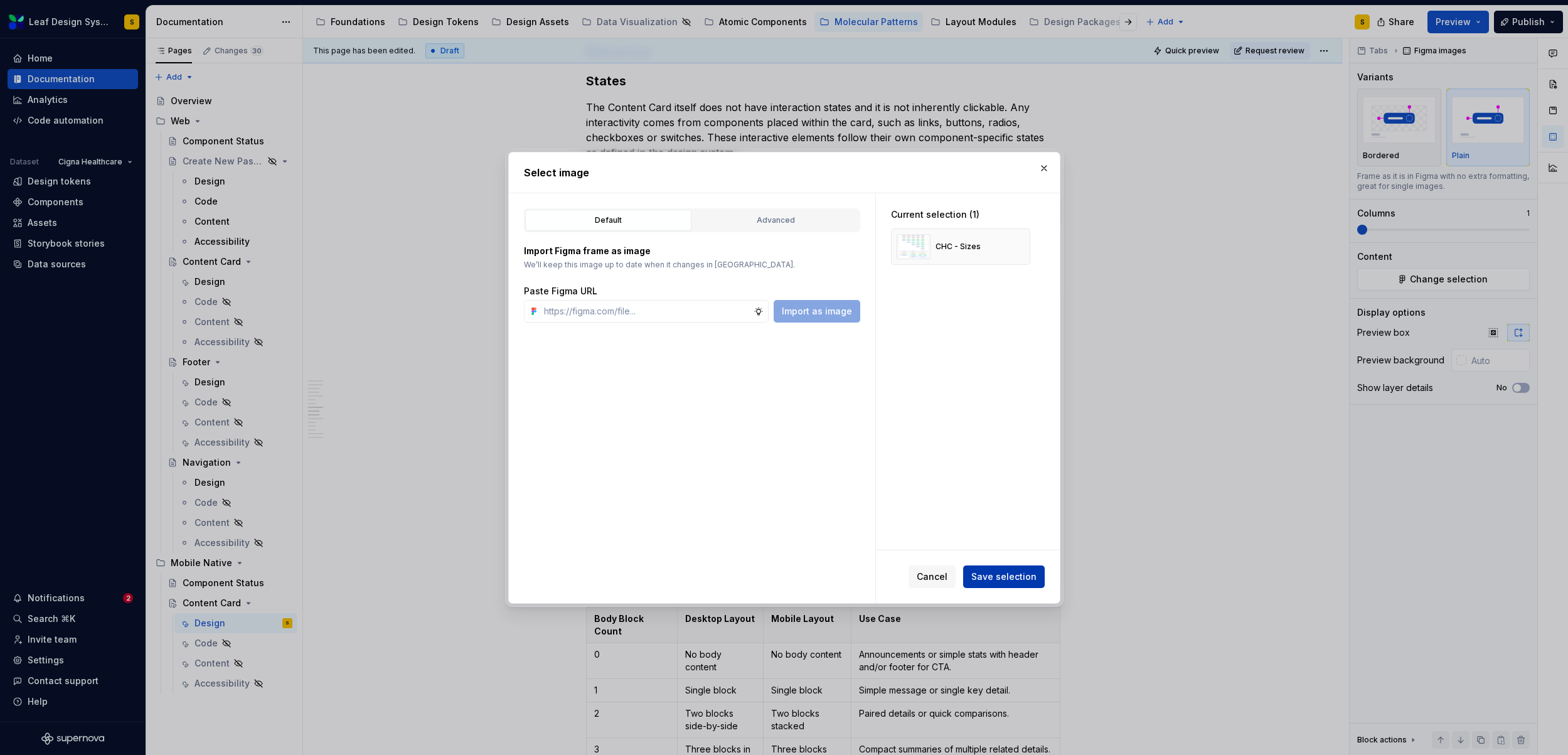
click at [1013, 576] on span "Save selection" at bounding box center [1003, 577] width 65 height 12
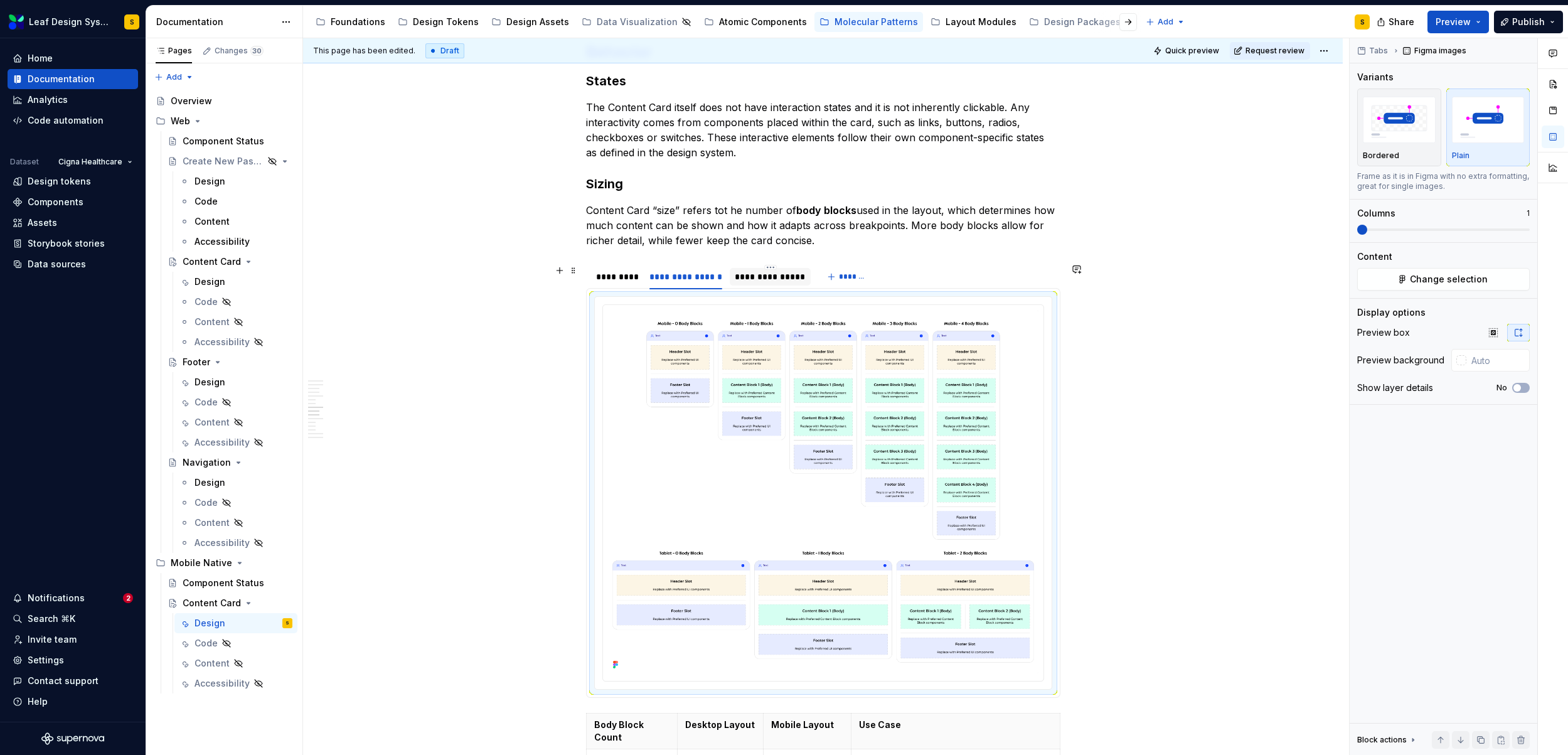
click at [771, 271] on div "**********" at bounding box center [770, 276] width 71 height 12
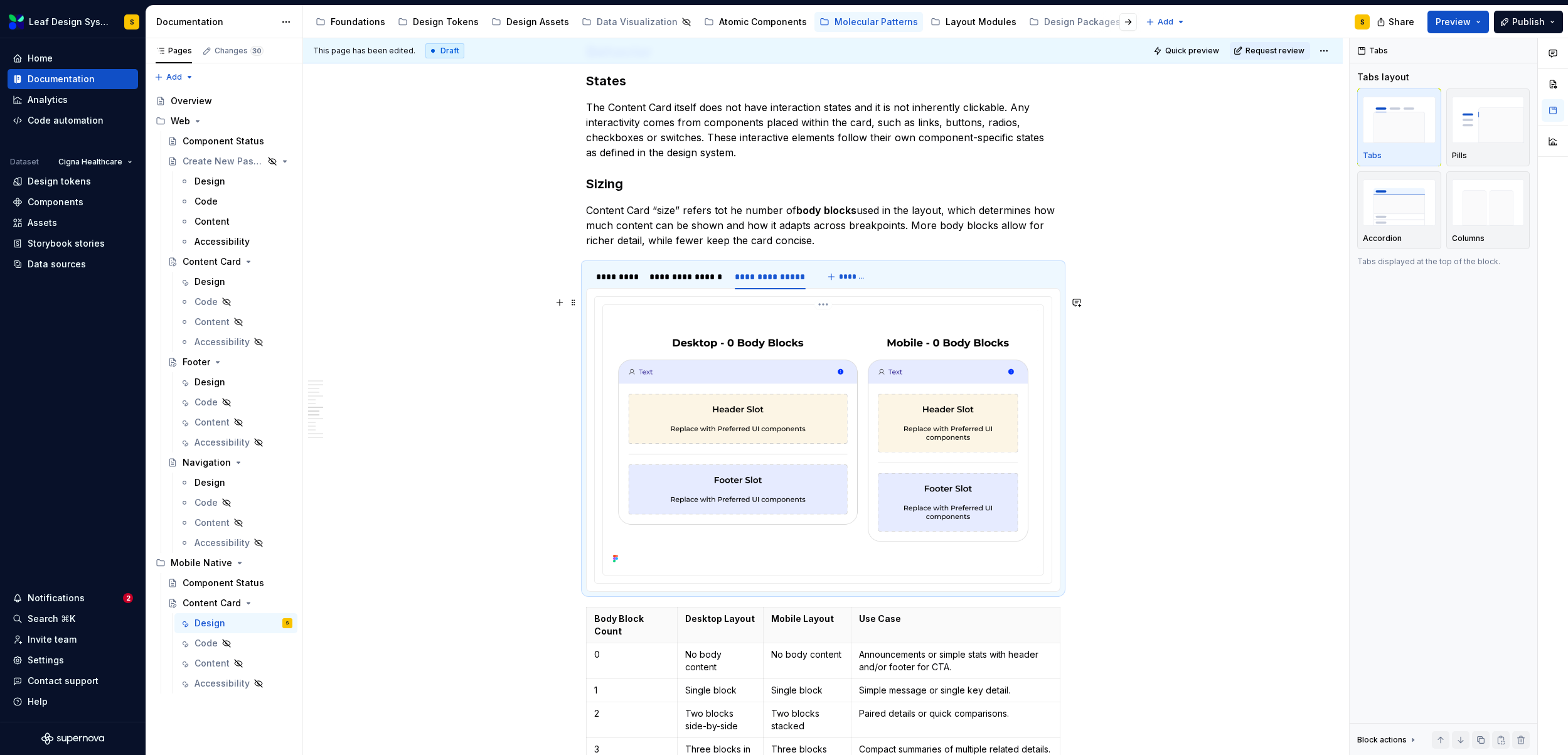
click at [870, 372] on img at bounding box center [823, 438] width 430 height 257
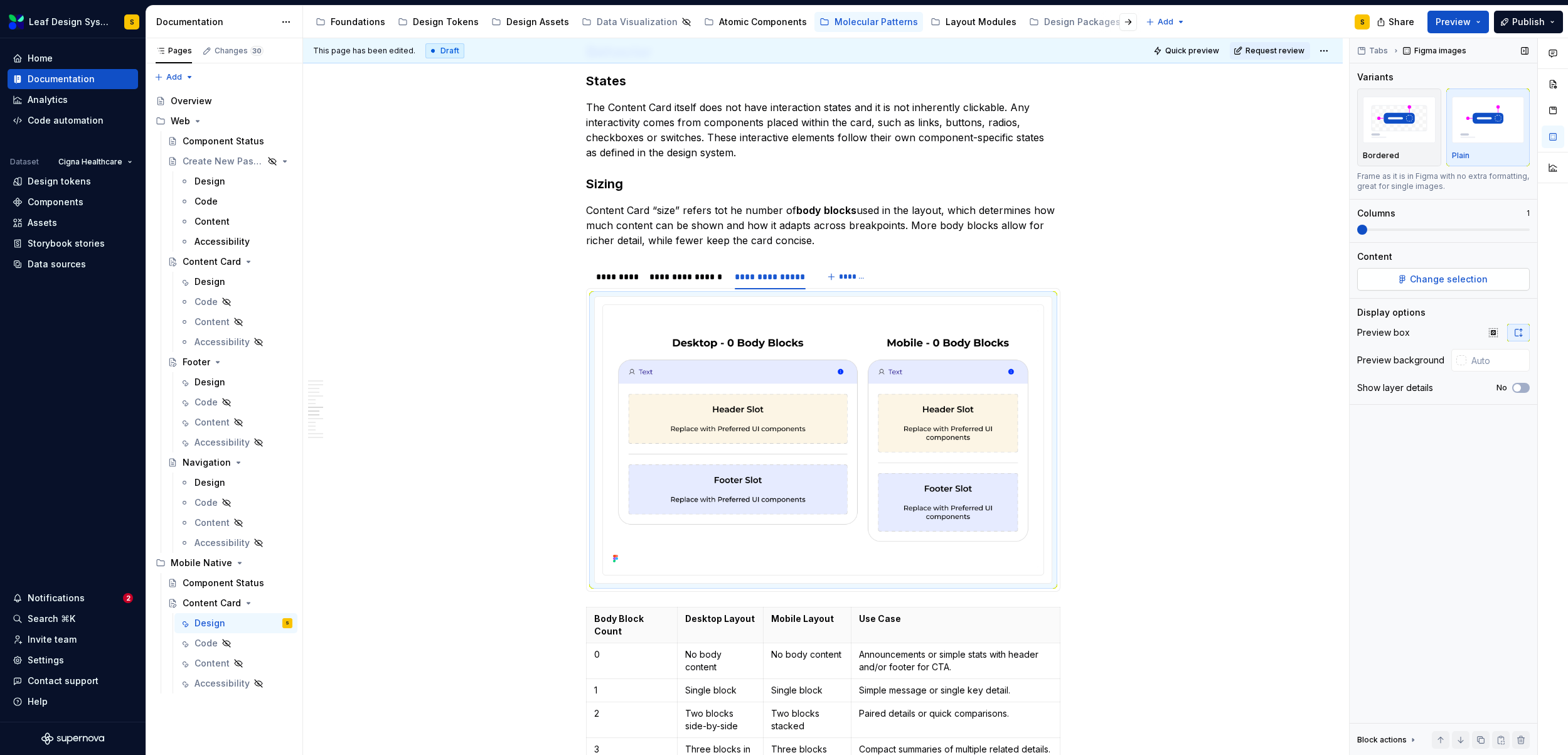
click at [1444, 284] on span "Change selection" at bounding box center [1449, 279] width 78 height 12
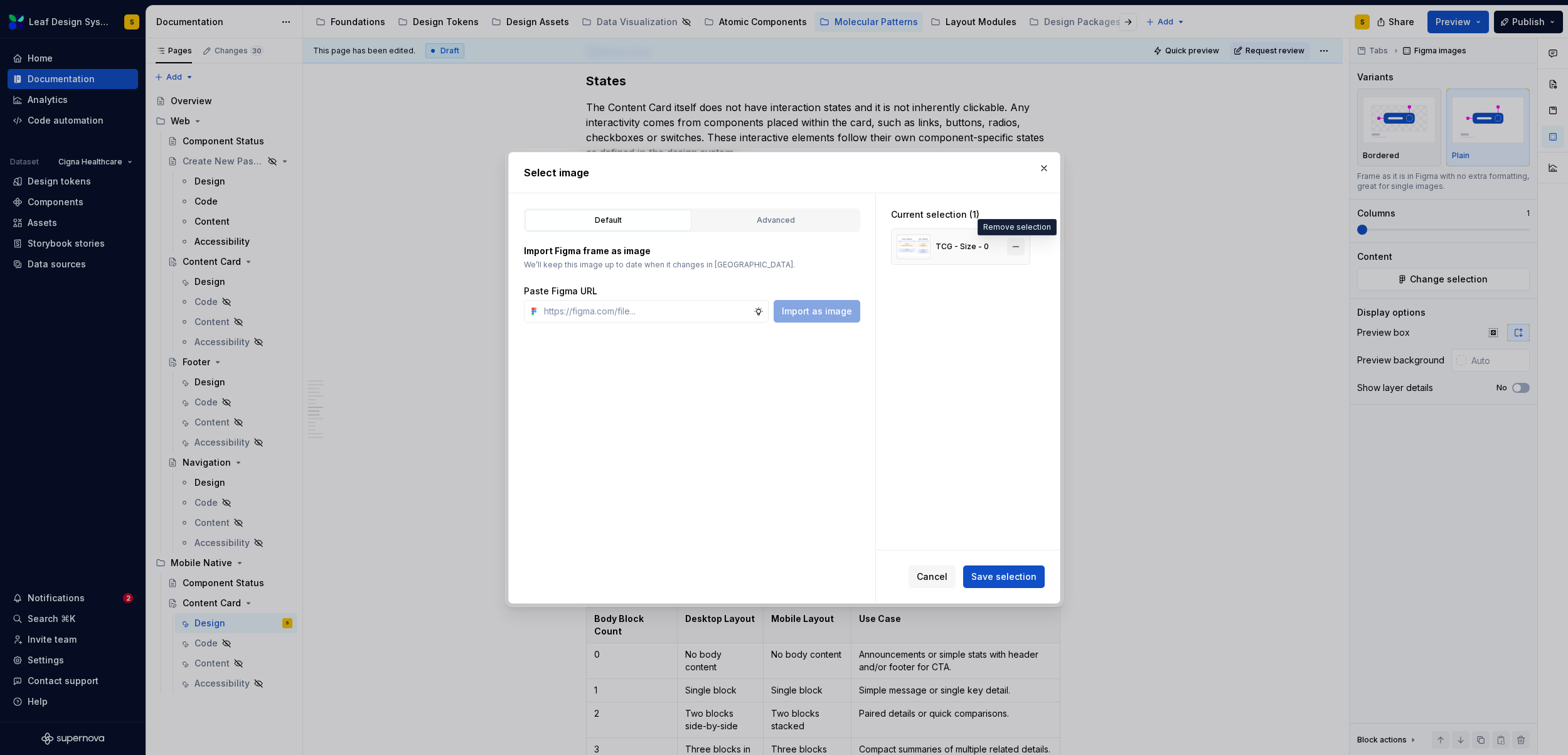
click at [1016, 248] on button "button" at bounding box center [1016, 247] width 17 height 17
click at [662, 317] on input "text" at bounding box center [646, 311] width 214 height 22
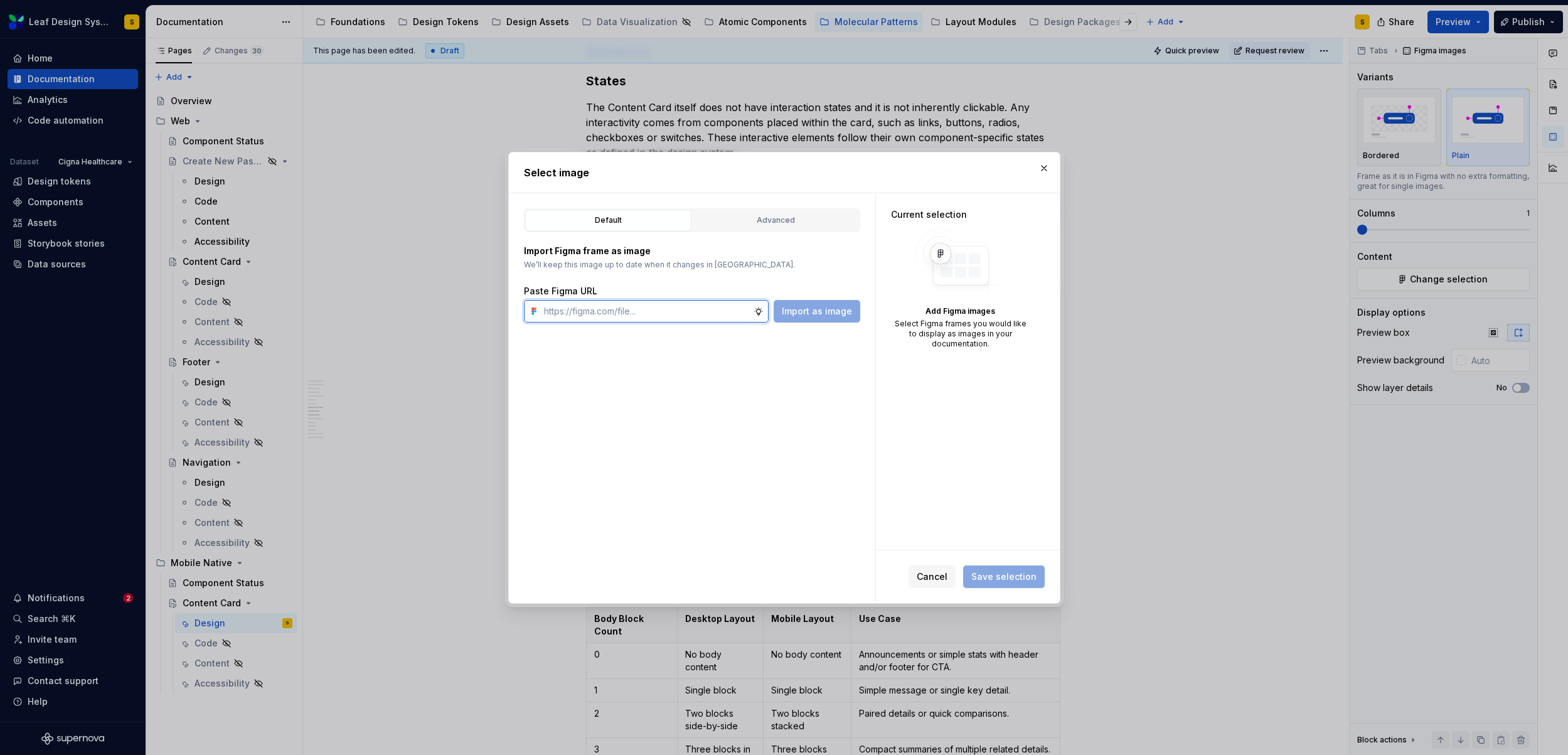
paste input "https://www.figma.com/design/R5FNMiBYdBSXRtfBEXZGMx/Design-Documentation-Assets…"
type input "https://www.figma.com/design/R5FNMiBYdBSXRtfBEXZGMx/Design-Documentation-Assets…"
click at [811, 317] on span "Import as image" at bounding box center [817, 311] width 70 height 12
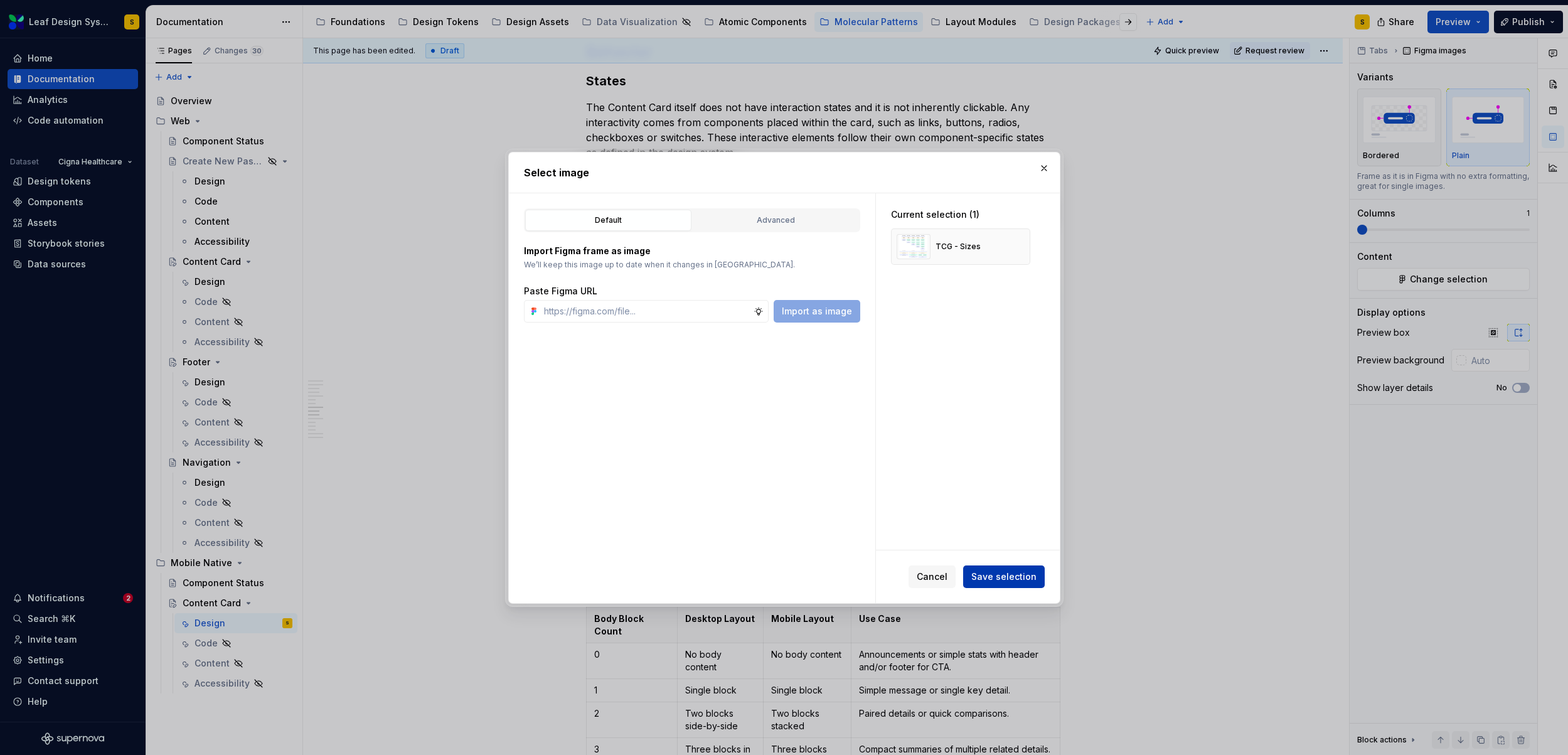
click at [1010, 572] on span "Save selection" at bounding box center [1003, 577] width 65 height 12
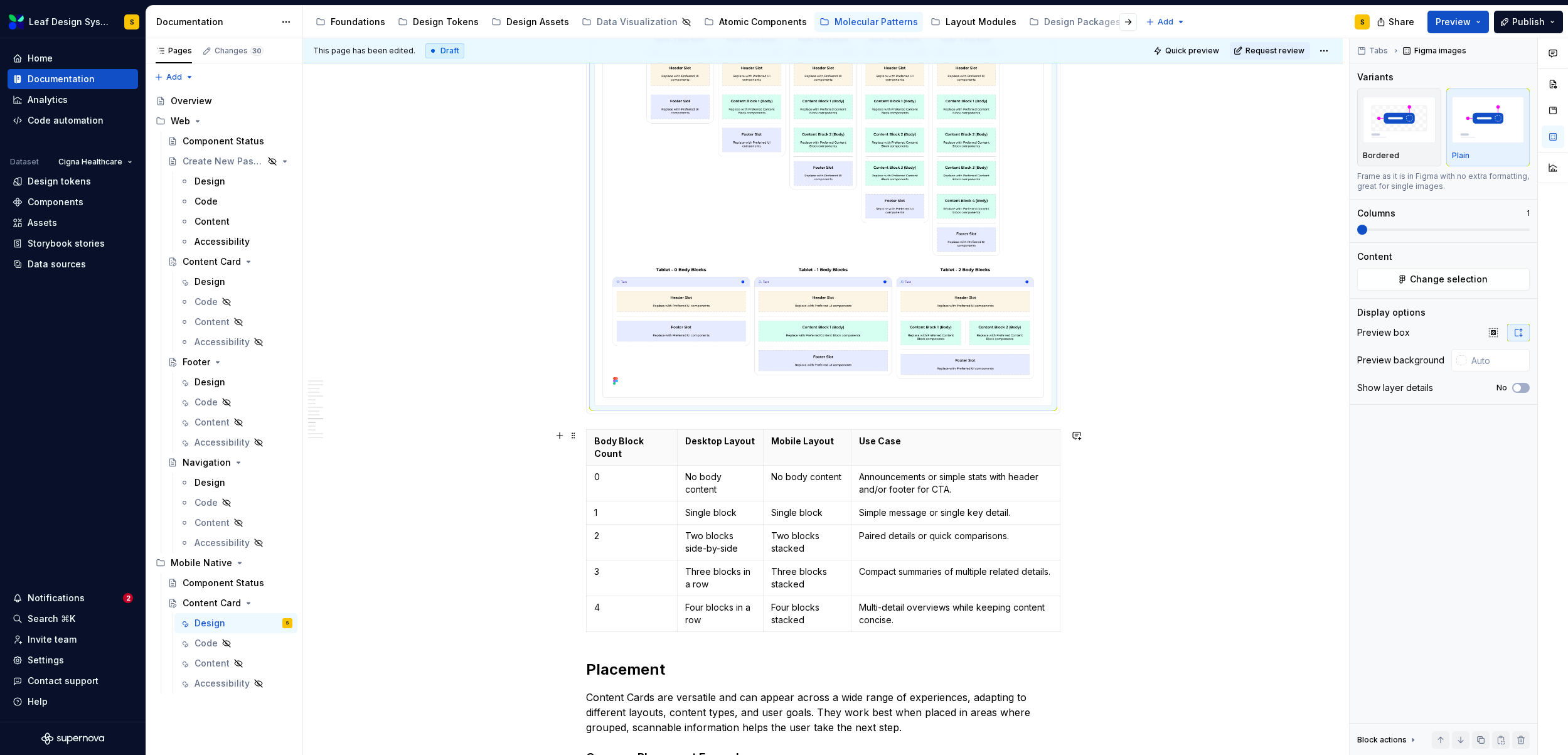
scroll to position [4968, 0]
click at [692, 438] on p "Desktop Layout" at bounding box center [720, 438] width 70 height 12
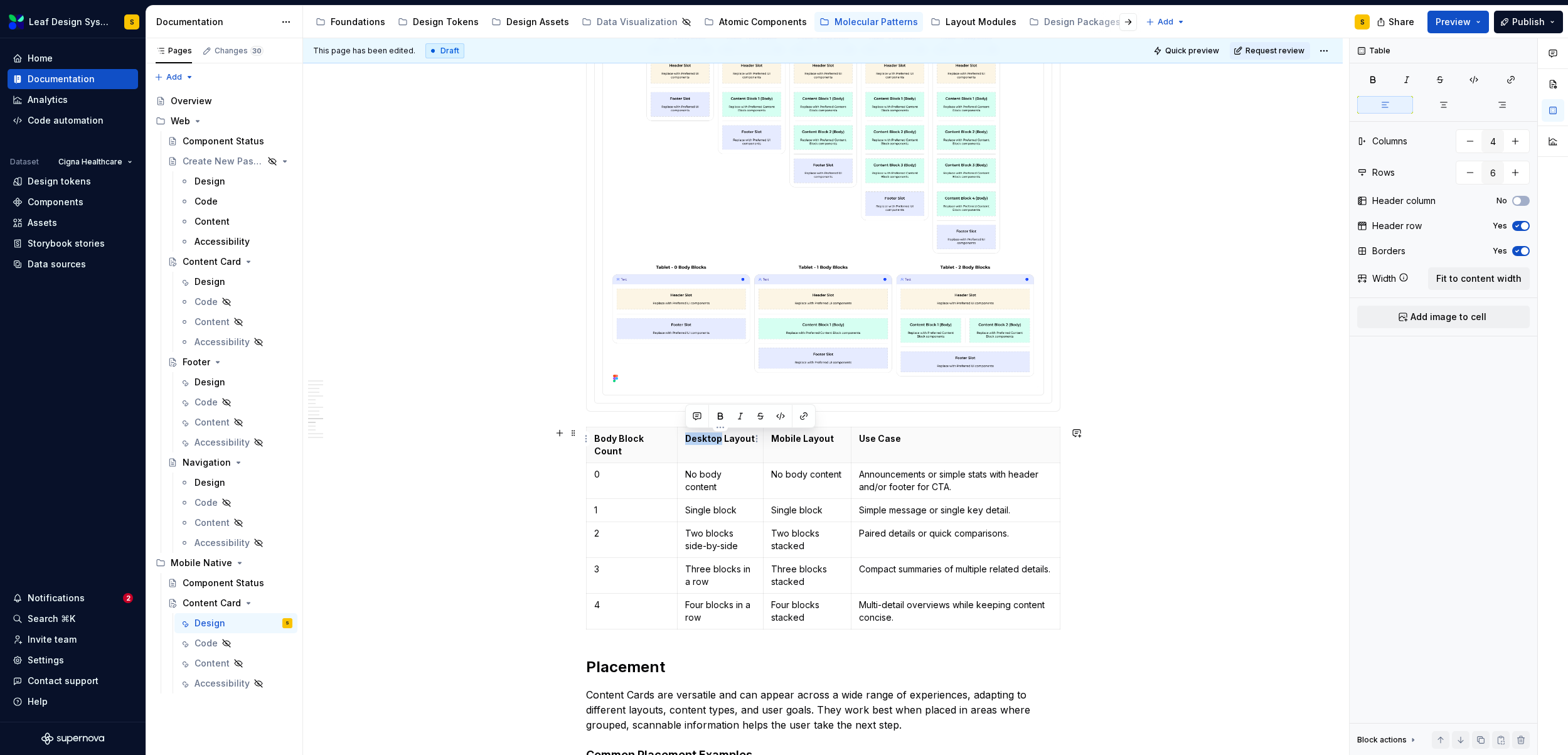
click at [692, 438] on p "Desktop Layout" at bounding box center [720, 438] width 70 height 12
click at [703, 563] on p "Three blocks in a row" at bounding box center [720, 575] width 70 height 25
drag, startPoint x: 723, startPoint y: 576, endPoint x: 684, endPoint y: 558, distance: 43.0
click at [678, 558] on td "Three blocks in a row" at bounding box center [720, 576] width 86 height 36
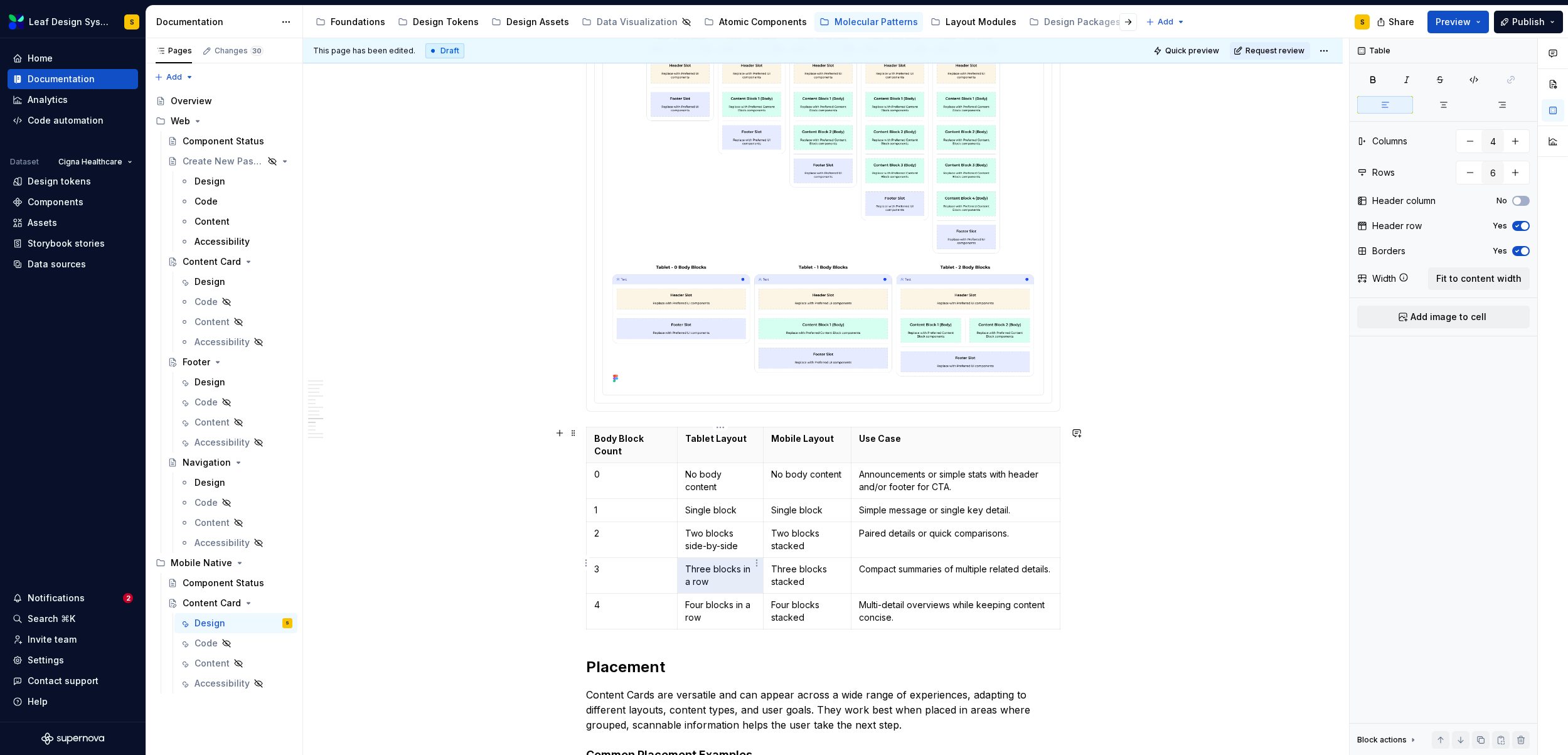
click at [697, 563] on p "Three blocks in a row" at bounding box center [720, 575] width 70 height 25
drag, startPoint x: 714, startPoint y: 566, endPoint x: 685, endPoint y: 556, distance: 30.7
click at [685, 563] on p "Three blocks in a row" at bounding box center [720, 575] width 70 height 25
drag, startPoint x: 709, startPoint y: 605, endPoint x: 685, endPoint y: 597, distance: 25.3
click at [685, 599] on p "Four blocks in a row" at bounding box center [720, 611] width 70 height 25
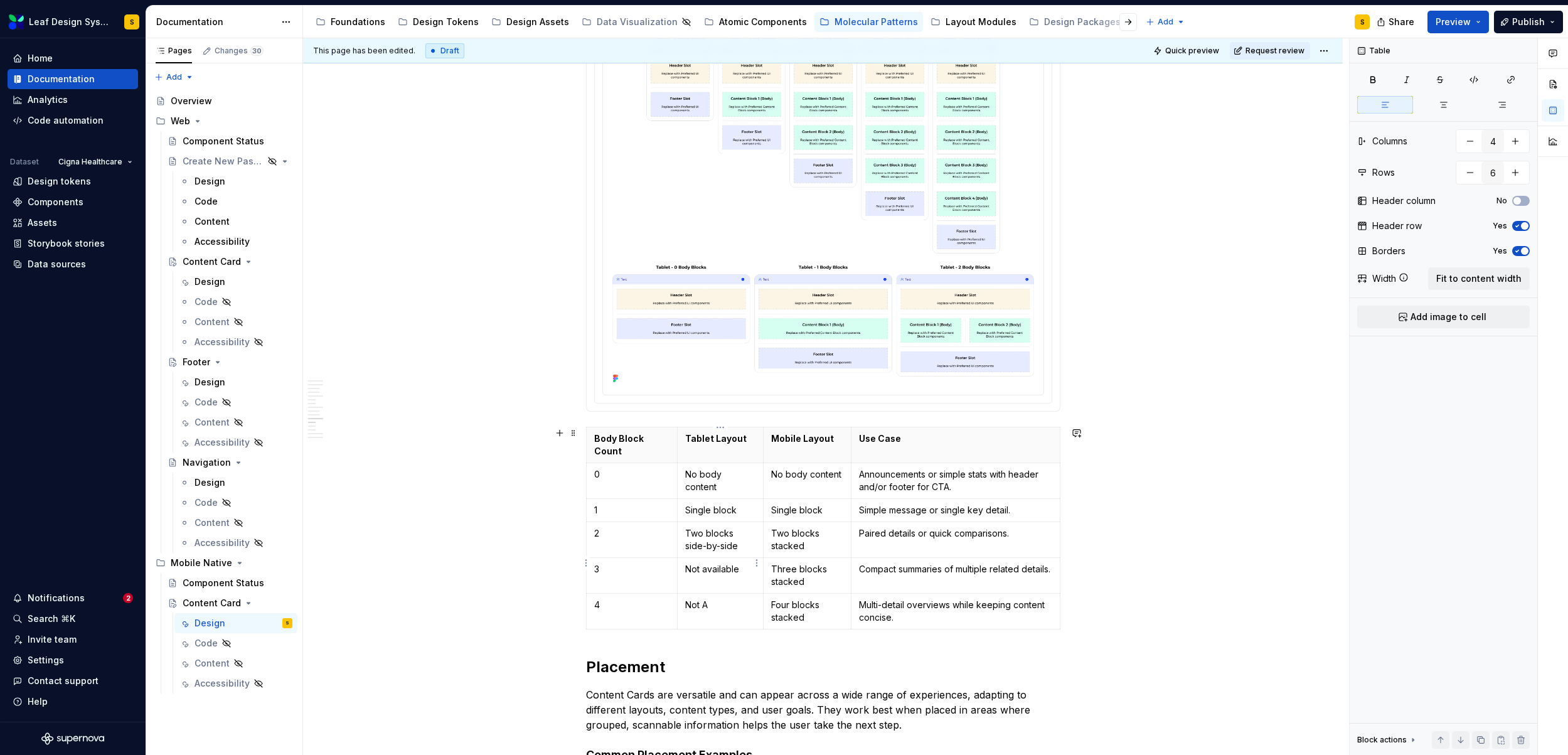
click at [711, 563] on p "Not available" at bounding box center [720, 569] width 70 height 12
drag, startPoint x: 703, startPoint y: 557, endPoint x: 688, endPoint y: 557, distance: 15.0
click at [688, 563] on p "N/A" at bounding box center [720, 569] width 70 height 12
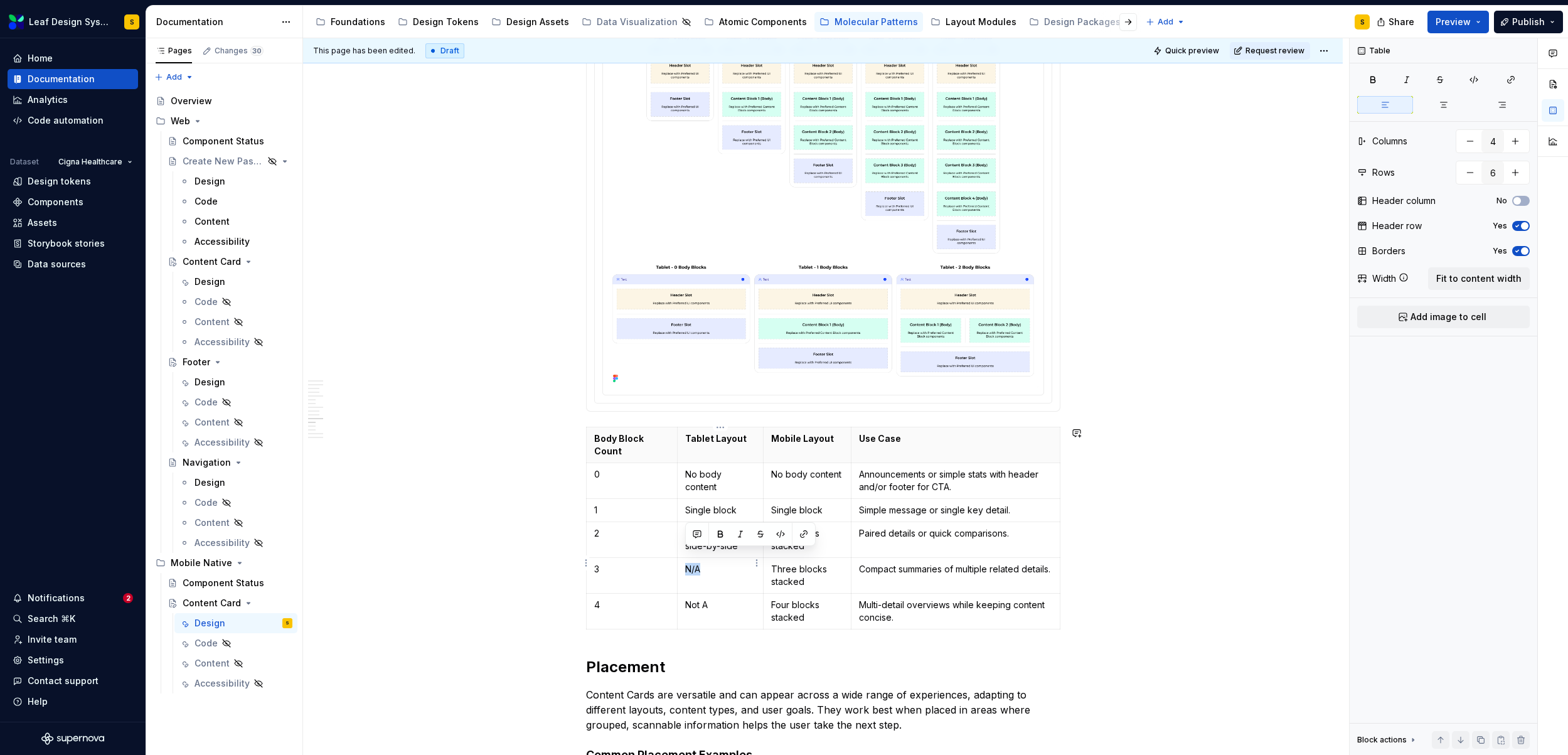
copy p "N/A"
click at [702, 599] on p "Not A" at bounding box center [720, 605] width 70 height 12
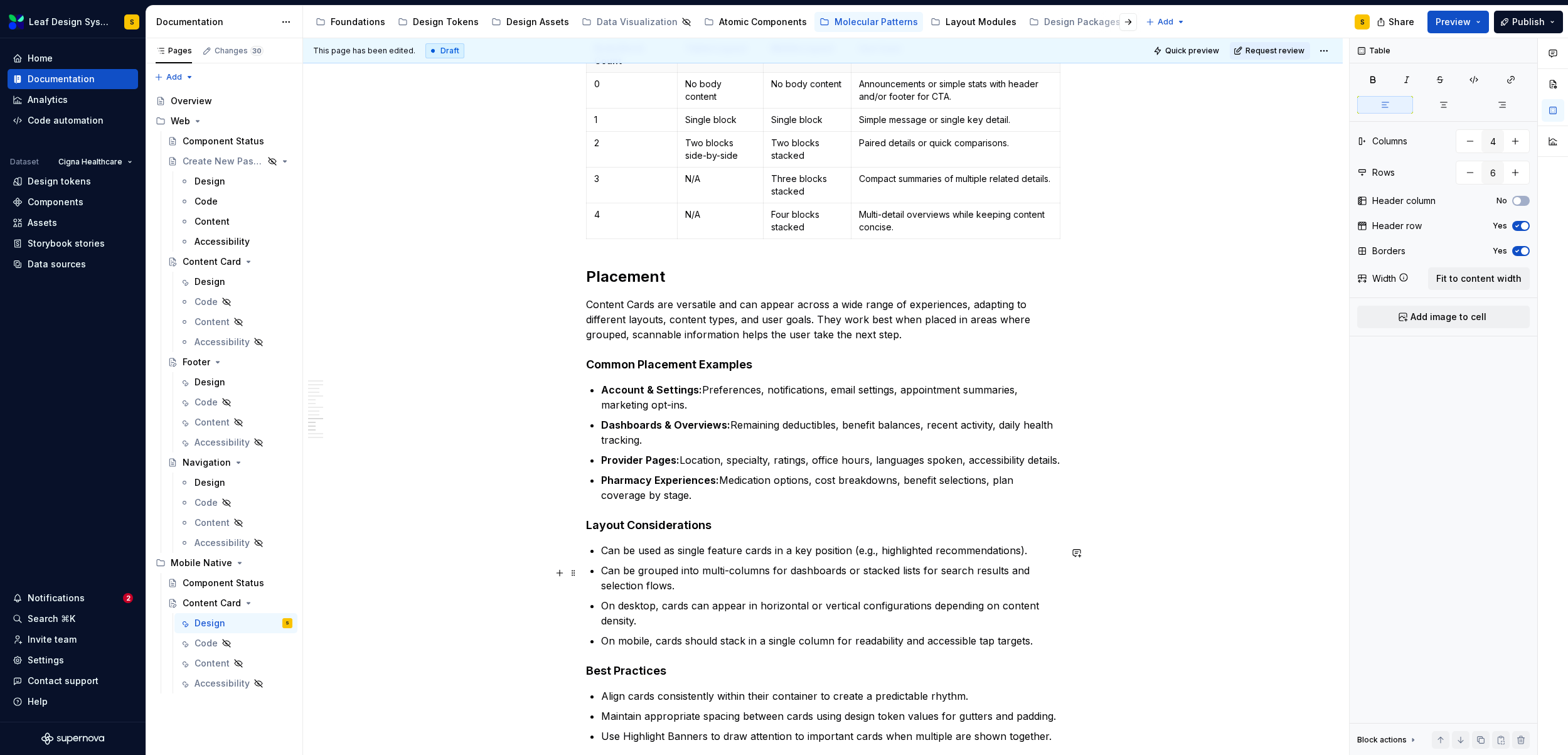
scroll to position [5363, 0]
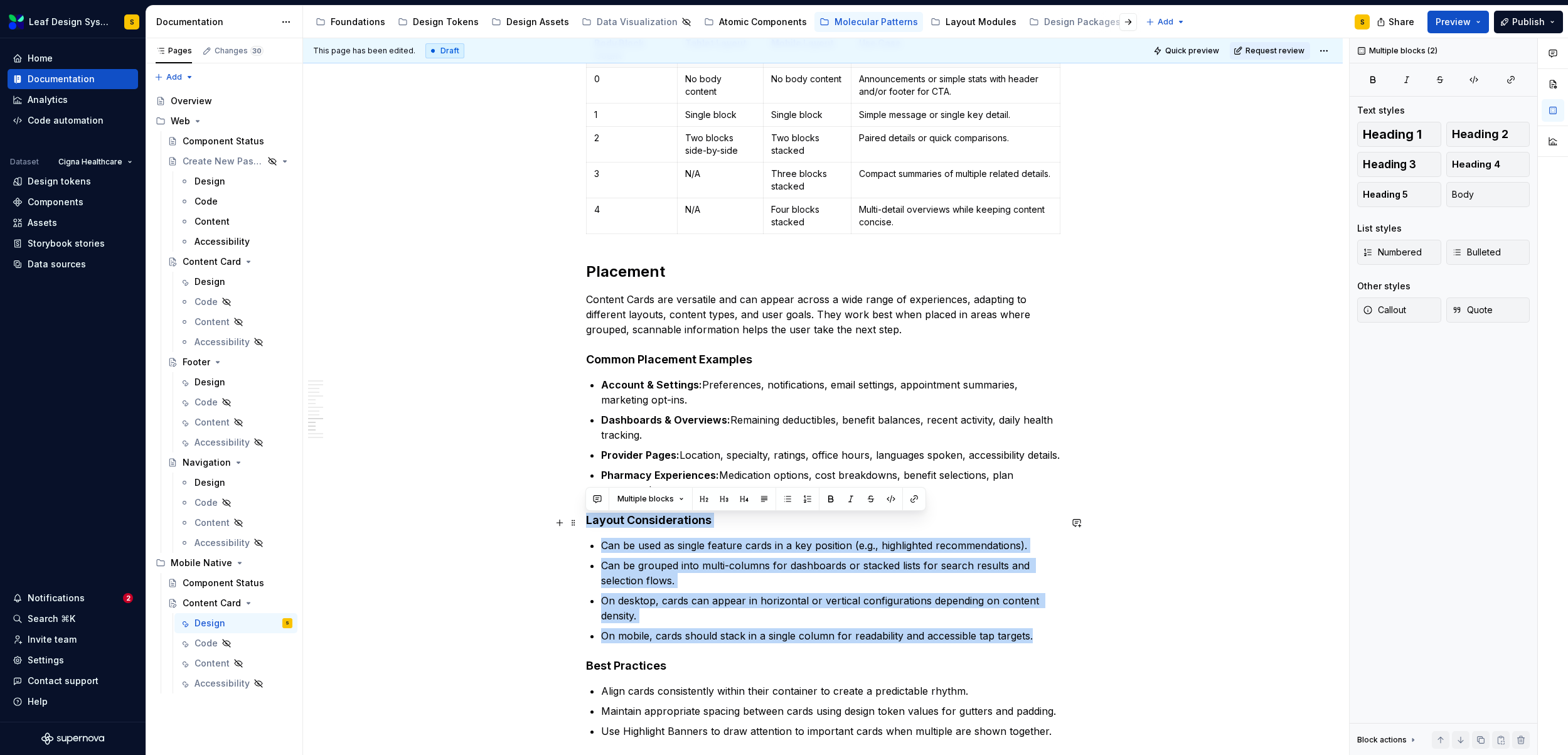
drag, startPoint x: 1045, startPoint y: 636, endPoint x: 582, endPoint y: 524, distance: 476.4
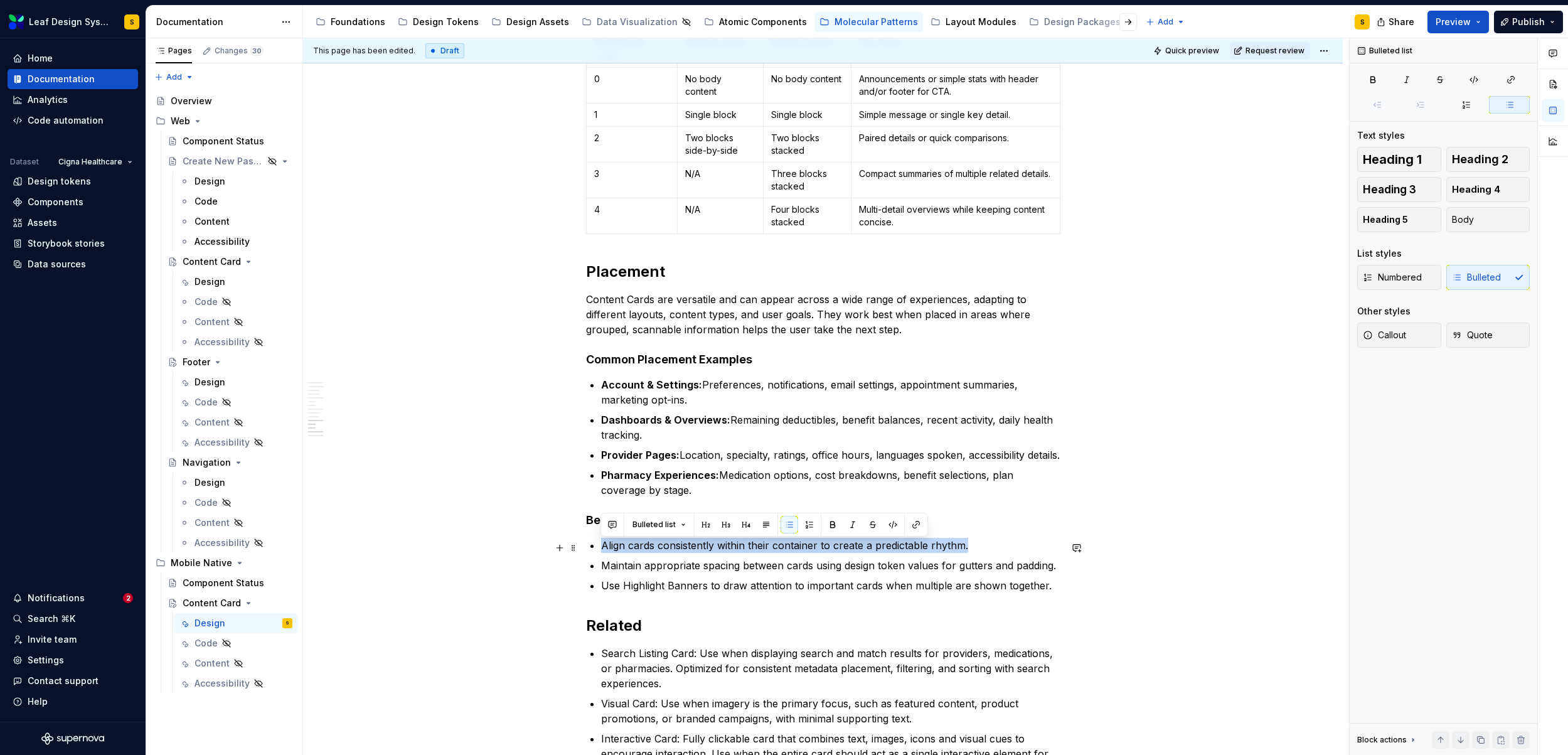
drag, startPoint x: 978, startPoint y: 549, endPoint x: 626, endPoint y: 562, distance: 352.2
click at [601, 552] on p "Align cards consistently within their container to create a predictable rhythm." at bounding box center [831, 545] width 459 height 15
click at [693, 573] on p "Maintain appropriate spacing between cards using design token values for gutter…" at bounding box center [831, 565] width 459 height 15
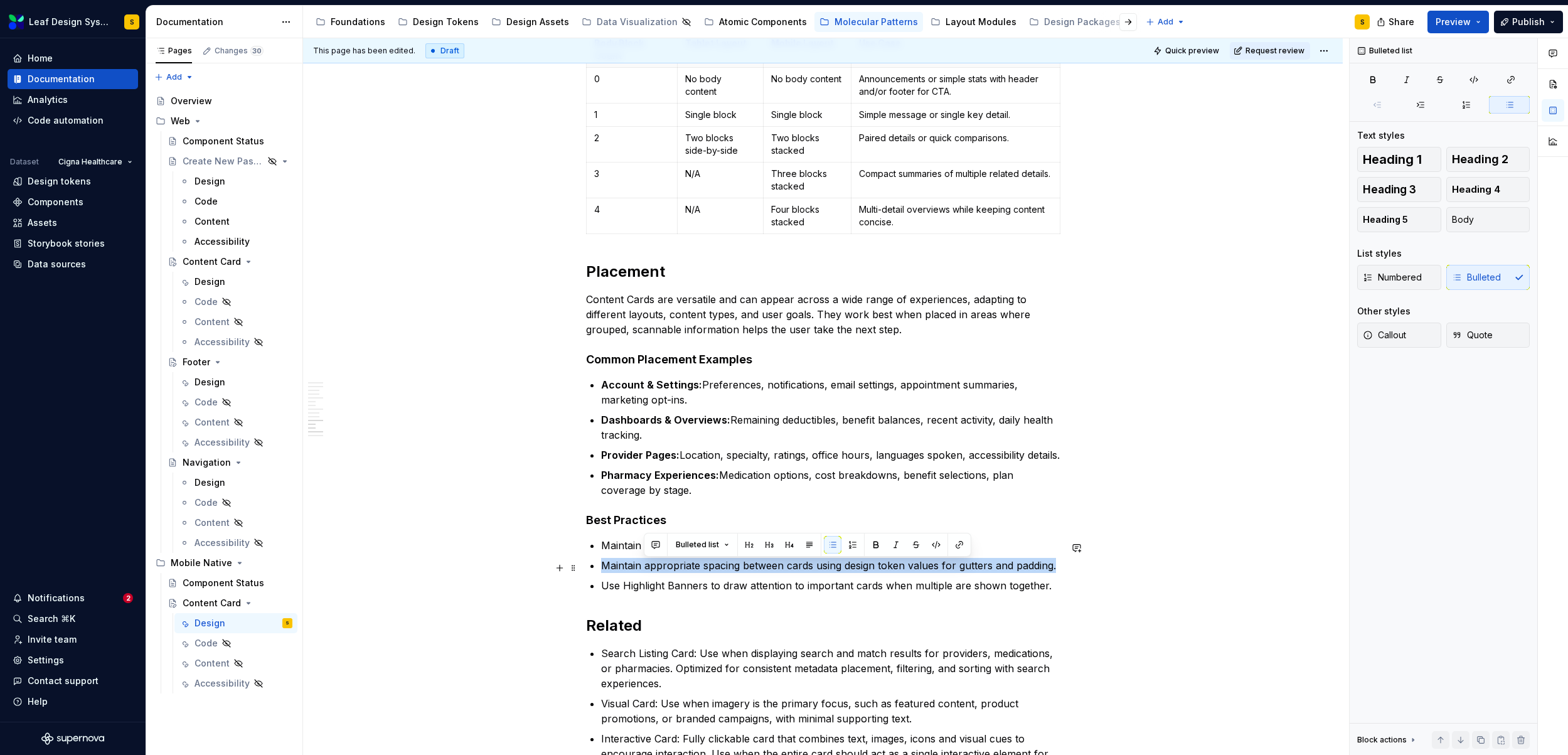
click at [693, 573] on p "Maintain appropriate spacing between cards using design token values for gutter…" at bounding box center [831, 565] width 459 height 15
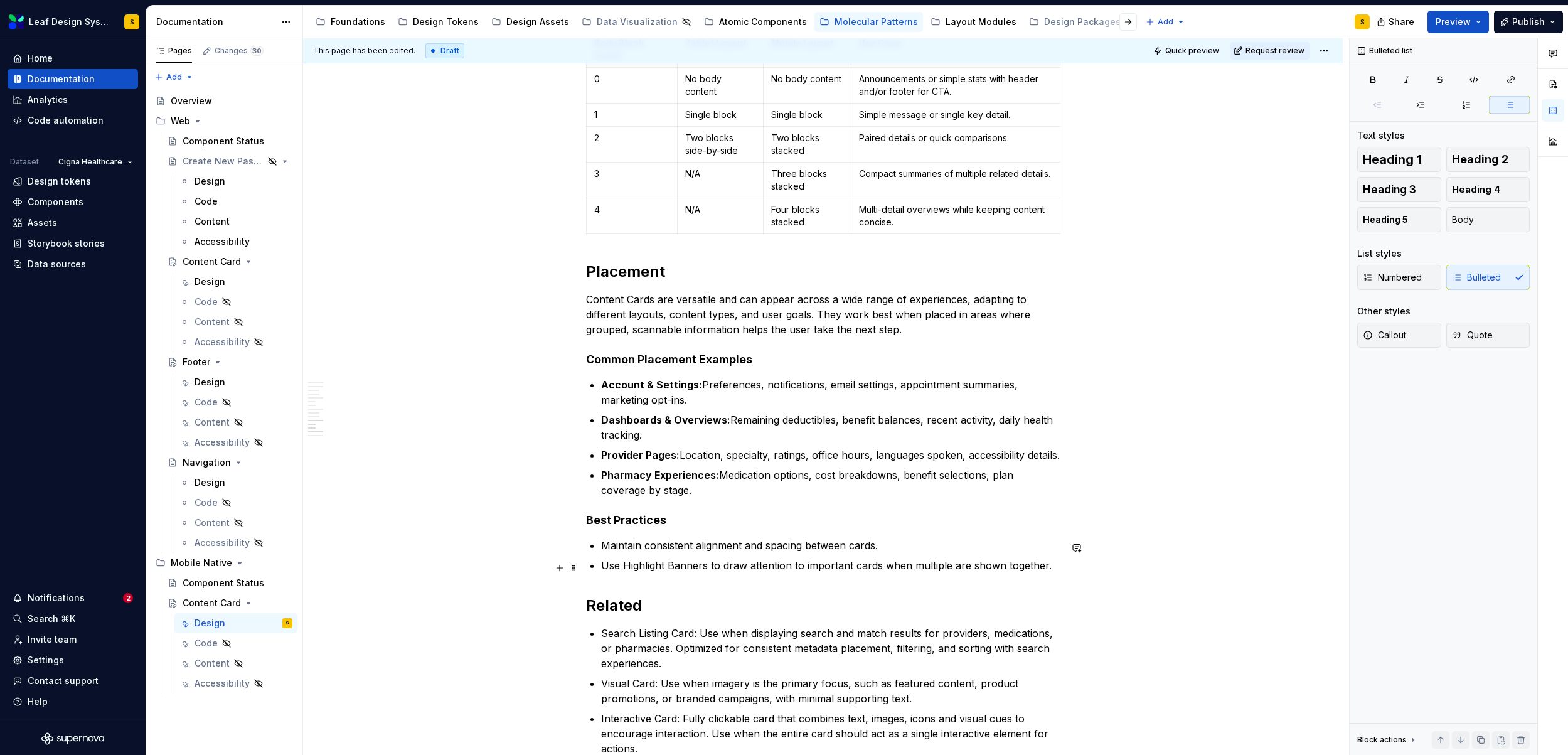
click at [1047, 571] on p "Use Highlight Banners to draw attention to important cards when multiple are sh…" at bounding box center [831, 565] width 459 height 15
drag, startPoint x: 1037, startPoint y: 571, endPoint x: 602, endPoint y: 571, distance: 435.0
click at [602, 571] on p "Use Highlight Banners to draw attention to important cards when multiple are sh…" at bounding box center [831, 565] width 459 height 15
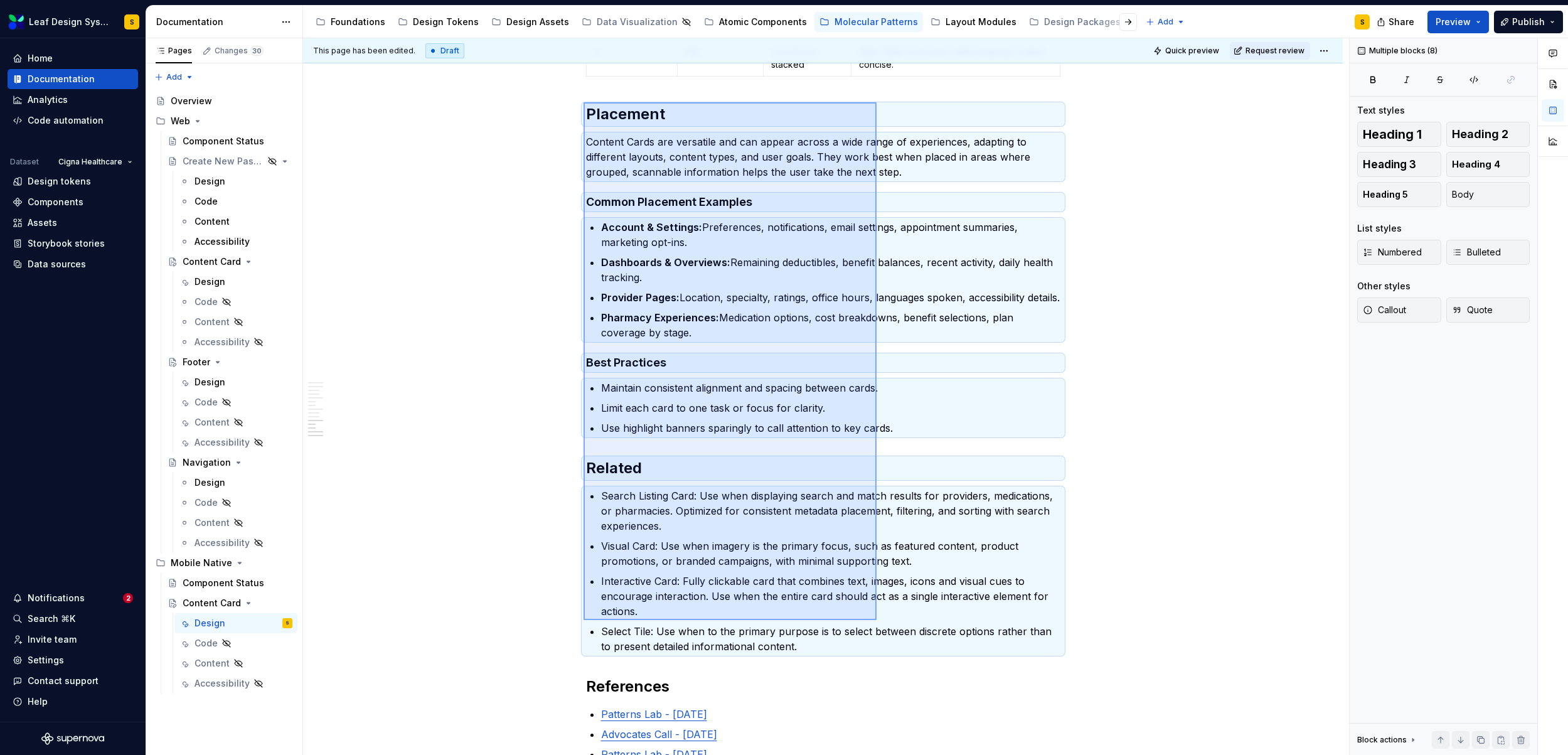
scroll to position [5568, 0]
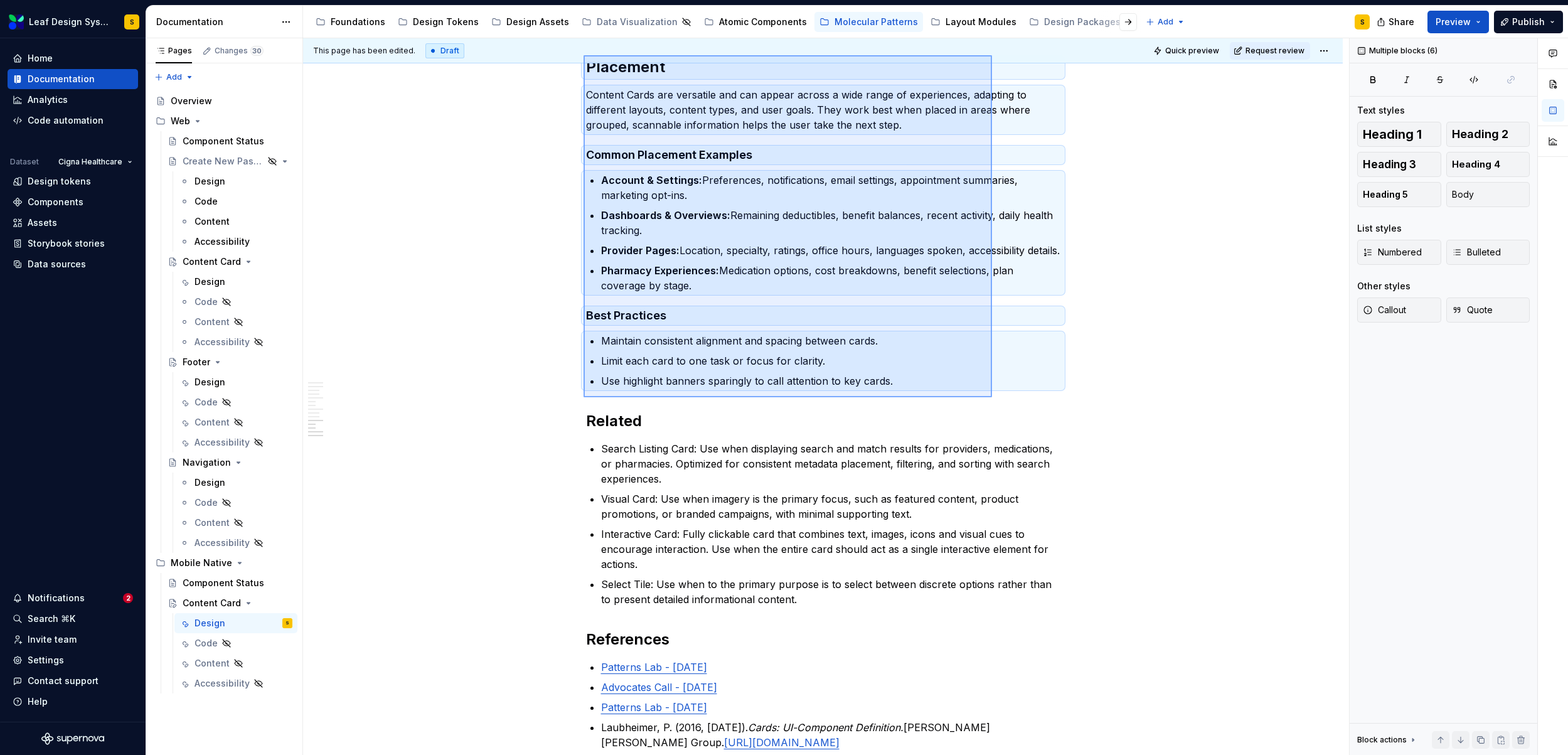
drag, startPoint x: 589, startPoint y: 292, endPoint x: 992, endPoint y: 397, distance: 416.5
click at [992, 397] on div "**********" at bounding box center [826, 397] width 1046 height 718
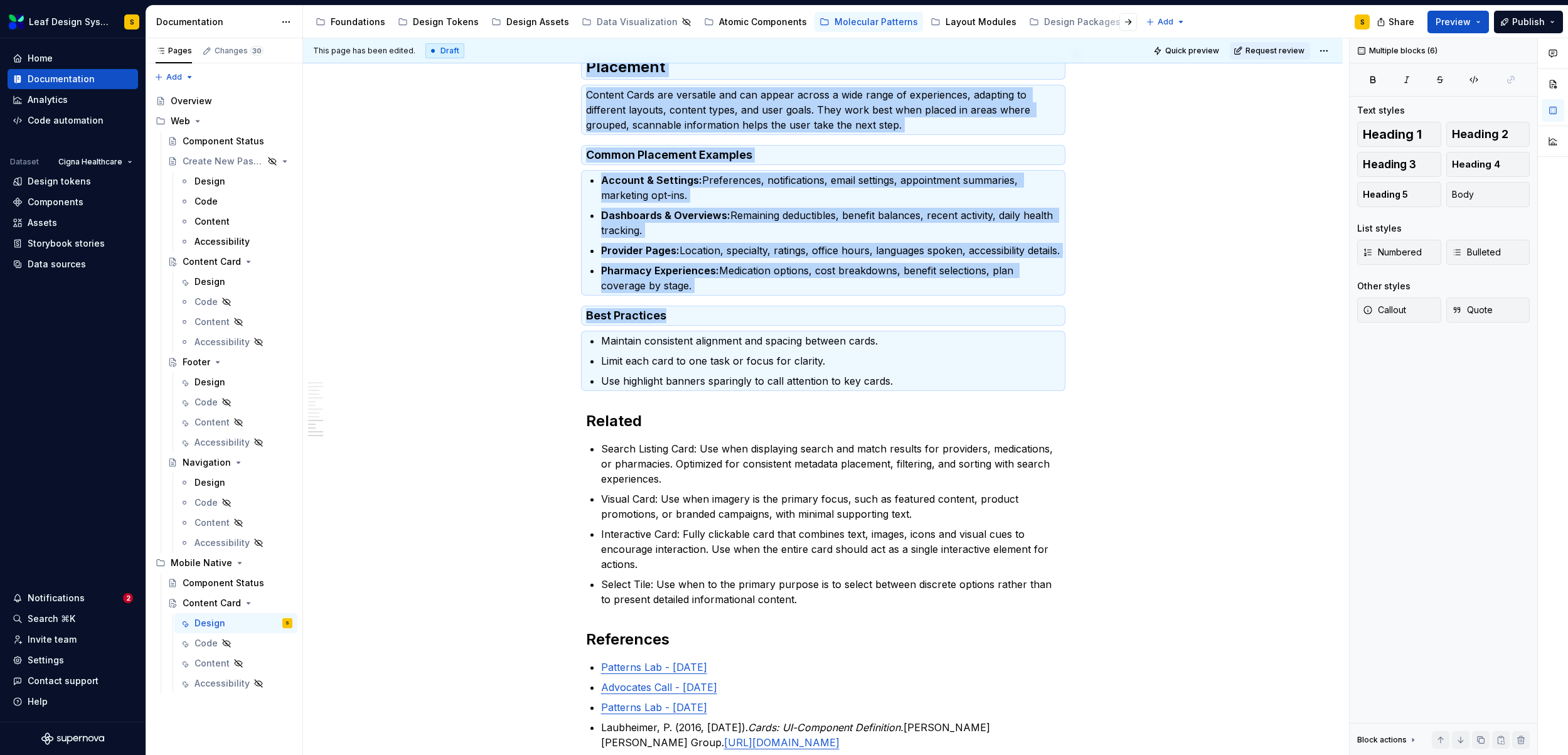
copy div "Body Block Count Tablet Layout Mobile Layout Use Case 0 No body content No body…"
click at [922, 389] on p "Use highlight banners sparingly to call attention to key cards." at bounding box center [831, 381] width 459 height 15
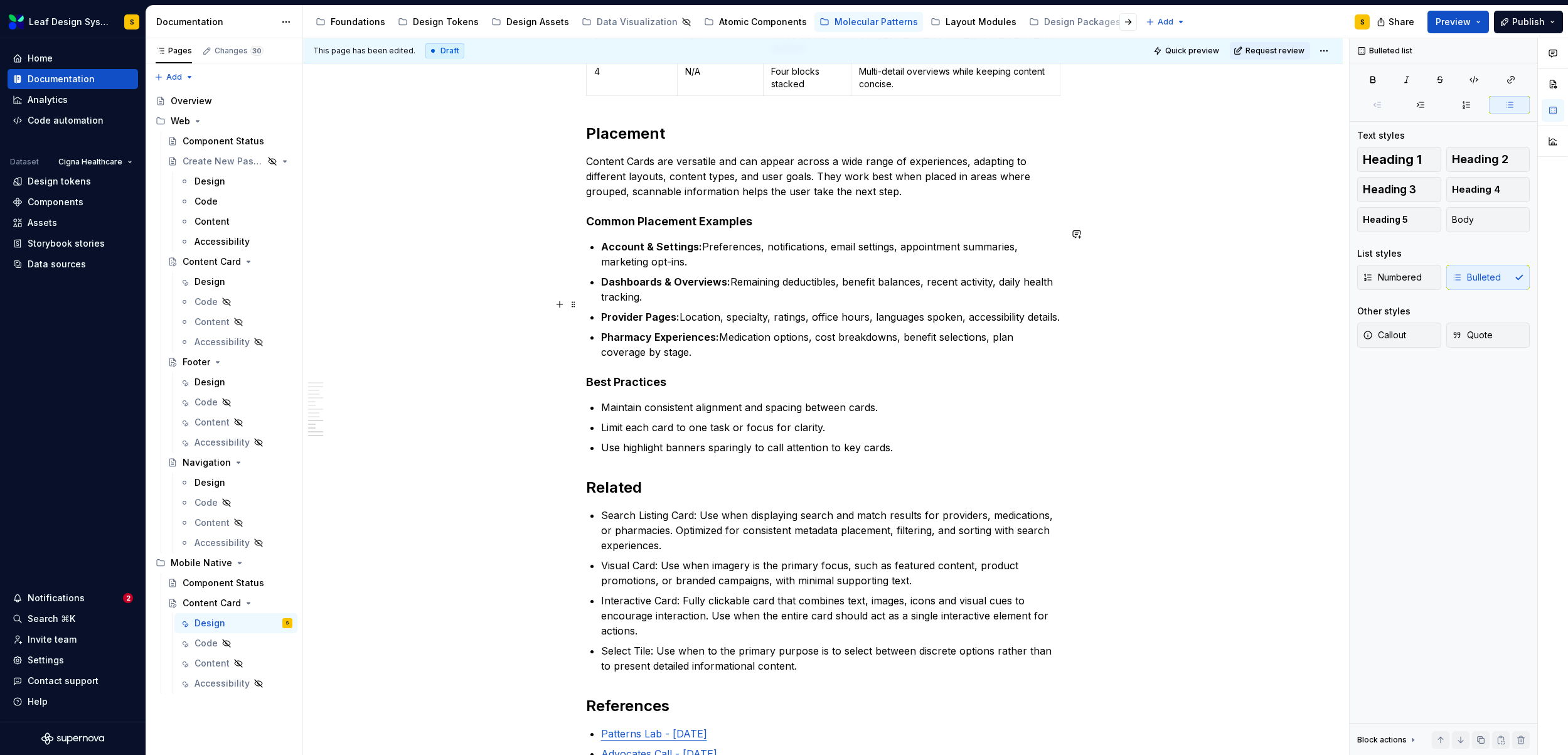
scroll to position [5498, 0]
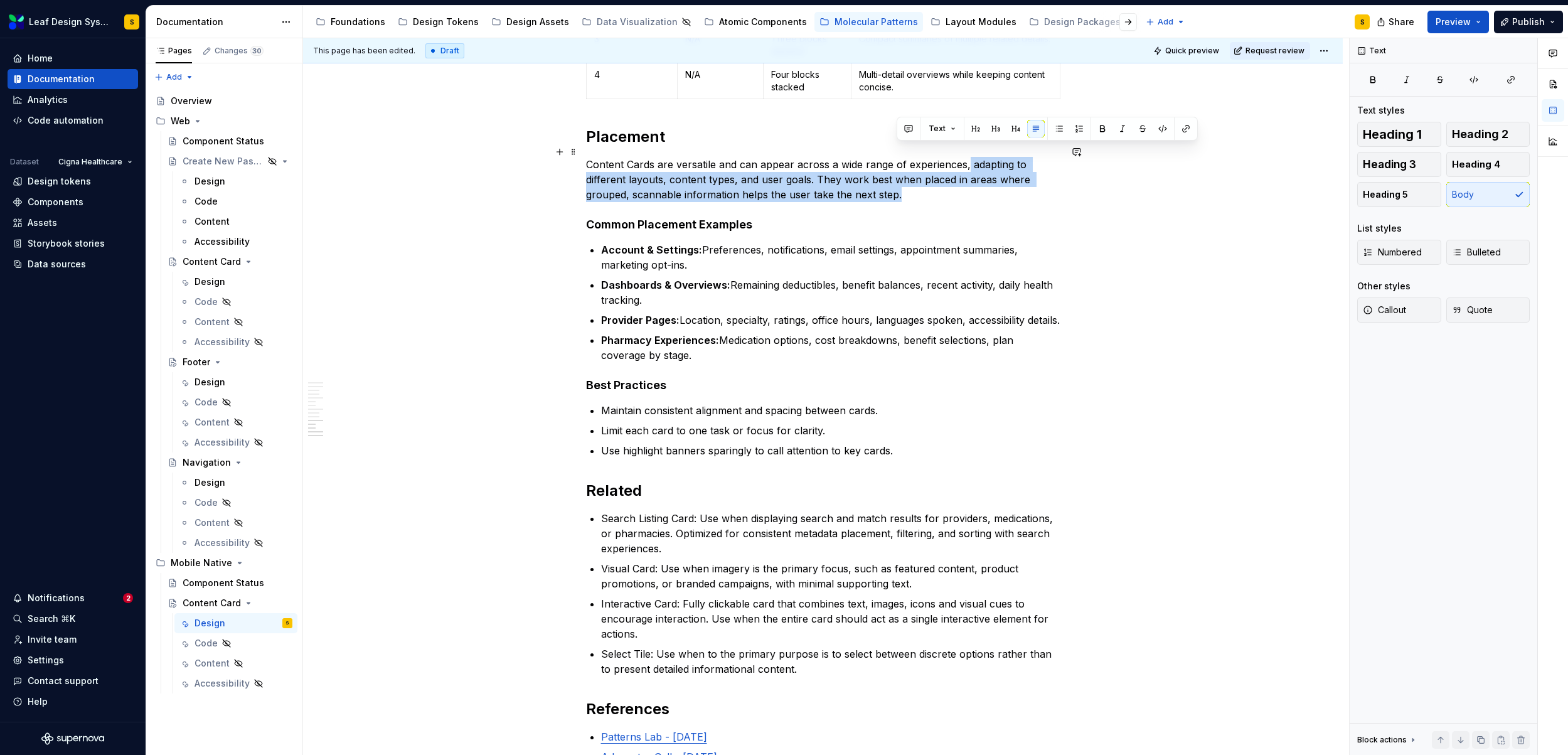
drag, startPoint x: 911, startPoint y: 184, endPoint x: 967, endPoint y: 160, distance: 60.9
click at [967, 160] on p "Content Cards are versatile and can appear across a wide range of experiences, …" at bounding box center [823, 179] width 474 height 45
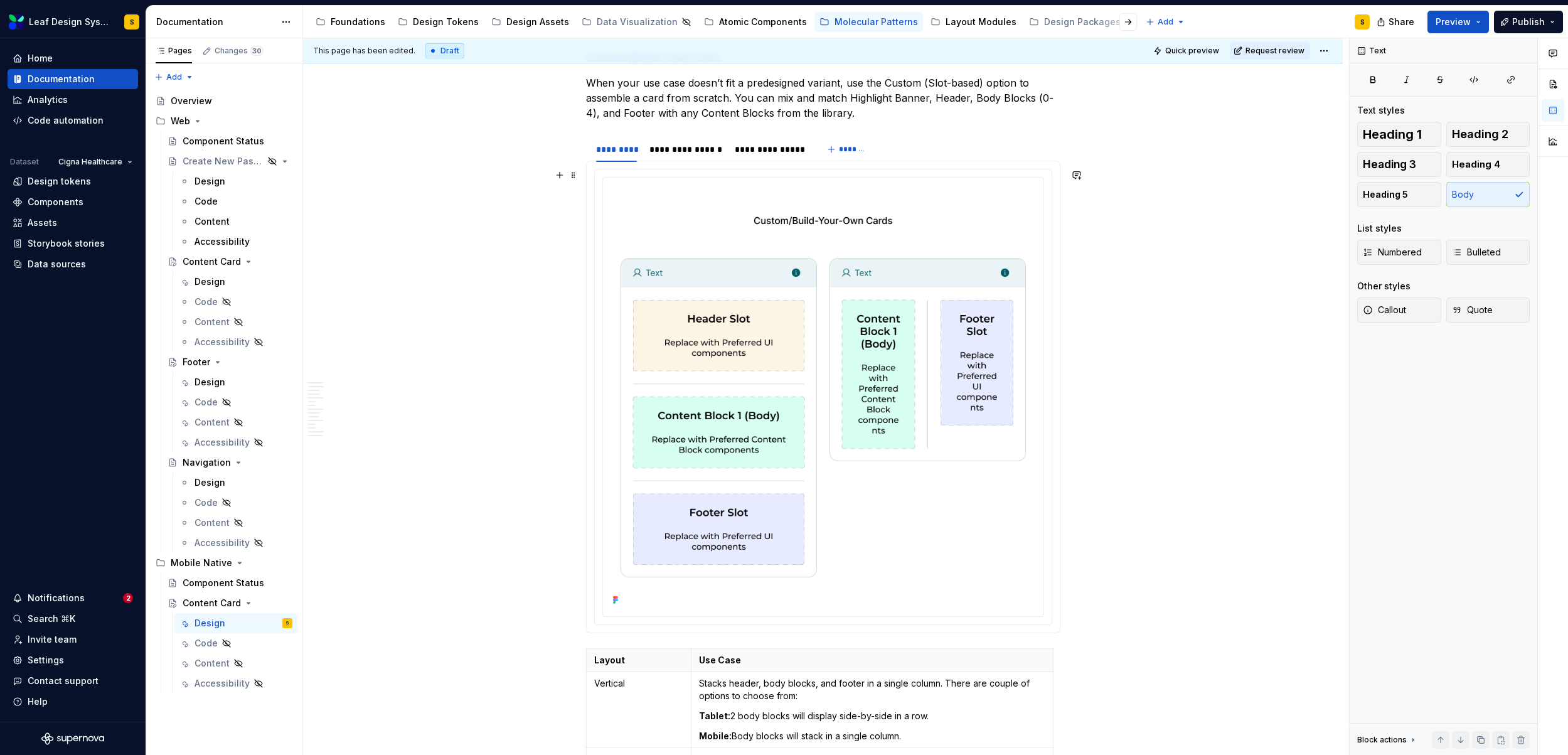
scroll to position [3892, 0]
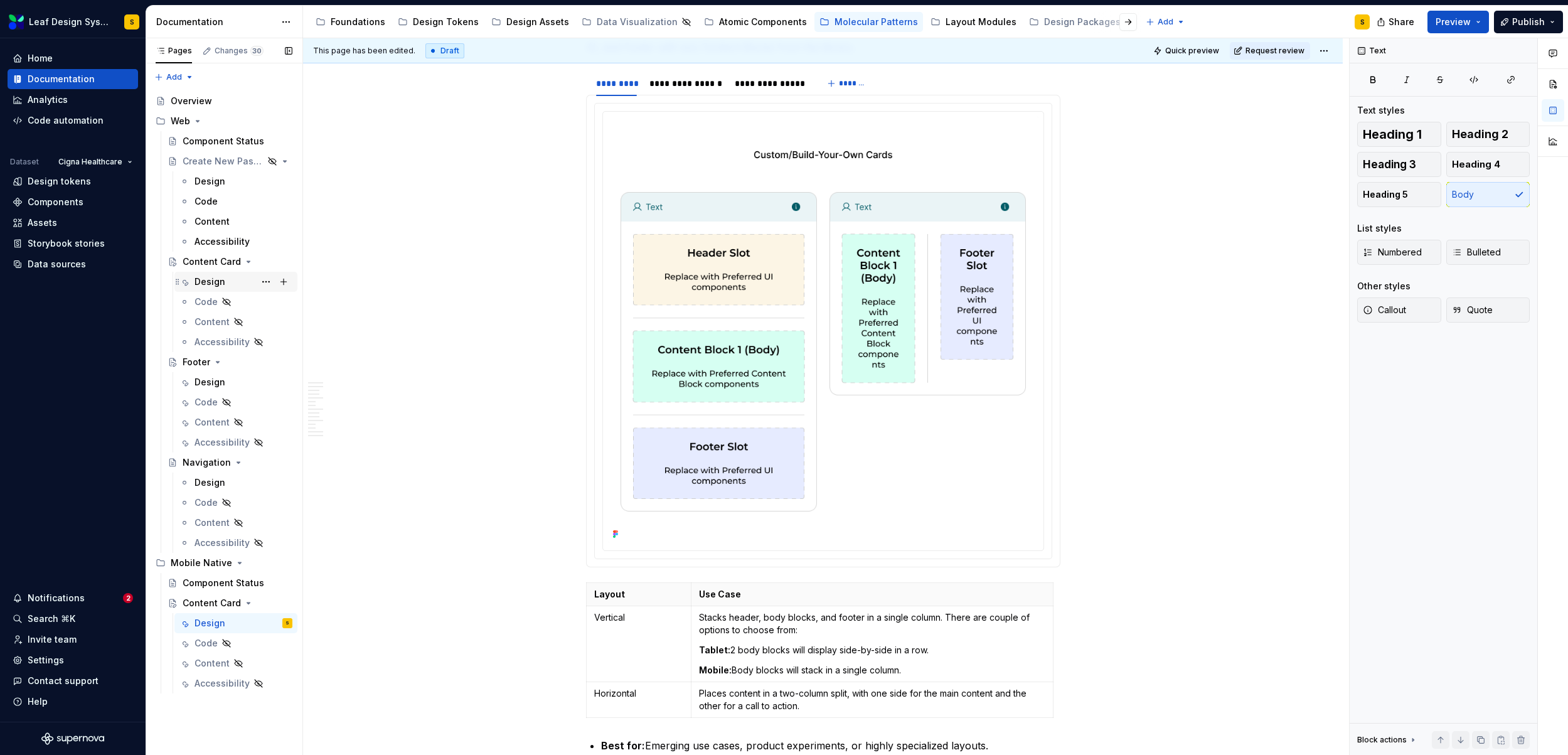
click at [233, 277] on div "Design" at bounding box center [243, 281] width 98 height 17
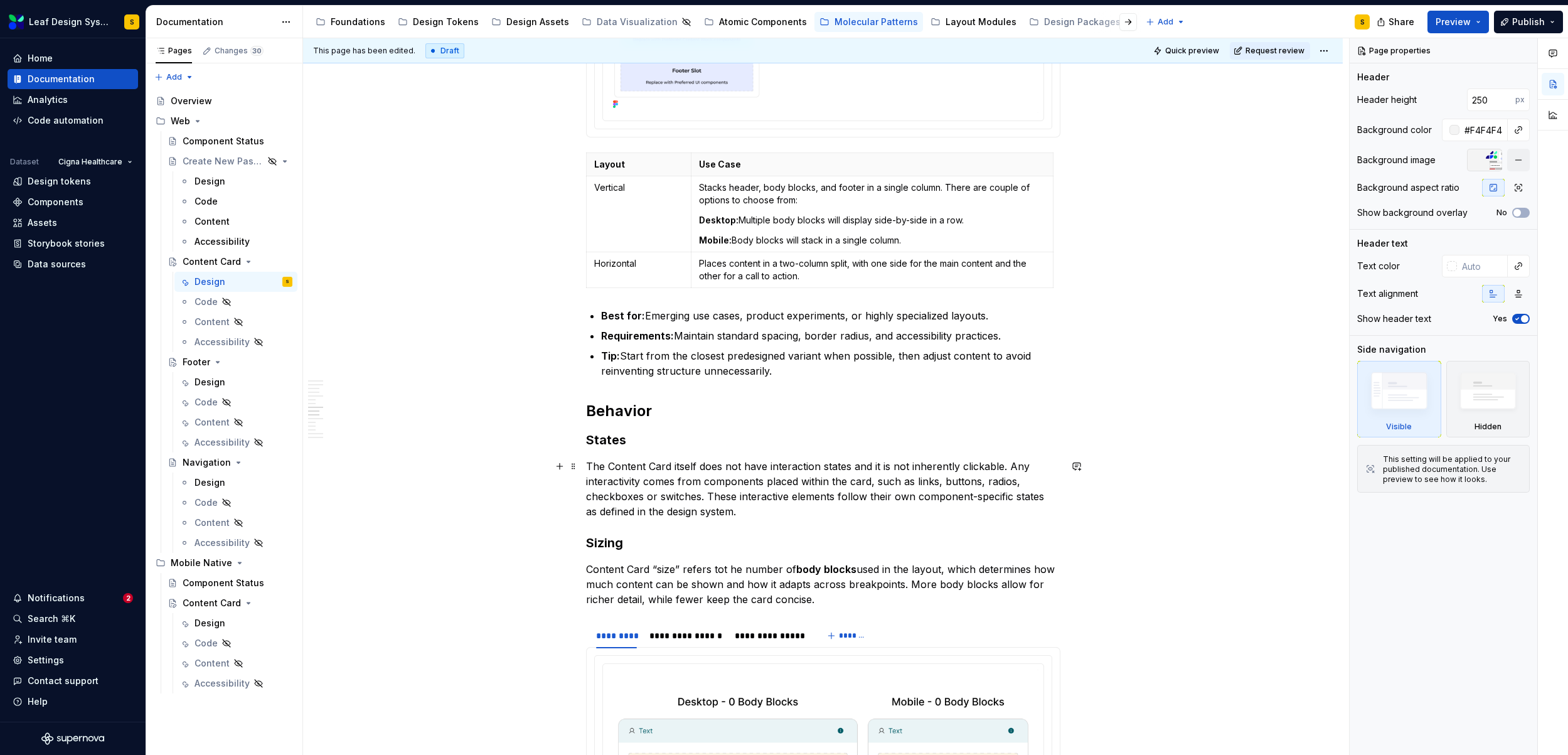
scroll to position [4113, 0]
click at [1026, 336] on p "Requirements: Maintain standard spacing, border radius, and accessibility pract…" at bounding box center [831, 333] width 459 height 15
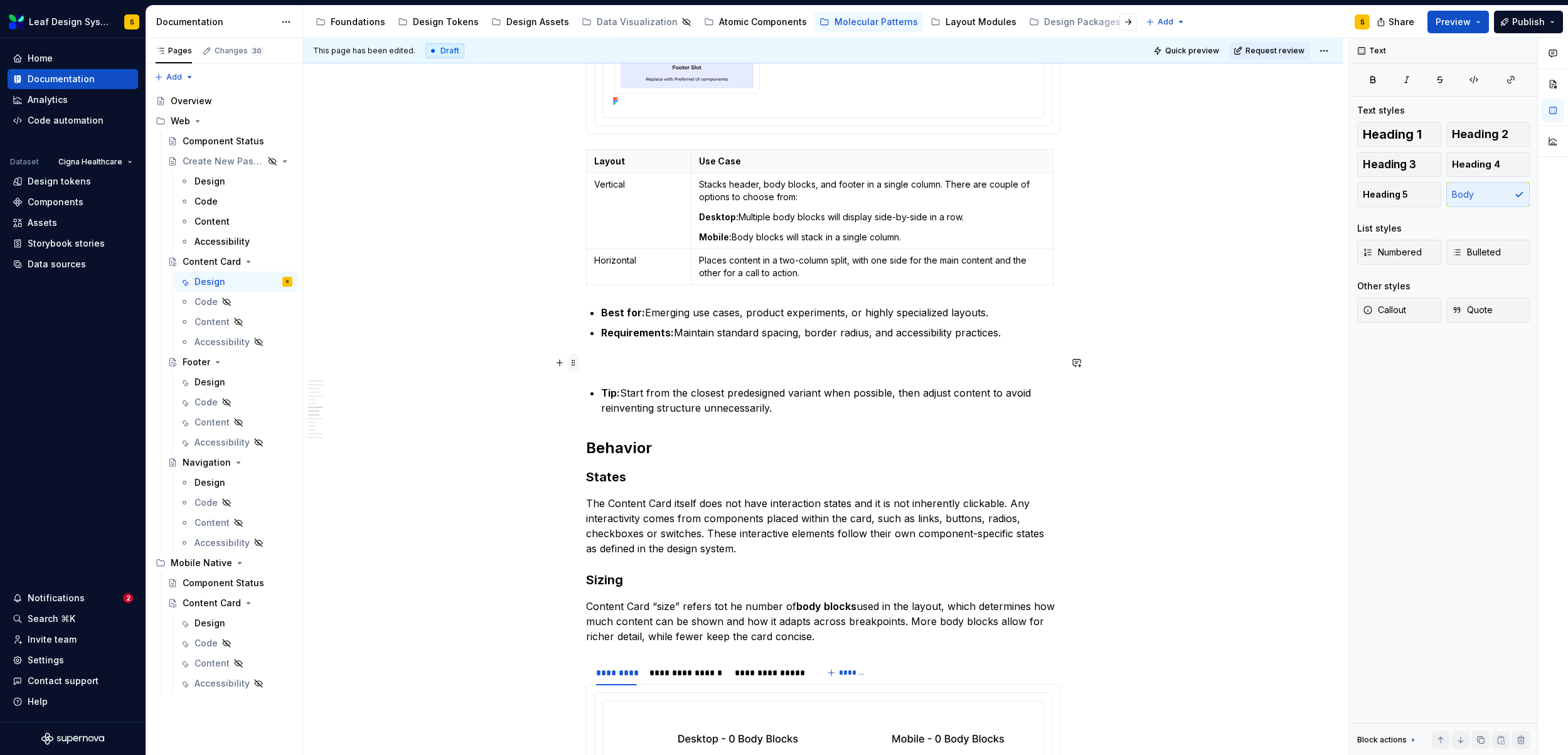
click at [572, 365] on span at bounding box center [573, 363] width 10 height 17
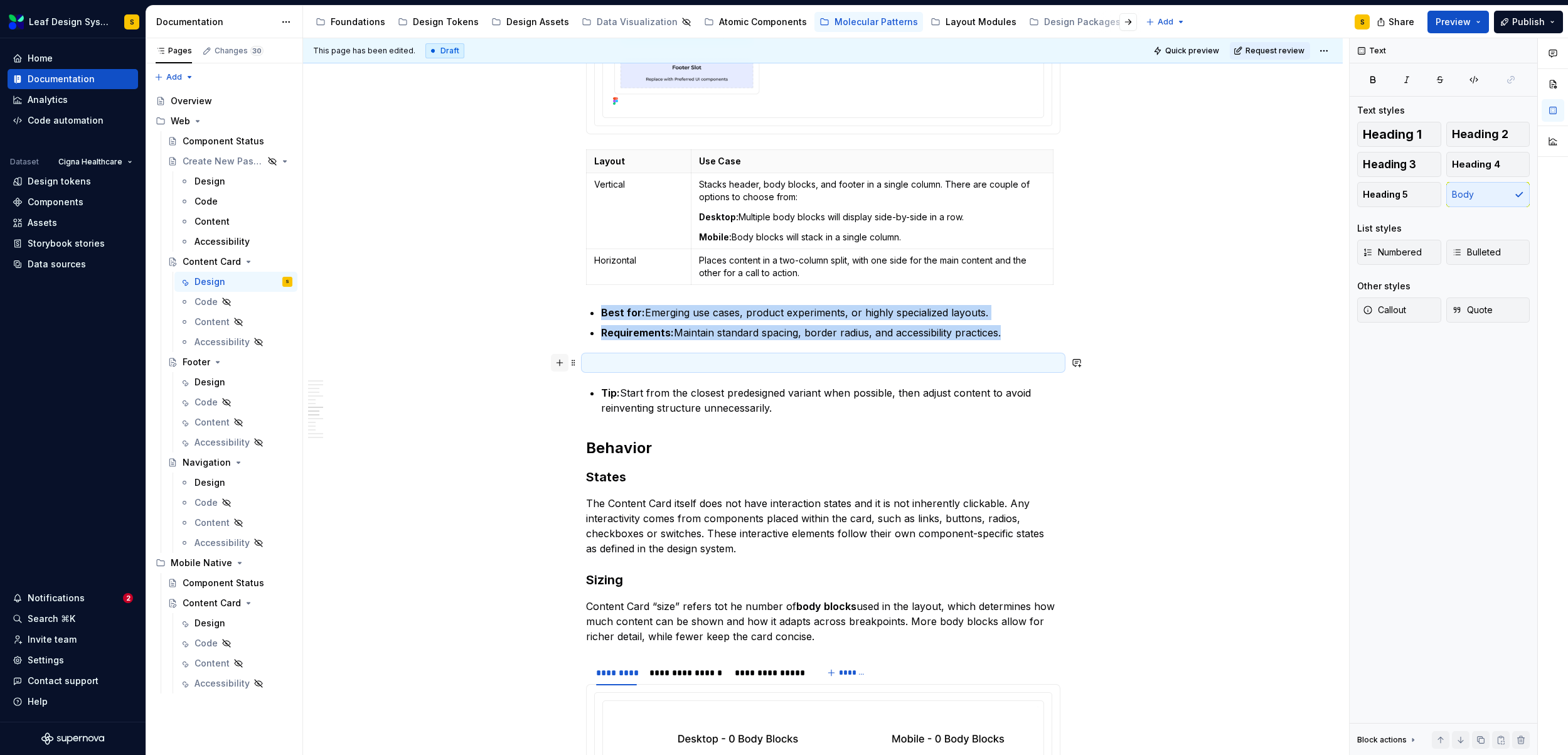
click at [561, 360] on button "button" at bounding box center [560, 363] width 17 height 17
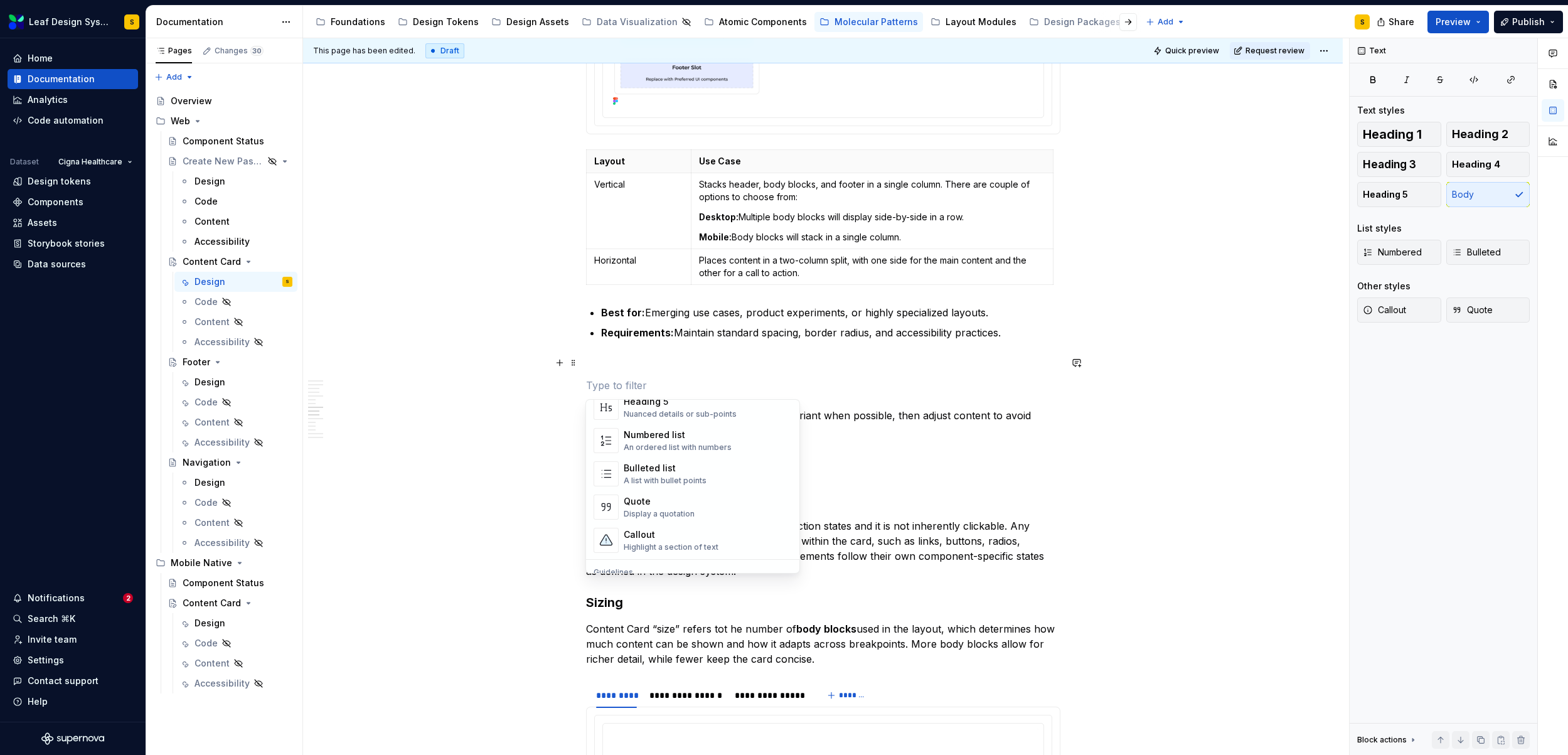
scroll to position [232, 0]
click at [665, 497] on div "Callout" at bounding box center [671, 498] width 95 height 12
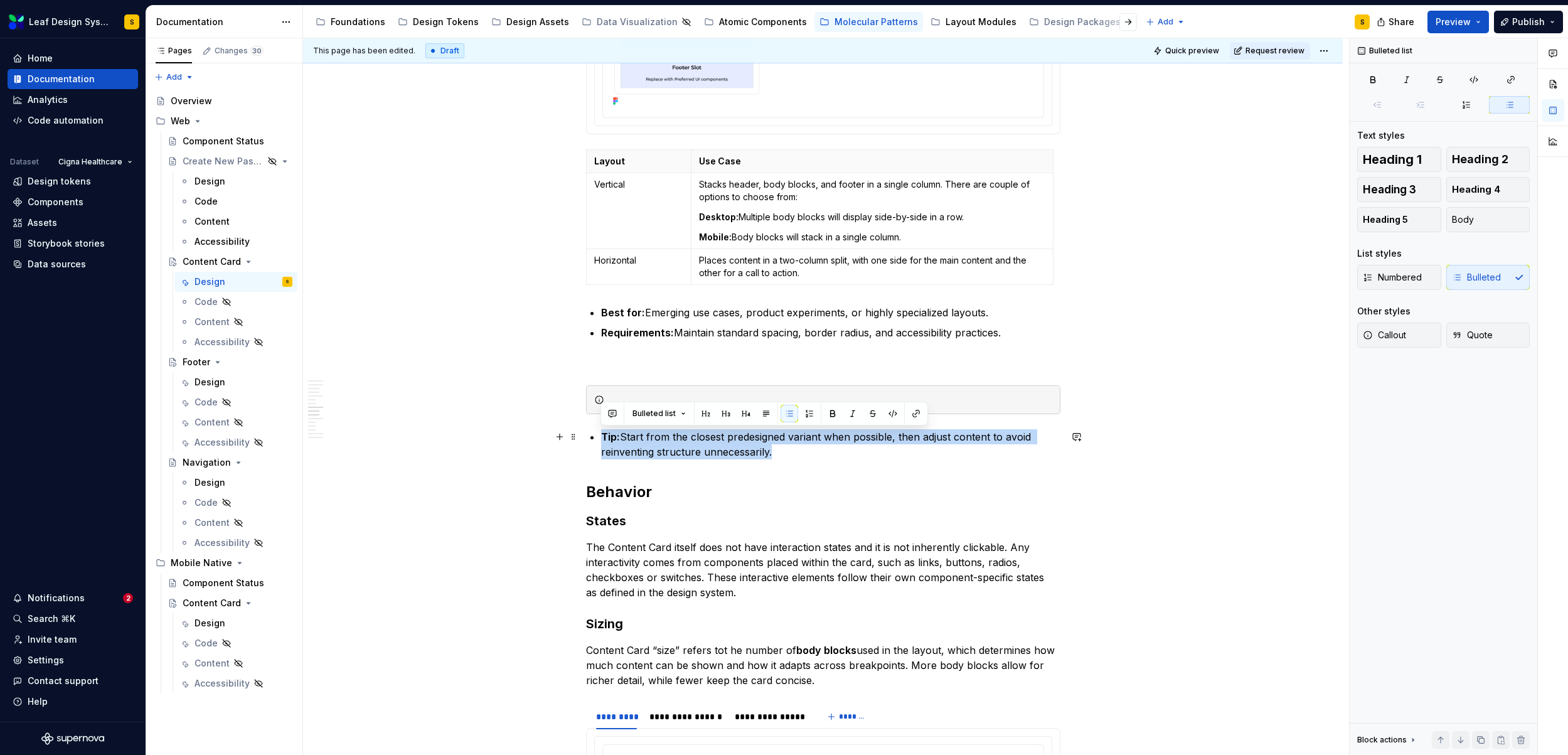
drag, startPoint x: 601, startPoint y: 435, endPoint x: 772, endPoint y: 458, distance: 172.5
click at [772, 458] on p "Tip: Start from the closest predesigned variant when possible, then adjust cont…" at bounding box center [831, 445] width 459 height 30
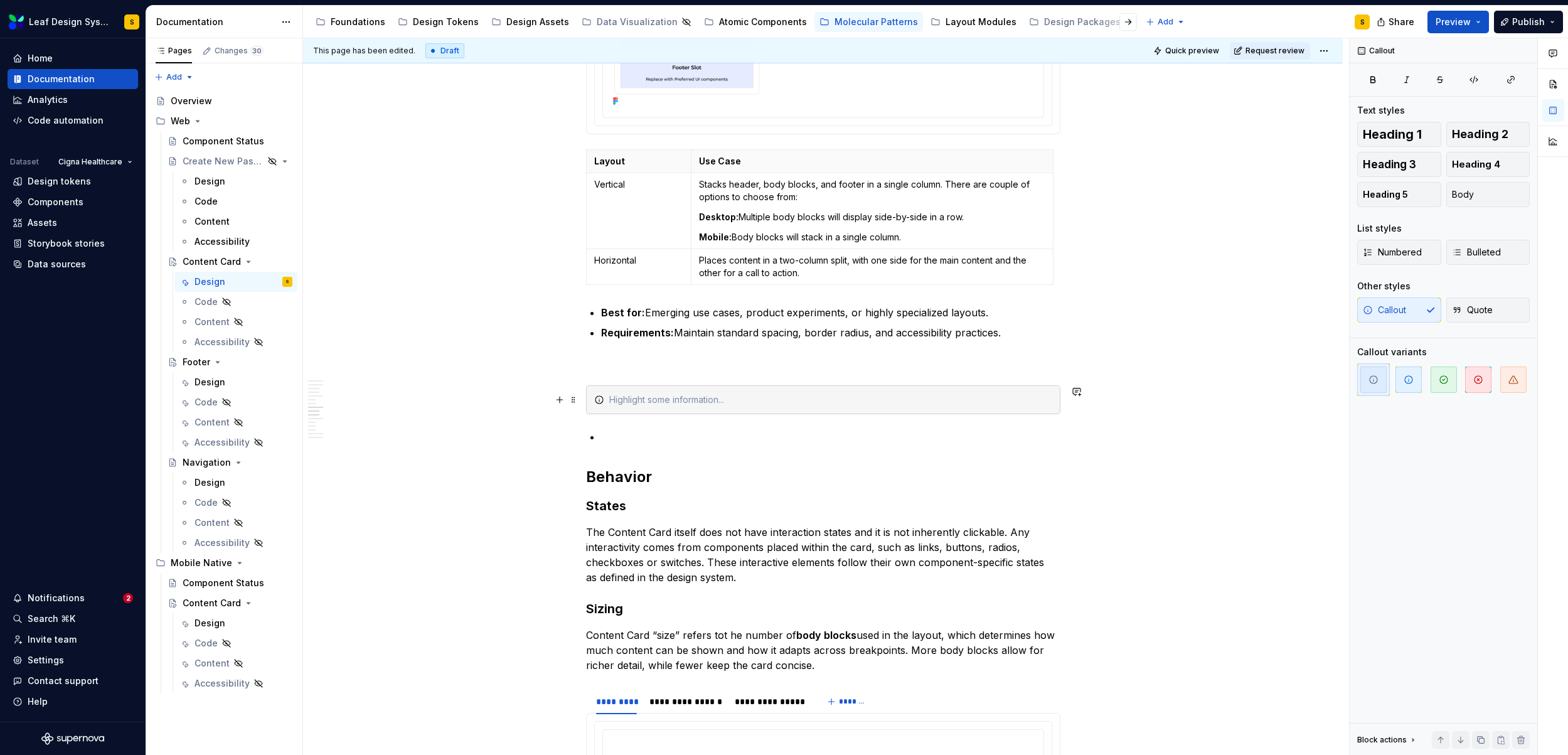
click at [645, 400] on div at bounding box center [831, 399] width 443 height 12
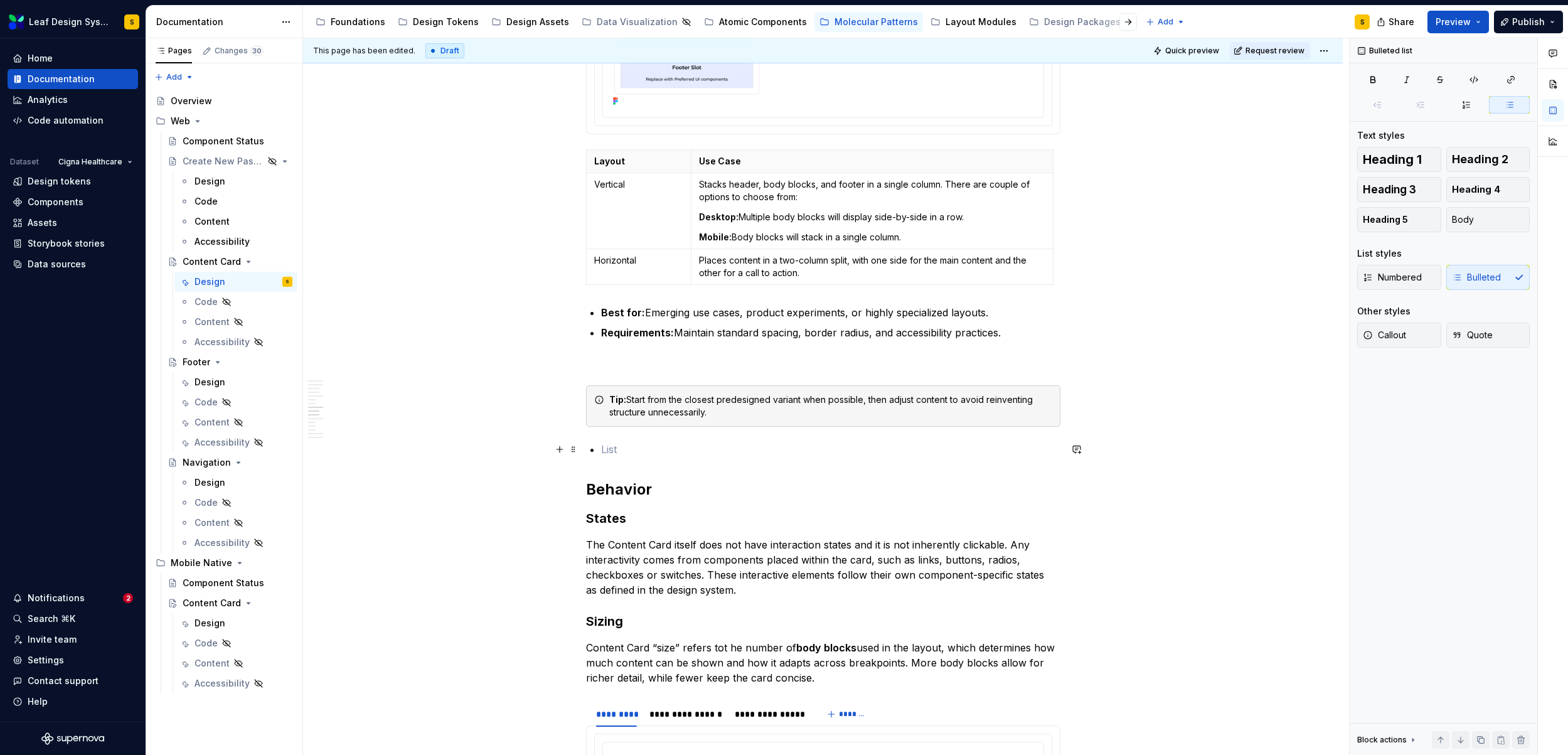
click at [643, 443] on p at bounding box center [831, 449] width 459 height 15
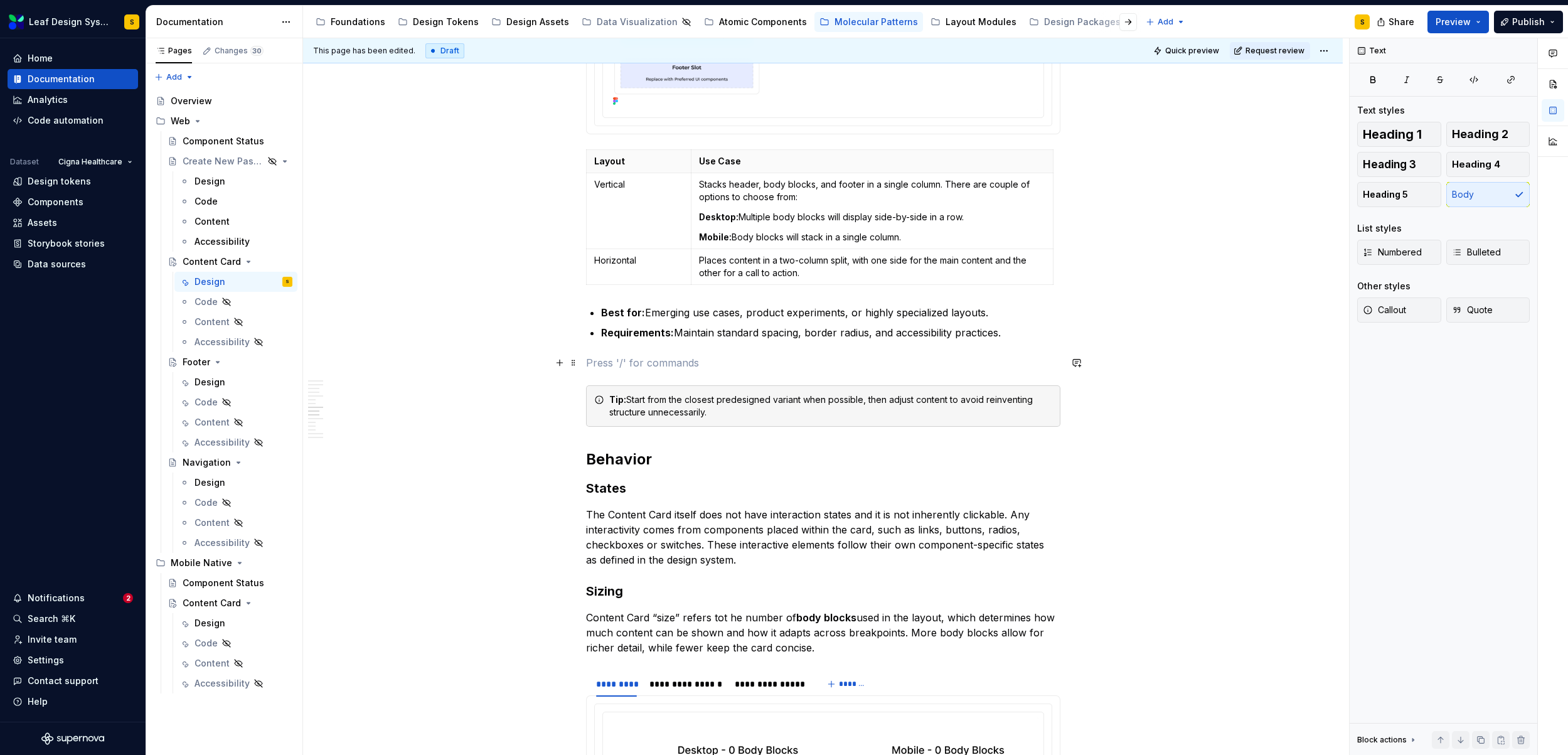
click at [614, 362] on p at bounding box center [823, 363] width 474 height 15
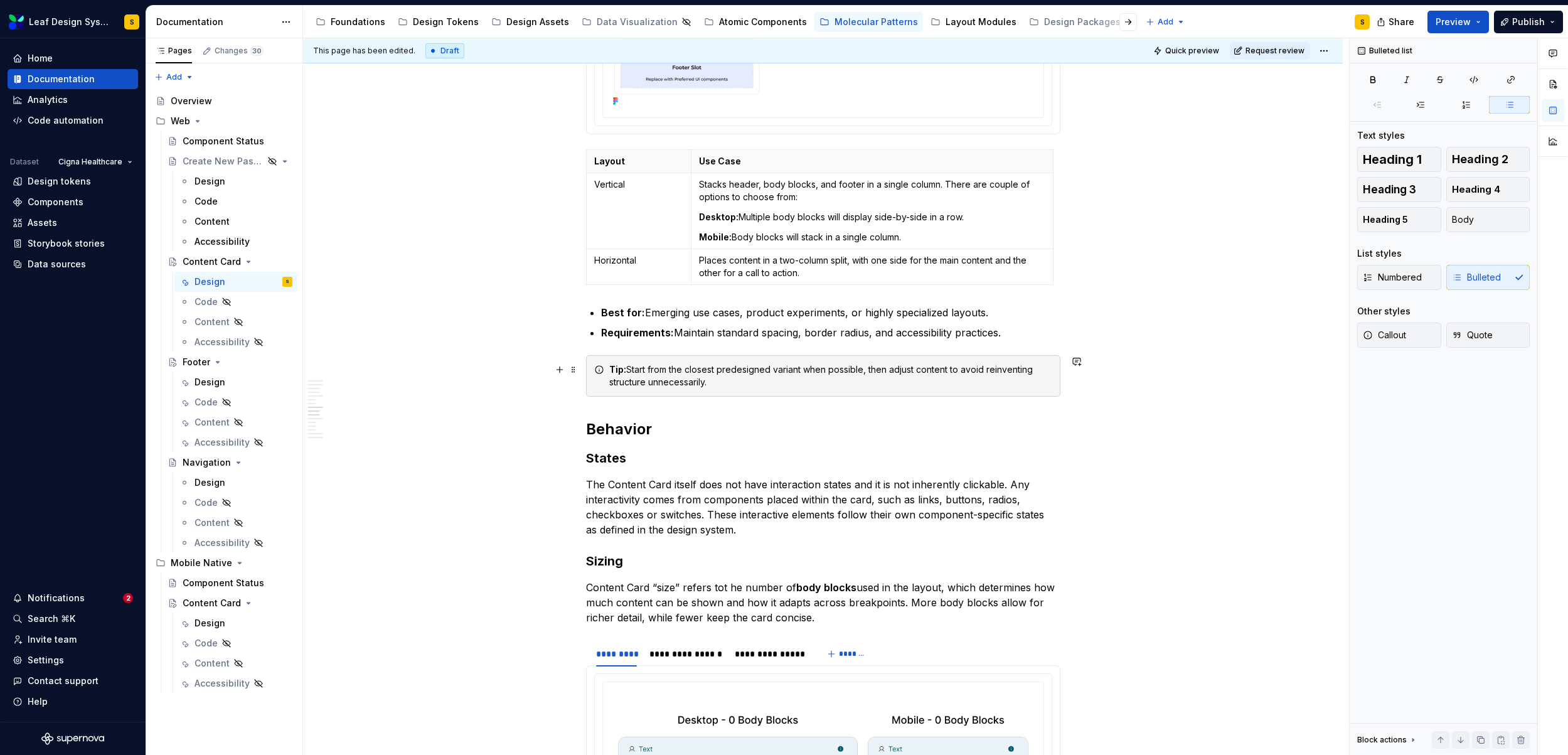
click at [766, 388] on div "Tip: Start from the closest predesigned variant when possible, then adjust cont…" at bounding box center [831, 376] width 443 height 25
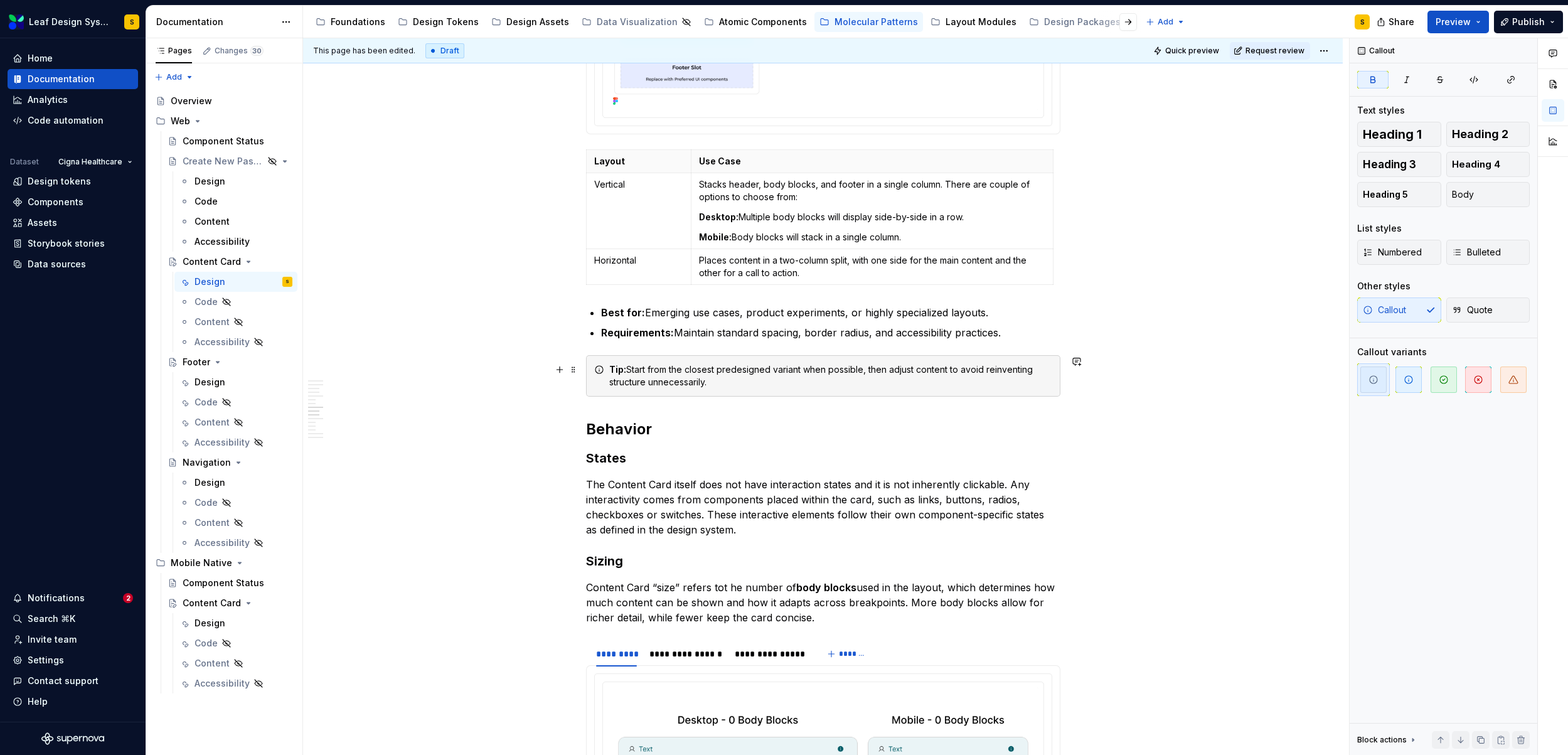
click at [588, 366] on div "Tip: Start from the closest predesigned variant when possible, then adjust cont…" at bounding box center [823, 376] width 474 height 42
click at [1131, 412] on div "**********" at bounding box center [822, 145] width 1039 height 8016
click at [1027, 388] on div "Tip: Start from the closest predesigned variant when possible, then adjust cont…" at bounding box center [831, 376] width 443 height 25
click at [1405, 381] on icon "button" at bounding box center [1408, 379] width 7 height 7
click at [744, 390] on div "Tip: Start from the closest predesigned variant when possible, then adjust cont…" at bounding box center [823, 376] width 474 height 42
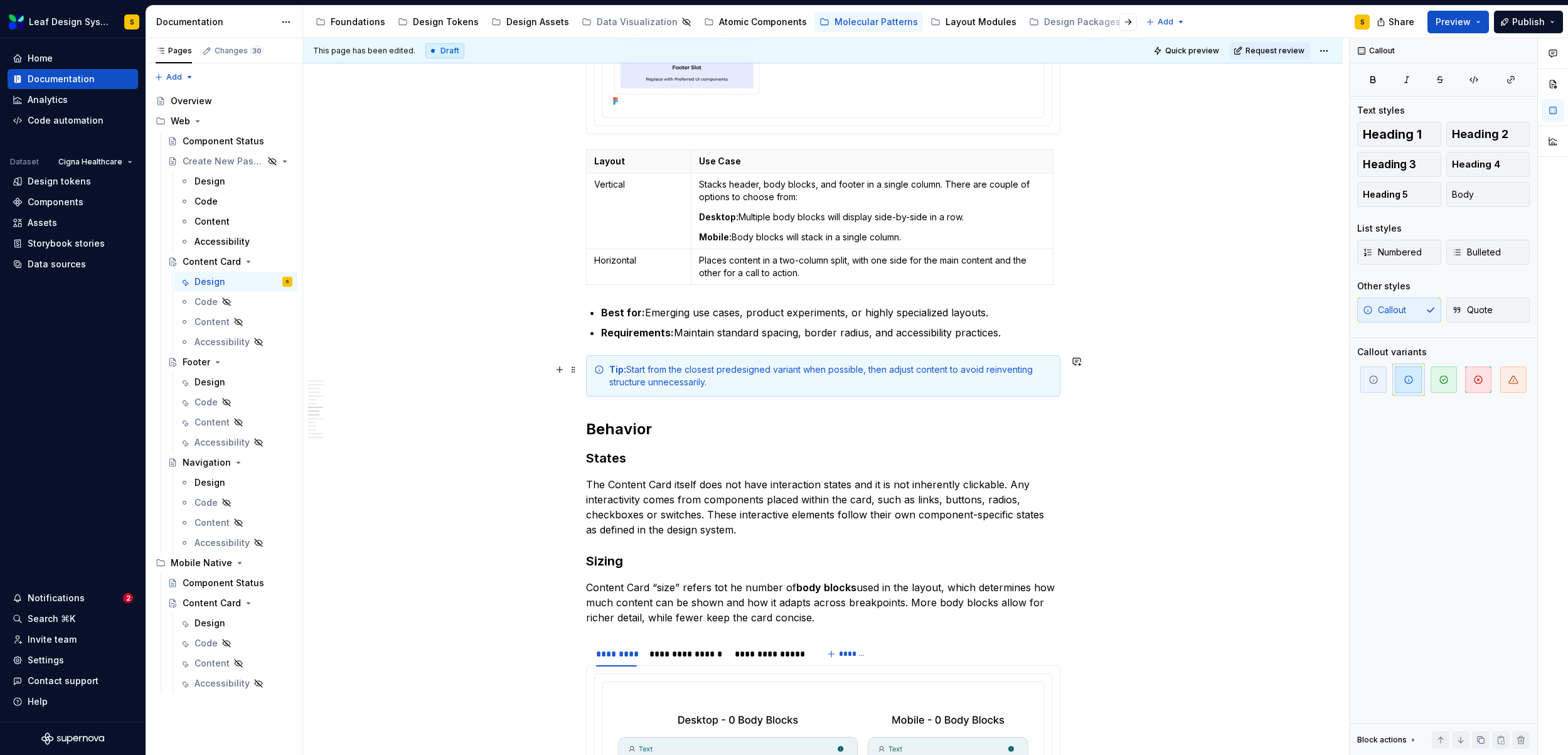
type textarea "*"
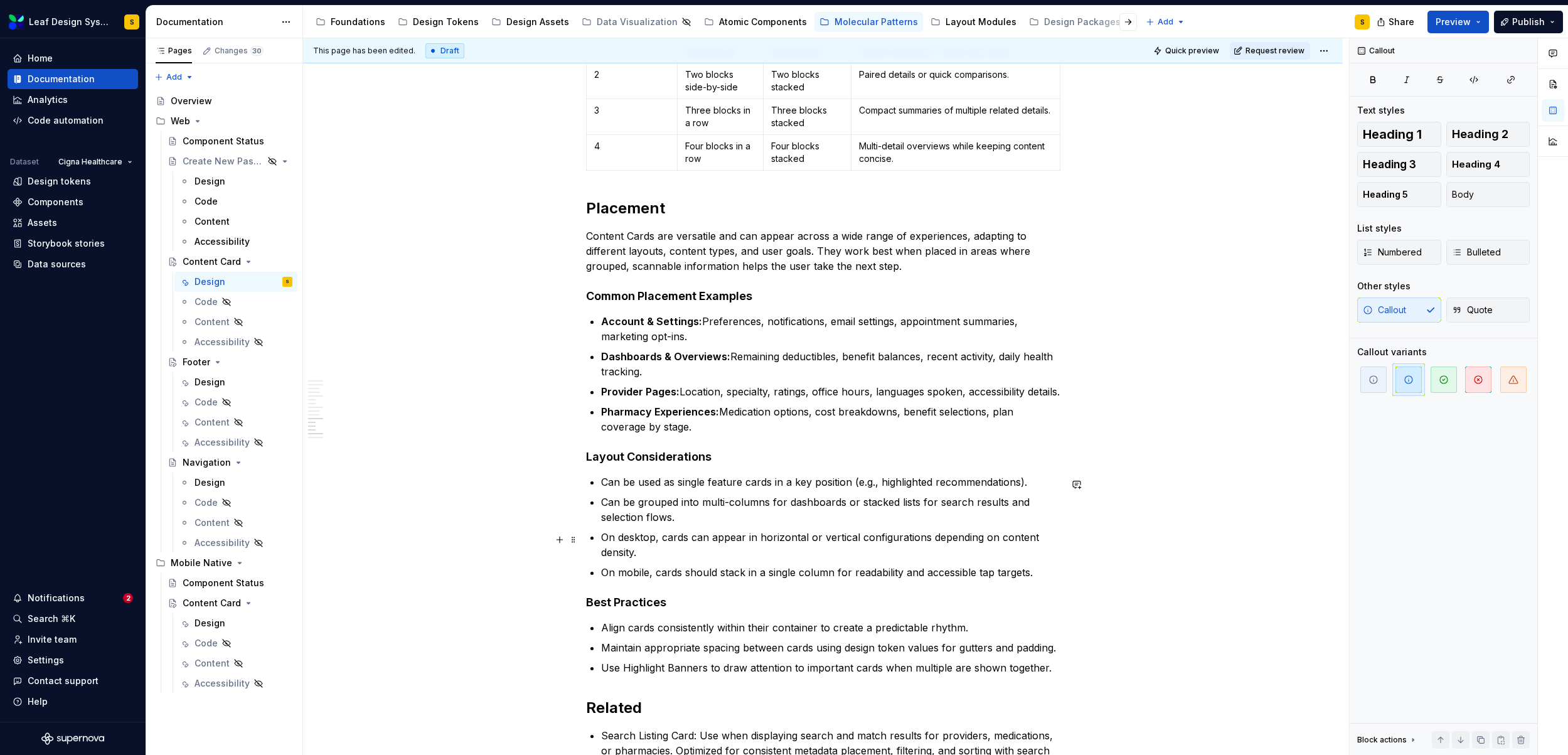
scroll to position [6971, 0]
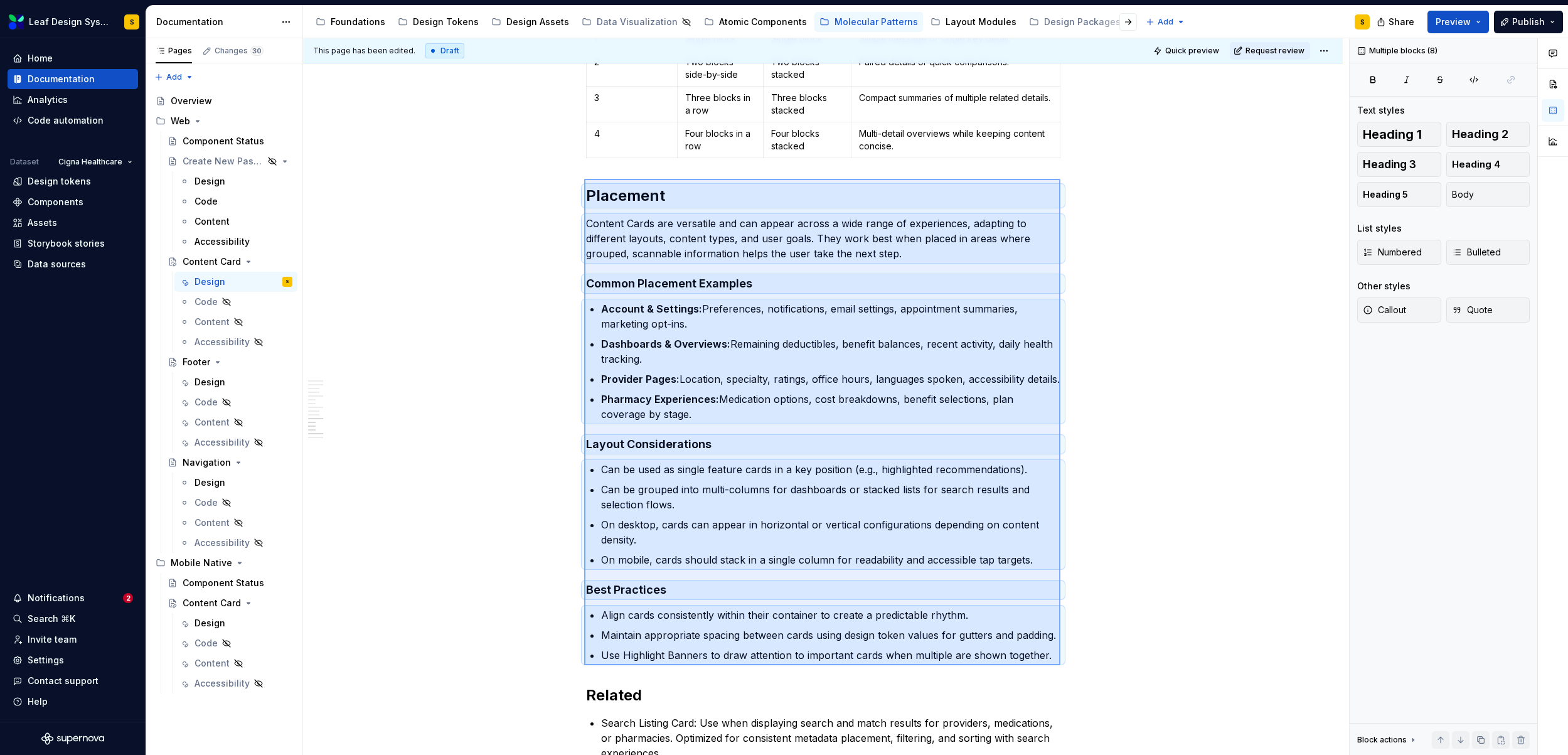
drag, startPoint x: 584, startPoint y: 179, endPoint x: 1060, endPoint y: 665, distance: 680.3
click at [1060, 665] on div "**********" at bounding box center [826, 397] width 1046 height 718
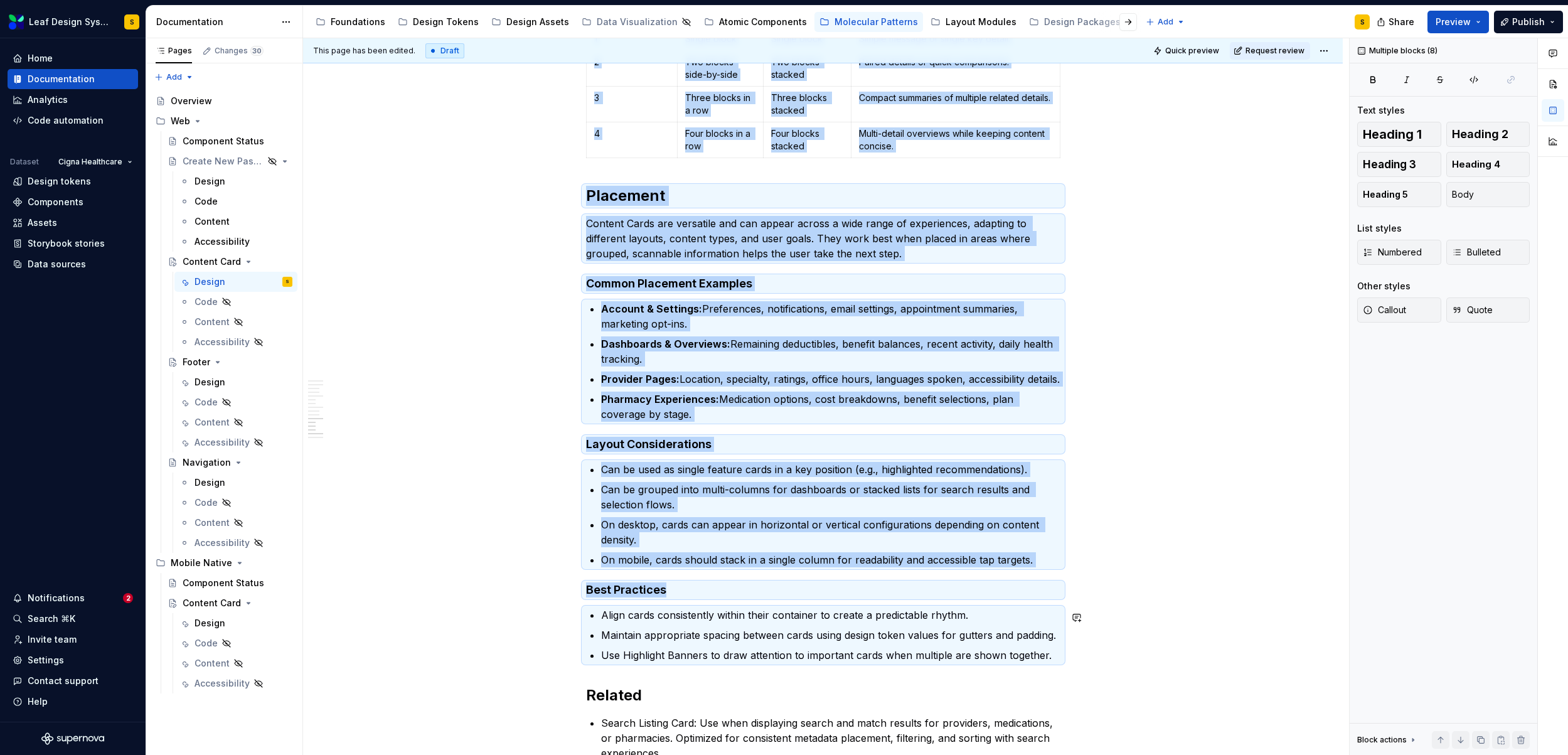
copy div "Body Block Count Desktop Layout Mobile Layout Use Case 0 No body content No bod…"
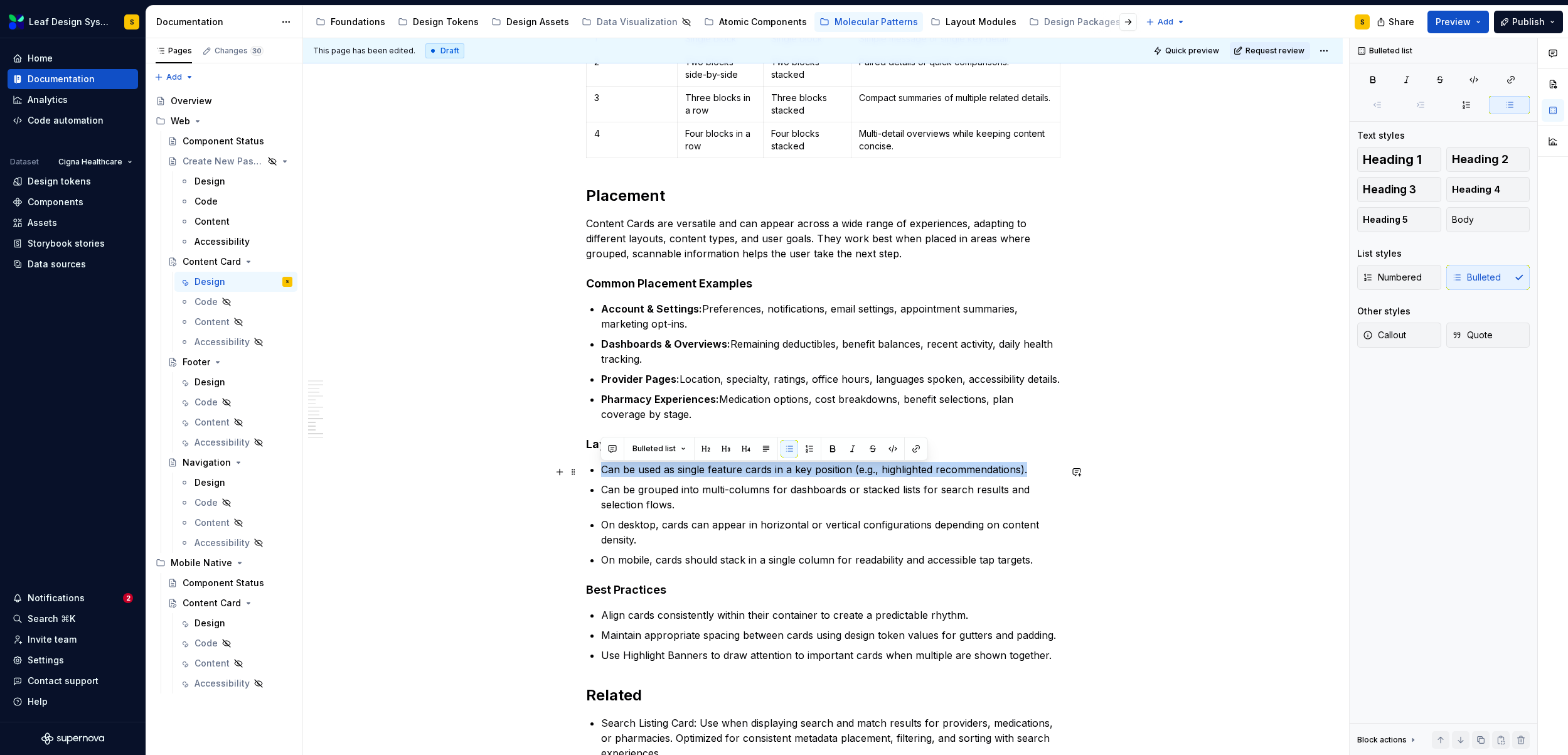
drag, startPoint x: 1041, startPoint y: 469, endPoint x: 606, endPoint y: 489, distance: 435.5
click at [601, 472] on li "Can be used as single feature cards in a key position (e.g., highlighted recomm…" at bounding box center [831, 469] width 459 height 15
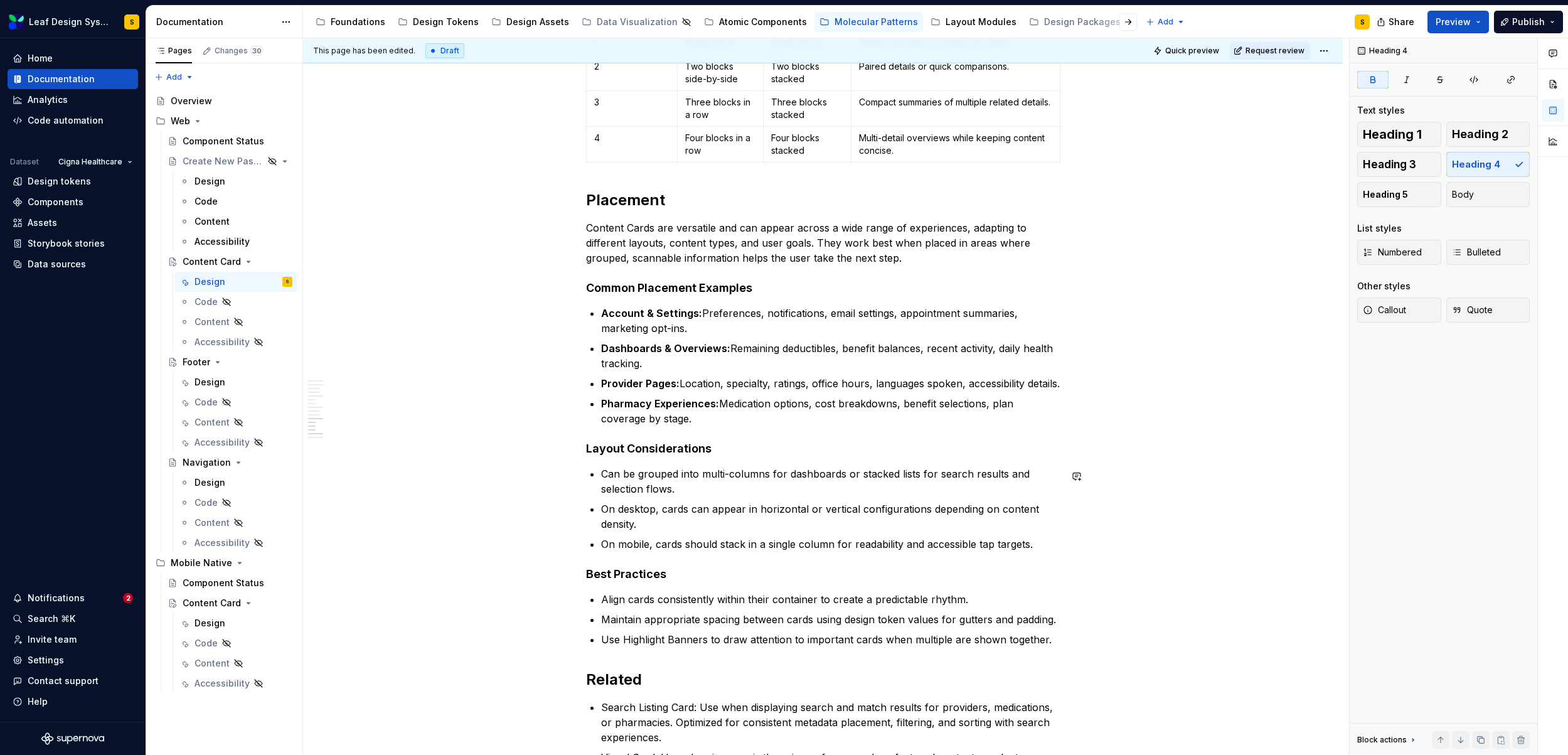
scroll to position [6963, 0]
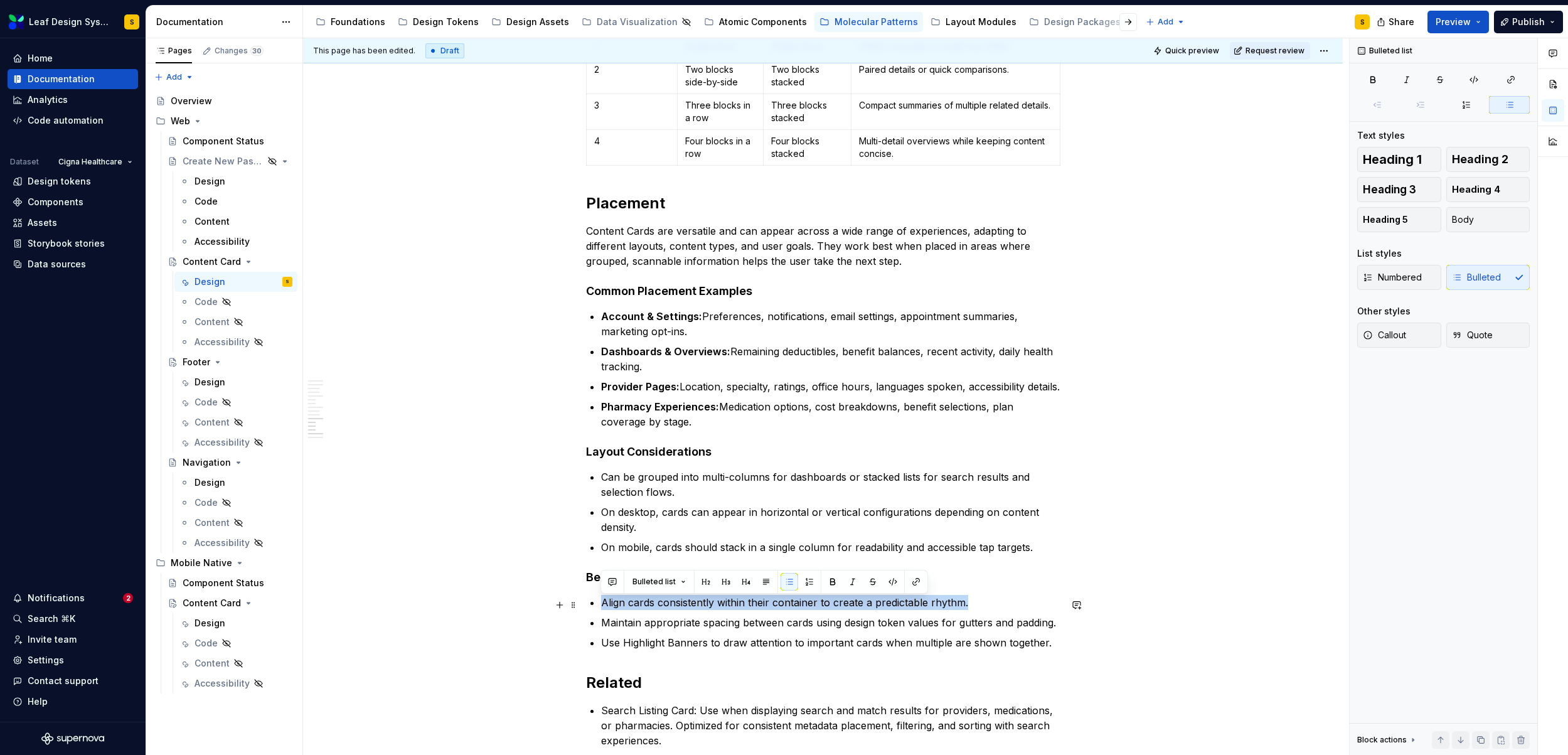
drag, startPoint x: 964, startPoint y: 603, endPoint x: 602, endPoint y: 612, distance: 362.1
click at [602, 610] on p "Align cards consistently within their container to create a predictable rhythm." at bounding box center [831, 602] width 459 height 15
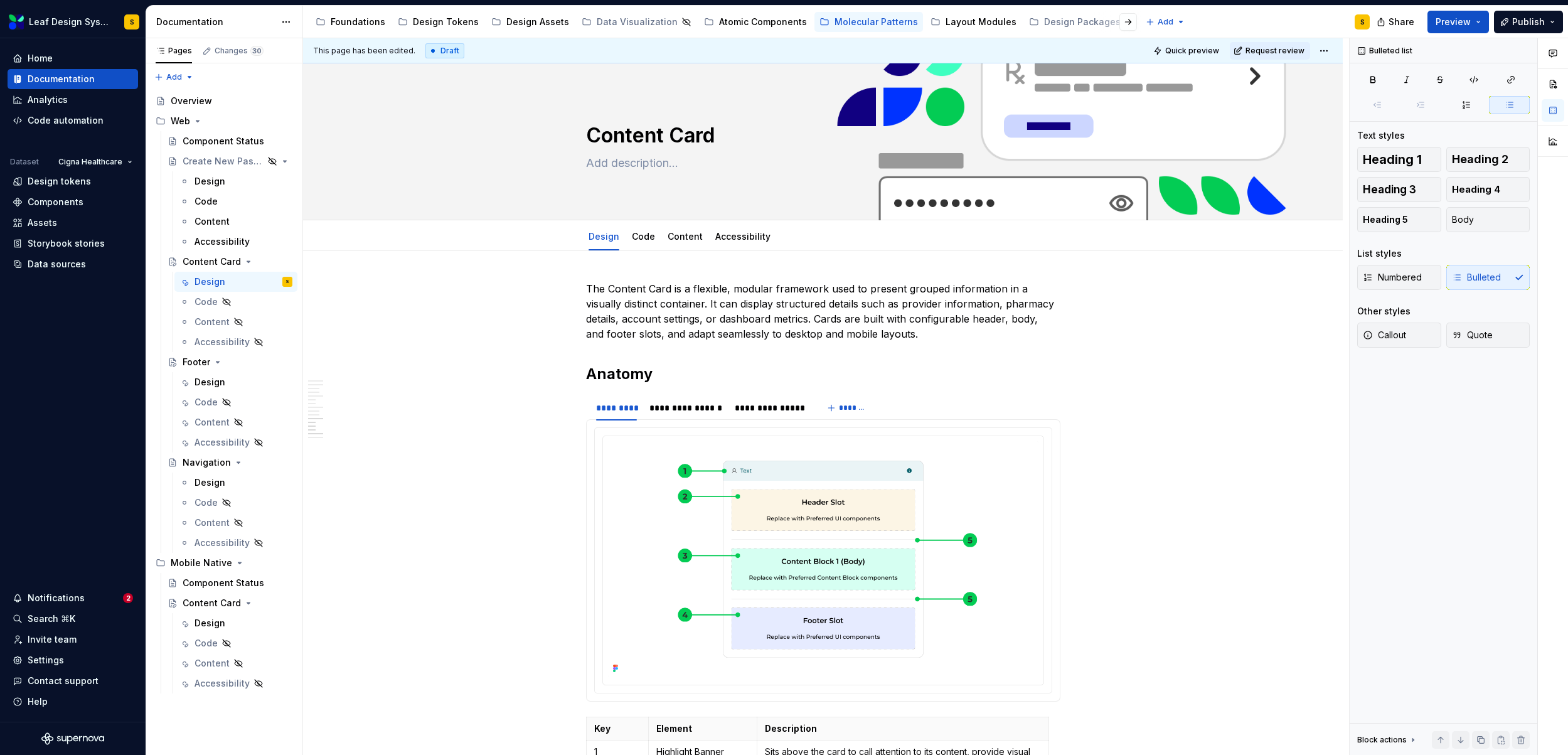
scroll to position [6963, 0]
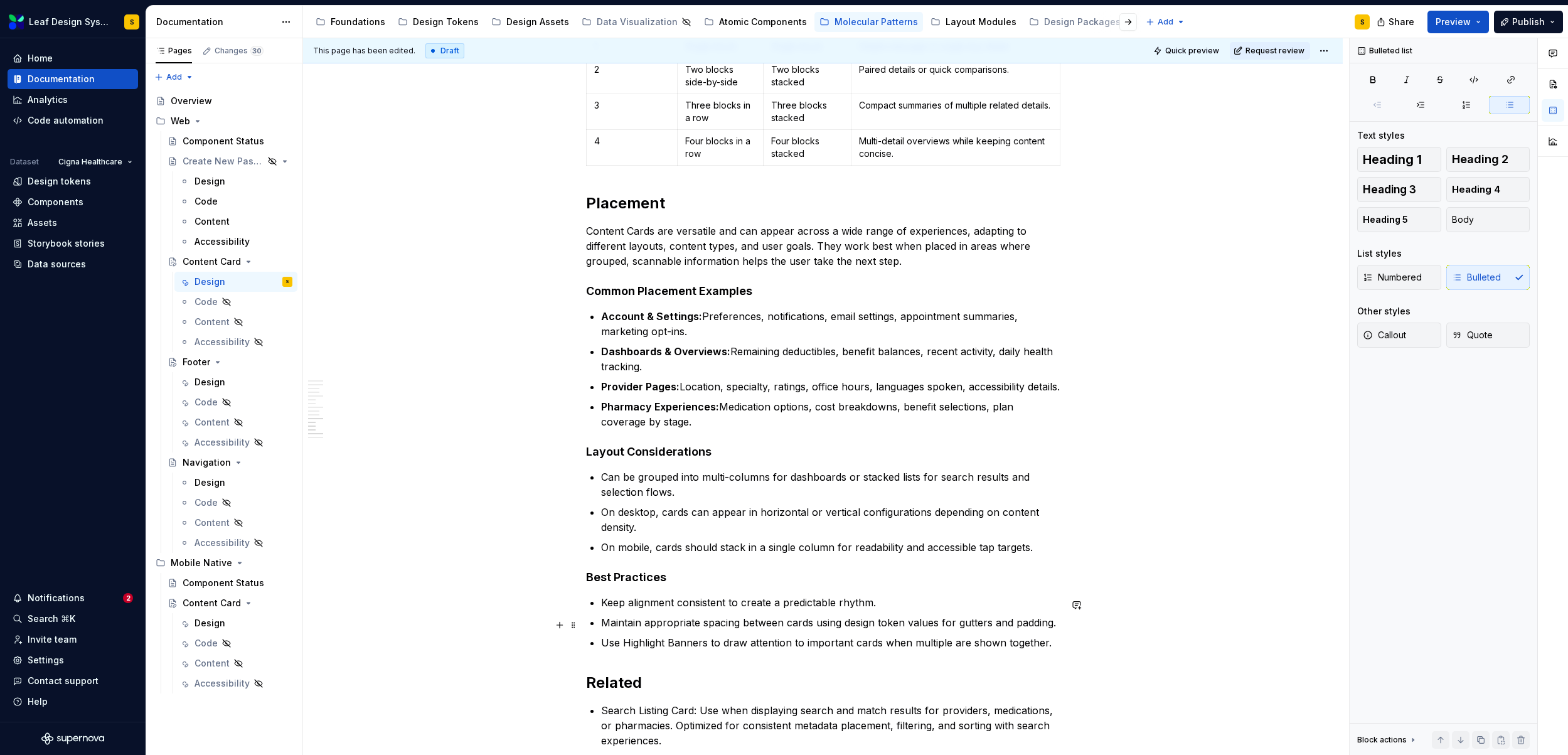
click at [823, 626] on p "Maintain appropriate spacing between cards using design token values for gutter…" at bounding box center [831, 623] width 459 height 15
click at [815, 626] on p "Maintain appropriate spacing between cards using design token values for gutter…" at bounding box center [831, 623] width 459 height 15
drag, startPoint x: 815, startPoint y: 626, endPoint x: 1052, endPoint y: 624, distance: 237.0
click at [1052, 624] on p "Maintain appropriate spacing between cards using design token values for gutter…" at bounding box center [831, 623] width 459 height 15
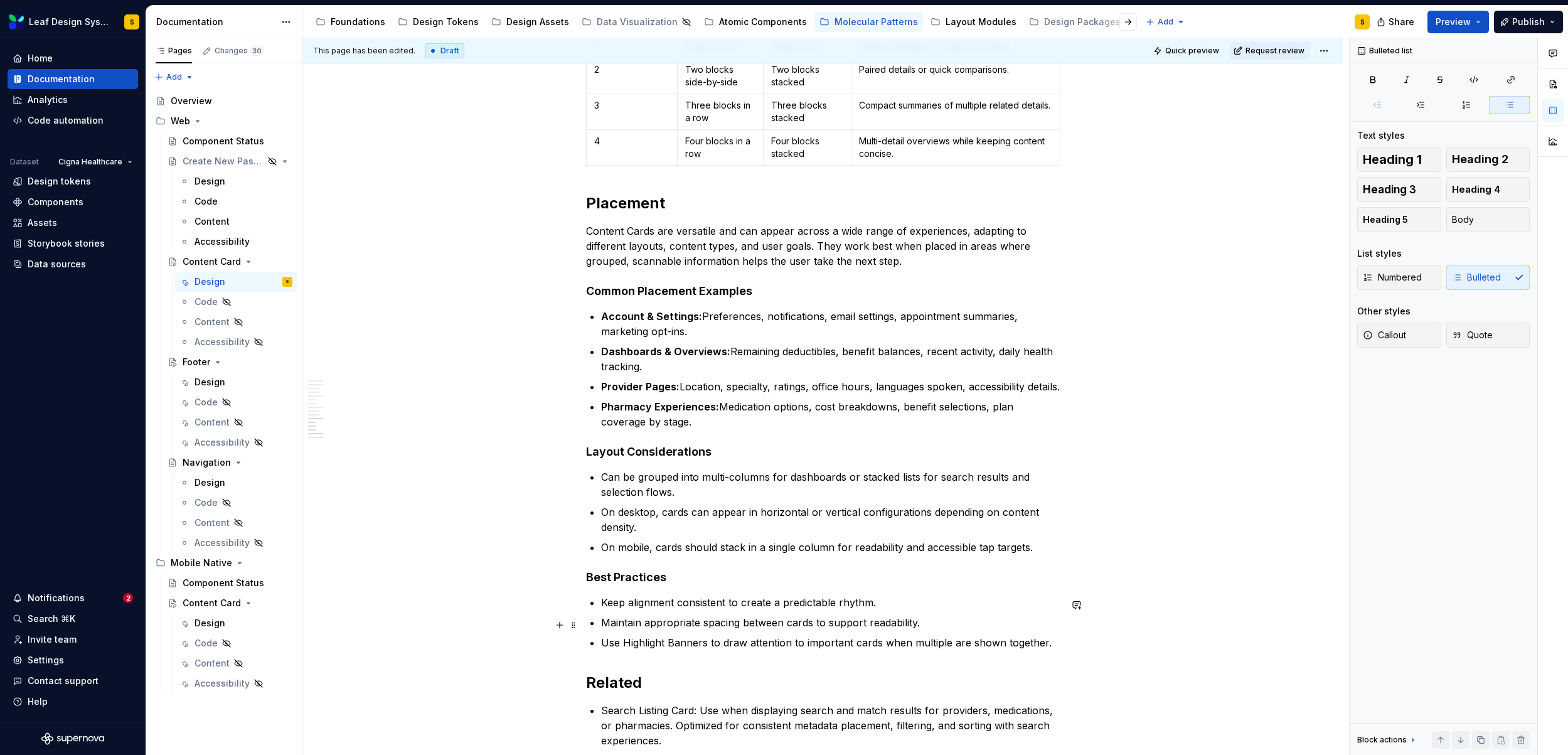
click at [701, 625] on p "Maintain appropriate spacing between cards to support readability." at bounding box center [831, 623] width 459 height 15
drag, startPoint x: 979, startPoint y: 622, endPoint x: 645, endPoint y: 624, distance: 334.0
click at [645, 624] on p "Maintain appropriate and consistent spacing between cards to support readabilit…" at bounding box center [831, 623] width 459 height 15
drag, startPoint x: 677, startPoint y: 607, endPoint x: 875, endPoint y: 610, distance: 198.0
click at [875, 610] on p "Keep alignment consistent to create a predictable rhythm." at bounding box center [831, 602] width 459 height 15
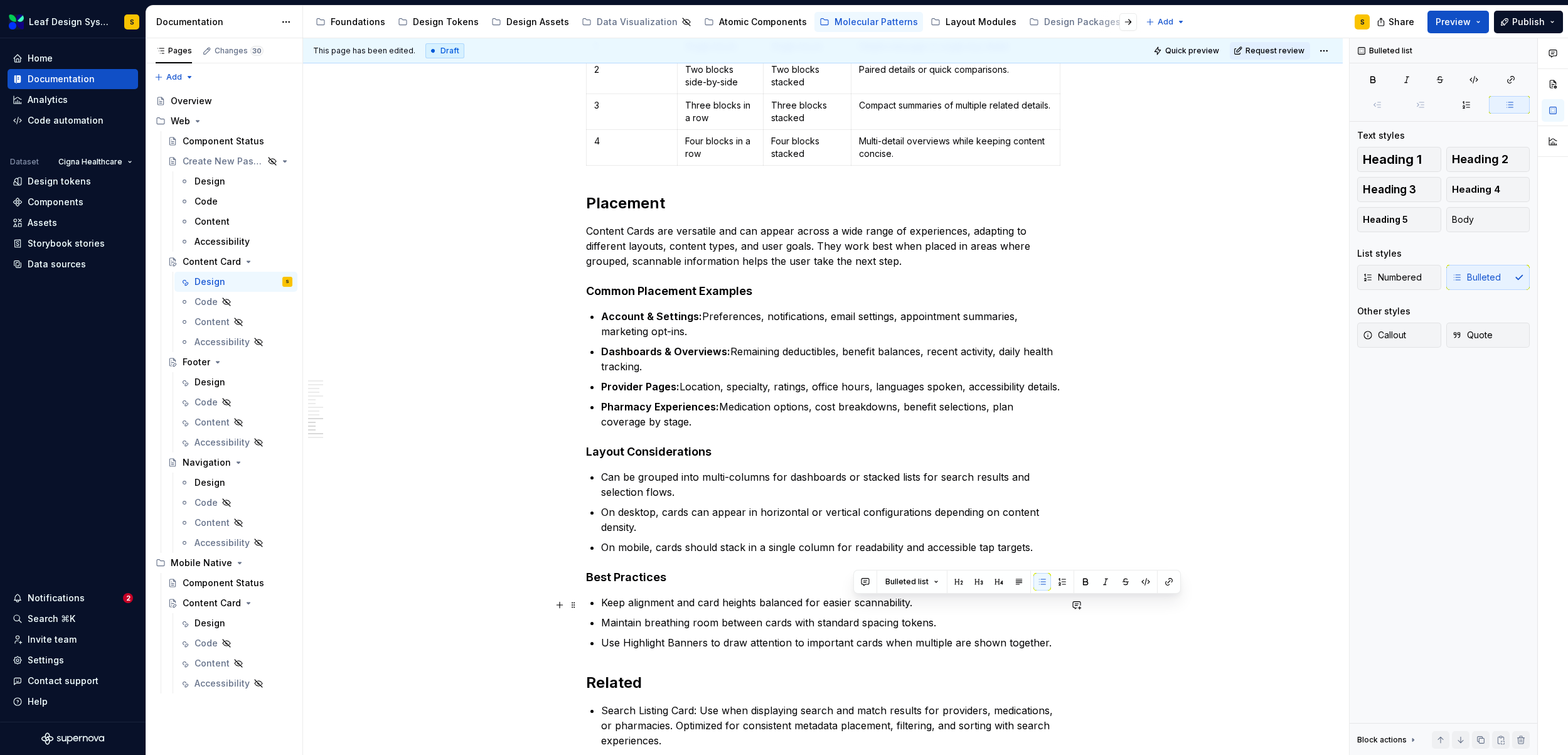
click at [881, 610] on p "Keep alignment and card heights balanced for easier scannability." at bounding box center [831, 602] width 459 height 15
drag, startPoint x: 853, startPoint y: 605, endPoint x: 908, endPoint y: 604, distance: 55.0
click at [908, 604] on p "Keep alignment and card heights balanced for easier scannability." at bounding box center [831, 602] width 459 height 15
click at [1045, 649] on p "Use Highlight Banners to draw attention to important cards when multiple are sh…" at bounding box center [831, 643] width 459 height 15
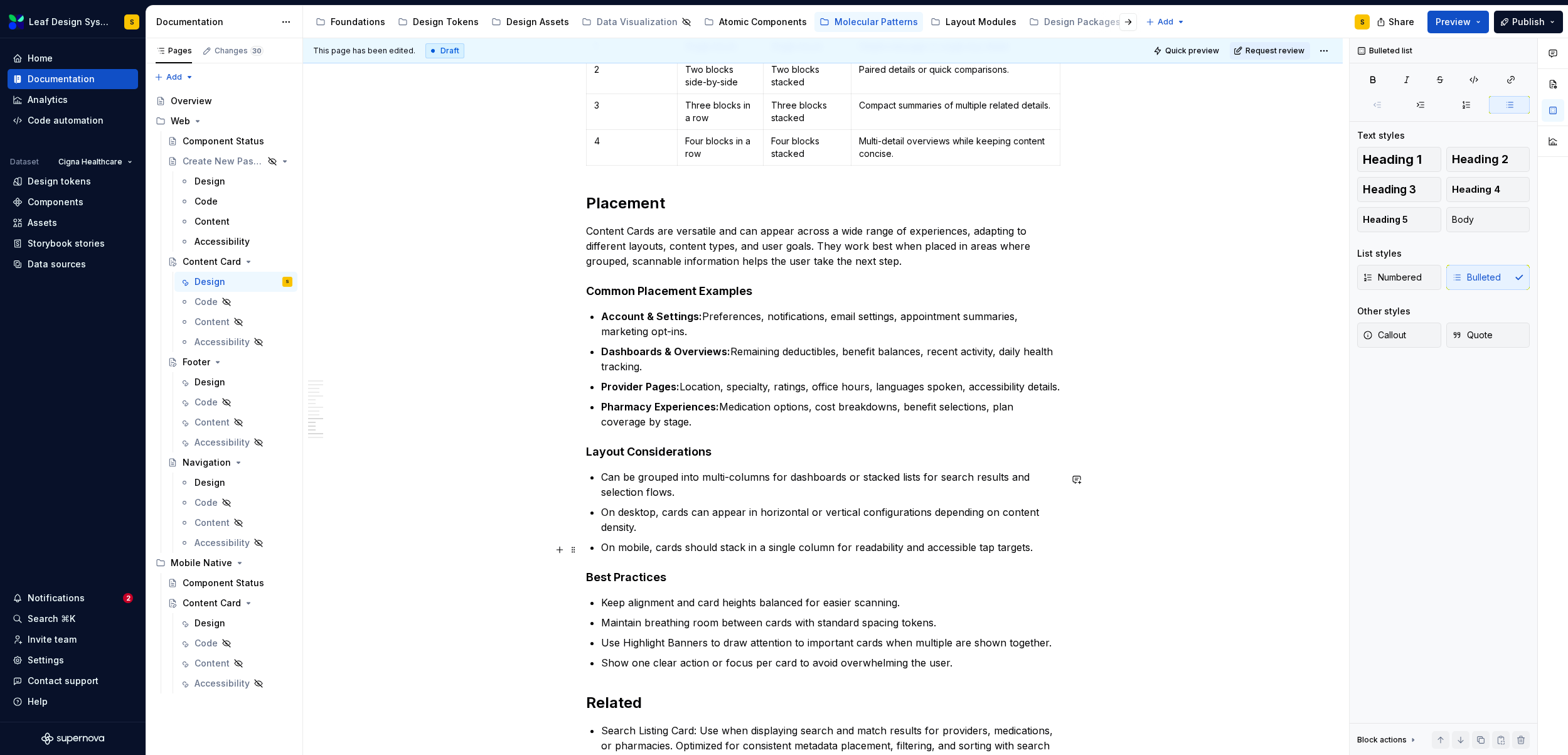
scroll to position [7514, 0]
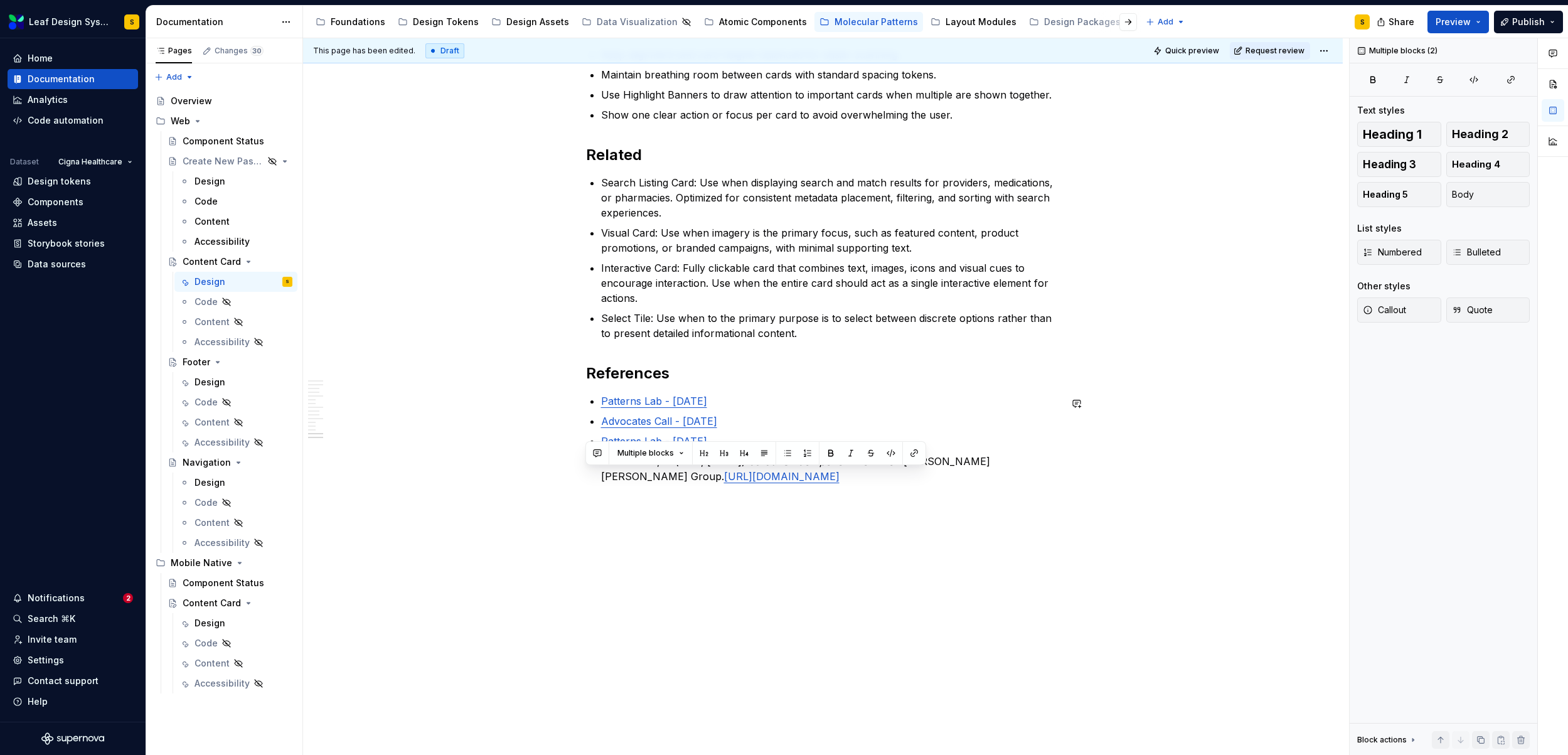
drag, startPoint x: 866, startPoint y: 481, endPoint x: 834, endPoint y: 489, distance: 33.0
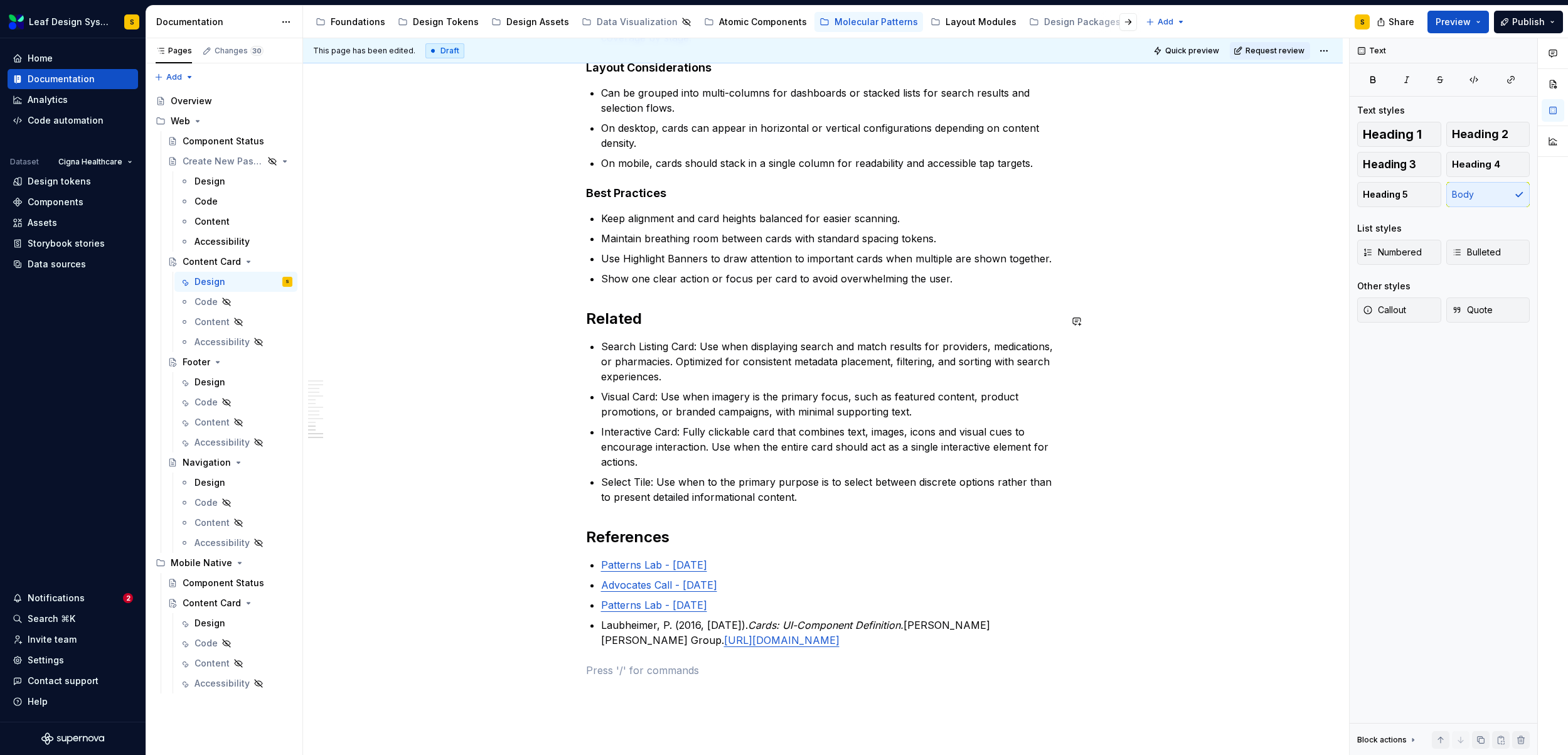
scroll to position [7347, 0]
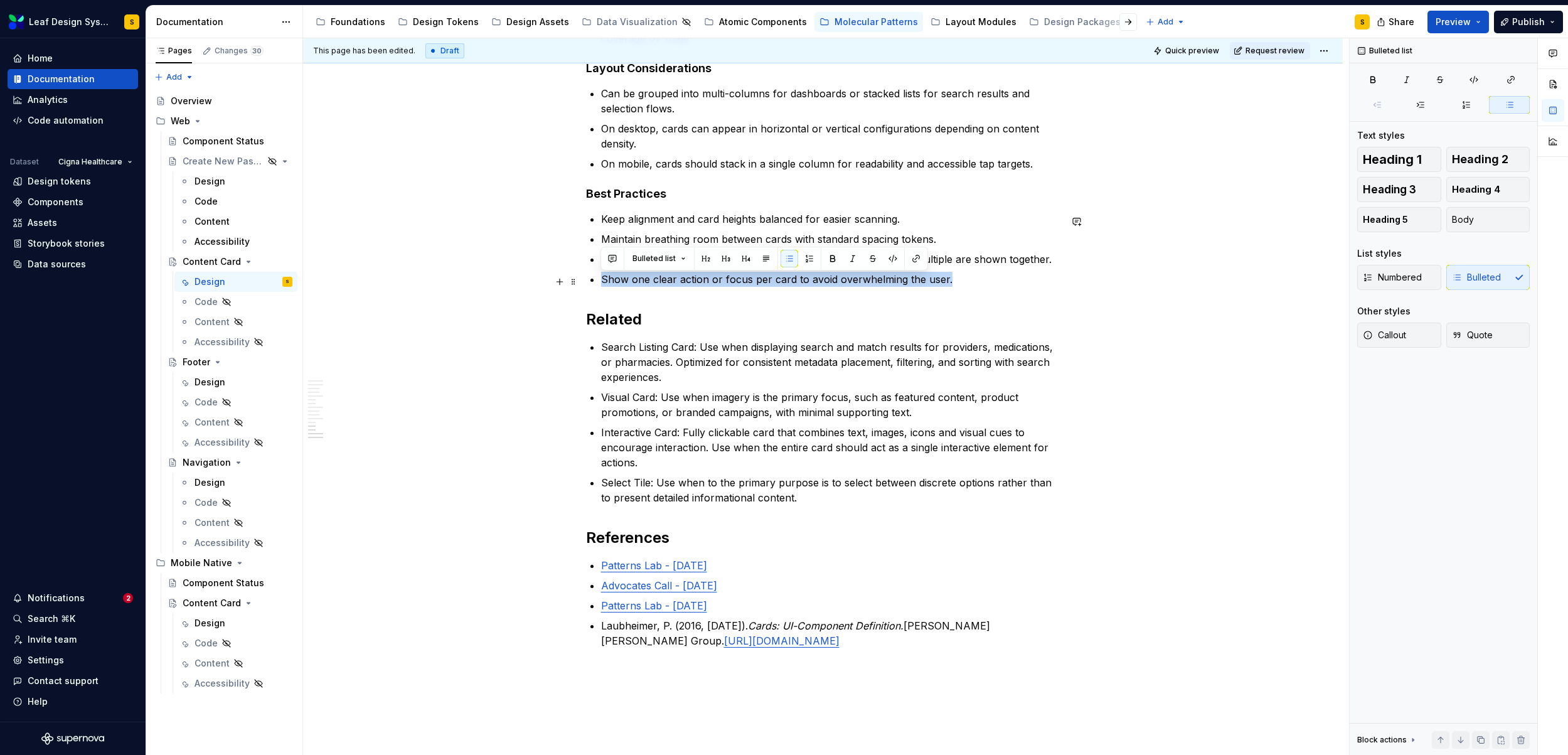
drag, startPoint x: 957, startPoint y: 287, endPoint x: 602, endPoint y: 281, distance: 355.1
click at [602, 281] on p "Show one clear action or focus per card to avoid overwhelming the user." at bounding box center [831, 279] width 459 height 15
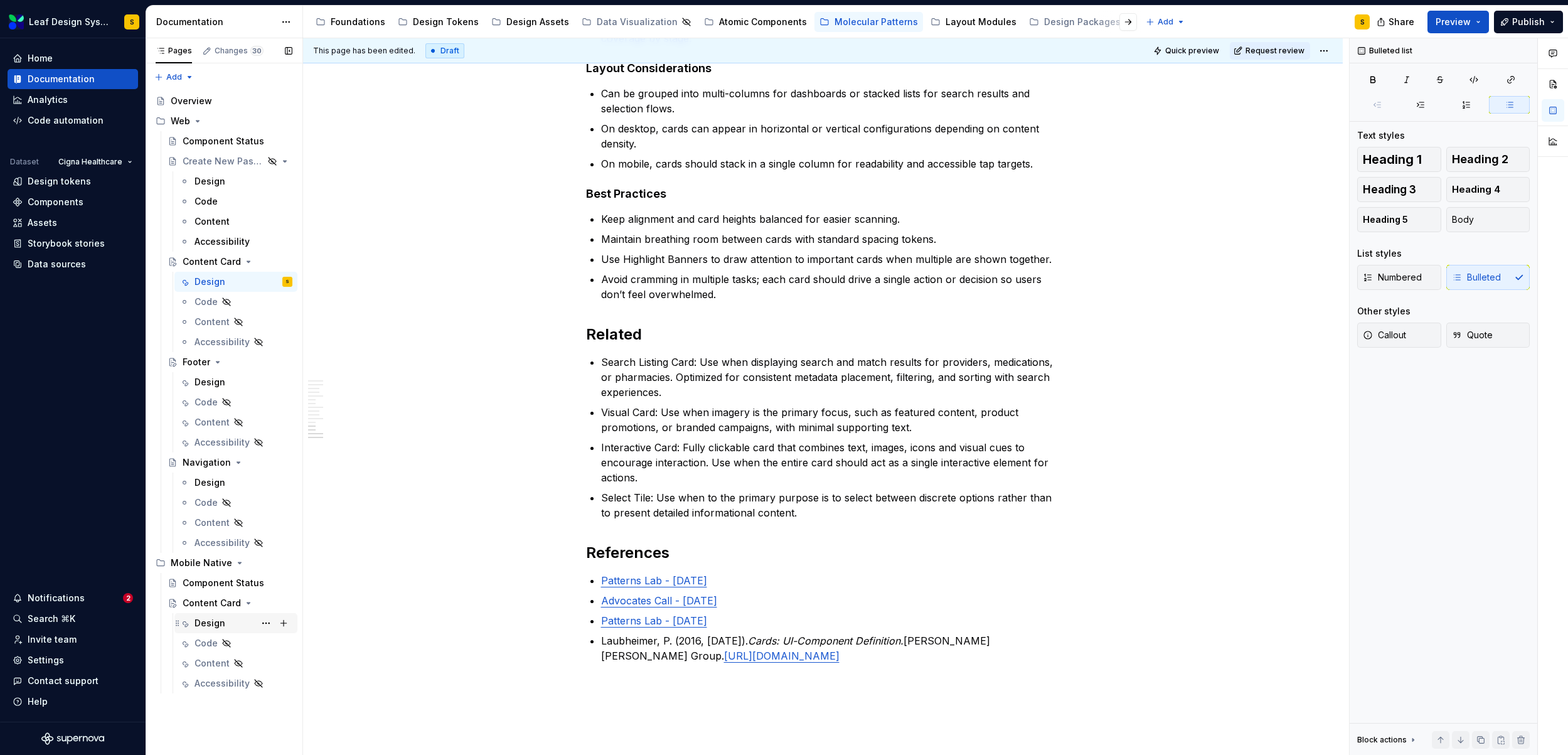
click at [215, 626] on div "Design" at bounding box center [209, 623] width 31 height 12
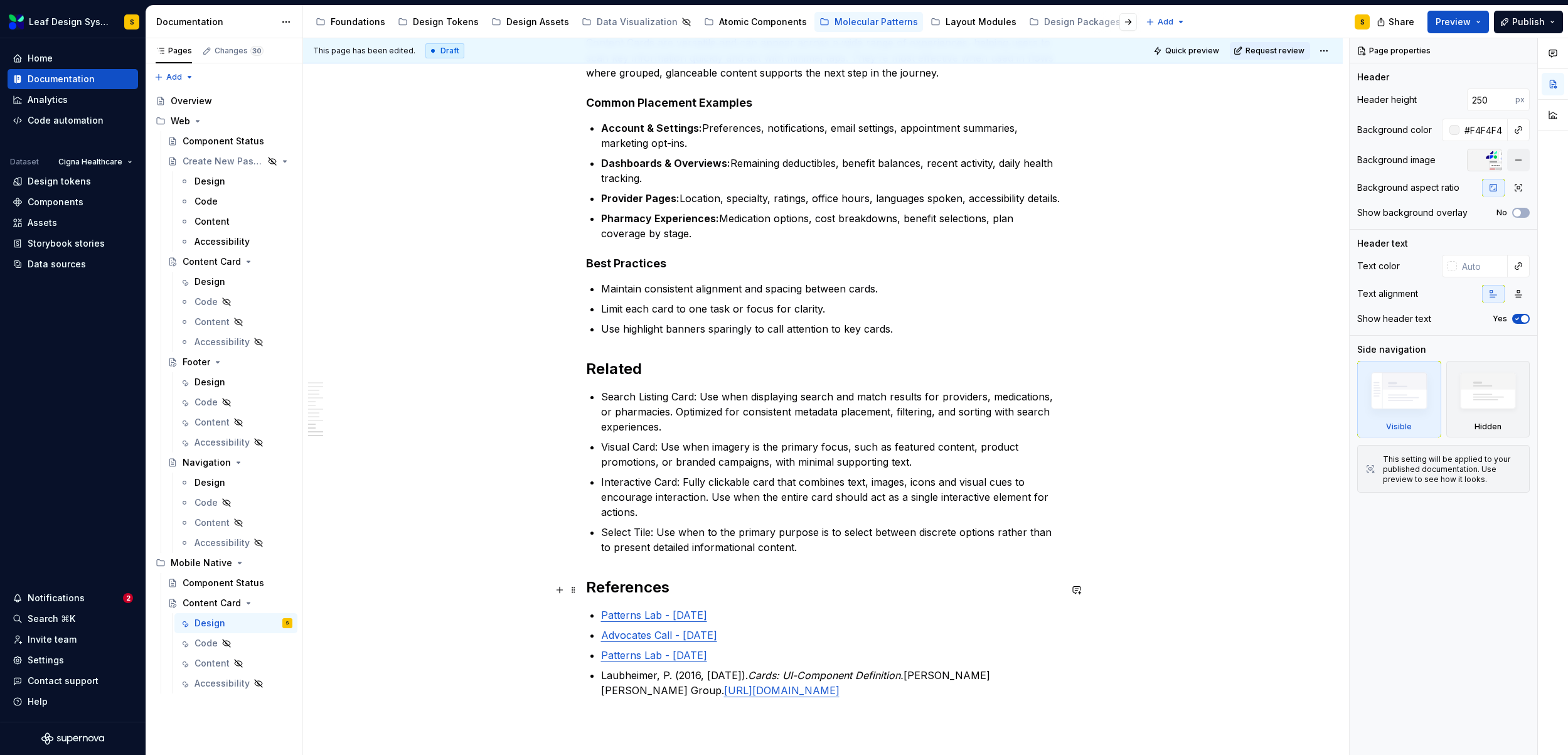
scroll to position [5620, 0]
click at [219, 277] on div "Design" at bounding box center [209, 281] width 31 height 12
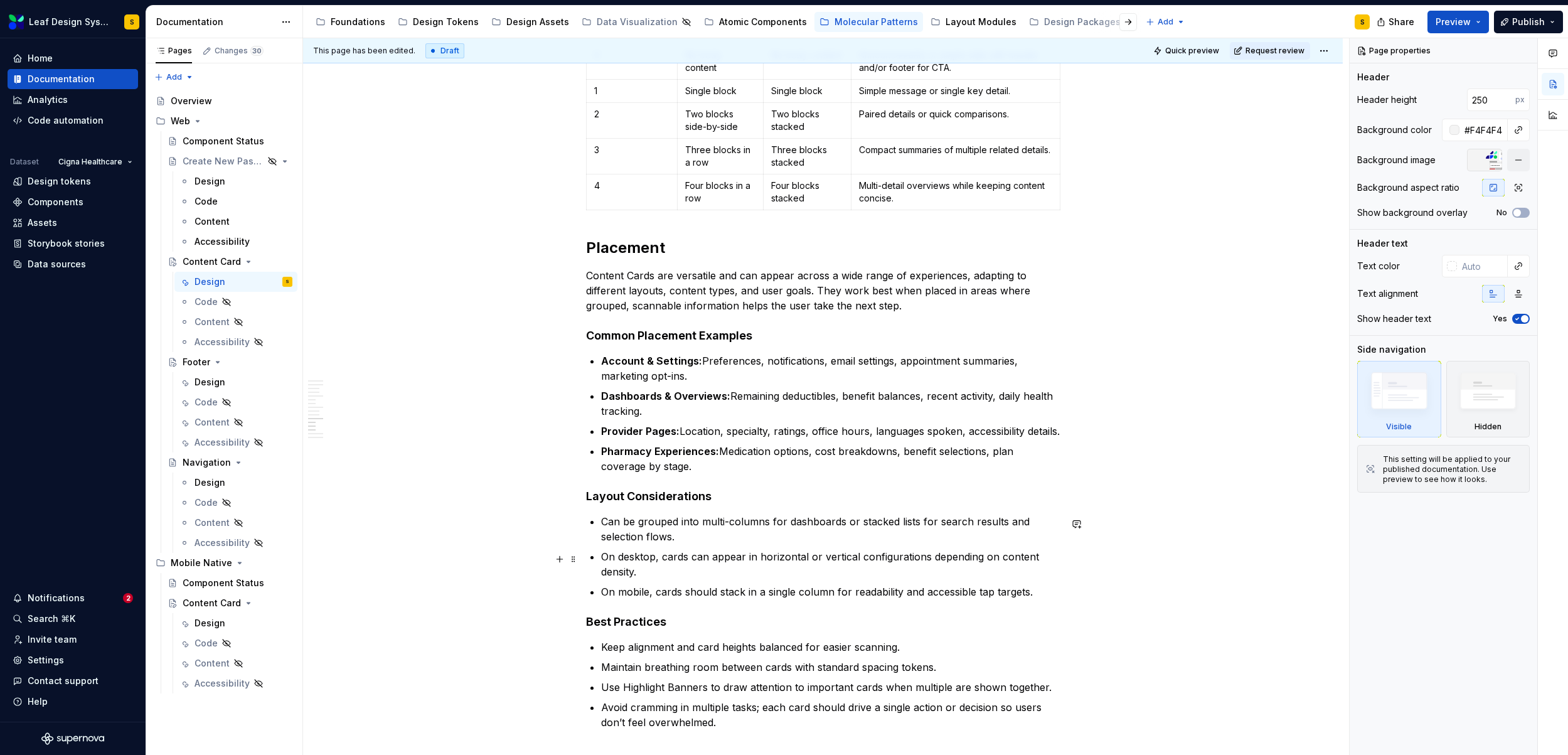
scroll to position [7212, 0]
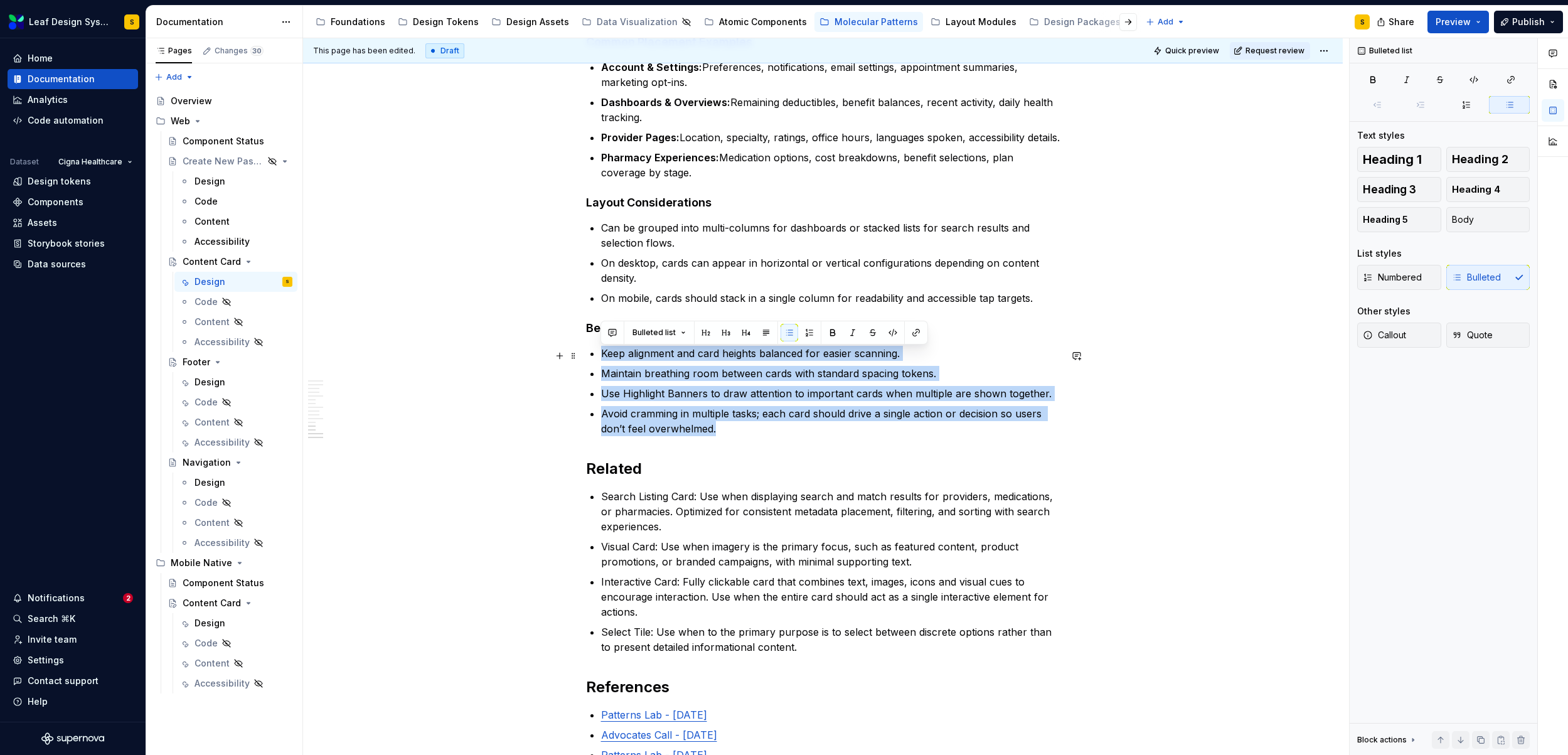
drag, startPoint x: 750, startPoint y: 433, endPoint x: 587, endPoint y: 357, distance: 179.8
copy ul "Keep alignment and card heights balanced for easier scanning. Maintain breathin…"
click at [223, 623] on div "Design" at bounding box center [209, 623] width 31 height 12
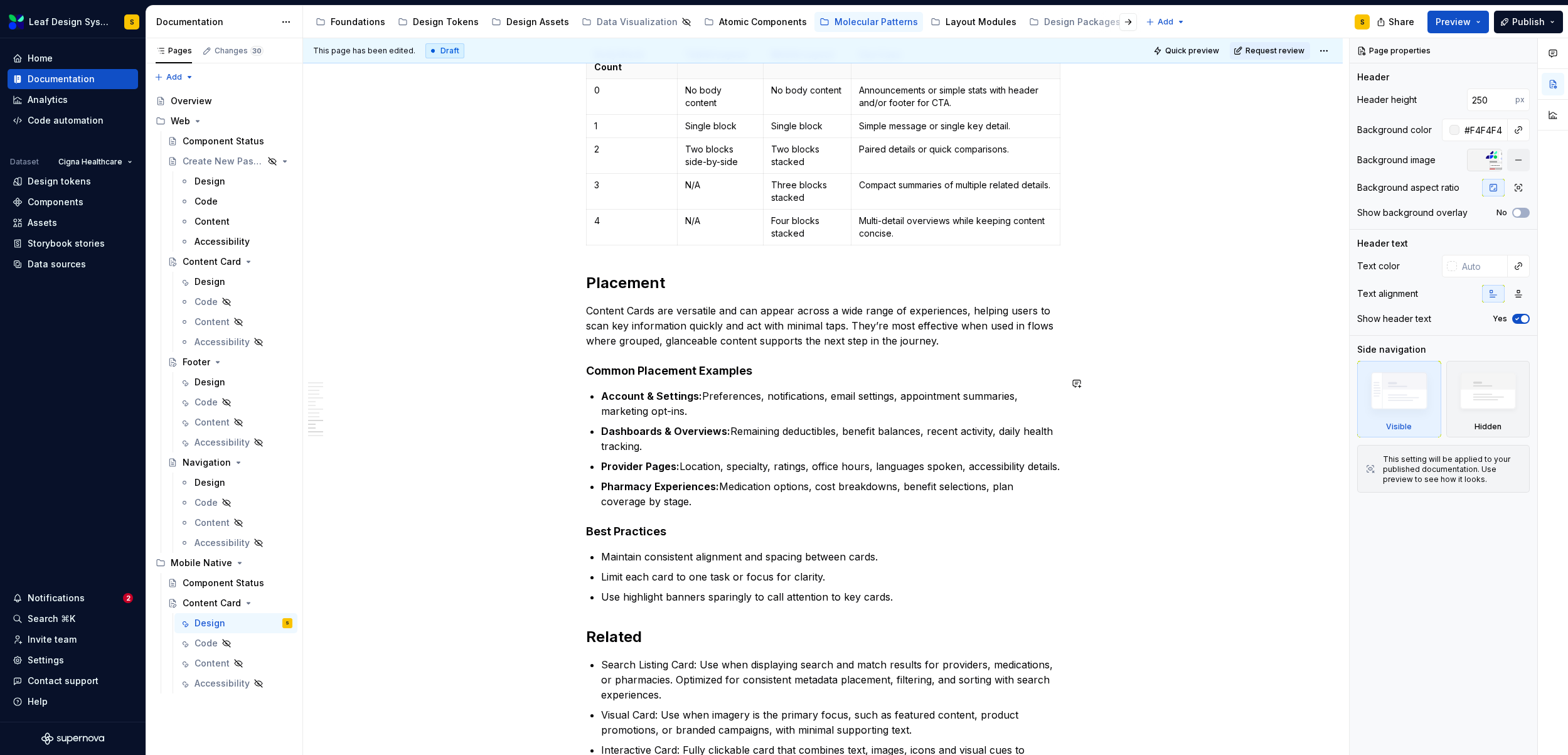
scroll to position [5360, 0]
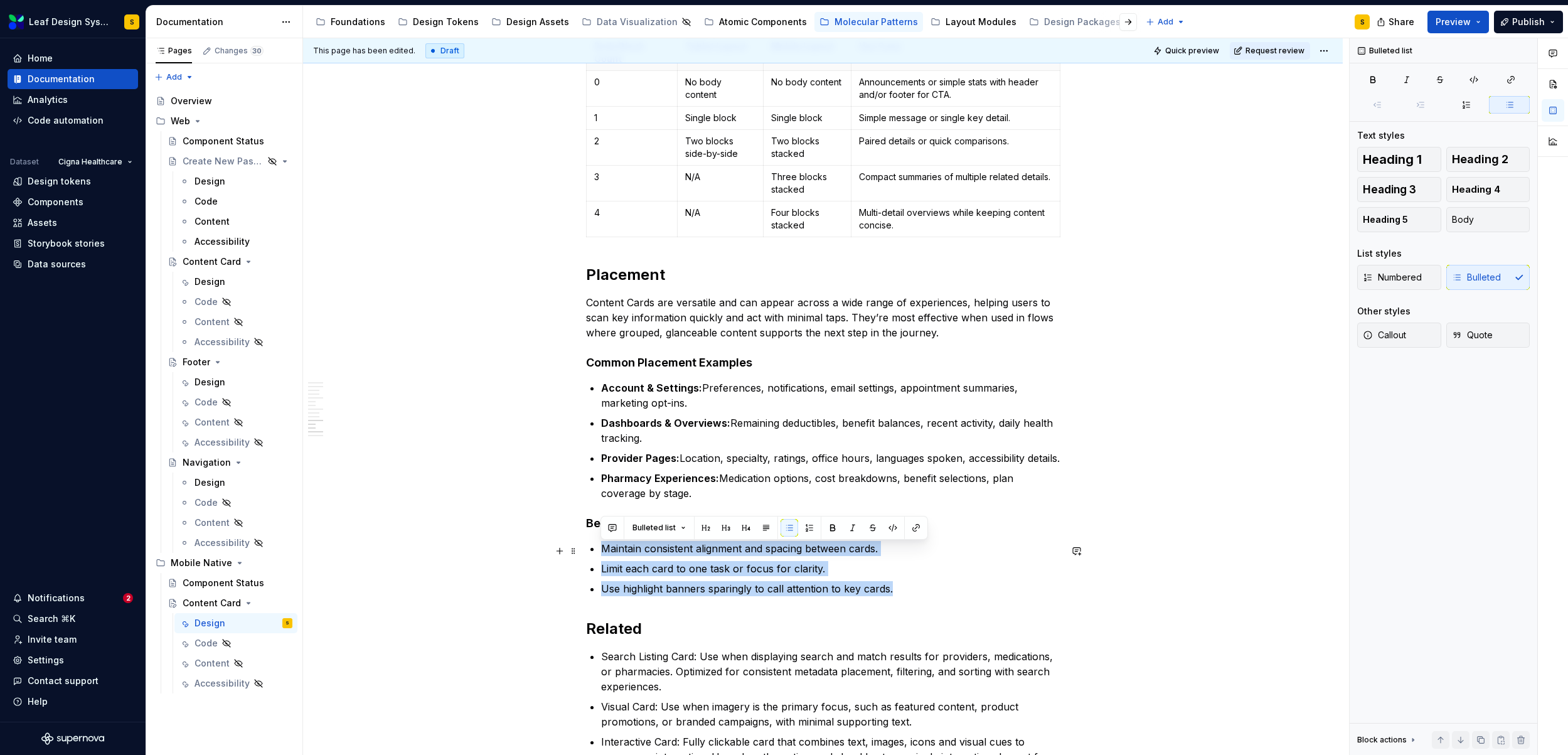
drag, startPoint x: 904, startPoint y: 593, endPoint x: 596, endPoint y: 555, distance: 310.3
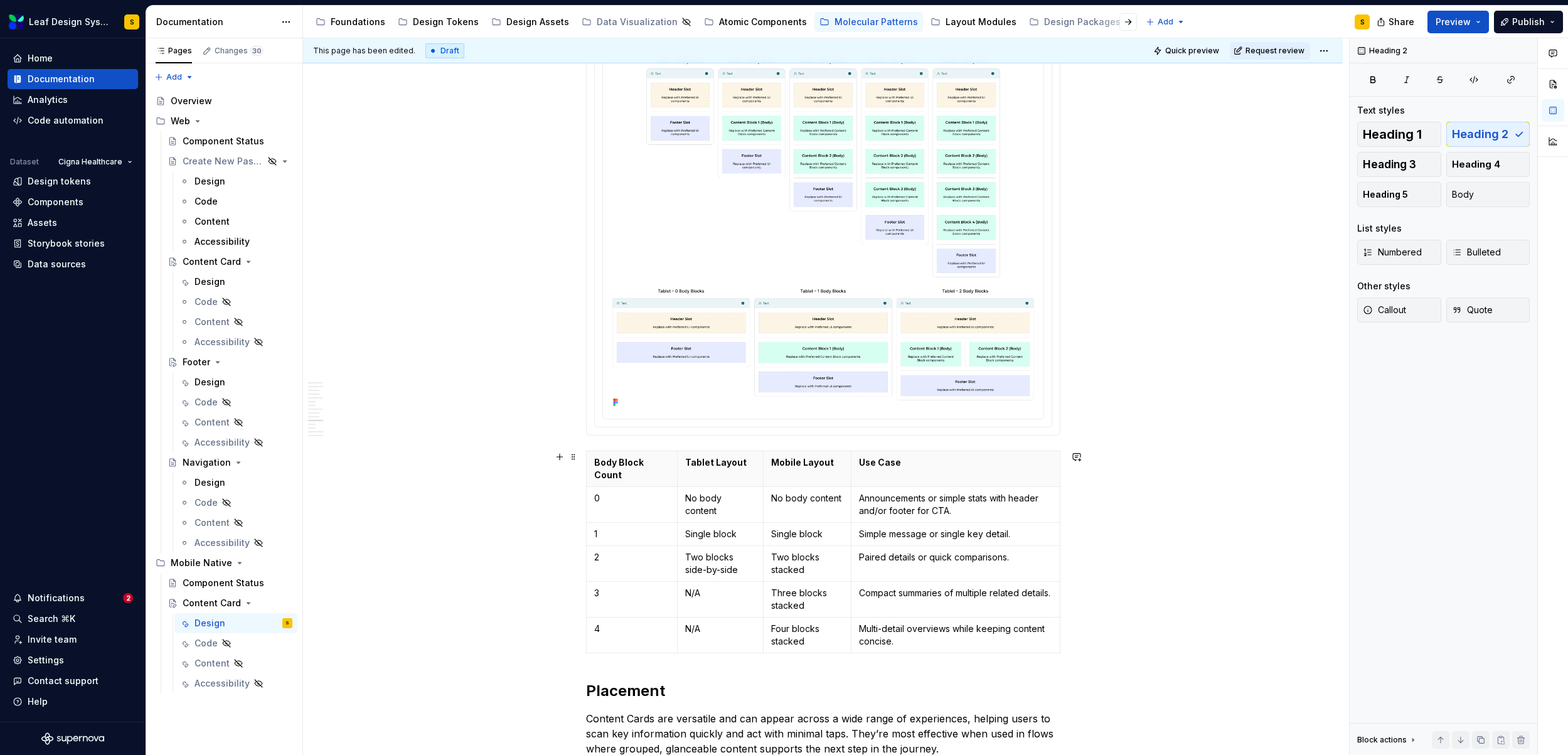
scroll to position [4943, 0]
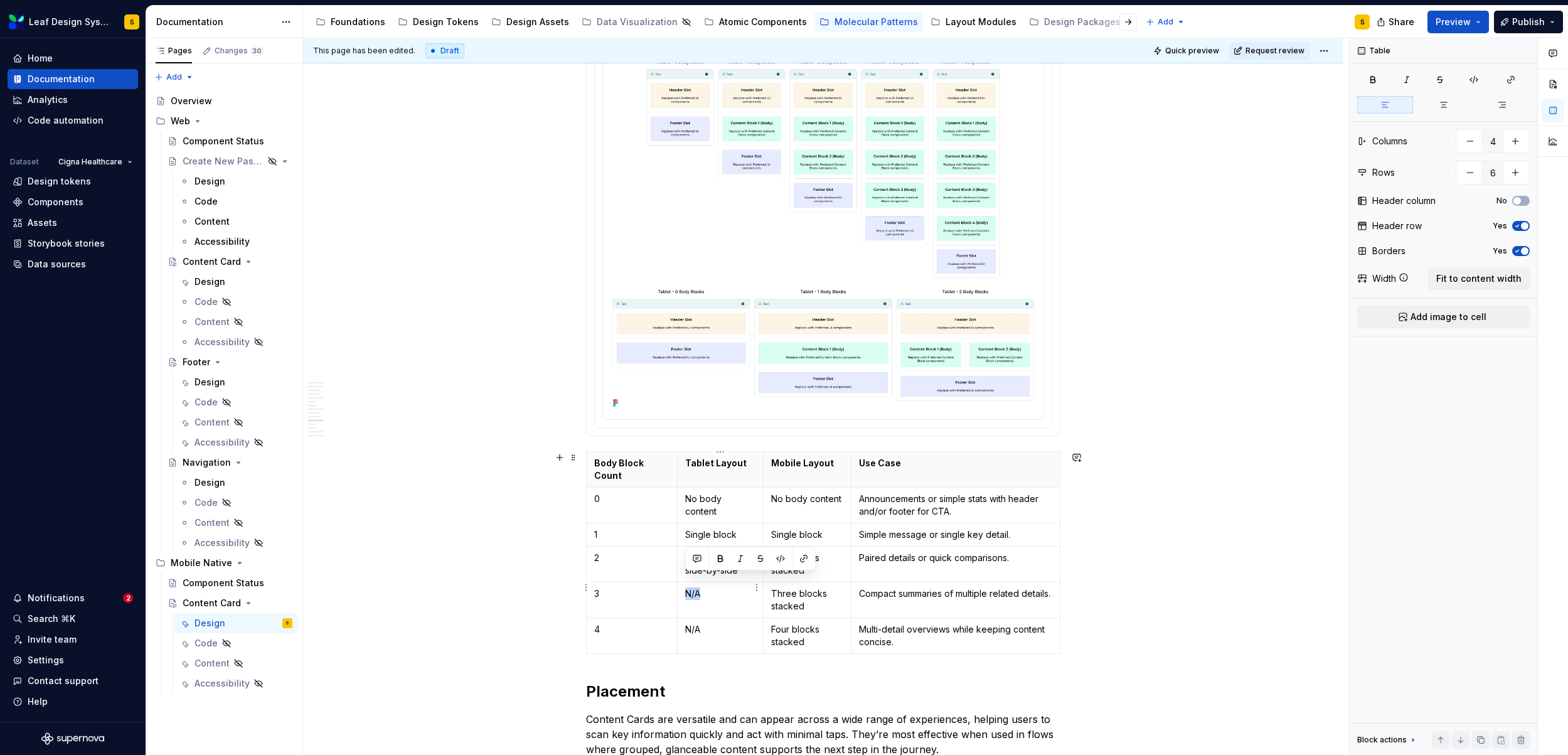
drag, startPoint x: 709, startPoint y: 579, endPoint x: 683, endPoint y: 578, distance: 26.0
click at [683, 582] on td "N/A" at bounding box center [720, 600] width 86 height 36
click at [740, 556] on button "button" at bounding box center [740, 559] width 17 height 17
drag, startPoint x: 716, startPoint y: 617, endPoint x: 682, endPoint y: 616, distance: 34.0
click at [682, 618] on td "N/A" at bounding box center [720, 636] width 86 height 36
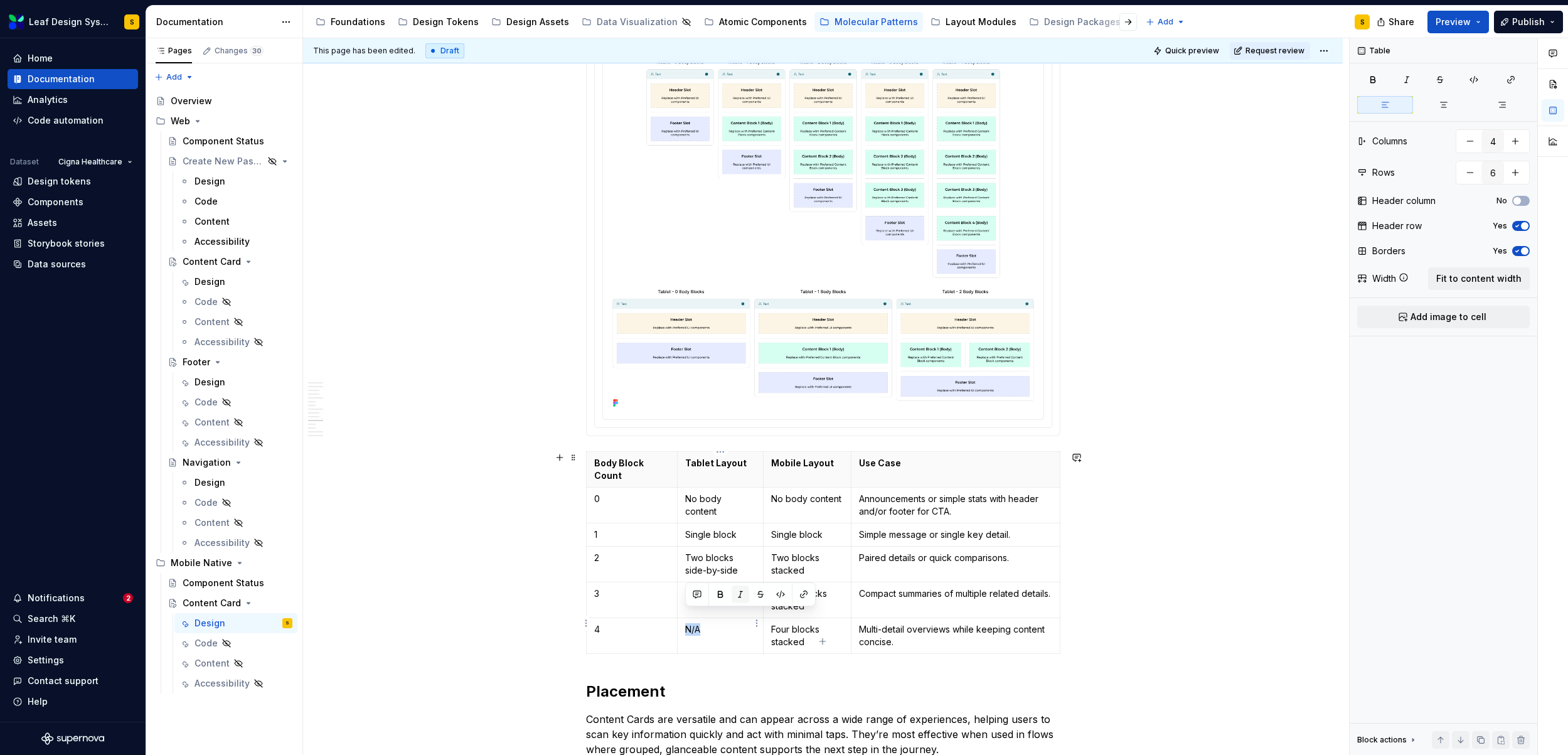
click at [741, 594] on button "button" at bounding box center [740, 594] width 17 height 17
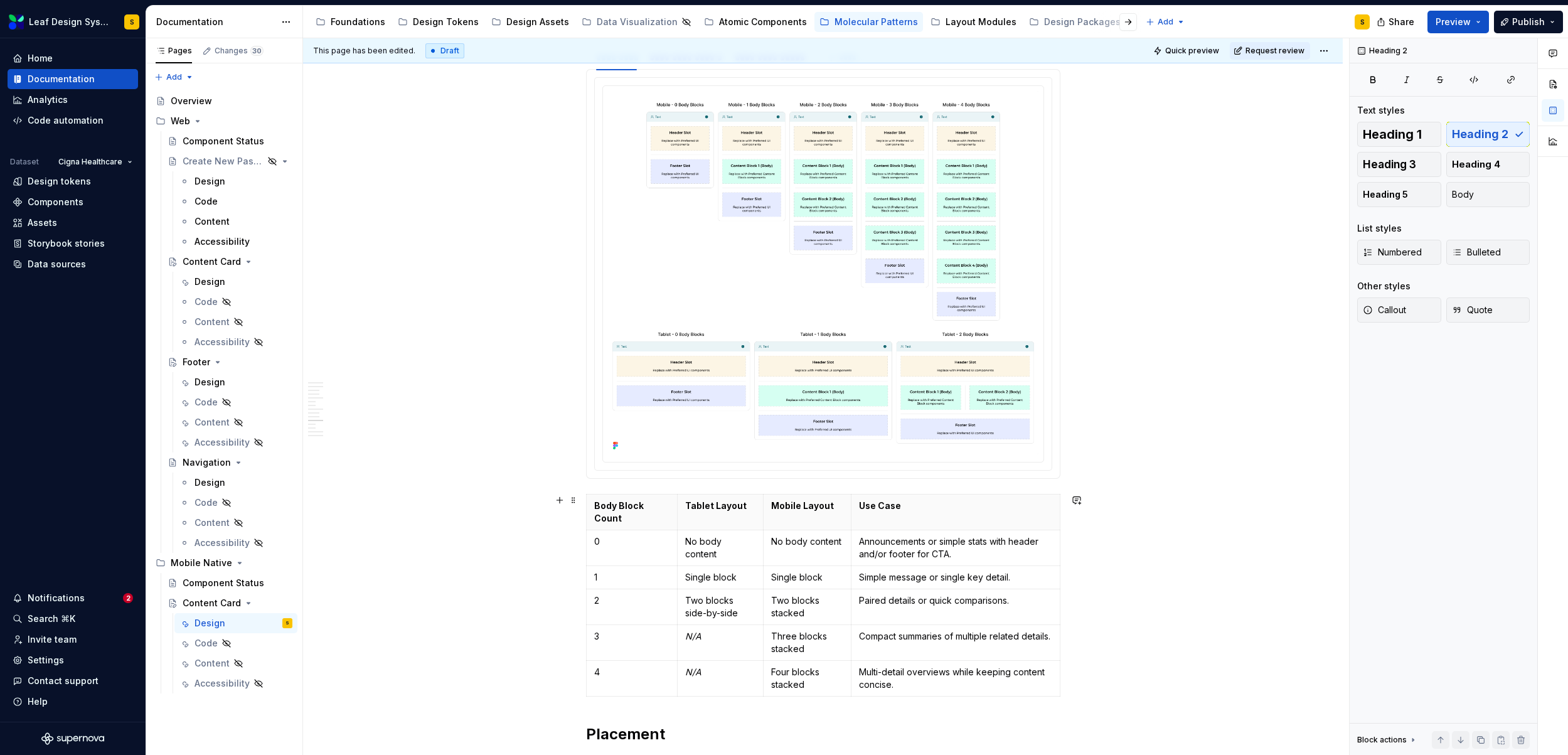
scroll to position [4898, 0]
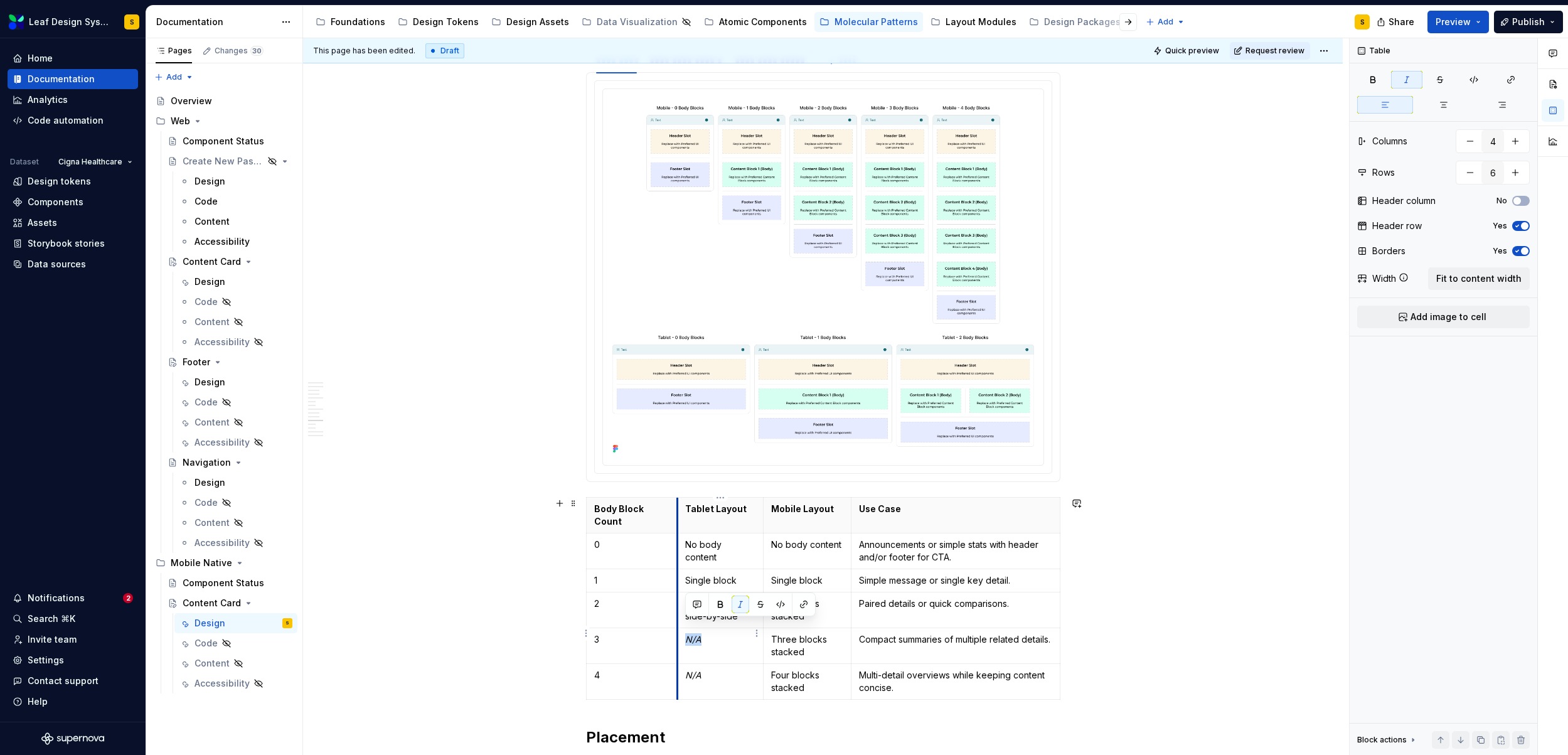
drag, startPoint x: 711, startPoint y: 625, endPoint x: 680, endPoint y: 628, distance: 31.1
click at [680, 628] on td "N/A" at bounding box center [720, 646] width 86 height 36
click at [744, 606] on button "button" at bounding box center [740, 605] width 17 height 17
drag, startPoint x: 724, startPoint y: 660, endPoint x: 683, endPoint y: 663, distance: 41.1
click at [683, 664] on td "N/A" at bounding box center [720, 682] width 86 height 36
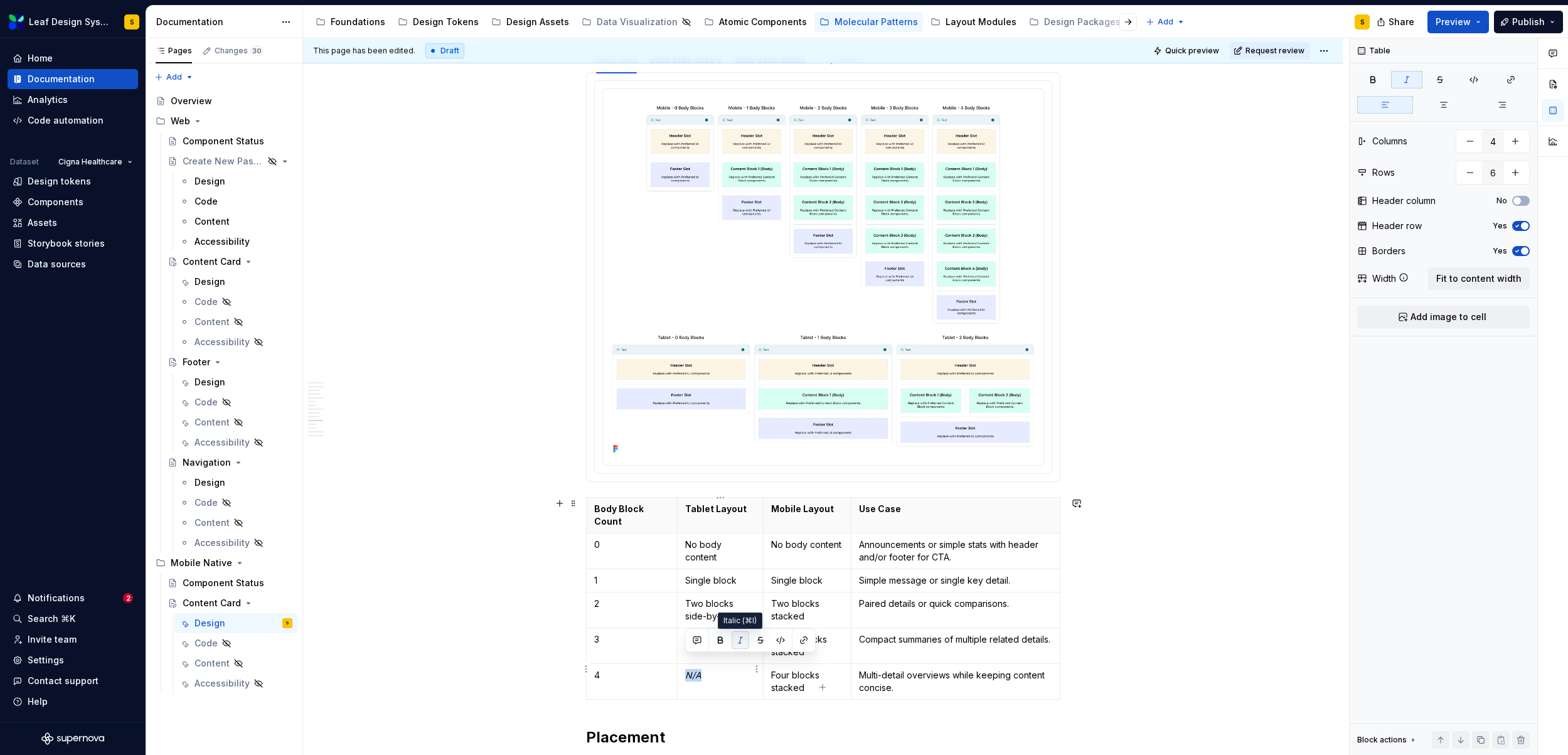
click at [741, 638] on button "button" at bounding box center [740, 640] width 17 height 17
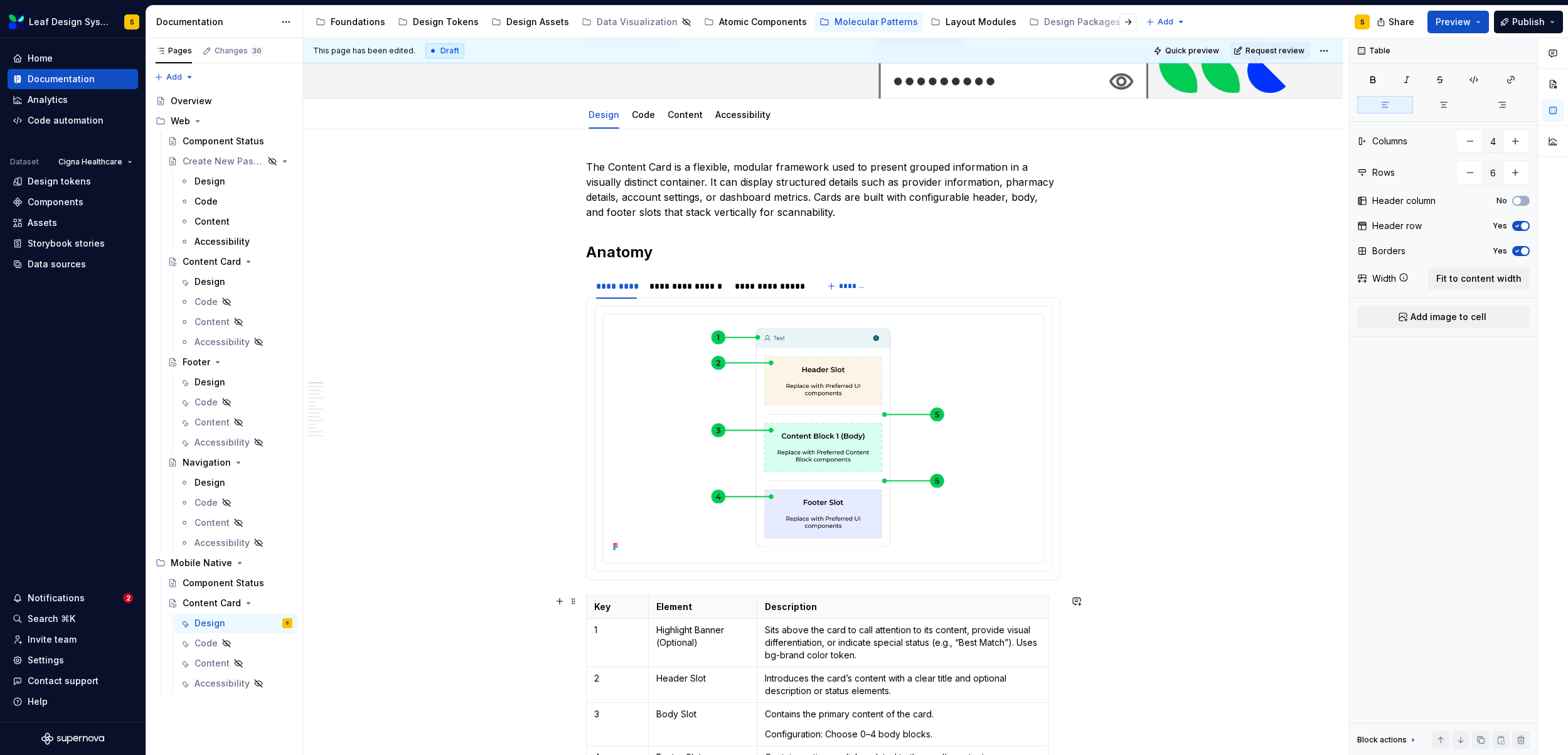
scroll to position [0, 0]
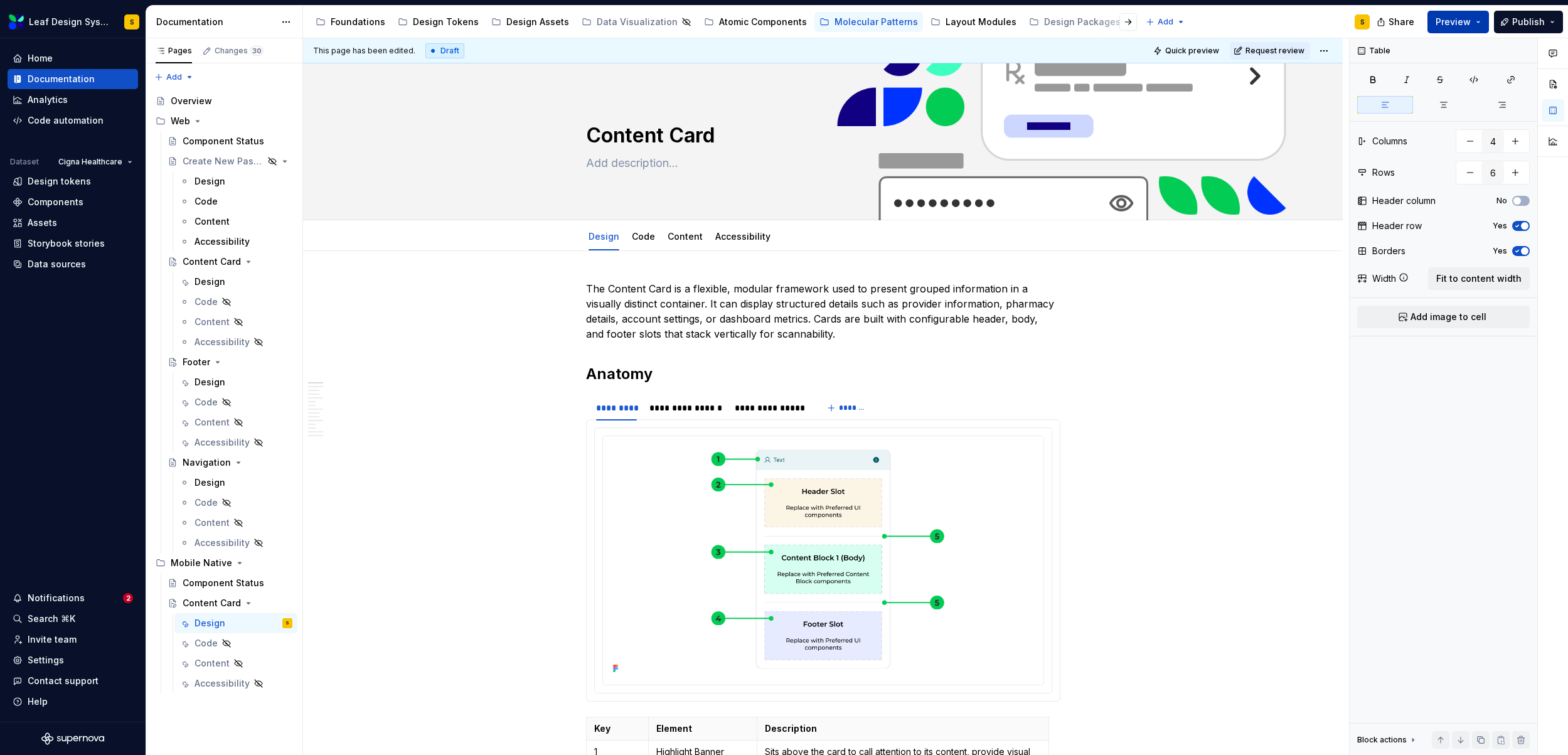
click at [1480, 25] on button "Preview" at bounding box center [1457, 22] width 61 height 22
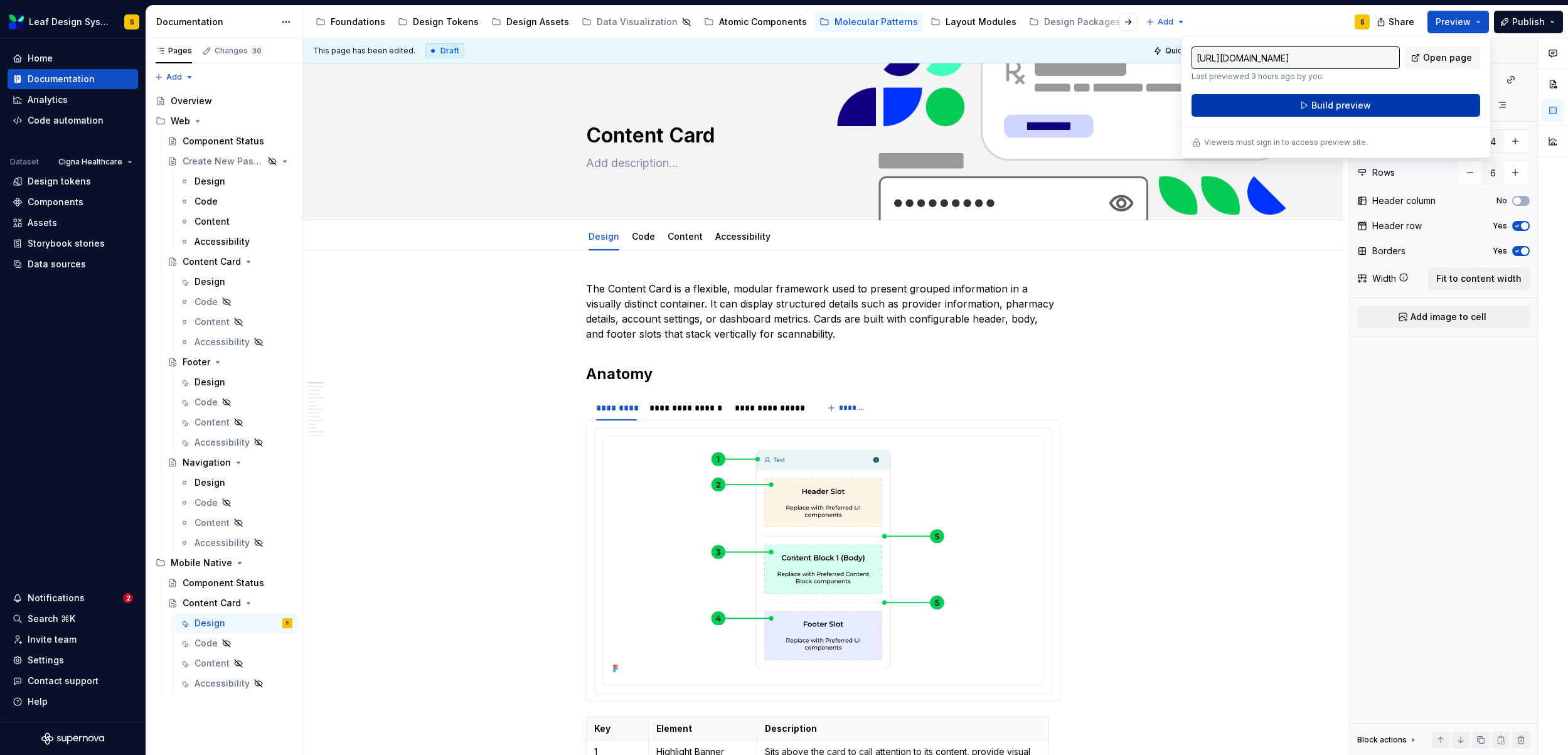
click at [1374, 108] on button "Build preview" at bounding box center [1335, 105] width 288 height 22
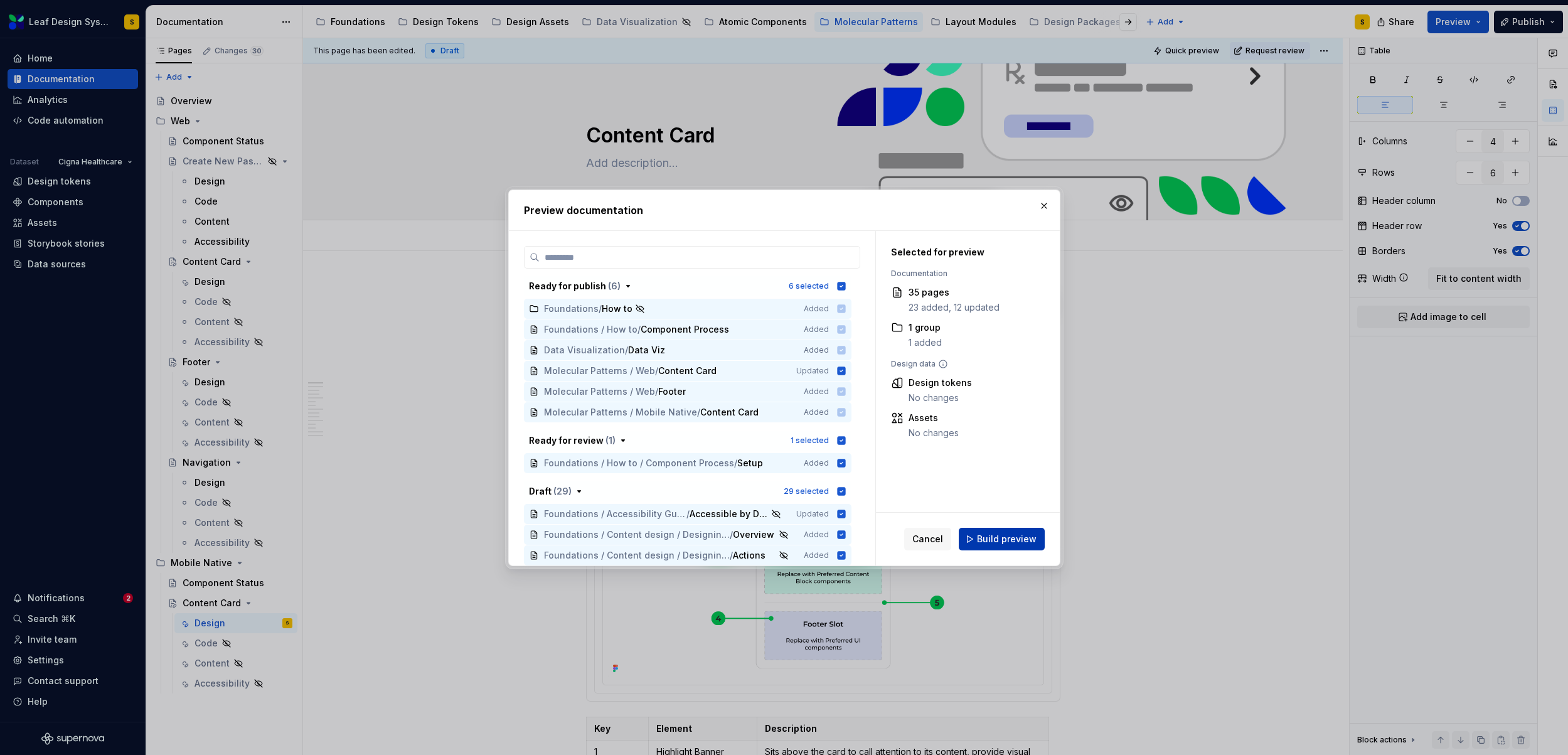
click at [999, 543] on span "Build preview" at bounding box center [1006, 538] width 60 height 12
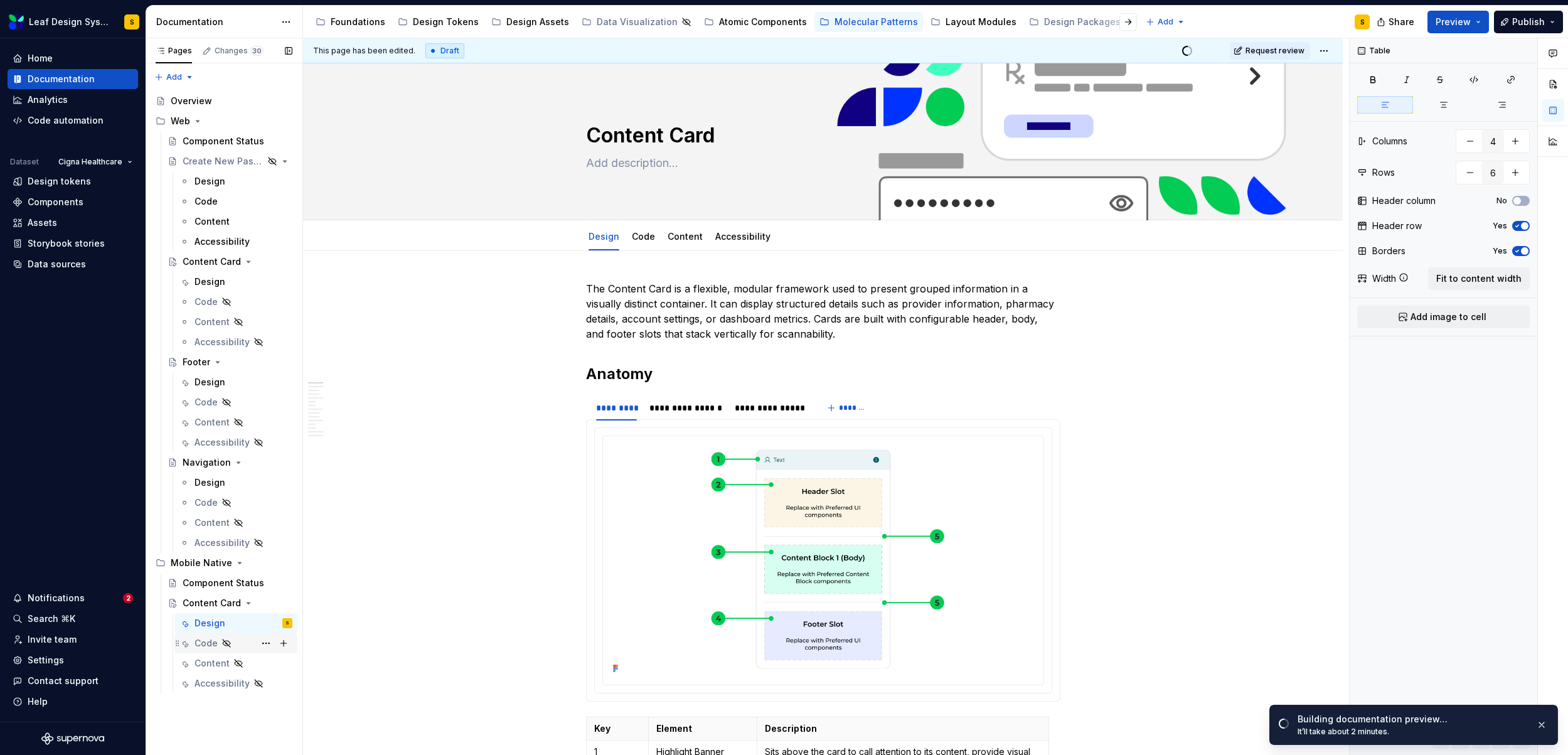
click at [226, 645] on icon "Page tree" at bounding box center [227, 643] width 10 height 10
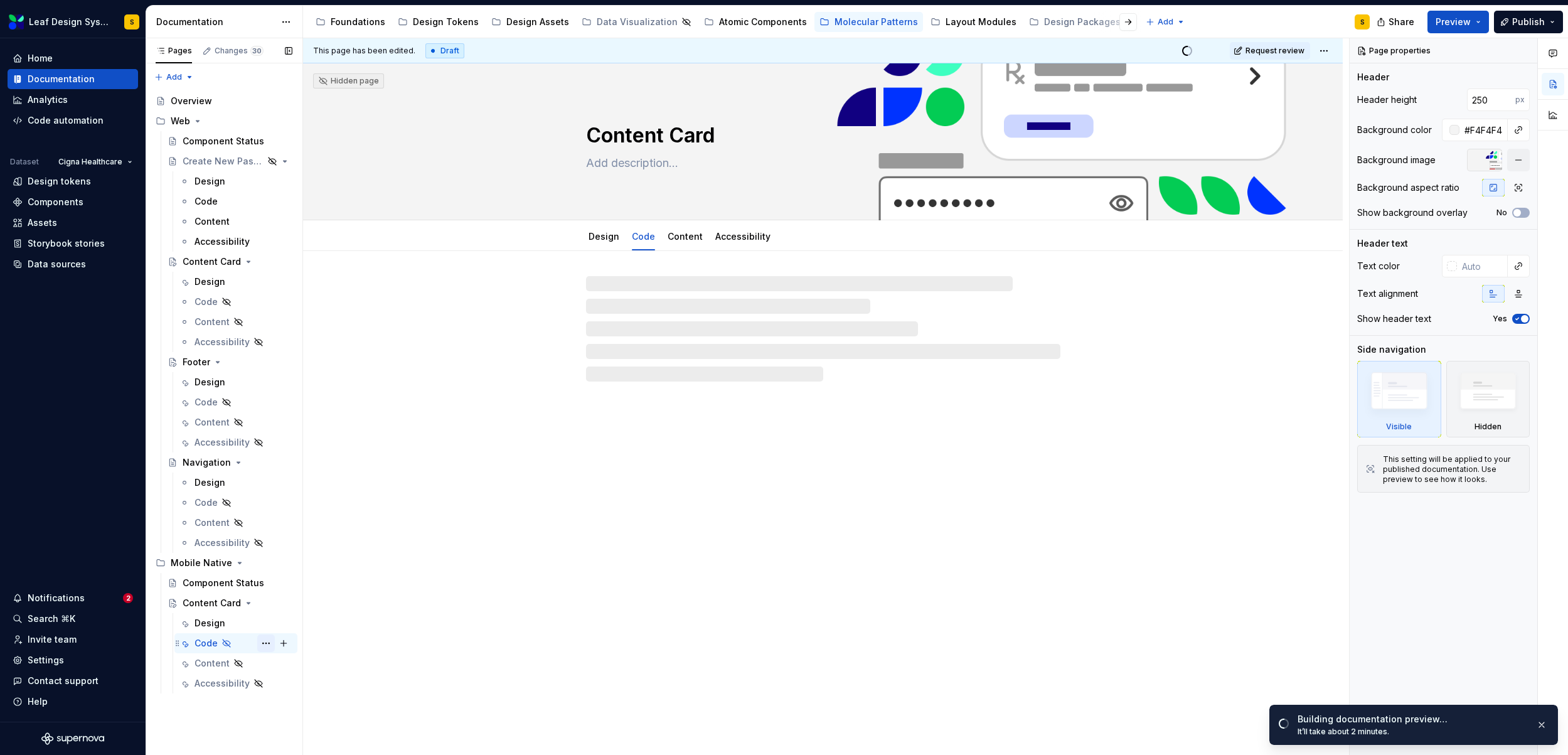
click at [263, 643] on button "Page tree" at bounding box center [266, 643] width 17 height 17
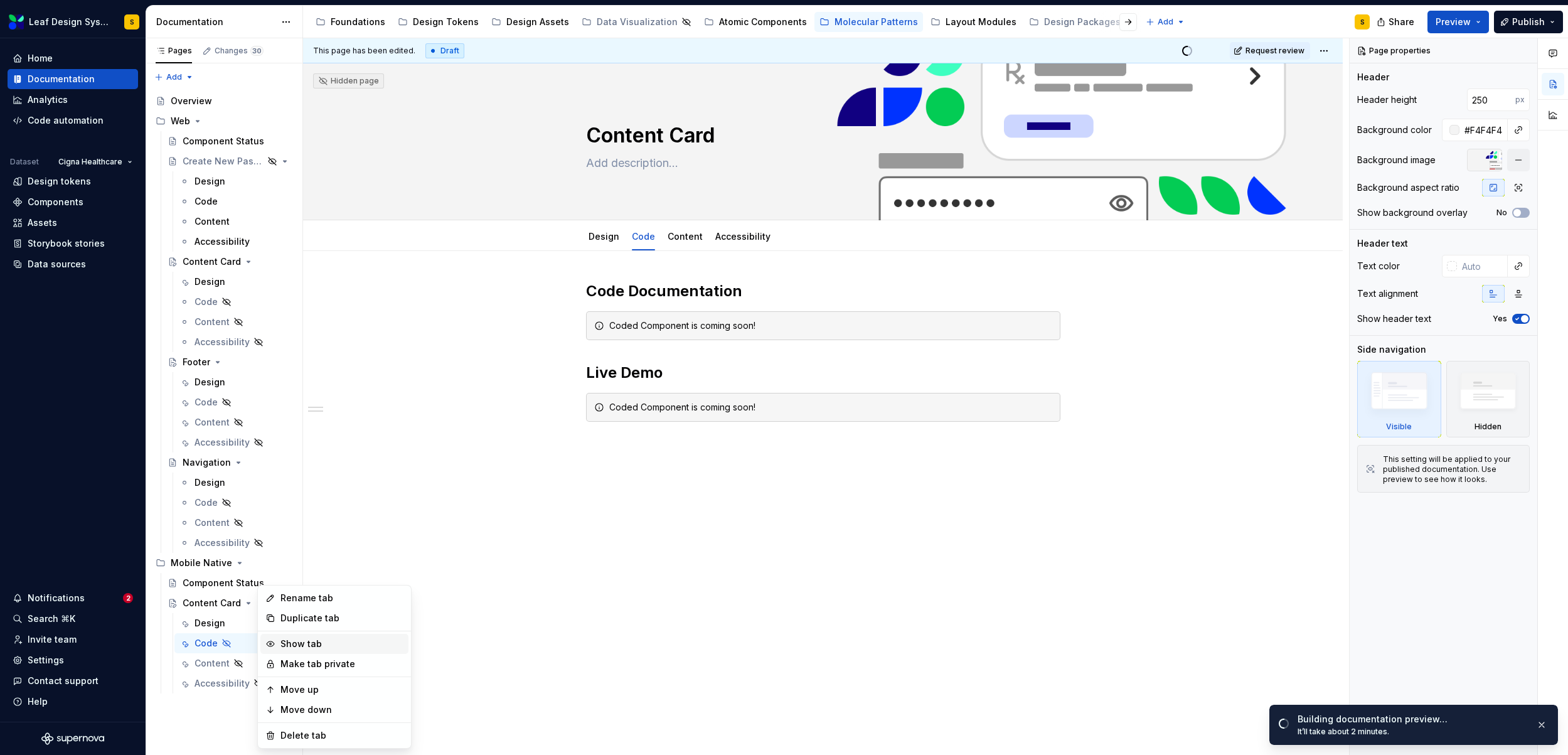
click at [275, 643] on icon at bounding box center [270, 644] width 10 height 10
click at [266, 302] on button "Page tree" at bounding box center [266, 302] width 17 height 17
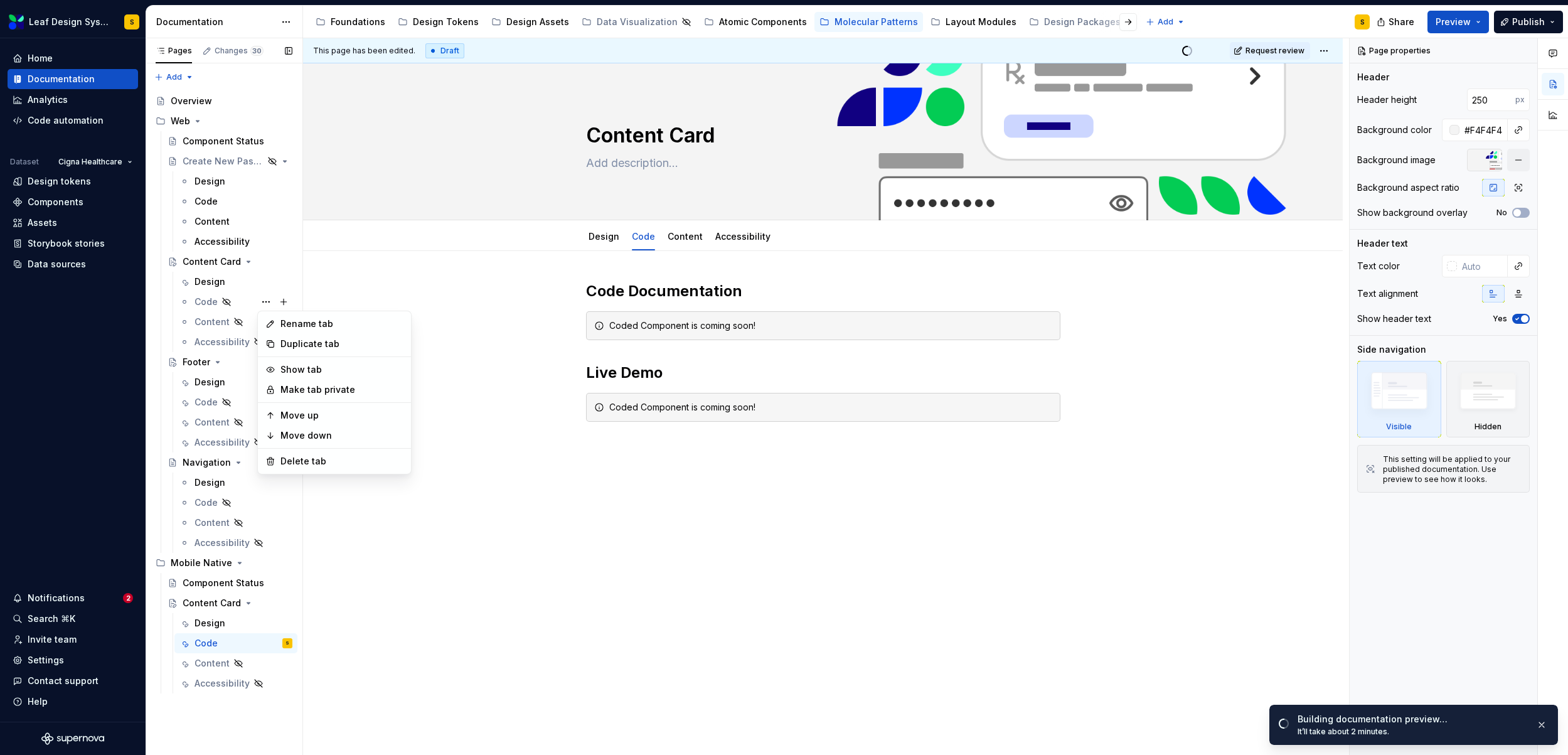
click at [245, 301] on div "Pages Changes 30 Add Accessibility guide for tree Page tree. Navigate the tree …" at bounding box center [224, 397] width 157 height 718
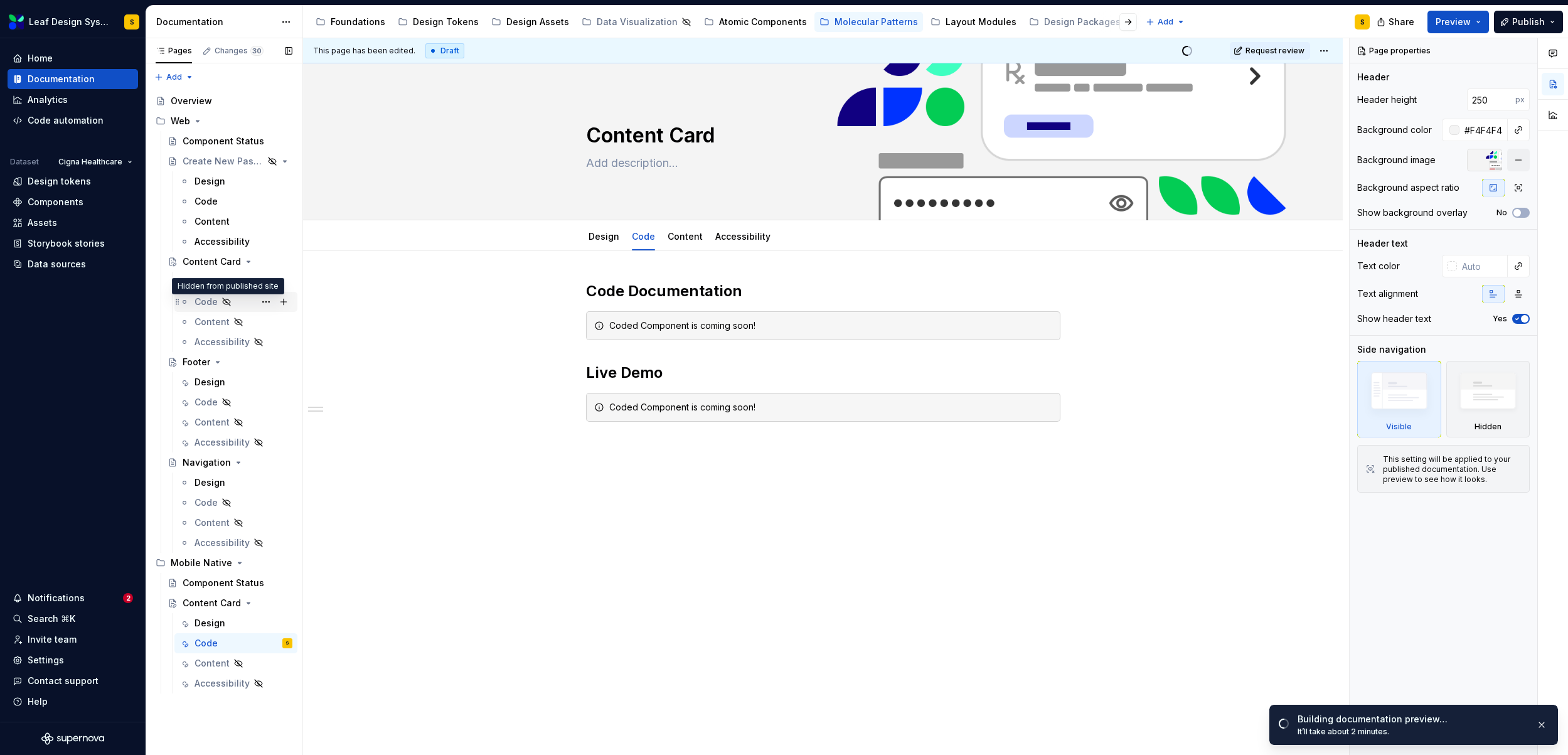
click at [229, 299] on icon "Page tree" at bounding box center [227, 302] width 10 height 10
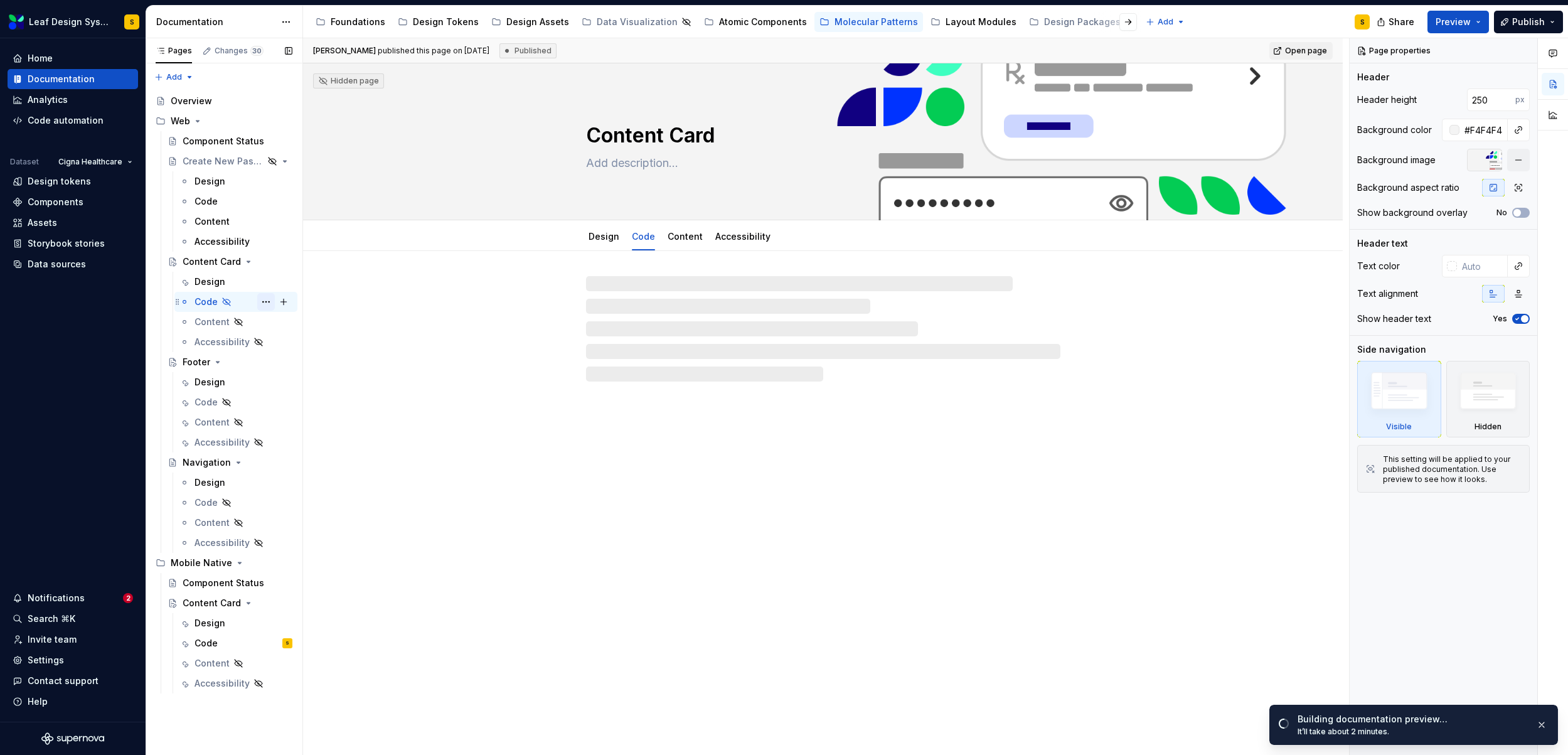
click at [268, 304] on button "Page tree" at bounding box center [266, 302] width 17 height 17
click at [289, 366] on div "Show tab" at bounding box center [342, 369] width 123 height 12
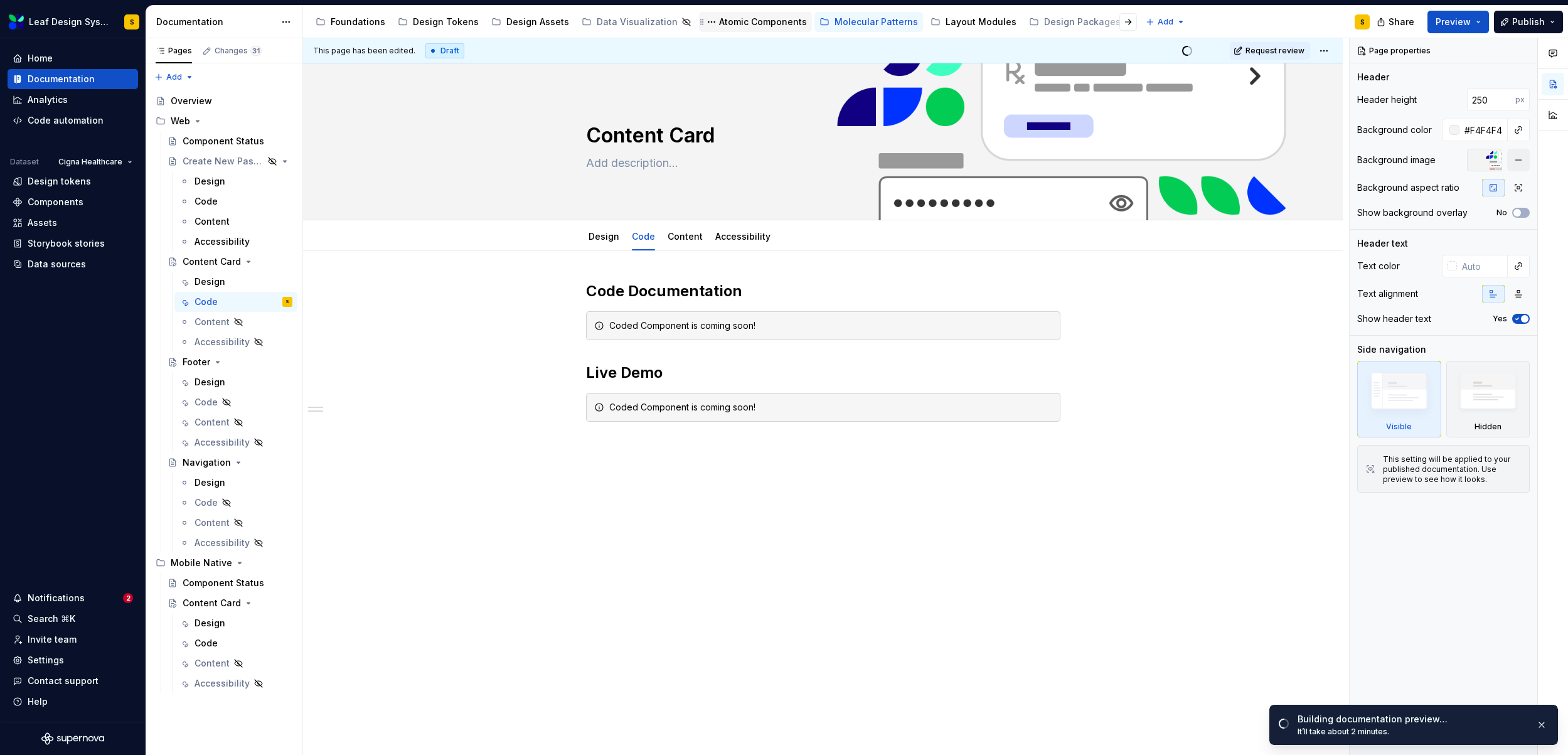
click at [747, 24] on div "Atomic Components" at bounding box center [762, 22] width 88 height 12
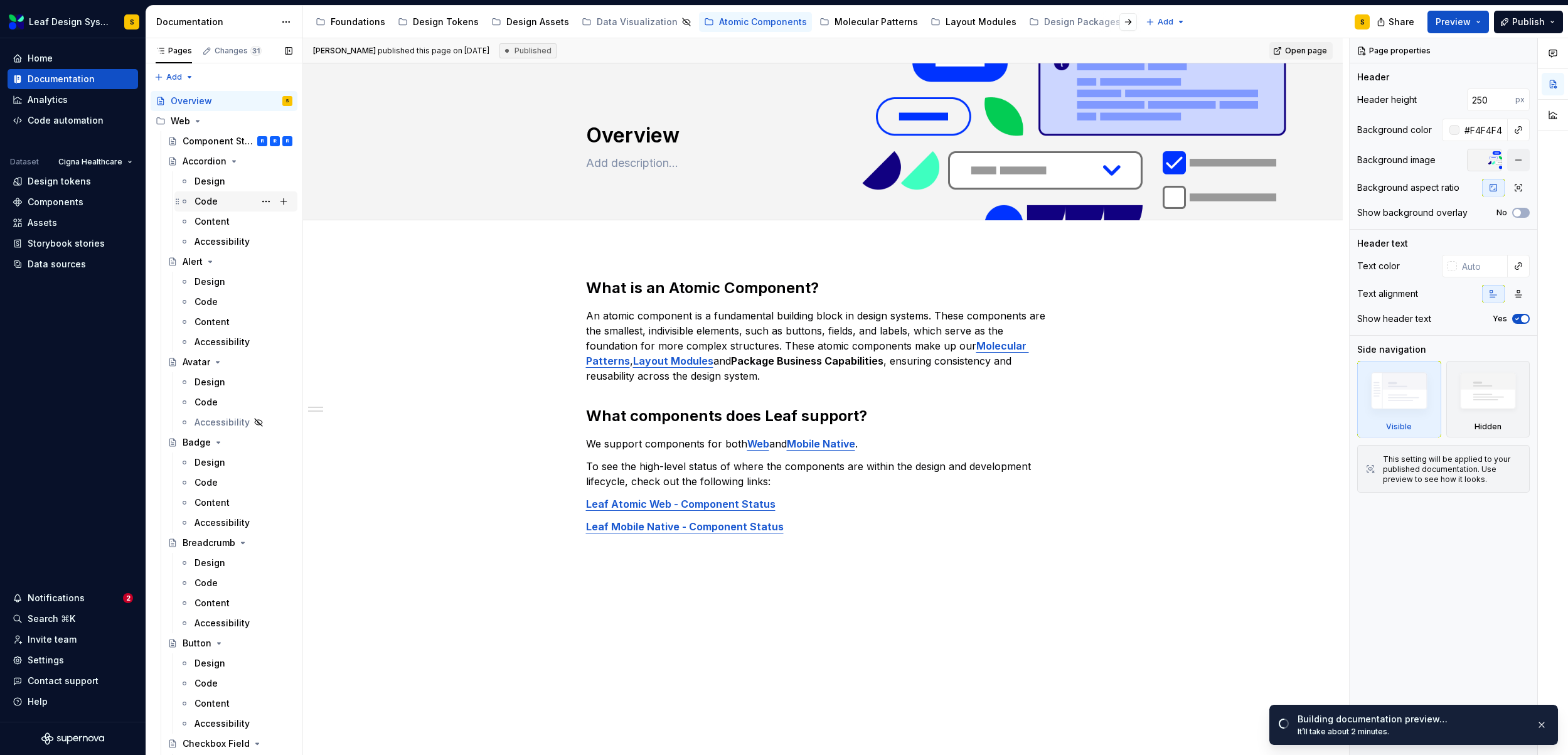
click at [216, 193] on div "Code" at bounding box center [243, 202] width 98 height 17
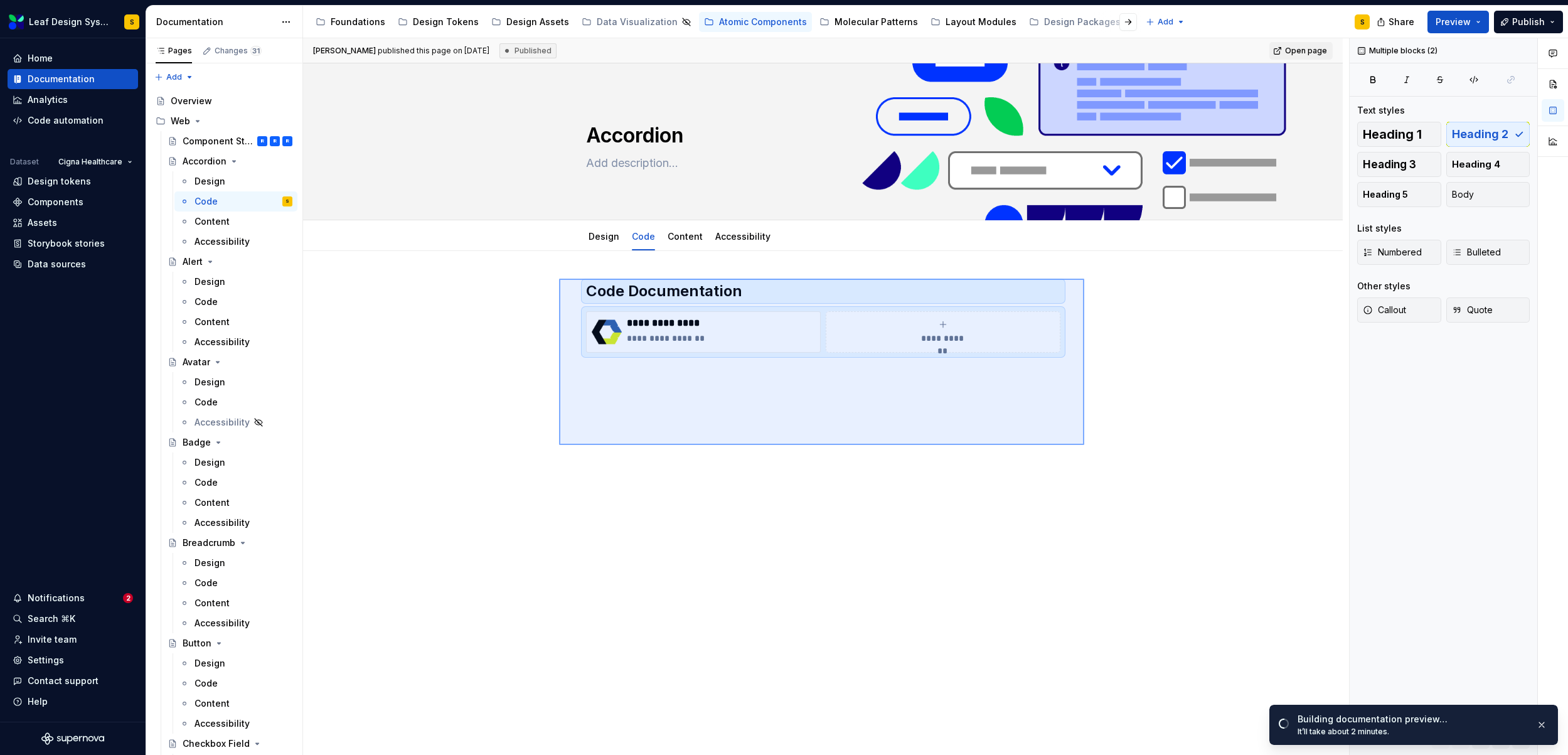
drag, startPoint x: 916, startPoint y: 424, endPoint x: 559, endPoint y: 279, distance: 385.3
click at [559, 279] on div "**********" at bounding box center [826, 397] width 1046 height 718
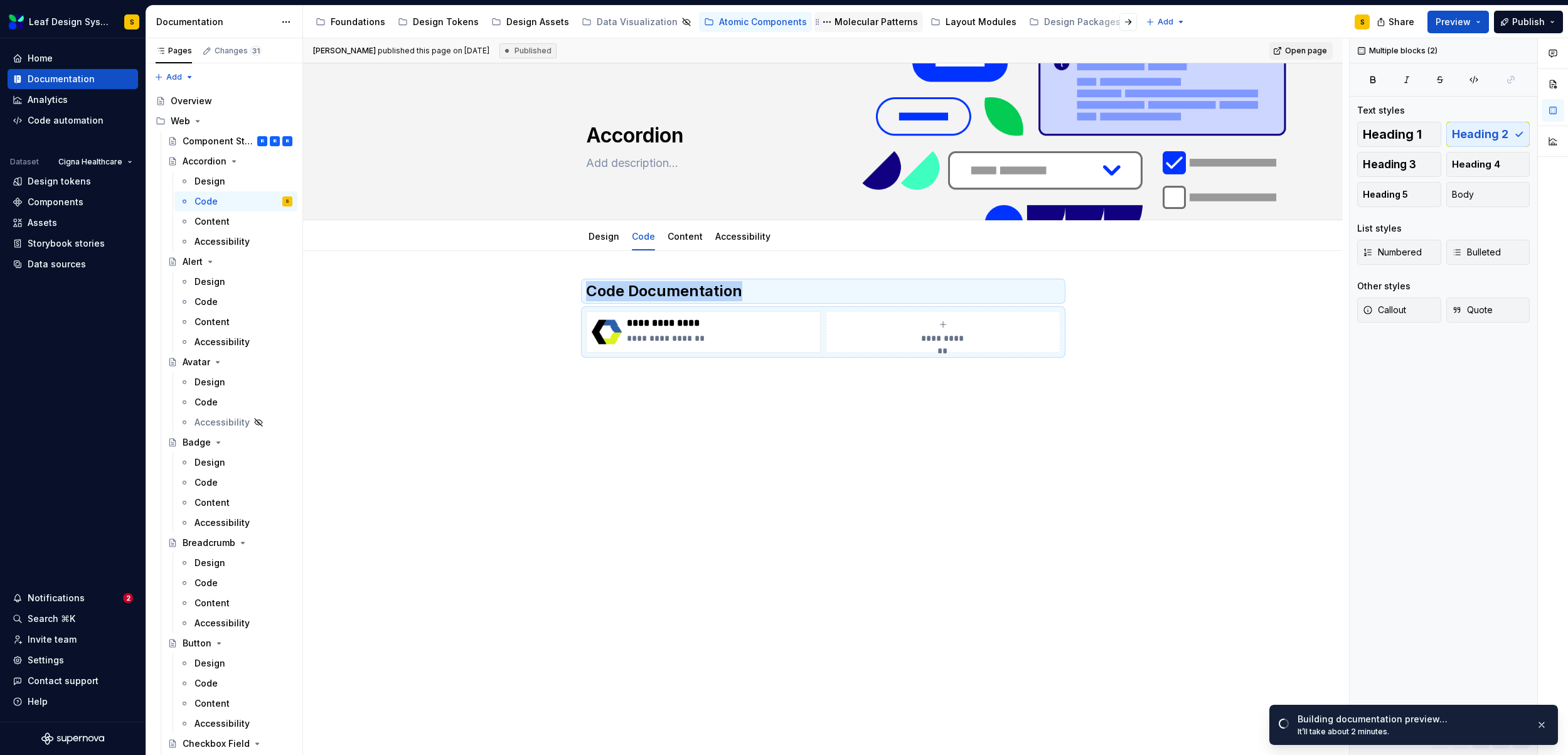
click at [834, 21] on div "Molecular Patterns" at bounding box center [876, 22] width 83 height 12
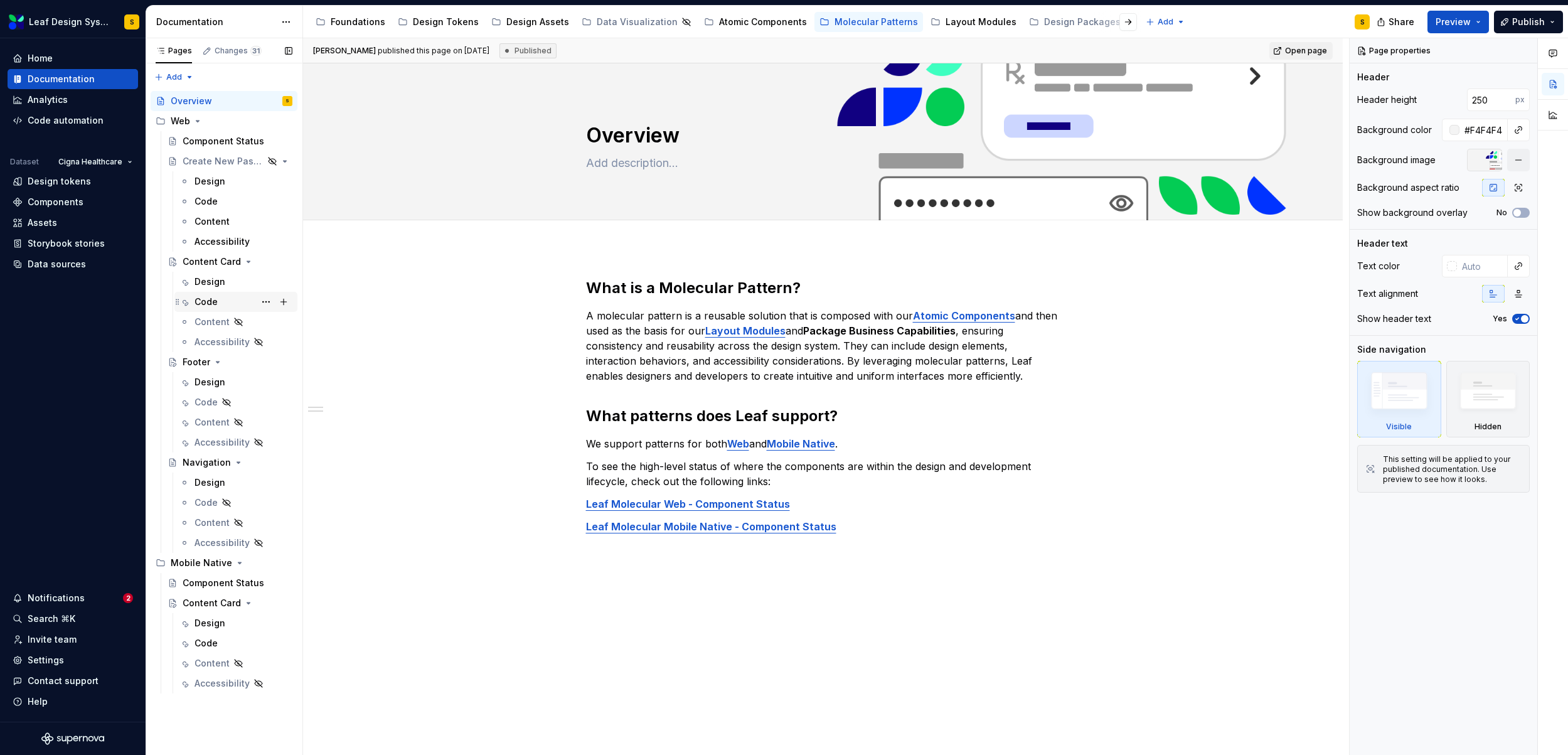
click at [212, 304] on div "Code" at bounding box center [206, 302] width 23 height 12
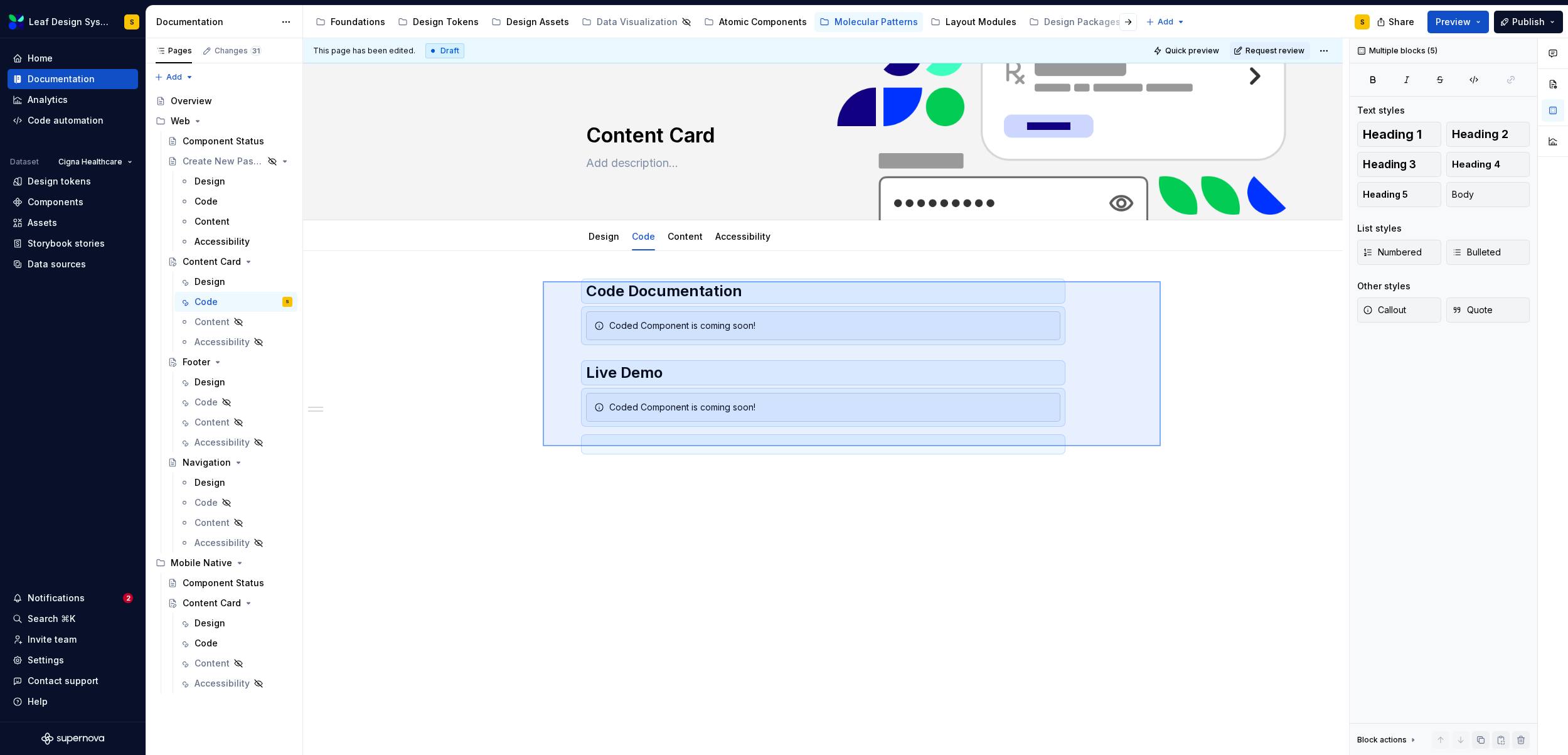
drag, startPoint x: 1160, startPoint y: 446, endPoint x: 542, endPoint y: 281, distance: 639.6
click at [542, 281] on div "This page has been edited. Draft Quick preview Request review Content Card Edit…" at bounding box center [826, 397] width 1046 height 718
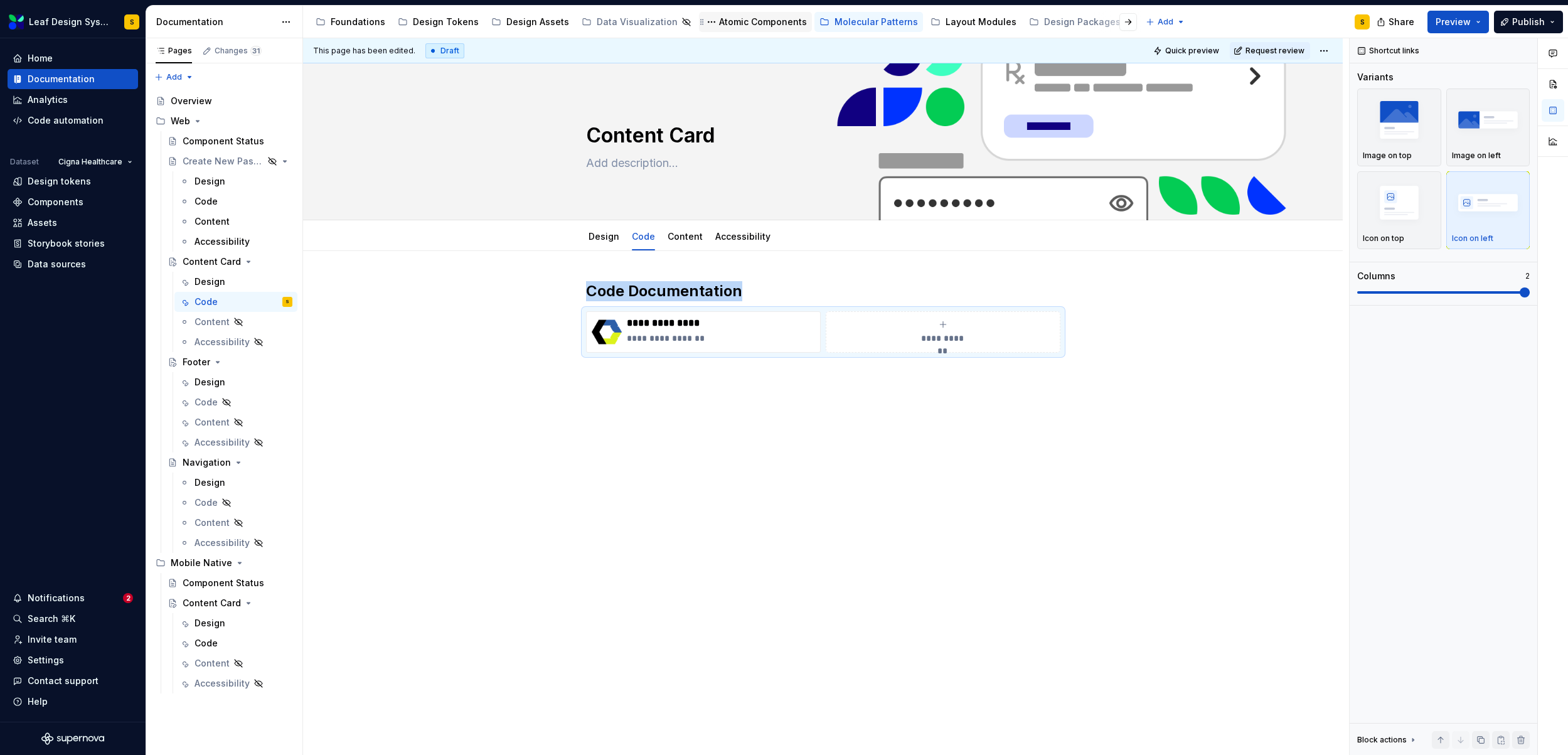
click at [725, 25] on div "Atomic Components" at bounding box center [762, 22] width 88 height 12
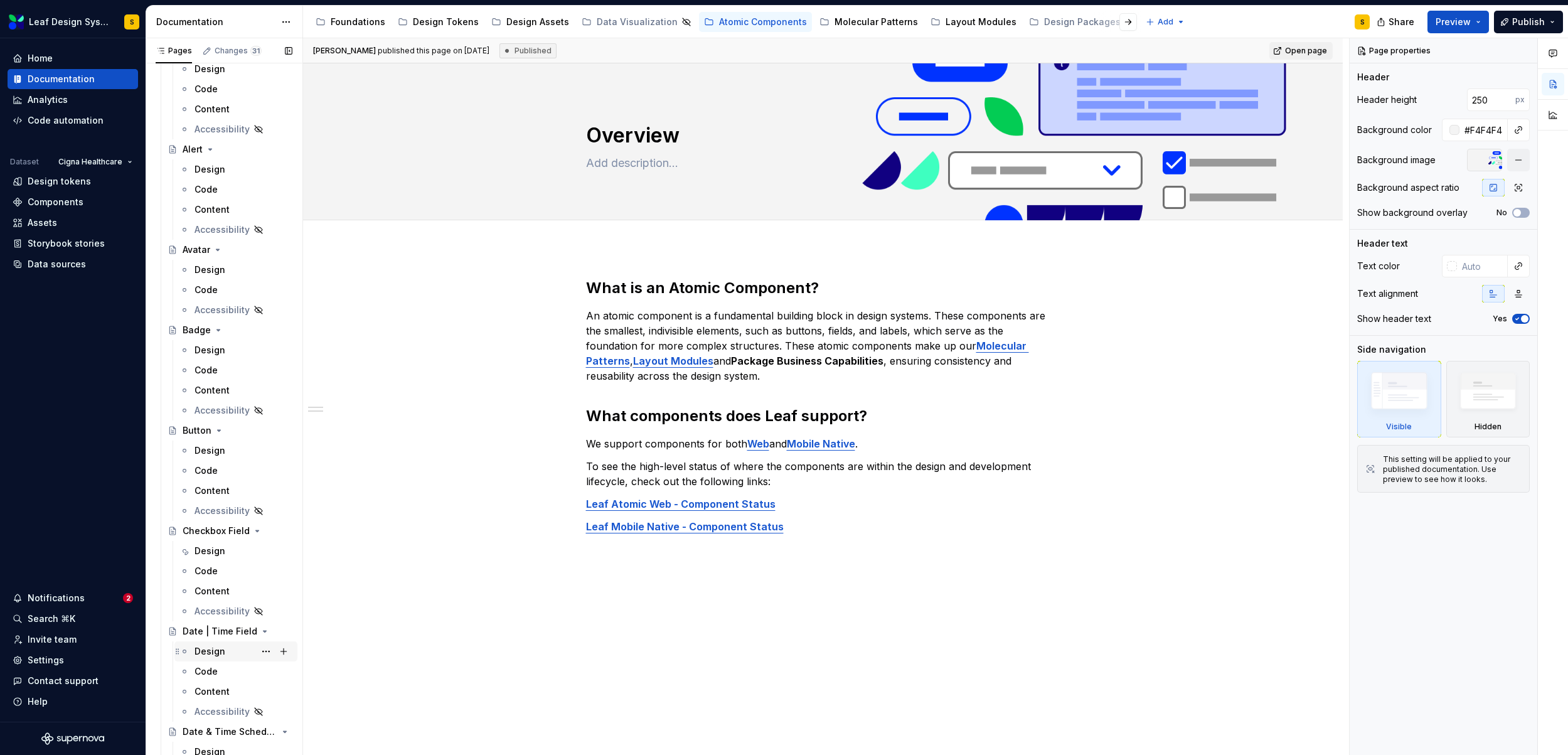
scroll to position [3306, 0]
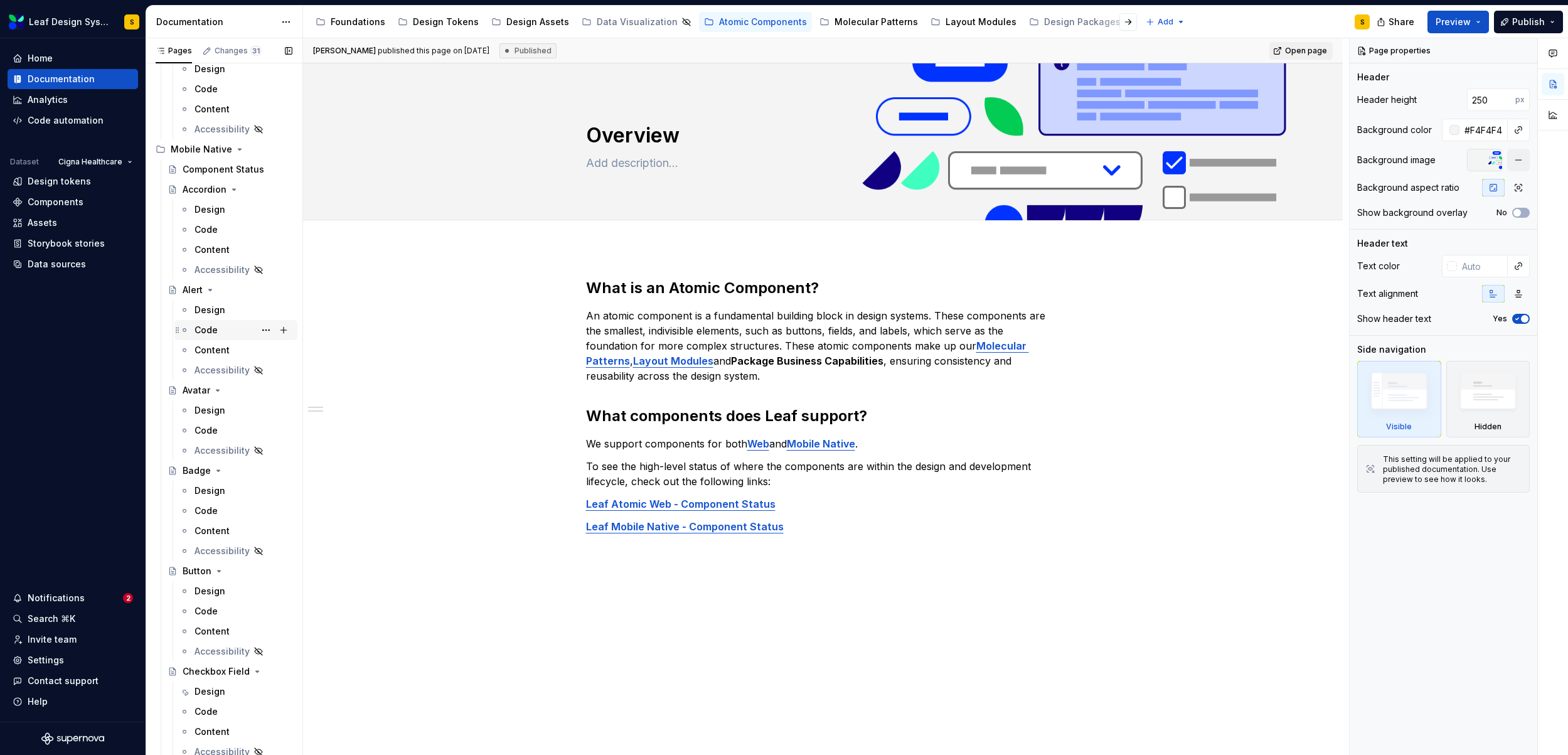
click at [211, 327] on div "Code" at bounding box center [206, 330] width 23 height 12
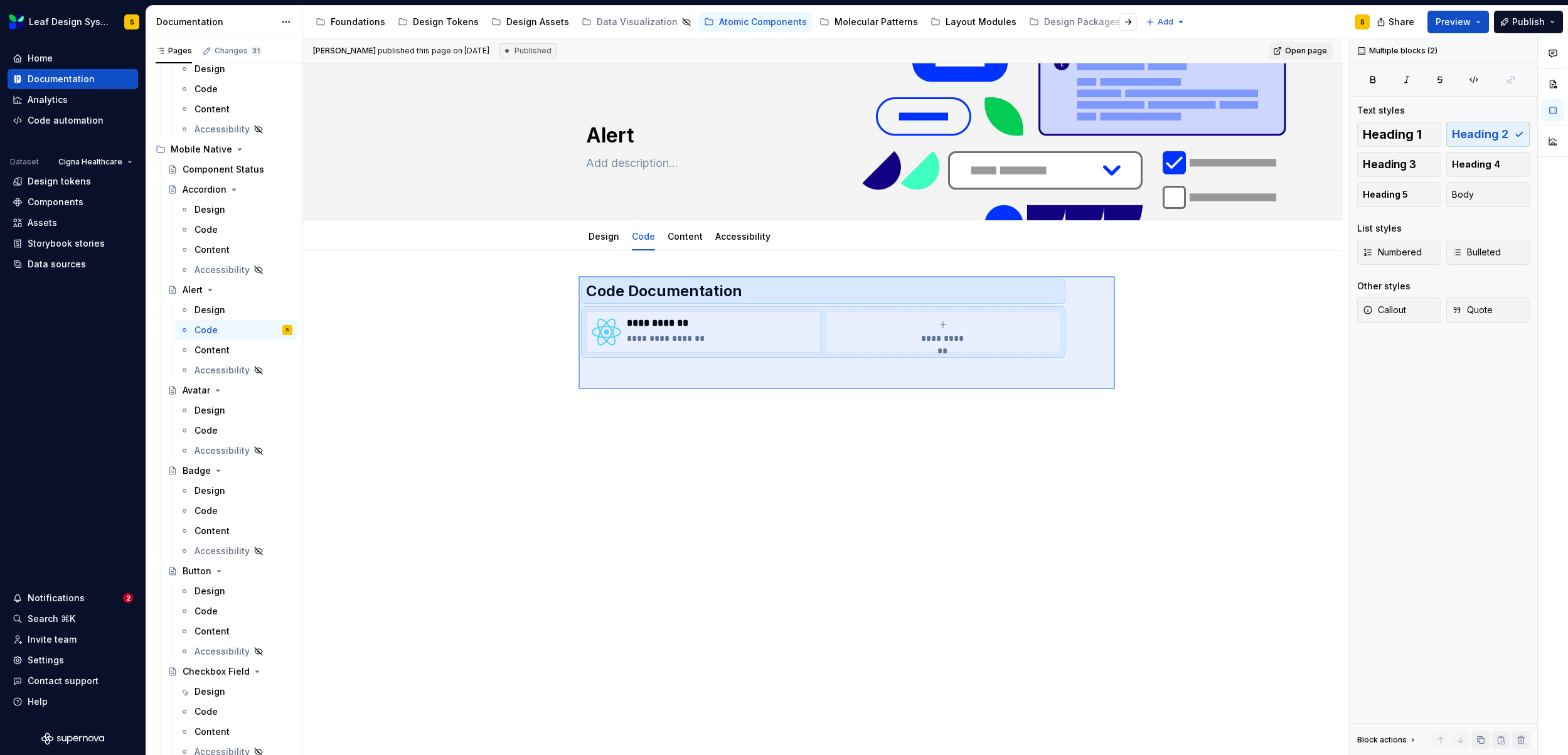
drag, startPoint x: 1115, startPoint y: 389, endPoint x: 578, endPoint y: 276, distance: 548.8
click at [578, 276] on div "**********" at bounding box center [826, 397] width 1046 height 718
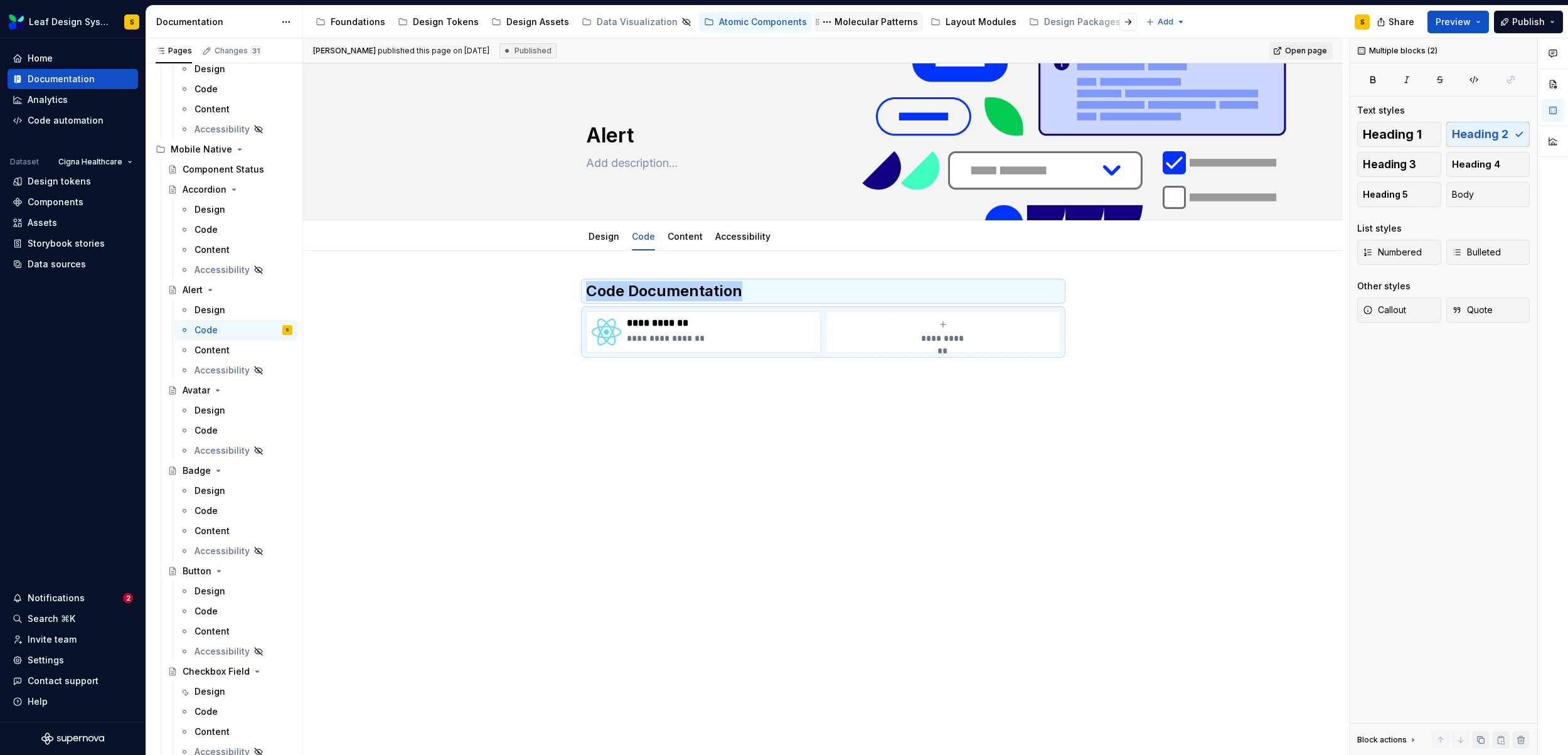
click at [848, 18] on div "Molecular Patterns" at bounding box center [876, 22] width 83 height 12
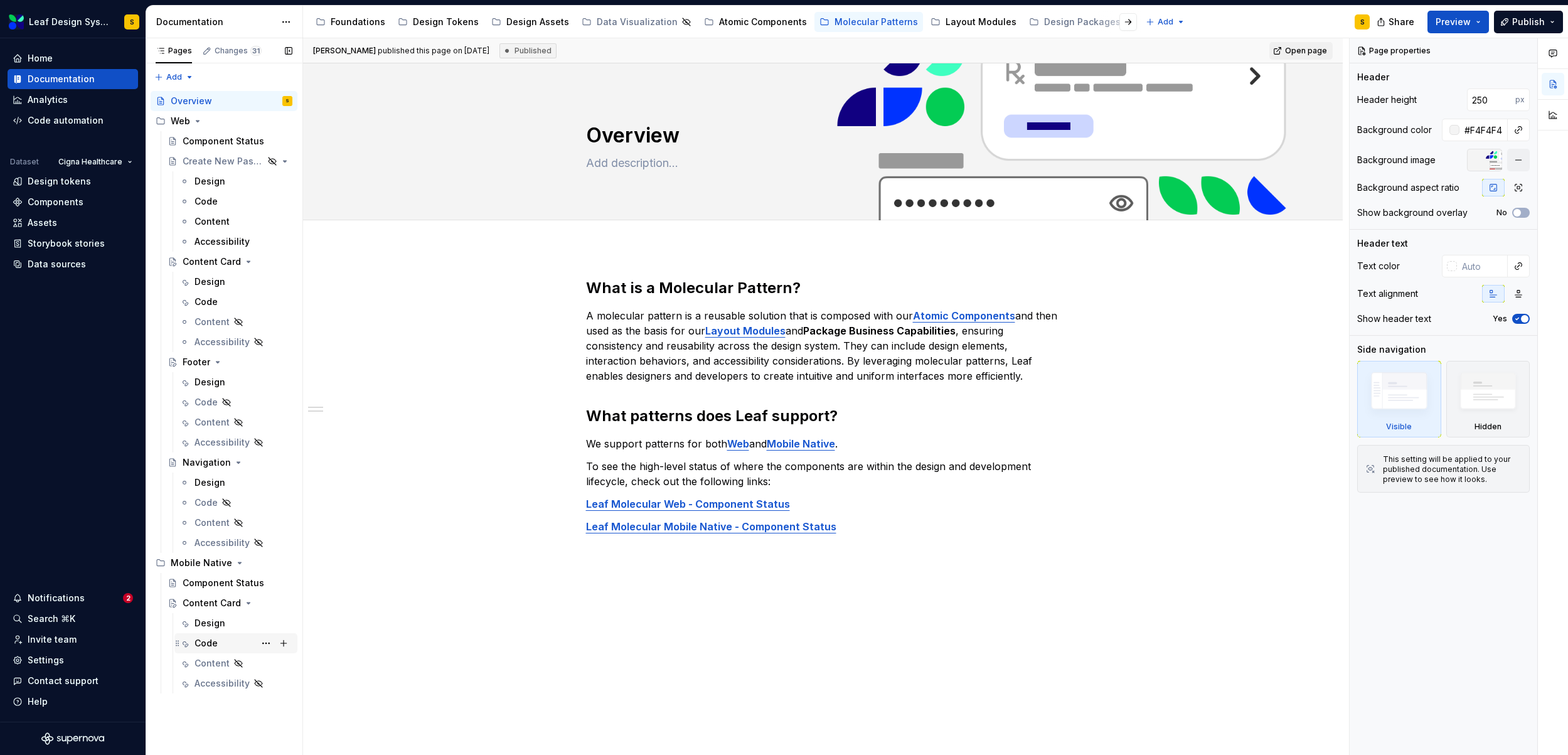
click at [209, 641] on div "Code" at bounding box center [206, 643] width 23 height 12
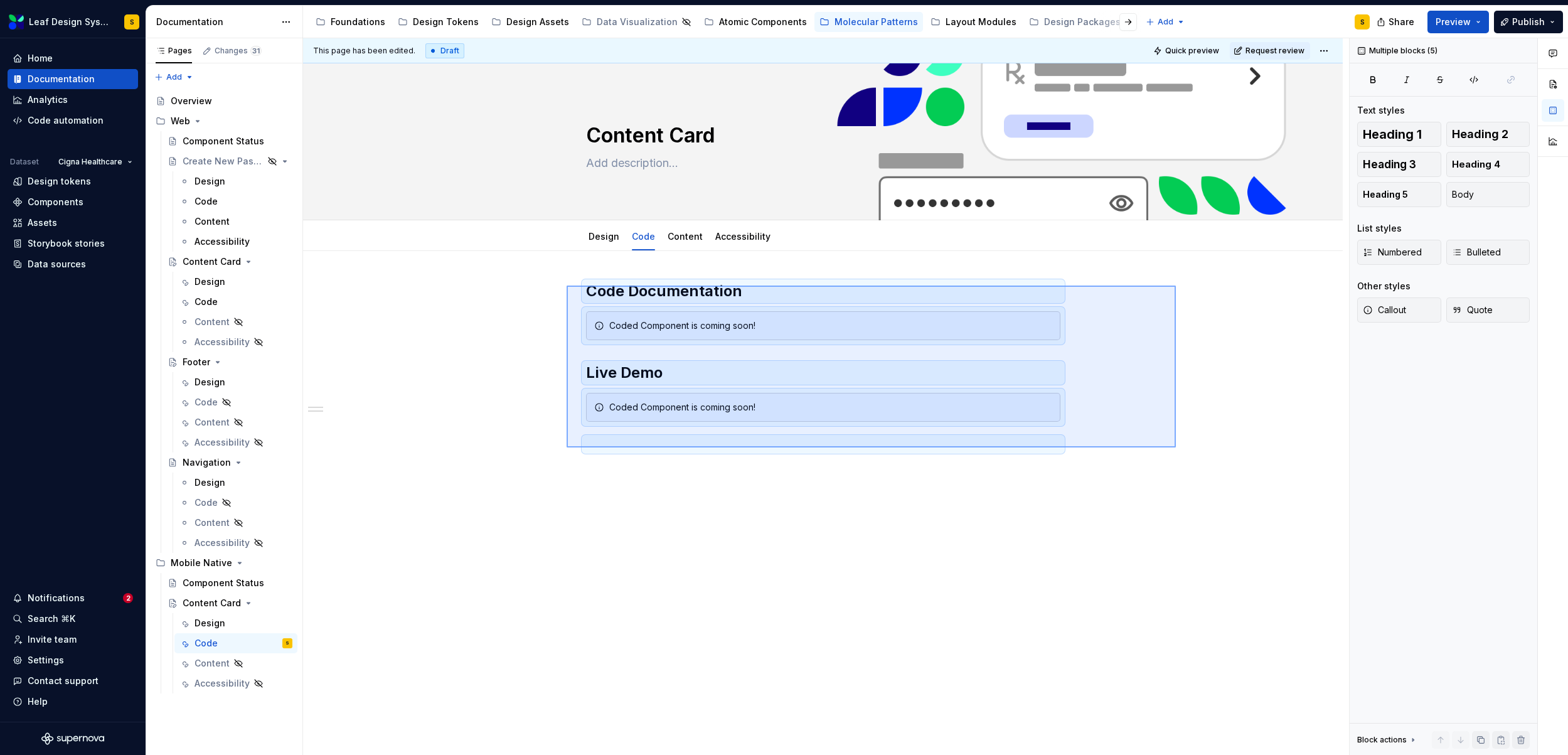
drag, startPoint x: 1170, startPoint y: 448, endPoint x: 567, endPoint y: 286, distance: 624.4
click at [567, 286] on div "This page has been edited. Draft Quick preview Request review Content Card Edit…" at bounding box center [826, 397] width 1046 height 718
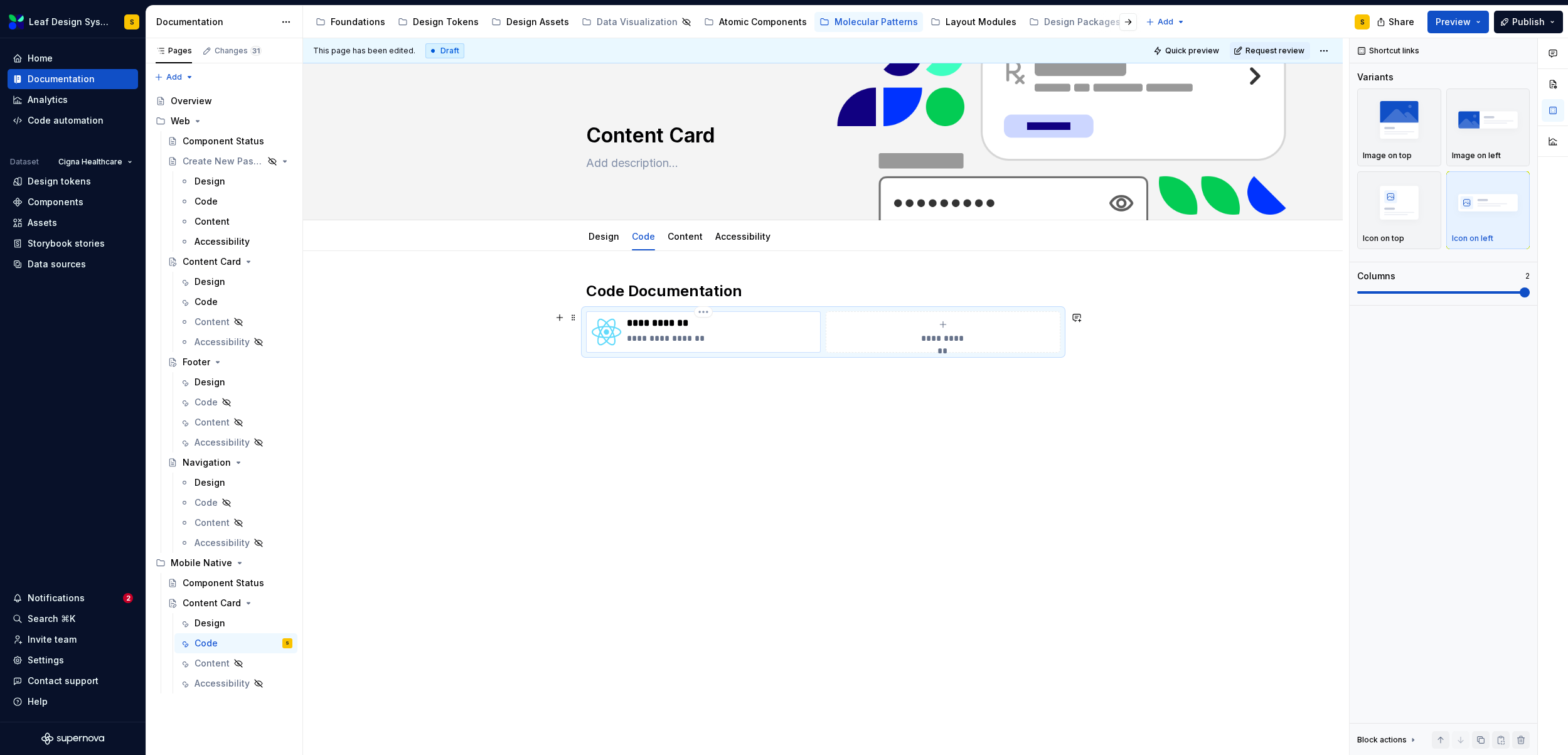
click at [693, 335] on p "**********" at bounding box center [721, 338] width 188 height 12
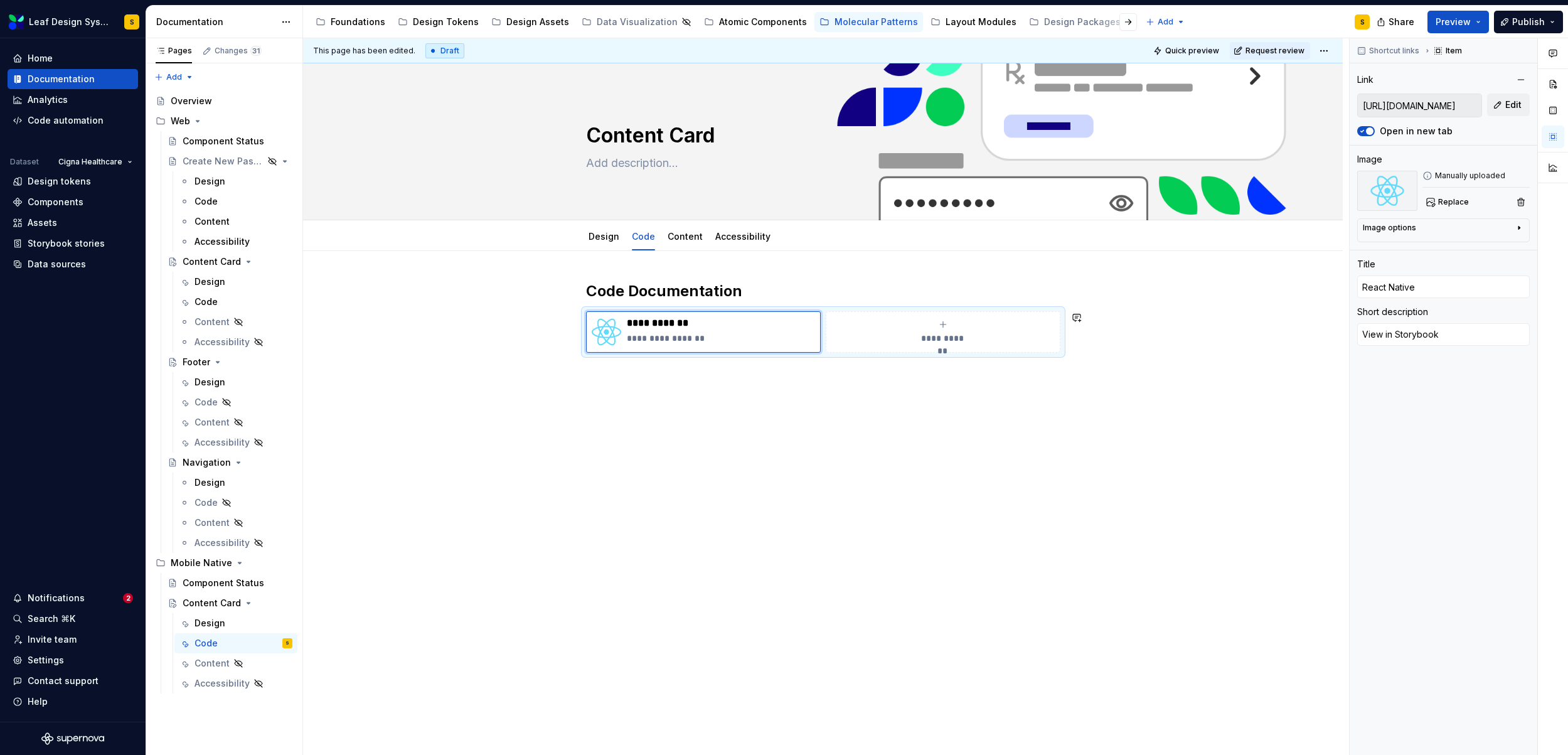
click at [752, 389] on div "**********" at bounding box center [822, 422] width 1039 height 343
click at [698, 346] on div "**********" at bounding box center [721, 332] width 188 height 30
click at [1513, 111] on button "Edit" at bounding box center [1508, 104] width 42 height 22
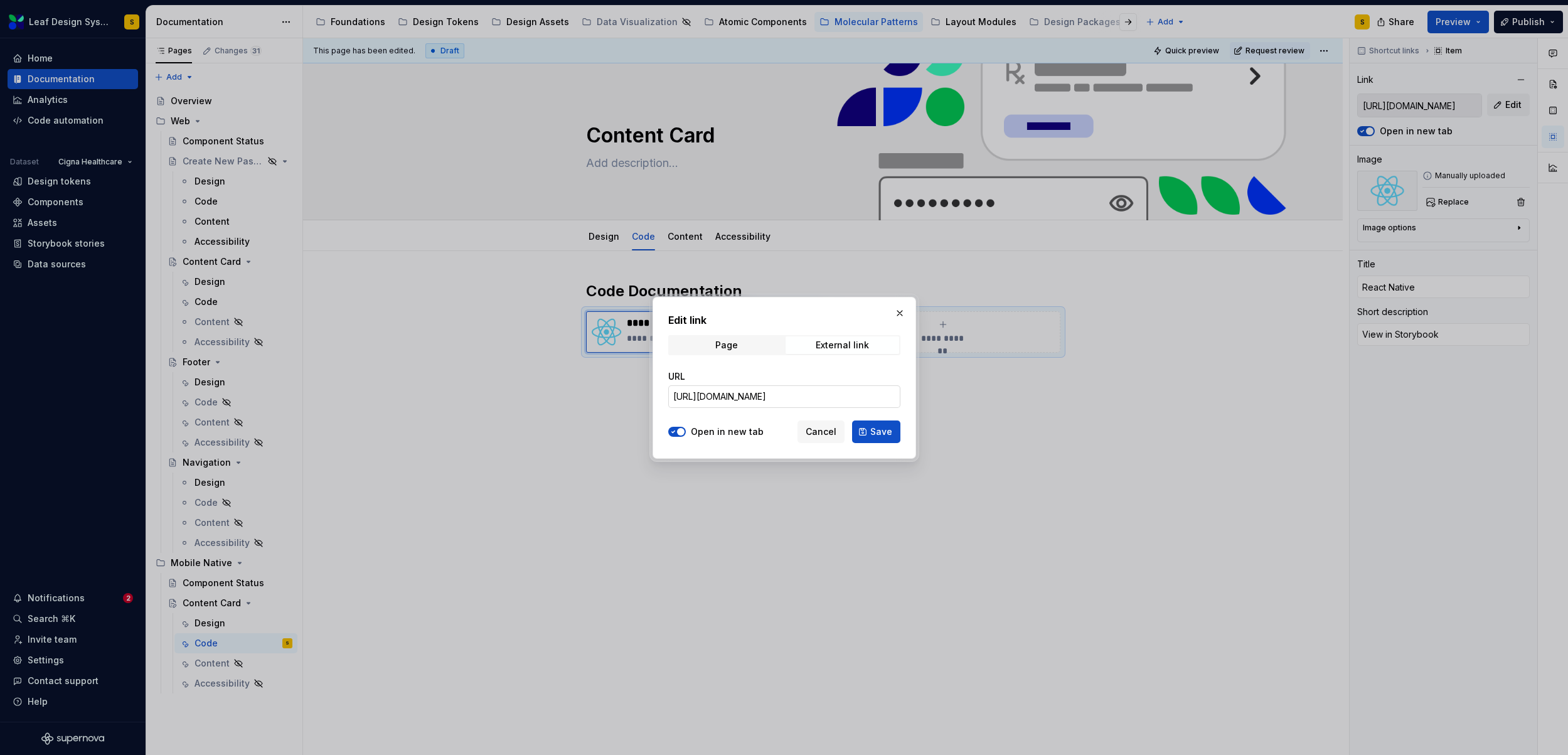
click at [790, 397] on input "[URL][DOMAIN_NAME]" at bounding box center [784, 397] width 232 height 22
type textarea "*"
paste input "molecular-components-content-card"
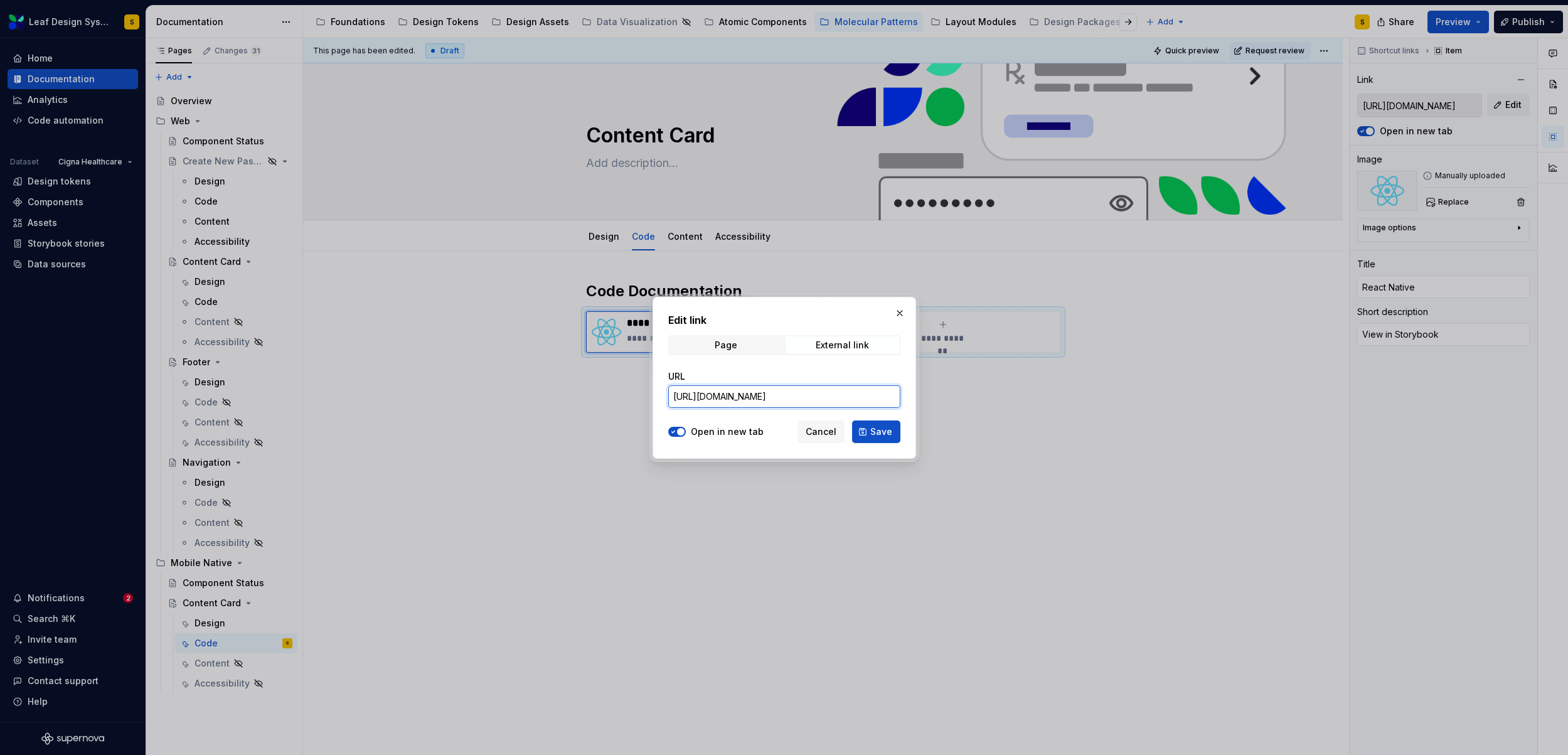
scroll to position [0, 351]
type input "[URL][DOMAIN_NAME]"
click at [883, 430] on span "Save" at bounding box center [881, 431] width 22 height 12
type textarea "*"
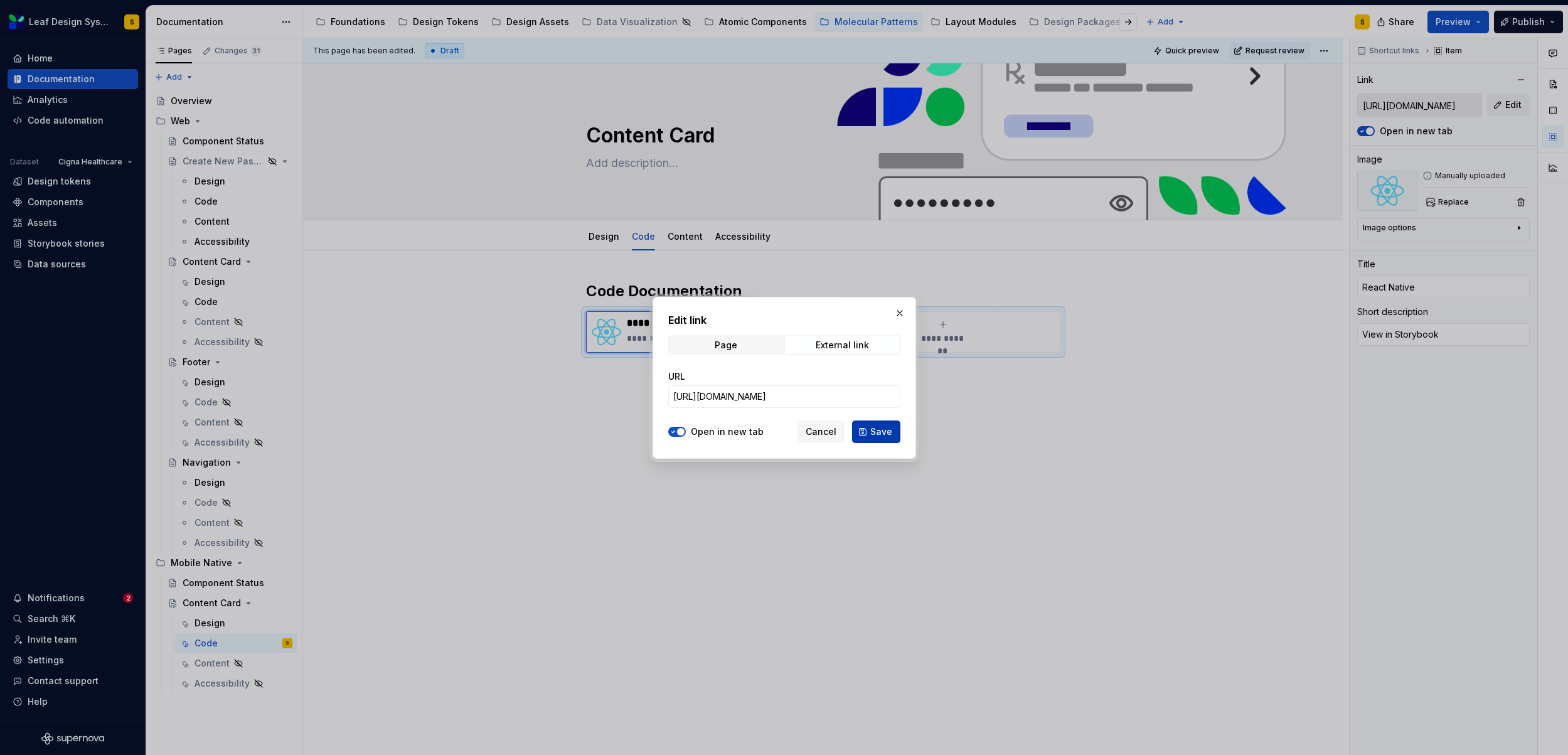
type input "[URL][DOMAIN_NAME]"
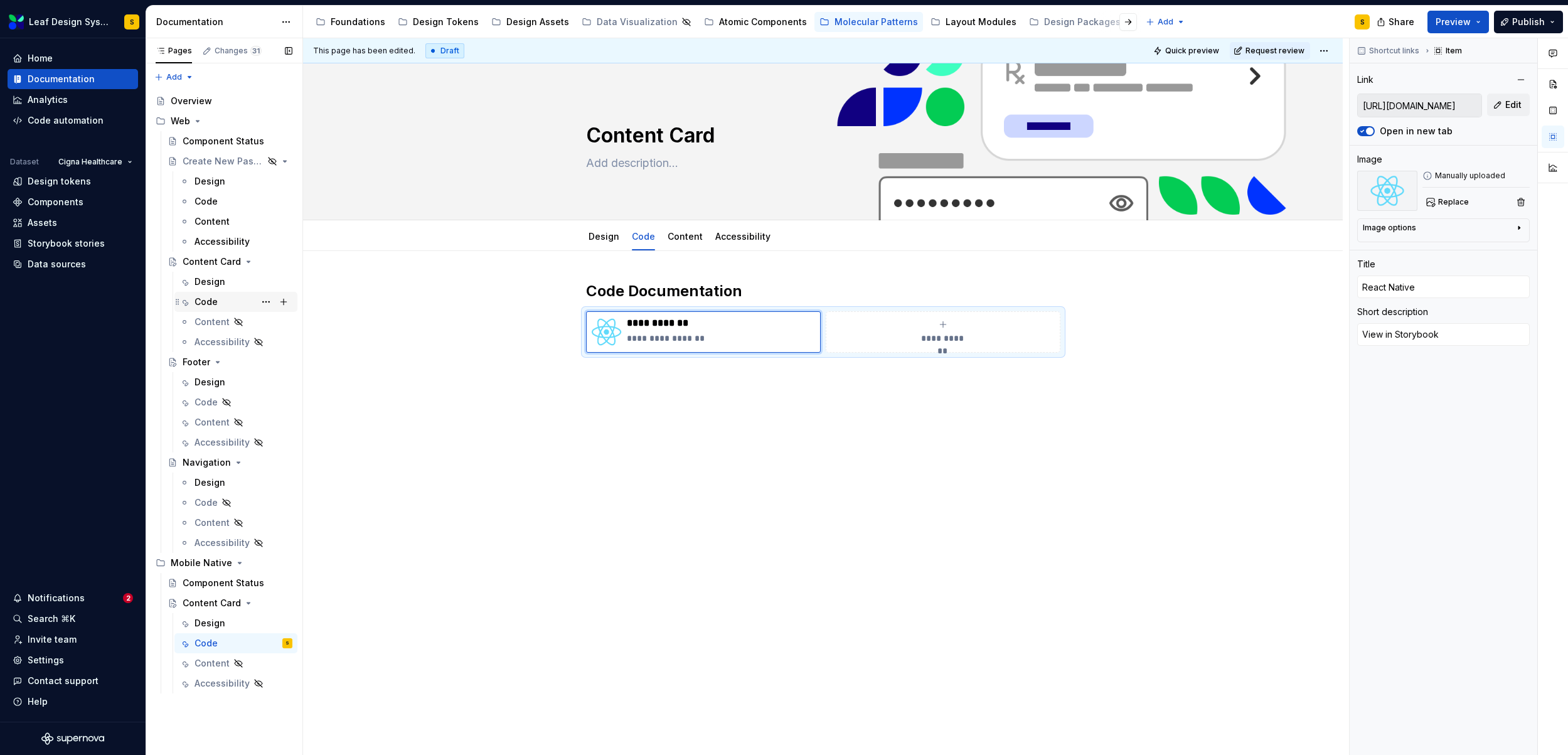
click at [212, 298] on div "Code" at bounding box center [206, 302] width 23 height 12
click at [669, 347] on div "**********" at bounding box center [703, 333] width 234 height 42
click at [1509, 101] on span "Edit" at bounding box center [1513, 104] width 17 height 12
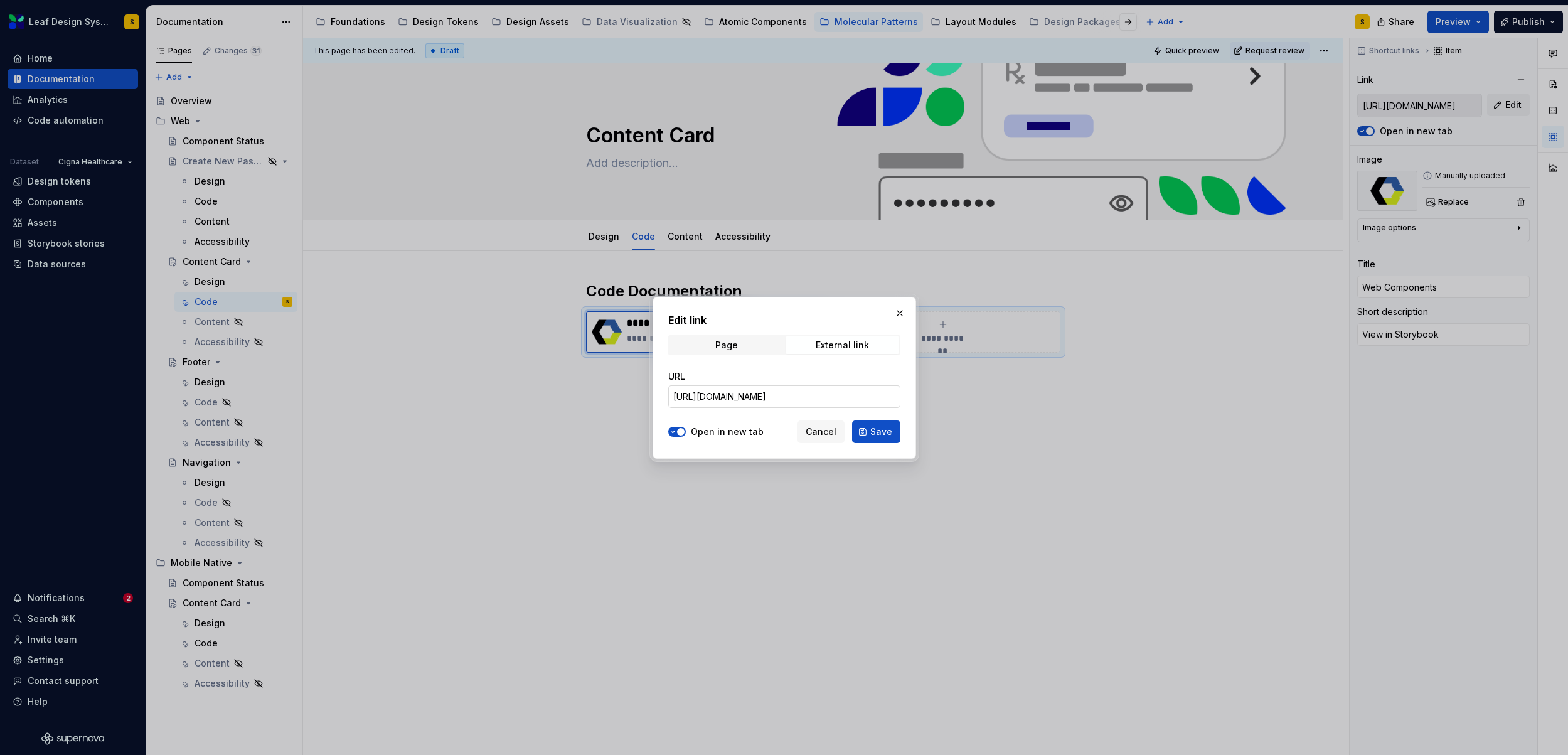
click at [686, 394] on input "[URL][DOMAIN_NAME]" at bounding box center [784, 397] width 232 height 22
type textarea "*"
paste input "content-card"
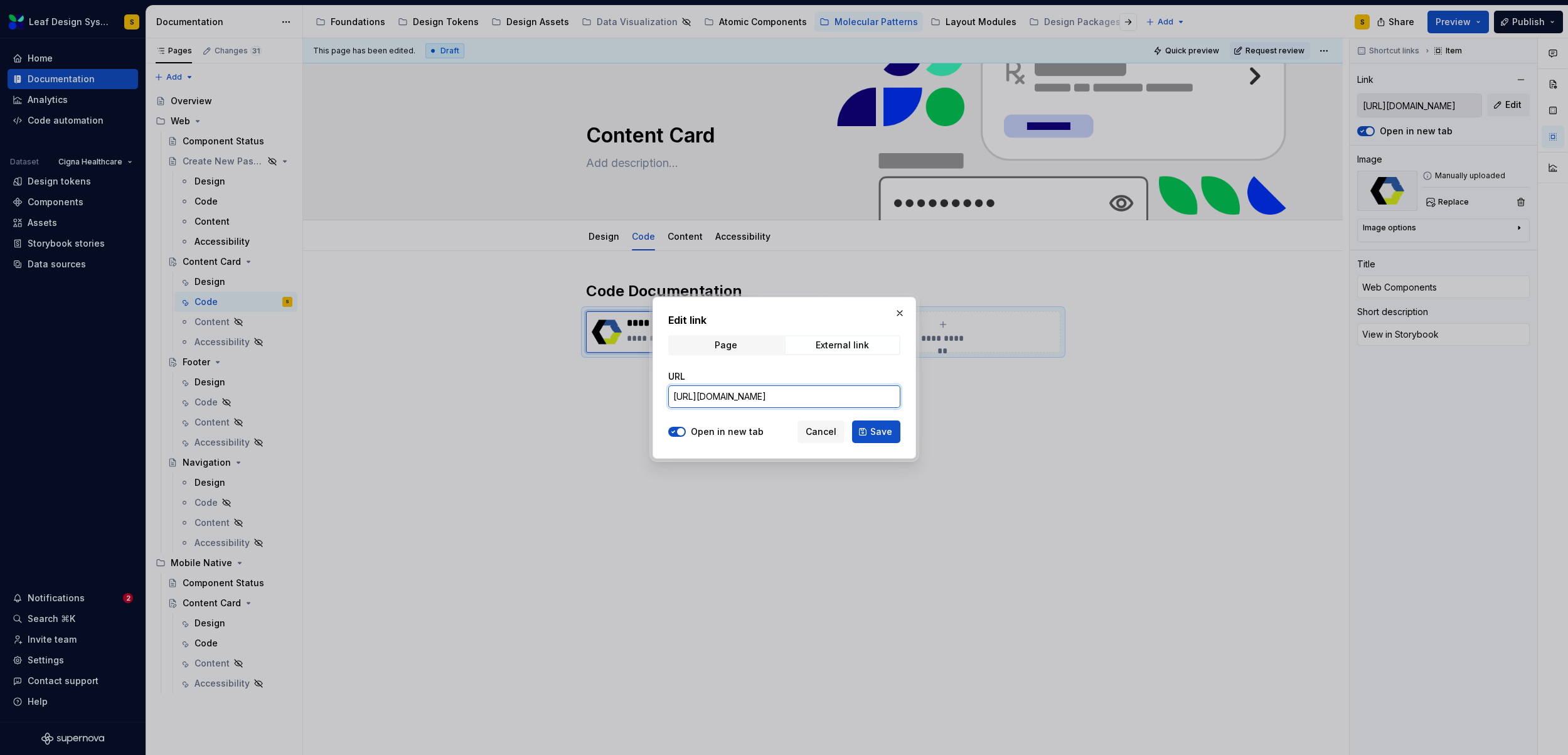
scroll to position [0, 360]
type input "[URL][DOMAIN_NAME]"
click at [880, 432] on span "Save" at bounding box center [881, 431] width 22 height 12
type textarea "*"
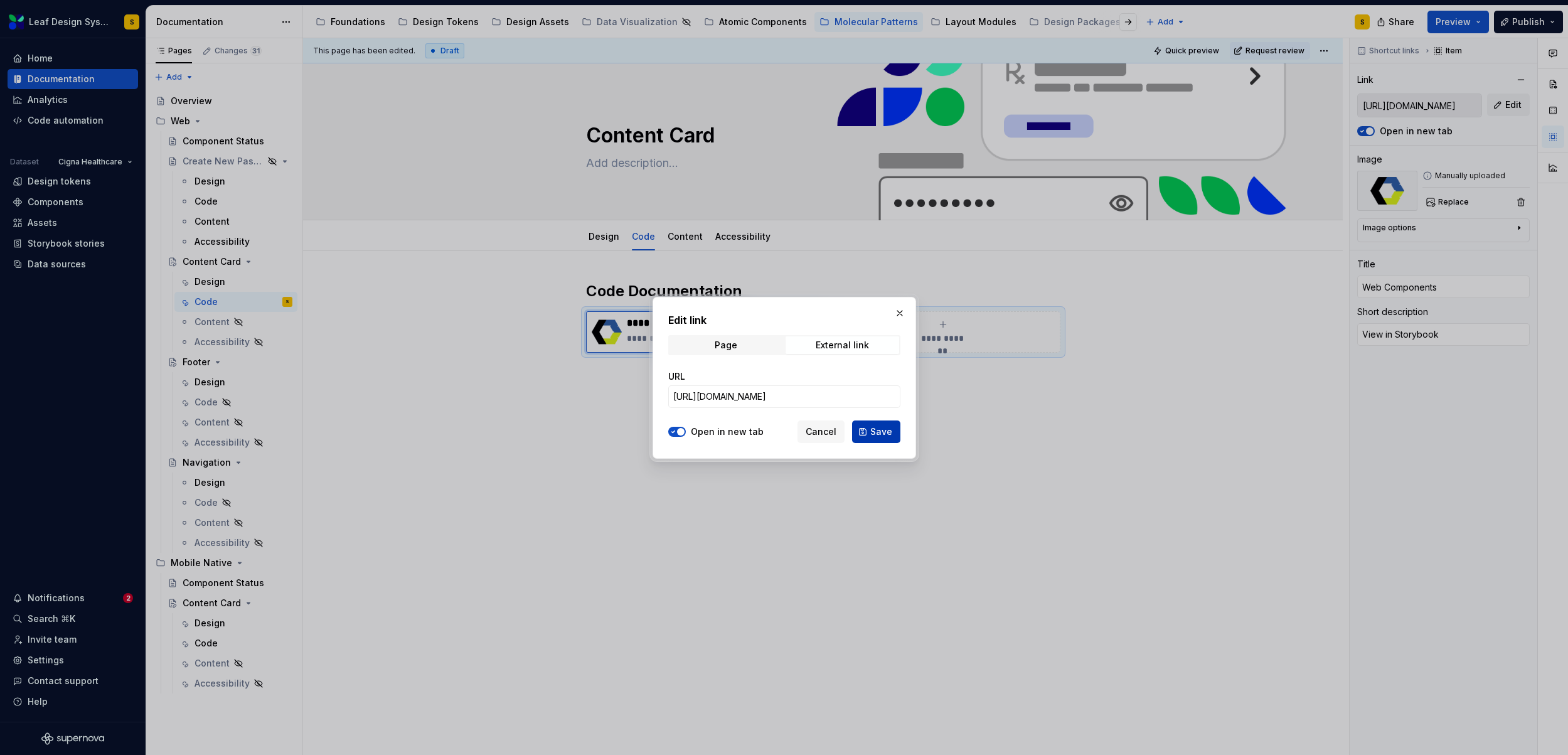
type input "[URL][DOMAIN_NAME]"
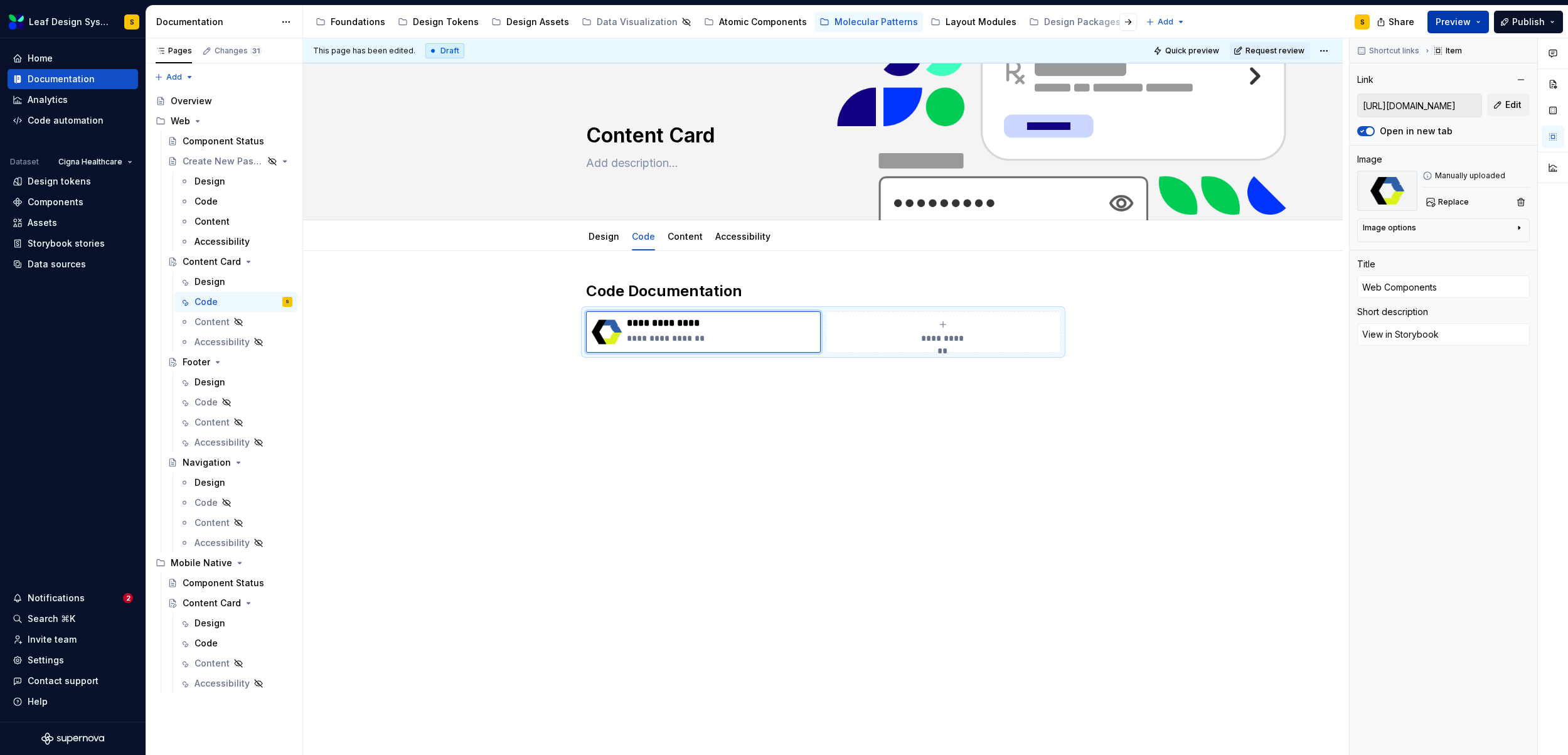
click at [1478, 22] on button "Preview" at bounding box center [1457, 22] width 61 height 22
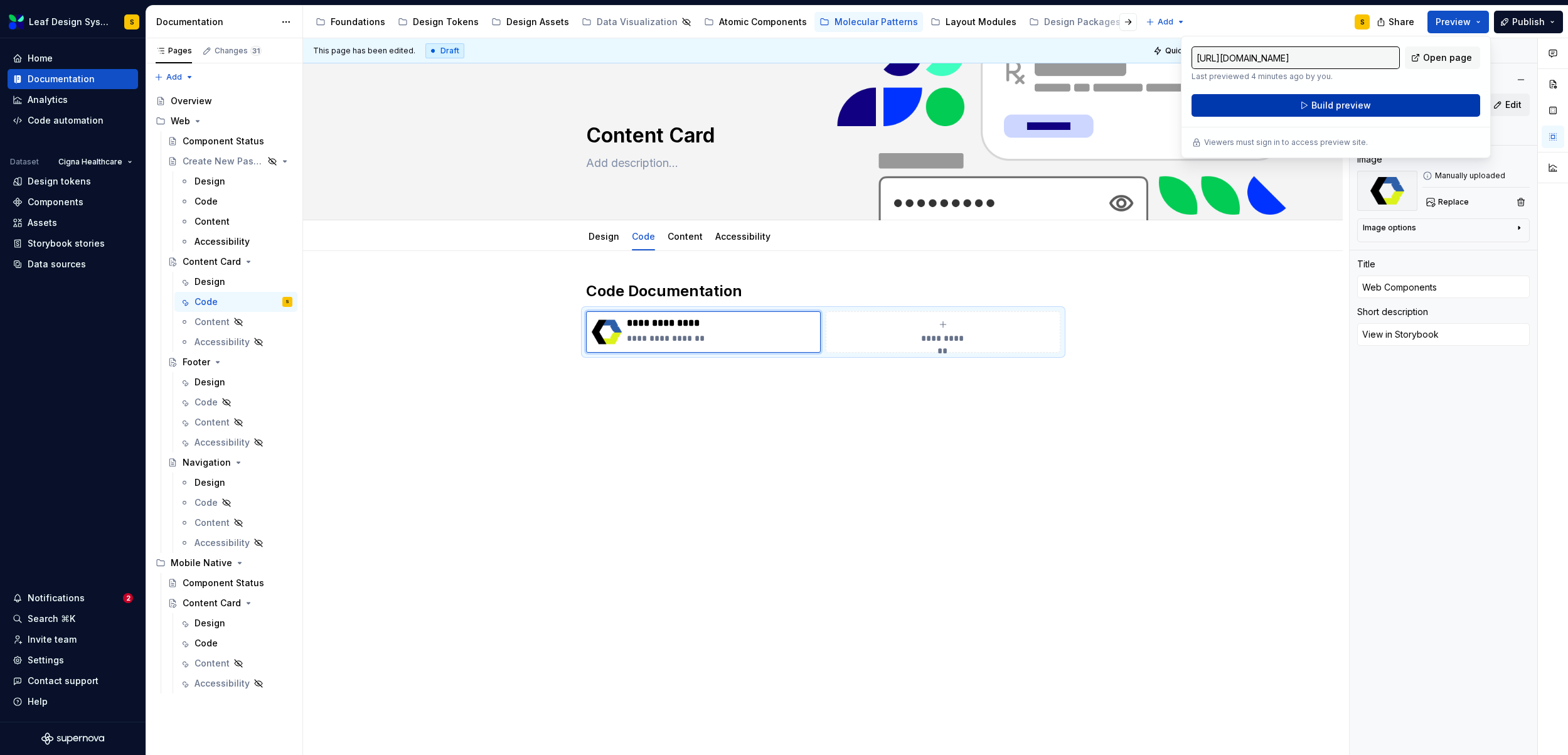
click at [1396, 107] on button "Build preview" at bounding box center [1335, 105] width 288 height 22
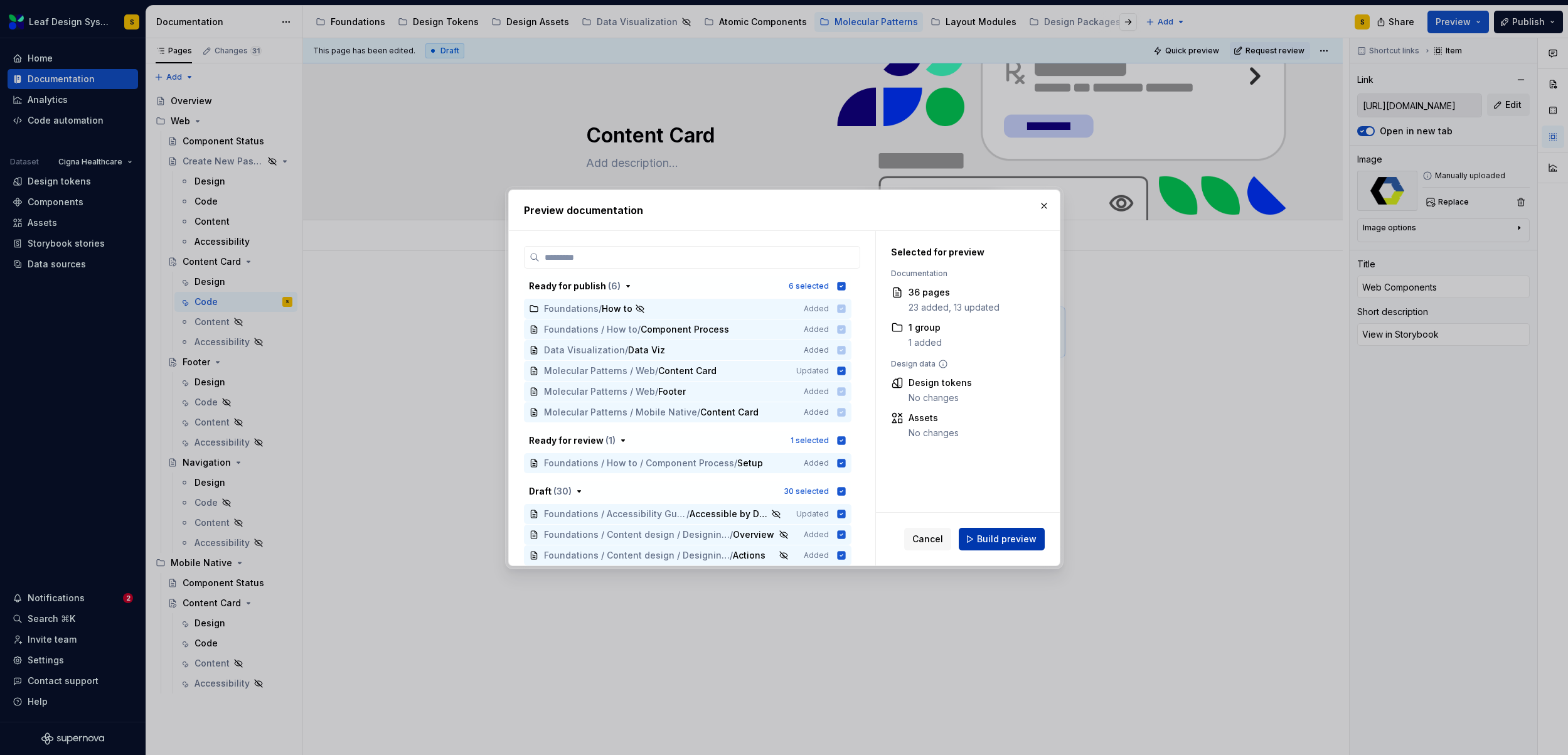
click at [1018, 538] on span "Build preview" at bounding box center [1006, 538] width 60 height 12
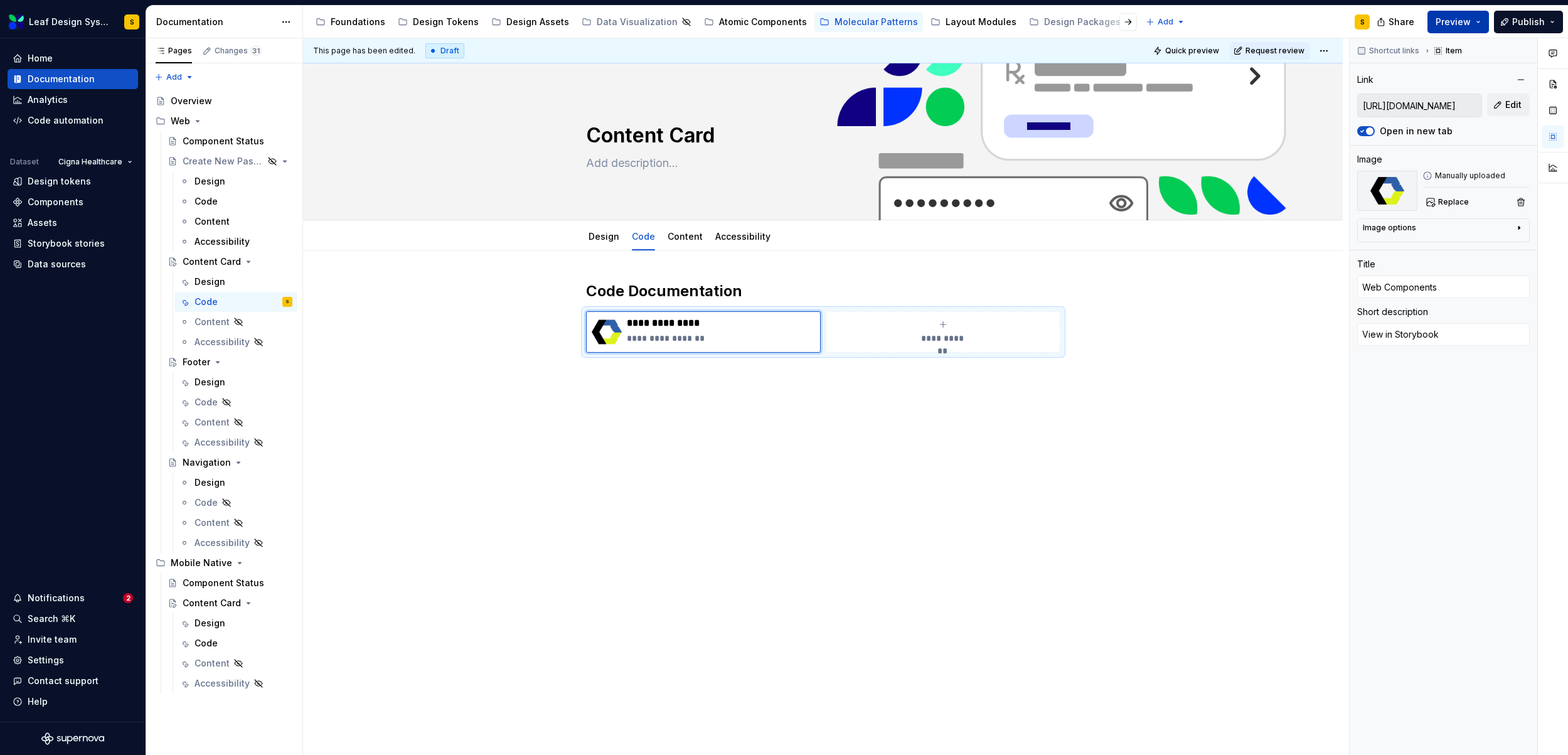
click at [1480, 23] on button "Preview" at bounding box center [1457, 22] width 61 height 22
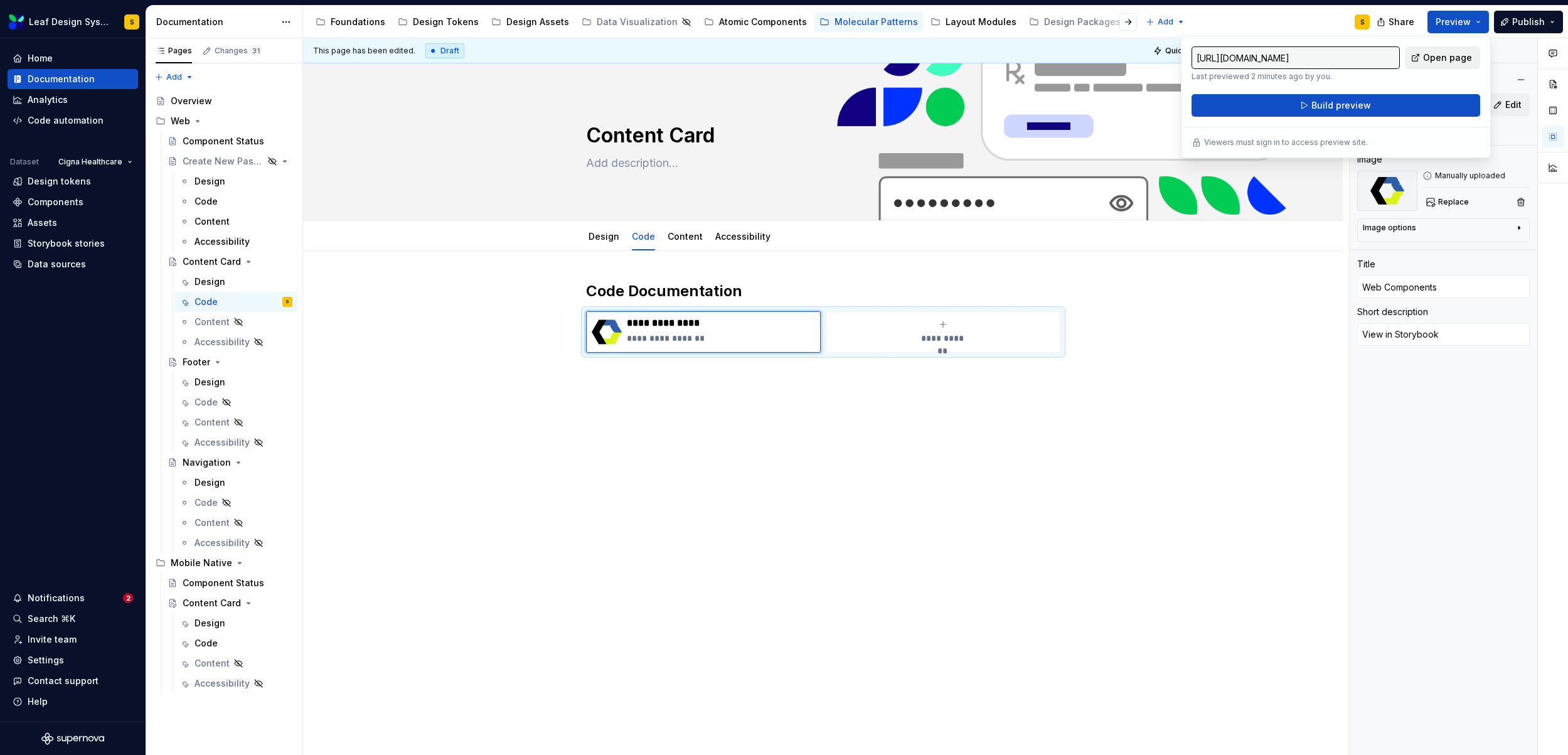
click at [1454, 56] on span "Open page" at bounding box center [1447, 58] width 49 height 12
type textarea "*"
